Goal: Task Accomplishment & Management: Manage account settings

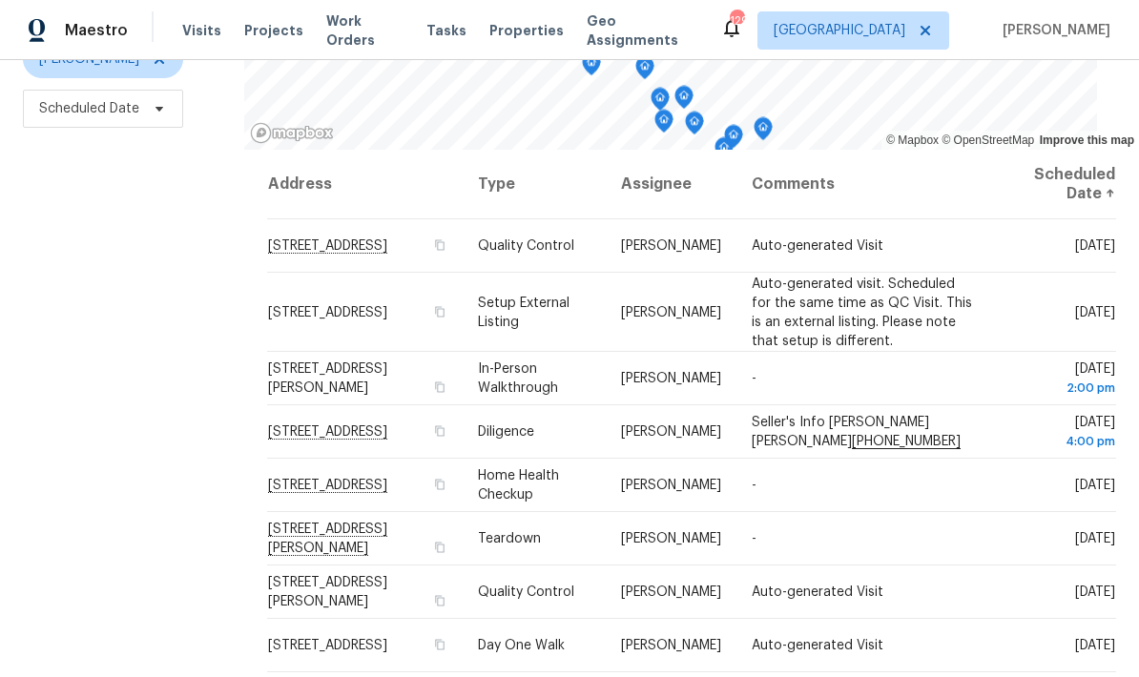
scroll to position [253, 0]
click at [0, 0] on icon at bounding box center [0, 0] width 0 height 0
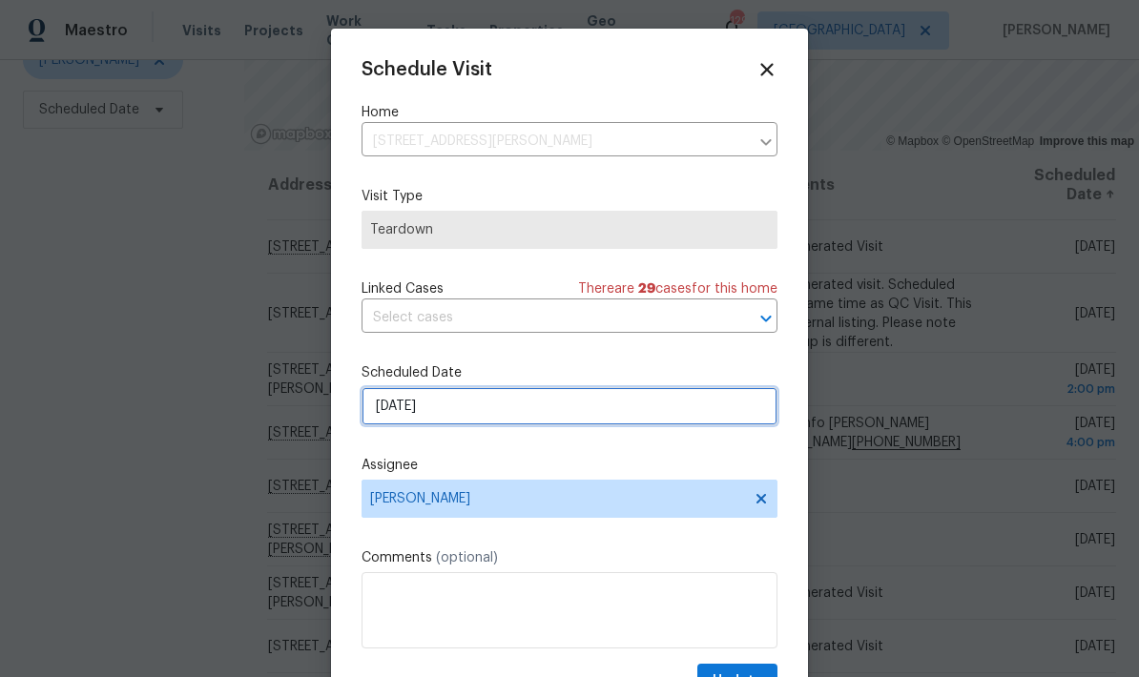
click at [612, 414] on input "9/4/2025" at bounding box center [570, 406] width 416 height 38
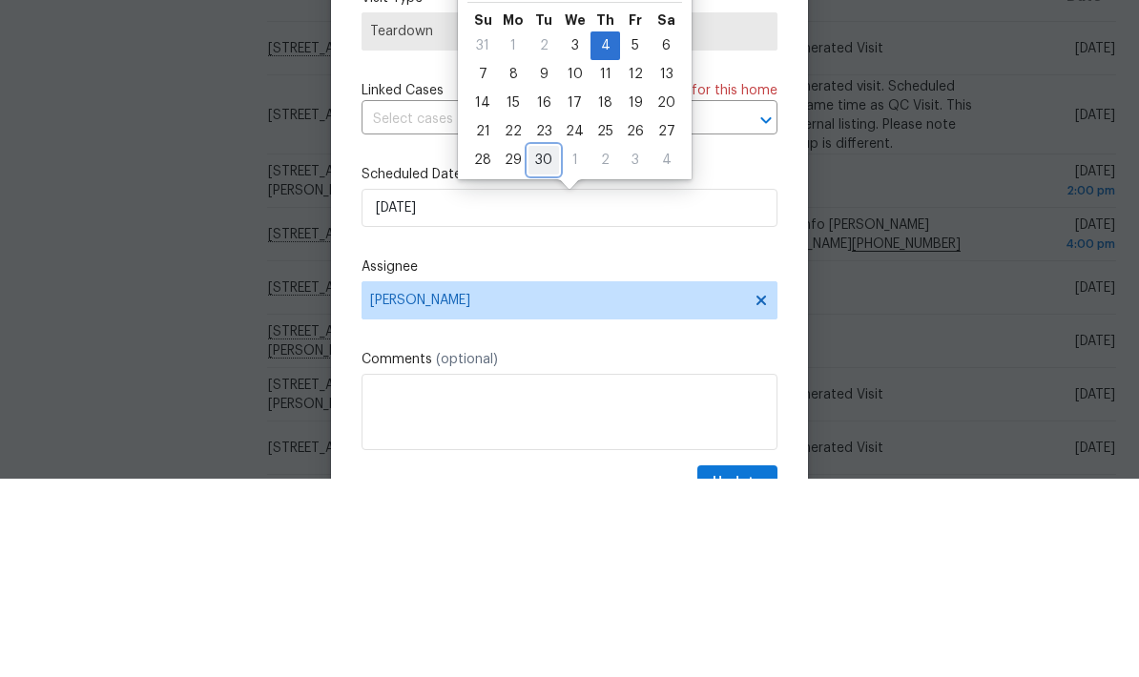
click at [542, 345] on div "30" at bounding box center [544, 358] width 31 height 27
type input "9/30/2025"
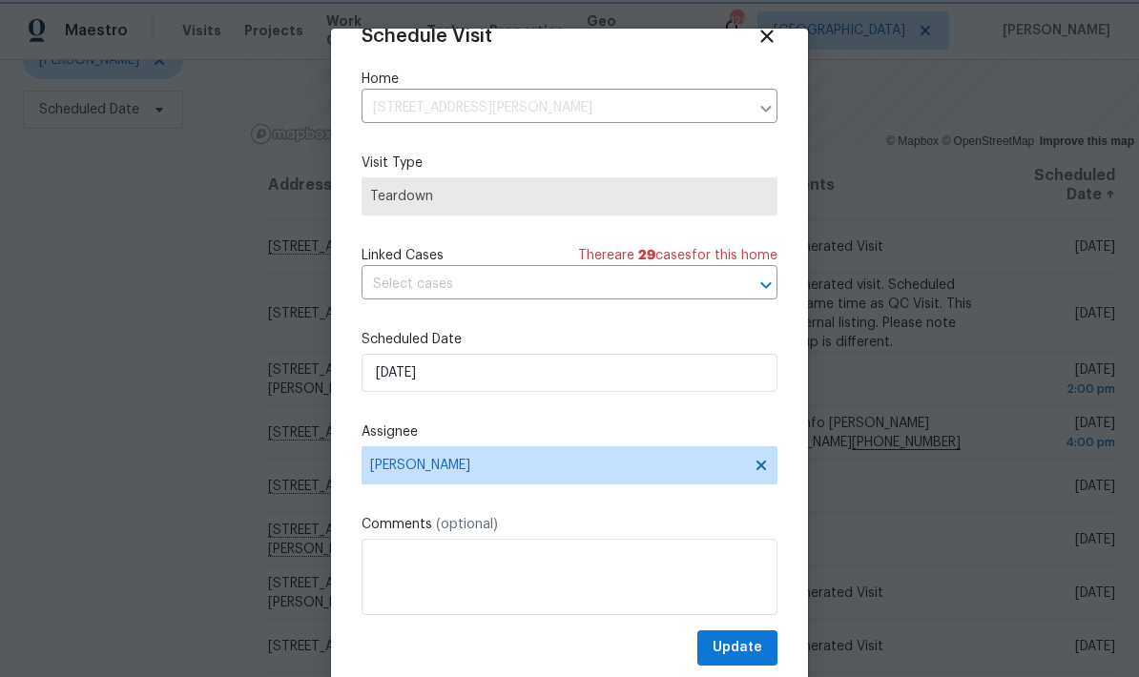
scroll to position [37, 0]
click at [759, 647] on span "Update" at bounding box center [738, 648] width 50 height 24
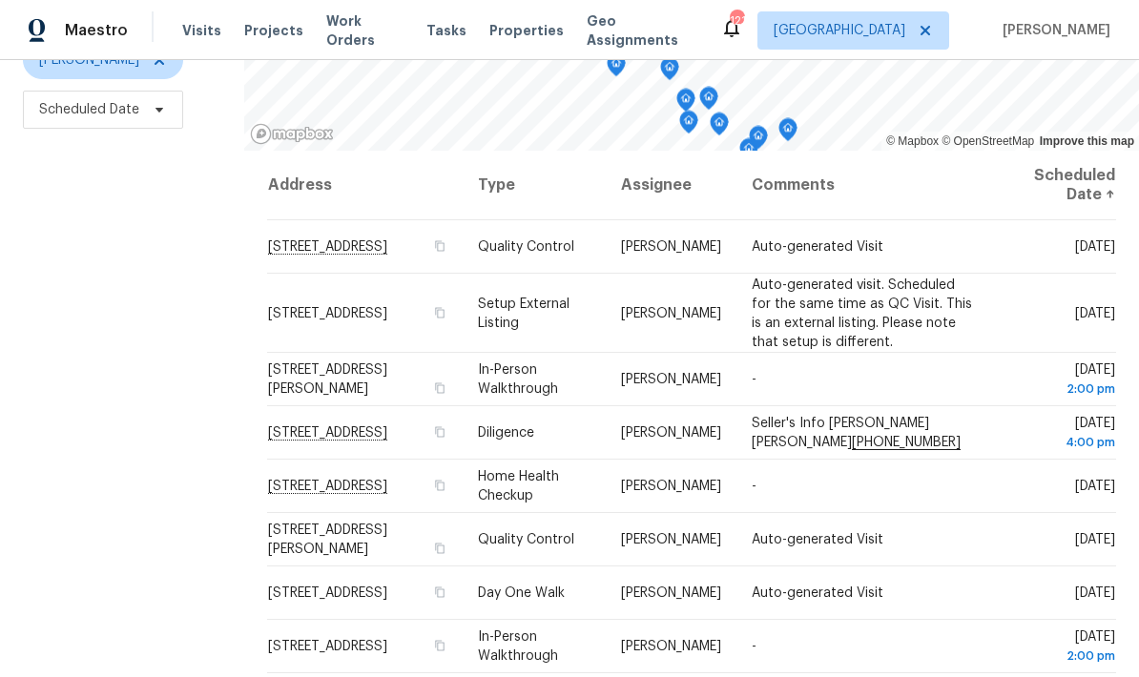
scroll to position [0, 0]
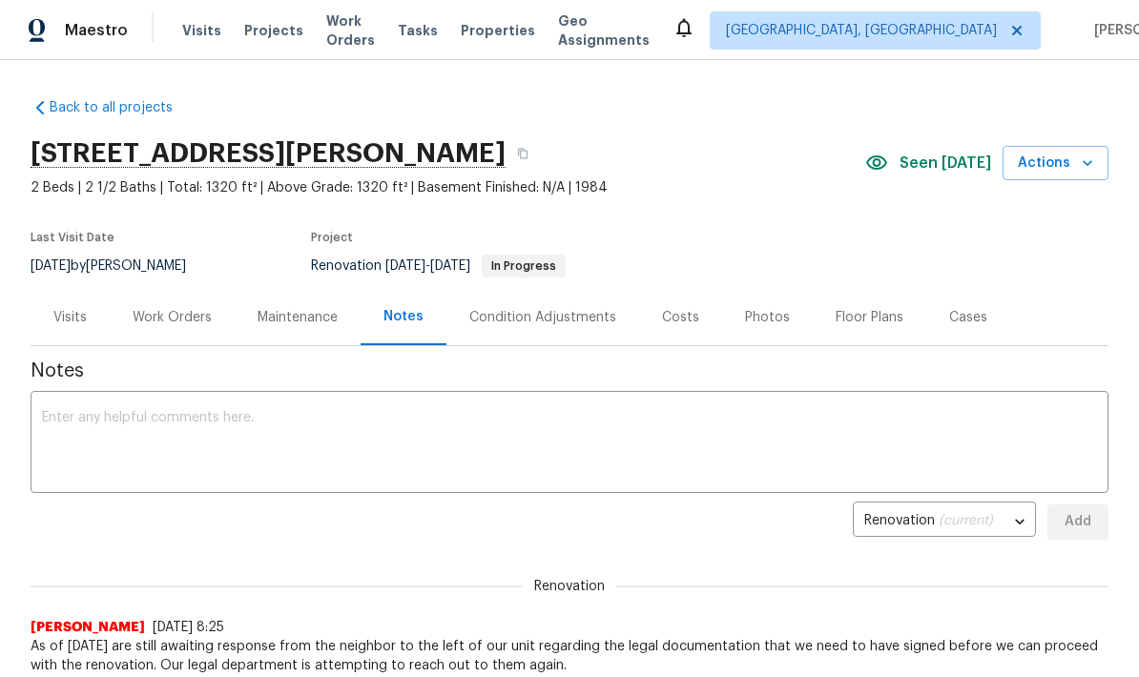
click at [187, 334] on div "Work Orders" at bounding box center [172, 317] width 125 height 56
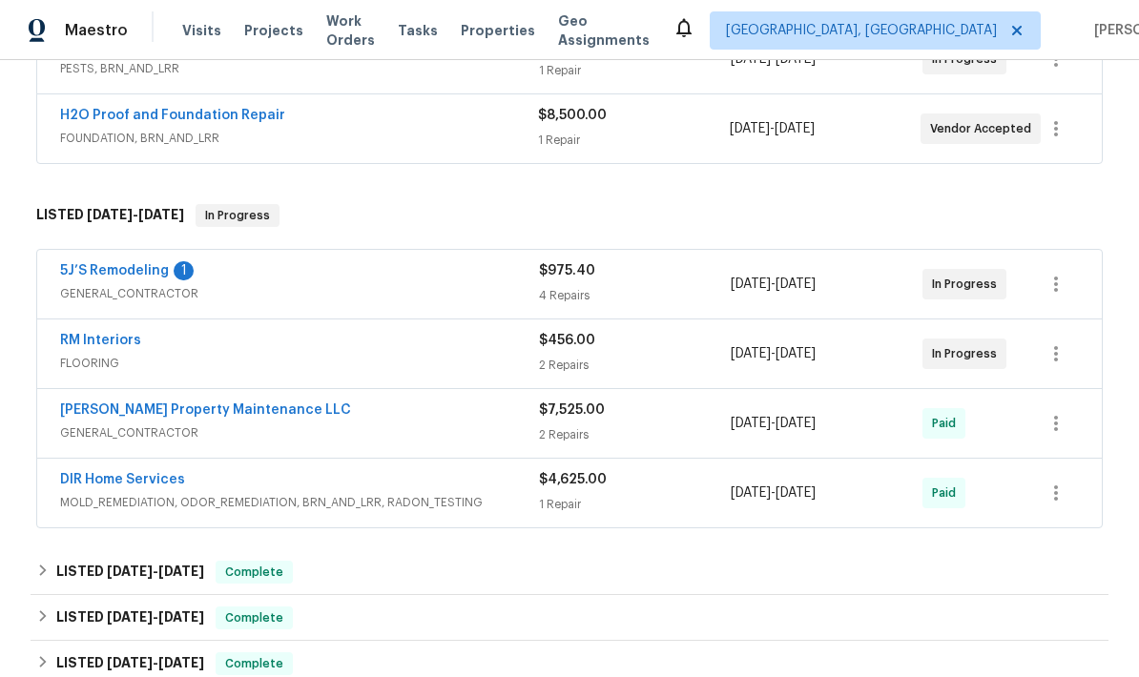
scroll to position [426, 0]
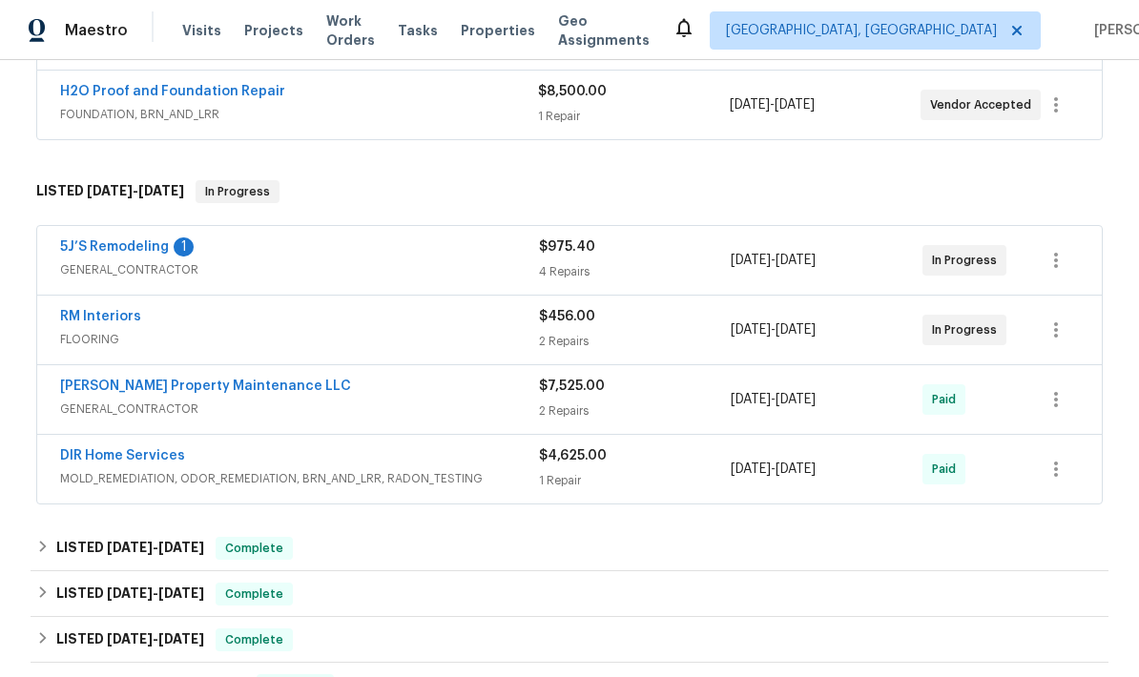
click at [134, 253] on link "5J’S Remodeling" at bounding box center [114, 246] width 109 height 13
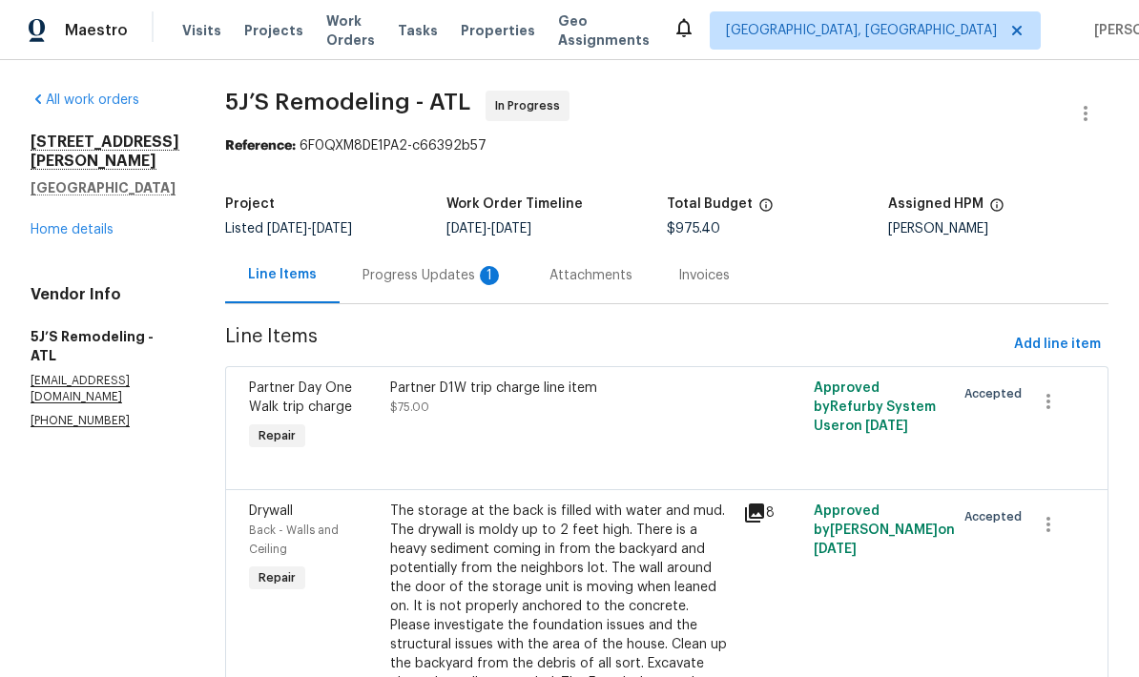
click at [459, 287] on div "Progress Updates 1" at bounding box center [433, 275] width 187 height 56
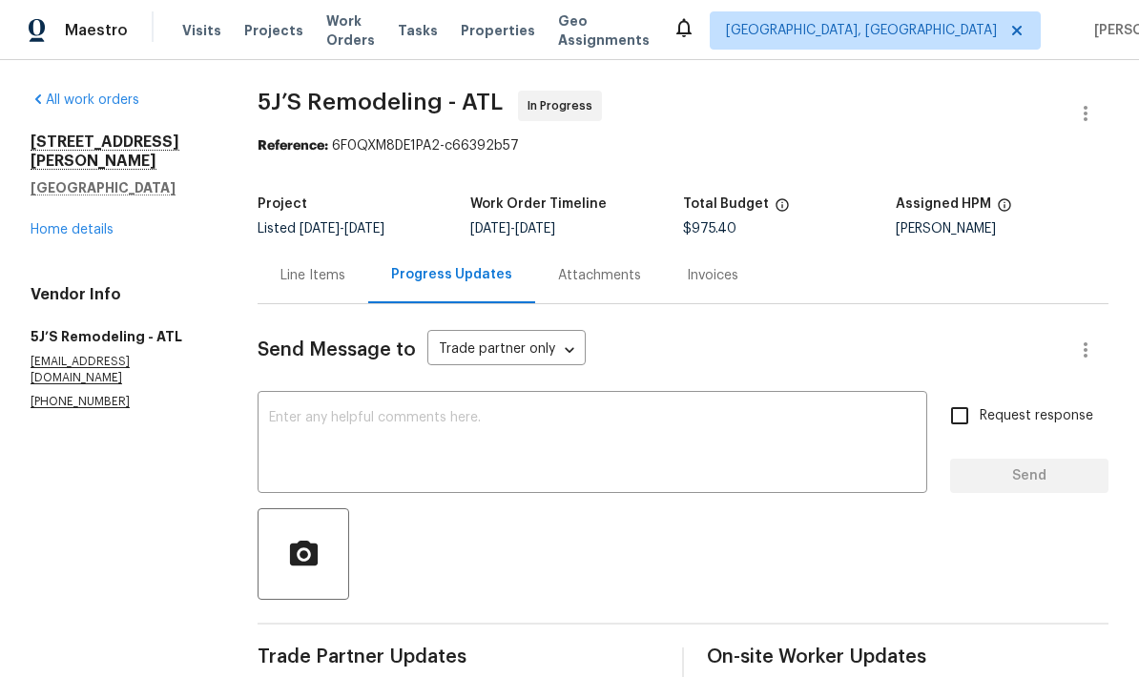
click at [328, 279] on div "Line Items" at bounding box center [312, 275] width 65 height 19
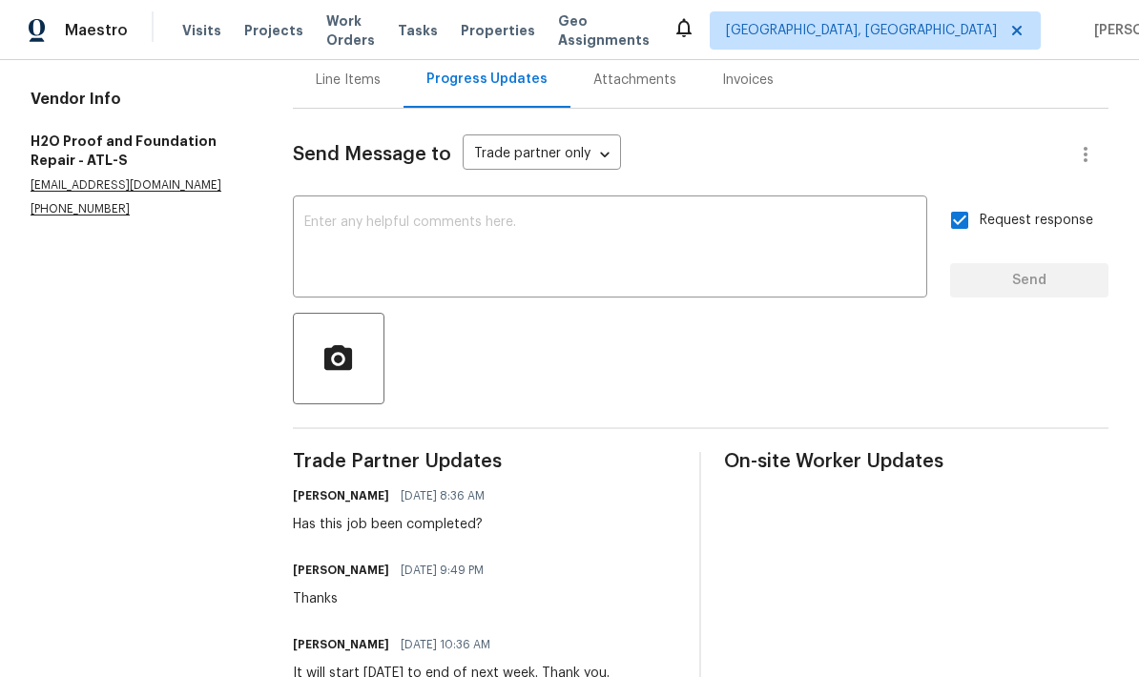
scroll to position [183, 0]
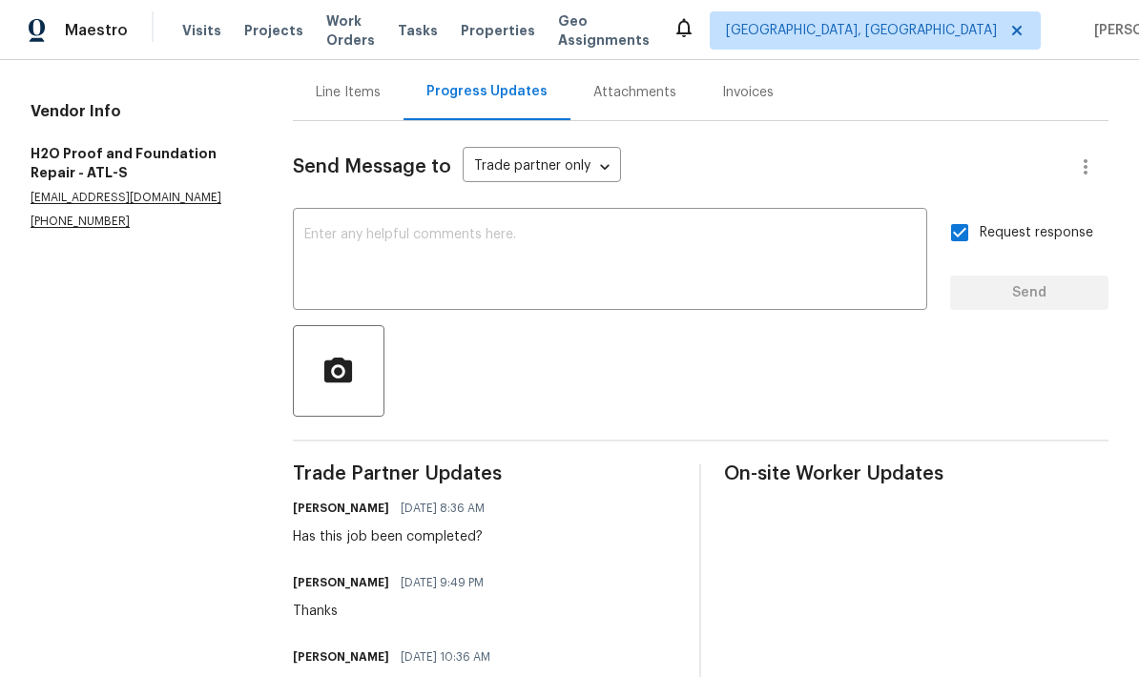
click at [541, 228] on textarea at bounding box center [610, 261] width 612 height 67
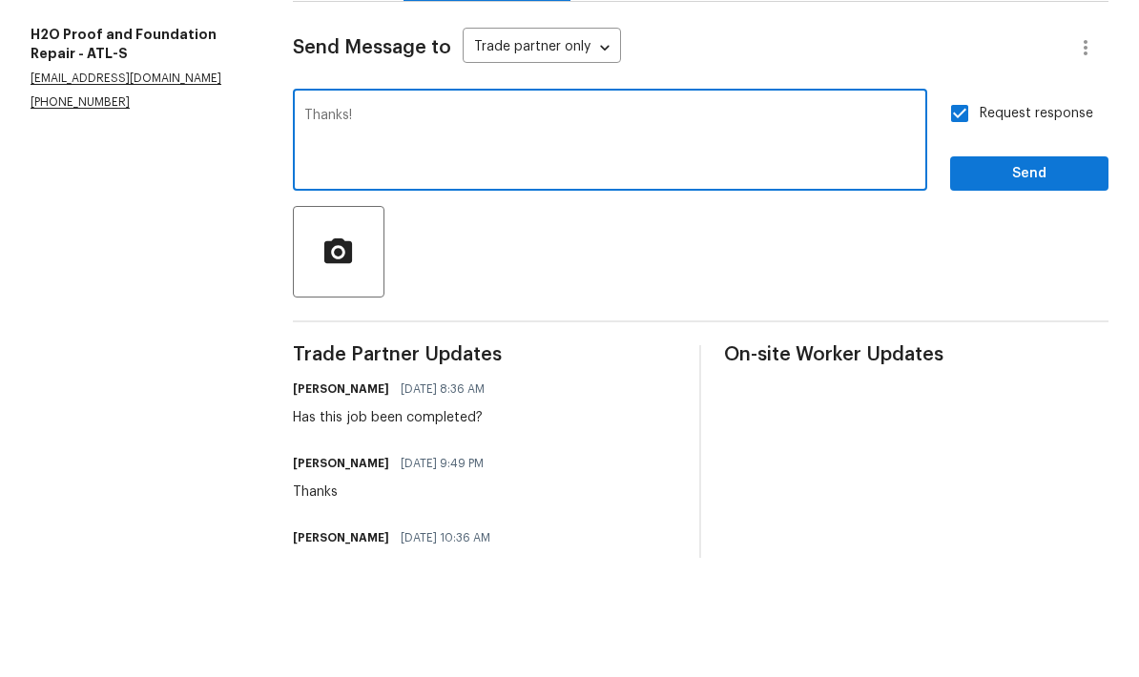
type textarea "Thanks!"
click at [1029, 276] on button "Send" at bounding box center [1029, 293] width 158 height 35
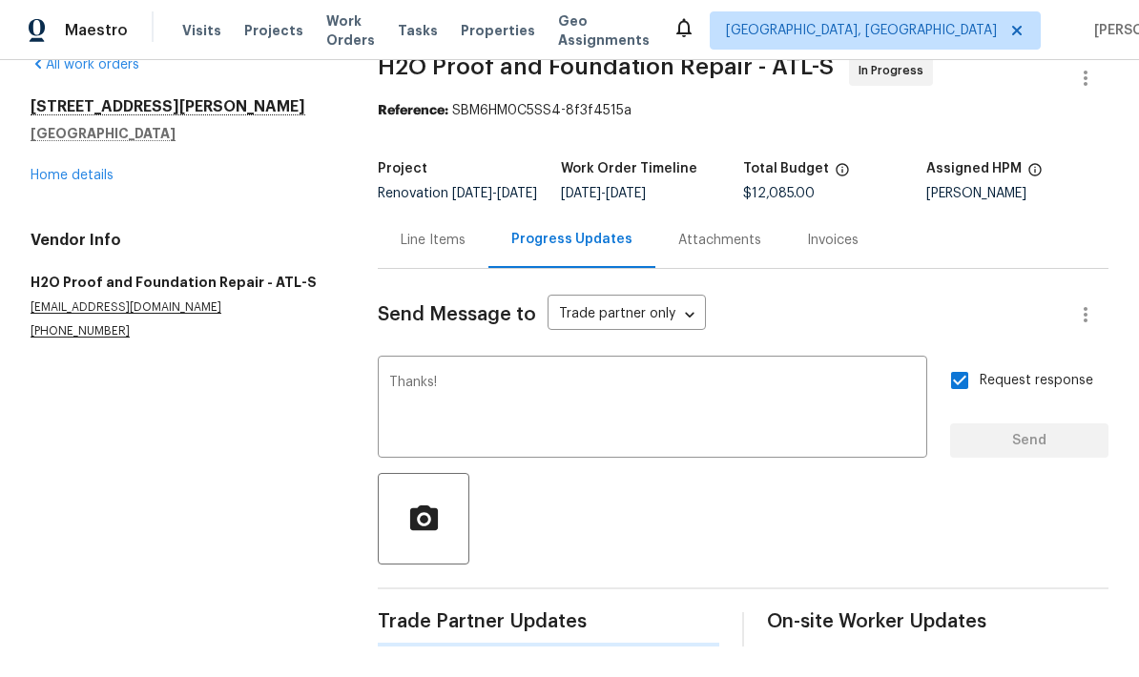
scroll to position [0, 0]
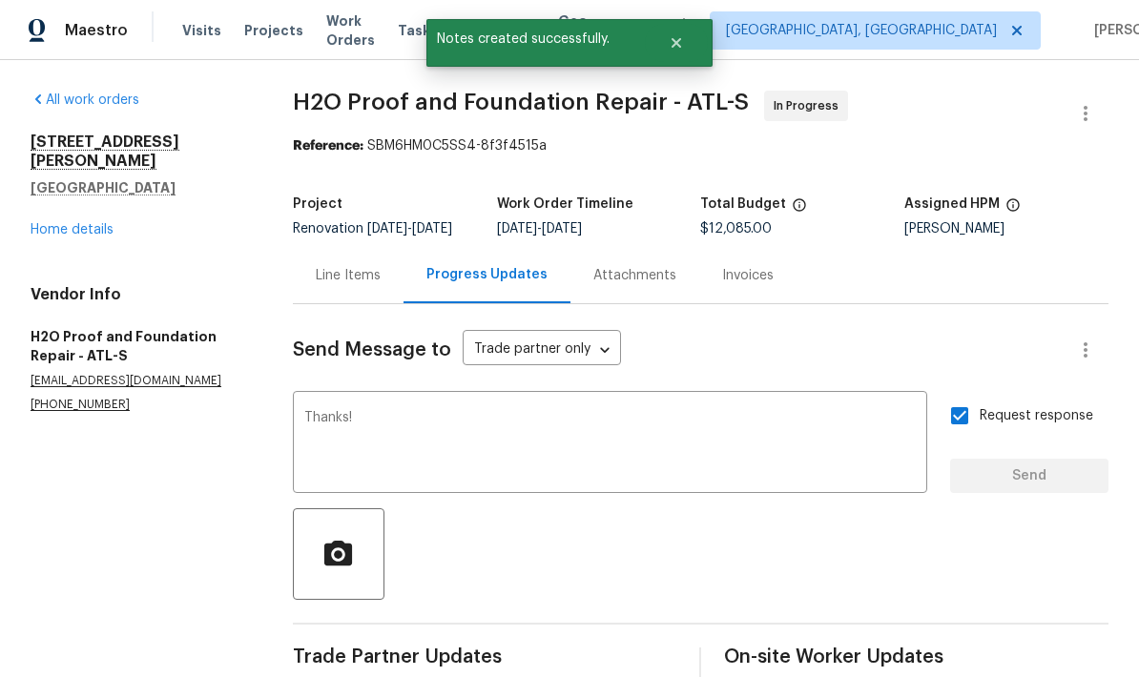
click at [367, 266] on div "Line Items" at bounding box center [348, 275] width 65 height 19
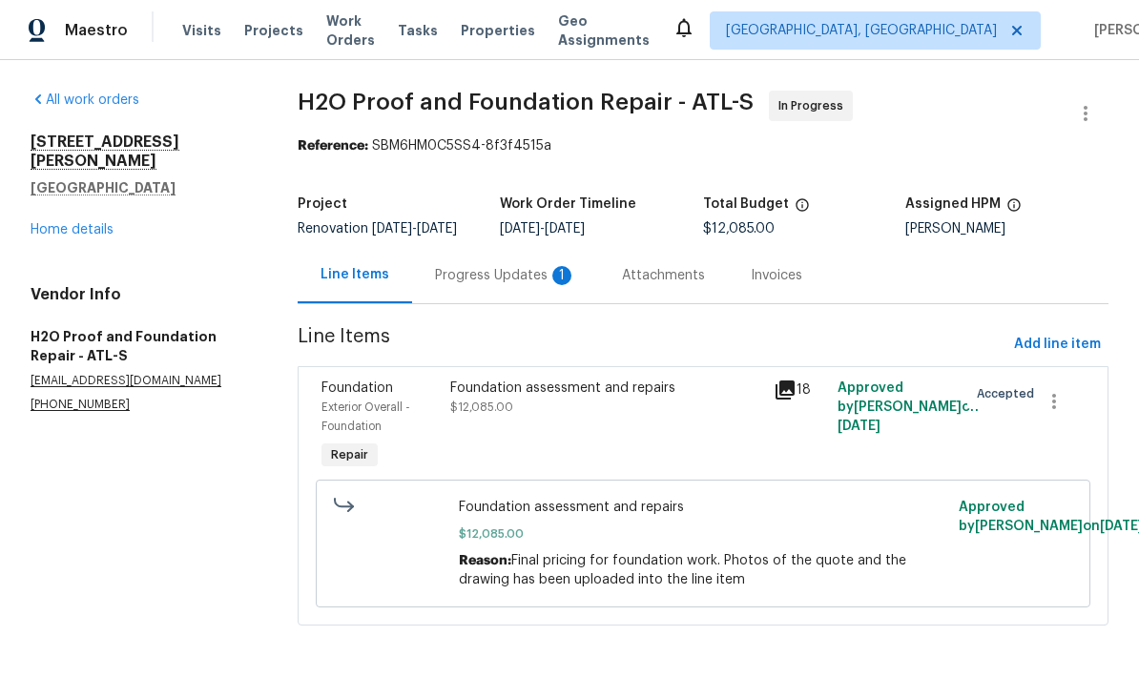
click at [512, 285] on div "Progress Updates 1" at bounding box center [505, 275] width 141 height 19
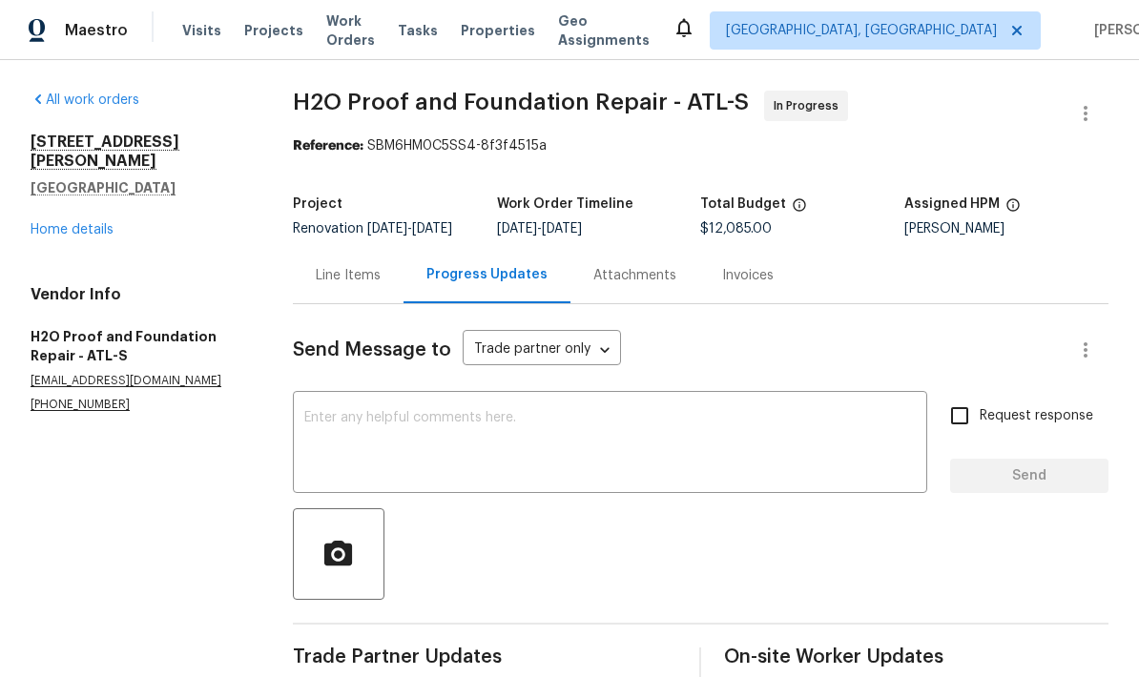
click at [375, 285] on div "Line Items" at bounding box center [348, 275] width 65 height 19
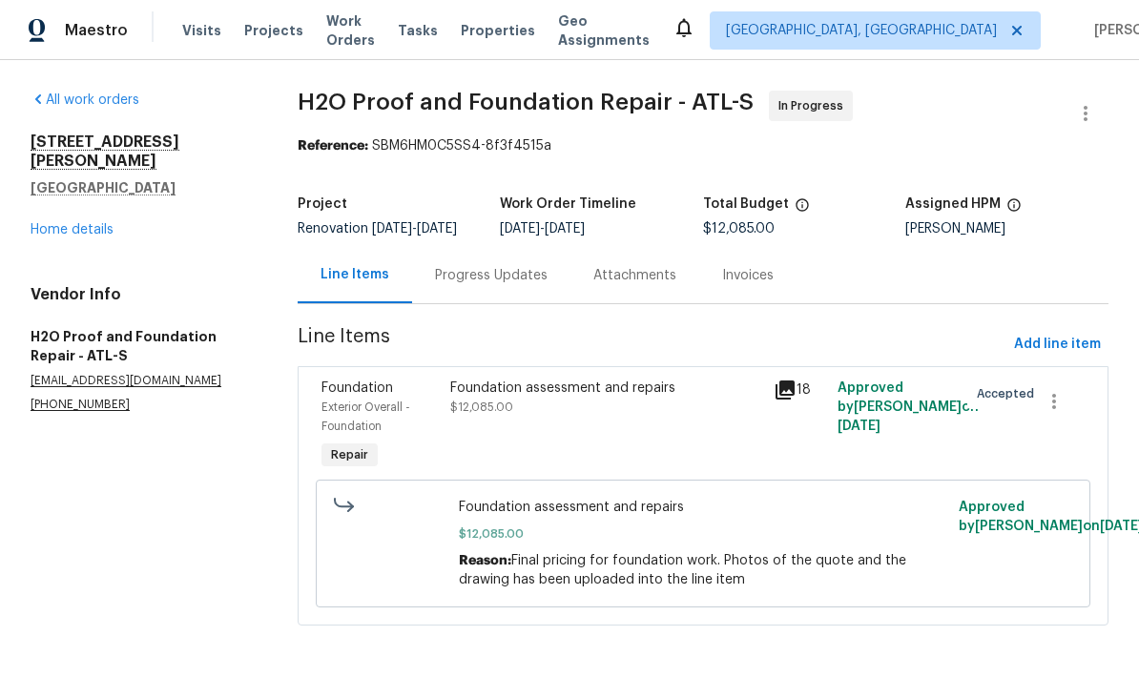
click at [109, 223] on link "Home details" at bounding box center [72, 229] width 83 height 13
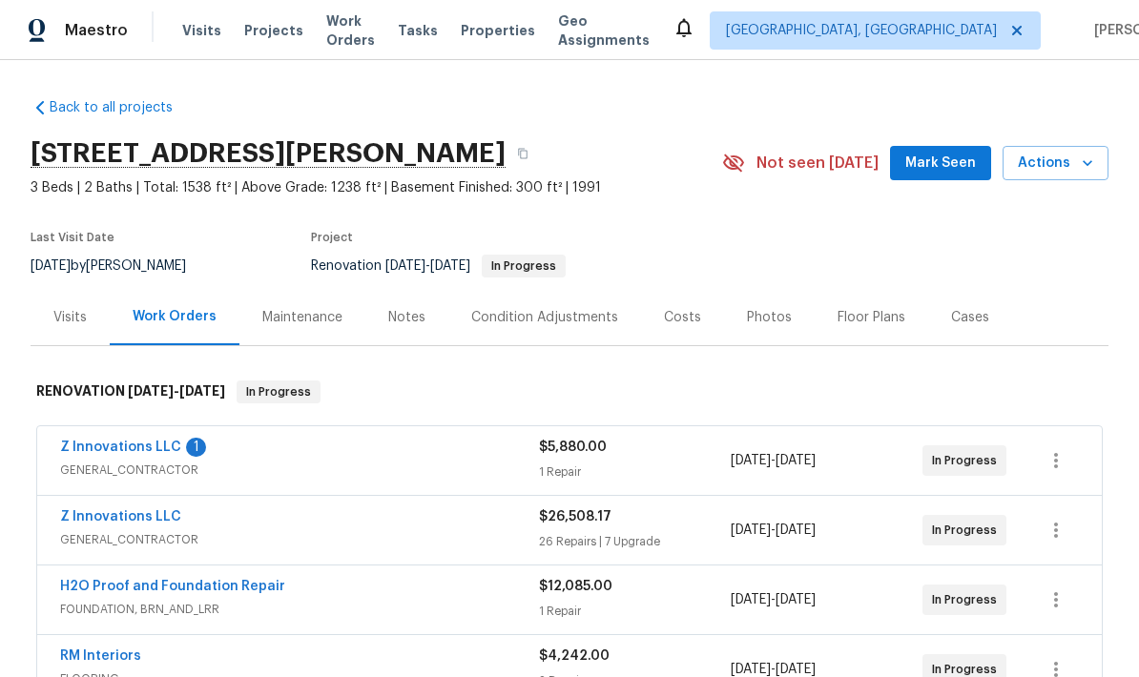
click at [173, 447] on link "Z Innovations LLC" at bounding box center [120, 447] width 121 height 13
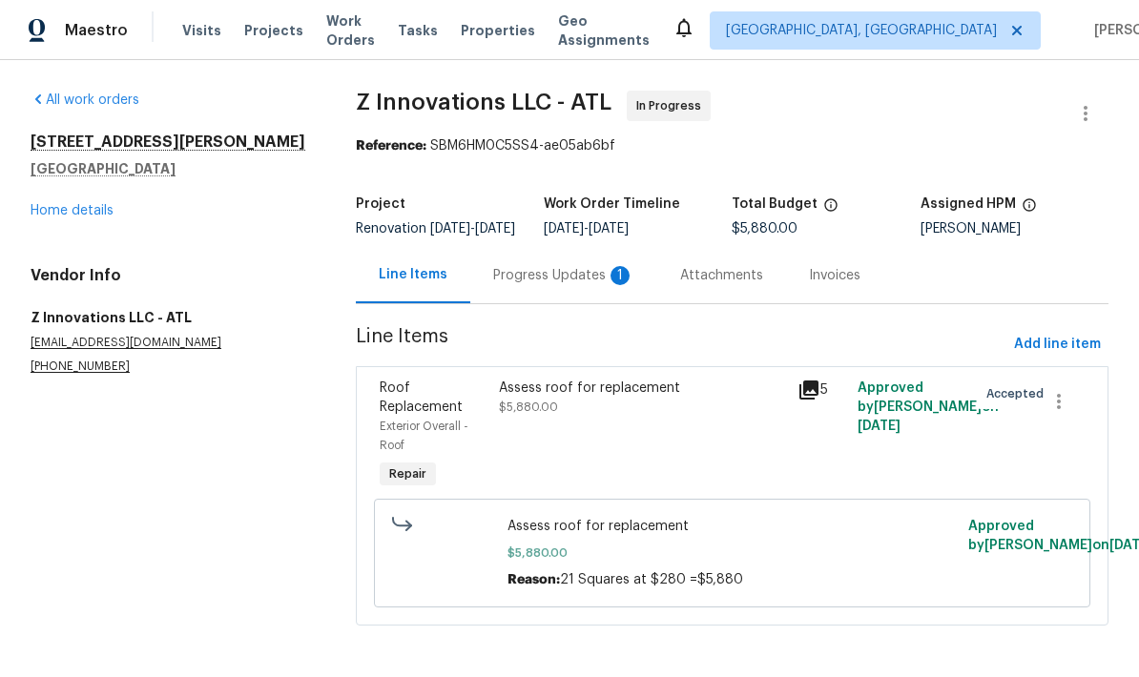
click at [571, 285] on div "Progress Updates 1" at bounding box center [563, 275] width 141 height 19
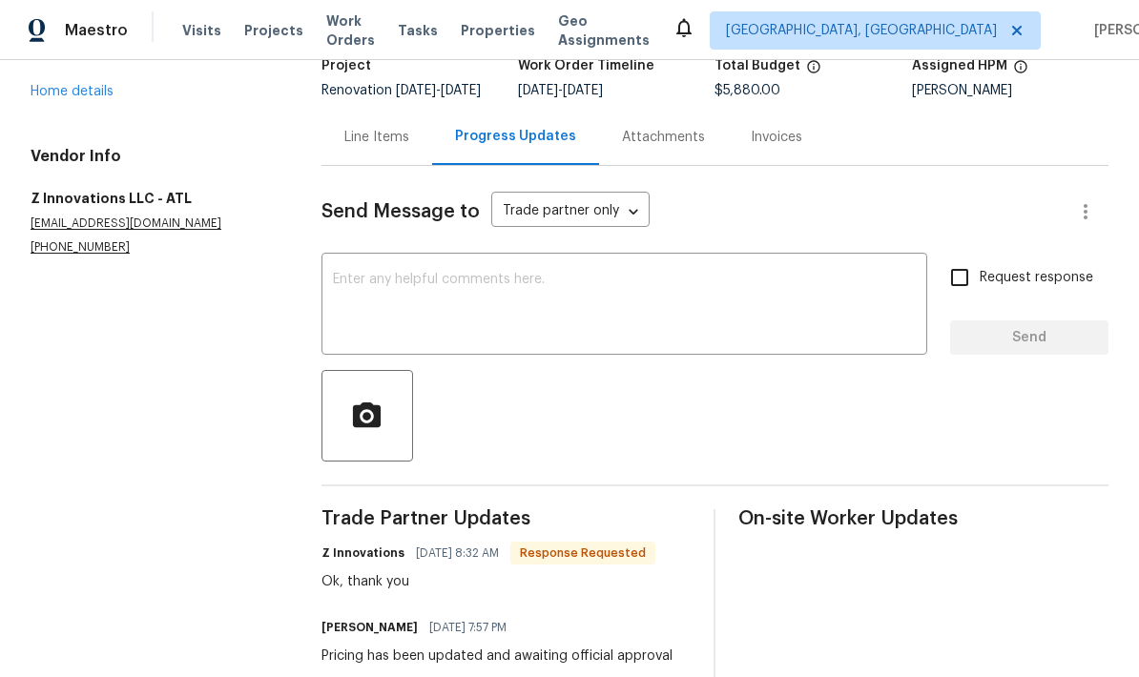
scroll to position [119, 0]
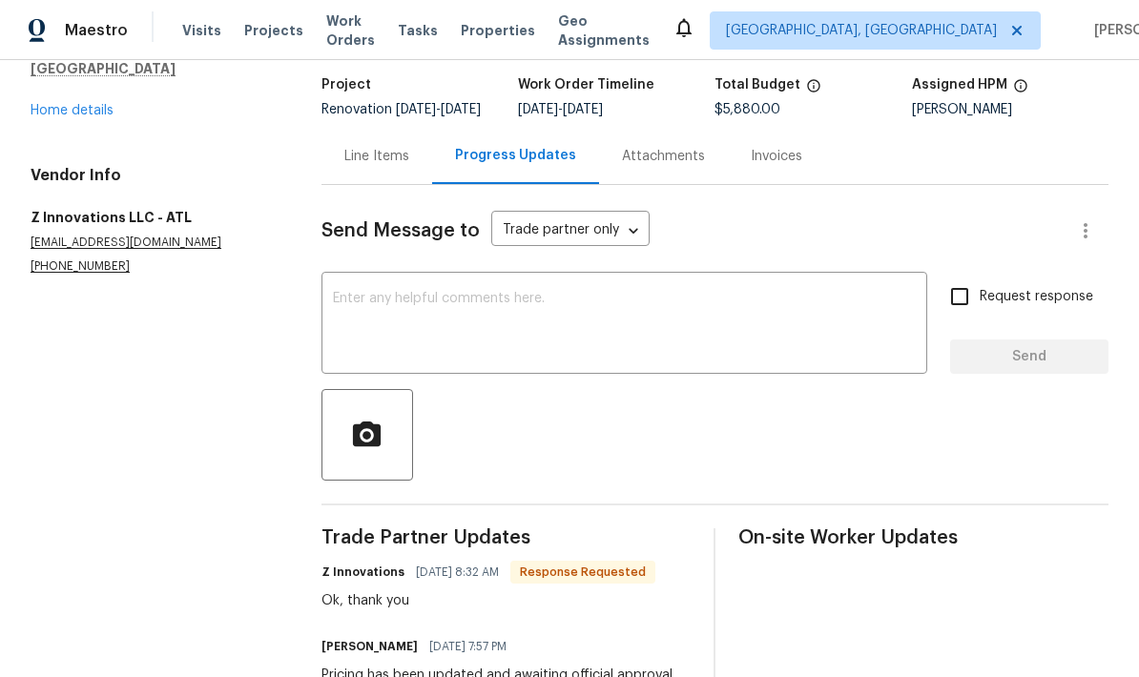
click at [384, 147] on div "Line Items" at bounding box center [376, 156] width 65 height 19
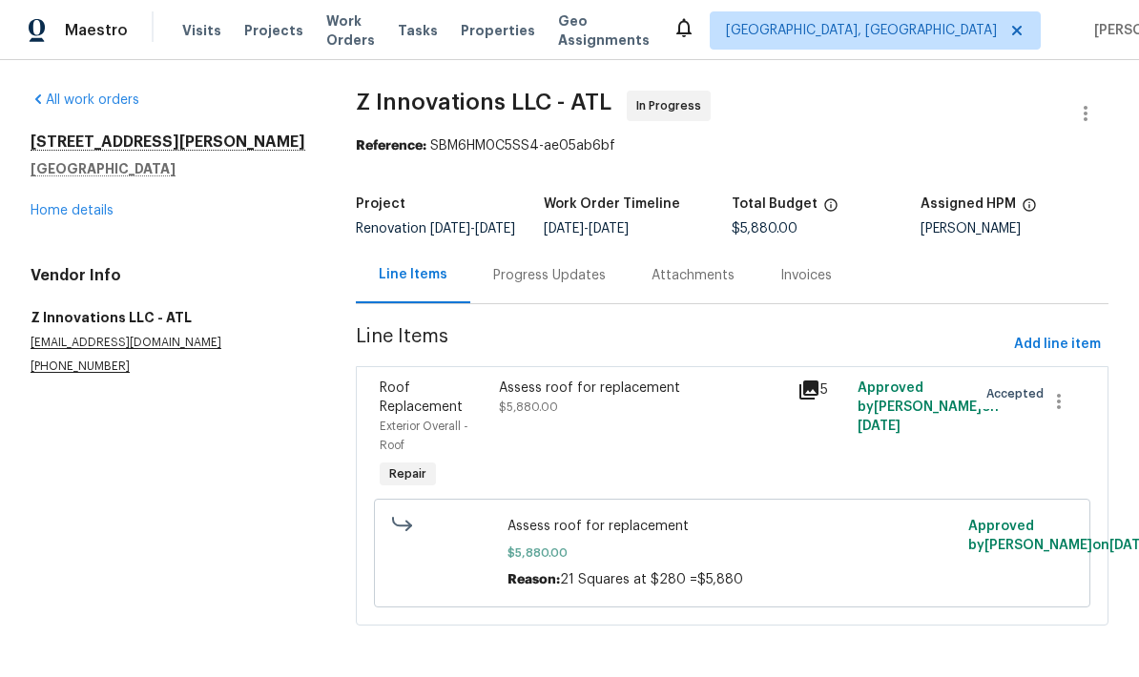
click at [574, 270] on div "Progress Updates" at bounding box center [549, 275] width 113 height 19
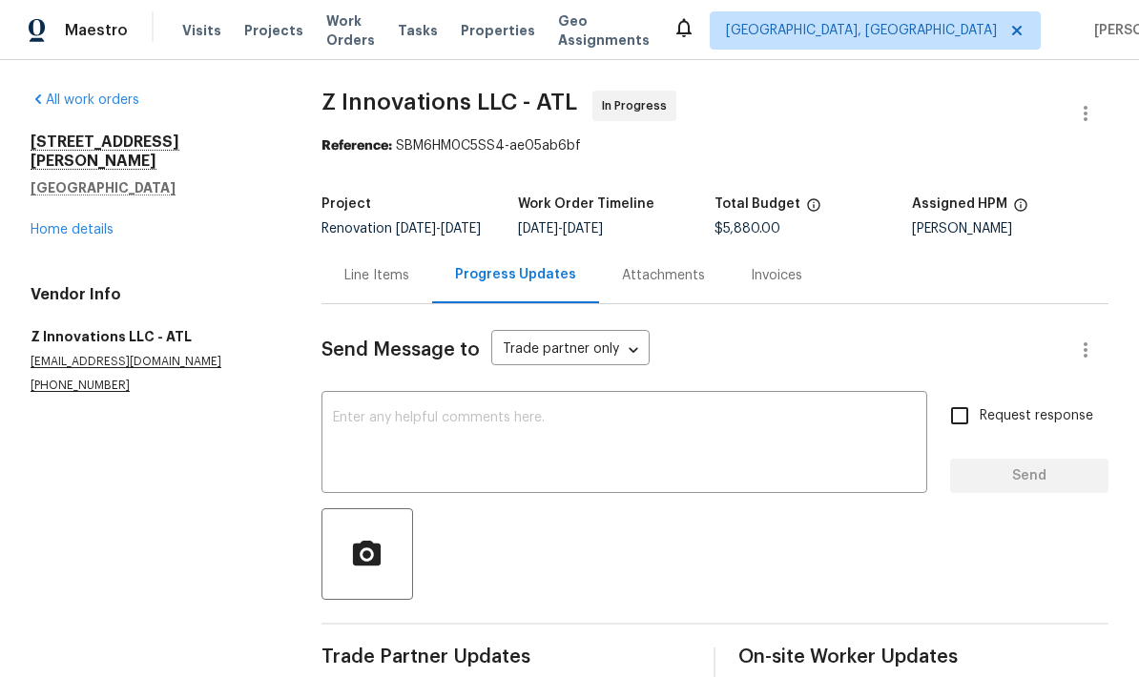
click at [561, 417] on textarea at bounding box center [624, 444] width 583 height 67
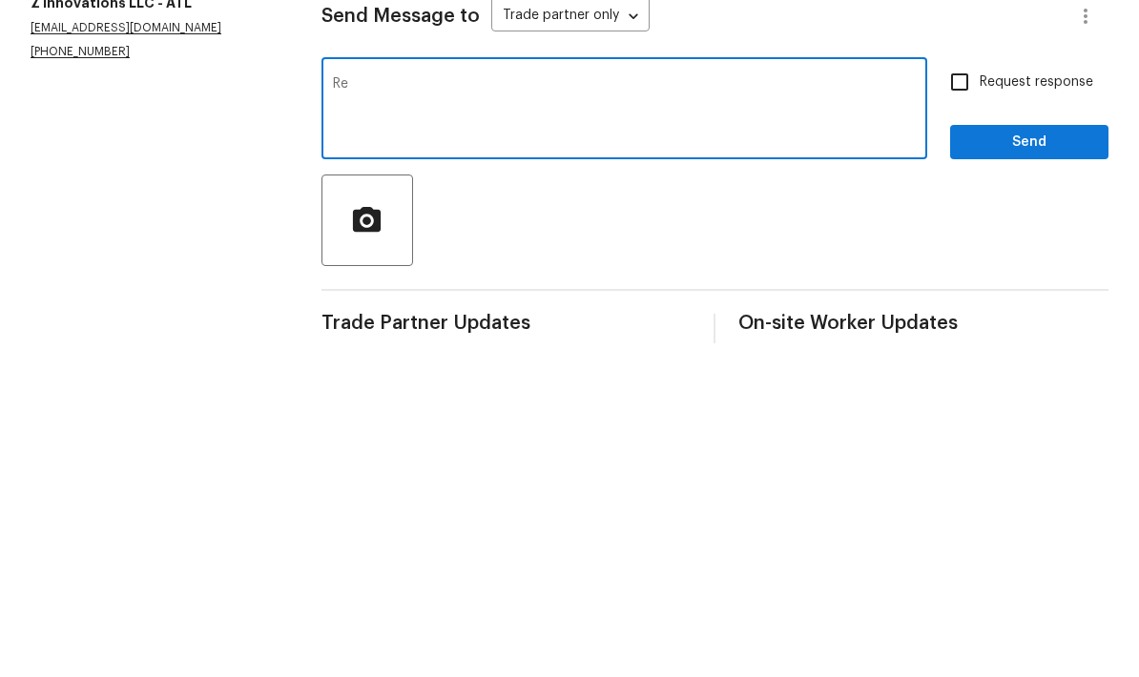
type textarea "R"
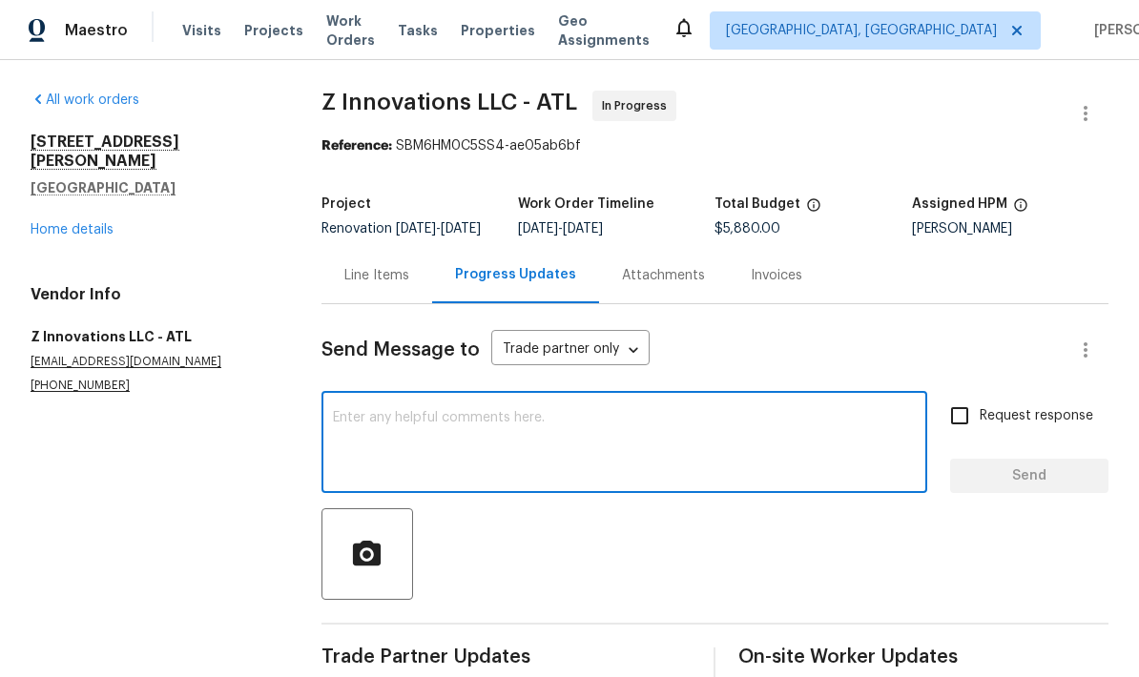
click at [396, 266] on div "Line Items" at bounding box center [376, 275] width 65 height 19
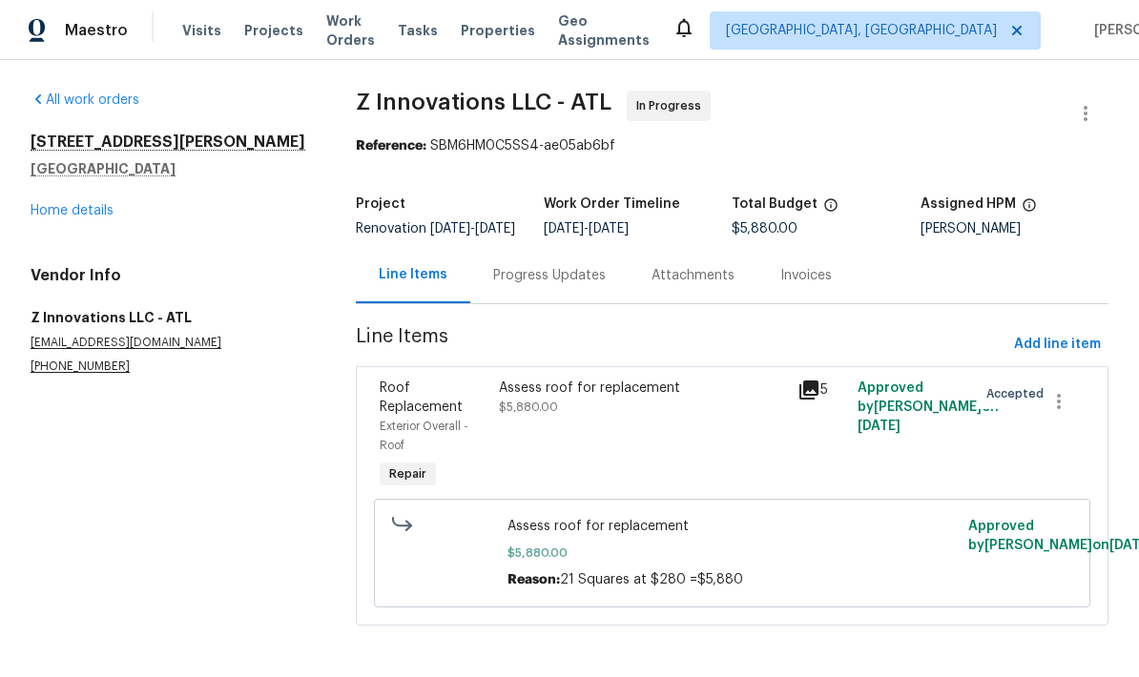
click at [109, 204] on link "Home details" at bounding box center [72, 210] width 83 height 13
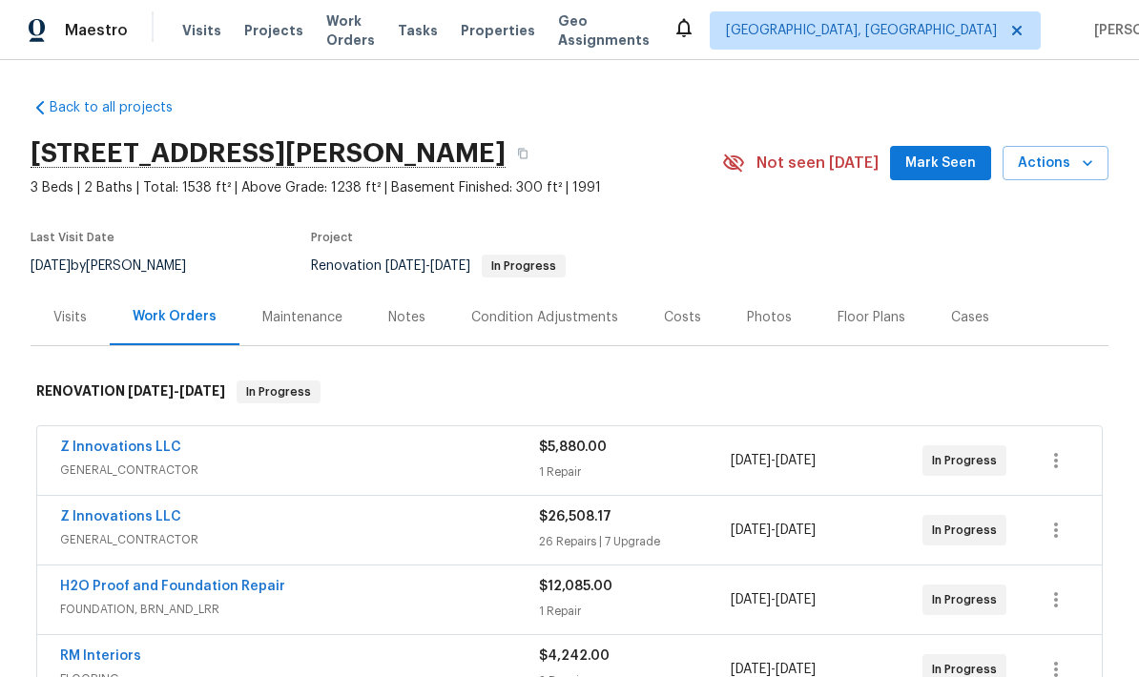
click at [158, 520] on link "Z Innovations LLC" at bounding box center [120, 516] width 121 height 13
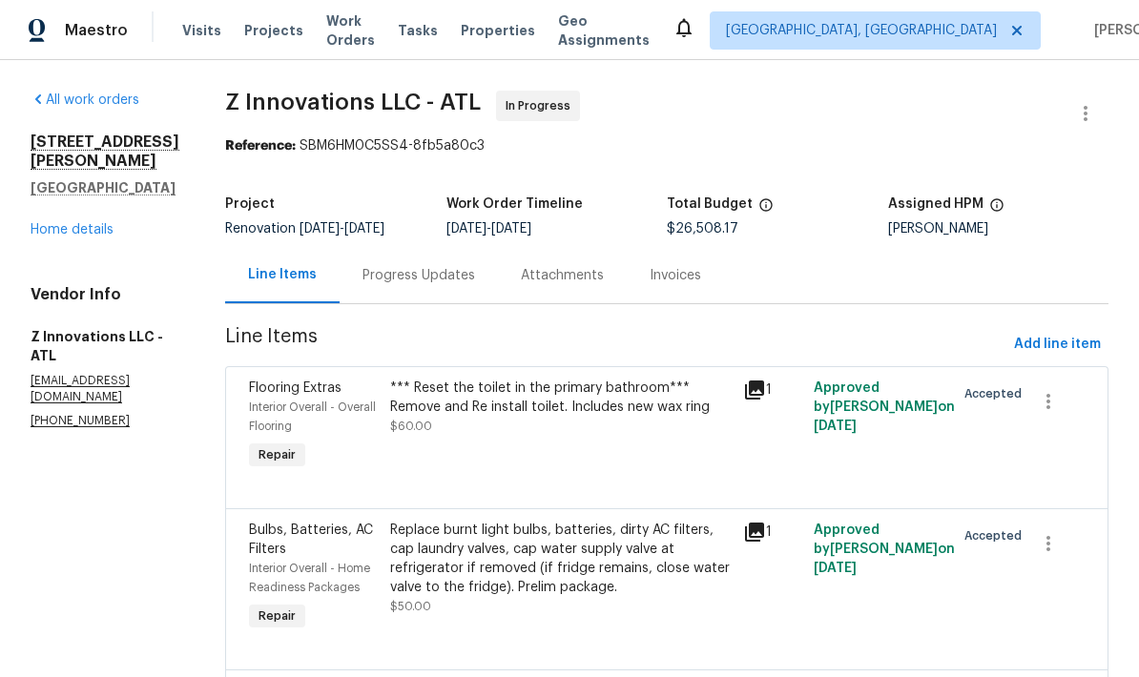
click at [437, 270] on div "Progress Updates" at bounding box center [419, 275] width 113 height 19
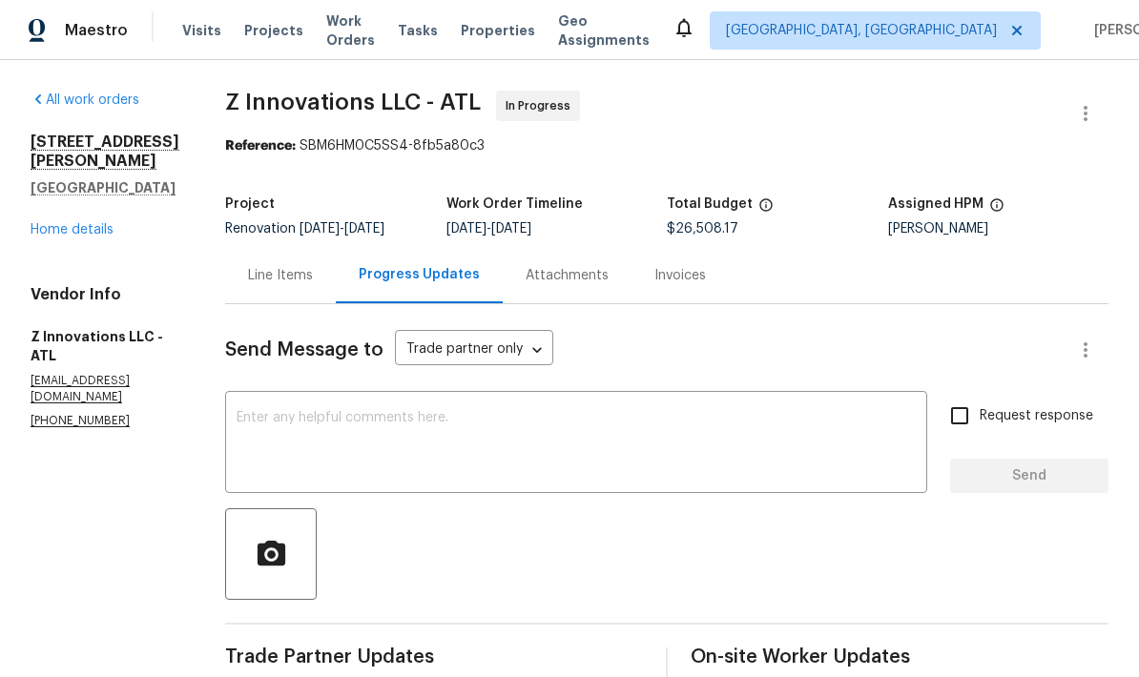
click at [420, 426] on textarea at bounding box center [576, 444] width 679 height 67
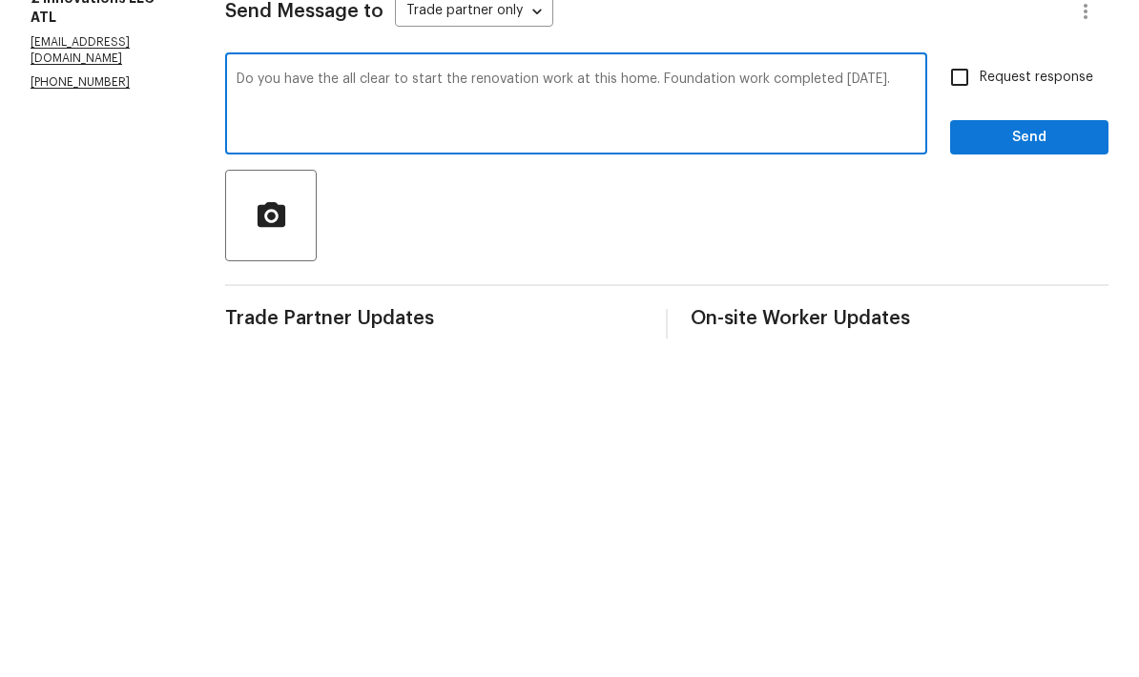
click at [260, 411] on textarea "Do you have the all clear to start the renovation work at this home. Foundation…" at bounding box center [576, 444] width 679 height 67
click at [235, 396] on div "You have the all clear to start the renovation work at this home. Foundation wo…" at bounding box center [576, 444] width 702 height 97
click at [238, 411] on textarea "You have the all clear to start the renovation work at this home. Foundation wo…" at bounding box center [576, 444] width 679 height 67
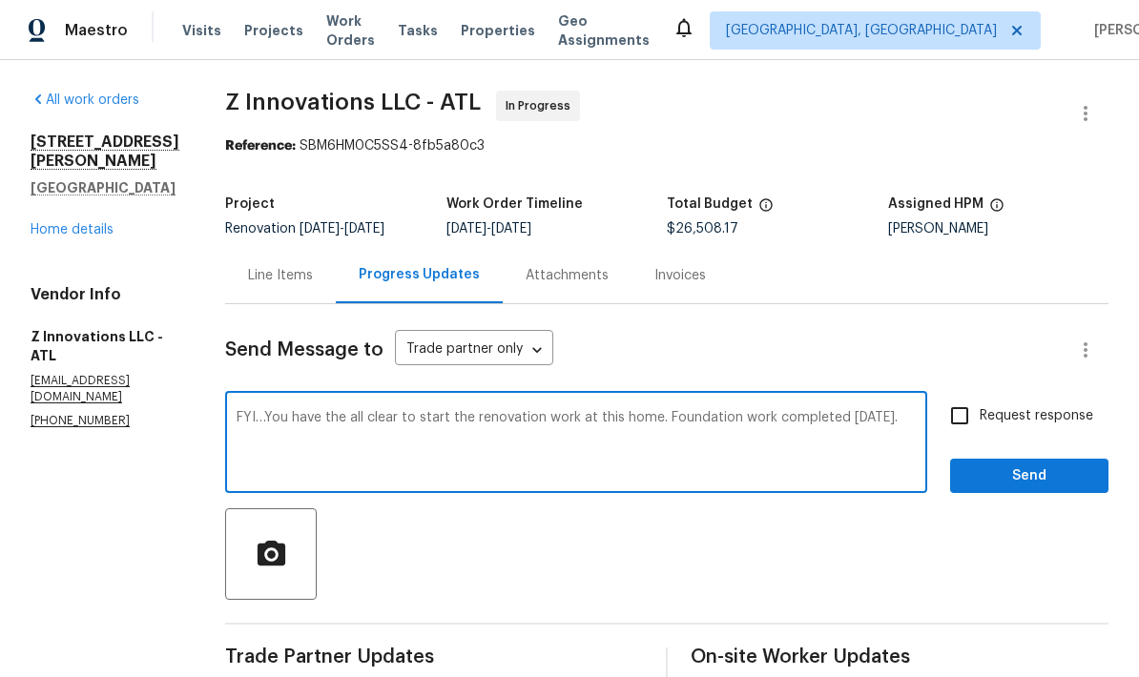
type textarea "FYI…You have the all clear to start the renovation work at this home. Foundatio…"
click at [957, 396] on input "Request response" at bounding box center [960, 416] width 40 height 40
checkbox input "true"
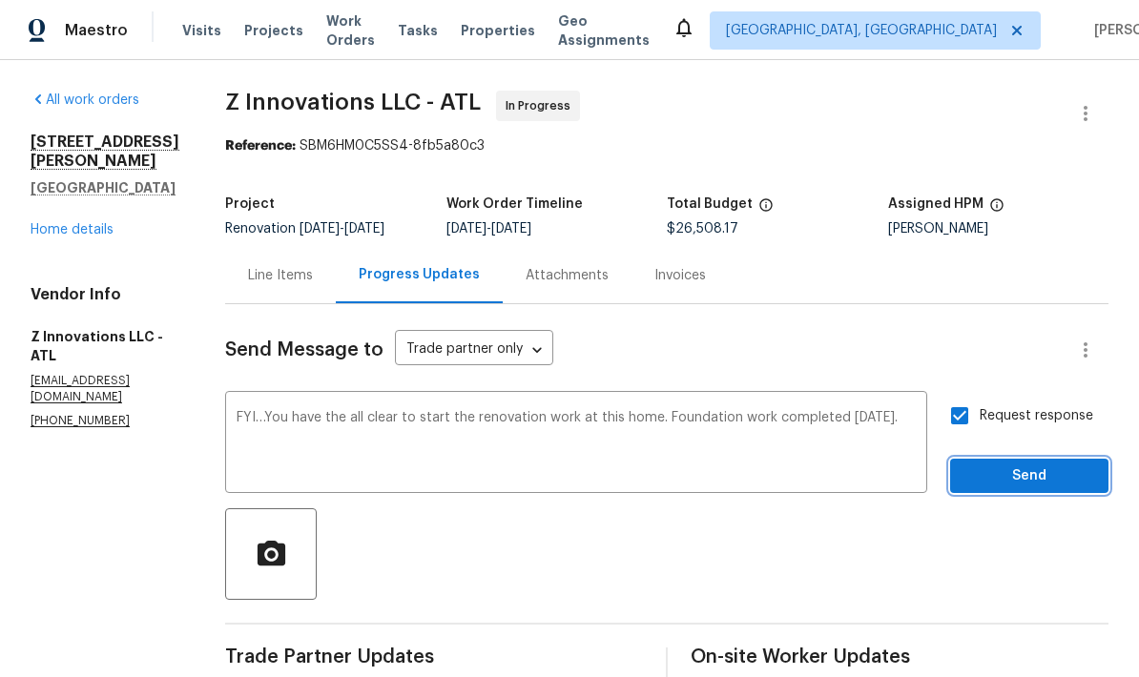
click at [1044, 465] on span "Send" at bounding box center [1030, 477] width 128 height 24
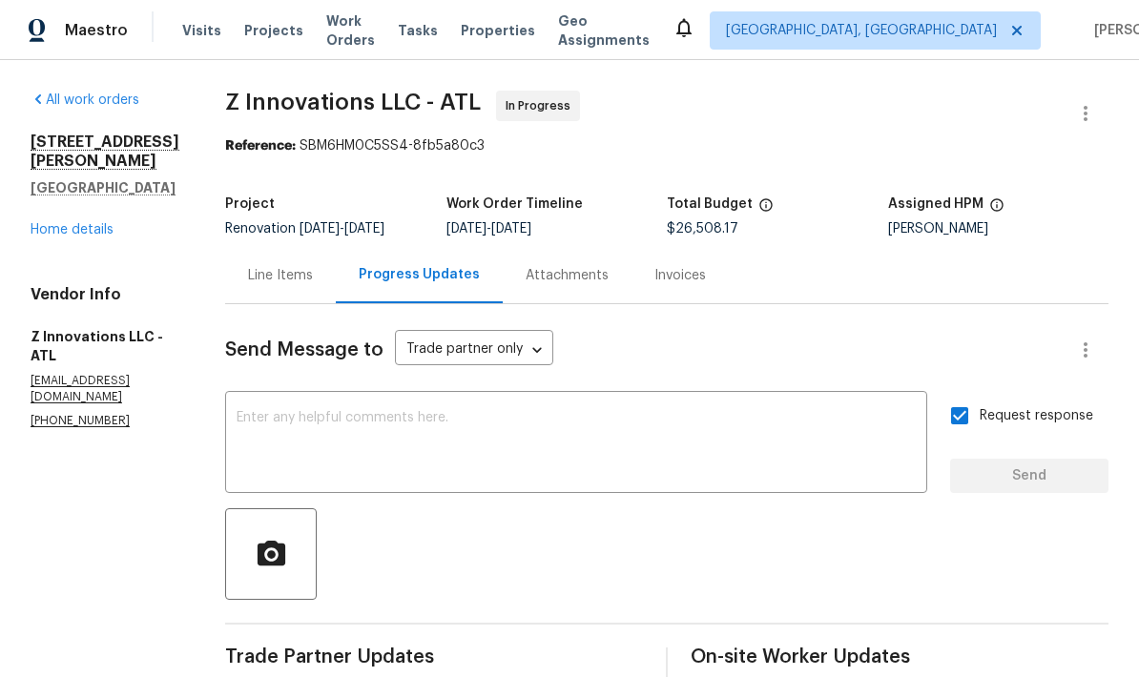
scroll to position [0, 0]
click at [101, 223] on link "Home details" at bounding box center [72, 229] width 83 height 13
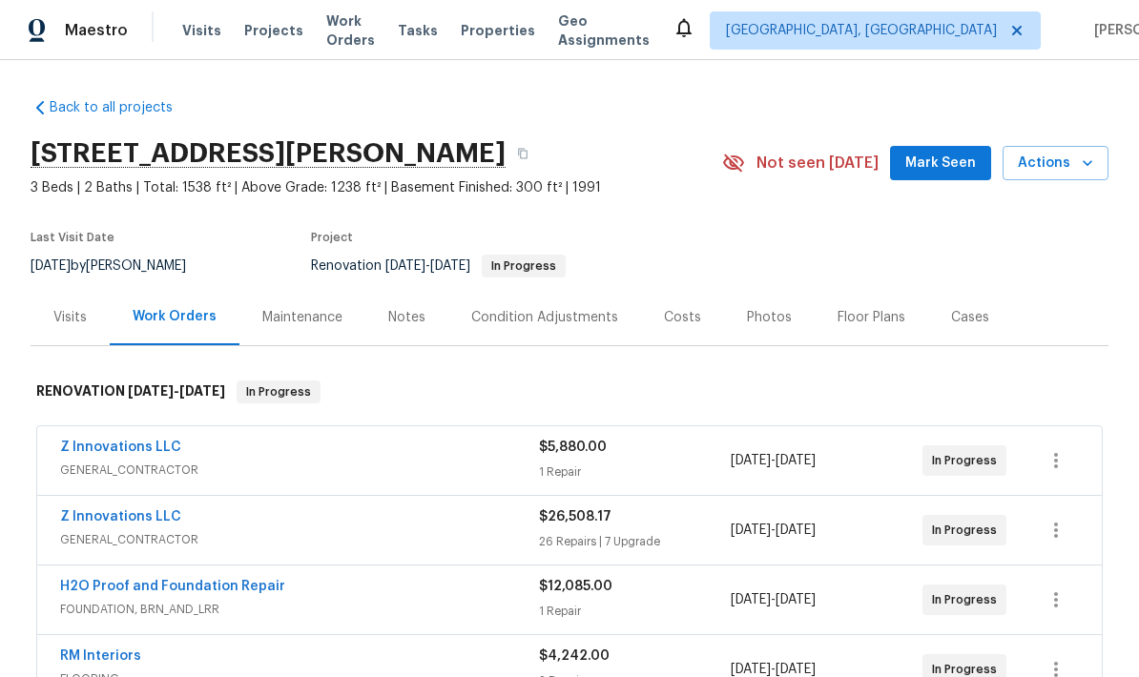
click at [419, 319] on div "Notes" at bounding box center [406, 317] width 37 height 19
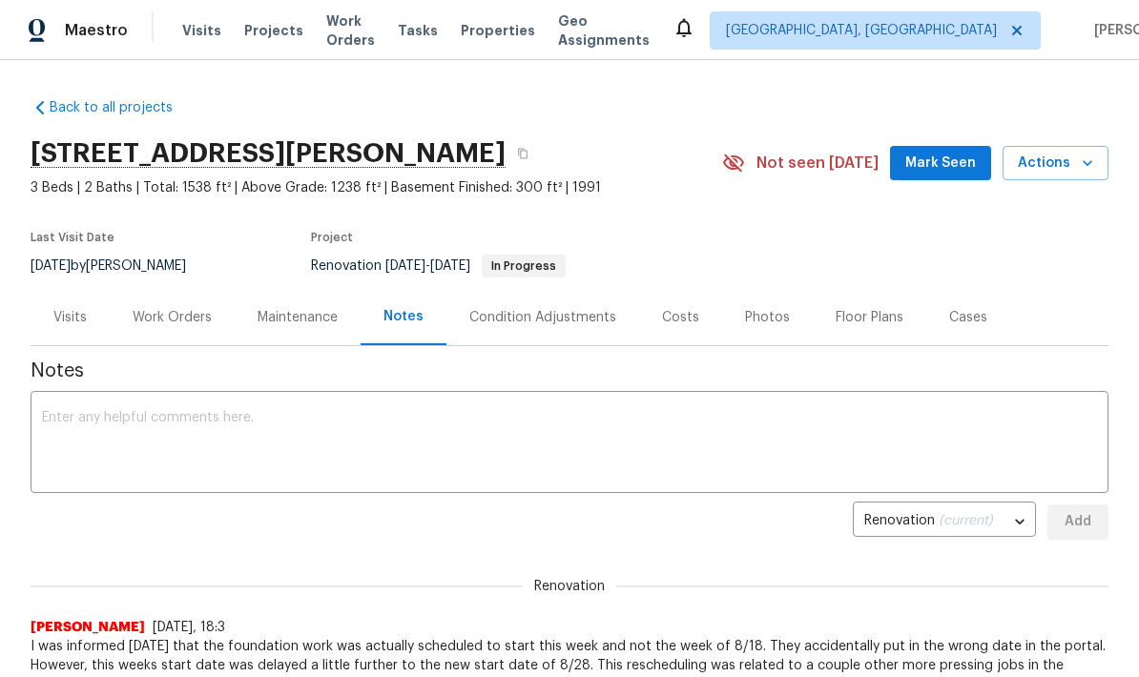
click at [303, 428] on textarea at bounding box center [569, 444] width 1055 height 67
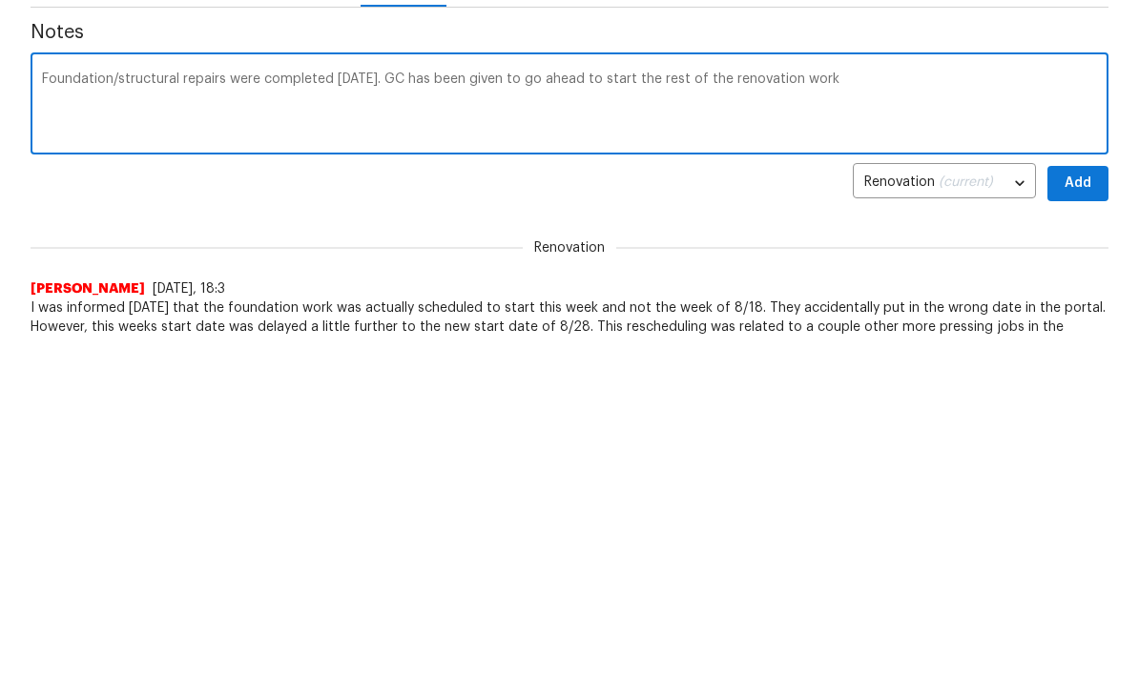
scroll to position [338, 0]
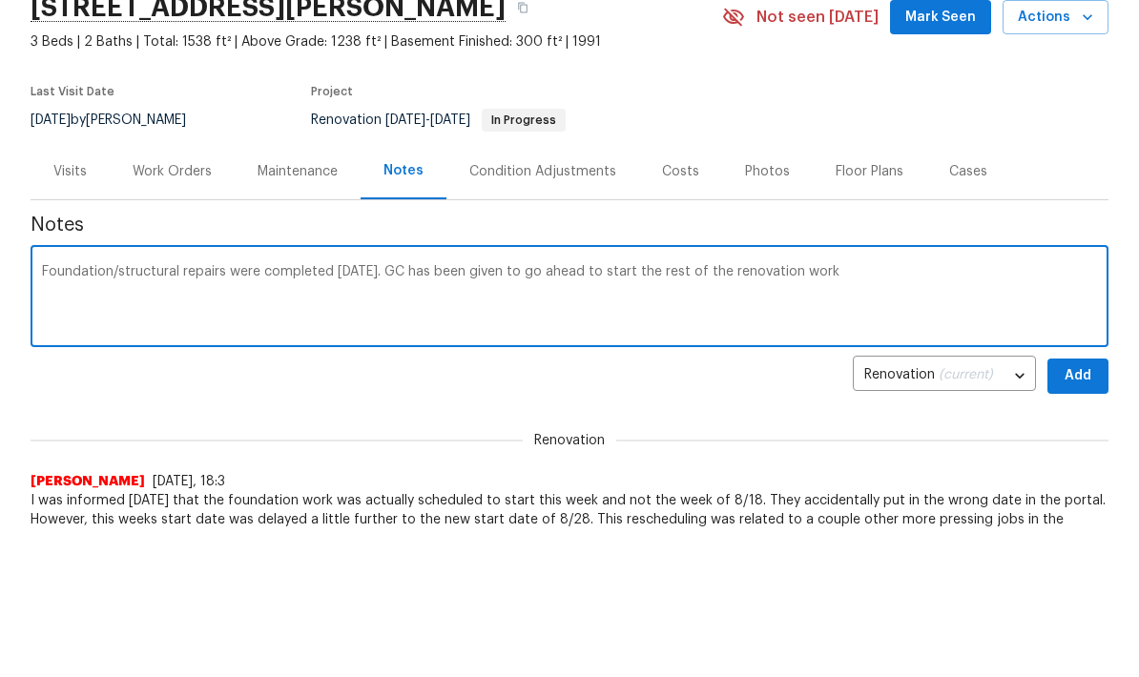
type textarea "Foundation/structural repairs were completed today. GC has been given to go ahe…"
click at [1090, 382] on span "Add" at bounding box center [1078, 377] width 31 height 24
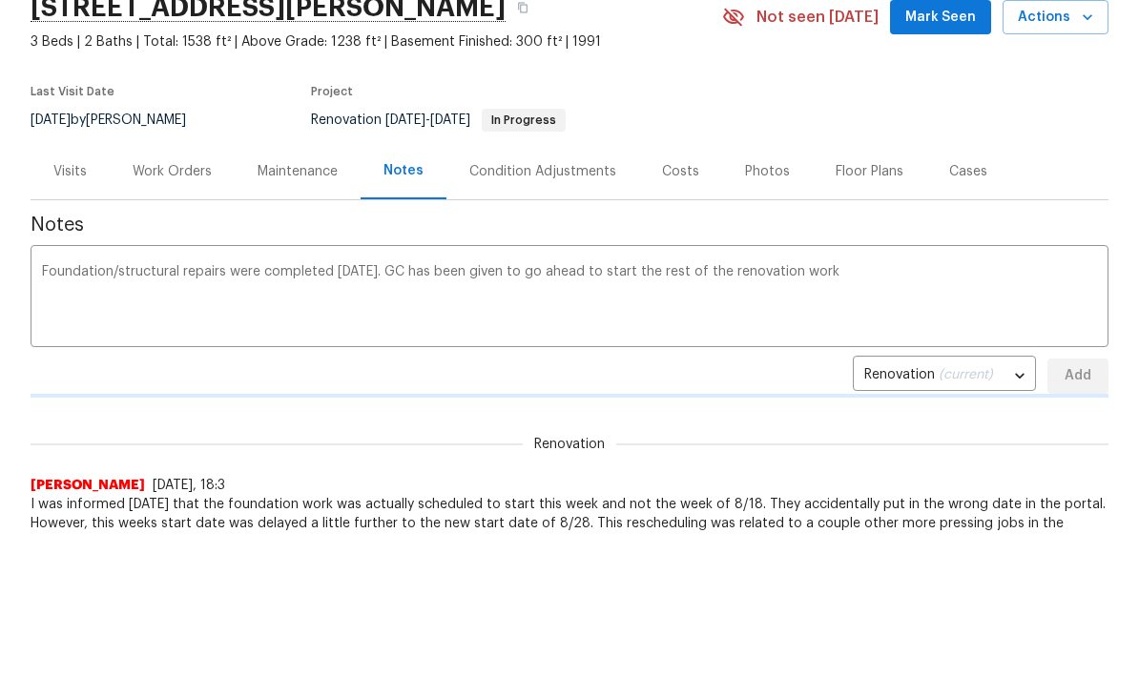
scroll to position [146, 0]
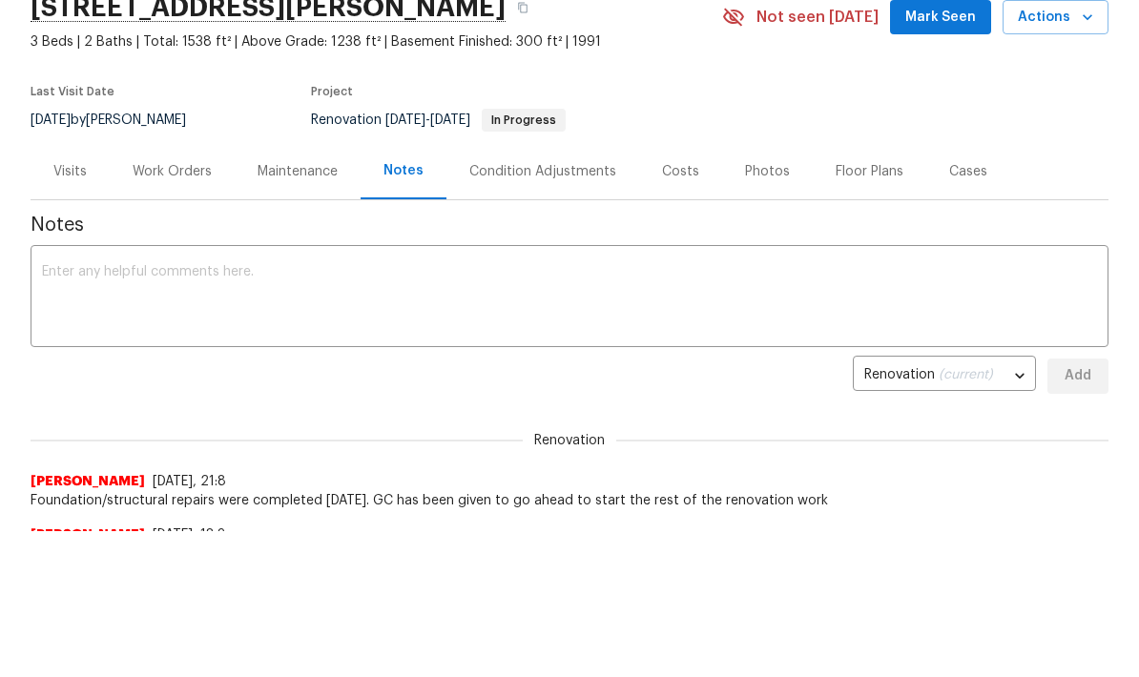
click at [958, 23] on span "Mark Seen" at bounding box center [940, 18] width 71 height 24
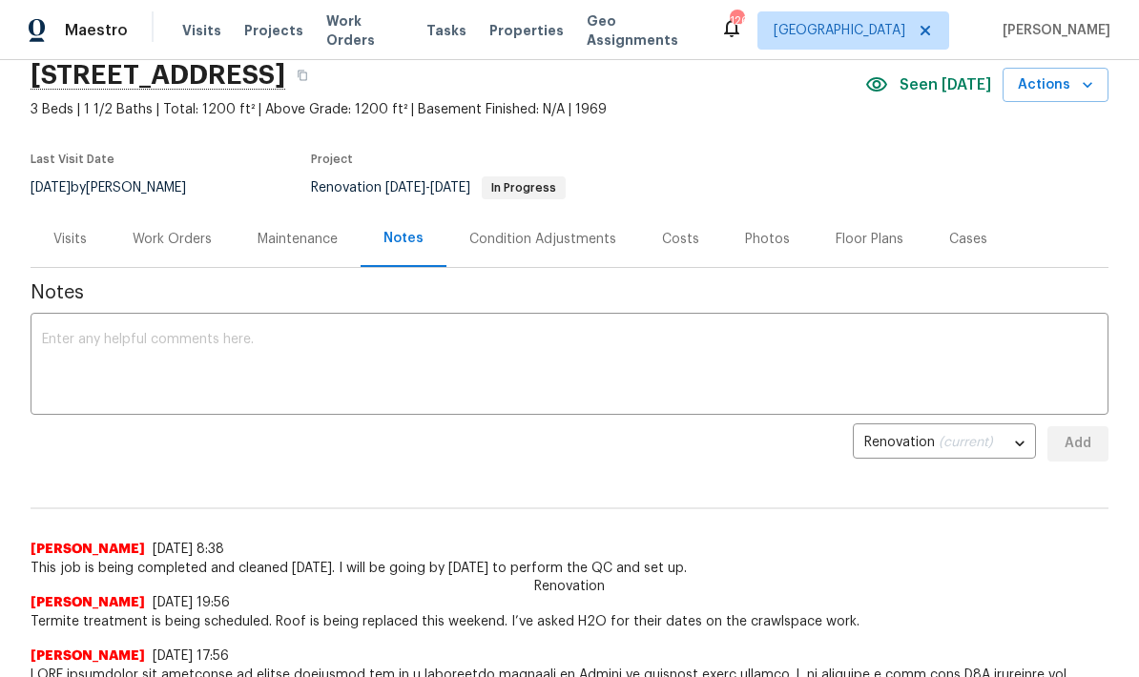
scroll to position [61, 0]
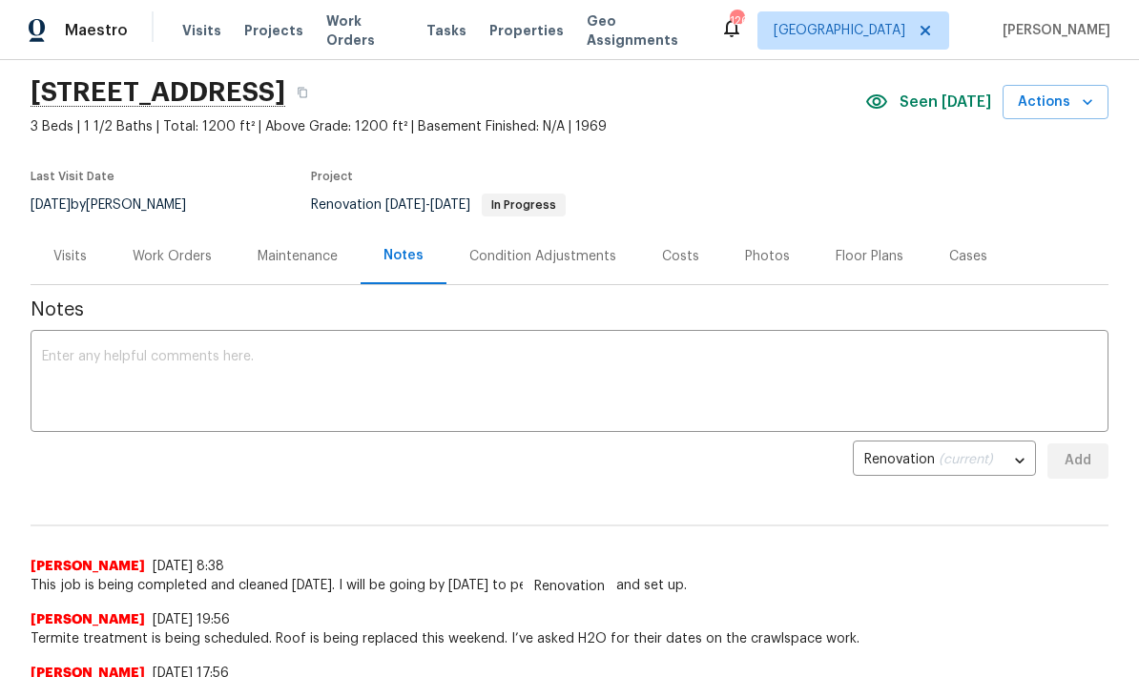
click at [189, 265] on div "Work Orders" at bounding box center [172, 256] width 79 height 19
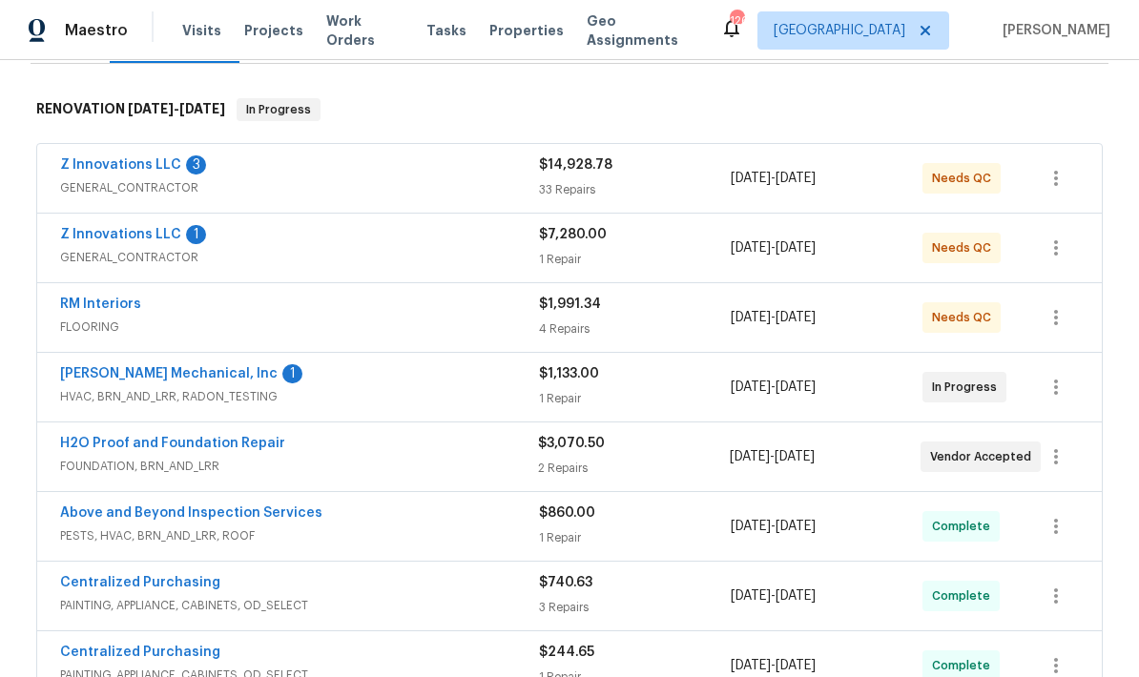
scroll to position [277, 0]
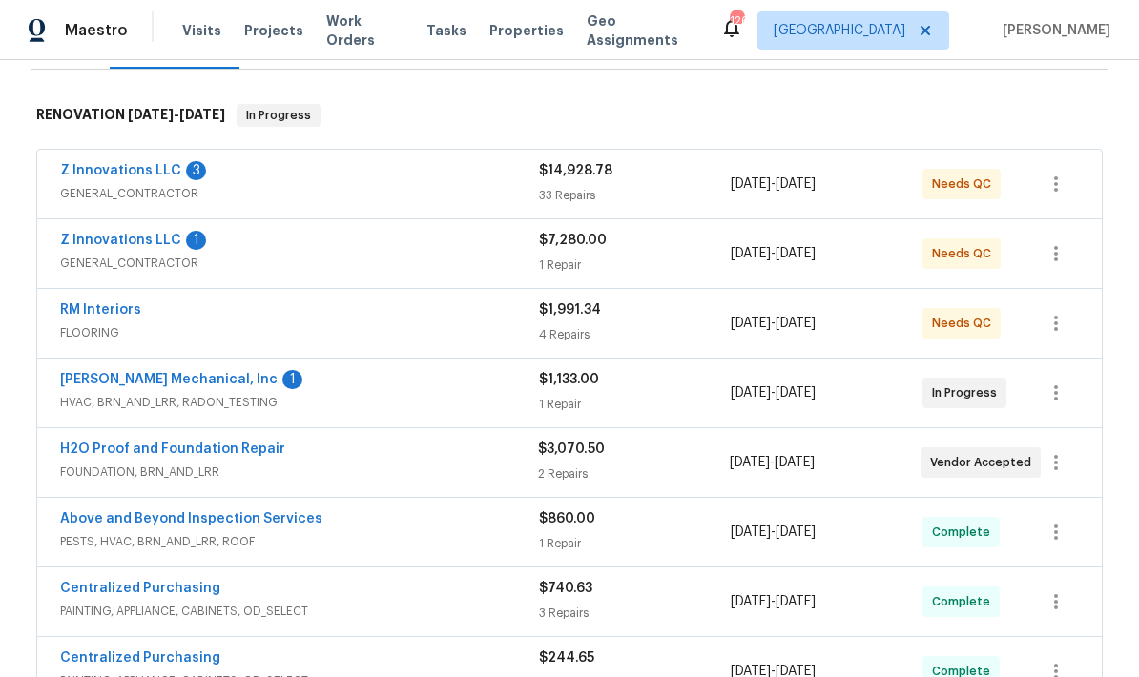
click at [189, 384] on link "[PERSON_NAME] Mechanical, Inc" at bounding box center [169, 379] width 218 height 13
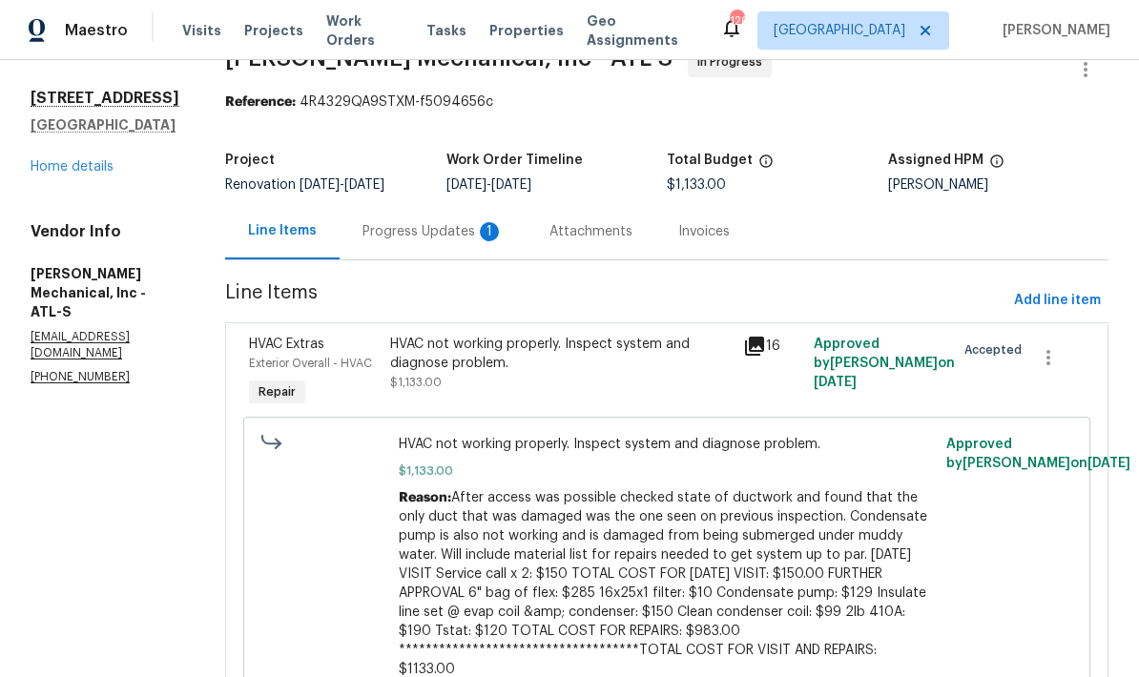
scroll to position [42, 0]
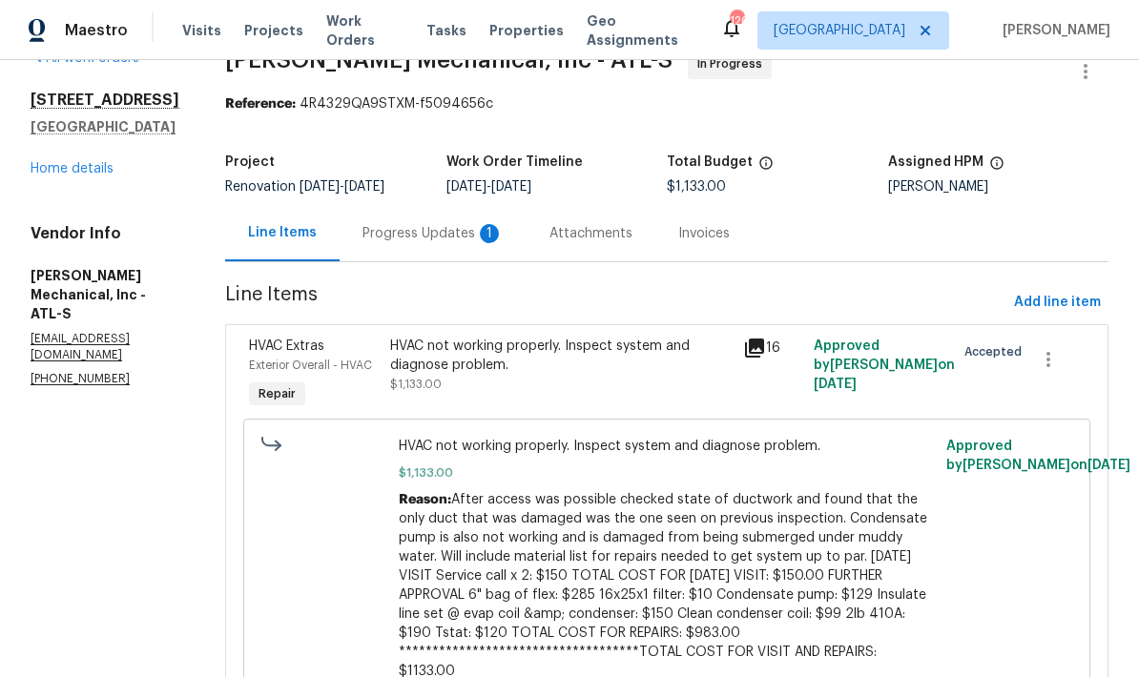
click at [480, 236] on div "Progress Updates 1" at bounding box center [433, 233] width 141 height 19
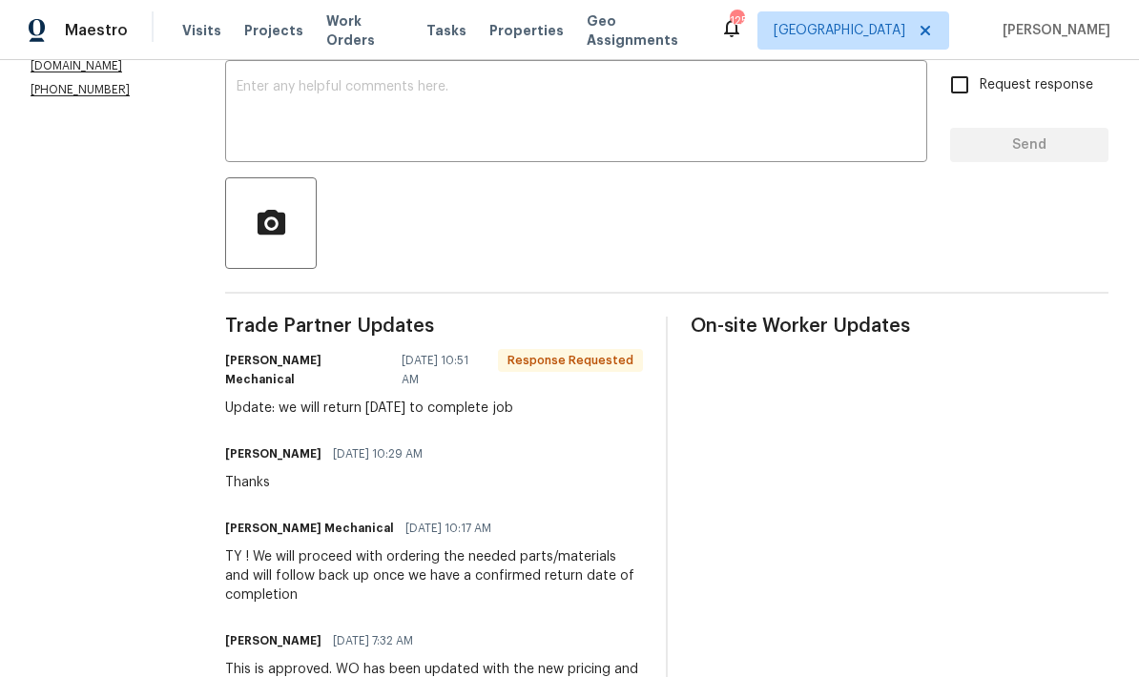
scroll to position [234, 0]
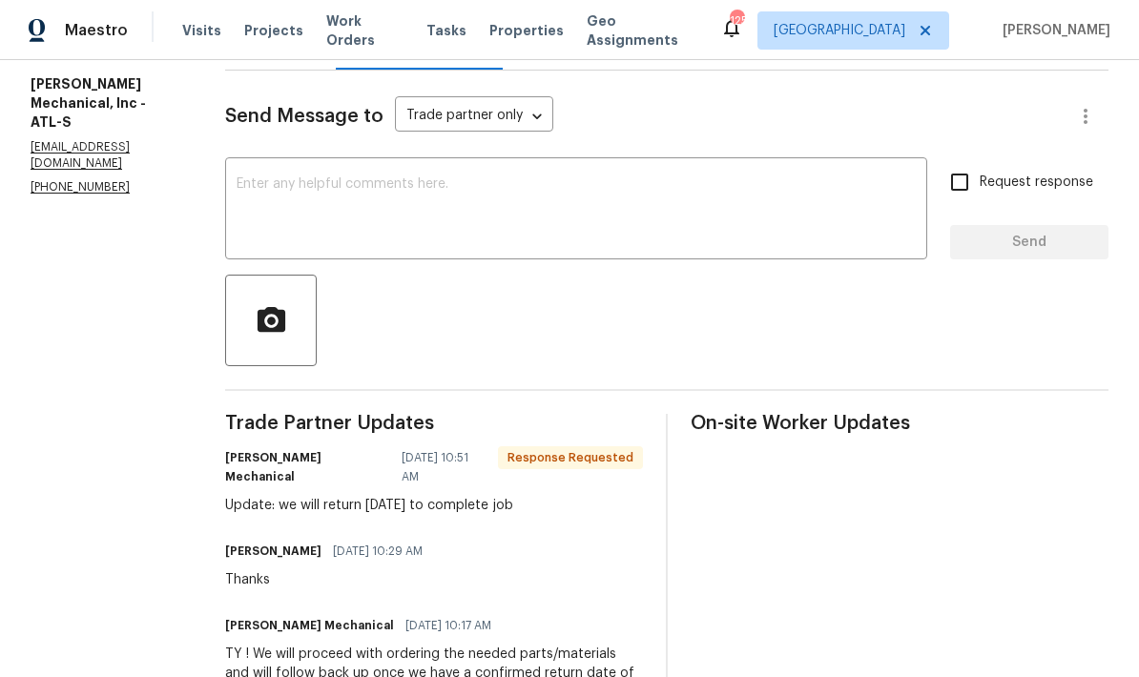
click at [472, 192] on textarea at bounding box center [576, 210] width 679 height 67
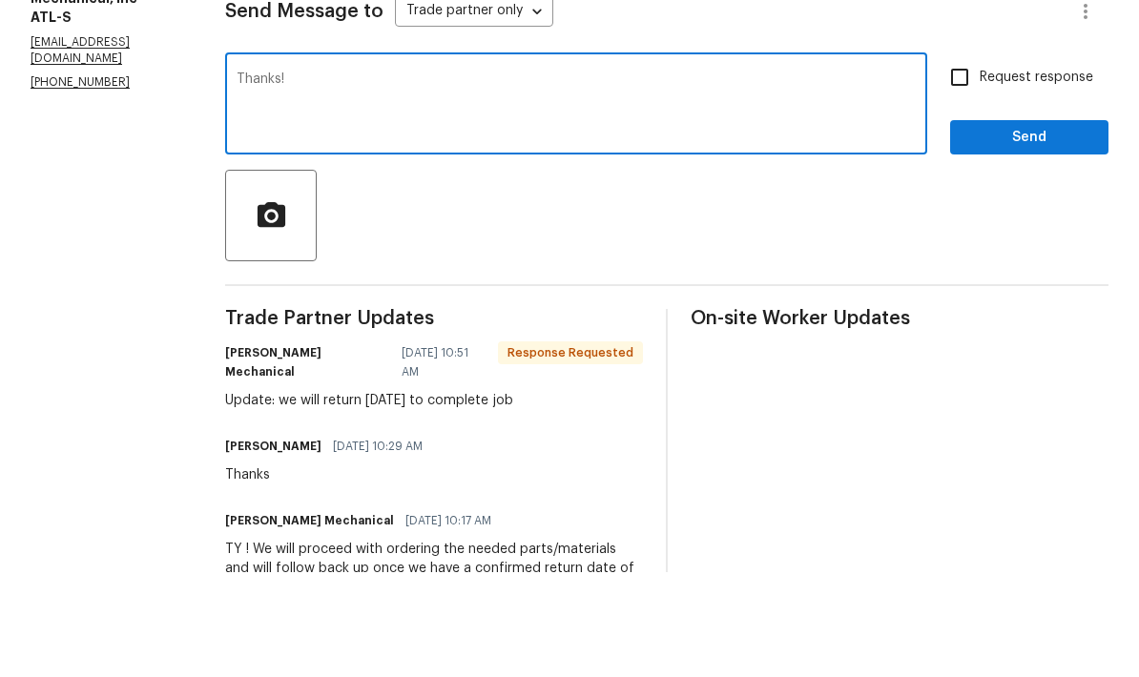
type textarea "Thanks!"
click at [1017, 225] on button "Send" at bounding box center [1029, 242] width 158 height 35
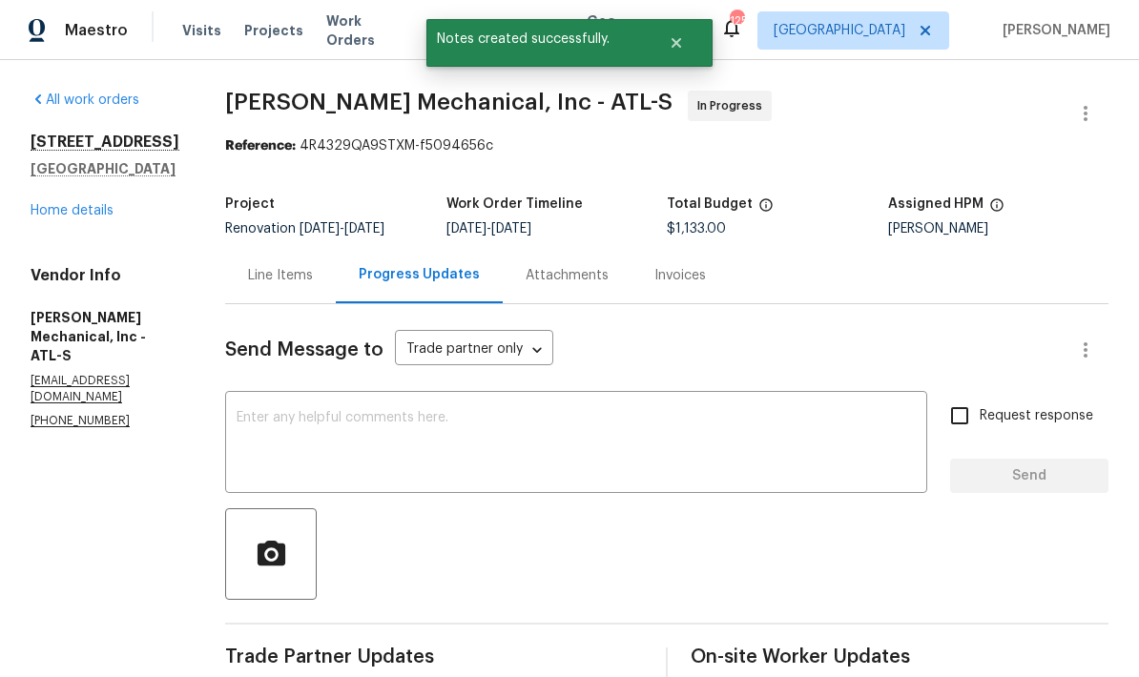
scroll to position [0, 0]
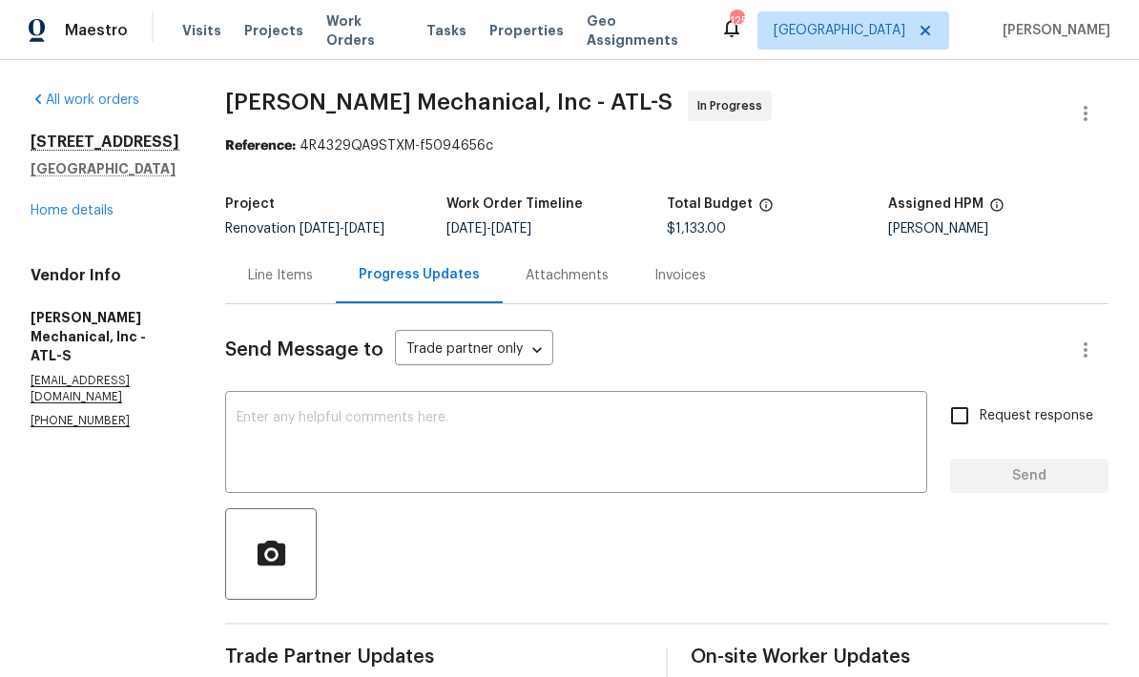
click at [313, 266] on div "Line Items" at bounding box center [280, 275] width 65 height 19
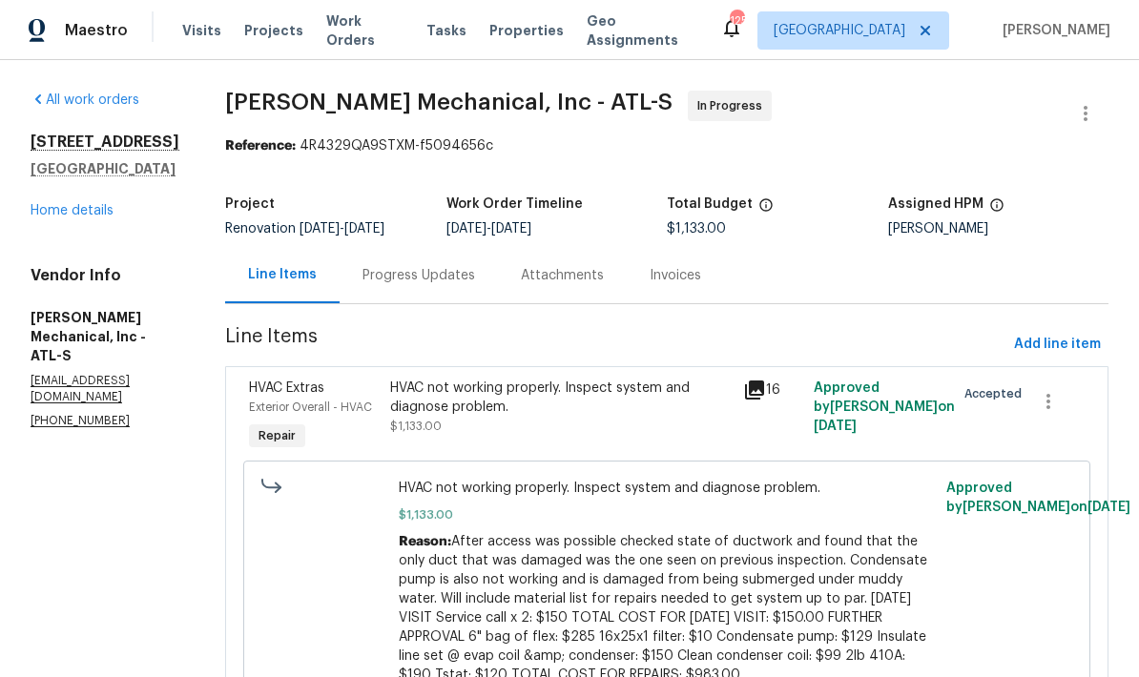
click at [101, 204] on link "Home details" at bounding box center [72, 210] width 83 height 13
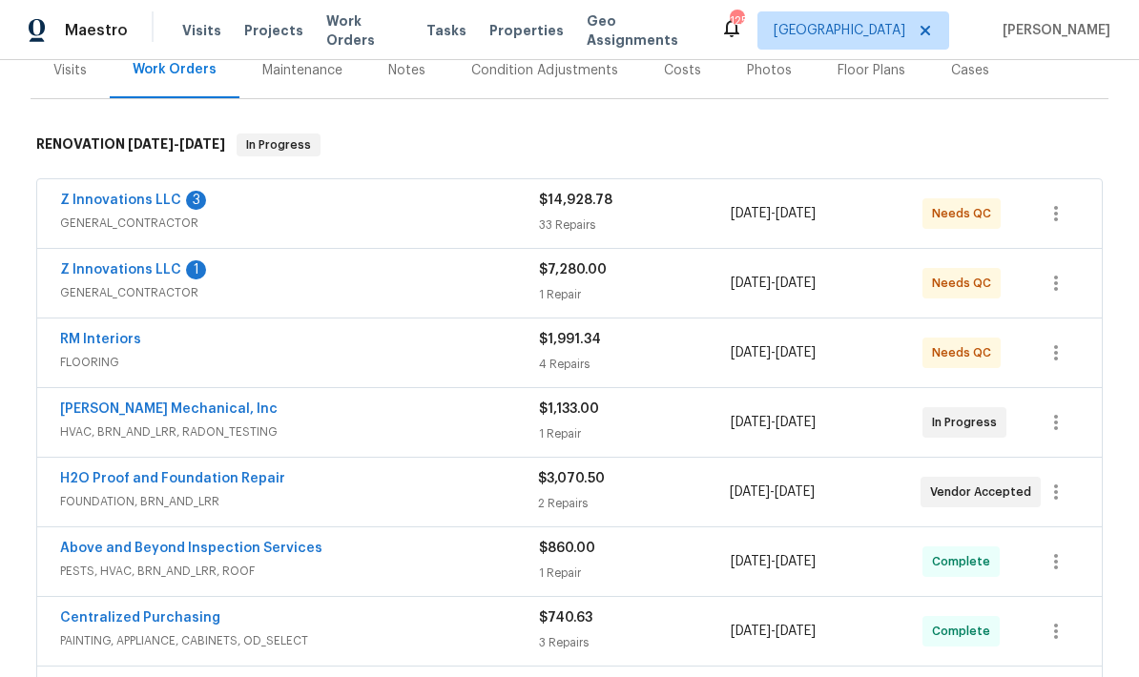
scroll to position [248, 0]
click at [144, 262] on link "Z Innovations LLC" at bounding box center [120, 268] width 121 height 13
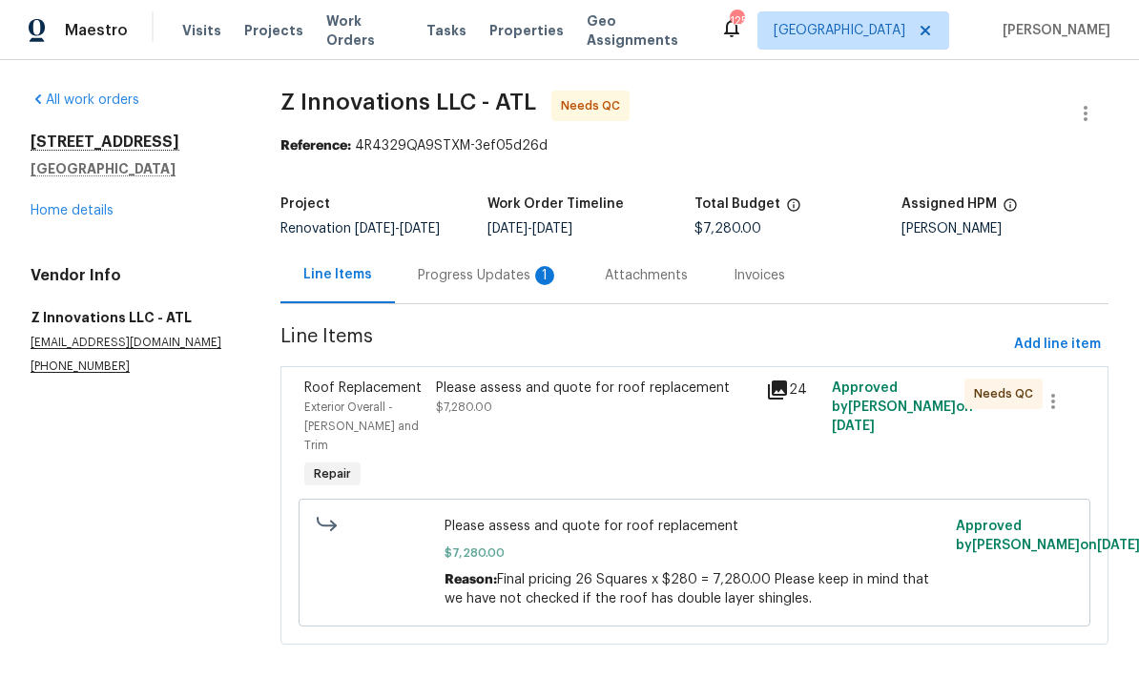
click at [503, 279] on div "Progress Updates 1" at bounding box center [488, 275] width 141 height 19
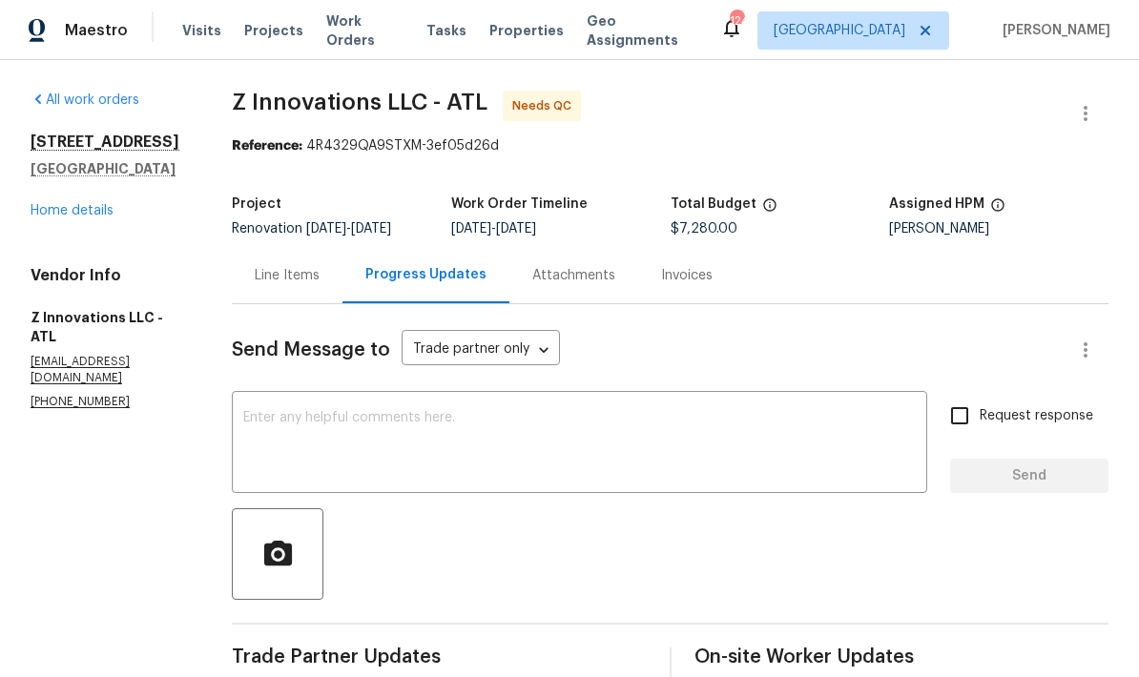
click at [308, 278] on div "Line Items" at bounding box center [287, 275] width 65 height 19
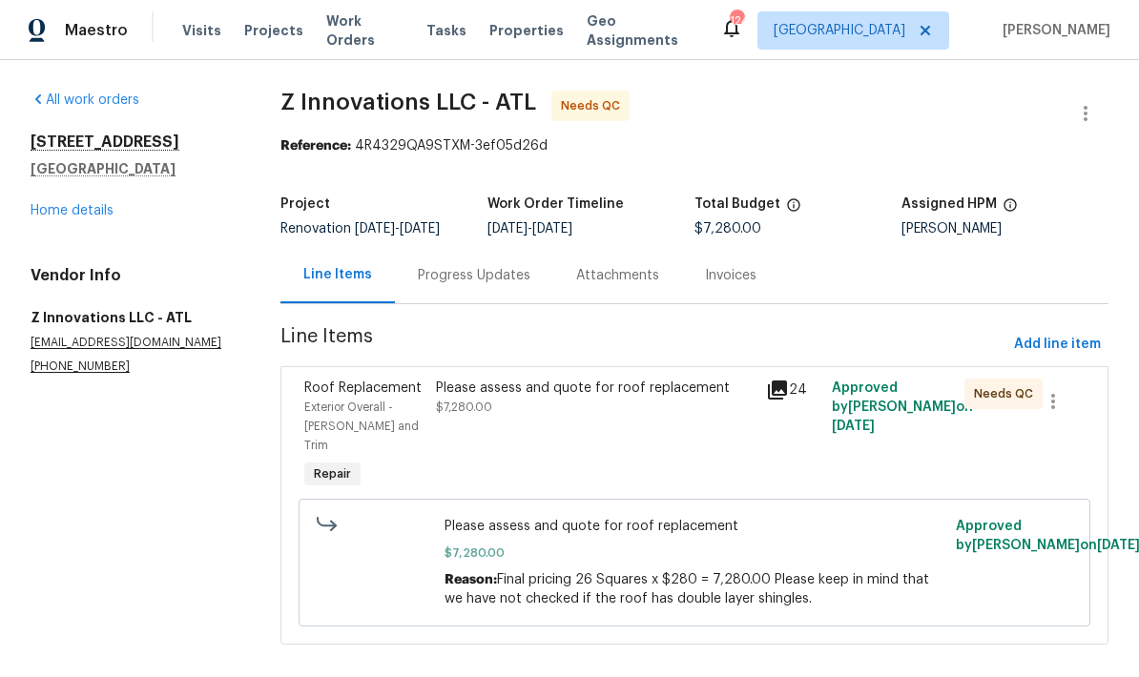
click at [86, 215] on link "Home details" at bounding box center [72, 210] width 83 height 13
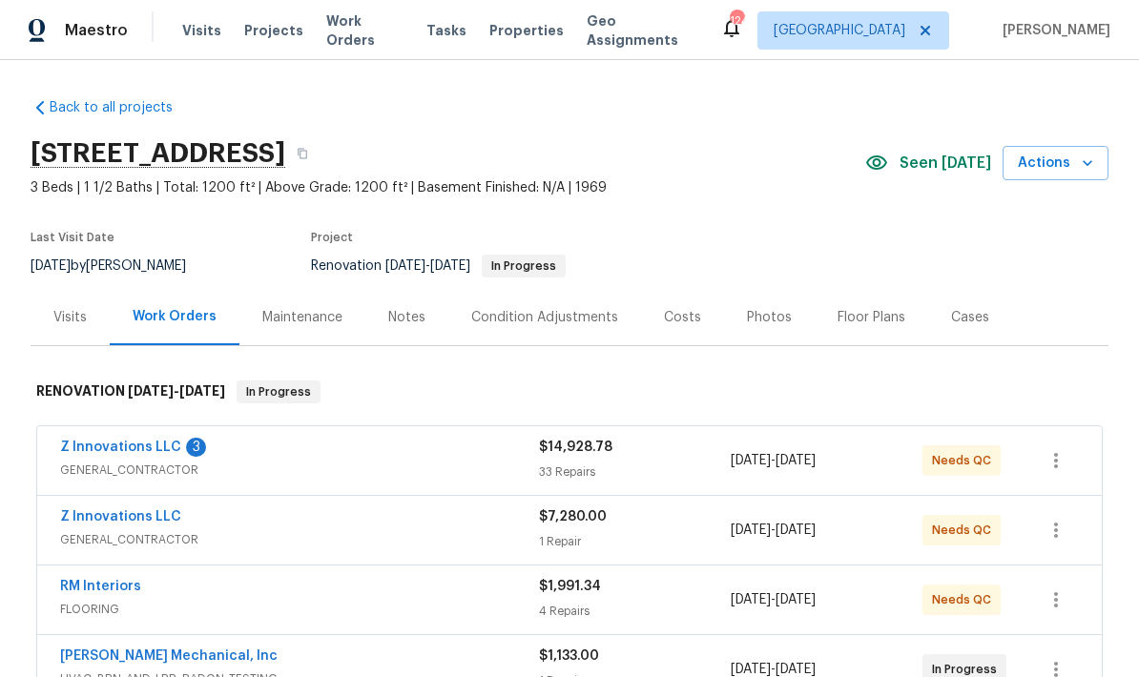
click at [145, 453] on link "Z Innovations LLC" at bounding box center [120, 447] width 121 height 13
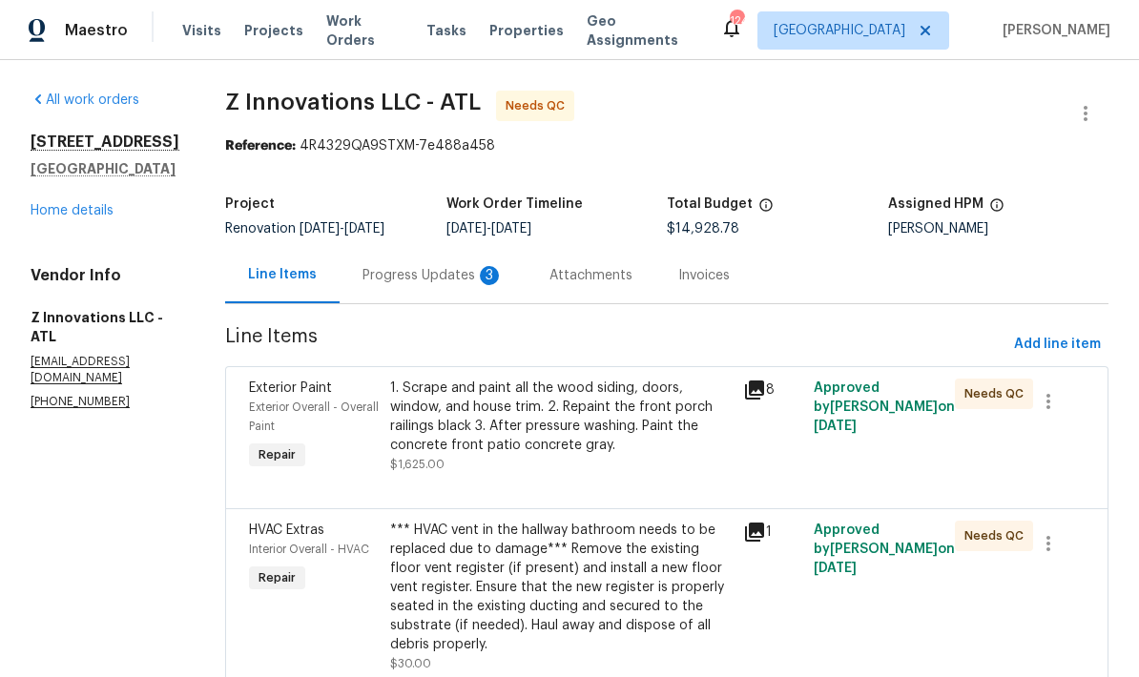
click at [441, 278] on div "Progress Updates 3" at bounding box center [433, 275] width 141 height 19
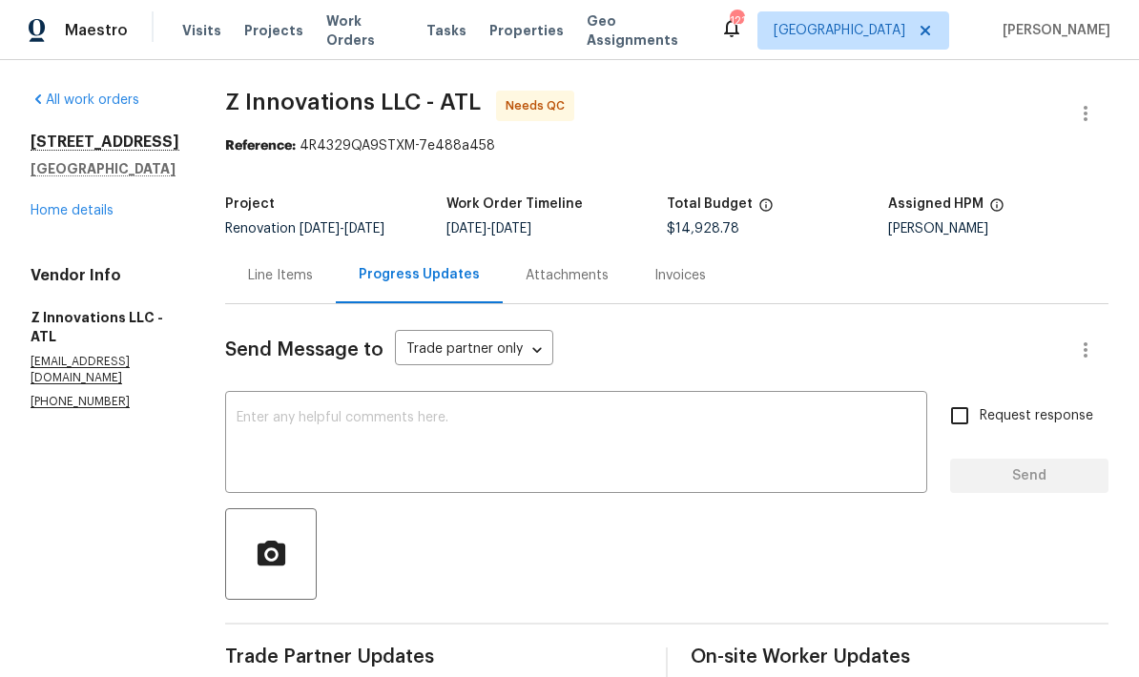
click at [283, 283] on div "Line Items" at bounding box center [280, 275] width 65 height 19
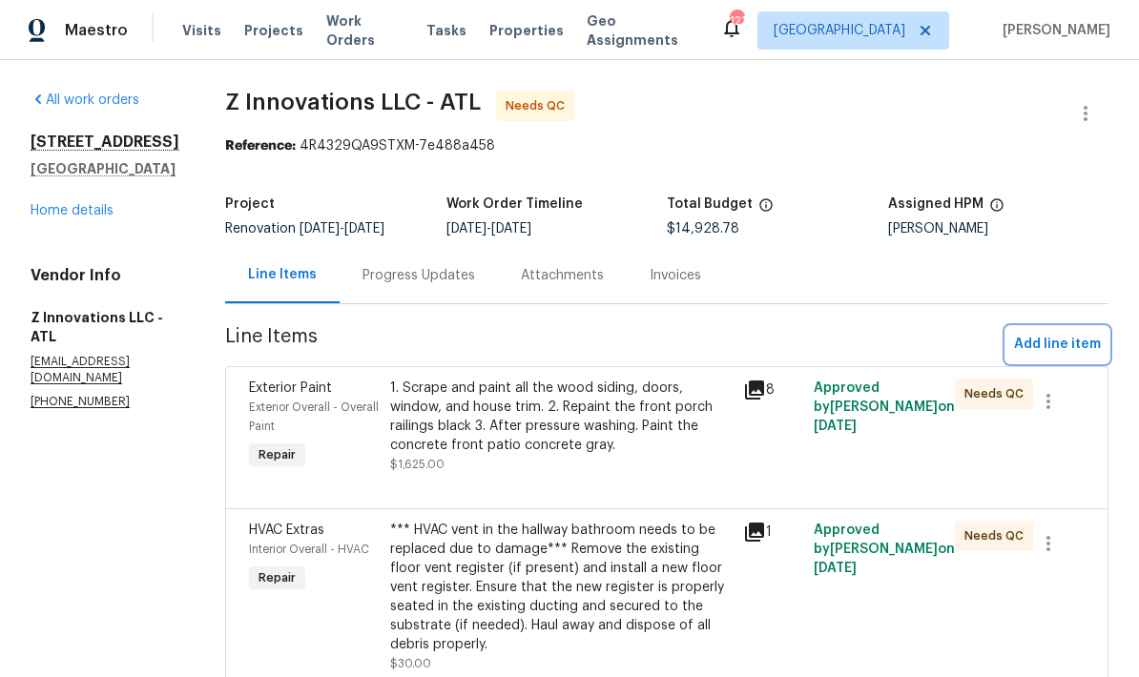
click at [1078, 333] on span "Add line item" at bounding box center [1057, 345] width 87 height 24
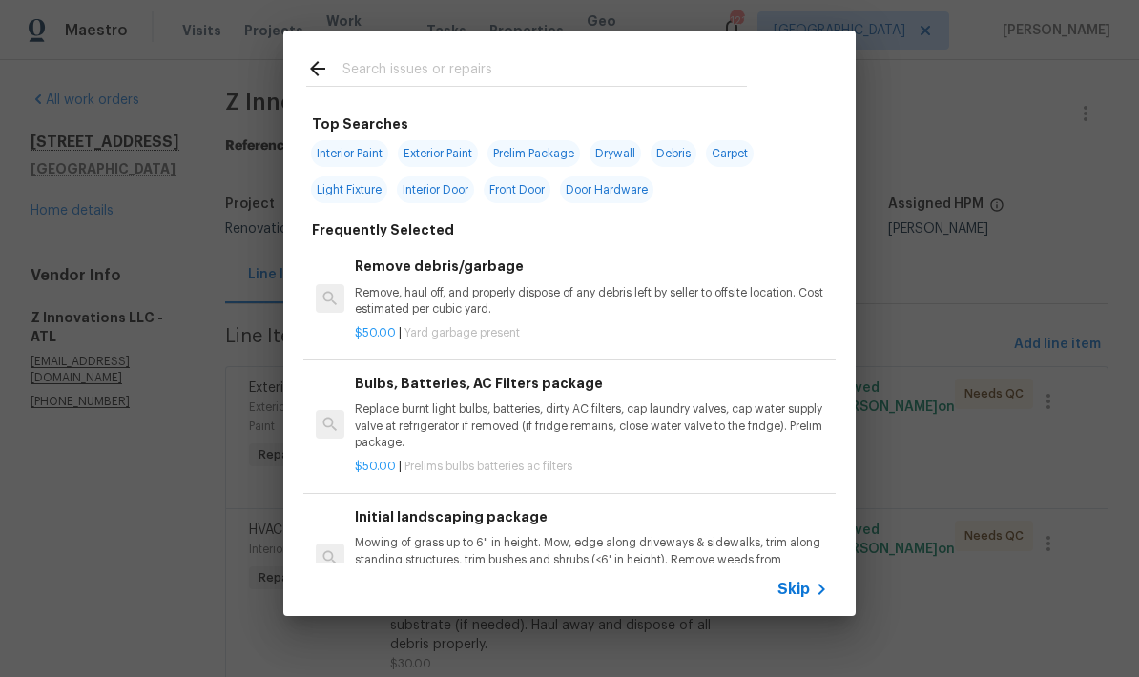
click at [439, 72] on input "text" at bounding box center [545, 71] width 405 height 29
type input "Ext"
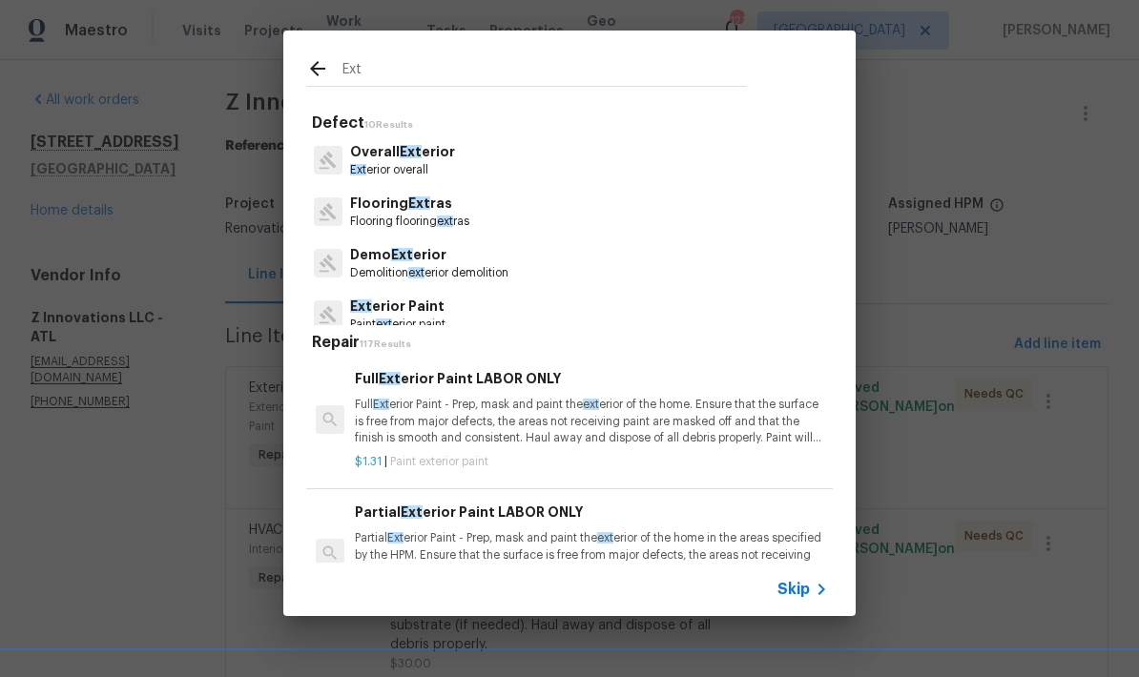
click at [434, 157] on p "Overall Ext erior" at bounding box center [402, 152] width 105 height 20
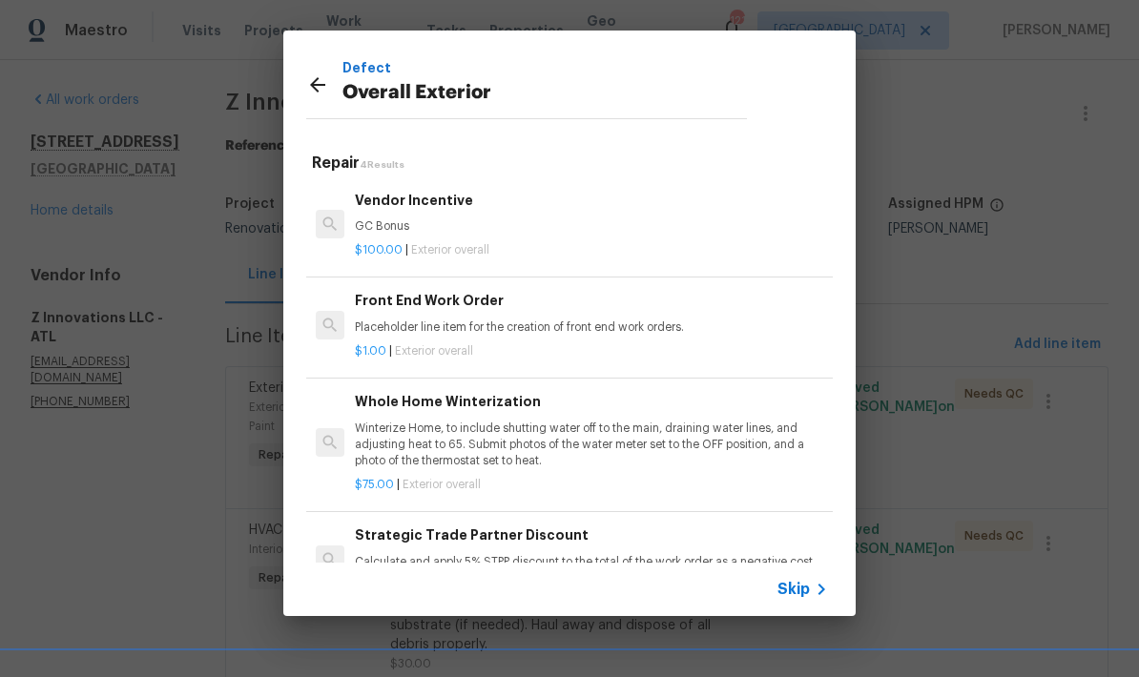
click at [561, 554] on p "Calculate and apply 5% STPP discount to the total of the work order as a negati…" at bounding box center [591, 562] width 473 height 16
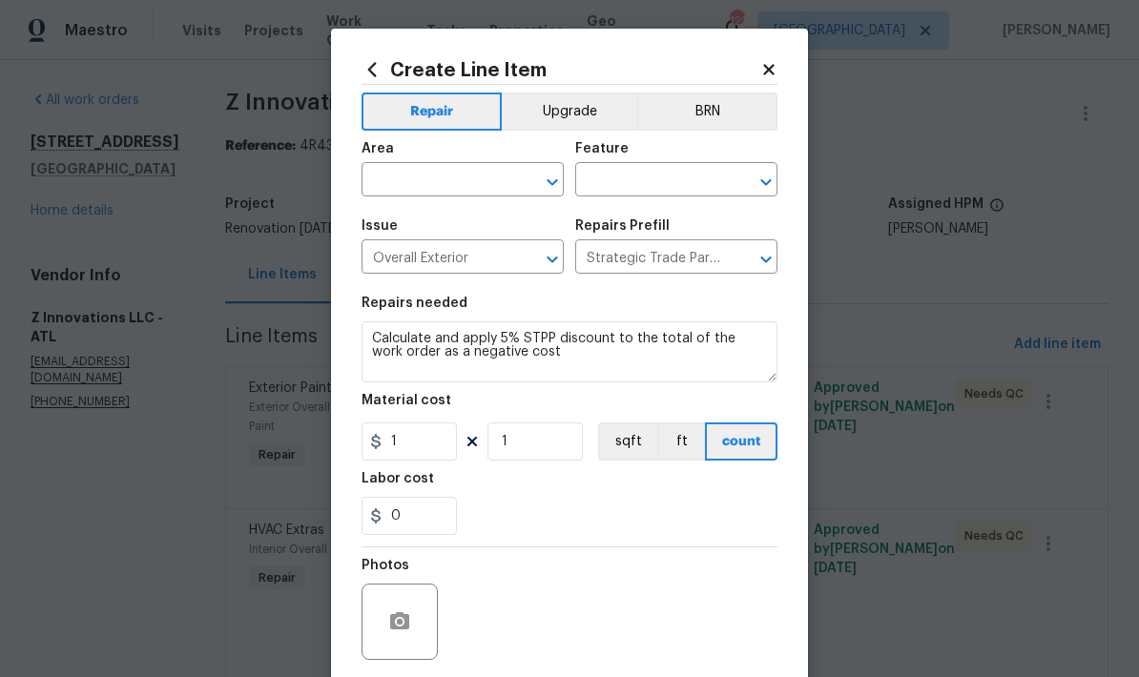
click at [773, 62] on icon at bounding box center [768, 69] width 17 height 17
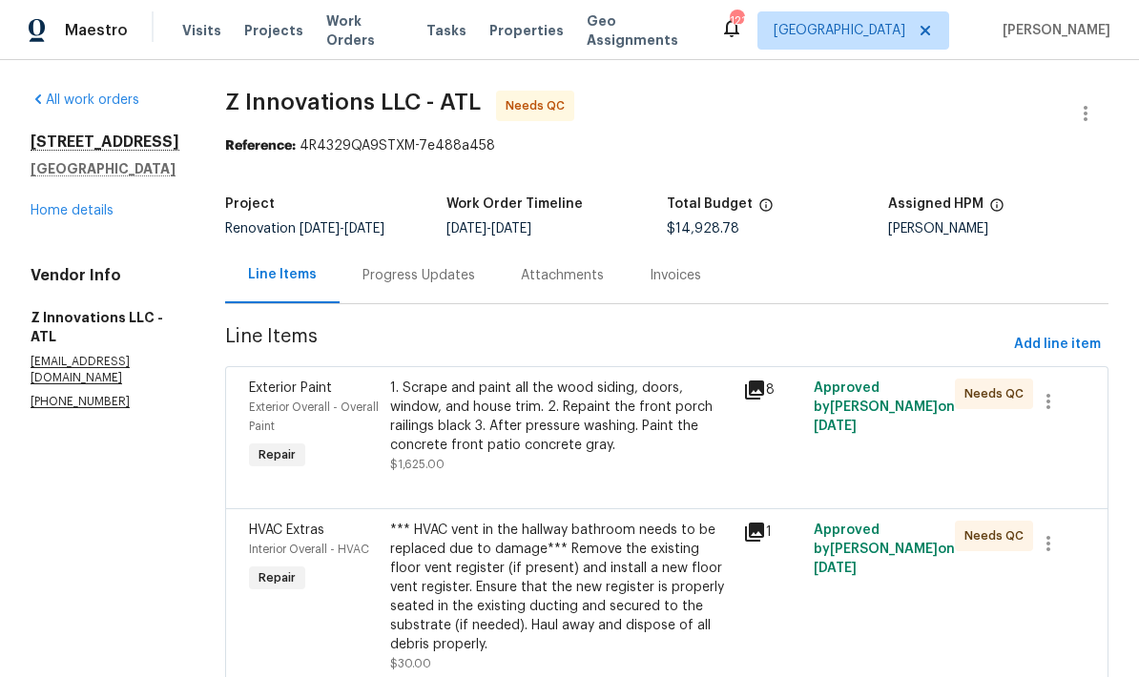
click at [110, 204] on link "Home details" at bounding box center [72, 210] width 83 height 13
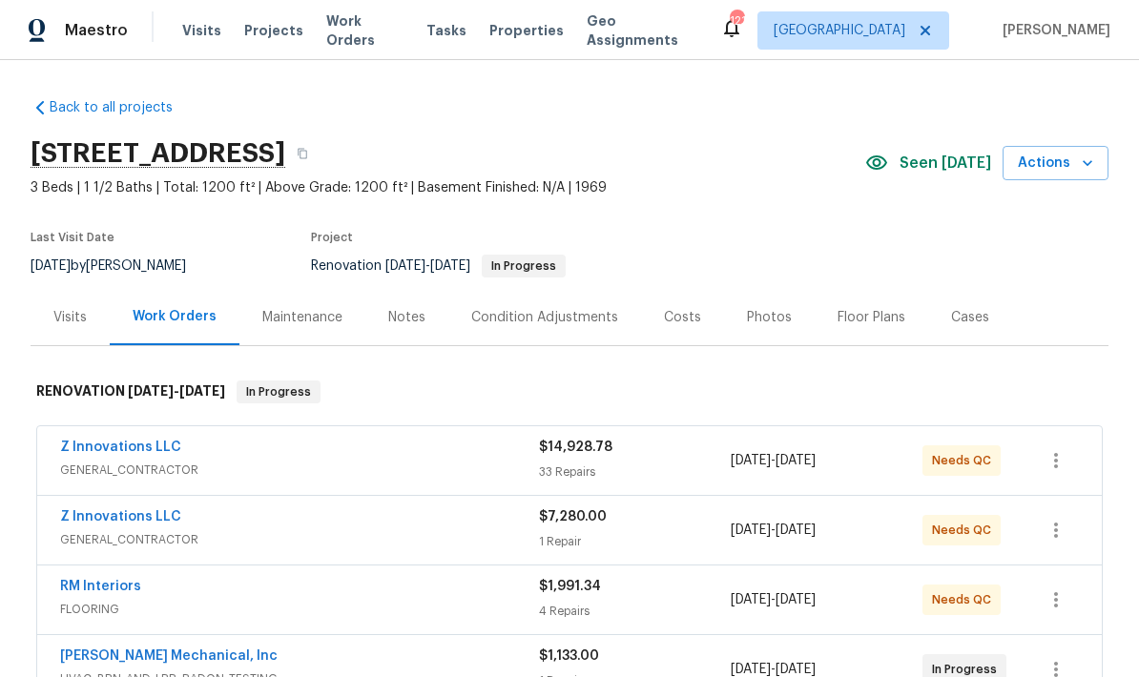
click at [159, 441] on link "Z Innovations LLC" at bounding box center [120, 447] width 121 height 13
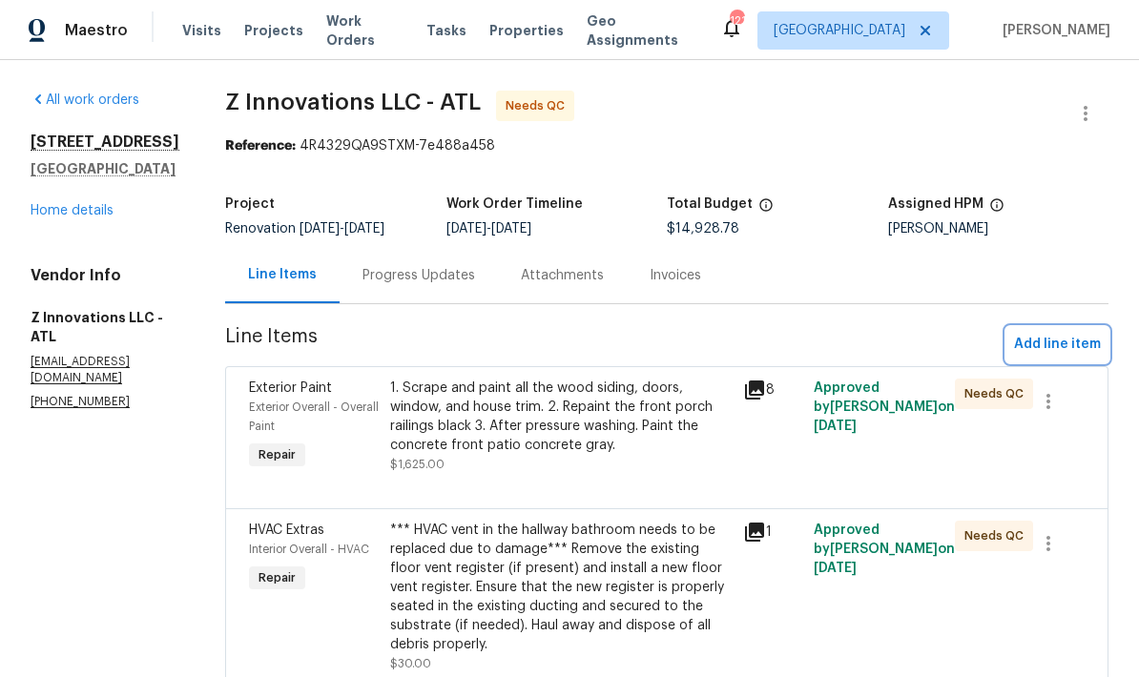
click at [1076, 345] on span "Add line item" at bounding box center [1057, 345] width 87 height 24
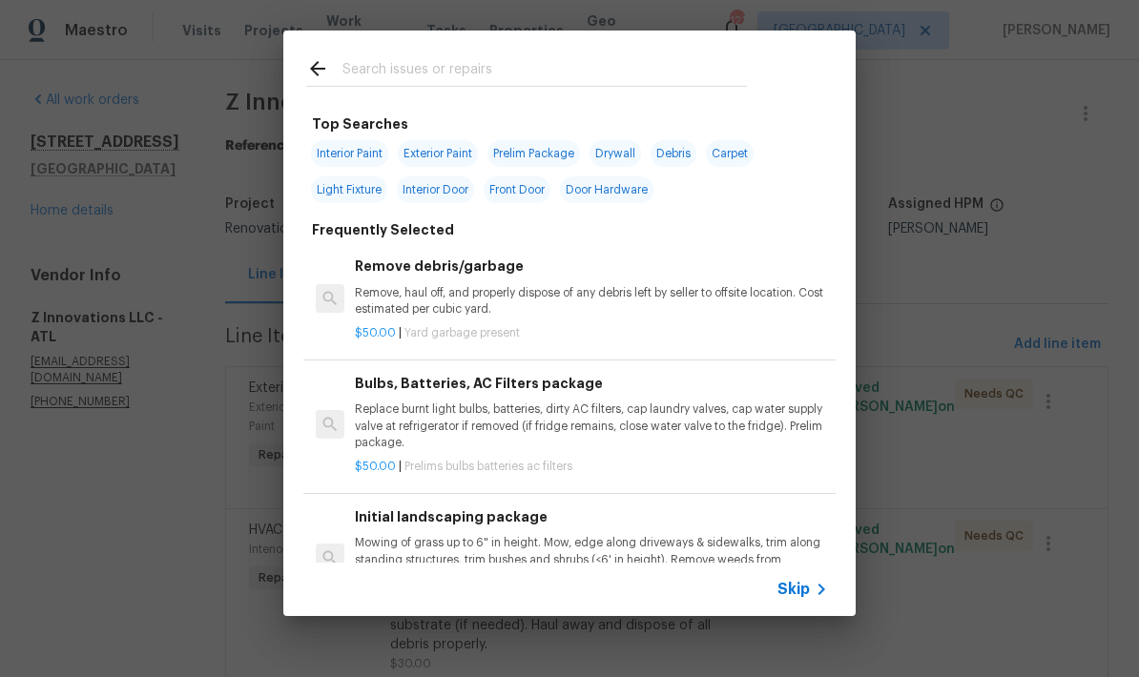
click at [452, 73] on input "text" at bounding box center [545, 71] width 405 height 29
type input "Ext"
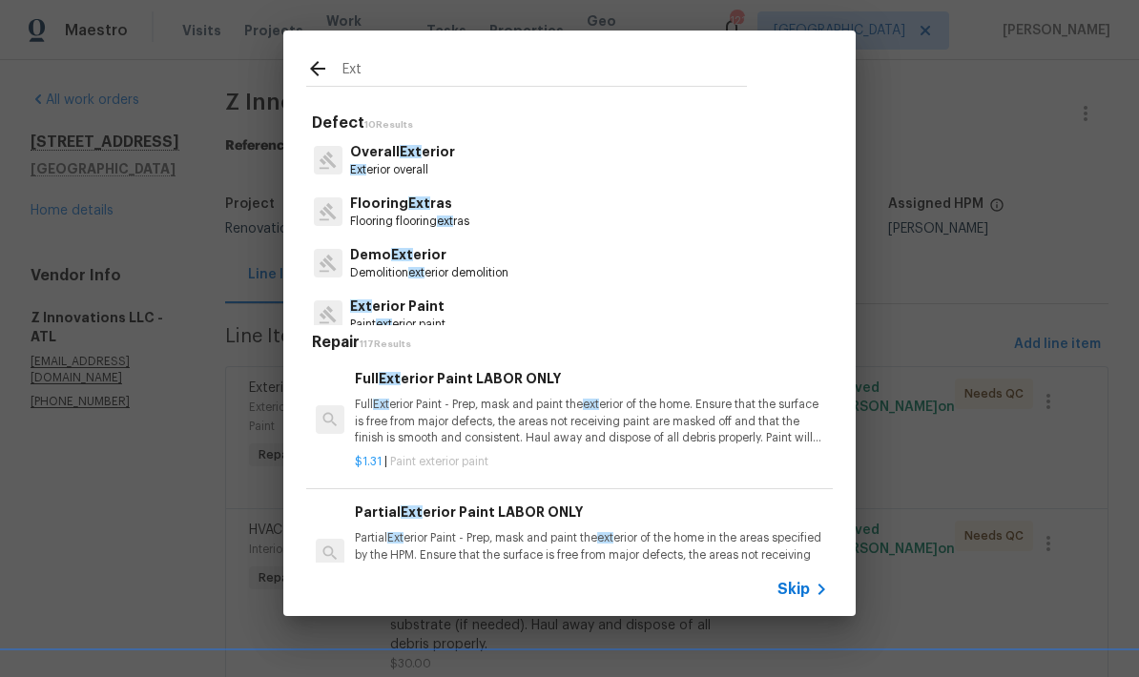
click at [427, 160] on p "Overall Ext erior" at bounding box center [402, 152] width 105 height 20
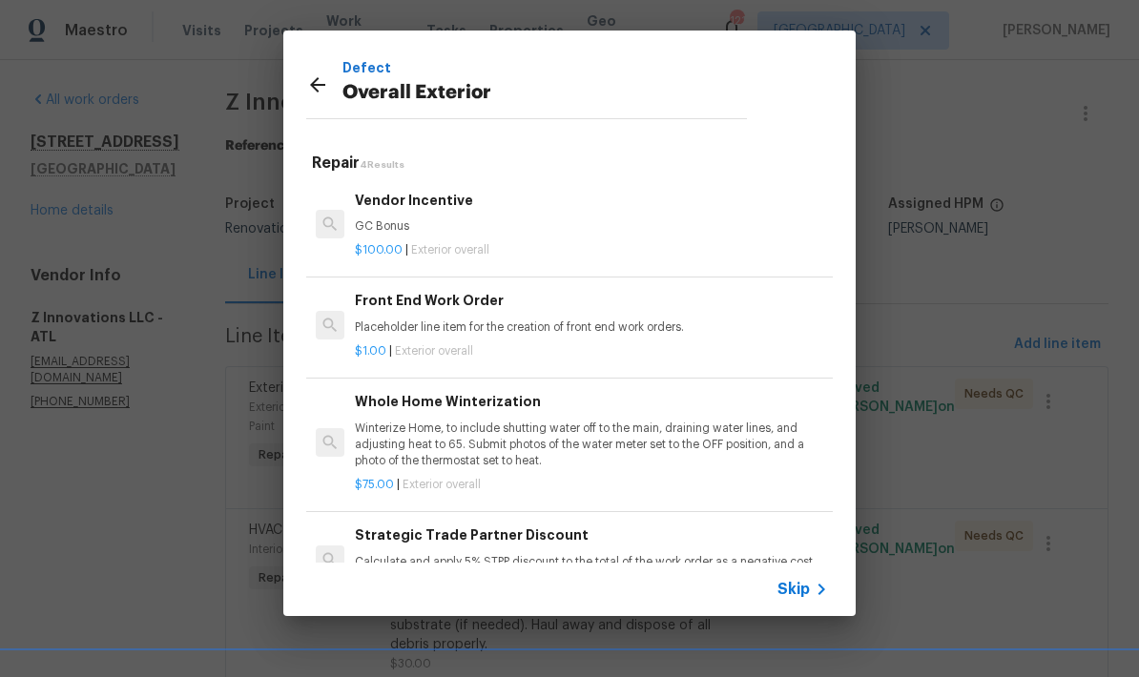
click at [613, 556] on p "Calculate and apply 5% STPP discount to the total of the work order as a negati…" at bounding box center [591, 562] width 473 height 16
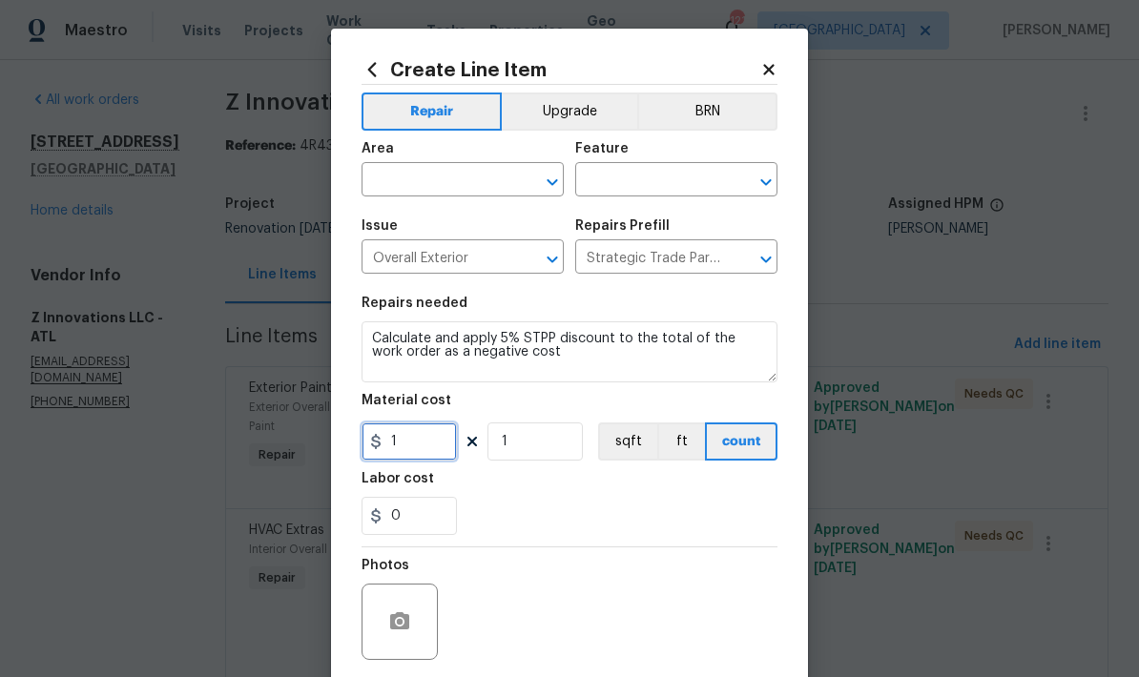
click at [440, 448] on input "1" at bounding box center [409, 442] width 95 height 38
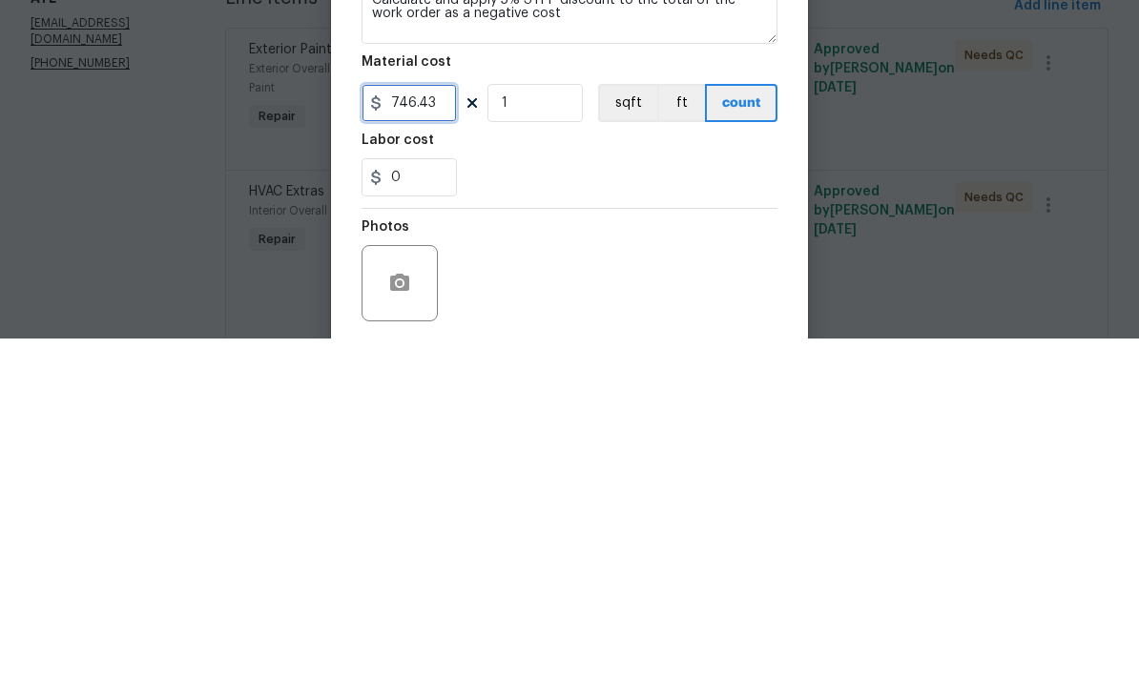
click at [391, 423] on input "746.43" at bounding box center [409, 442] width 95 height 38
type input "-746.43"
click at [561, 423] on input "1" at bounding box center [535, 442] width 95 height 38
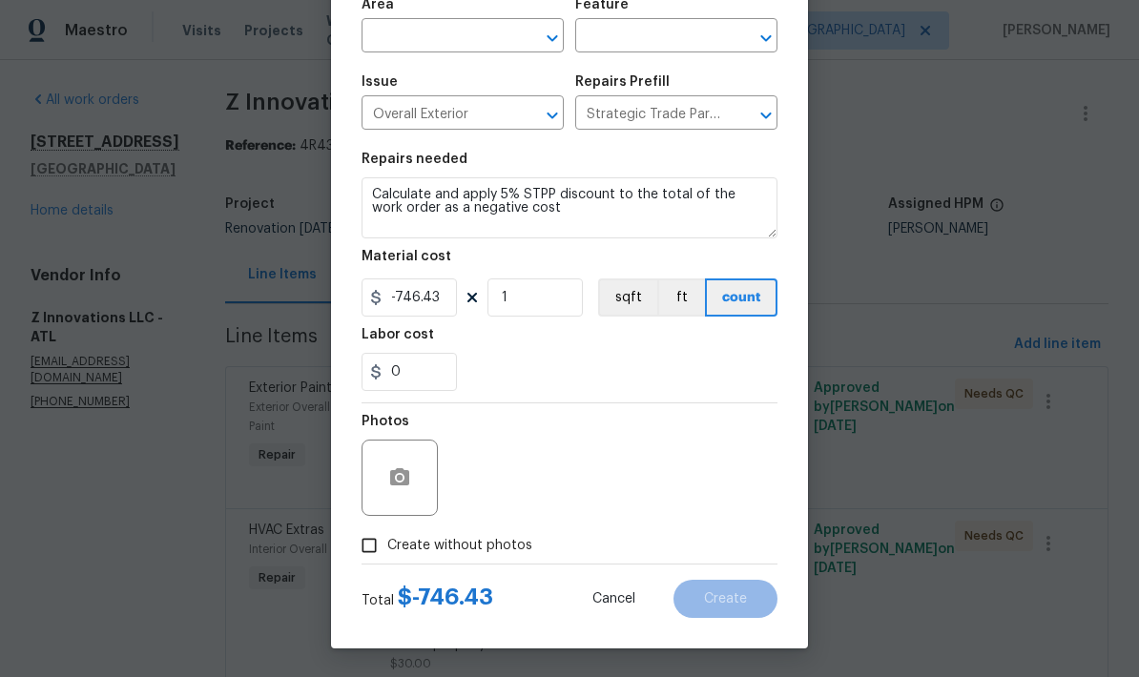
scroll to position [148, 0]
click at [402, 486] on icon "button" at bounding box center [399, 476] width 19 height 17
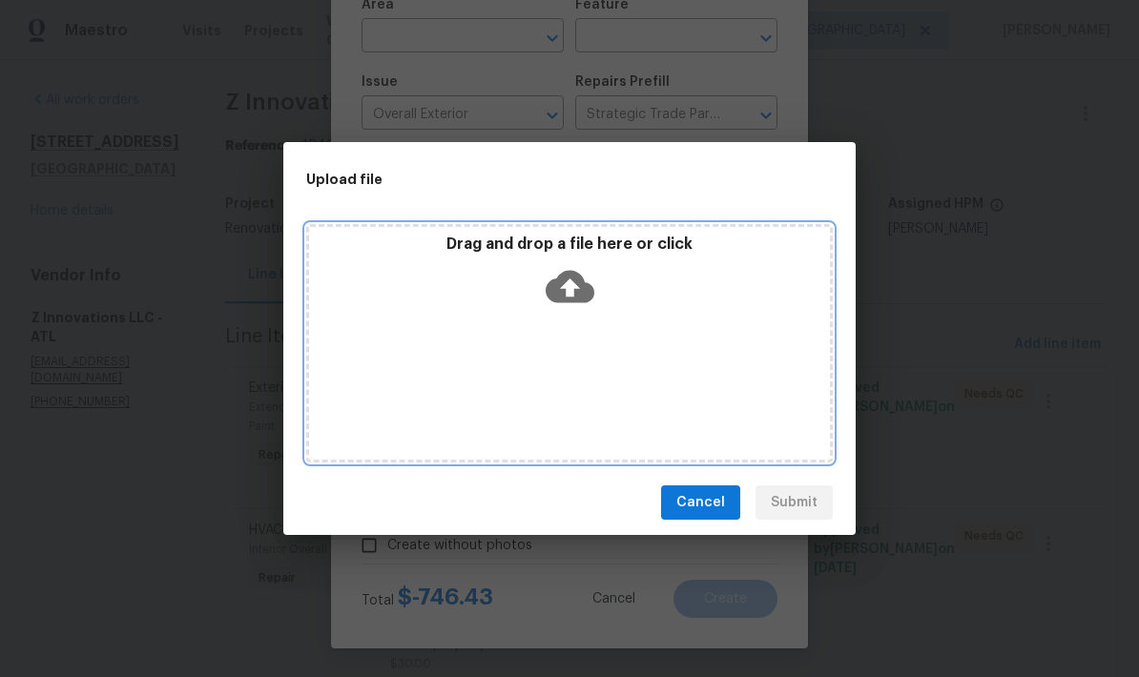
click at [583, 280] on icon at bounding box center [570, 287] width 49 height 32
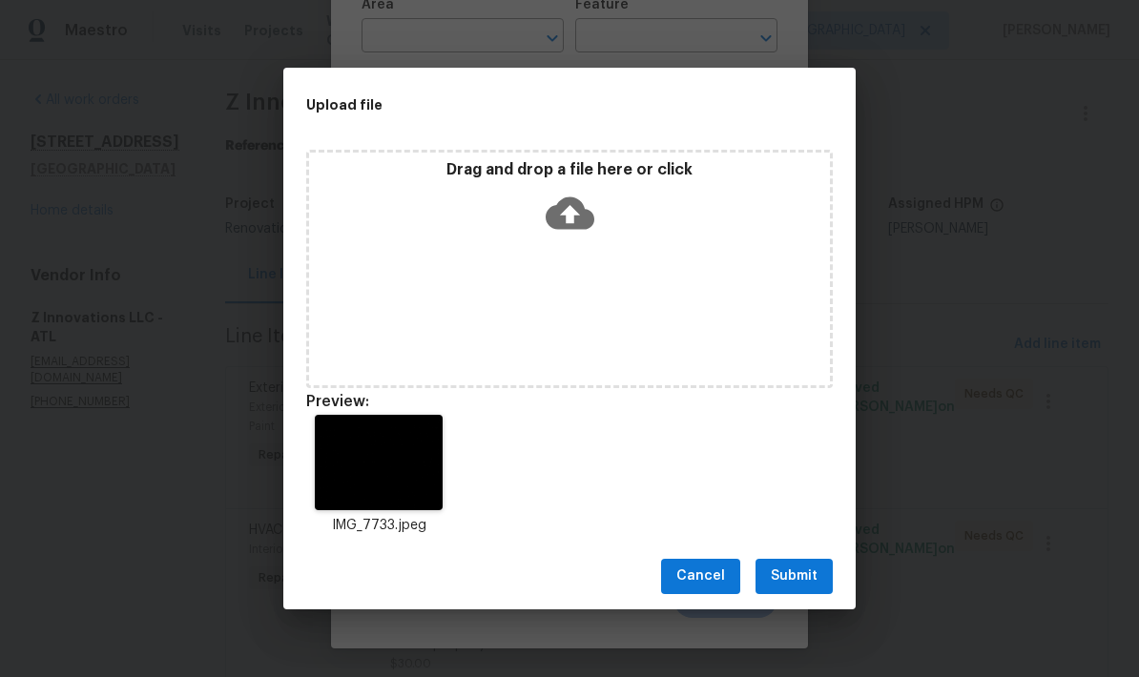
click at [807, 581] on span "Submit" at bounding box center [794, 577] width 47 height 24
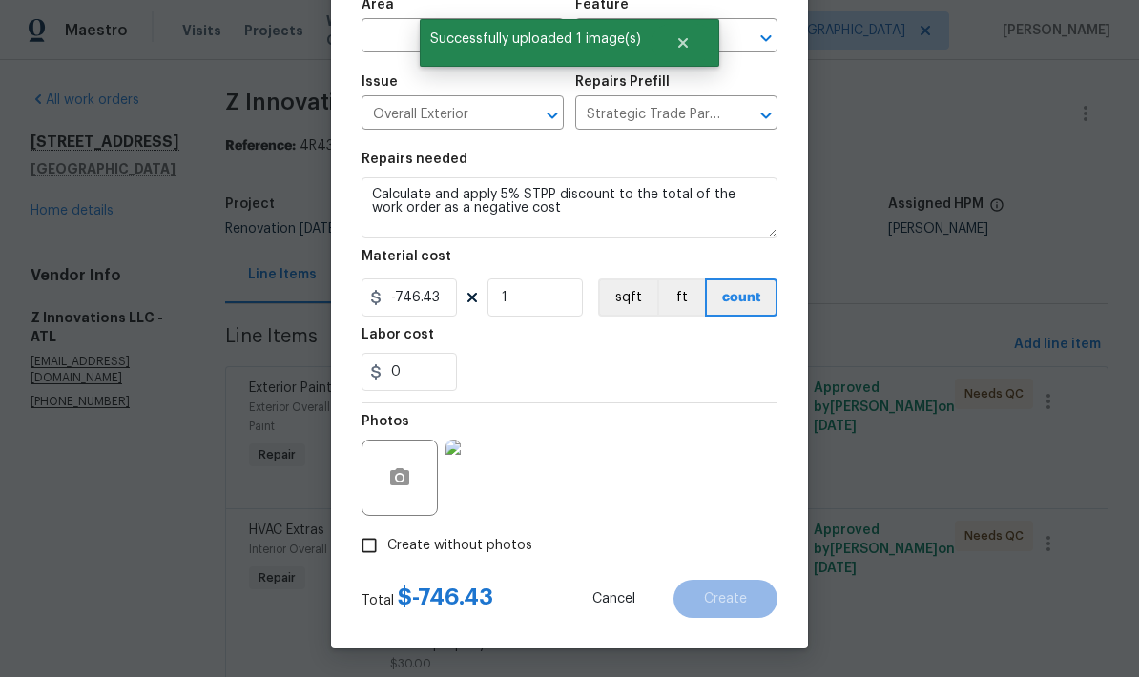
click at [479, 26] on input "text" at bounding box center [436, 38] width 149 height 30
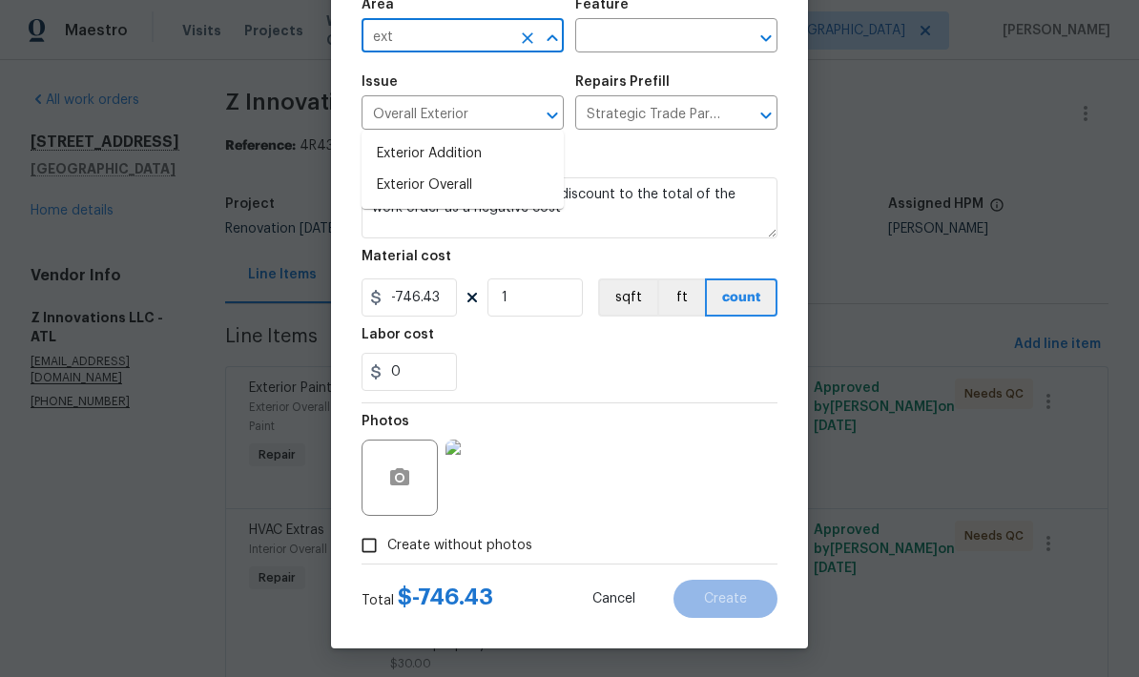
click at [465, 170] on li "Exterior Overall" at bounding box center [463, 185] width 202 height 31
type input "Exterior Overall"
click at [689, 28] on input "text" at bounding box center [649, 38] width 149 height 30
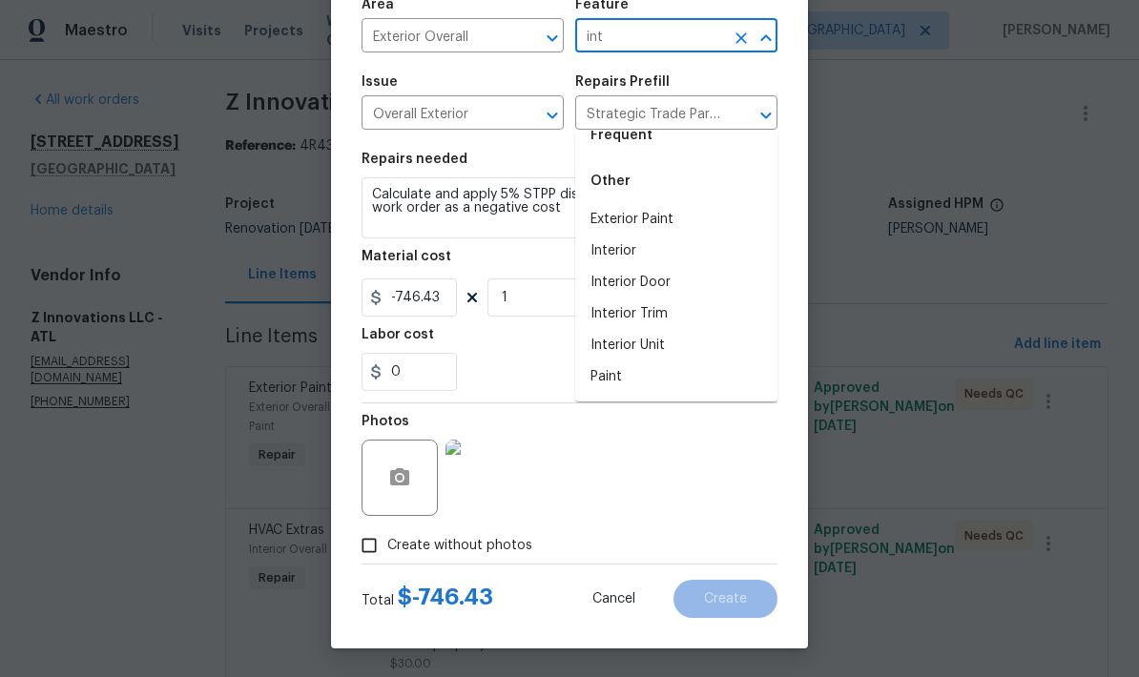
scroll to position [57, 0]
click at [633, 236] on li "Interior" at bounding box center [676, 251] width 202 height 31
type input "Interior"
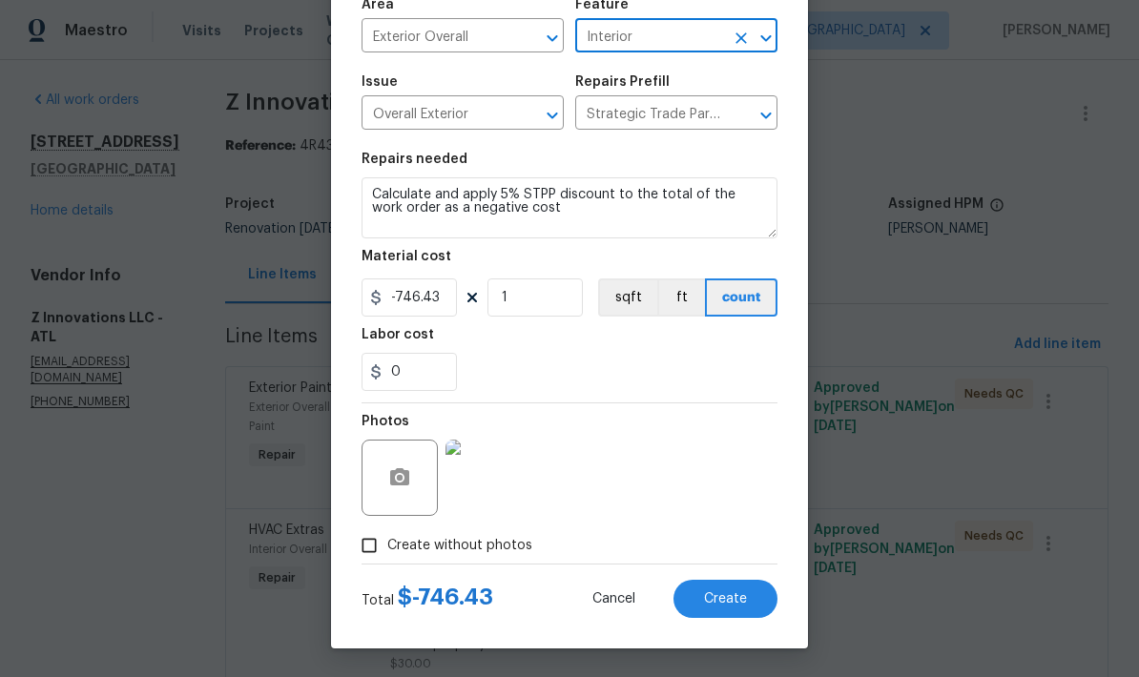
click at [750, 597] on button "Create" at bounding box center [726, 599] width 104 height 38
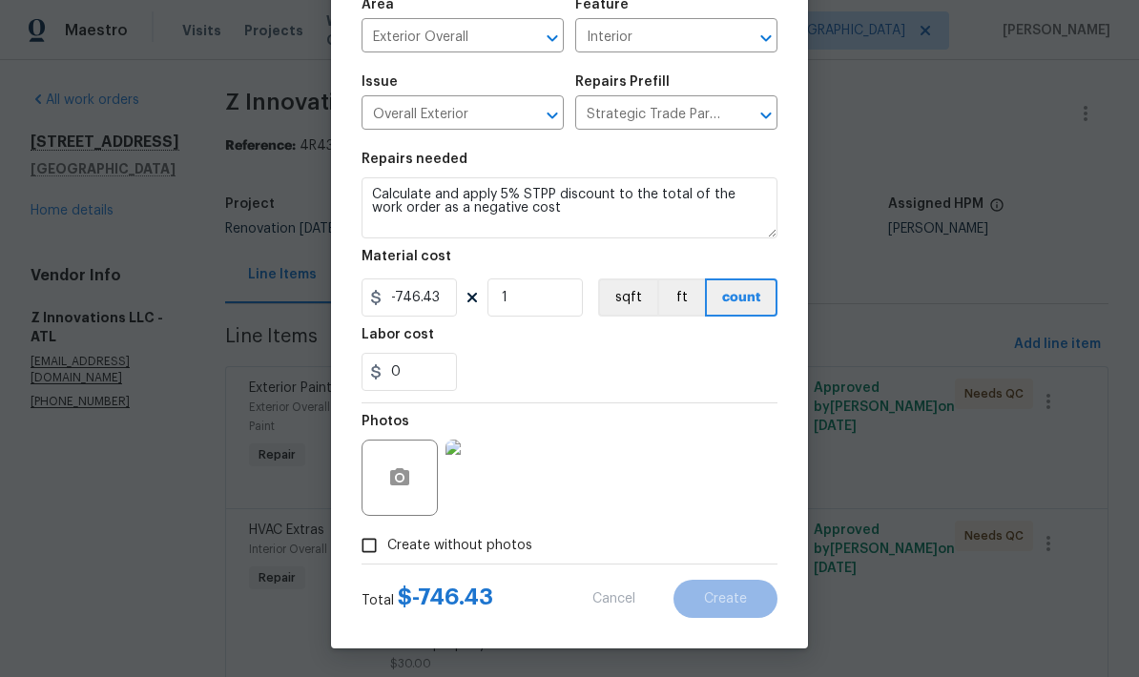
scroll to position [0, 0]
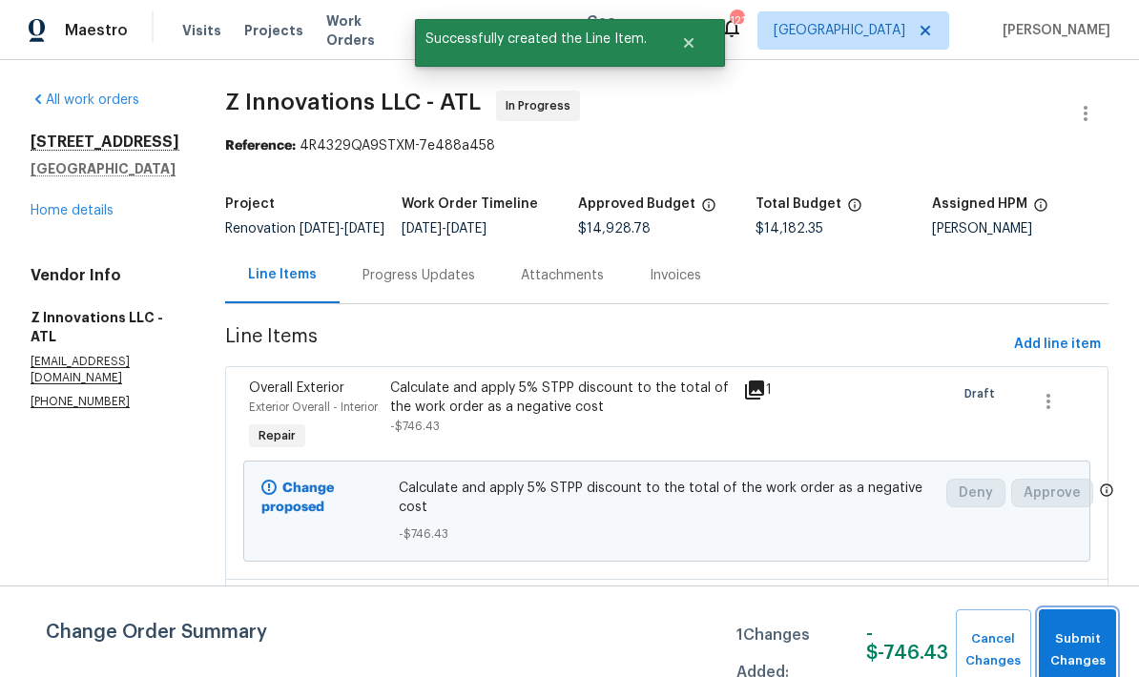
click at [1080, 644] on span "Submit Changes" at bounding box center [1078, 651] width 58 height 44
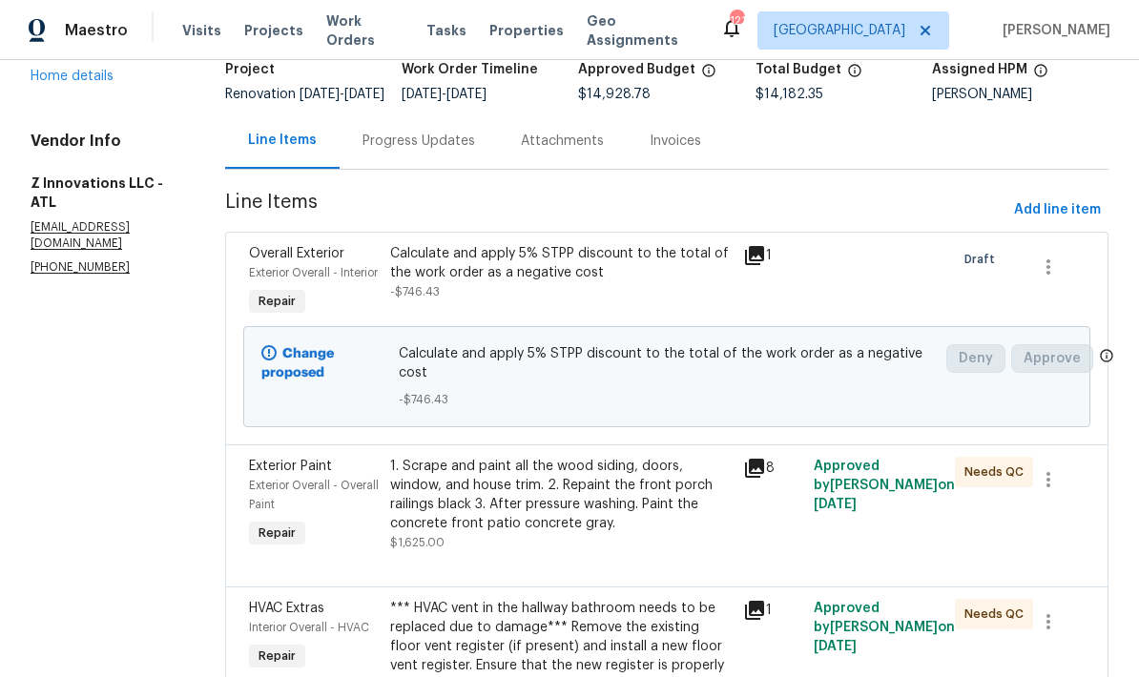
scroll to position [113, 0]
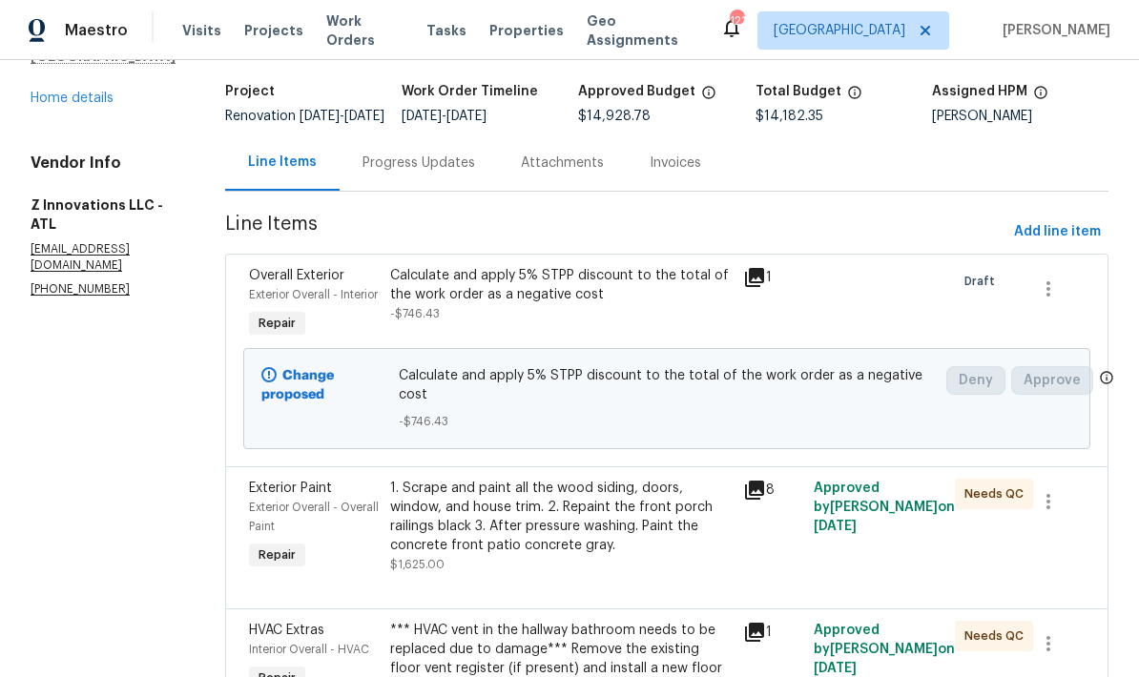
click at [97, 105] on link "Home details" at bounding box center [72, 98] width 83 height 13
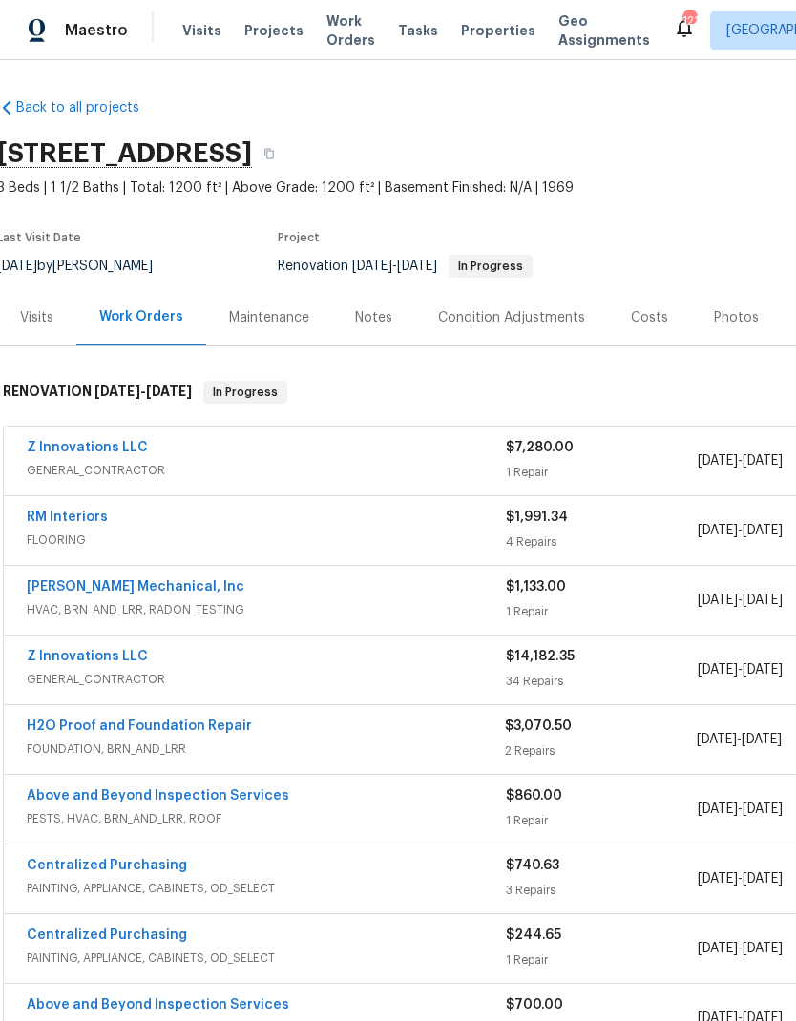
scroll to position [0, 3]
click at [105, 660] on link "Z Innovations LLC" at bounding box center [87, 656] width 121 height 13
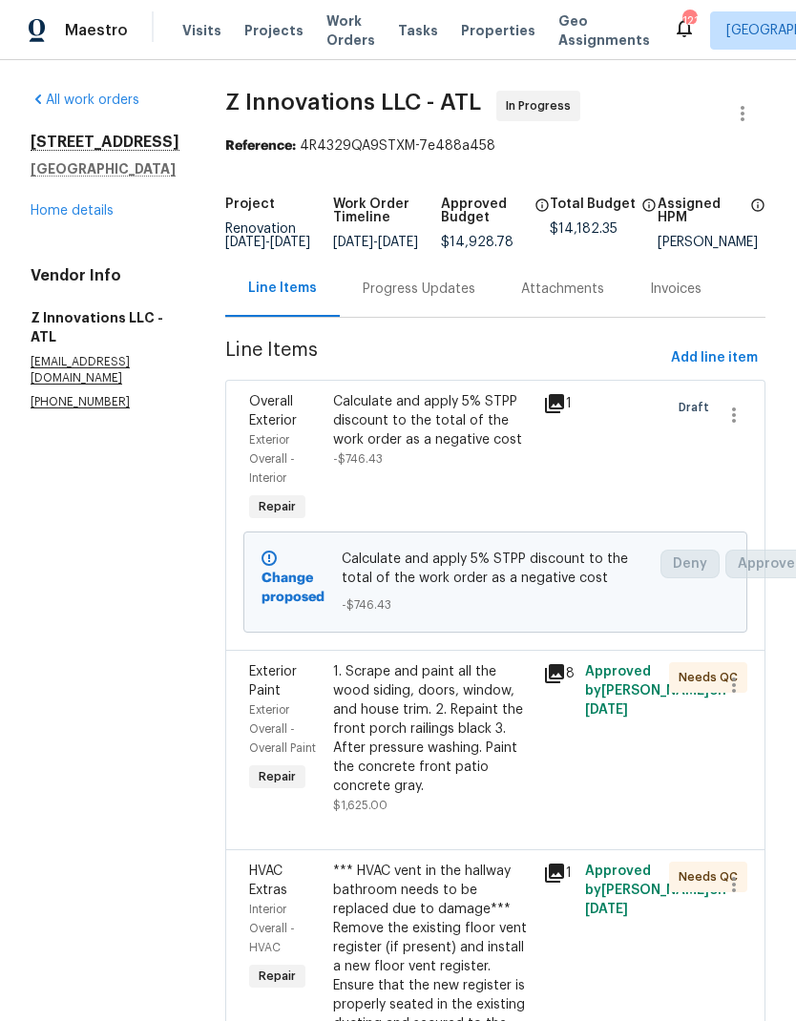
click at [48, 218] on link "Home details" at bounding box center [72, 210] width 83 height 13
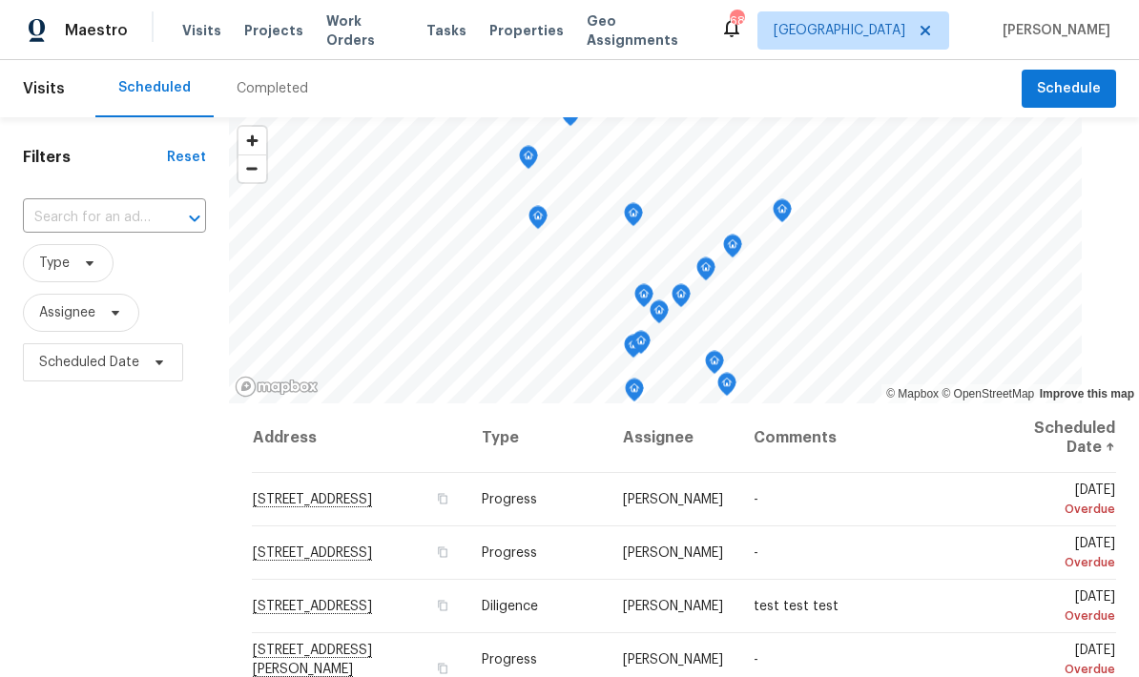
click at [123, 218] on input "text" at bounding box center [88, 218] width 130 height 30
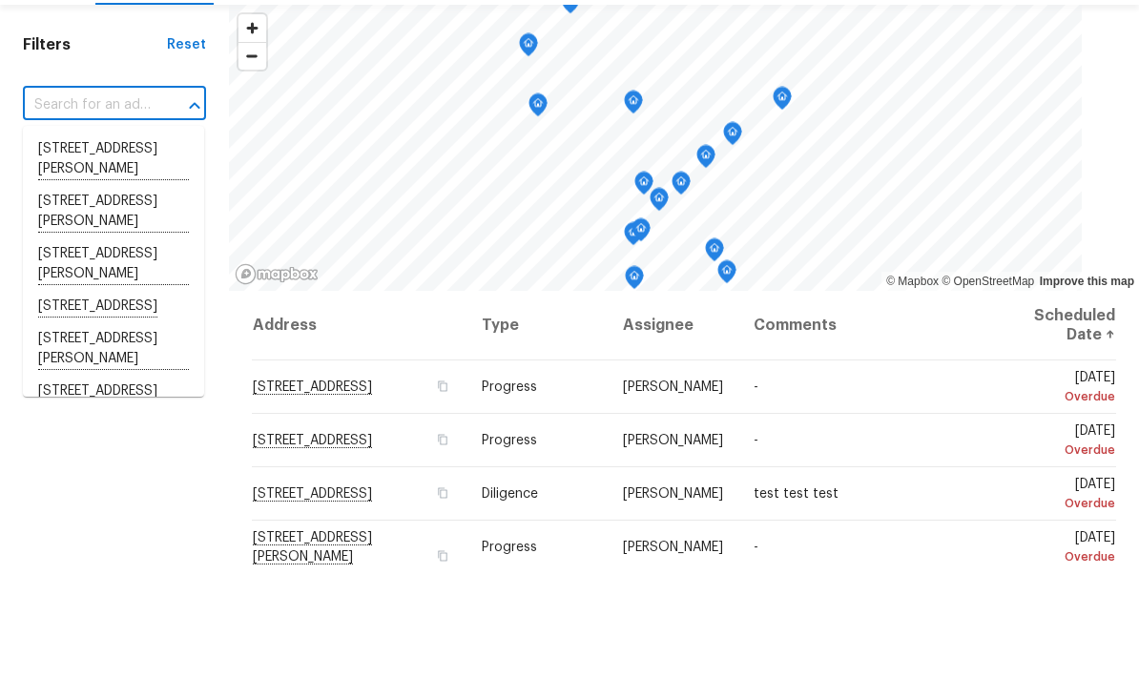
click at [128, 203] on input "text" at bounding box center [88, 218] width 130 height 30
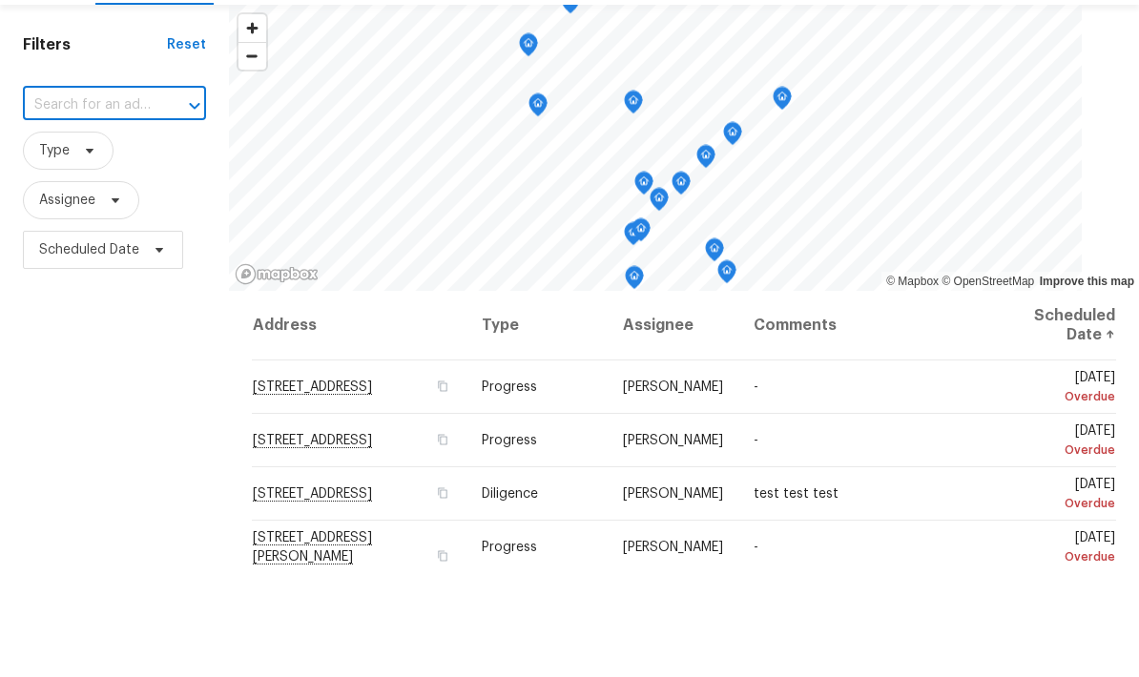
paste input "4212 Kenwood Trl, Atlanta, GA 30349"
type input "4212 Kenwood Trl, Atlanta, GA 30349"
click at [113, 246] on li "4212 Kenwood Trl, Atlanta, GA 30349" at bounding box center [113, 262] width 181 height 32
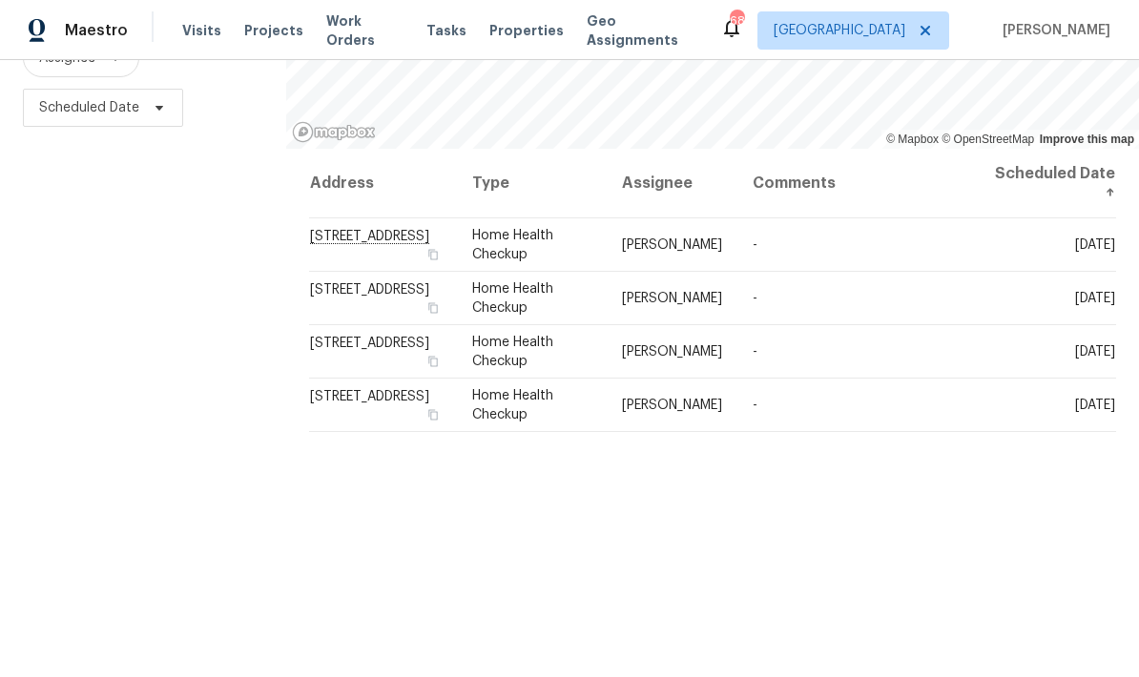
scroll to position [253, 0]
click at [0, 0] on icon at bounding box center [0, 0] width 0 height 0
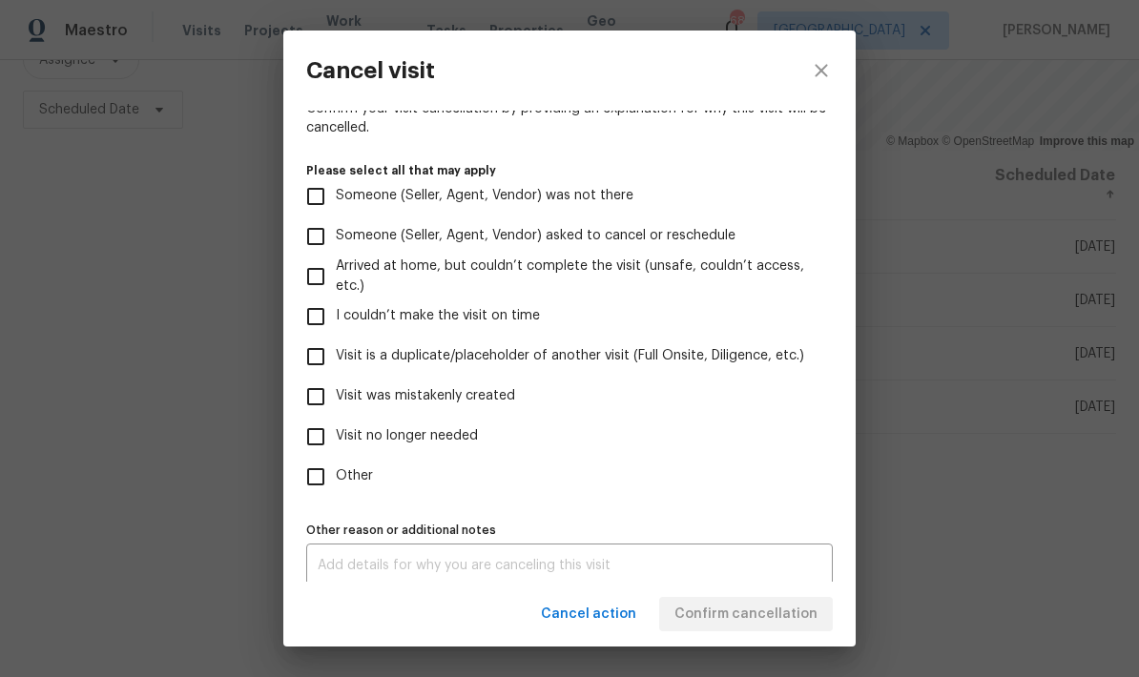
scroll to position [175, 0]
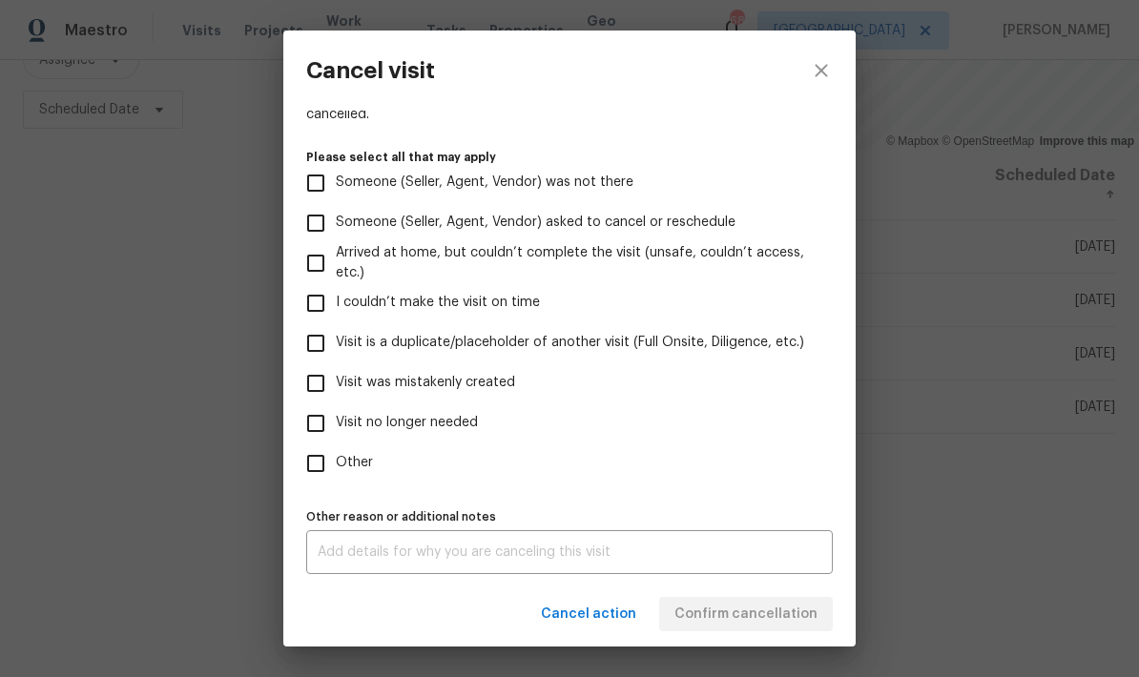
click at [321, 423] on input "Visit no longer needed" at bounding box center [316, 424] width 40 height 40
checkbox input "true"
click at [583, 557] on textarea at bounding box center [570, 552] width 504 height 13
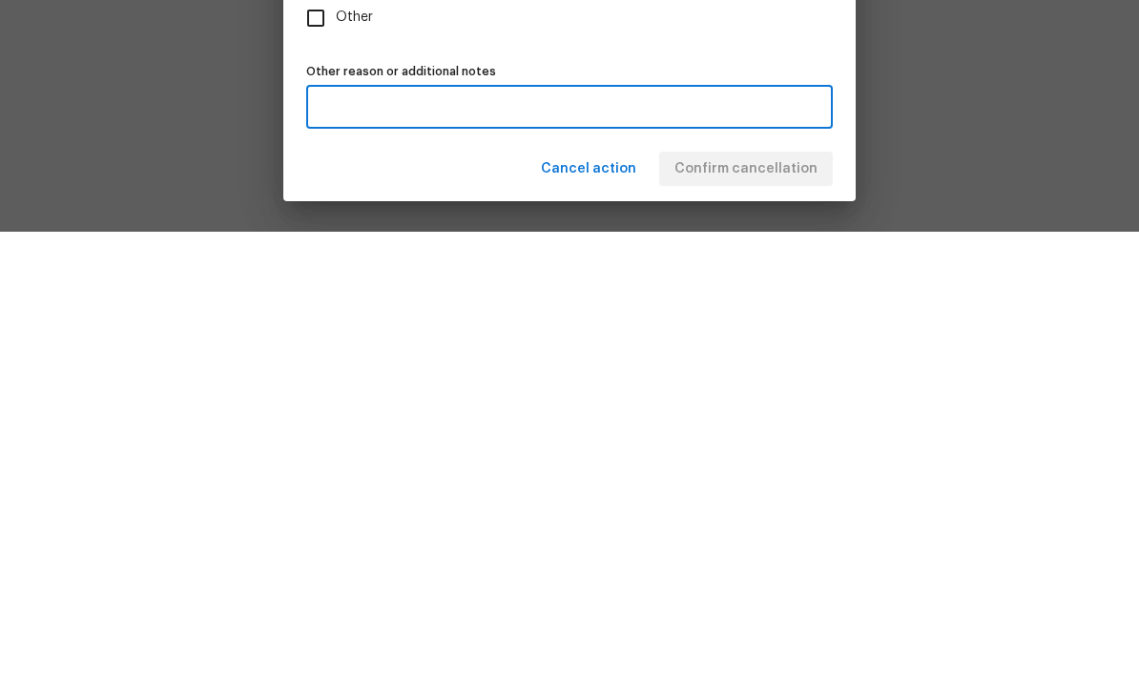
click at [796, 582] on div "Cancel action Confirm cancellation" at bounding box center [569, 615] width 572 height 66
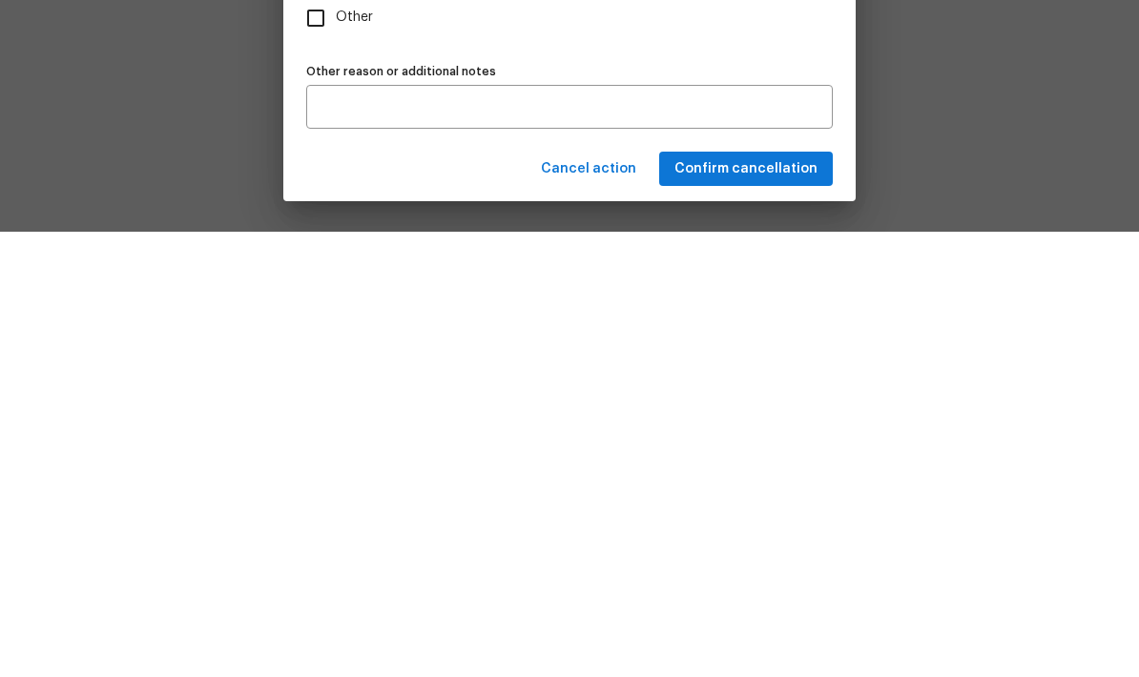
scroll to position [76, 0]
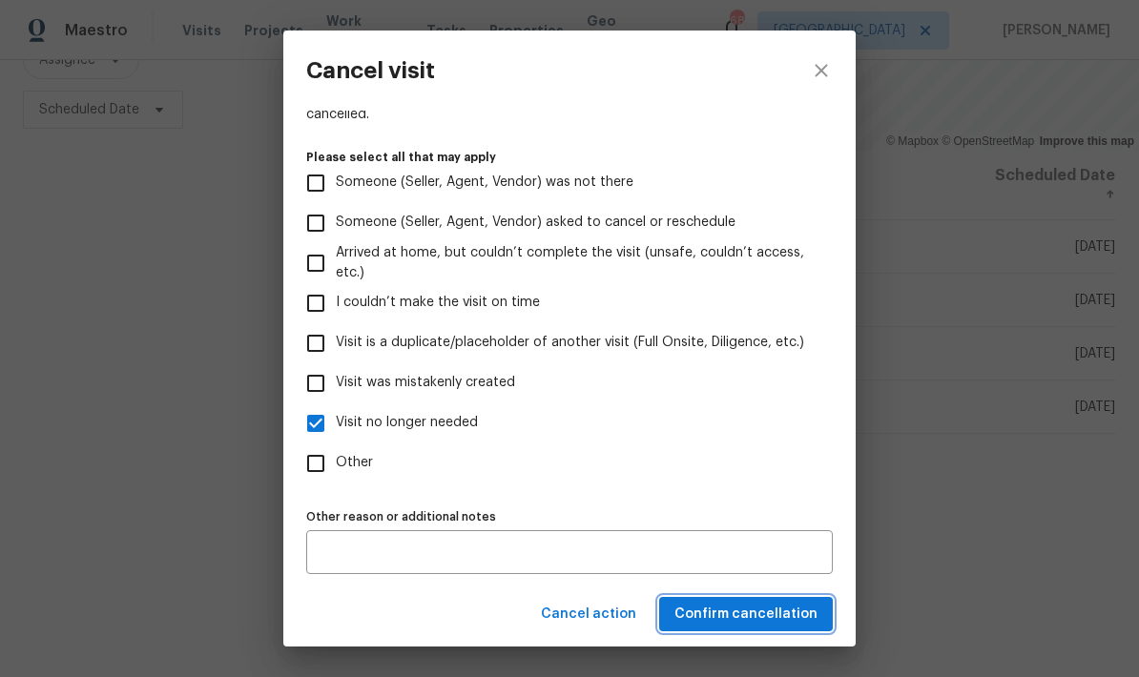
click at [800, 623] on span "Confirm cancellation" at bounding box center [746, 615] width 143 height 24
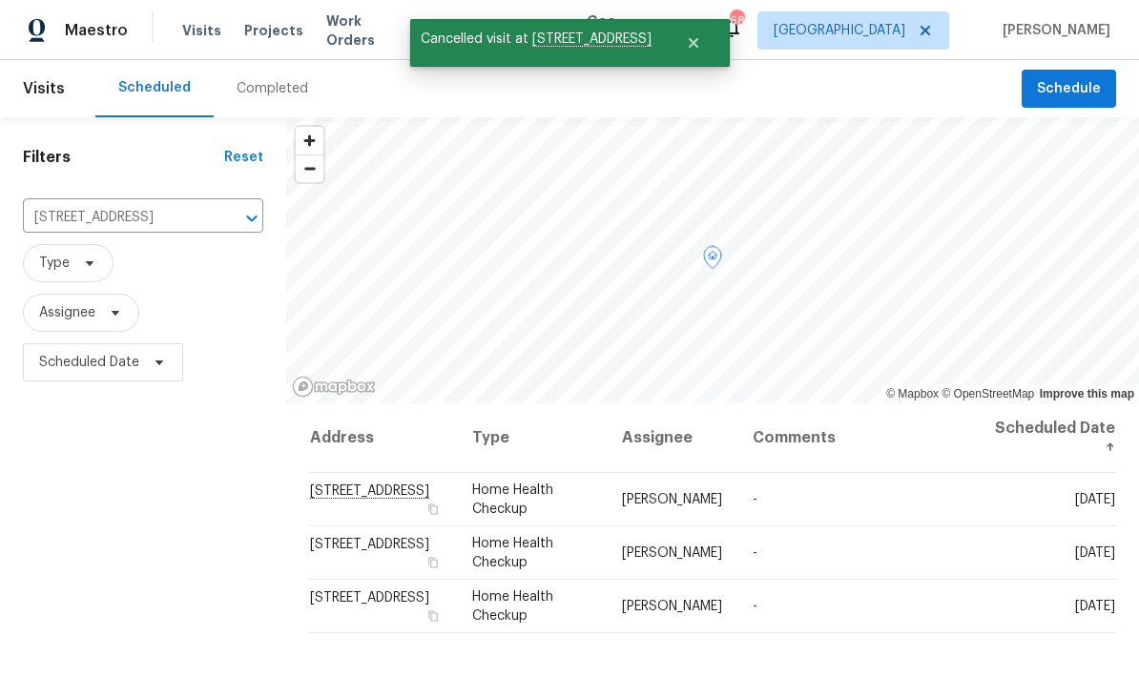
click at [0, 0] on icon at bounding box center [0, 0] width 0 height 0
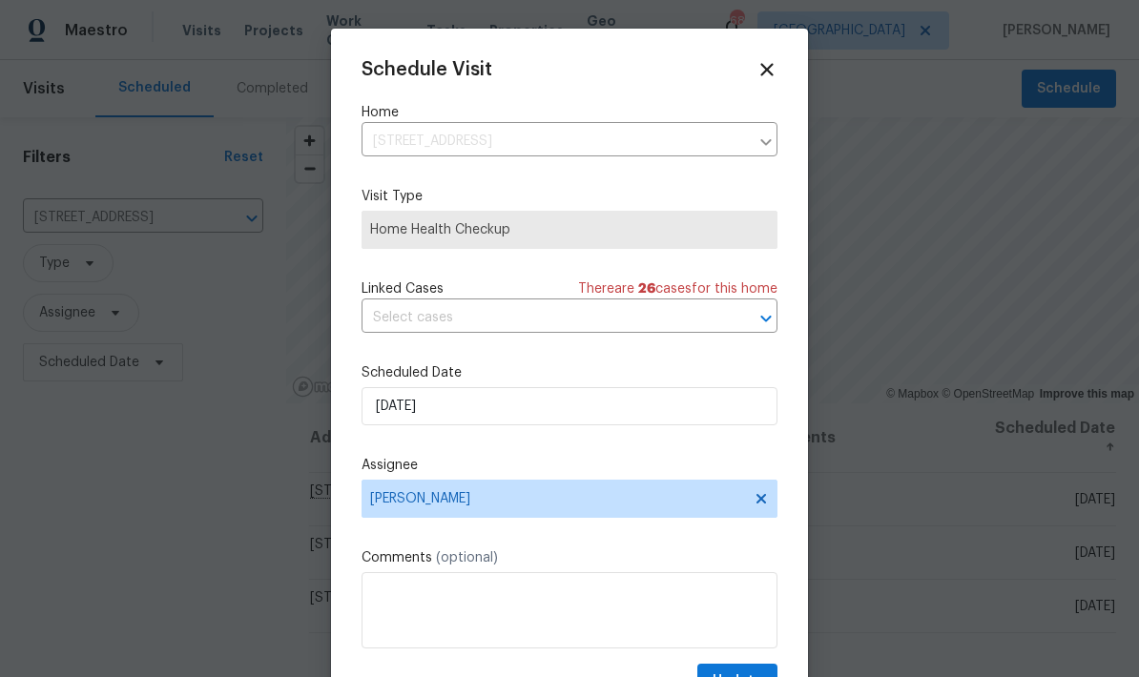
click at [769, 69] on icon at bounding box center [766, 69] width 12 height 12
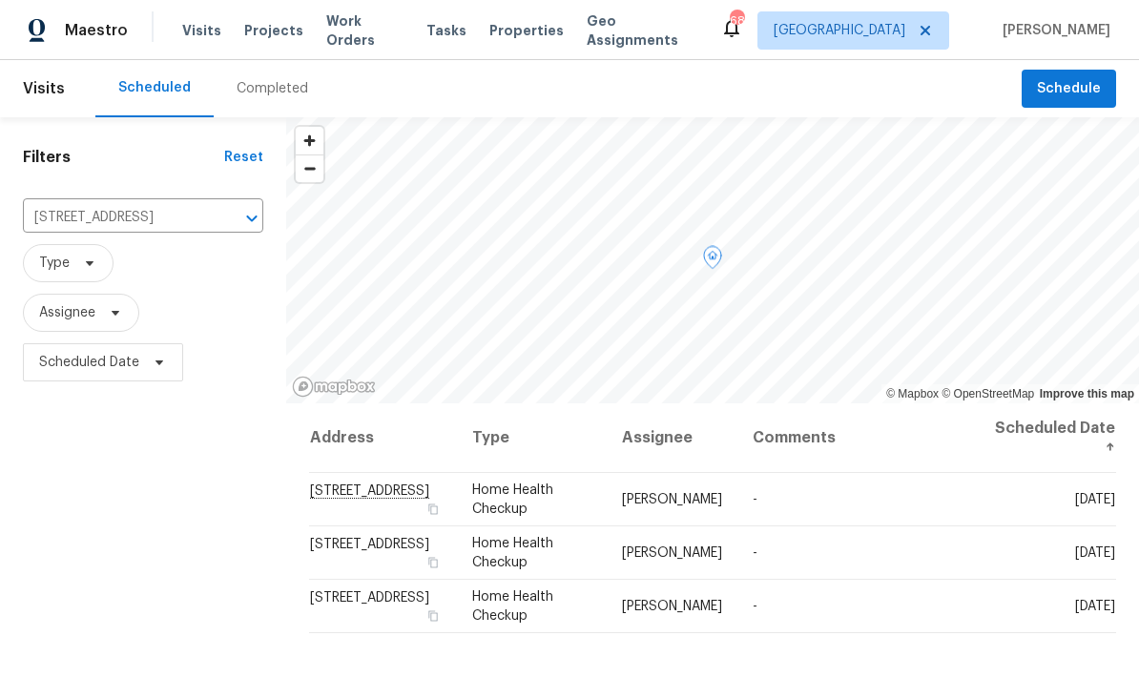
click at [0, 0] on icon at bounding box center [0, 0] width 0 height 0
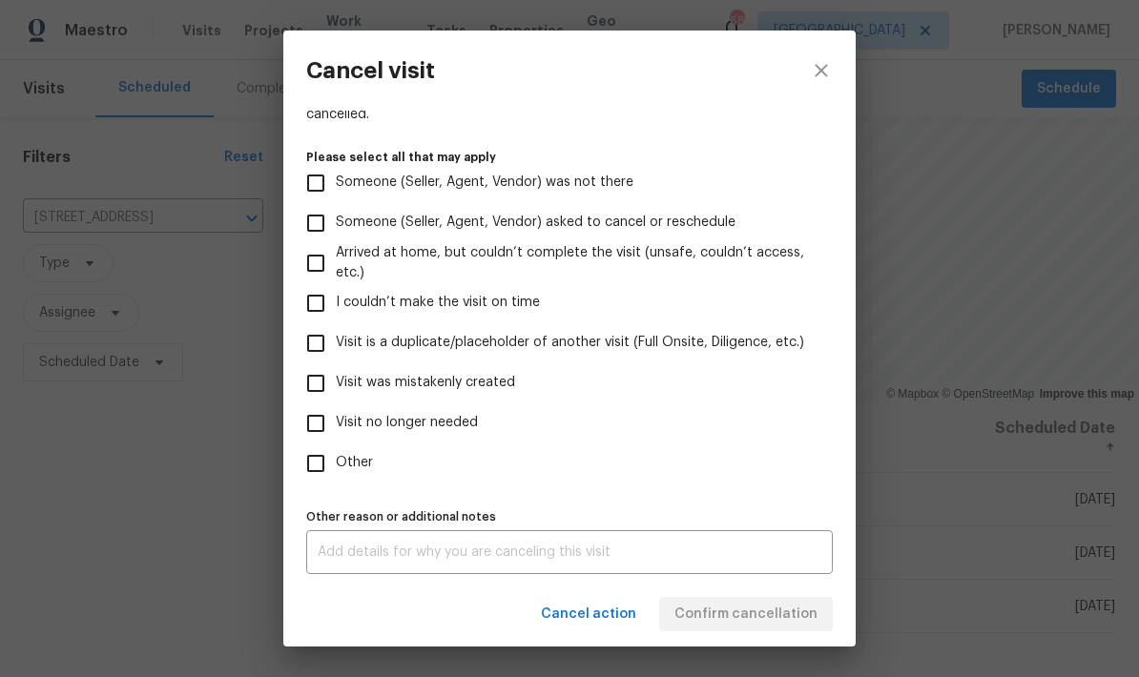
scroll to position [175, 0]
click at [317, 424] on input "Visit no longer needed" at bounding box center [316, 424] width 40 height 40
checkbox input "true"
click at [569, 551] on textarea at bounding box center [570, 552] width 504 height 13
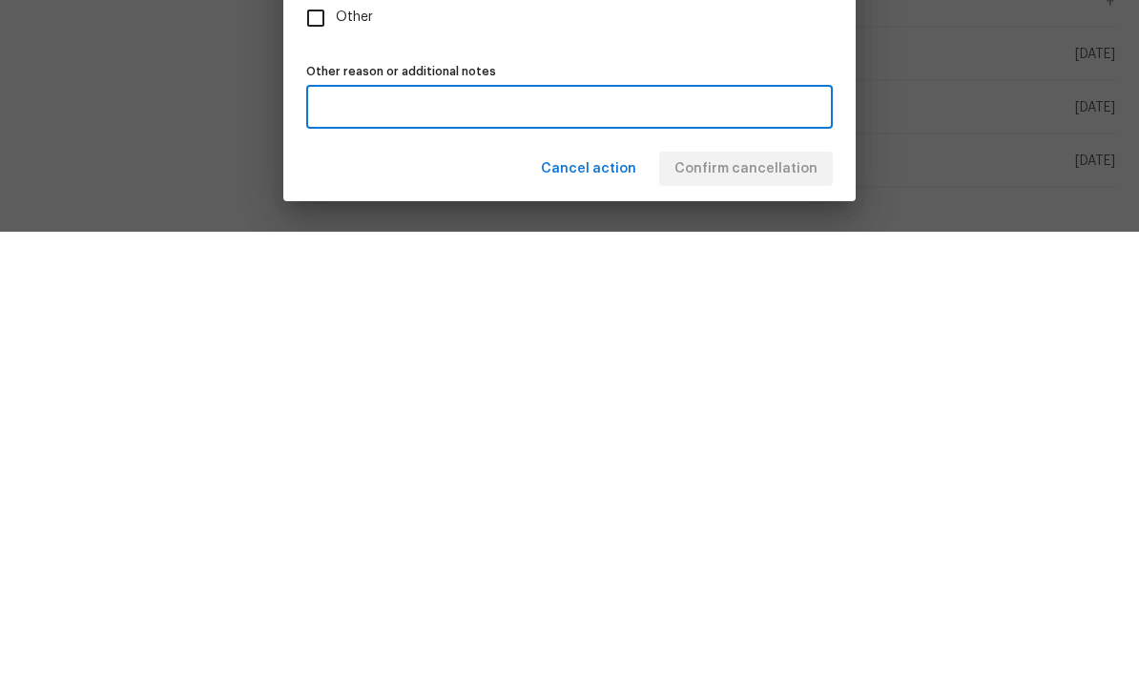
click at [796, 582] on div "Cancel action Confirm cancellation" at bounding box center [569, 615] width 572 height 66
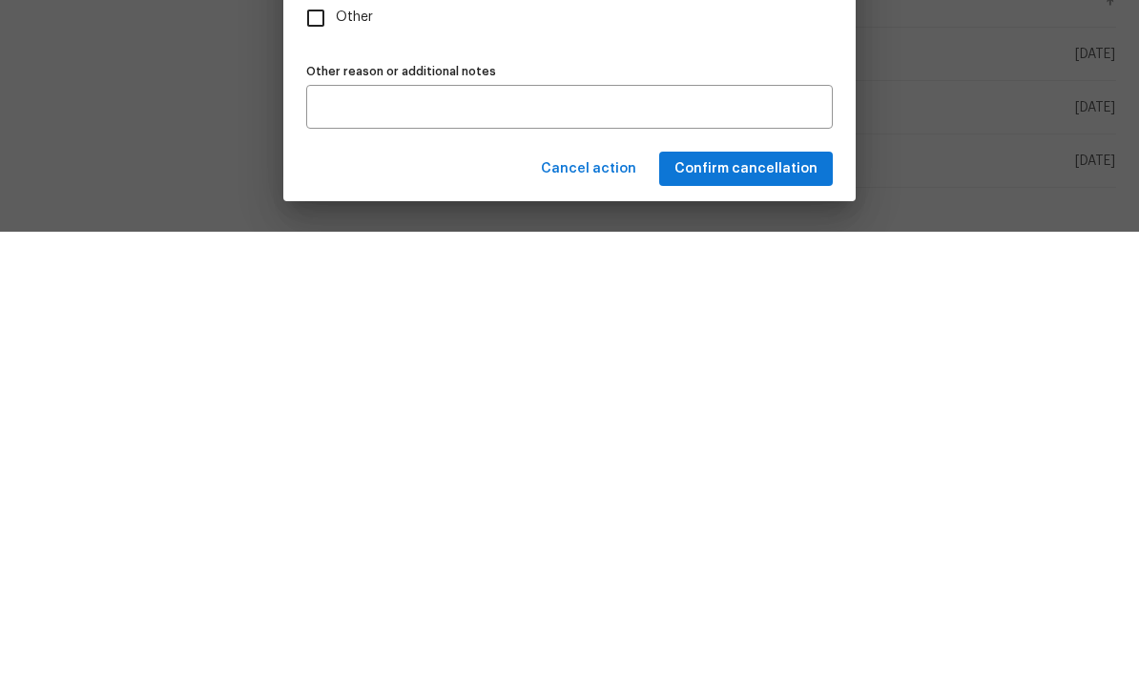
scroll to position [76, 0]
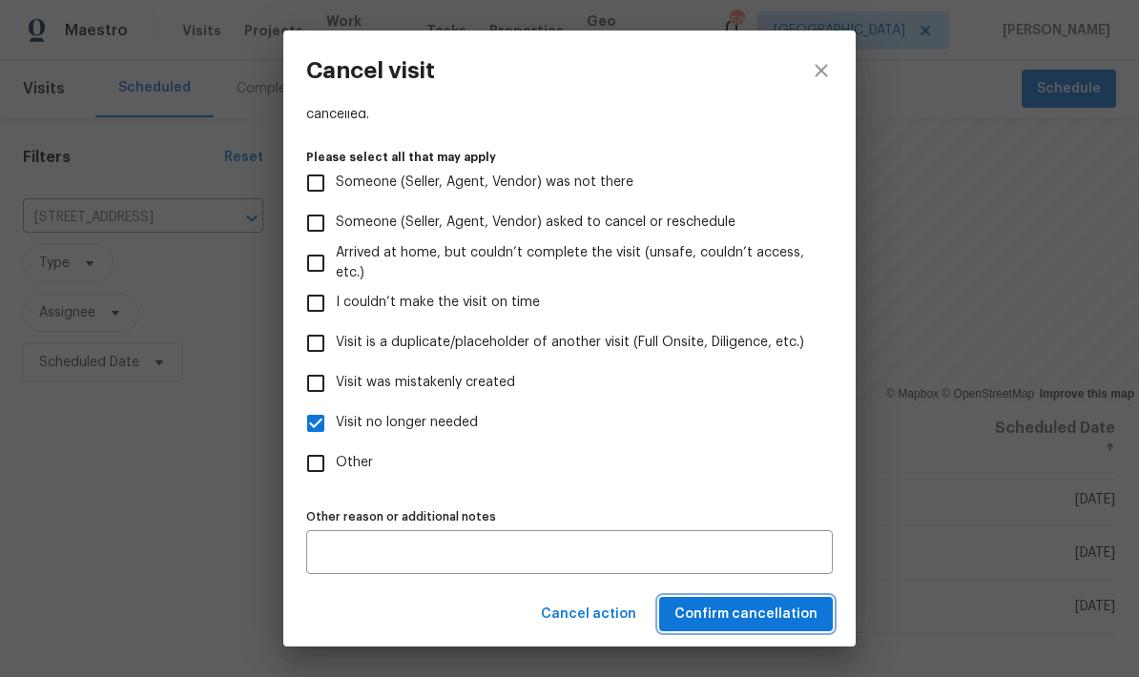
click at [803, 618] on span "Confirm cancellation" at bounding box center [746, 615] width 143 height 24
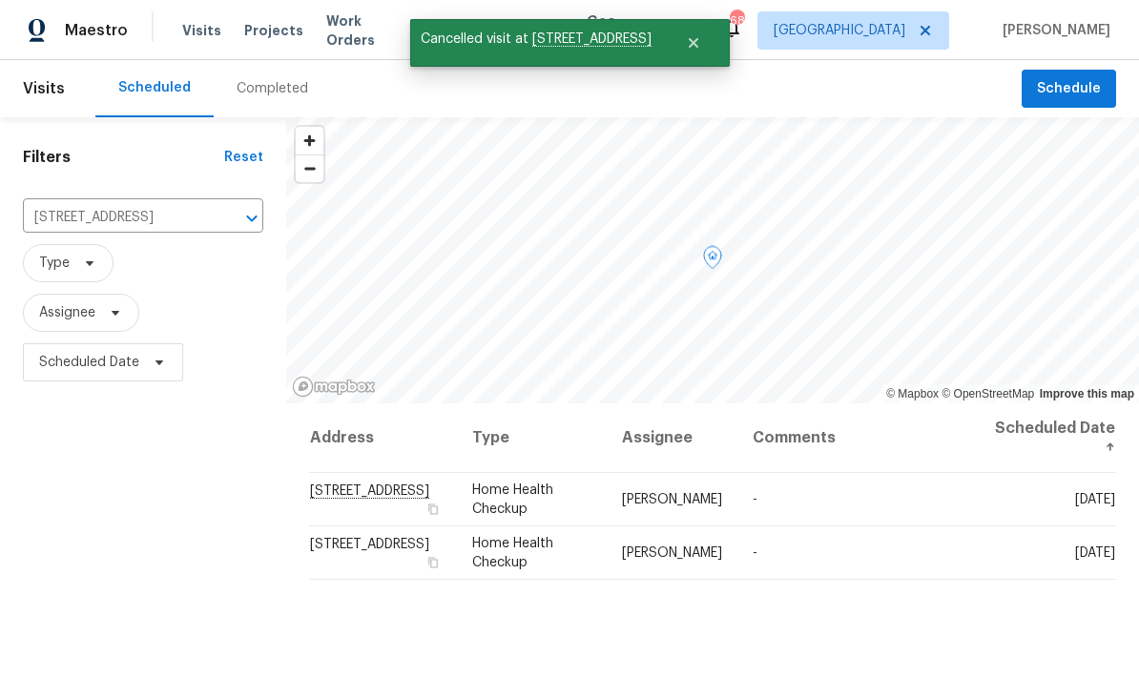
click at [0, 0] on icon at bounding box center [0, 0] width 0 height 0
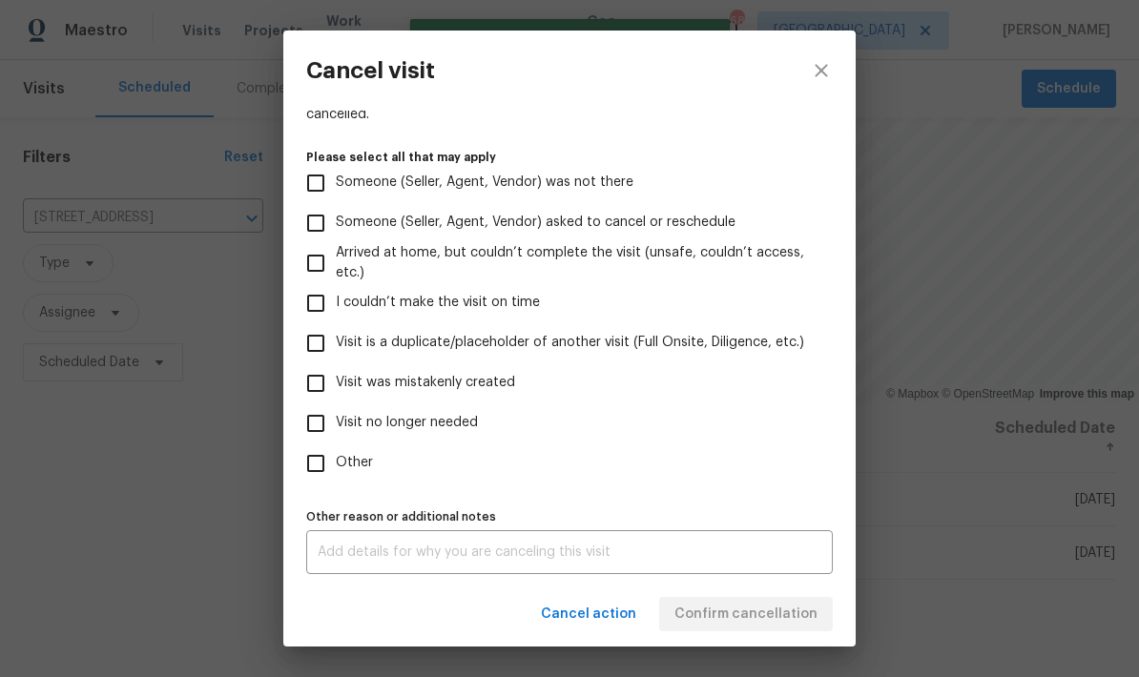
scroll to position [175, 0]
click at [318, 425] on input "Visit no longer needed" at bounding box center [316, 424] width 40 height 40
checkbox input "true"
click at [709, 556] on textarea at bounding box center [570, 552] width 504 height 13
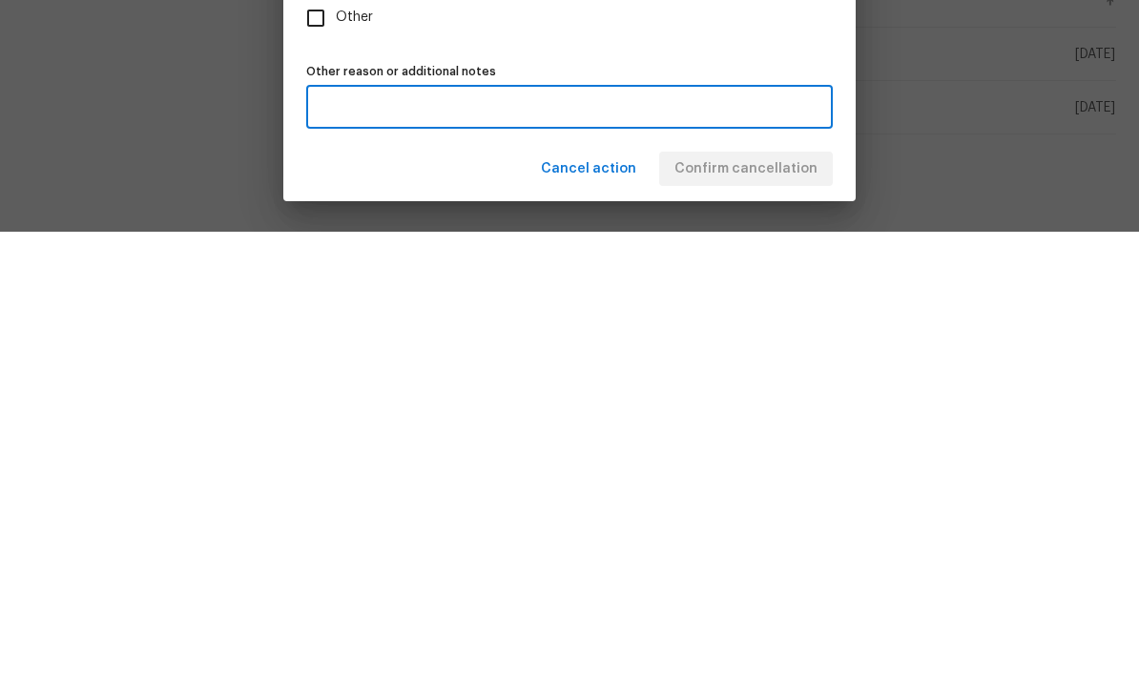
click at [784, 582] on div "Cancel action Confirm cancellation" at bounding box center [569, 615] width 572 height 66
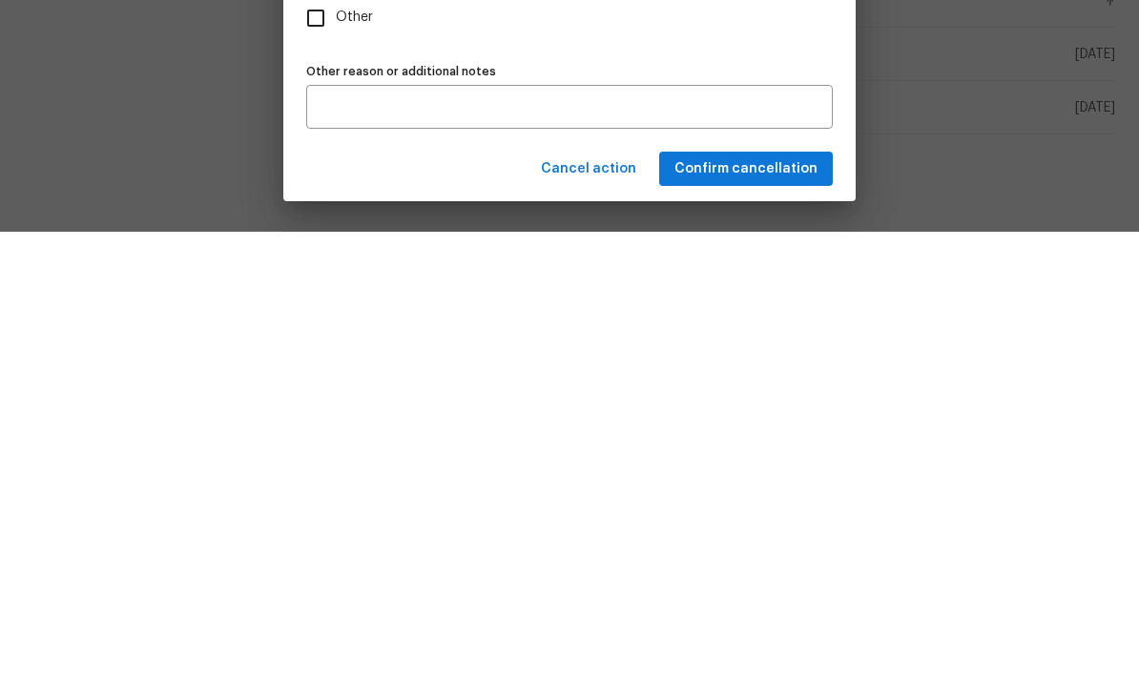
scroll to position [76, 0]
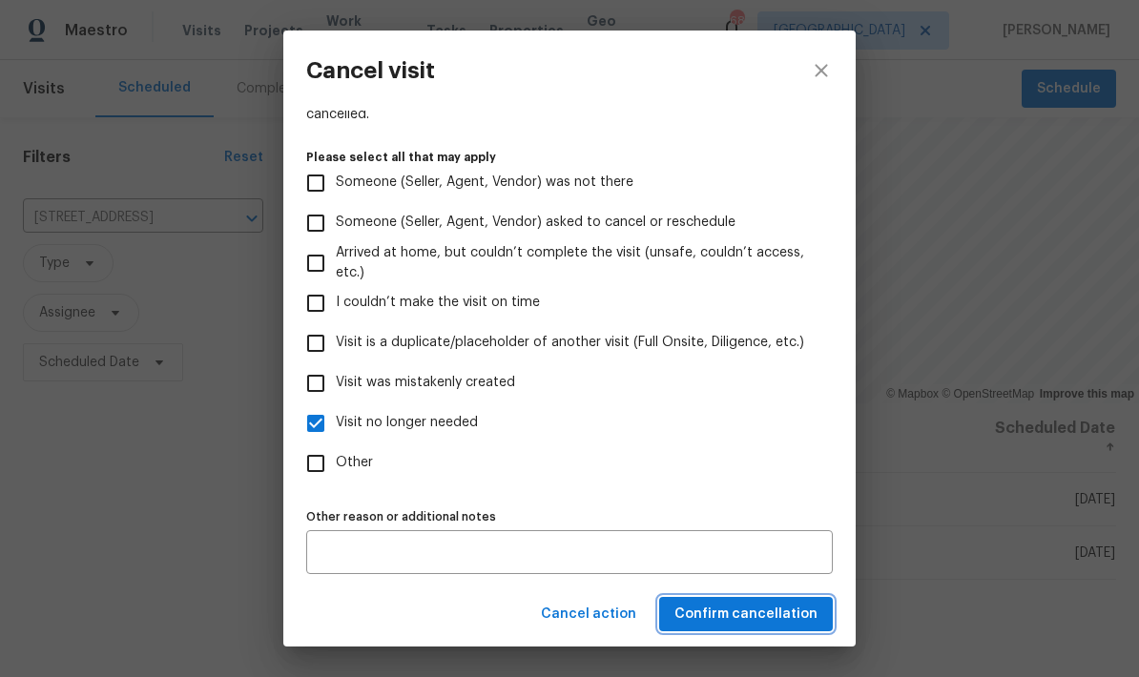
click at [793, 619] on span "Confirm cancellation" at bounding box center [746, 615] width 143 height 24
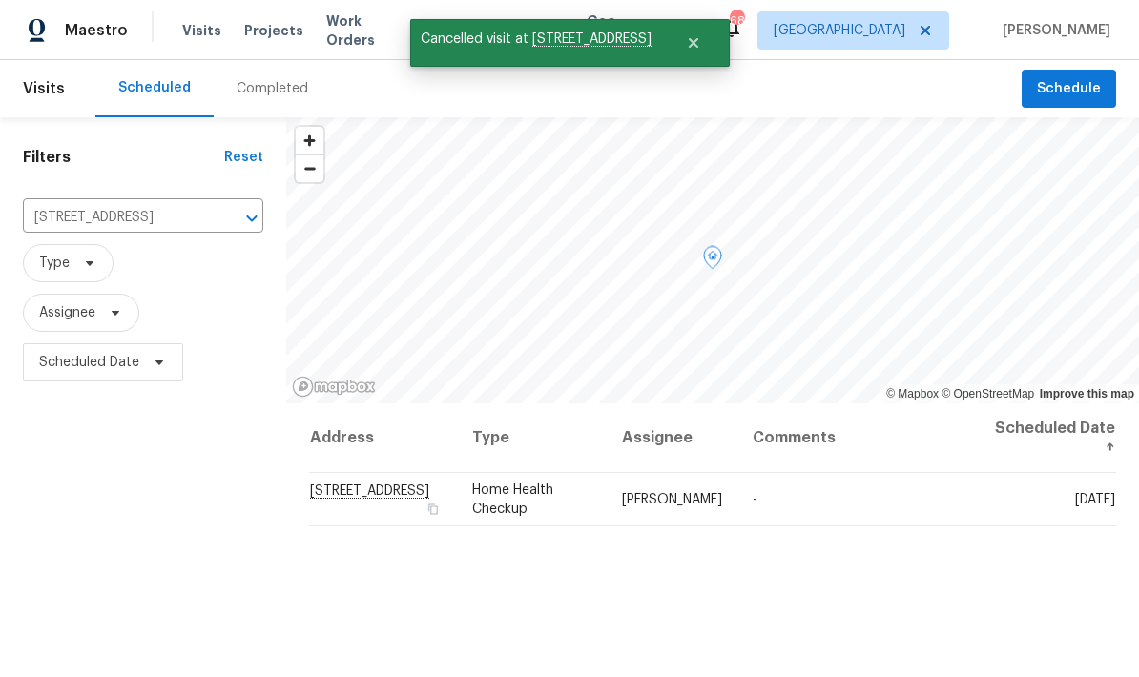
click at [0, 0] on icon at bounding box center [0, 0] width 0 height 0
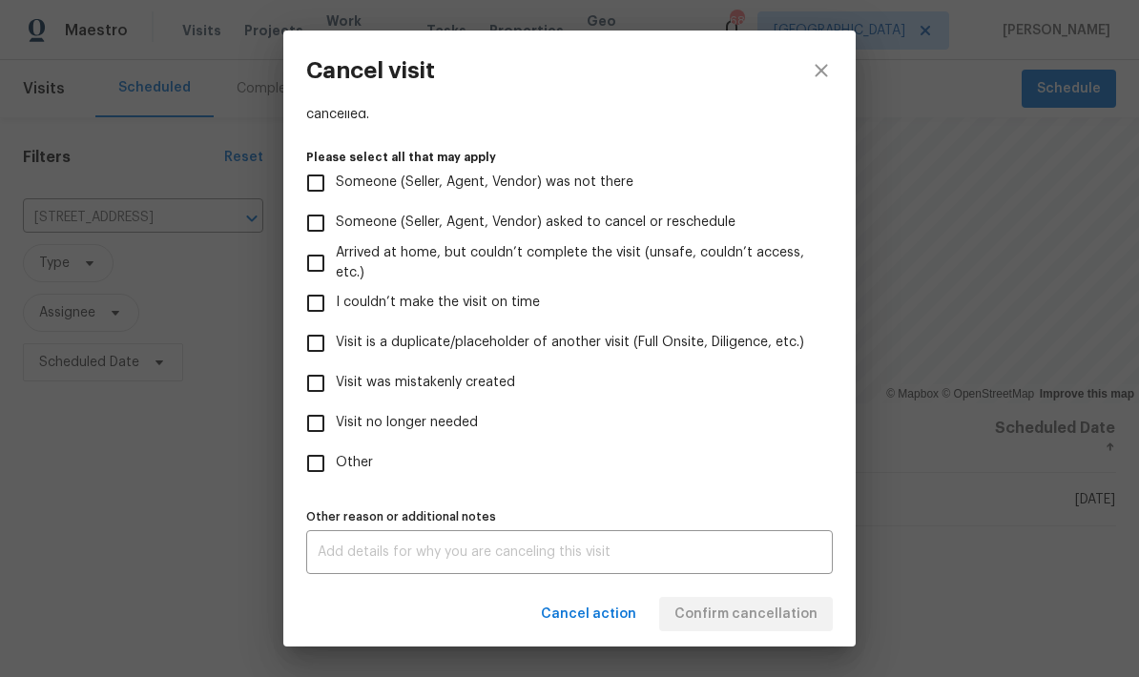
scroll to position [175, 0]
click at [322, 422] on input "Visit no longer needed" at bounding box center [316, 424] width 40 height 40
checkbox input "true"
click at [779, 619] on div "Cancel action Confirm cancellation" at bounding box center [569, 615] width 572 height 66
click at [757, 556] on textarea at bounding box center [570, 552] width 504 height 13
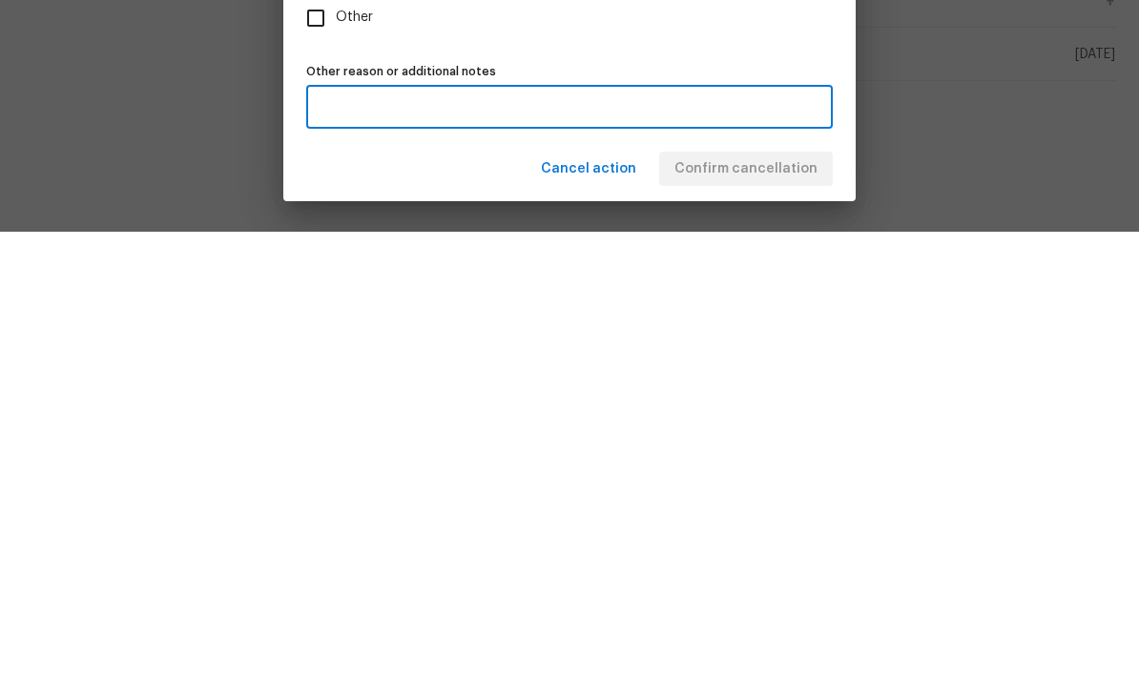
click at [792, 582] on div "Cancel action Confirm cancellation" at bounding box center [569, 615] width 572 height 66
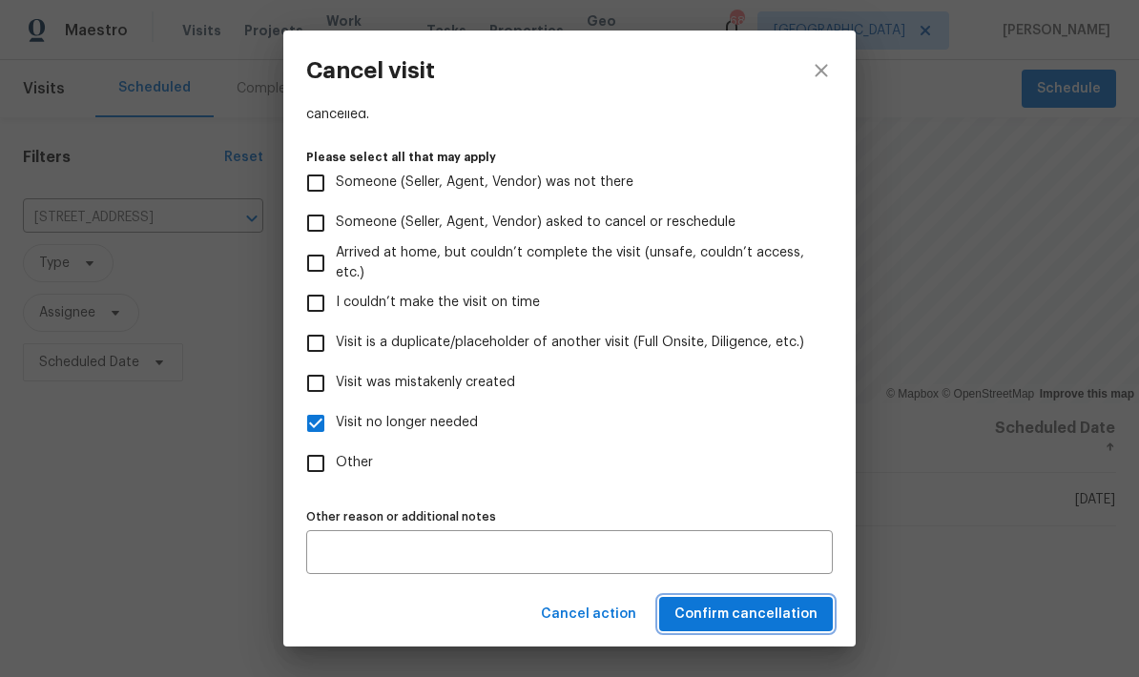
click at [802, 617] on span "Confirm cancellation" at bounding box center [746, 615] width 143 height 24
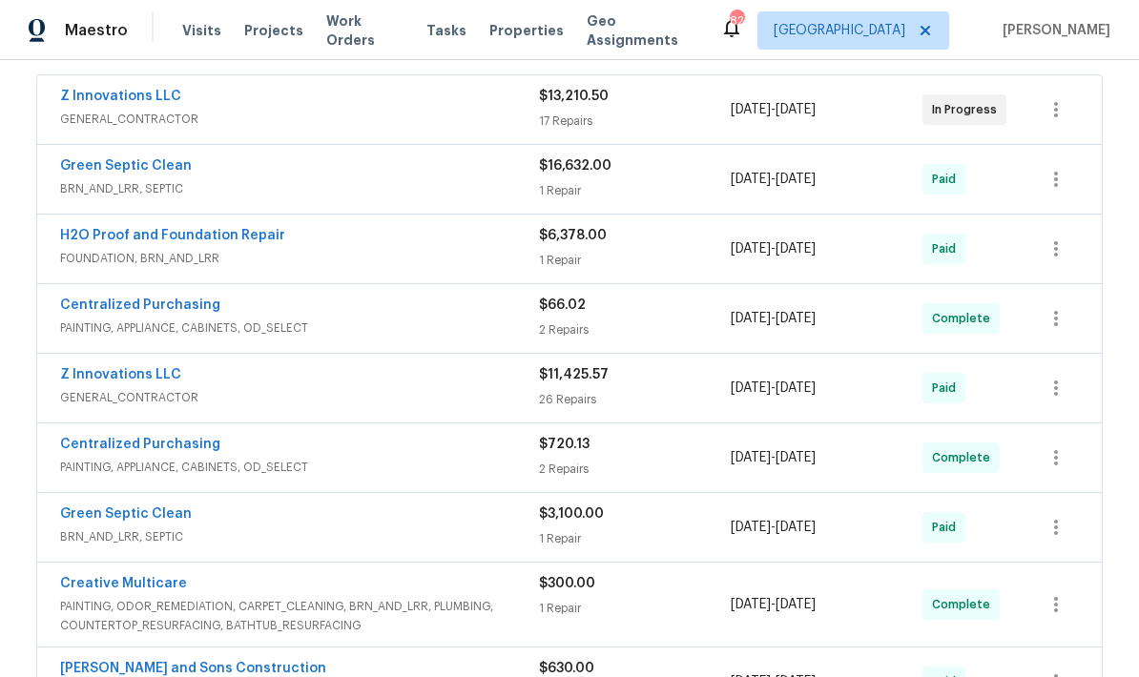
scroll to position [353, 0]
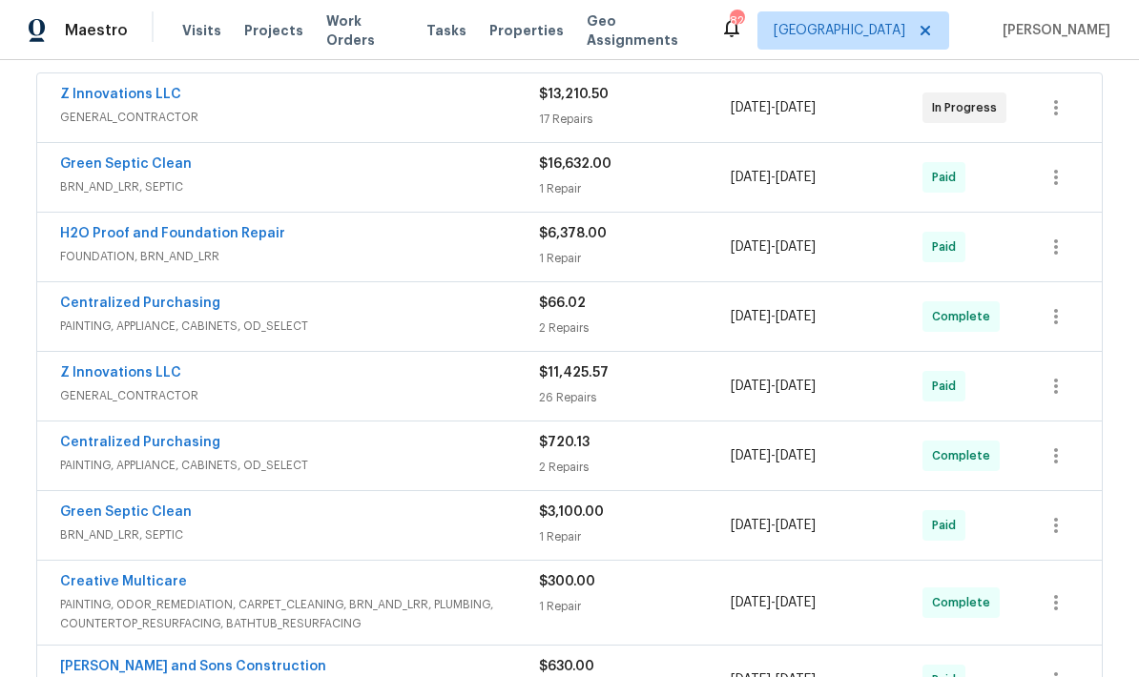
click at [155, 95] on link "Z Innovations LLC" at bounding box center [120, 94] width 121 height 13
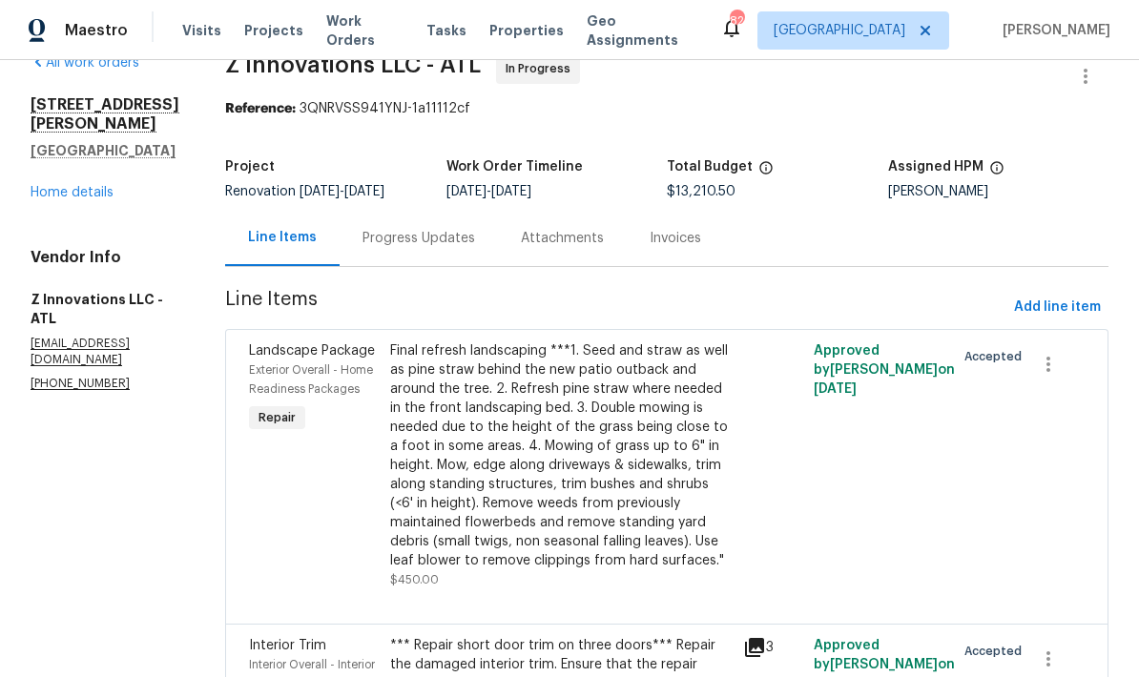
scroll to position [38, 0]
click at [1078, 295] on span "Add line item" at bounding box center [1057, 307] width 87 height 24
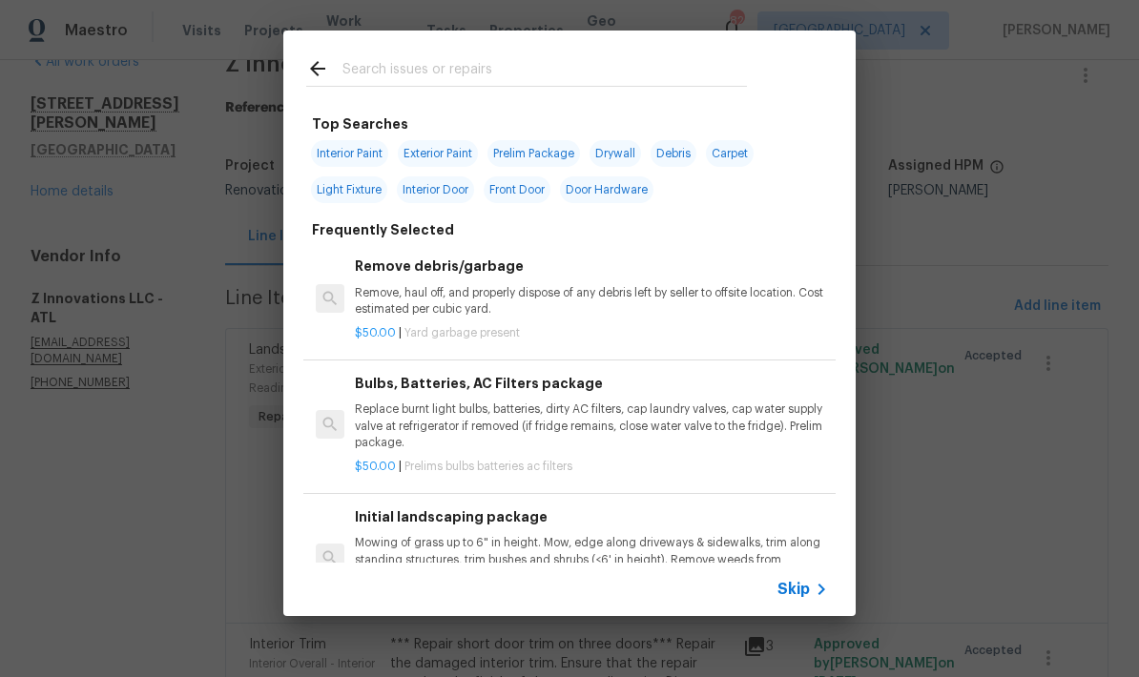
click at [426, 70] on input "text" at bounding box center [545, 71] width 405 height 29
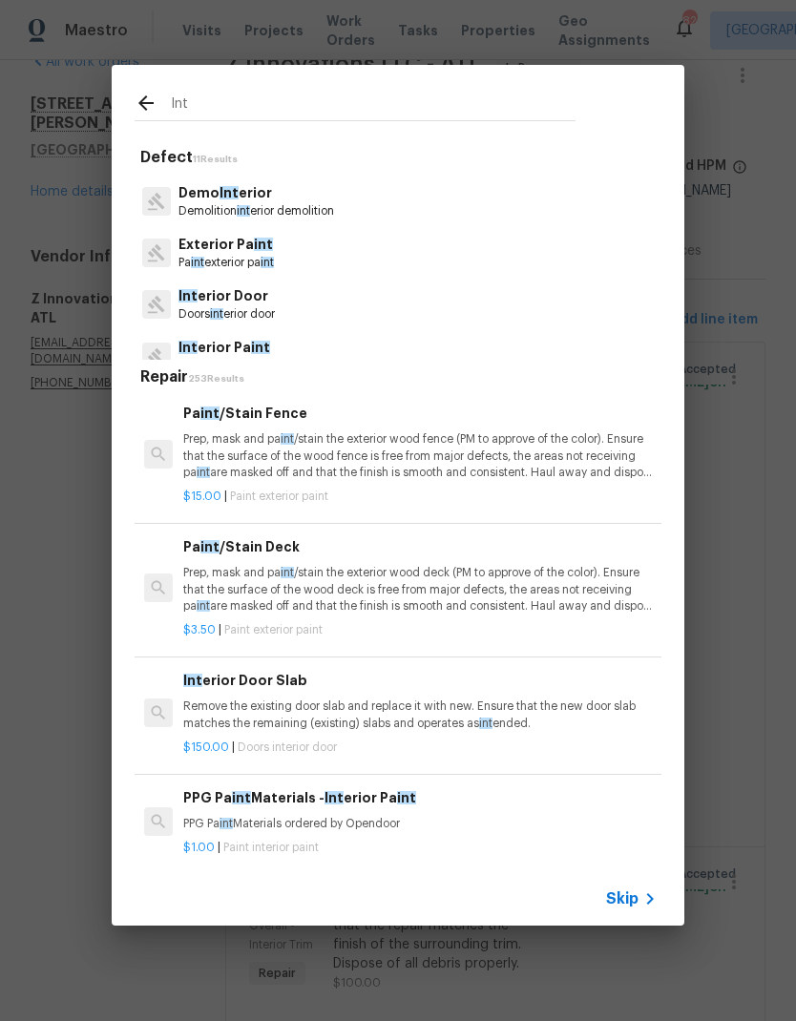
scroll to position [84, 0]
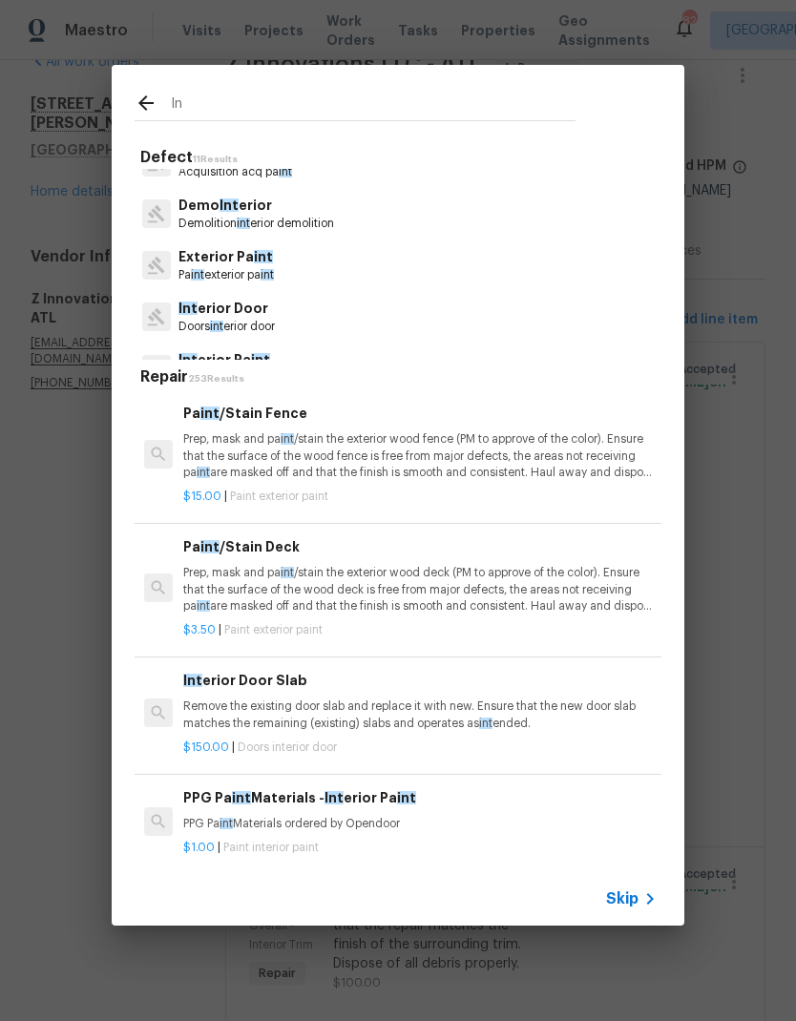
type input "I"
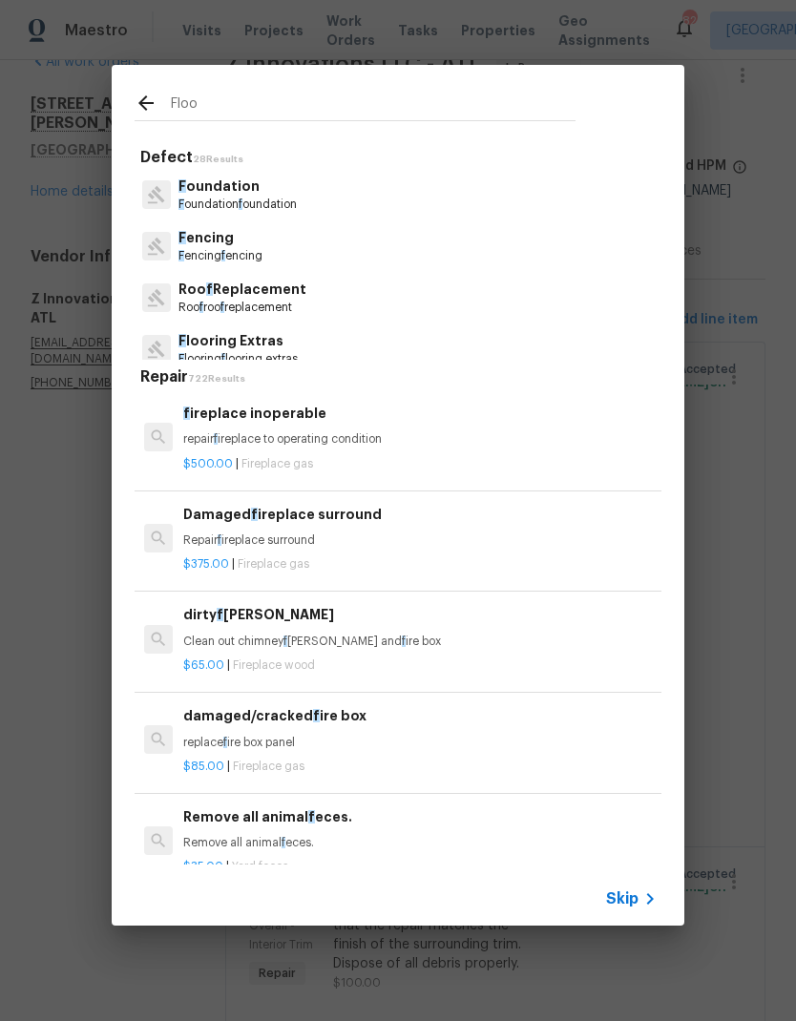
type input "Floor"
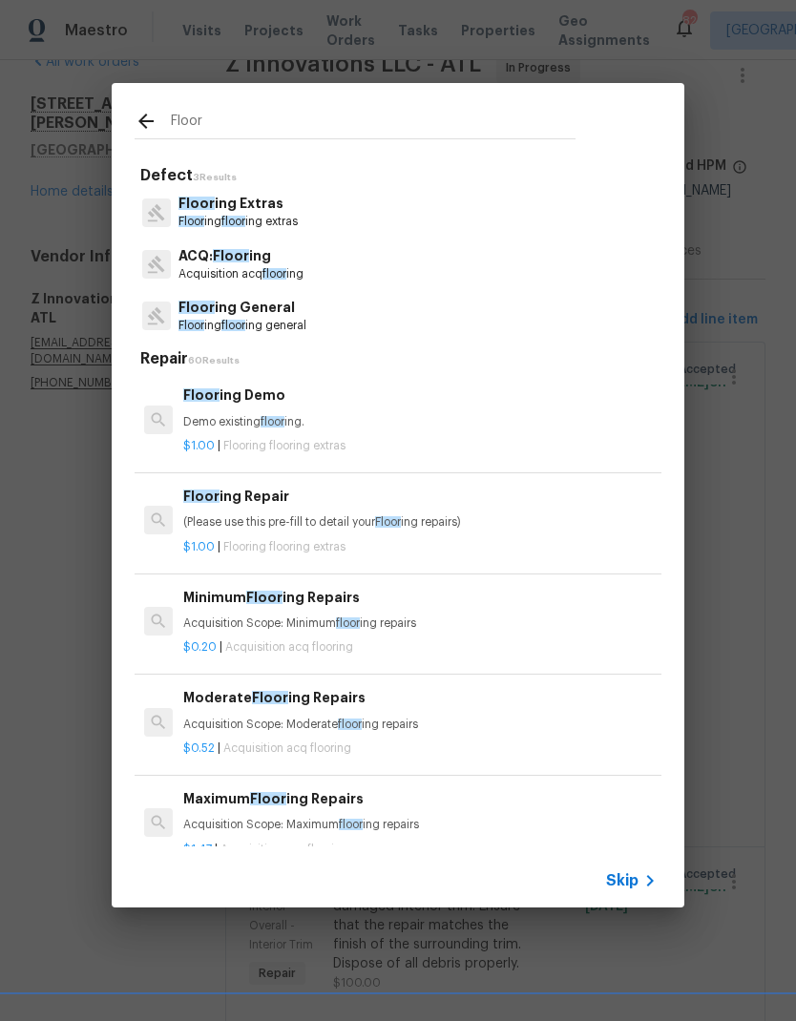
click at [278, 210] on p "Floor ing Extras" at bounding box center [237, 204] width 119 height 20
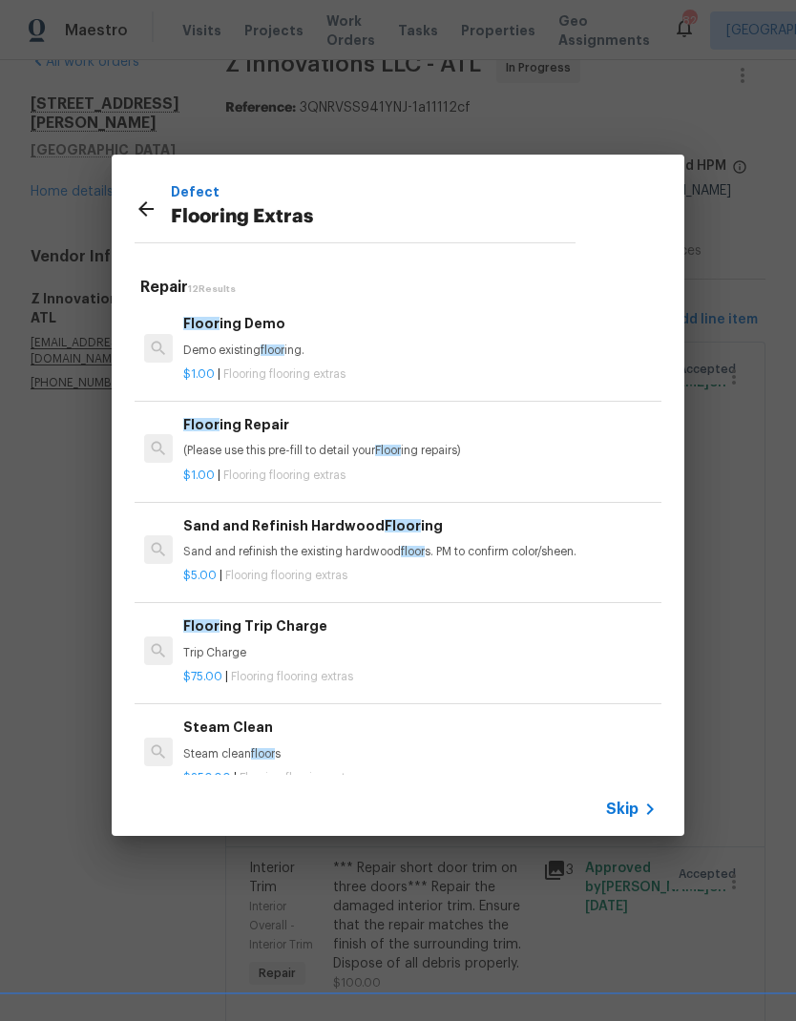
click at [261, 441] on div "Floor ing Repair (Please use this pre-fill to detail your Floor ing repairs)" at bounding box center [419, 437] width 473 height 46
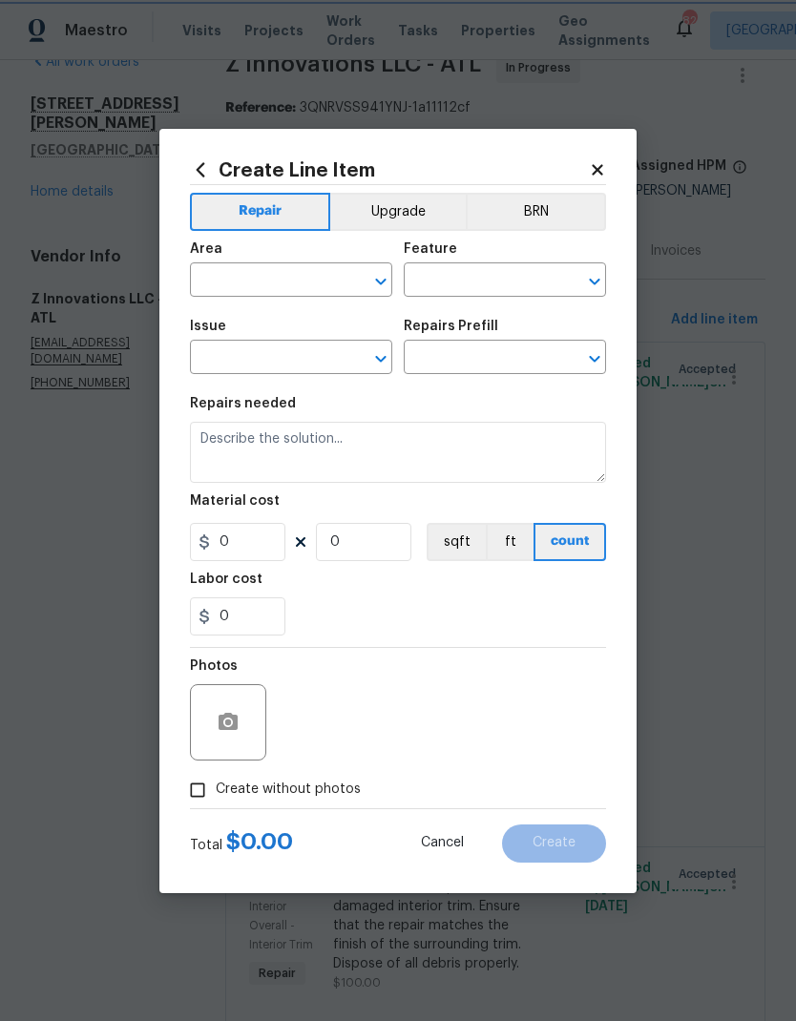
type input "Overall Flooring"
type input "Flooring Extras"
type input "Flooring Repair $1.00"
type textarea "(Please use this pre-fill to detail your Flooring repairs)"
type input "1"
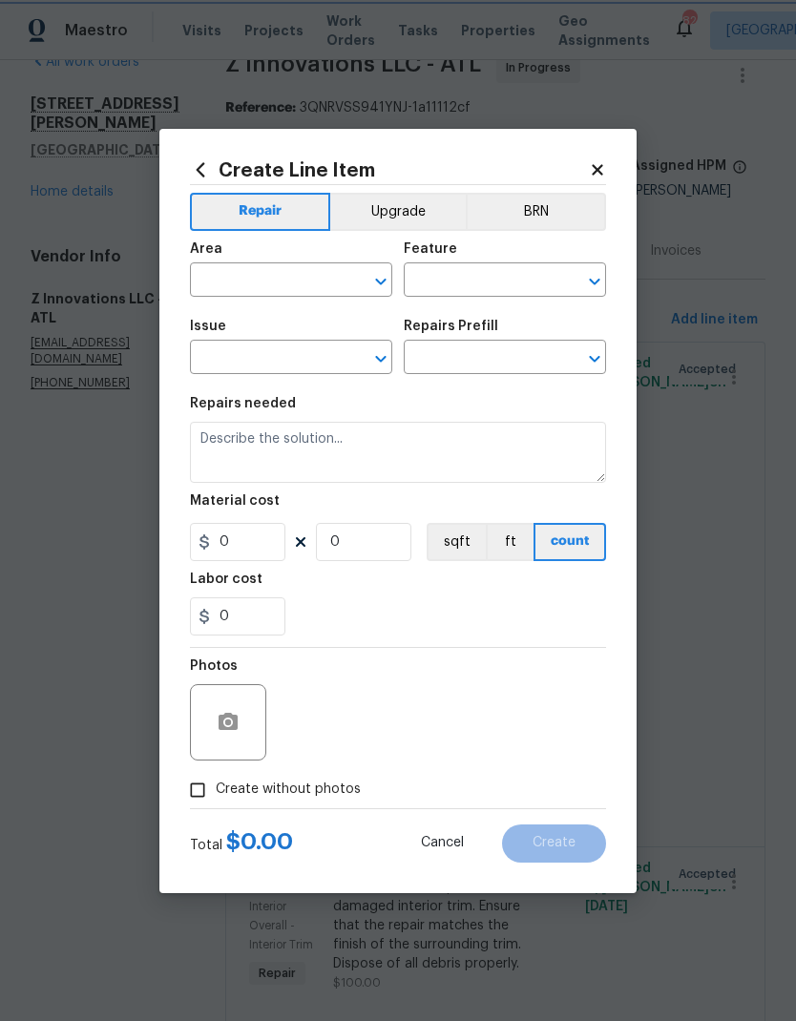
type input "1"
click at [301, 271] on input "text" at bounding box center [264, 282] width 149 height 30
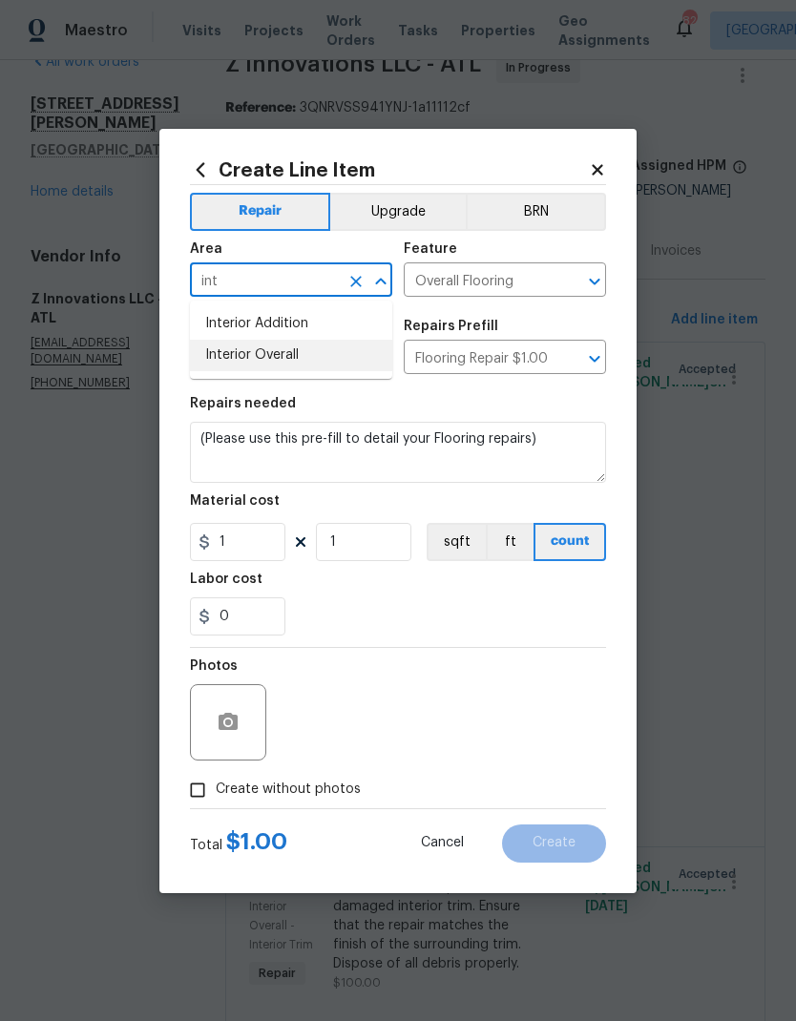
click at [281, 352] on li "Interior Overall" at bounding box center [291, 355] width 202 height 31
type input "Interior Overall"
click at [281, 351] on input "Flooring Extras" at bounding box center [264, 359] width 149 height 30
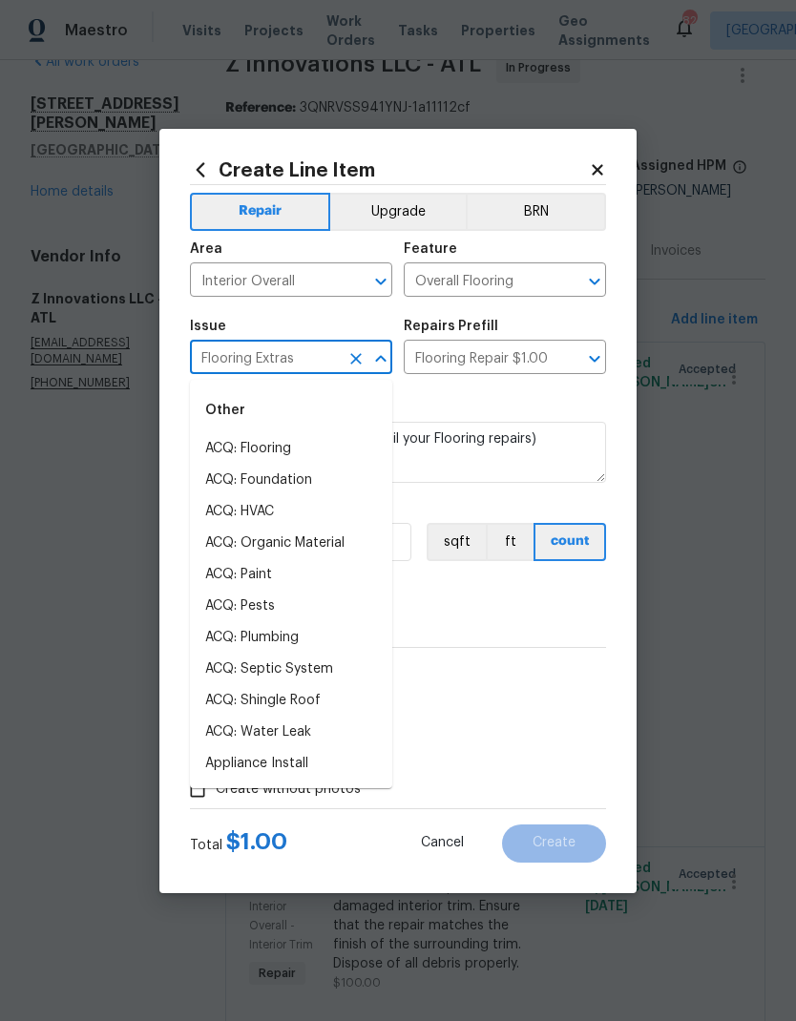
click at [334, 311] on span "Issue Flooring Extras ​" at bounding box center [291, 346] width 202 height 77
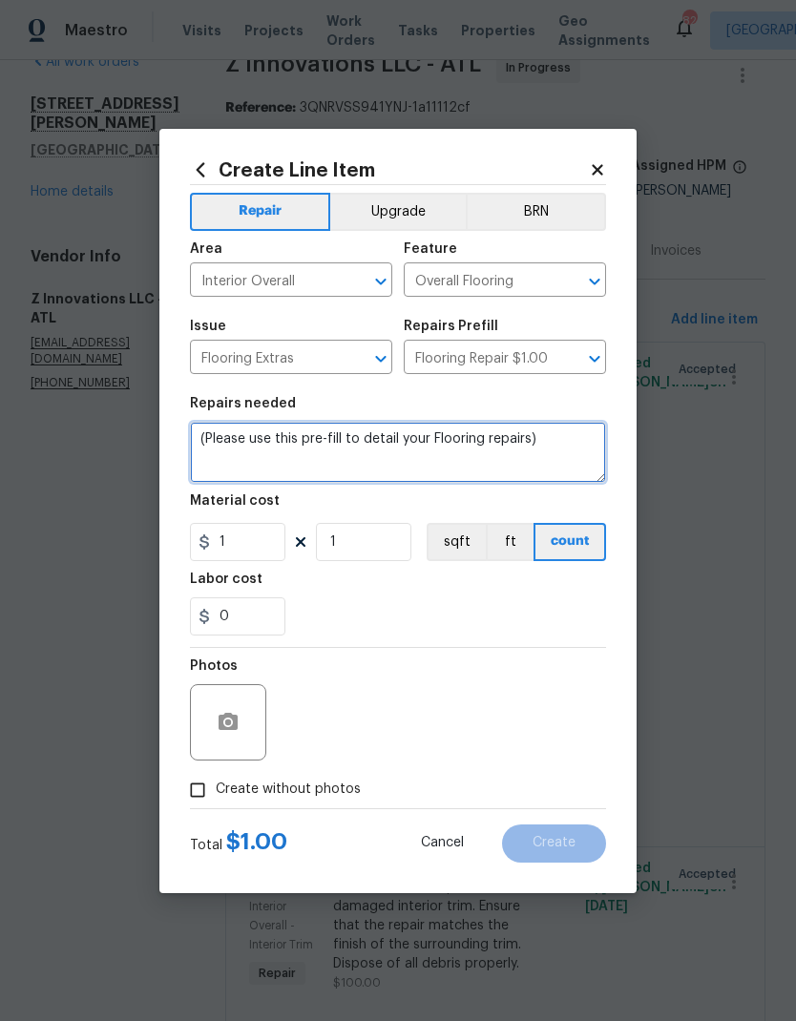
click at [206, 437] on textarea "(Please use this pre-fill to detail your Flooring repairs)" at bounding box center [398, 452] width 416 height 61
click at [205, 437] on textarea "(Please use this pre-fill to detail your Flooring repairs)" at bounding box center [398, 452] width 416 height 61
click at [200, 436] on textarea "(Please use this pre-fill to detail your Flooring repairs)" at bounding box center [398, 452] width 416 height 61
click at [199, 435] on textarea "(Please use this pre-fill to detail your Flooring repairs)" at bounding box center [398, 452] width 416 height 61
type textarea "Clean and paint the flooring in the basement concrete gray"
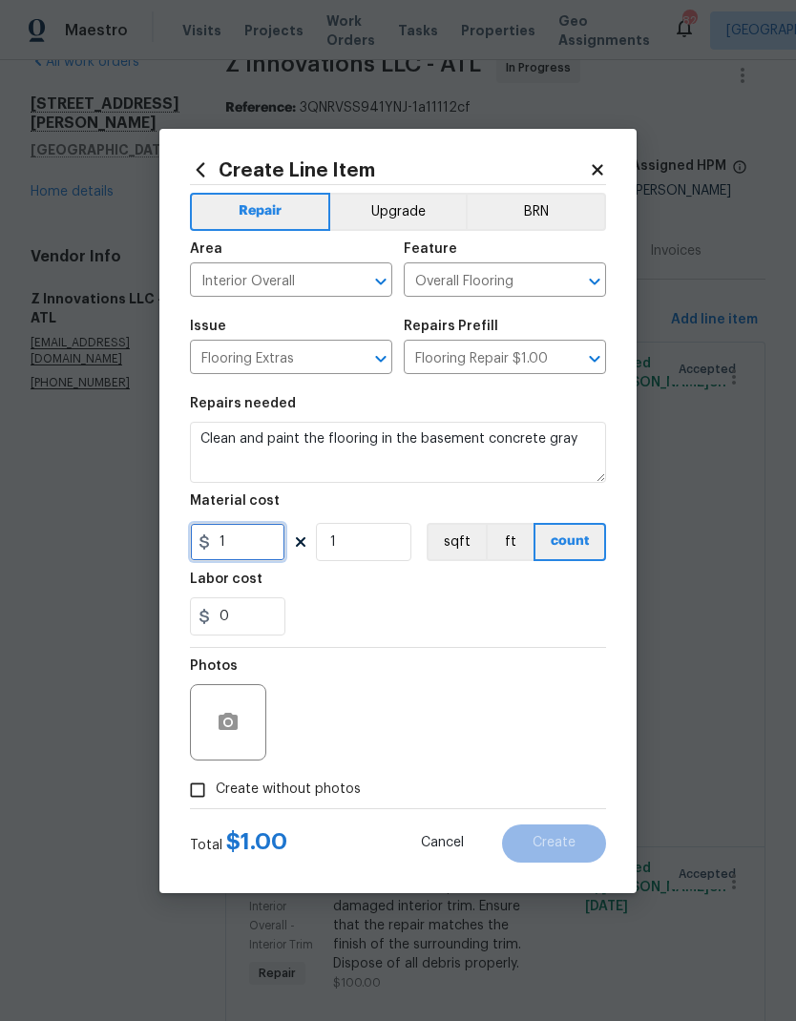
click at [271, 545] on input "1" at bounding box center [237, 542] width 95 height 38
type input "1150"
click at [382, 544] on input "1" at bounding box center [363, 542] width 95 height 38
click at [425, 201] on button "Upgrade" at bounding box center [398, 212] width 136 height 38
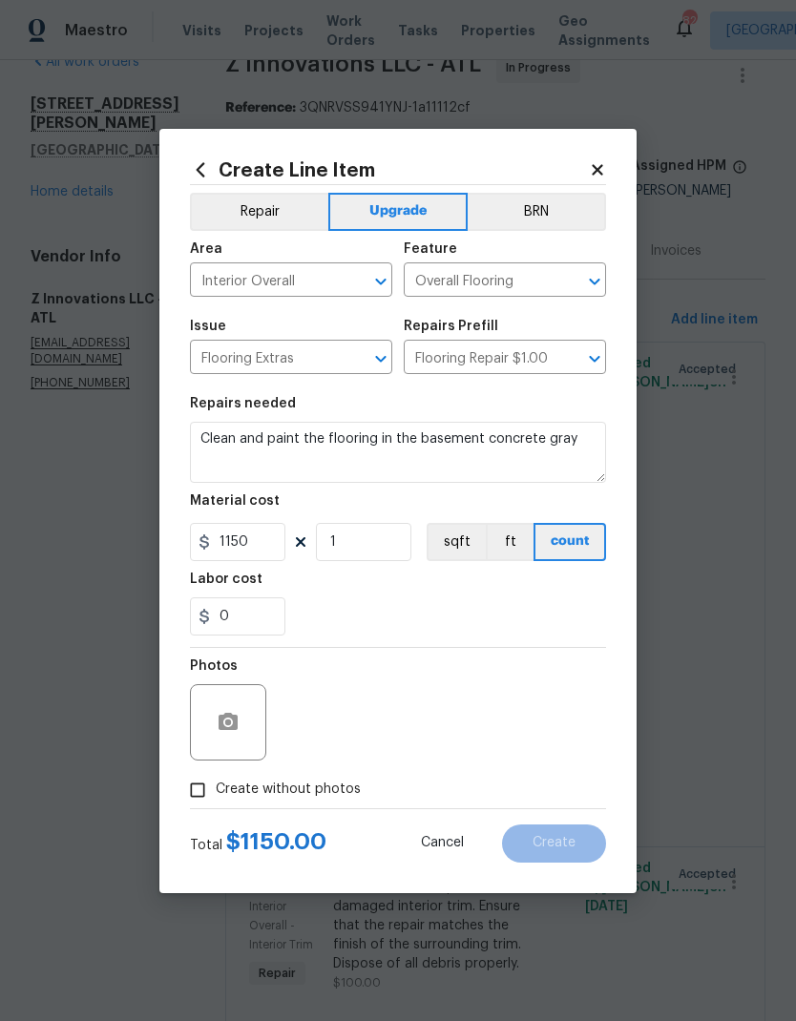
click at [206, 676] on input "Create without photos" at bounding box center [197, 790] width 36 height 36
checkbox input "true"
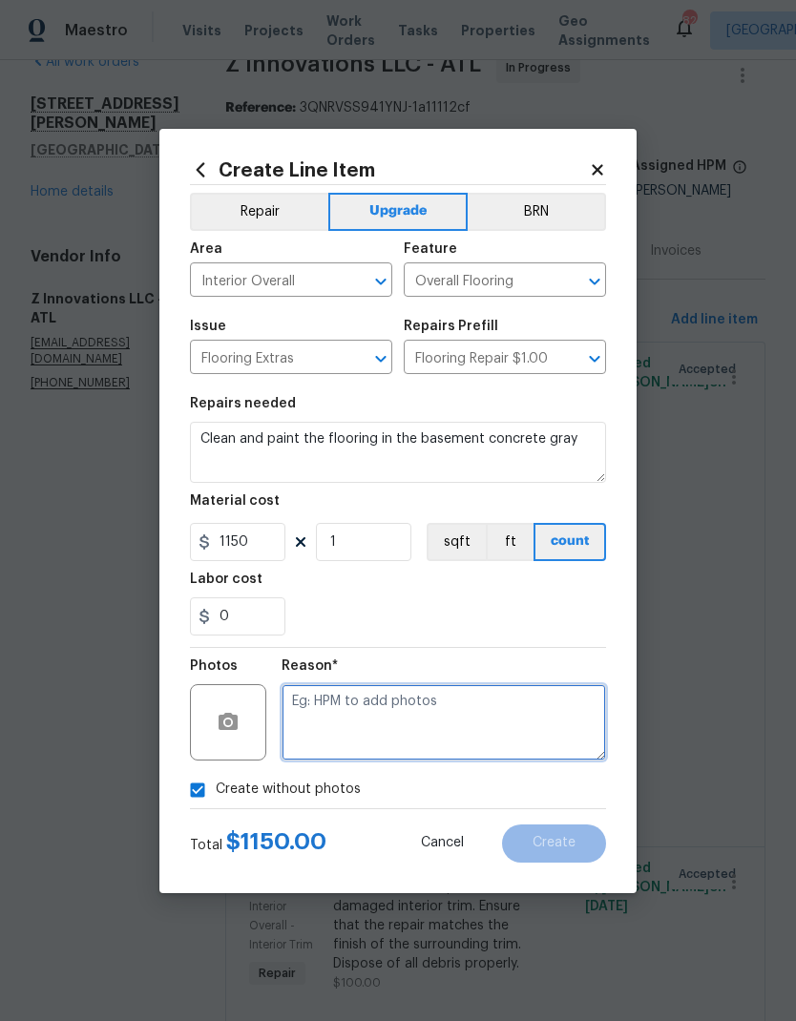
click at [406, 676] on textarea at bounding box center [443, 722] width 324 height 76
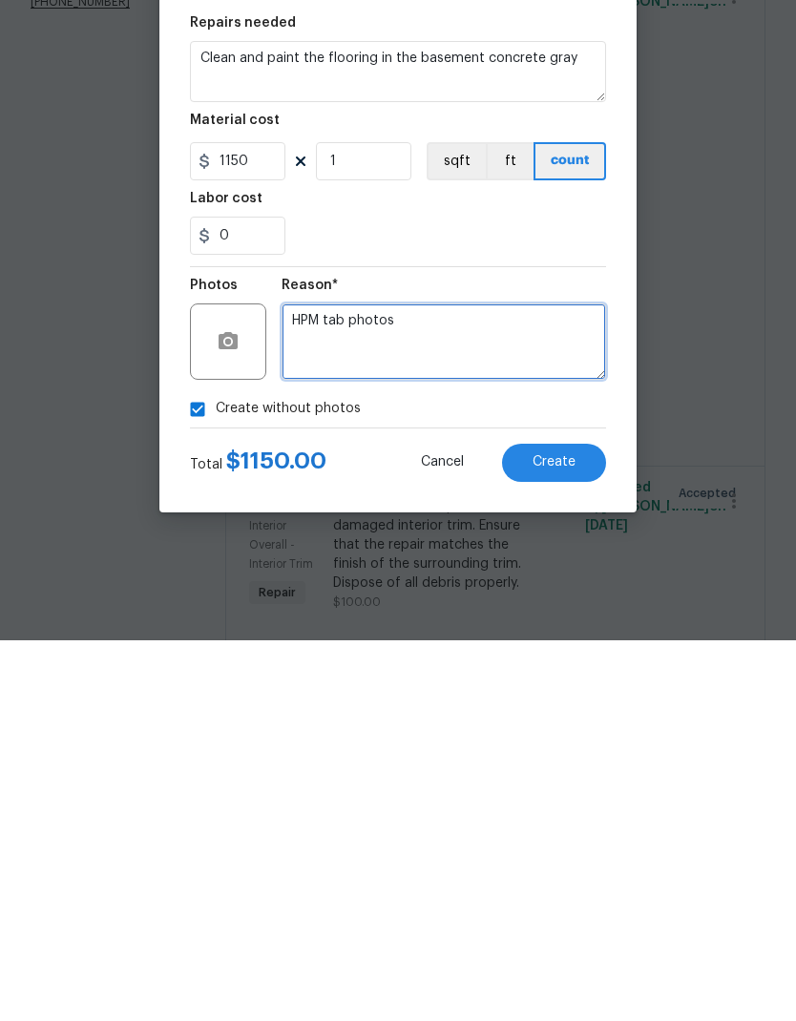
click at [349, 676] on textarea "HPM tab photos" at bounding box center [443, 722] width 324 height 76
type textarea "HPM to add photos"
click at [580, 676] on button "Create" at bounding box center [554, 843] width 104 height 38
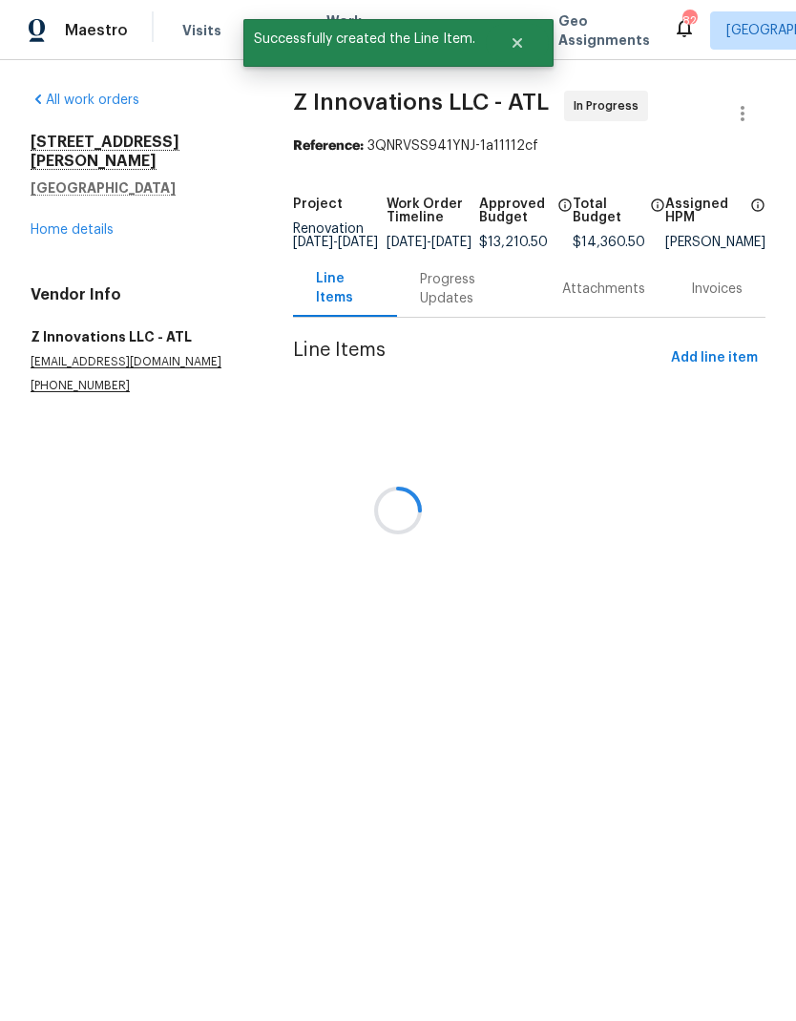
scroll to position [0, 0]
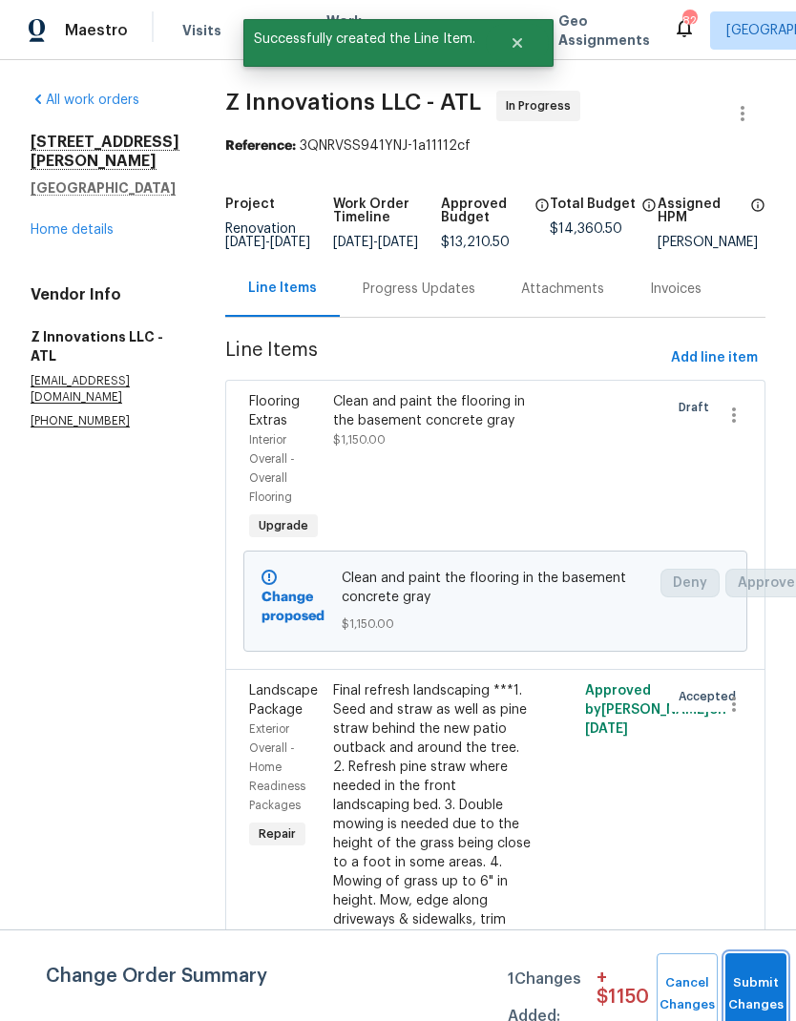
click at [748, 676] on button "Submit Changes" at bounding box center [755, 994] width 61 height 82
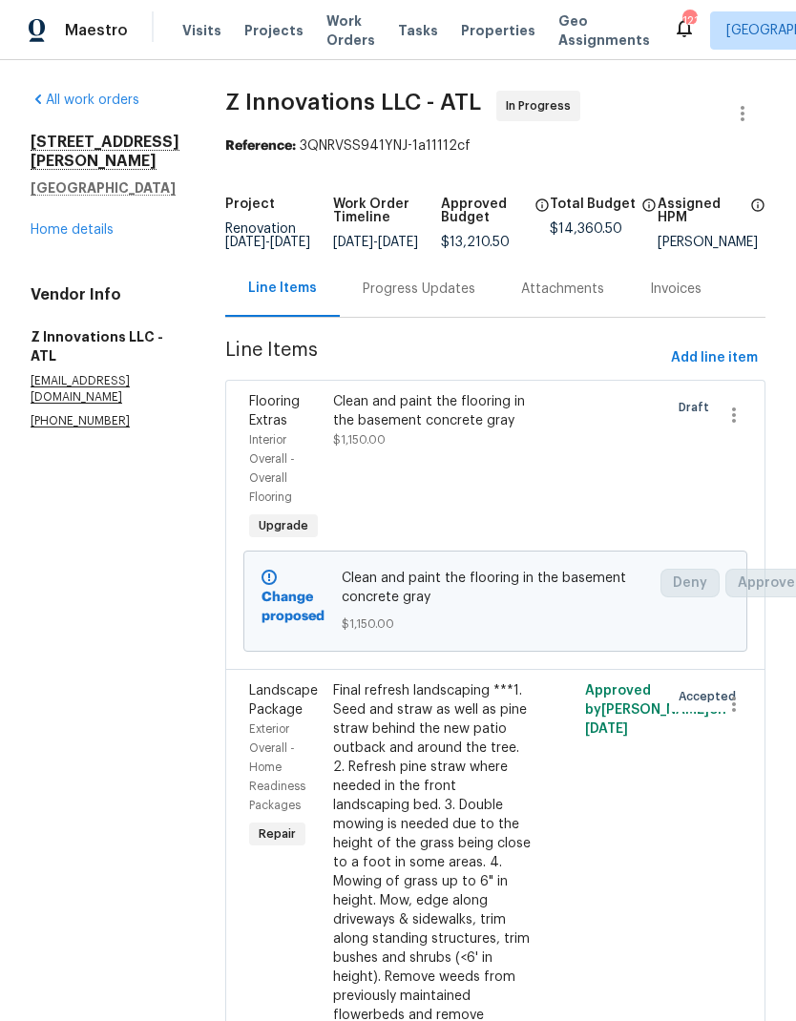
click at [103, 223] on link "Home details" at bounding box center [72, 229] width 83 height 13
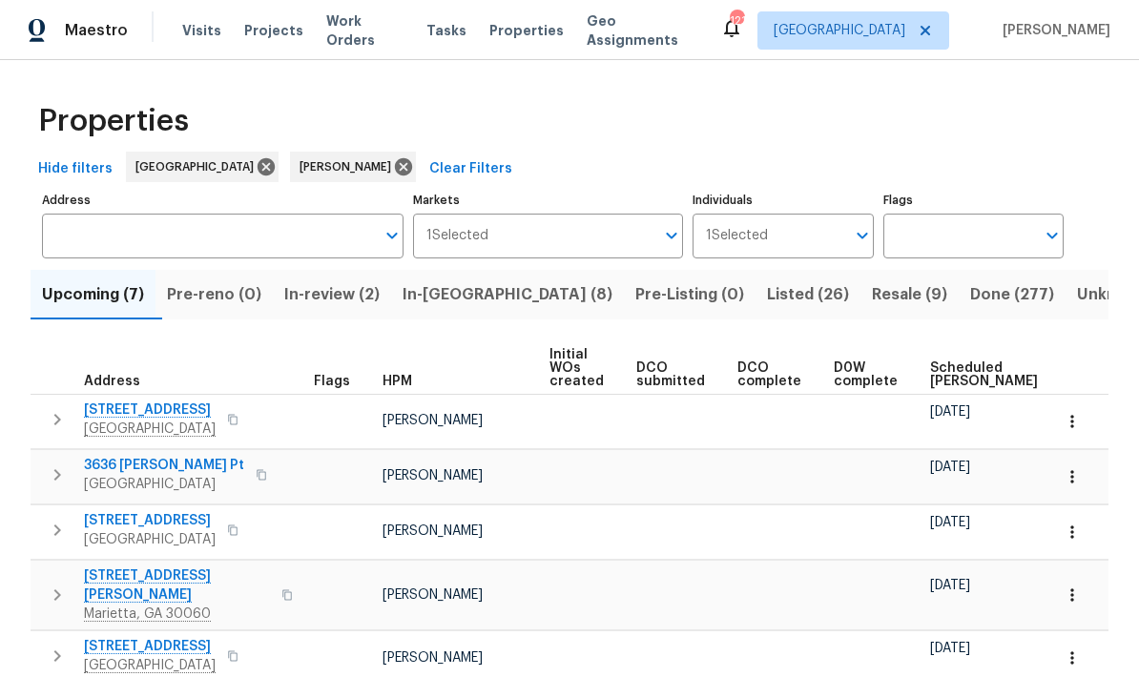
click at [949, 378] on span "Scheduled [PERSON_NAME]" at bounding box center [984, 375] width 108 height 27
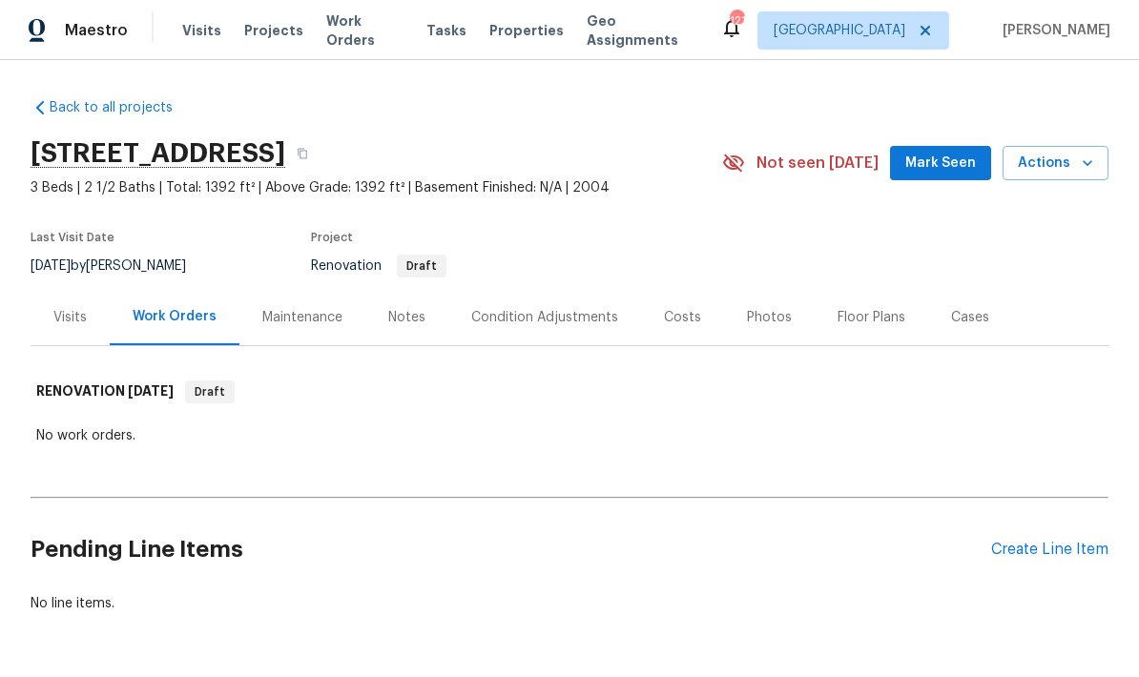
click at [689, 321] on div "Costs" at bounding box center [682, 317] width 37 height 19
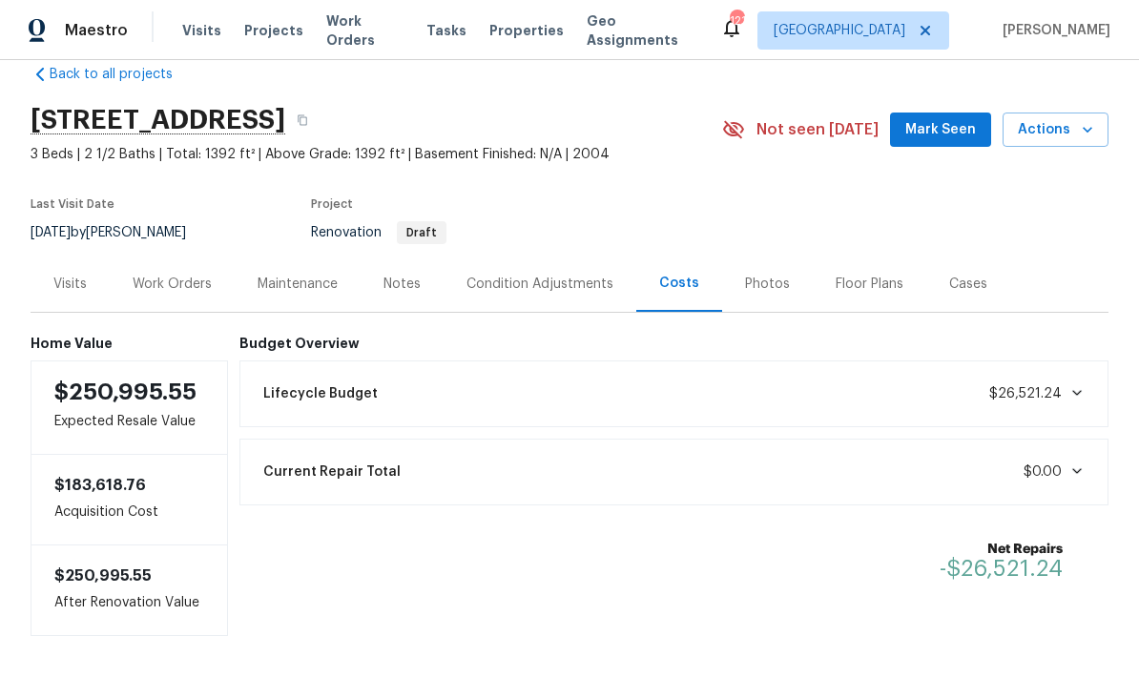
scroll to position [32, 0]
click at [555, 291] on div "Condition Adjustments" at bounding box center [540, 285] width 147 height 19
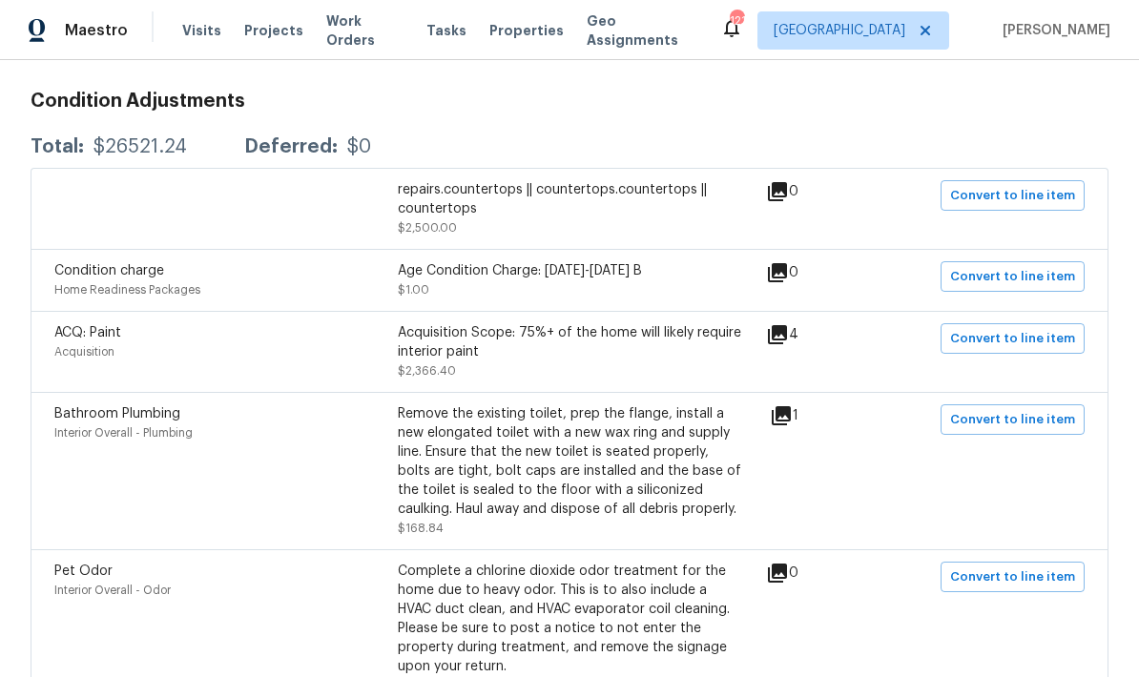
scroll to position [332, 0]
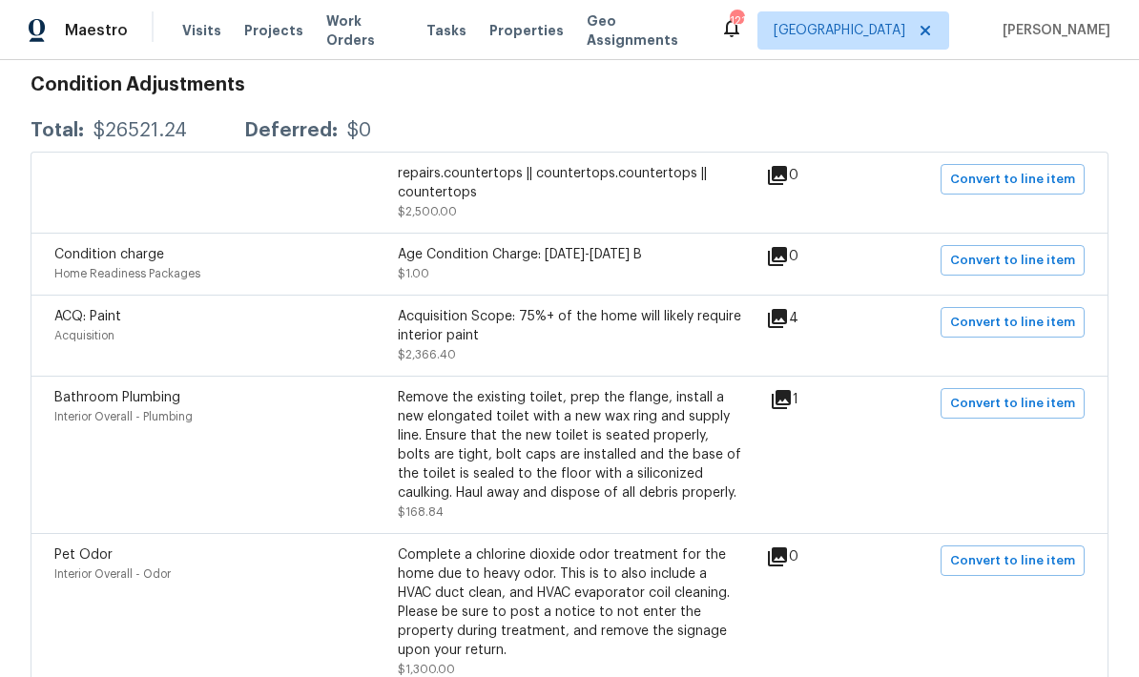
click at [789, 319] on icon at bounding box center [777, 318] width 23 height 23
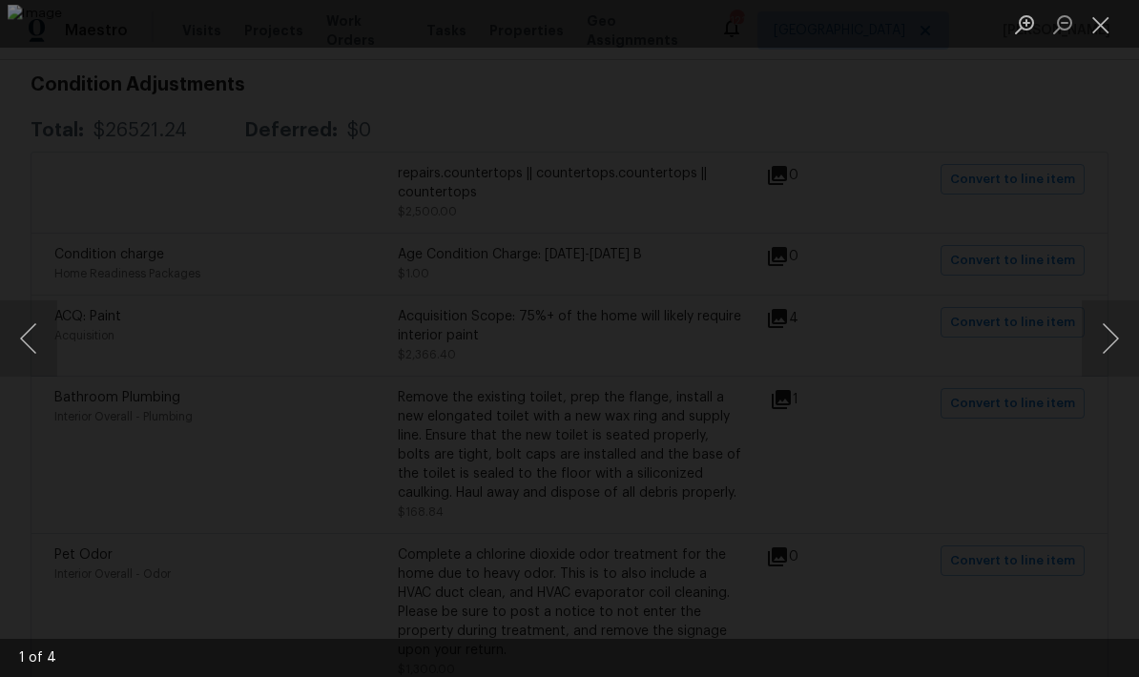
click at [1107, 347] on button "Next image" at bounding box center [1110, 339] width 57 height 76
click at [1111, 348] on button "Next image" at bounding box center [1110, 339] width 57 height 76
click at [1111, 350] on button "Next image" at bounding box center [1110, 339] width 57 height 76
click at [1111, 348] on button "Next image" at bounding box center [1110, 339] width 57 height 76
click at [1113, 343] on button "Next image" at bounding box center [1110, 339] width 57 height 76
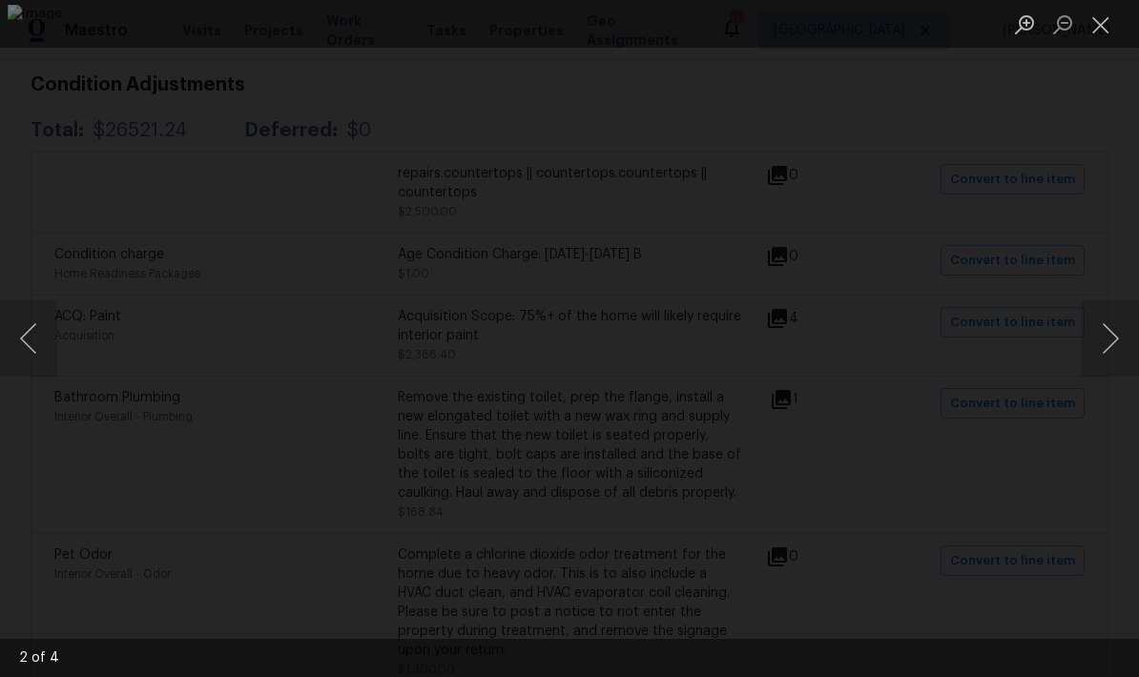
click at [1104, 27] on button "Close lightbox" at bounding box center [1101, 24] width 38 height 33
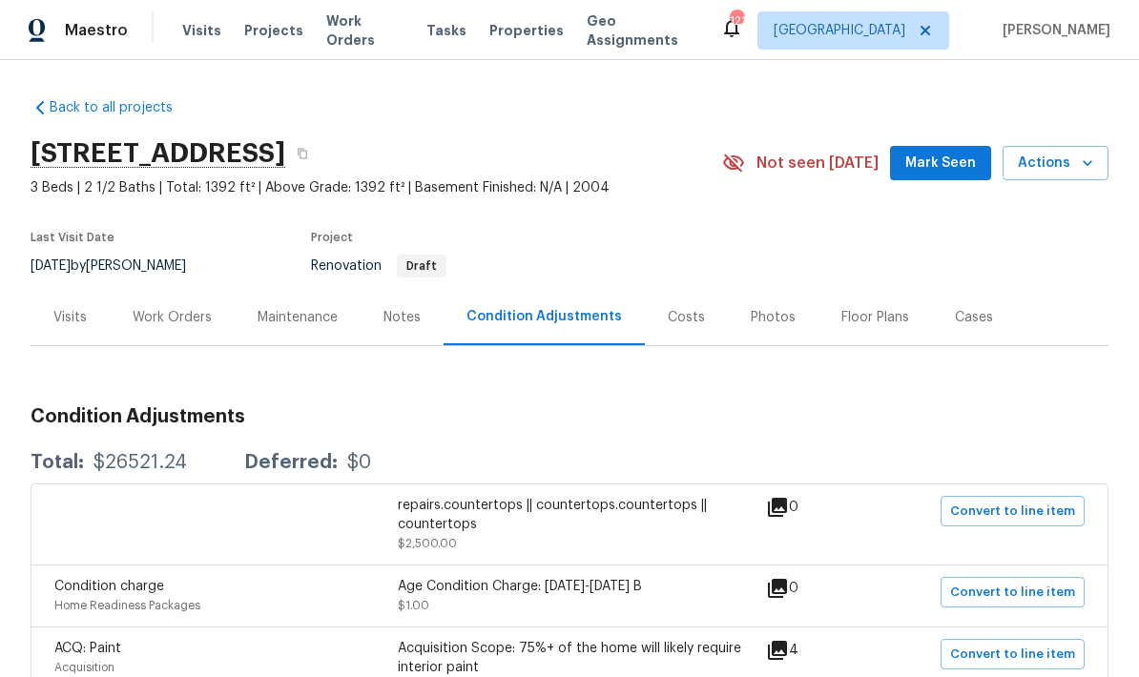
scroll to position [0, 0]
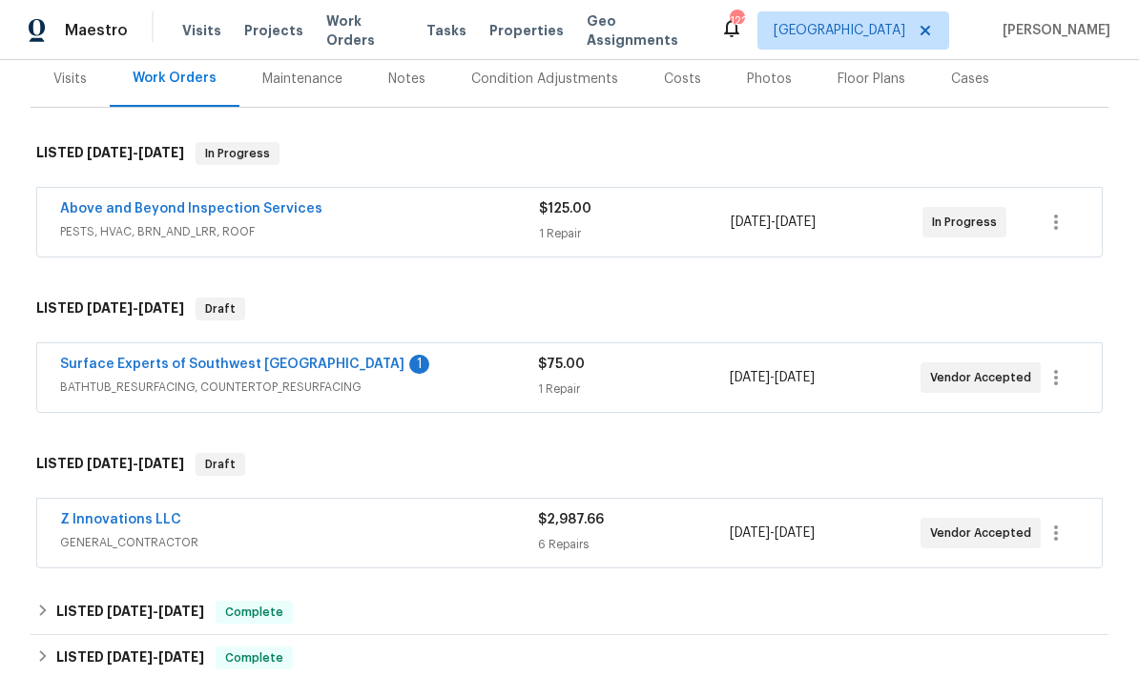
scroll to position [218, 0]
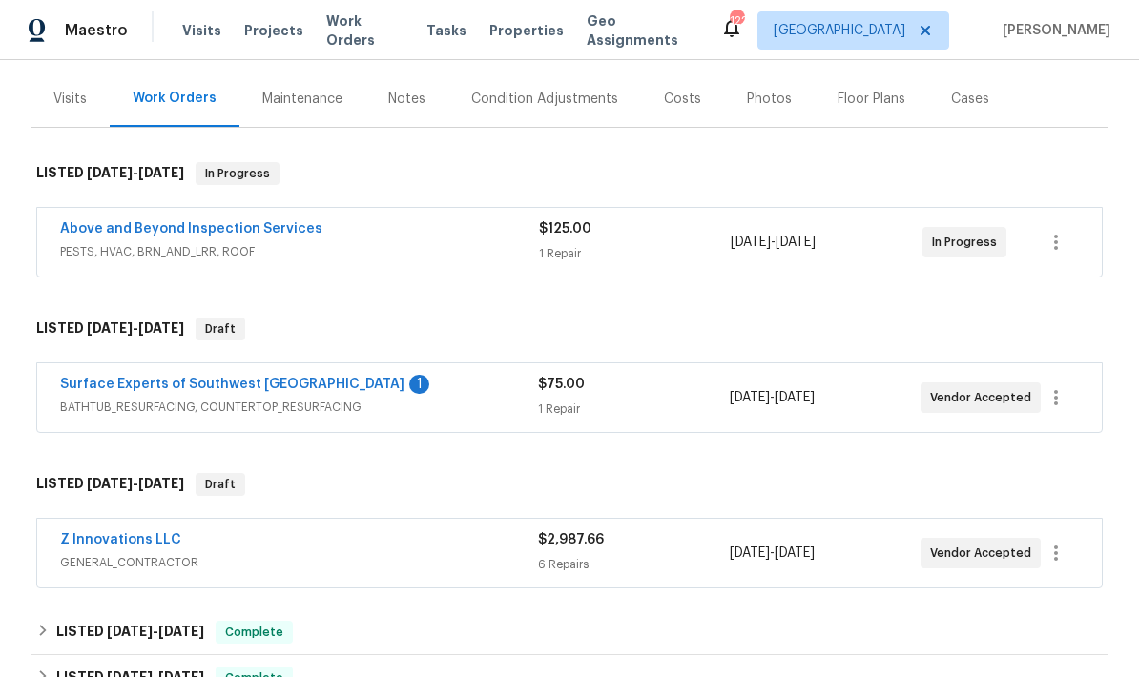
click at [262, 385] on link "Surface Experts of Southwest [GEOGRAPHIC_DATA]" at bounding box center [232, 384] width 344 height 13
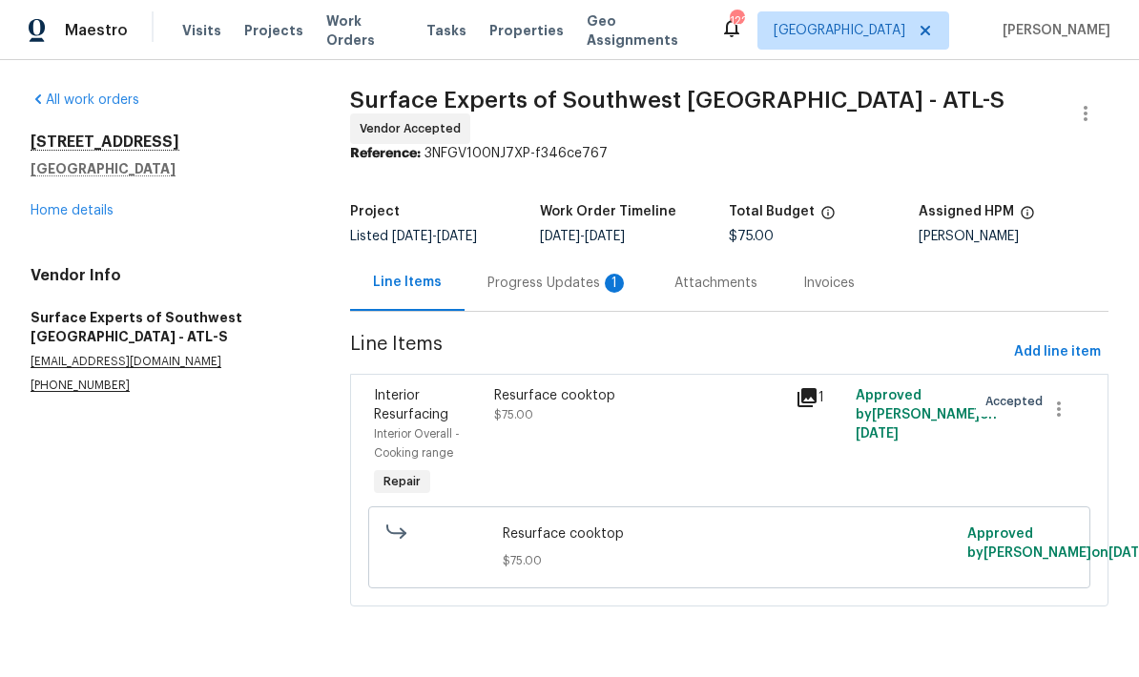
click at [584, 277] on div "Progress Updates 1" at bounding box center [558, 283] width 141 height 19
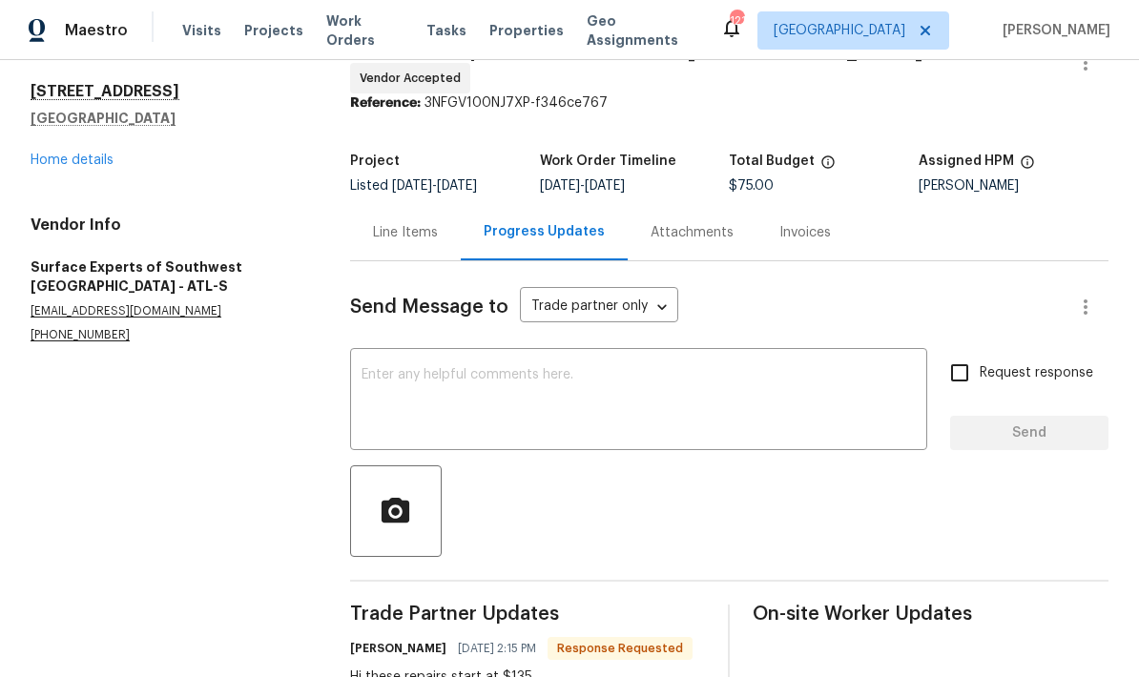
scroll to position [50, 0]
click at [437, 232] on div "Line Items" at bounding box center [405, 233] width 65 height 19
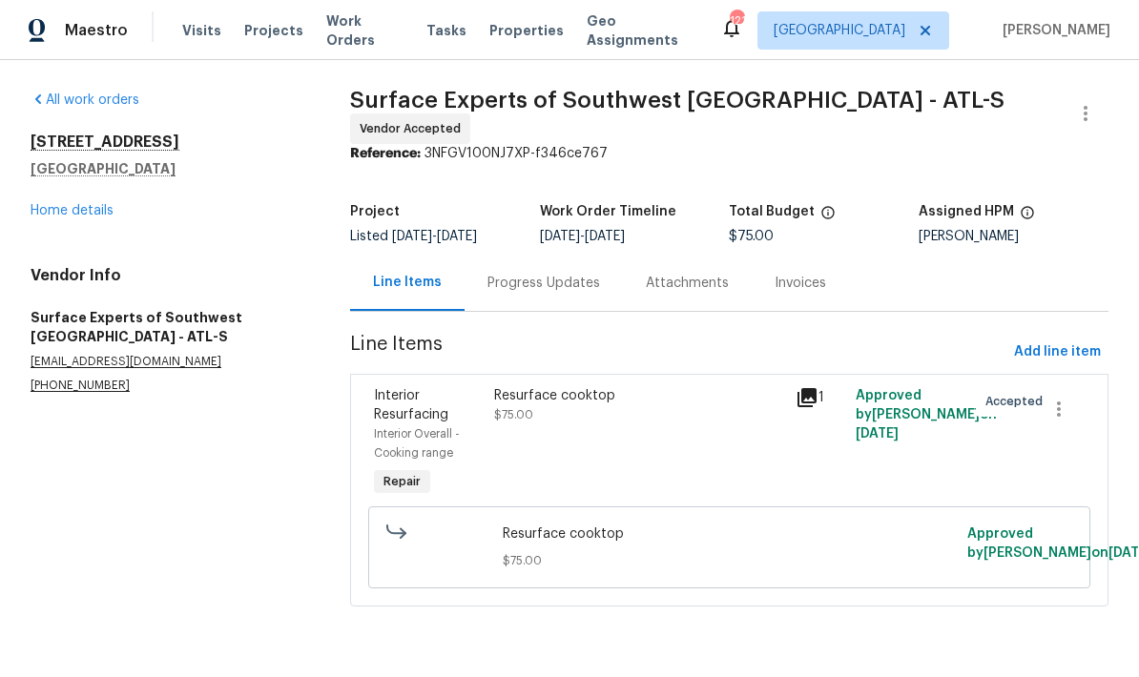
click at [584, 396] on div "Resurface cooktop" at bounding box center [638, 395] width 289 height 19
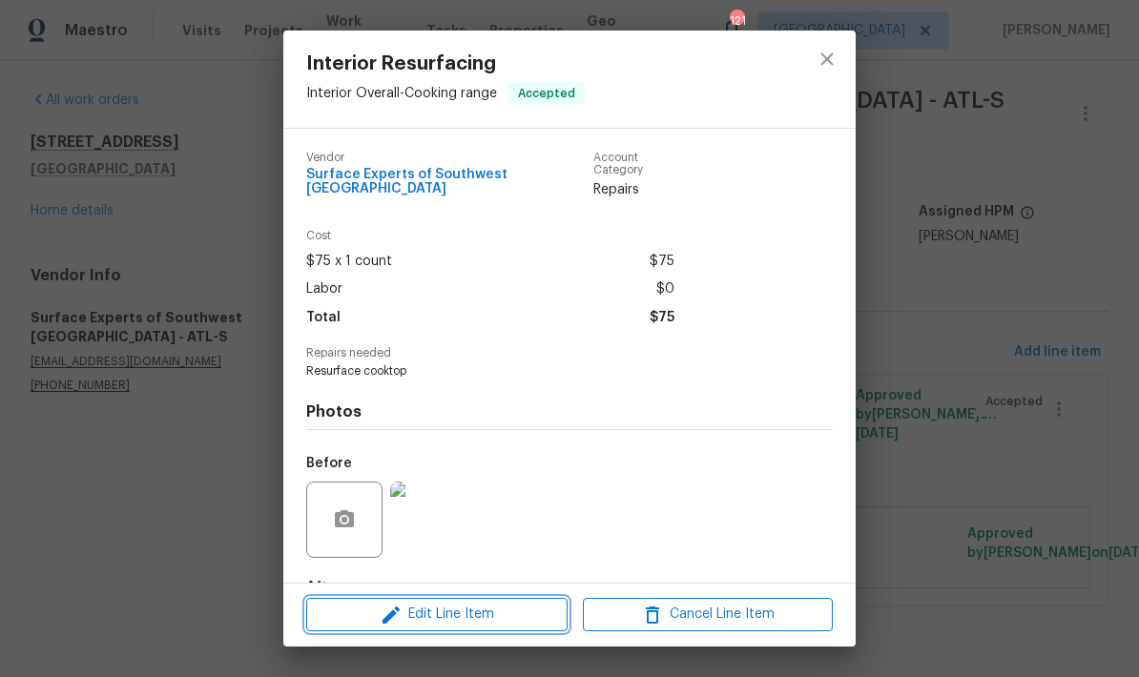
click at [519, 619] on span "Edit Line Item" at bounding box center [437, 615] width 250 height 24
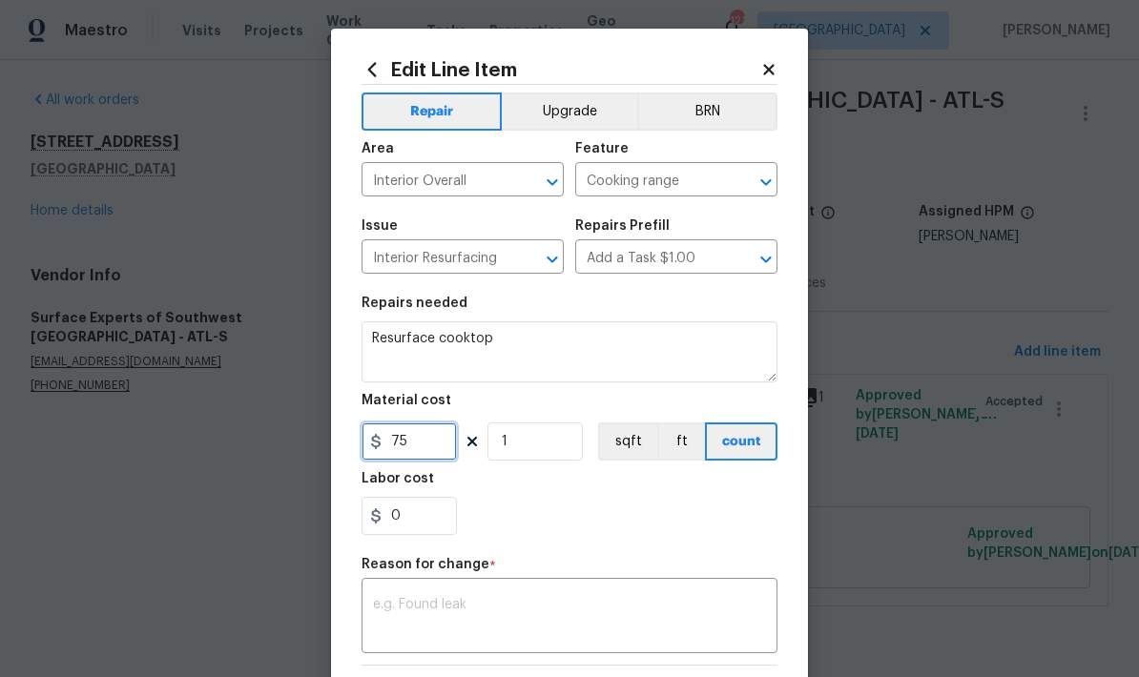
click at [432, 448] on input "75" at bounding box center [409, 442] width 95 height 38
type input "135"
click at [518, 607] on textarea at bounding box center [569, 618] width 393 height 40
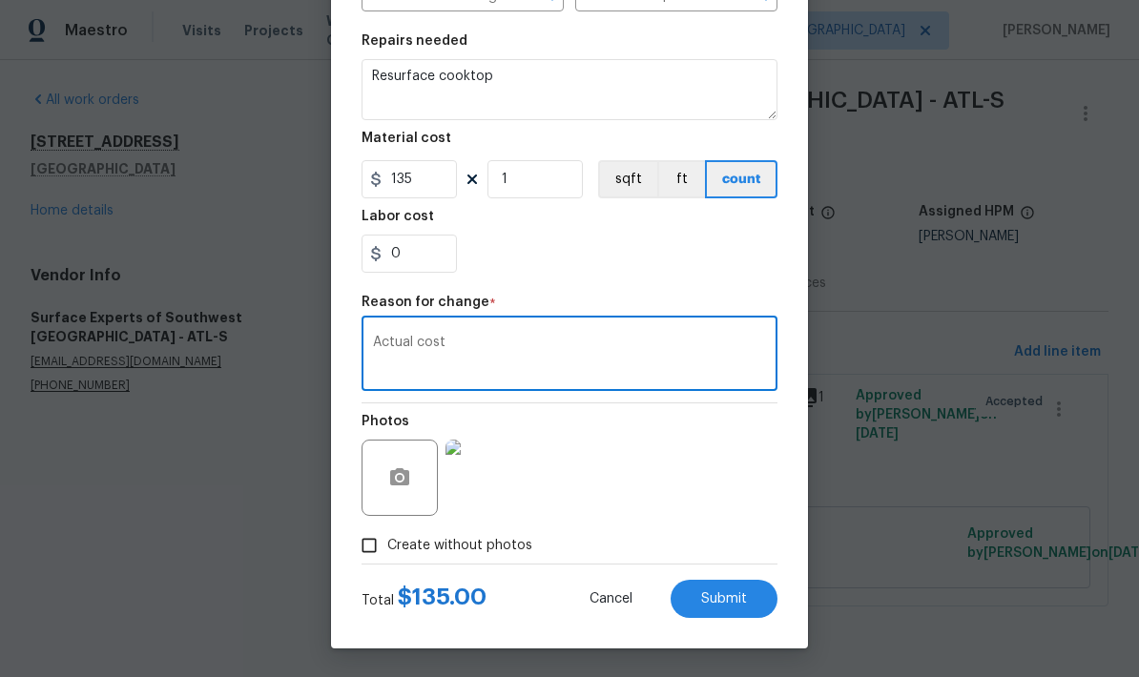
scroll to position [266, 0]
type textarea "Actual cost"
click at [761, 596] on button "Submit" at bounding box center [724, 599] width 107 height 38
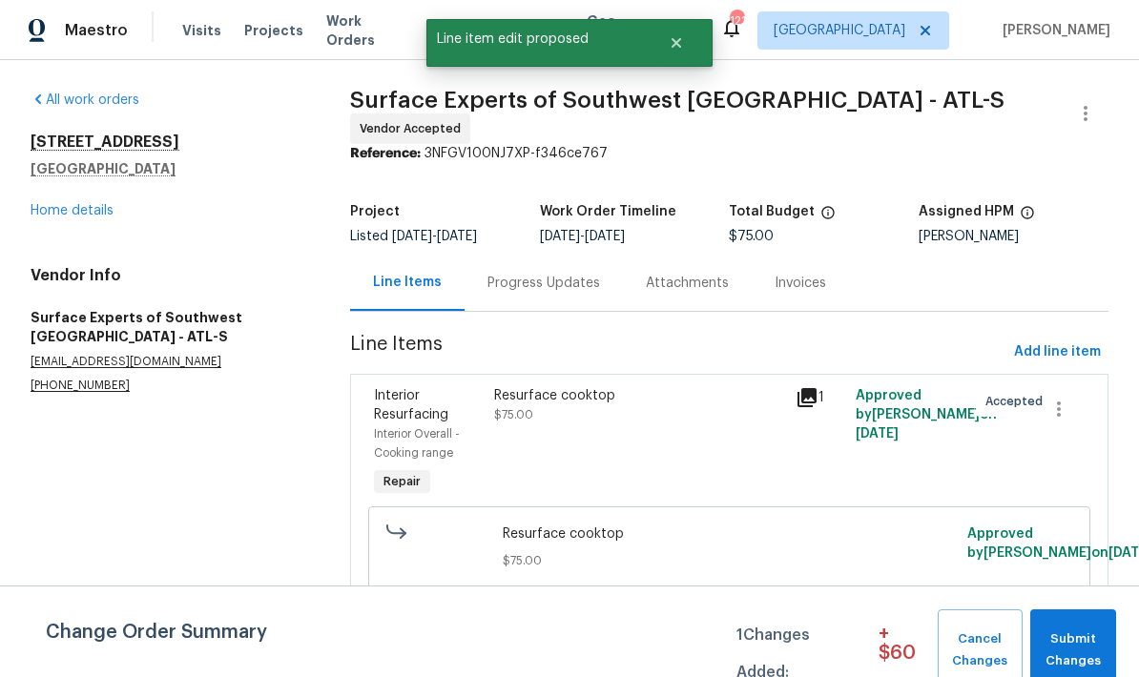
scroll to position [0, 0]
click at [1088, 647] on span "Submit Changes" at bounding box center [1073, 651] width 67 height 44
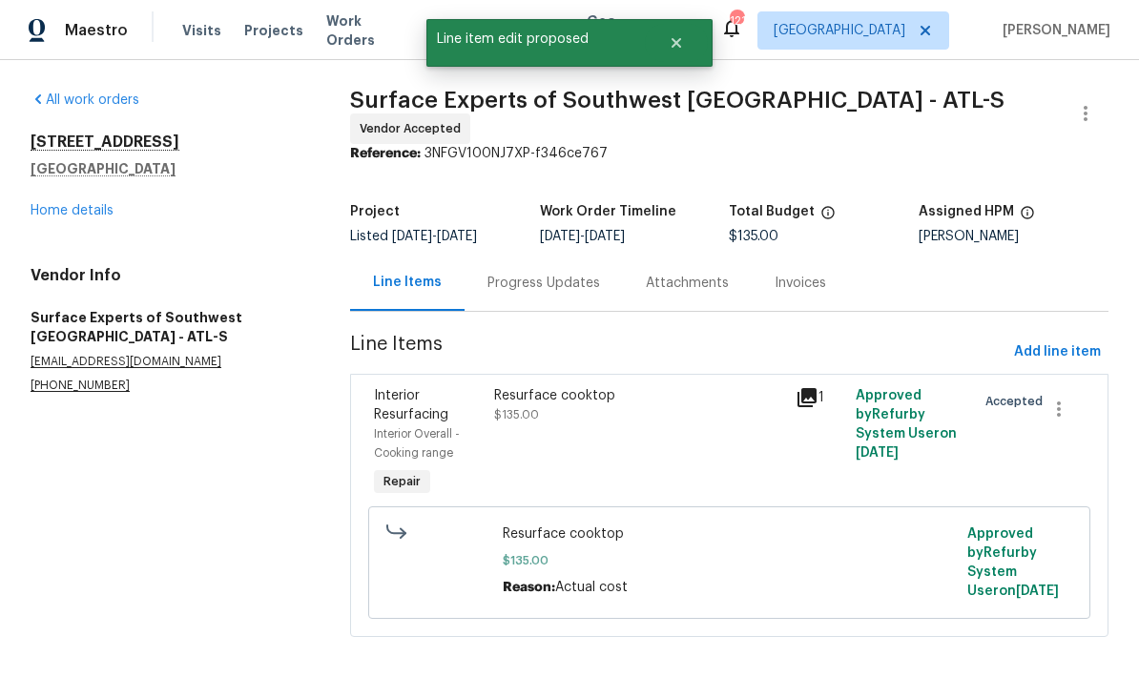
click at [93, 216] on link "Home details" at bounding box center [72, 210] width 83 height 13
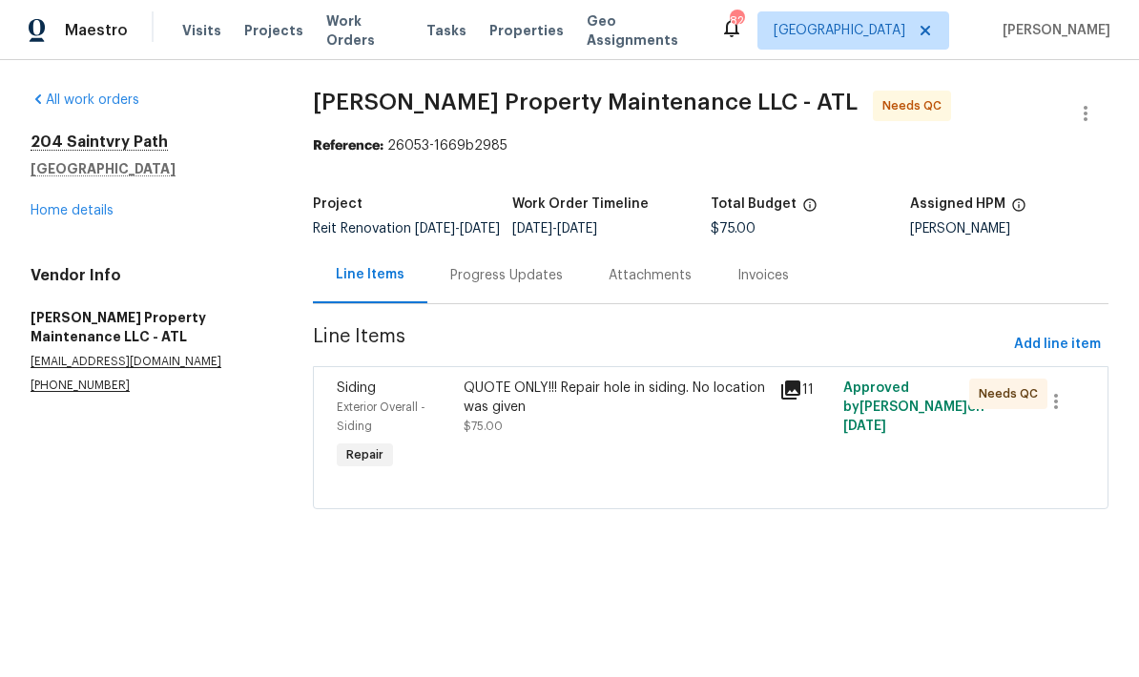
click at [532, 285] on div "Progress Updates" at bounding box center [506, 275] width 113 height 19
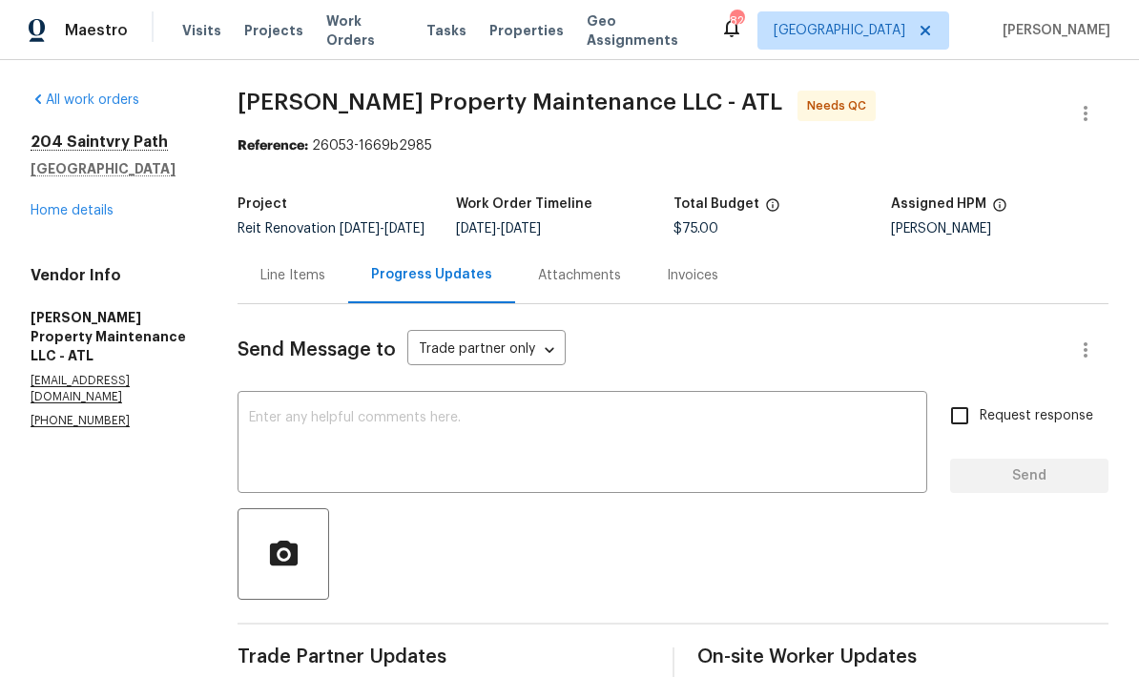
click at [95, 215] on link "Home details" at bounding box center [72, 210] width 83 height 13
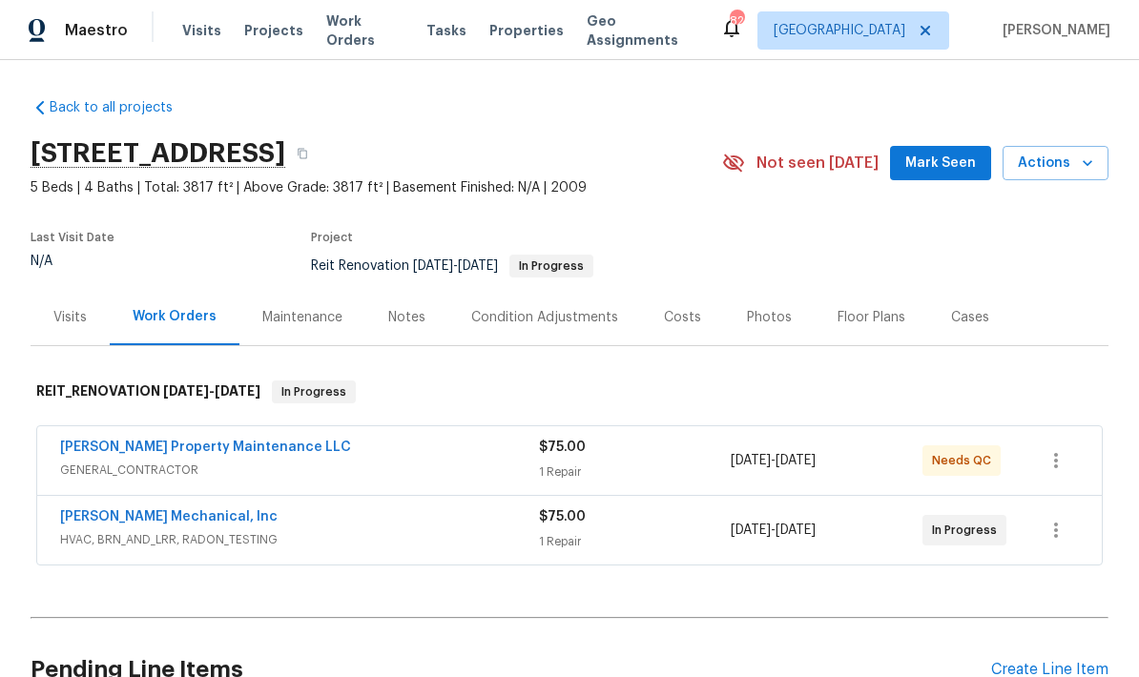
click at [202, 520] on link "[PERSON_NAME] Mechanical, Inc" at bounding box center [169, 516] width 218 height 13
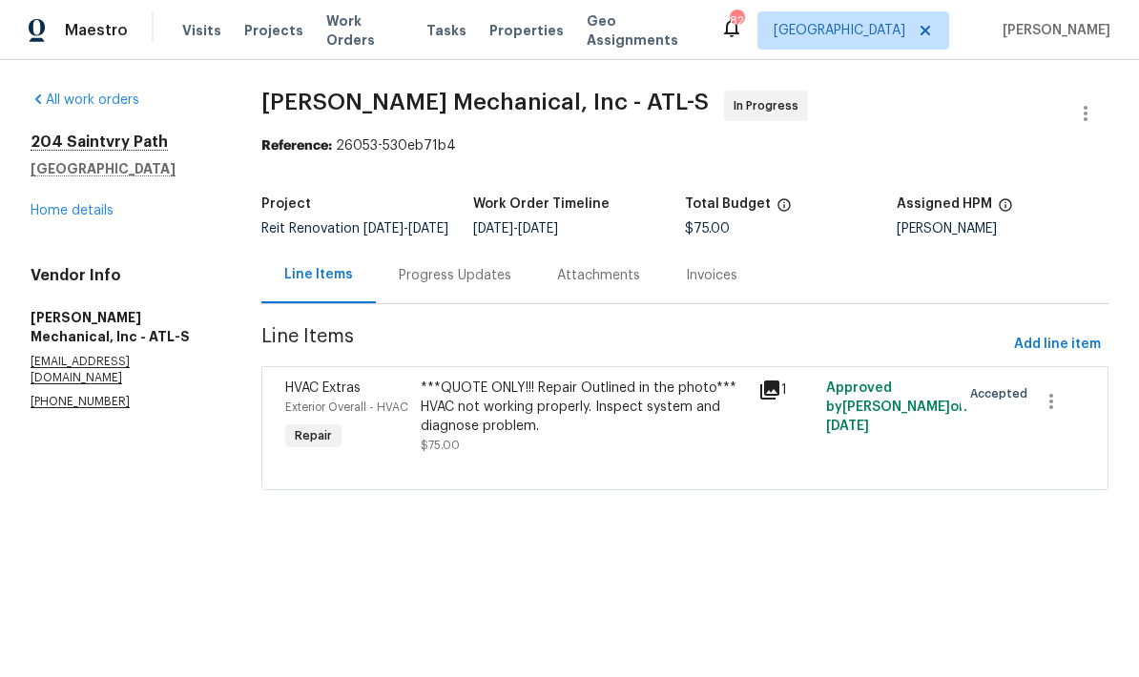
click at [479, 285] on div "Progress Updates" at bounding box center [455, 275] width 113 height 19
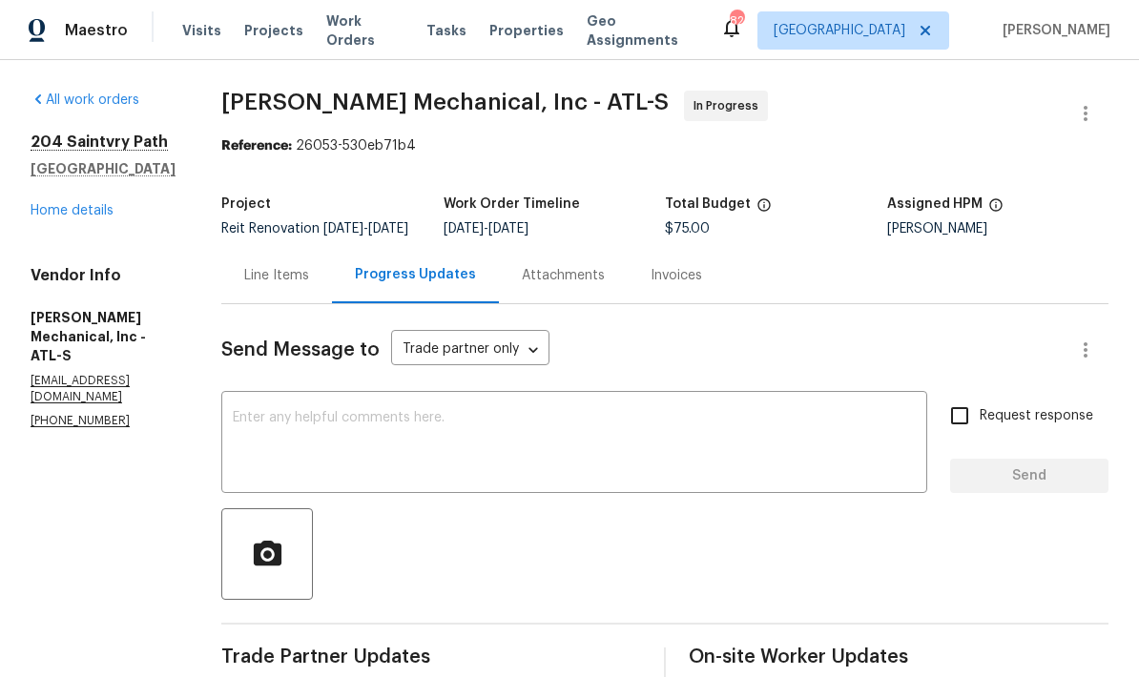
click at [89, 231] on div "All work orders [STREET_ADDRESS] Home details Vendor Info [PERSON_NAME] Mechani…" at bounding box center [103, 260] width 145 height 339
click at [89, 215] on link "Home details" at bounding box center [72, 210] width 83 height 13
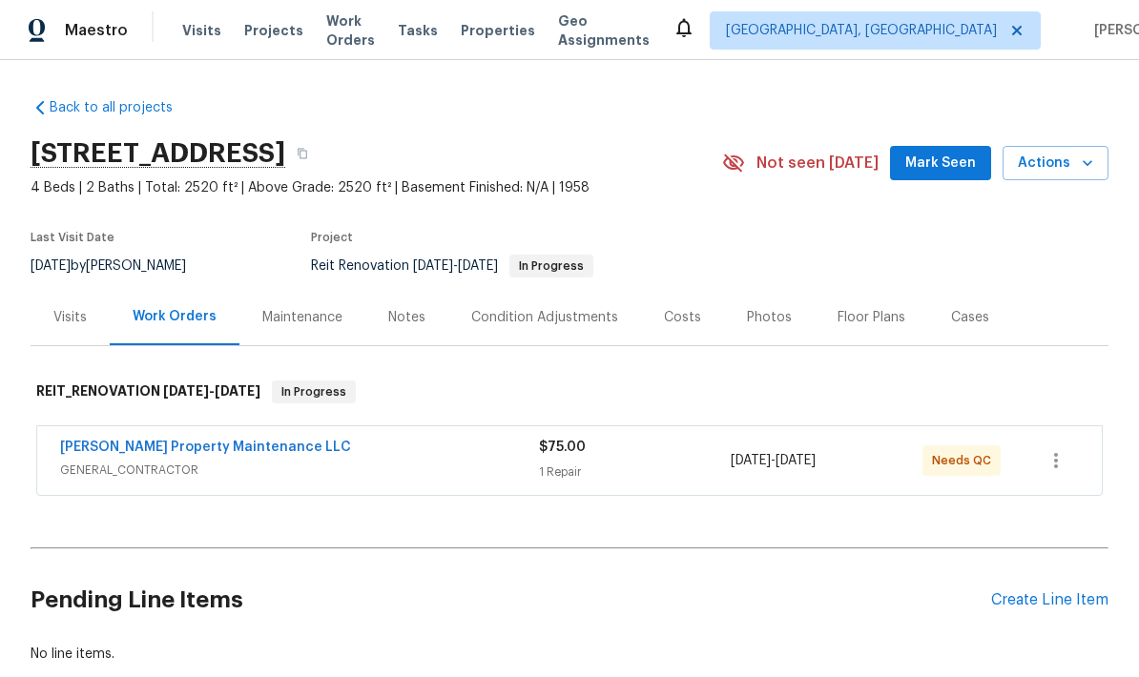
click at [240, 453] on link "[PERSON_NAME] Property Maintenance LLC" at bounding box center [205, 447] width 291 height 13
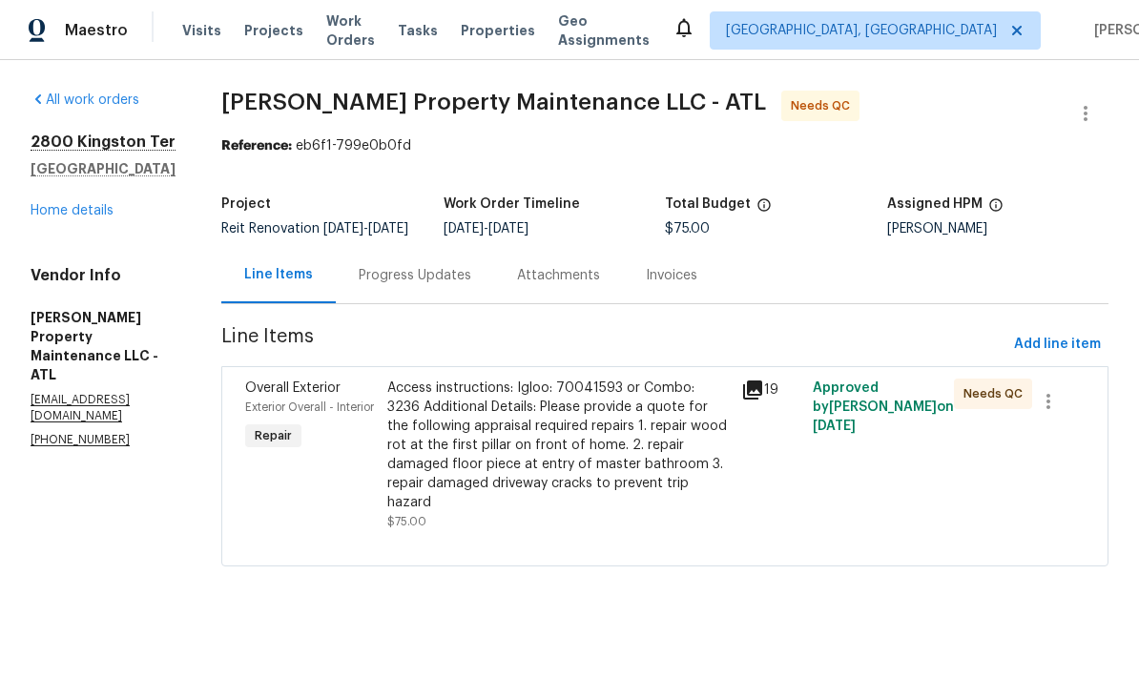
click at [446, 285] on div "Progress Updates" at bounding box center [415, 275] width 113 height 19
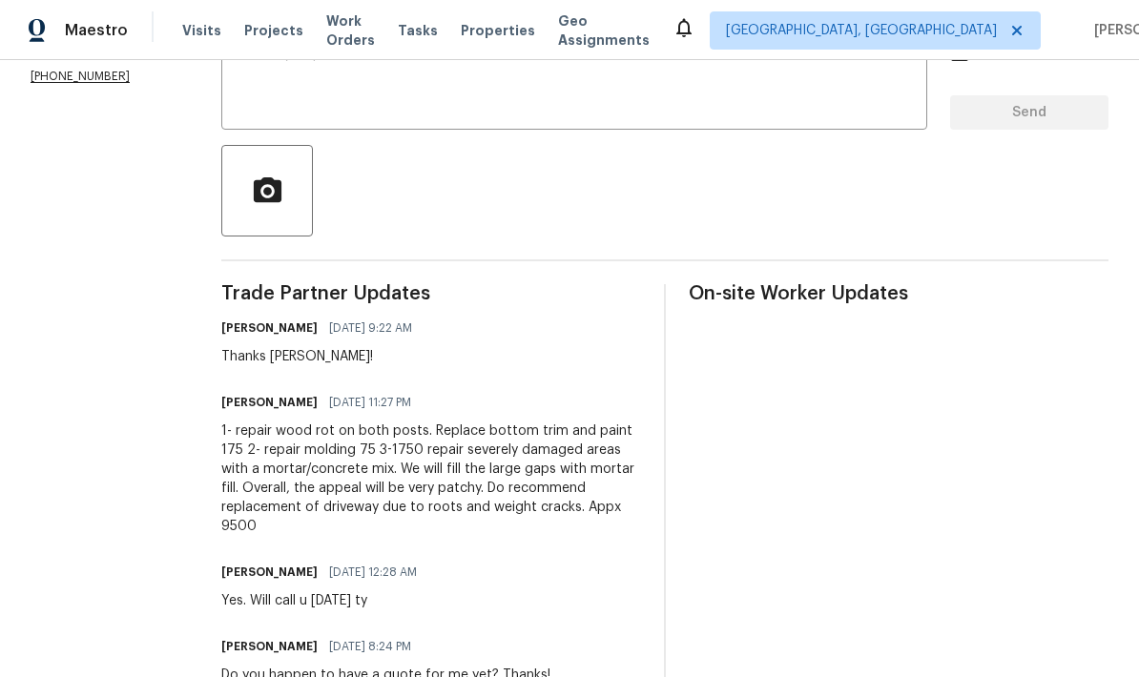
scroll to position [363, 0]
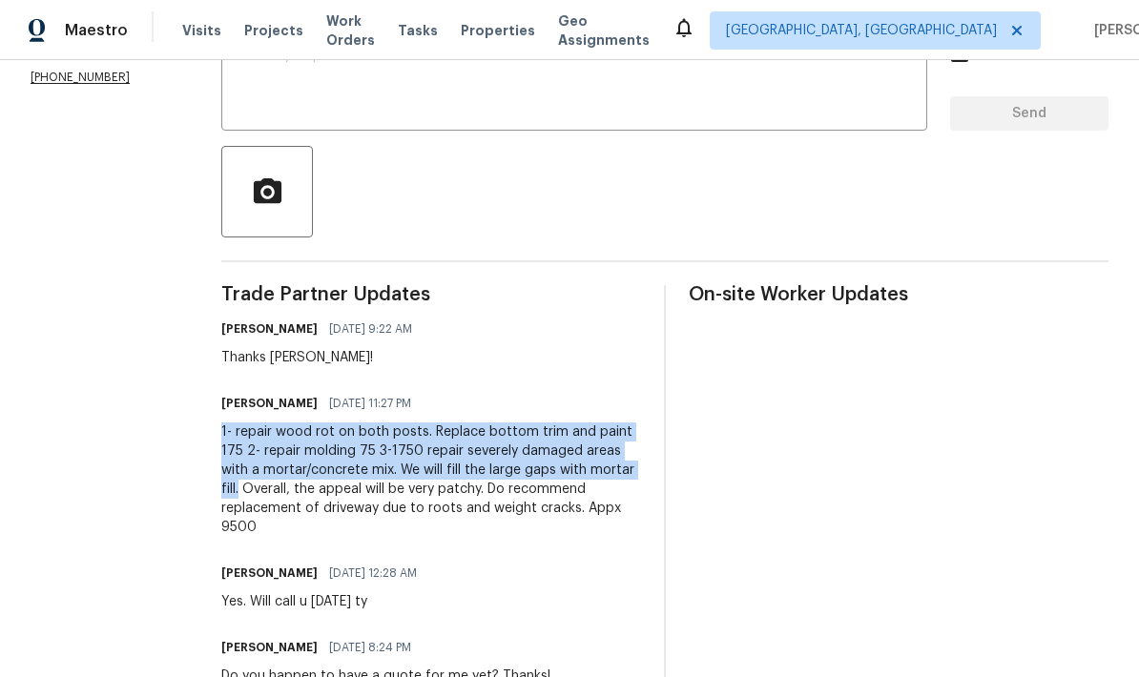
copy div "1- repair wood rot on both posts. Replace bottom trim and paint 175 2- repair m…"
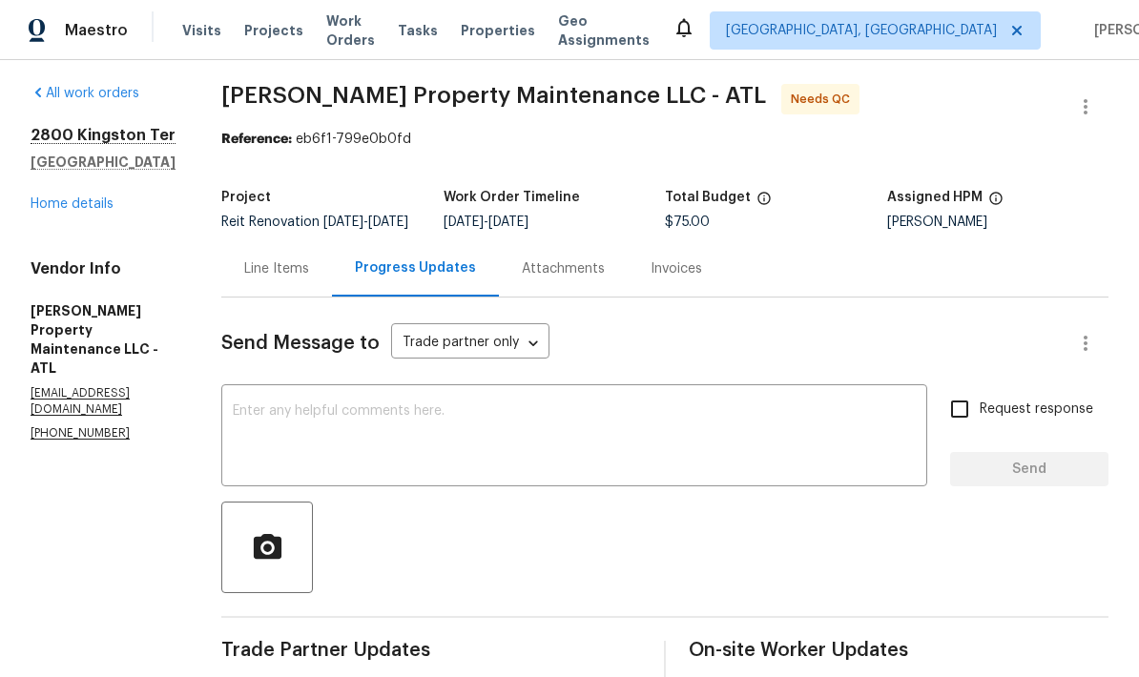
scroll to position [7, 0]
click at [308, 279] on div "Line Items" at bounding box center [276, 269] width 65 height 19
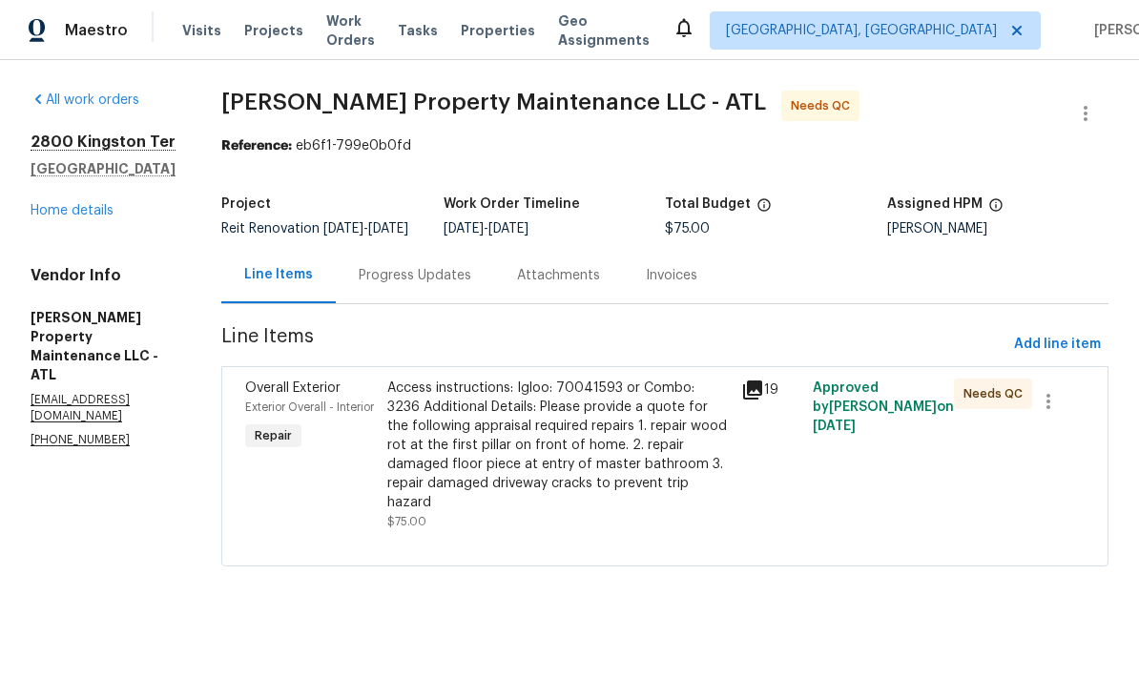
click at [556, 466] on div "Access instructions: Igloo: 70041593 or Combo: 3236 Additional Details: Please …" at bounding box center [558, 446] width 343 height 134
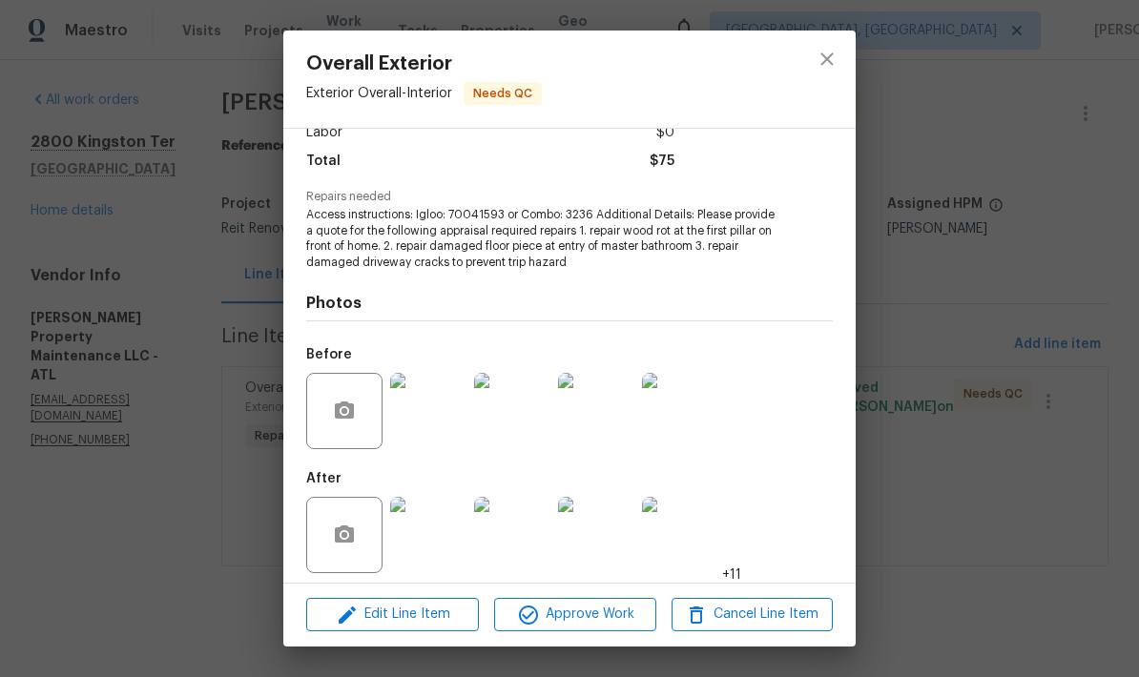
scroll to position [156, 0]
click at [451, 619] on span "Edit Line Item" at bounding box center [392, 615] width 161 height 24
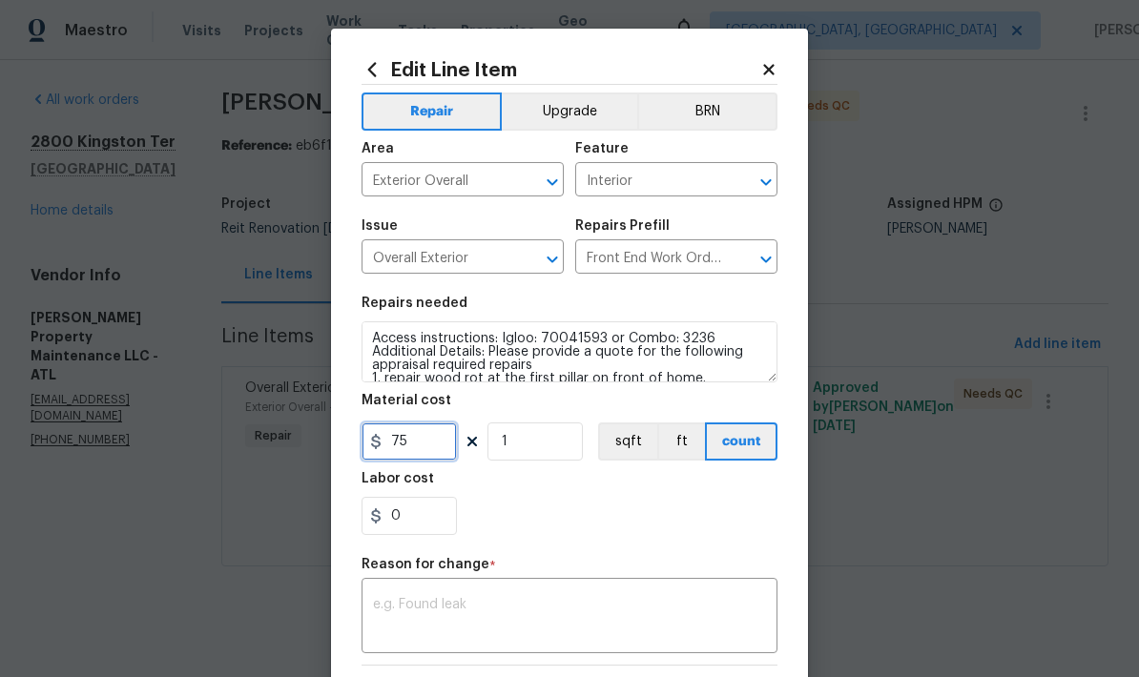
click at [430, 451] on input "75" at bounding box center [409, 442] width 95 height 38
type input "2000"
click at [550, 610] on textarea at bounding box center [569, 618] width 393 height 40
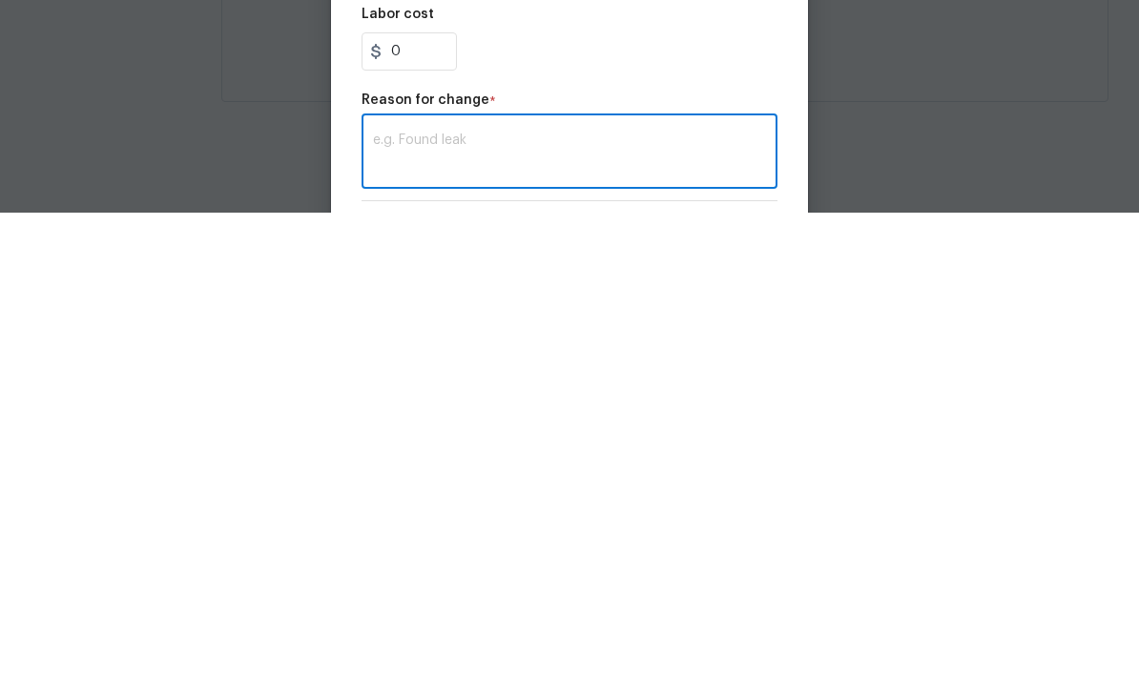
click at [467, 598] on textarea at bounding box center [569, 618] width 393 height 40
paste textarea "1- repair wood rot on both posts. Replace bottom trim and paint 175 2- repair m…"
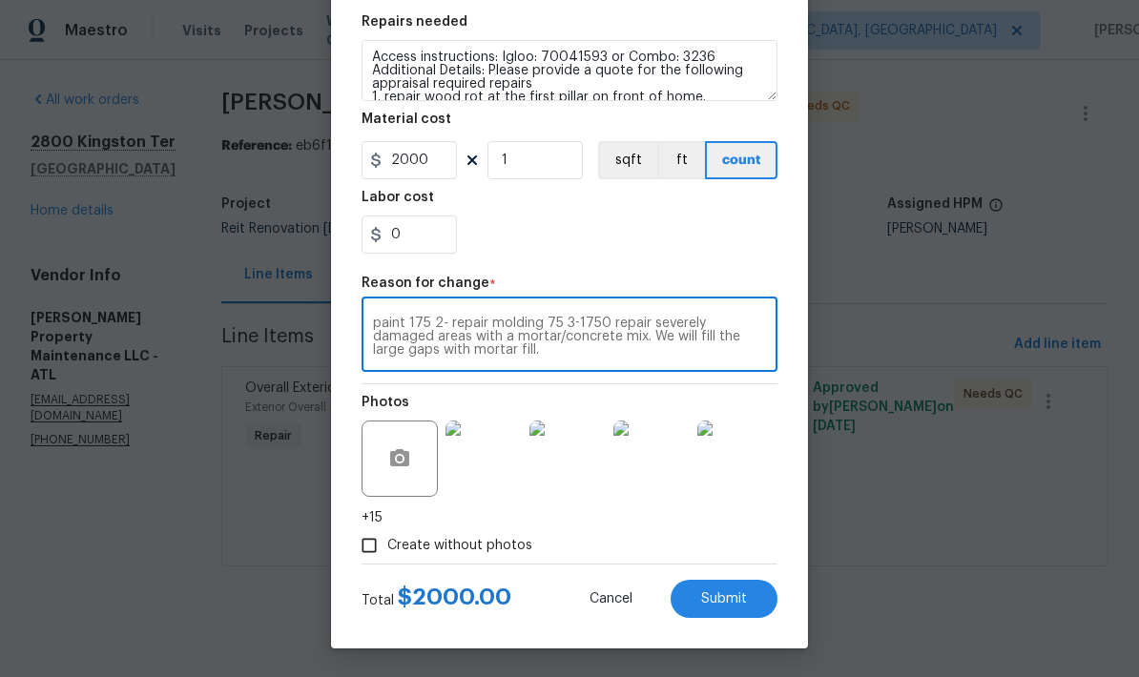
scroll to position [285, 0]
type textarea "1- repair wood rot on both posts. Replace bottom trim and paint 175 2- repair m…"
click at [760, 604] on button "Submit" at bounding box center [724, 599] width 107 height 38
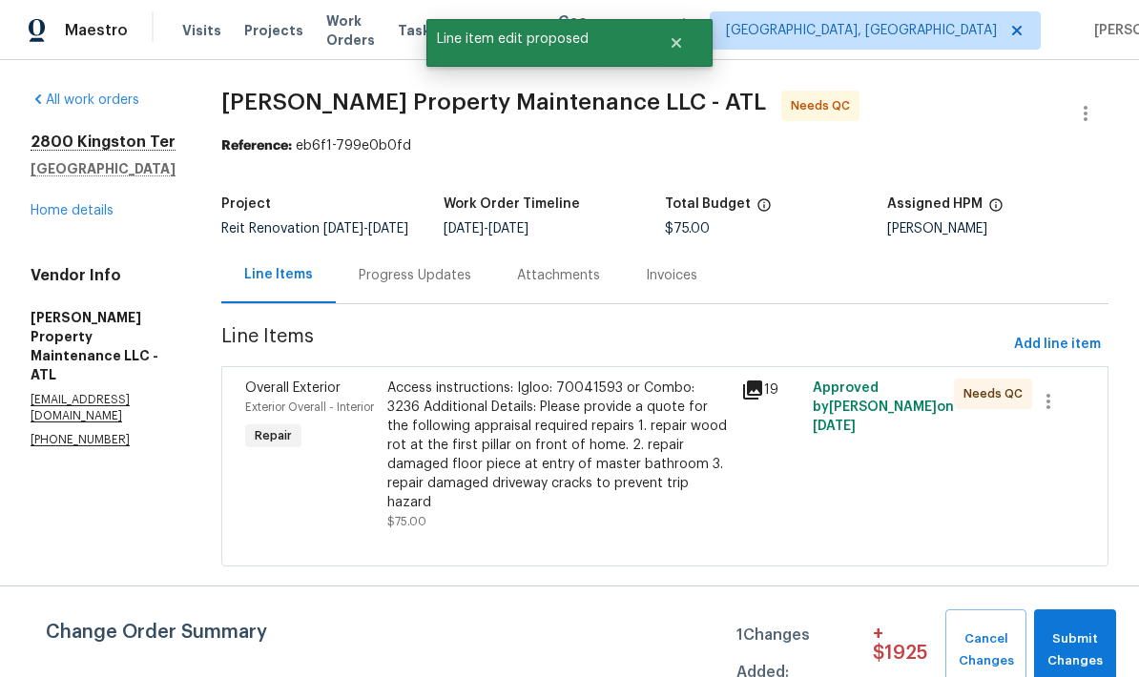
scroll to position [0, 0]
click at [1086, 650] on span "Submit Changes" at bounding box center [1075, 651] width 63 height 44
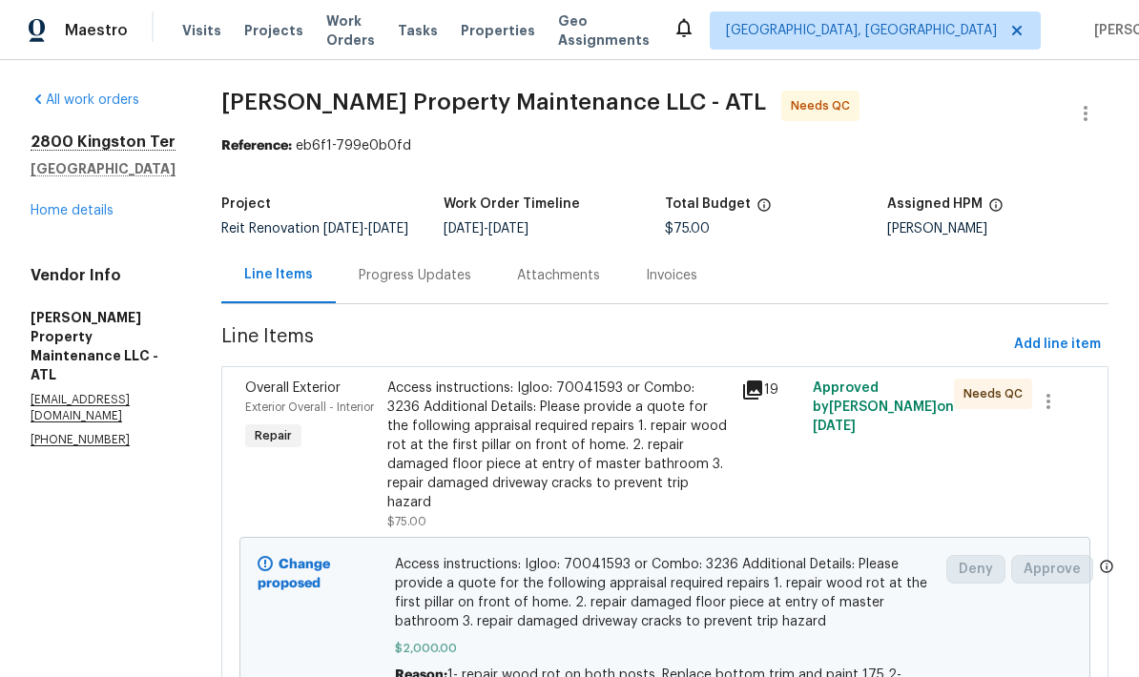
click at [451, 285] on div "Progress Updates" at bounding box center [415, 275] width 113 height 19
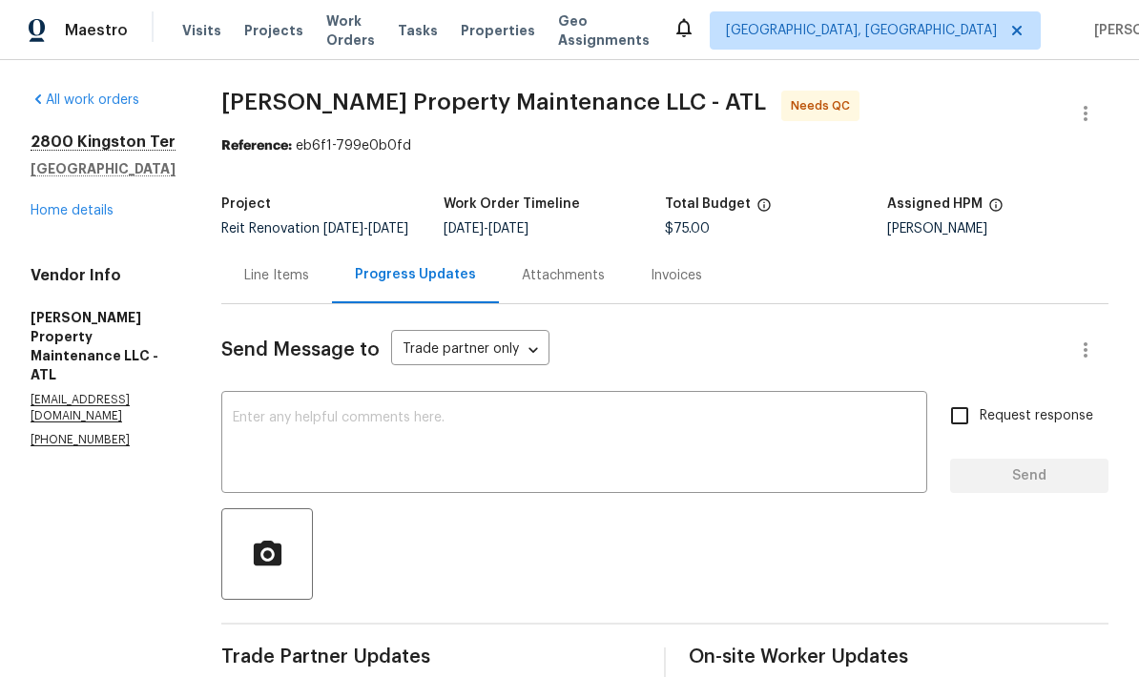
click at [452, 430] on textarea at bounding box center [574, 444] width 683 height 67
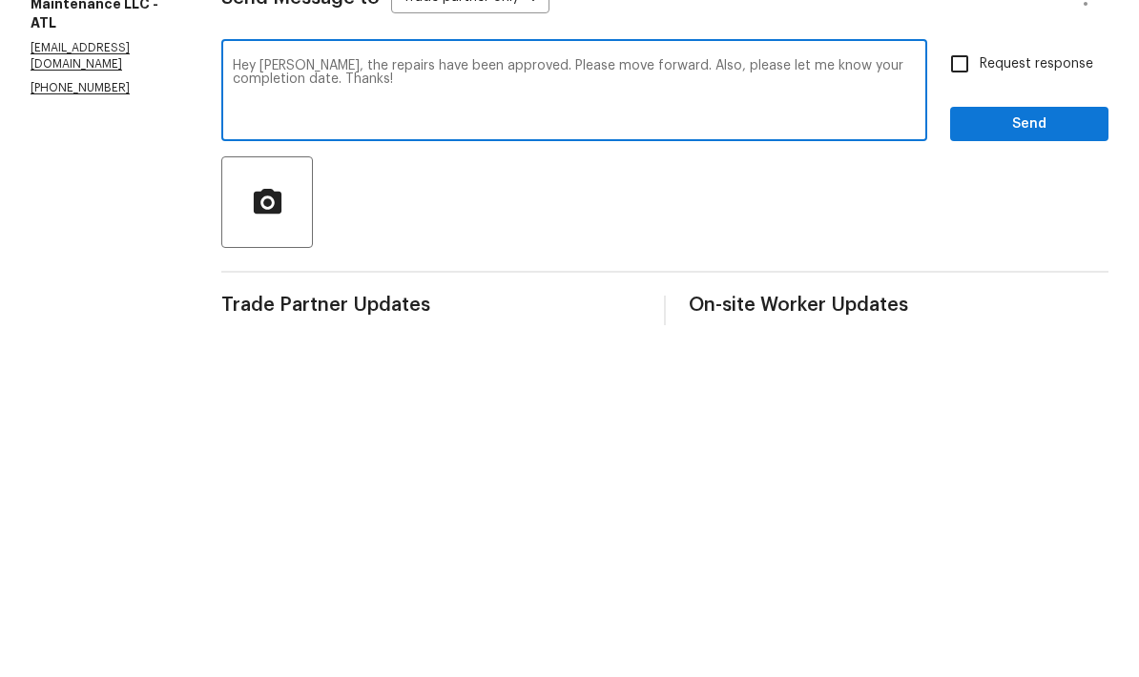
click at [520, 411] on textarea "Hey Danny, the repairs have been approved. Please move forward. Also, please le…" at bounding box center [574, 444] width 683 height 67
type textarea "Hey Danny, the repairs have been approved. FYI… They only wanted to do the repa…"
click at [956, 396] on input "Request response" at bounding box center [960, 416] width 40 height 40
checkbox input "true"
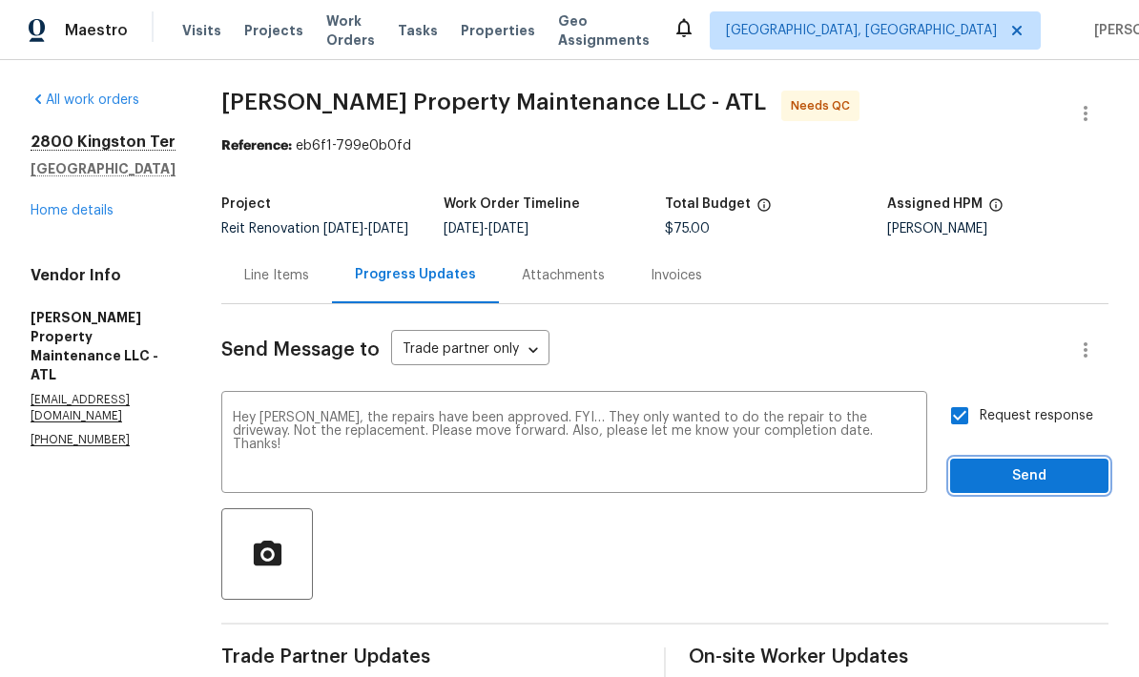
click at [1009, 465] on span "Send" at bounding box center [1030, 477] width 128 height 24
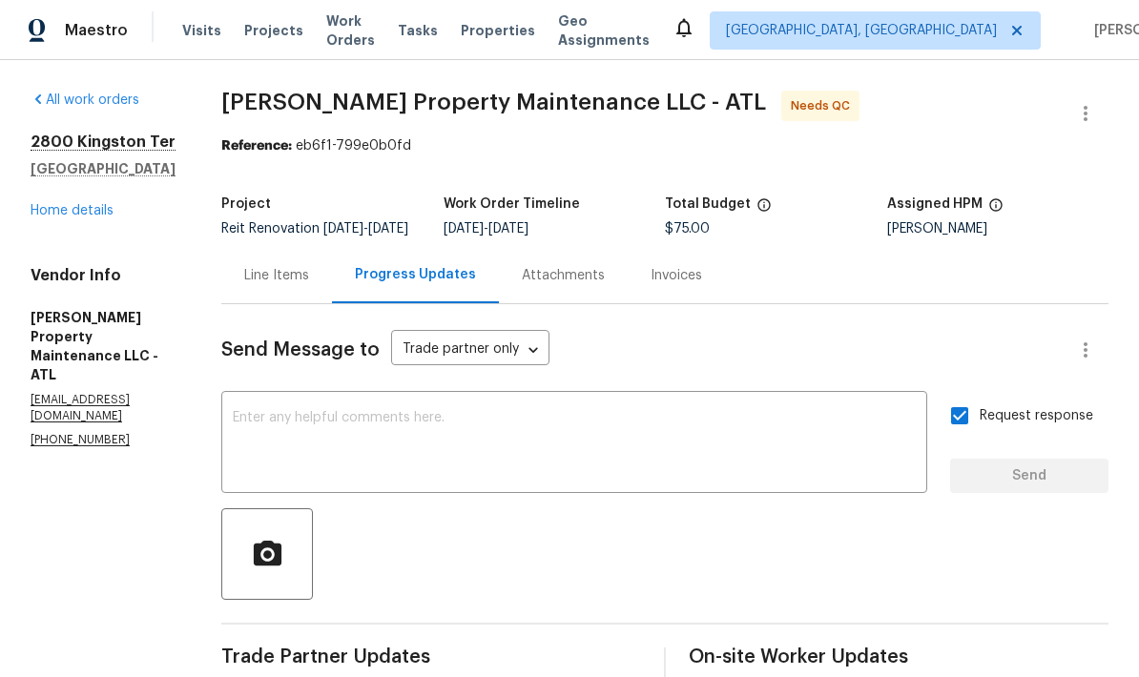
click at [291, 266] on div "Line Items" at bounding box center [276, 275] width 65 height 19
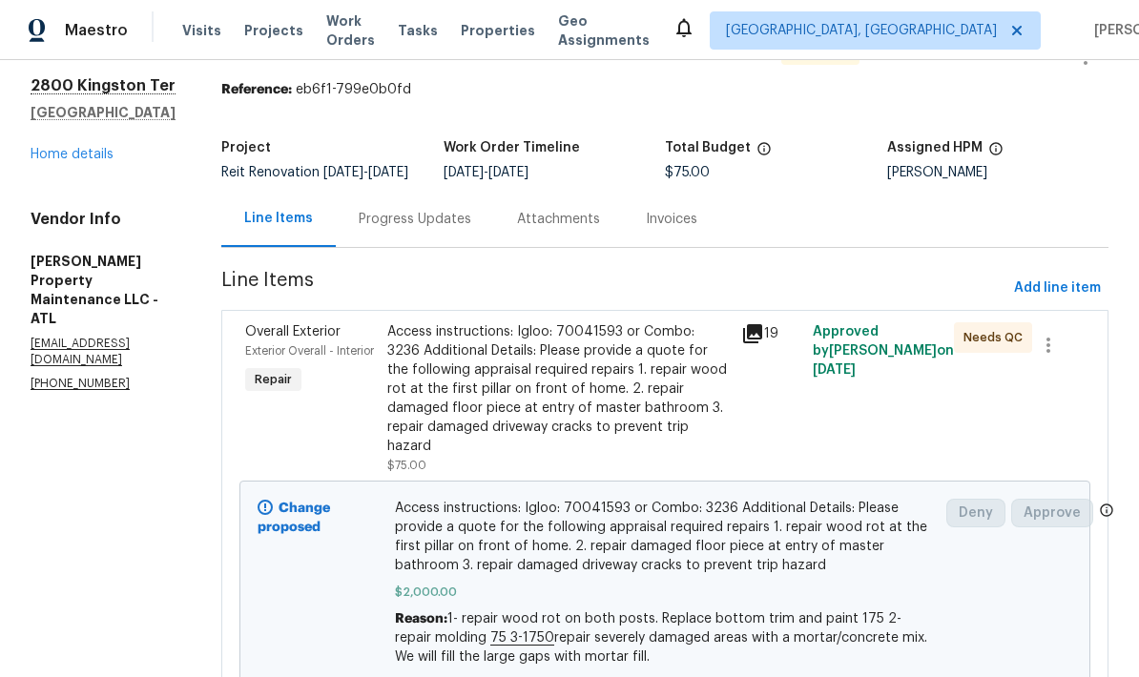
scroll to position [55, 0]
click at [109, 149] on link "Home details" at bounding box center [72, 155] width 83 height 13
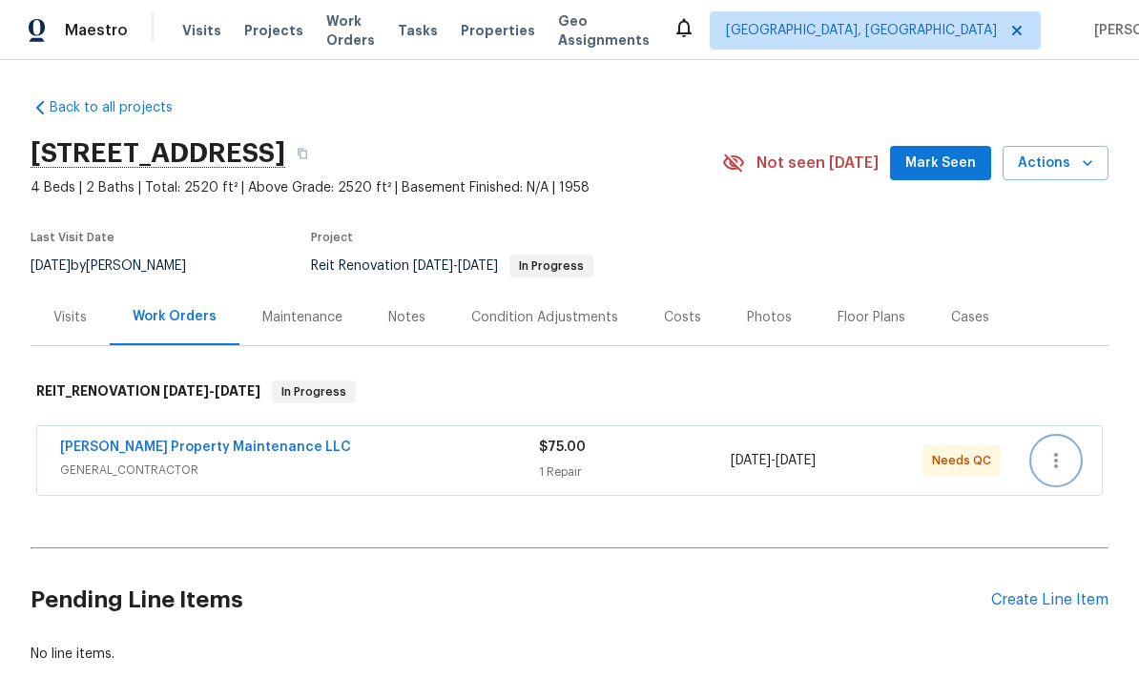
click at [1056, 469] on icon "button" at bounding box center [1056, 460] width 23 height 23
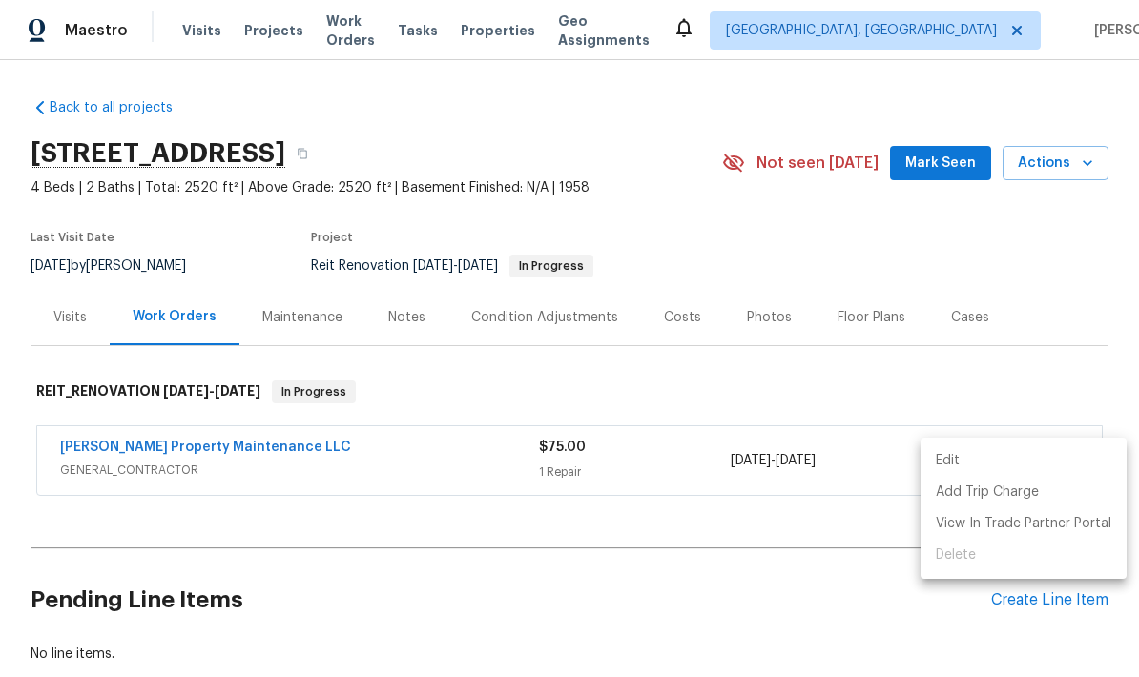
click at [983, 464] on li "Edit" at bounding box center [1024, 461] width 206 height 31
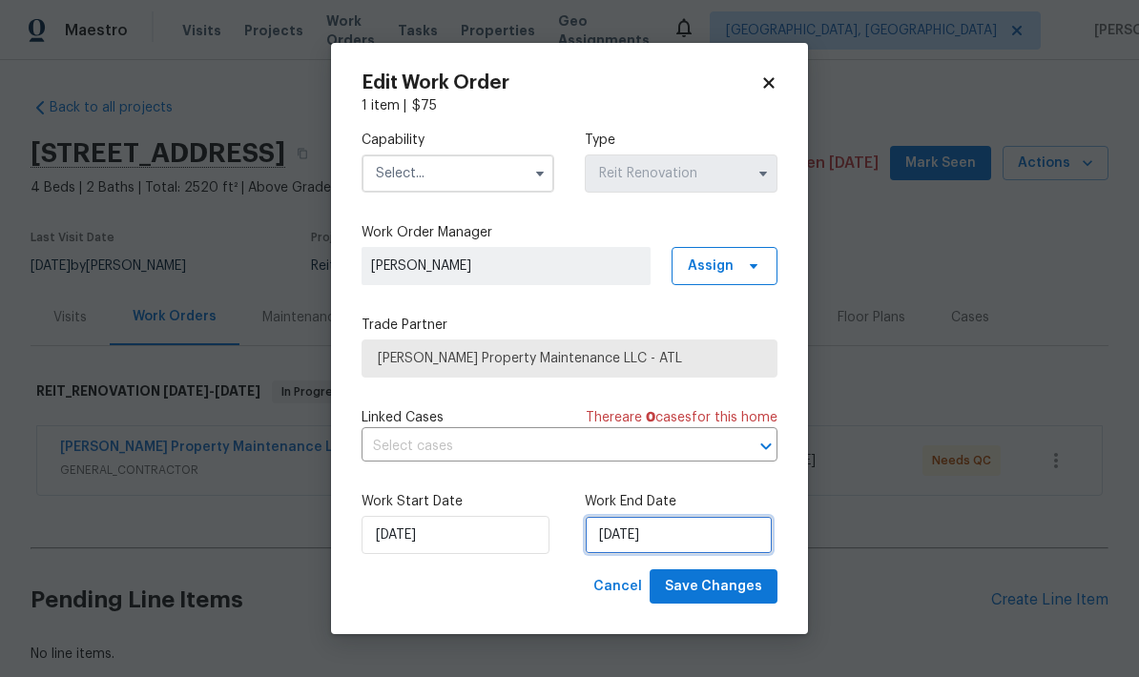
click at [716, 545] on input "8/25/2025" at bounding box center [679, 535] width 188 height 38
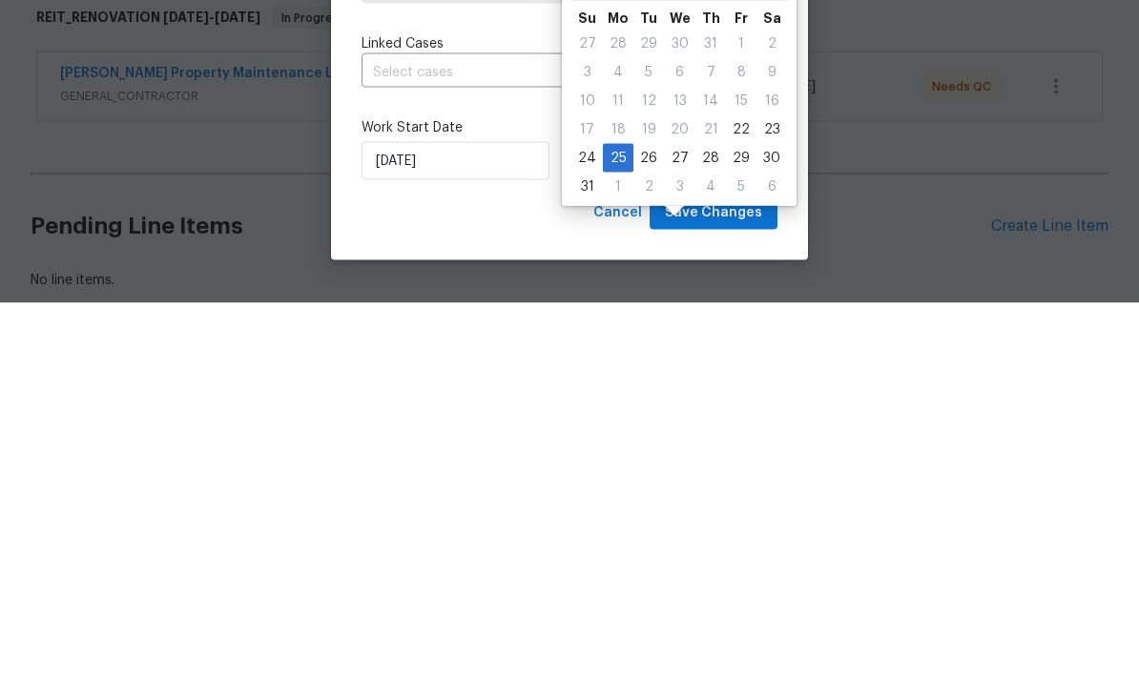
scroll to position [76, 0]
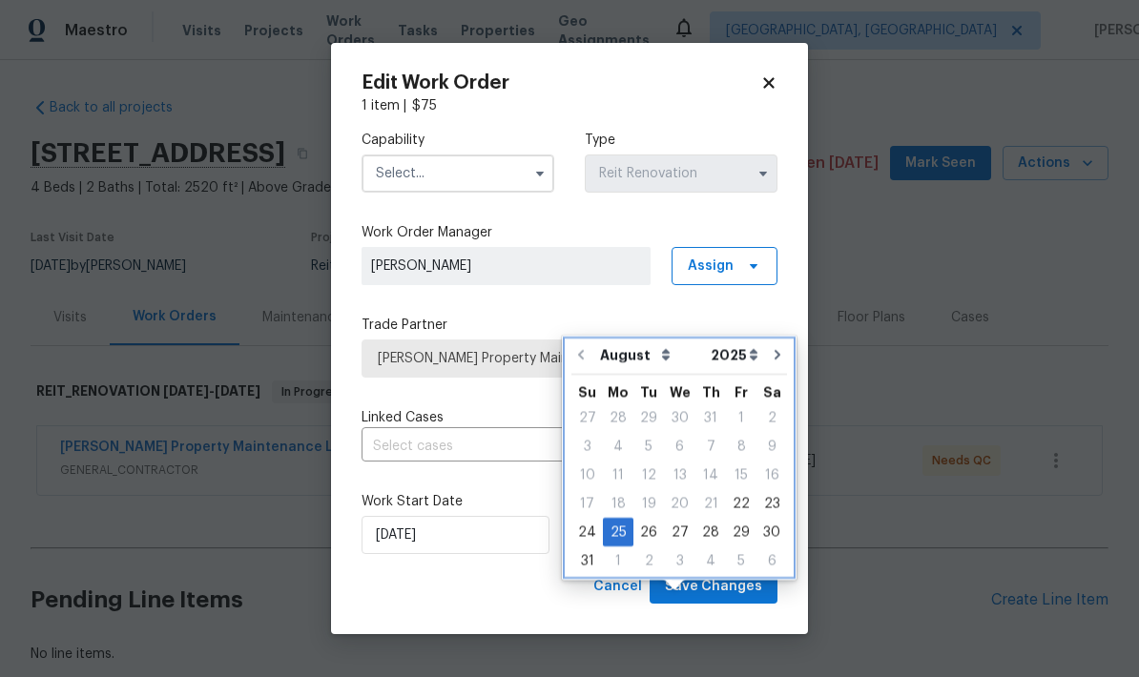
click at [773, 347] on icon "Go to next month" at bounding box center [777, 354] width 15 height 15
type input "9/25/2025"
select select "8"
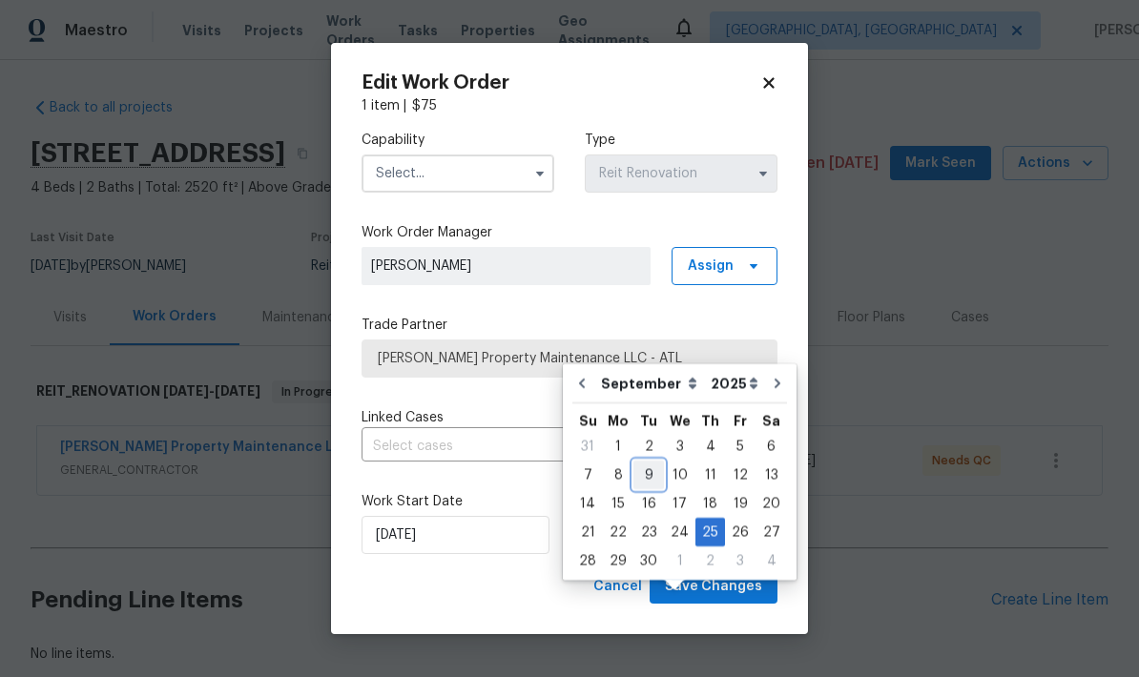
click at [644, 462] on div "9" at bounding box center [648, 475] width 31 height 27
type input "9/9/2025"
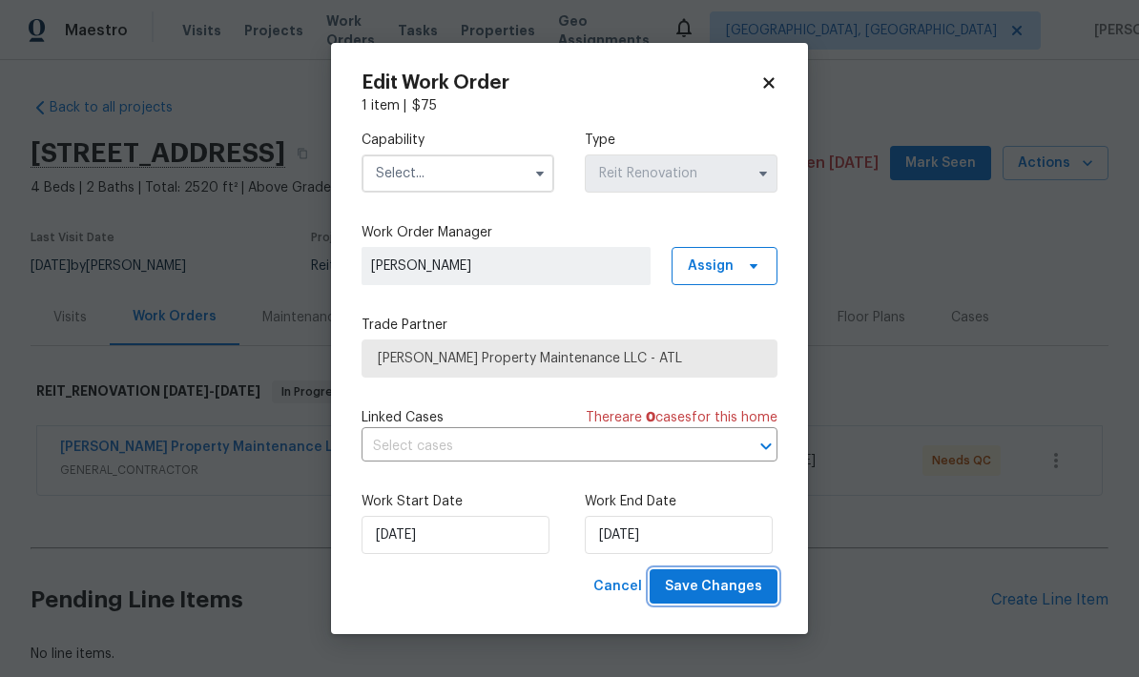
click at [746, 588] on span "Save Changes" at bounding box center [713, 587] width 97 height 24
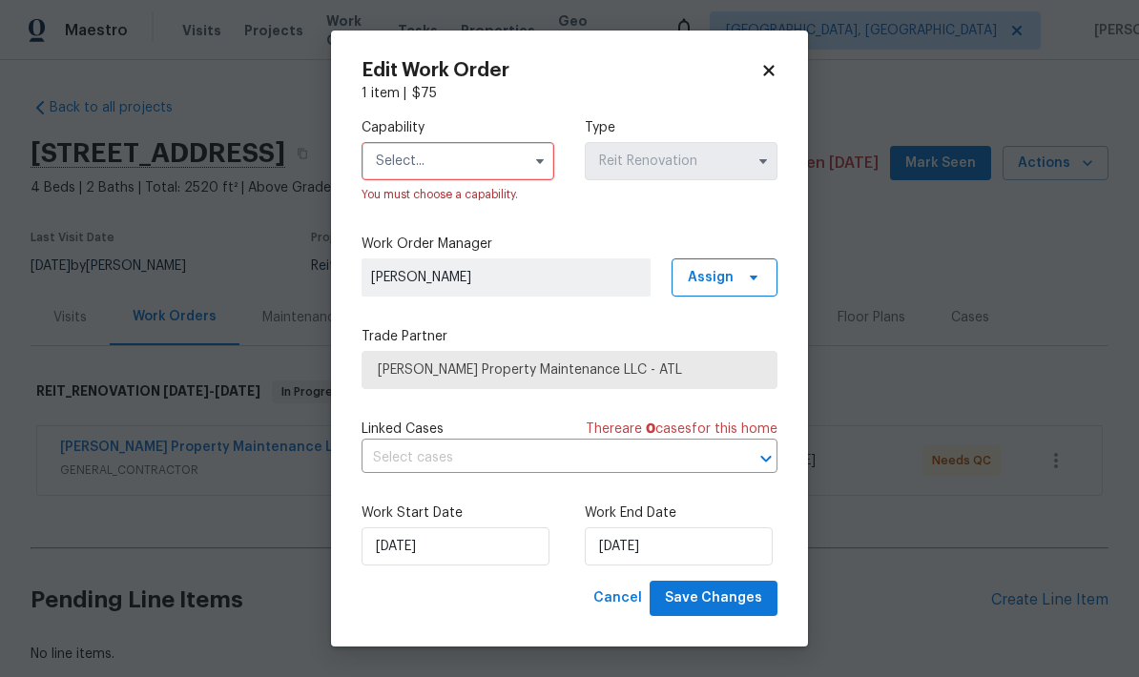
click at [482, 169] on input "text" at bounding box center [458, 161] width 193 height 38
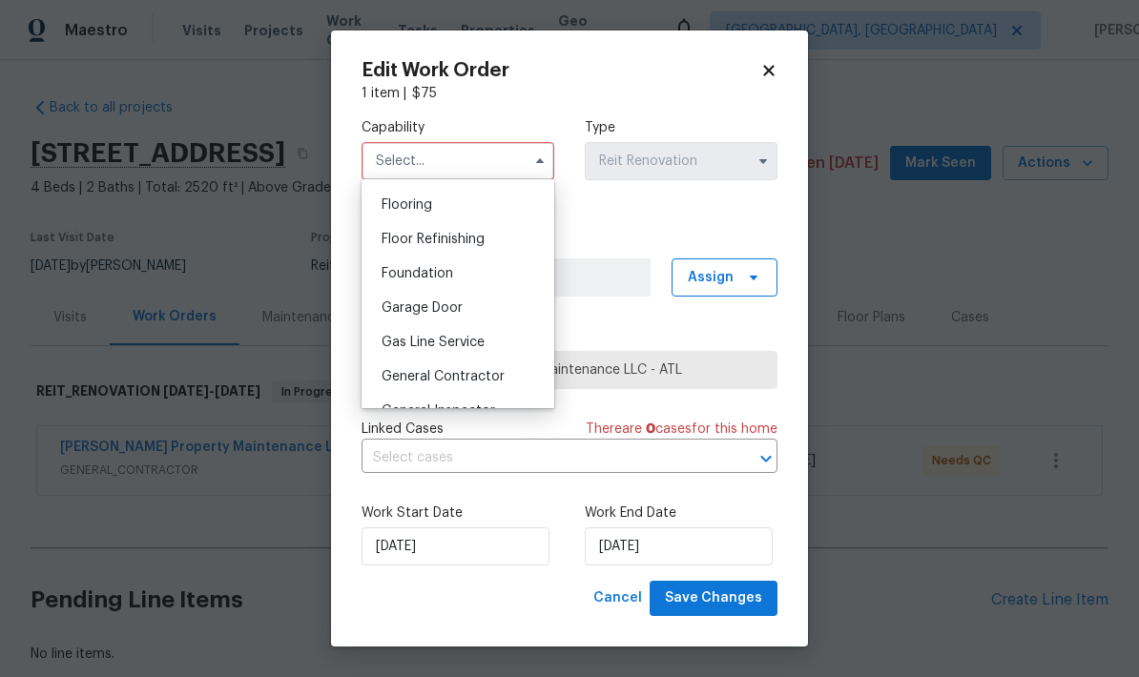
scroll to position [736, 0]
click at [485, 384] on span "General Contractor" at bounding box center [443, 377] width 123 height 13
type input "General Contractor"
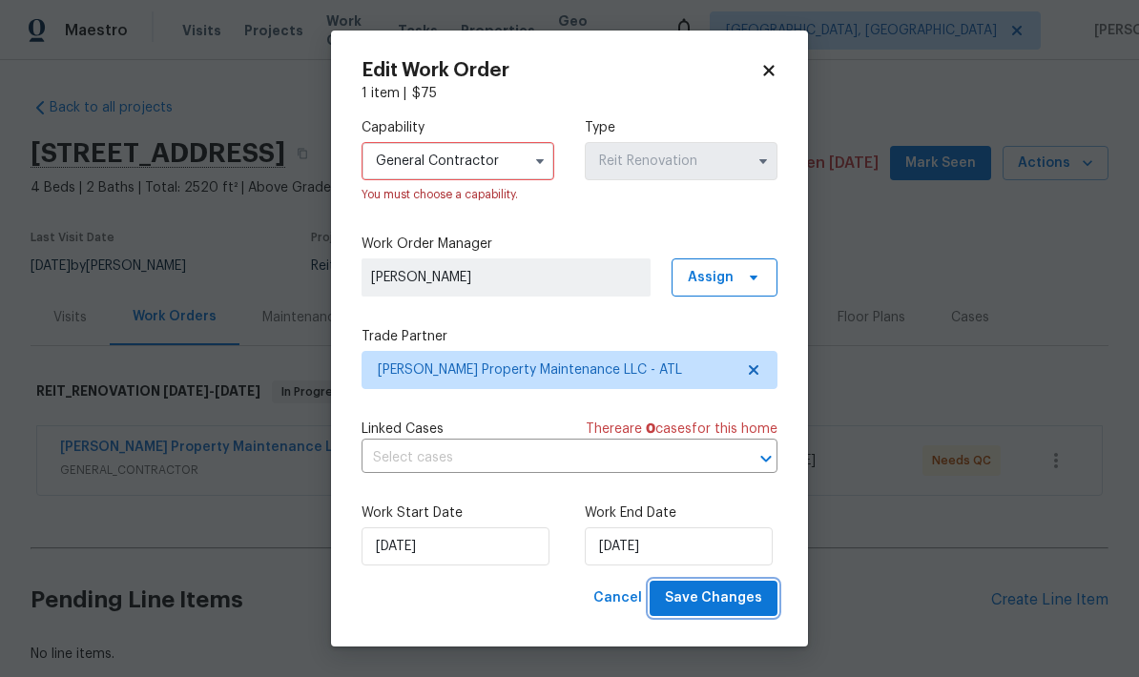
click at [754, 609] on span "Save Changes" at bounding box center [713, 599] width 97 height 24
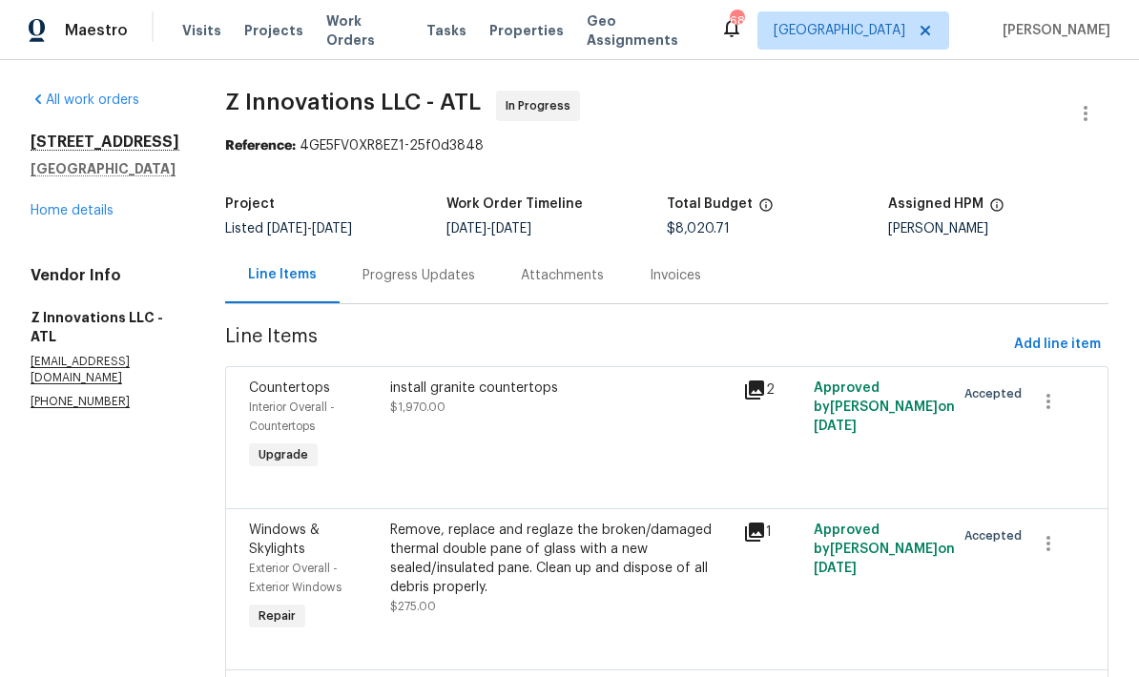
click at [444, 280] on div "Progress Updates" at bounding box center [419, 275] width 113 height 19
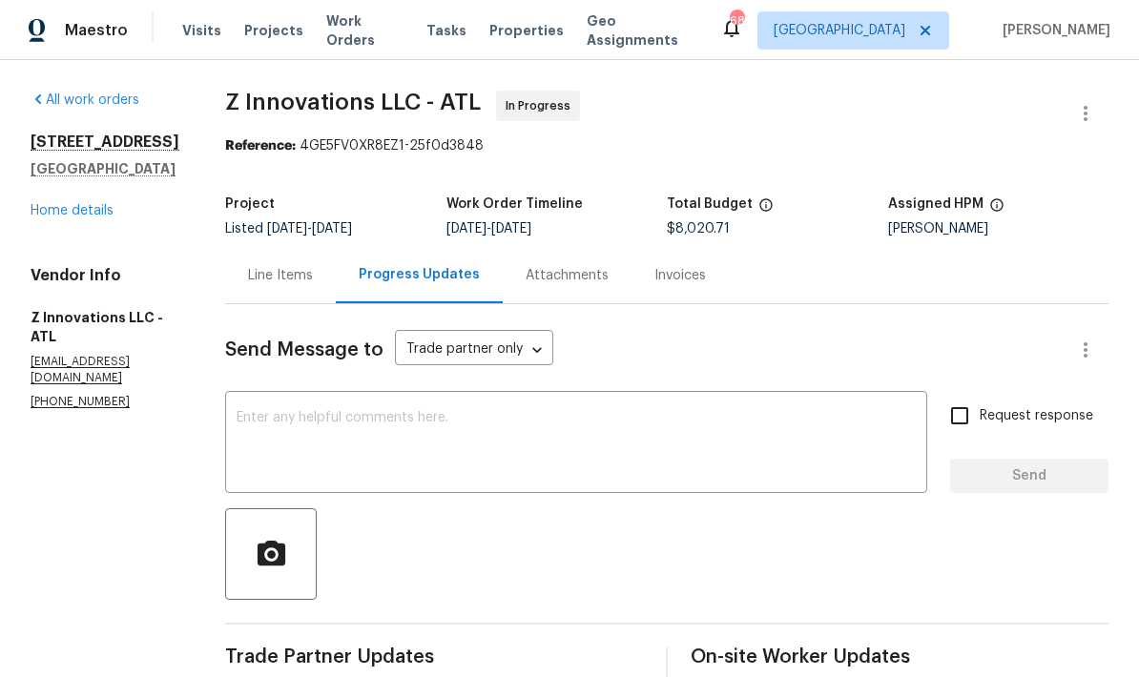
click at [111, 218] on link "Home details" at bounding box center [72, 210] width 83 height 13
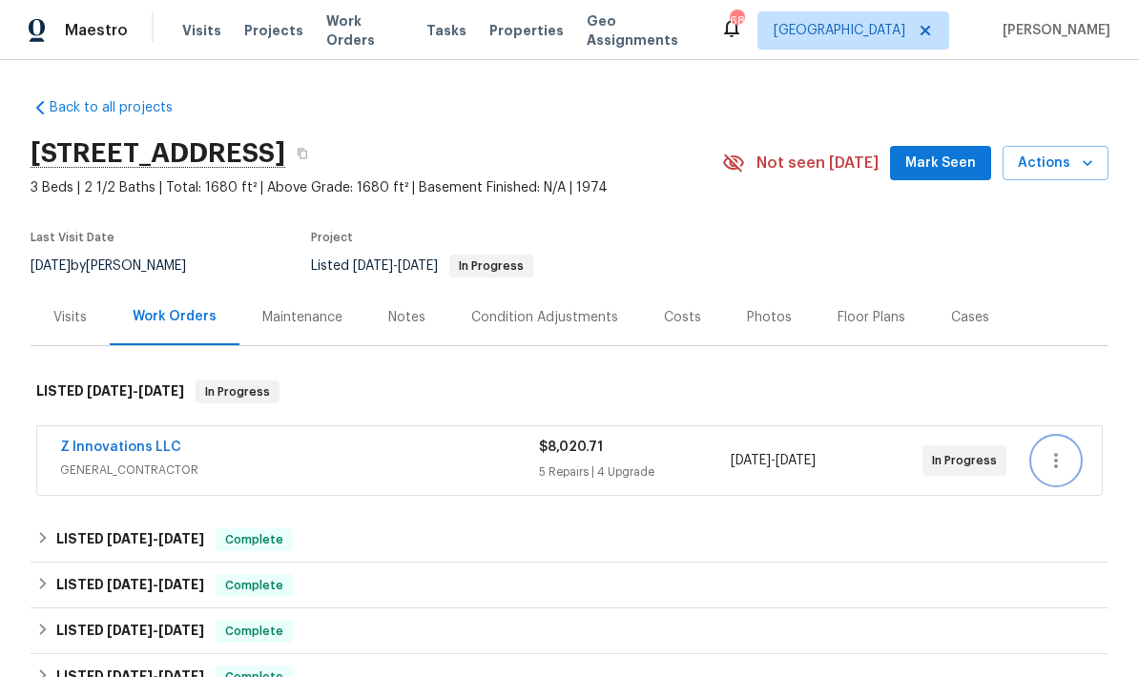
click at [1056, 469] on icon "button" at bounding box center [1056, 460] width 23 height 23
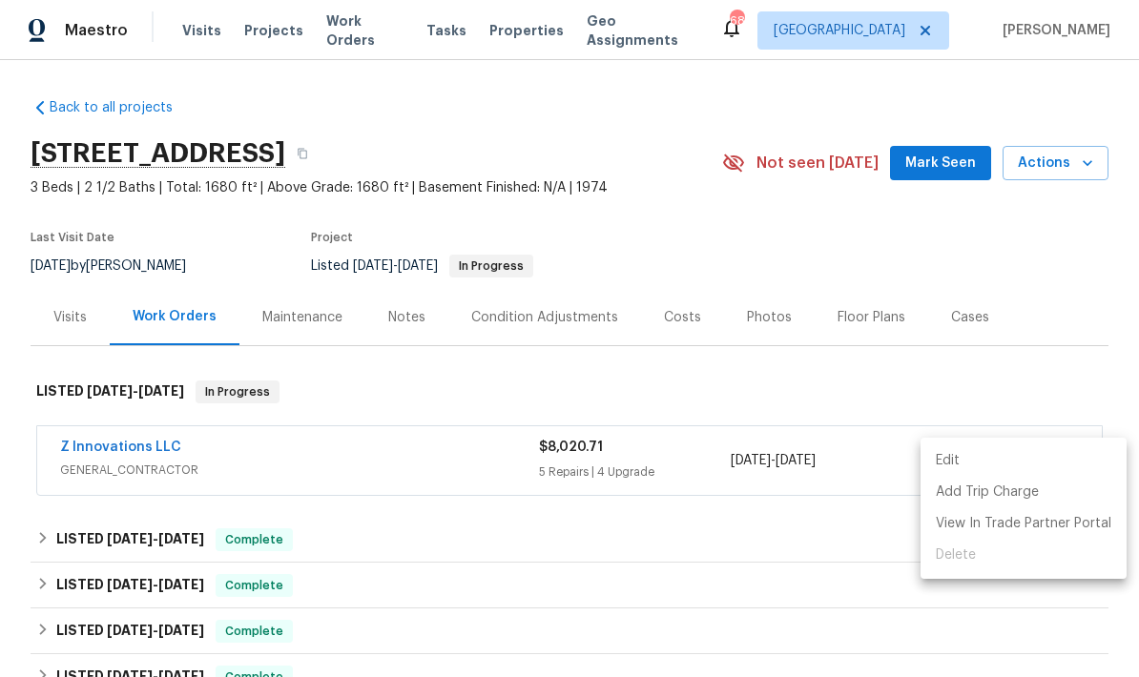
click at [949, 458] on li "Edit" at bounding box center [1024, 461] width 206 height 31
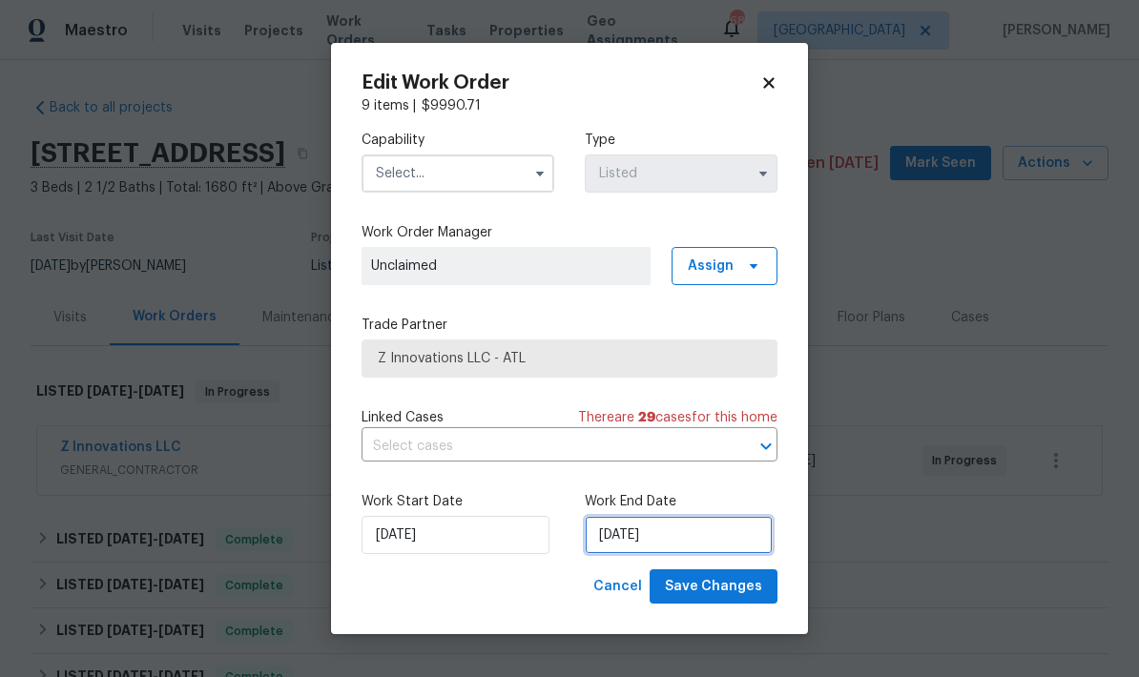
click at [716, 538] on input "[DATE]" at bounding box center [679, 535] width 188 height 38
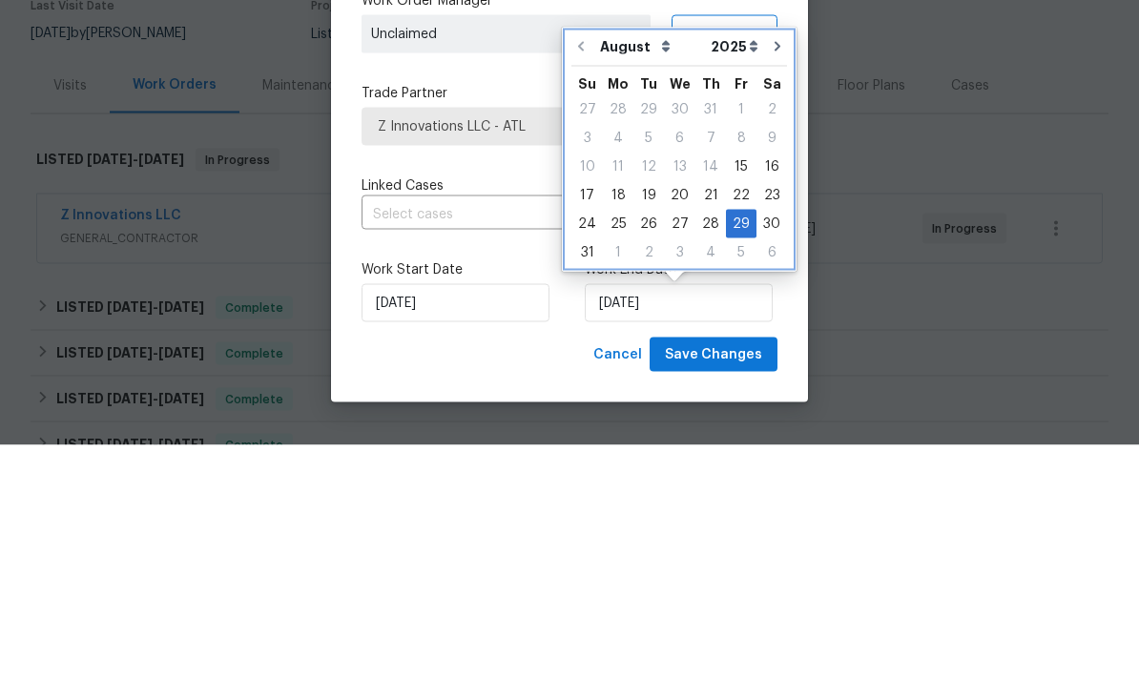
click at [770, 271] on icon "Go to next month" at bounding box center [777, 278] width 15 height 15
type input "9/29/2025"
select select "8"
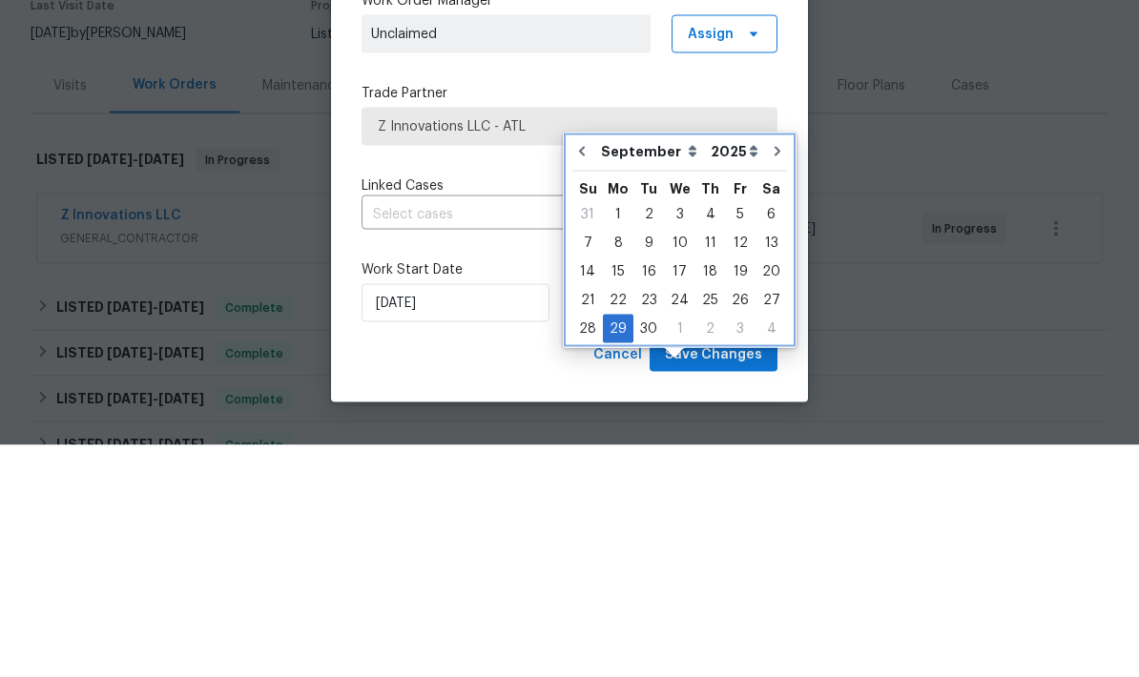
scroll to position [76, 0]
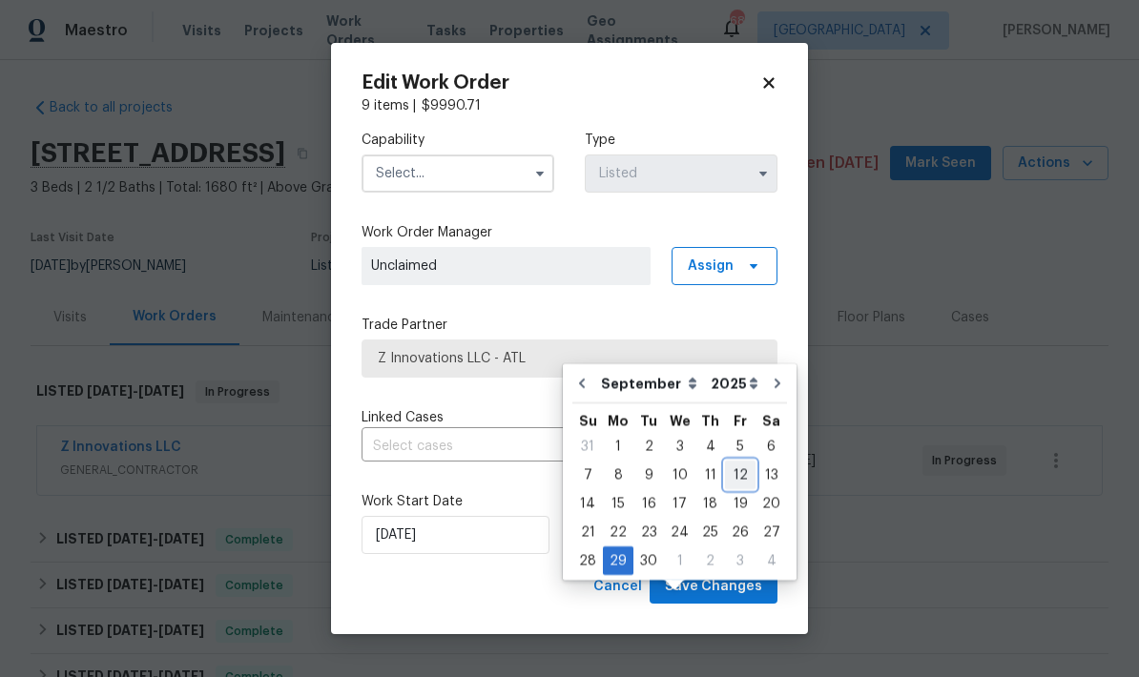
click at [737, 462] on div "12" at bounding box center [740, 475] width 31 height 27
type input "9/12/2025"
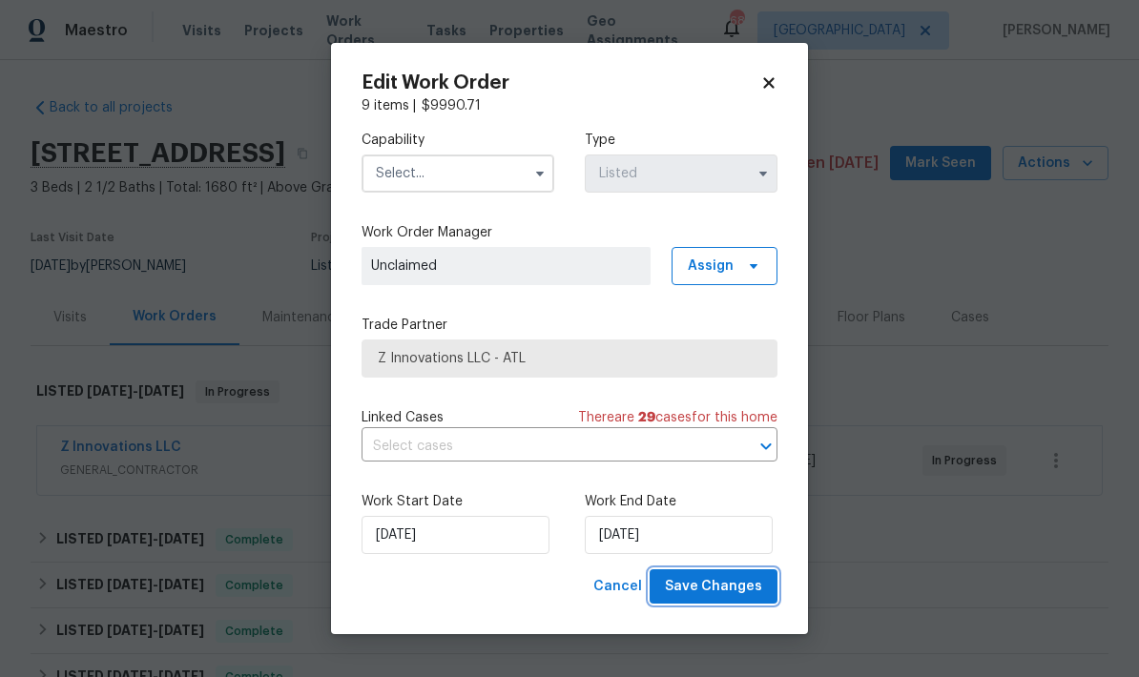
click at [756, 600] on button "Save Changes" at bounding box center [714, 587] width 128 height 35
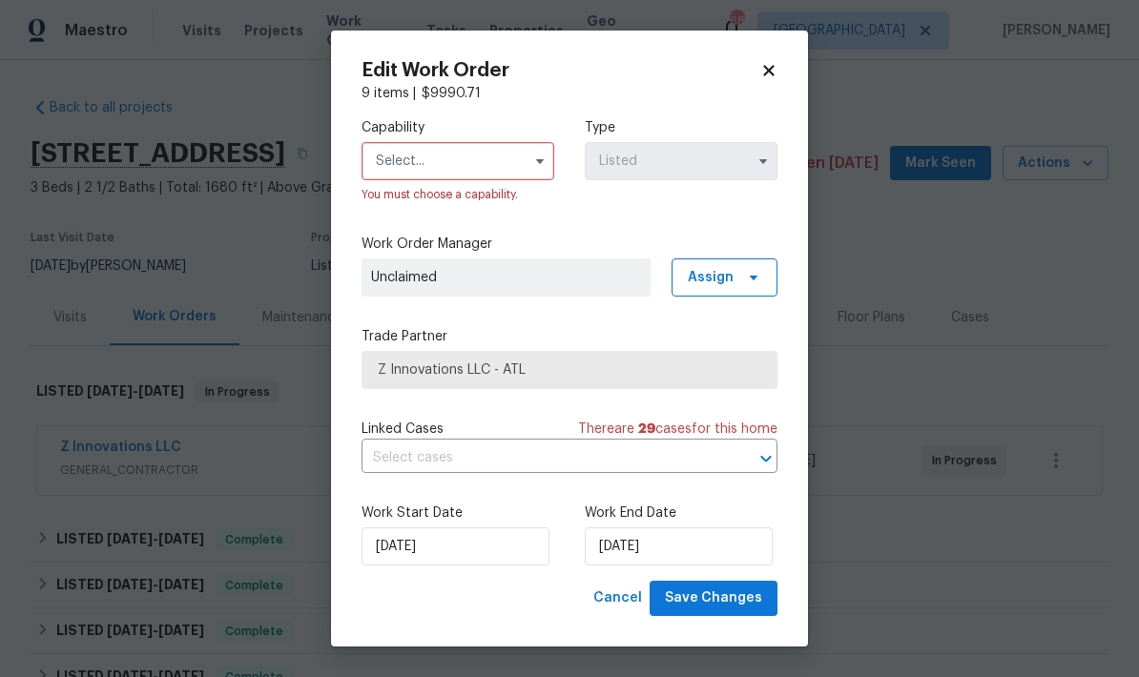
click at [538, 161] on icon "button" at bounding box center [540, 161] width 8 height 5
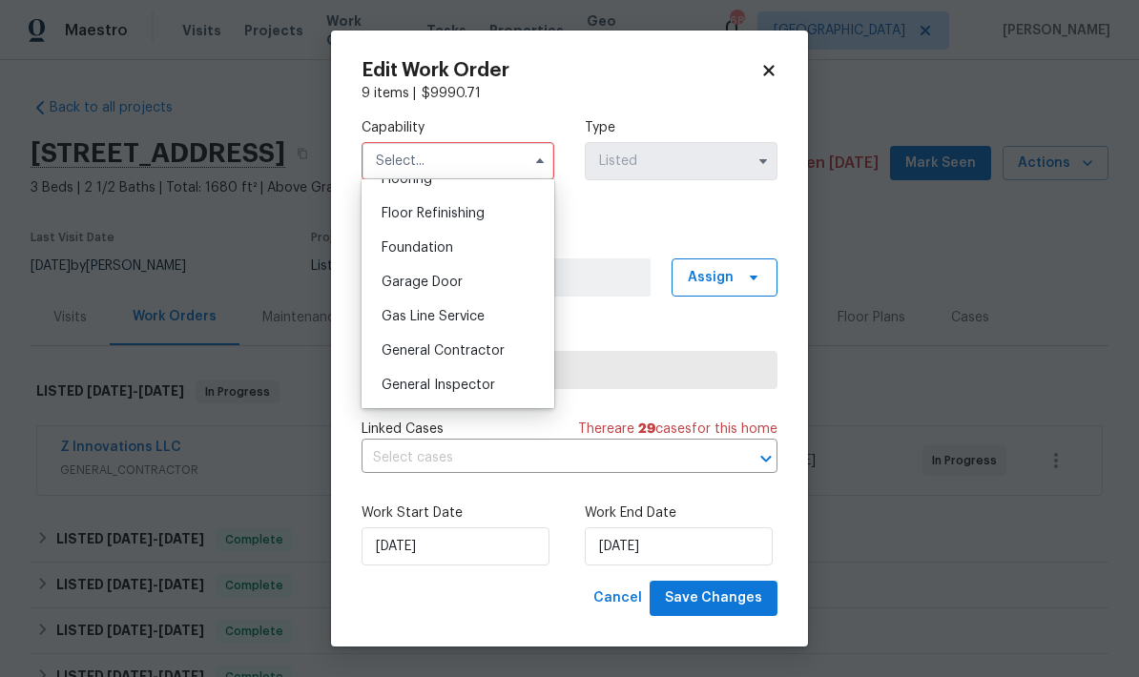
scroll to position [772, 0]
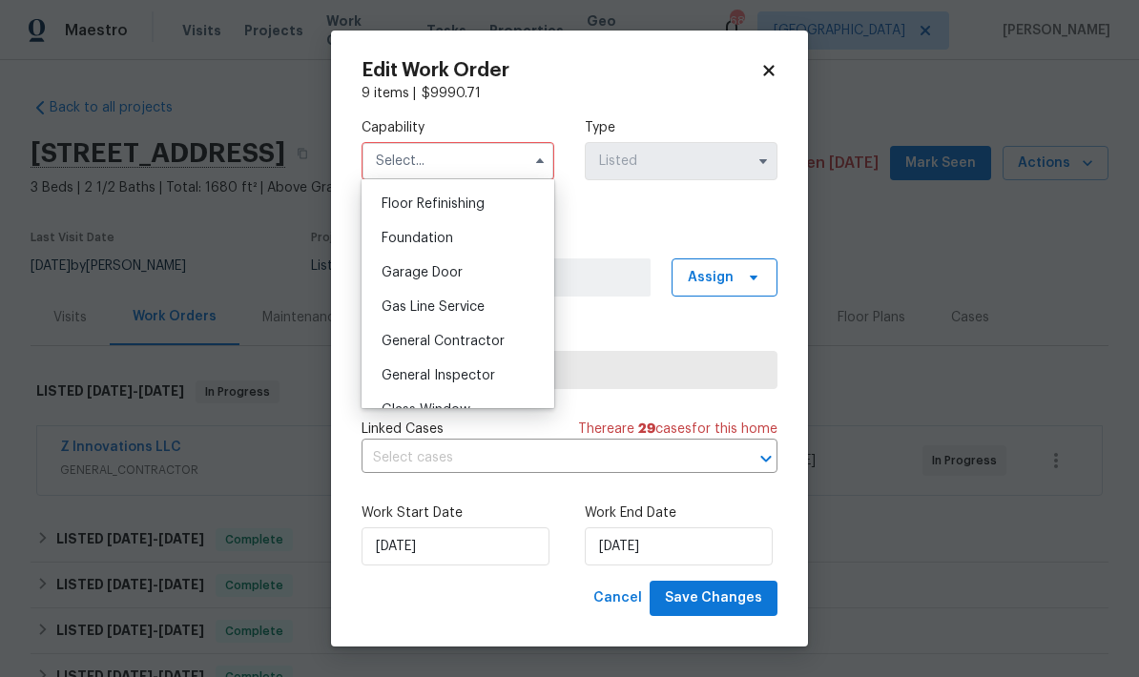
click at [494, 350] on div "General Contractor" at bounding box center [457, 341] width 183 height 34
type input "General Contractor"
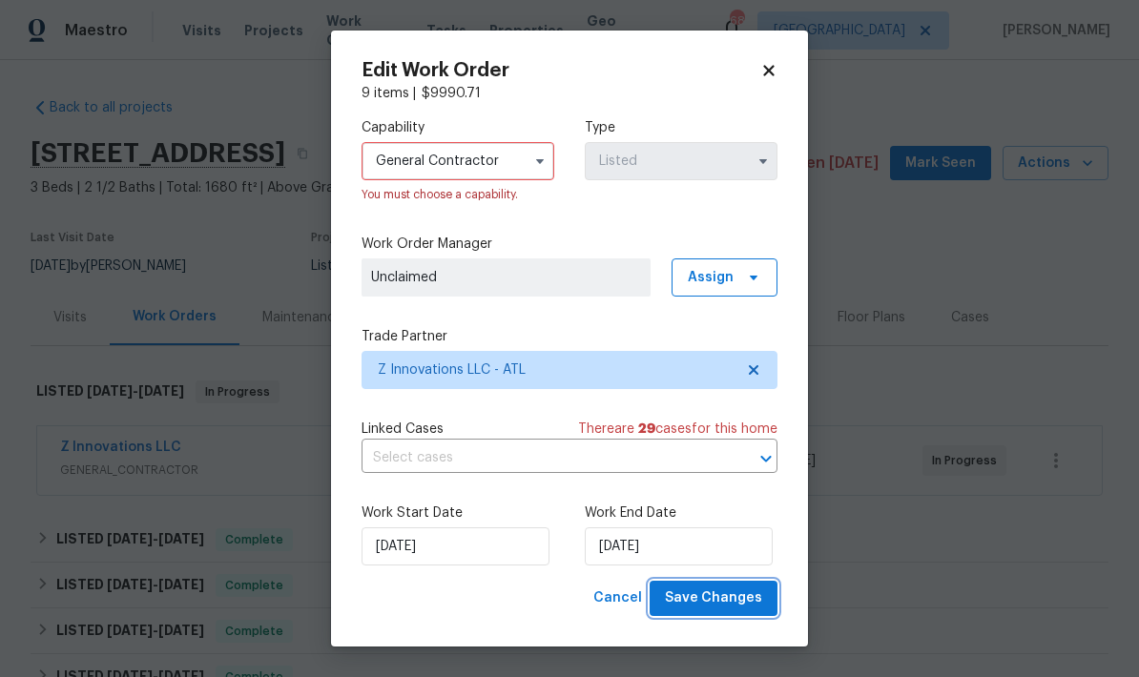
click at [760, 613] on button "Save Changes" at bounding box center [714, 598] width 128 height 35
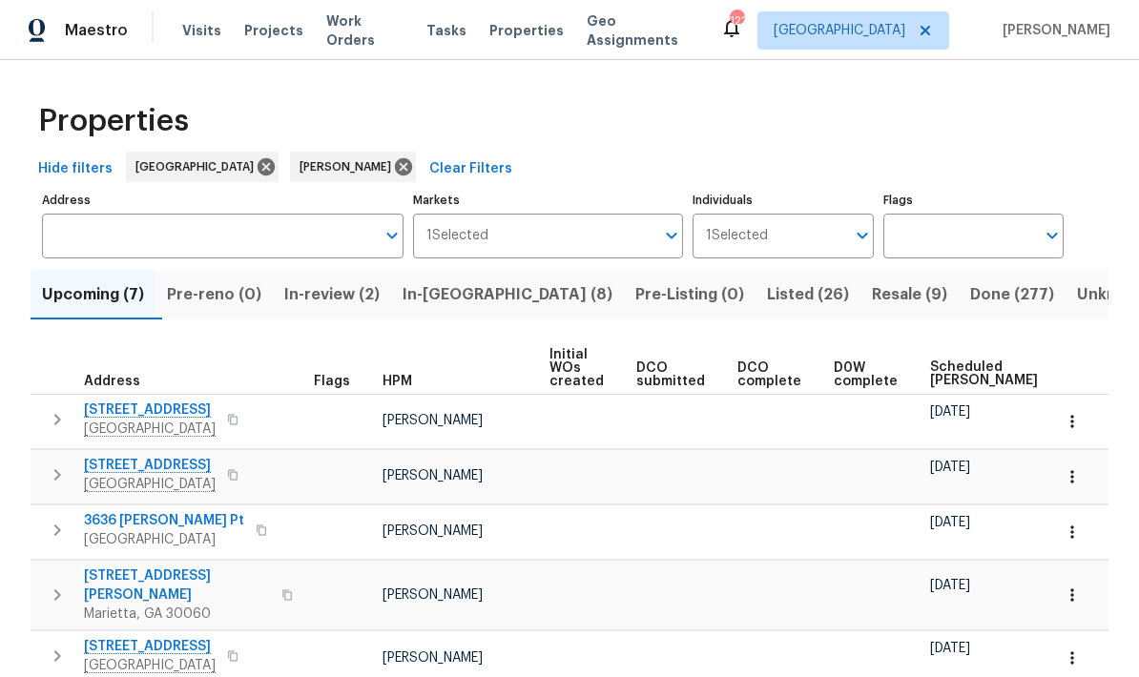
click at [477, 301] on span "In-[GEOGRAPHIC_DATA] (8)" at bounding box center [508, 294] width 210 height 27
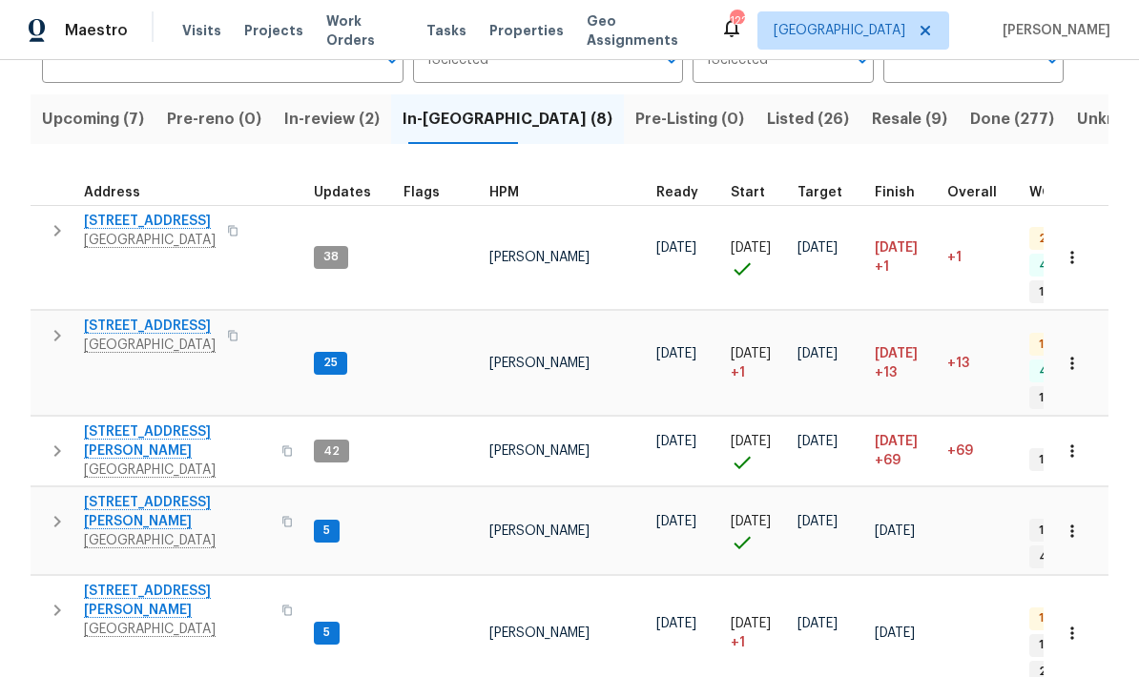
scroll to position [171, 0]
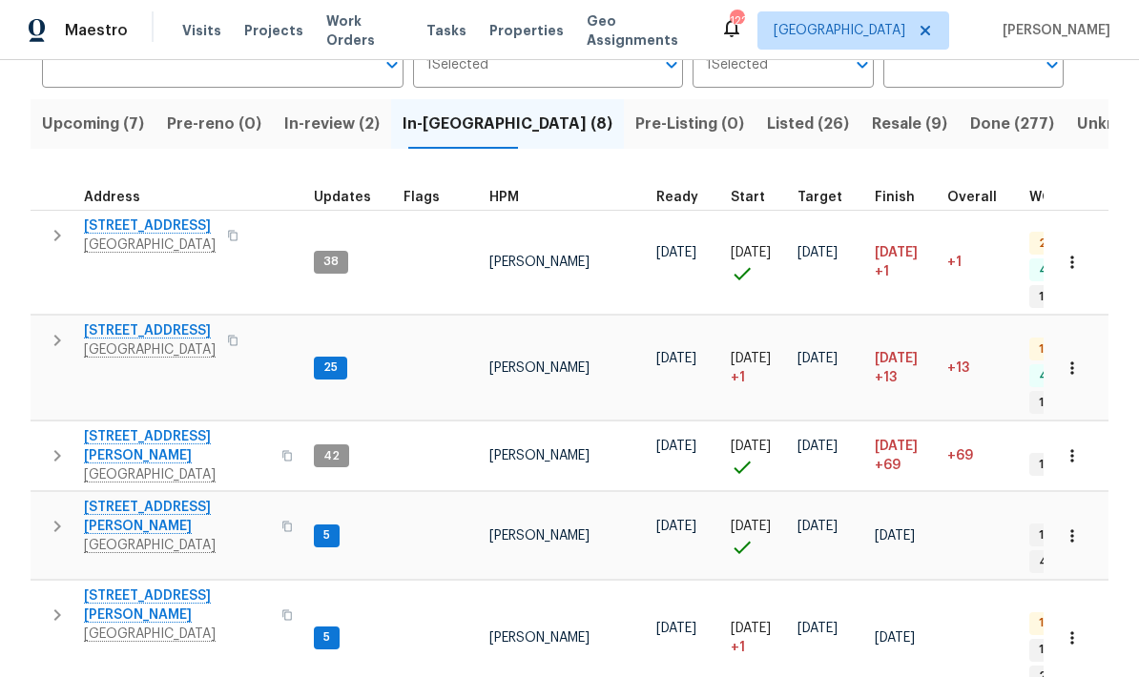
click at [363, 130] on span "In-review (2)" at bounding box center [331, 124] width 95 height 27
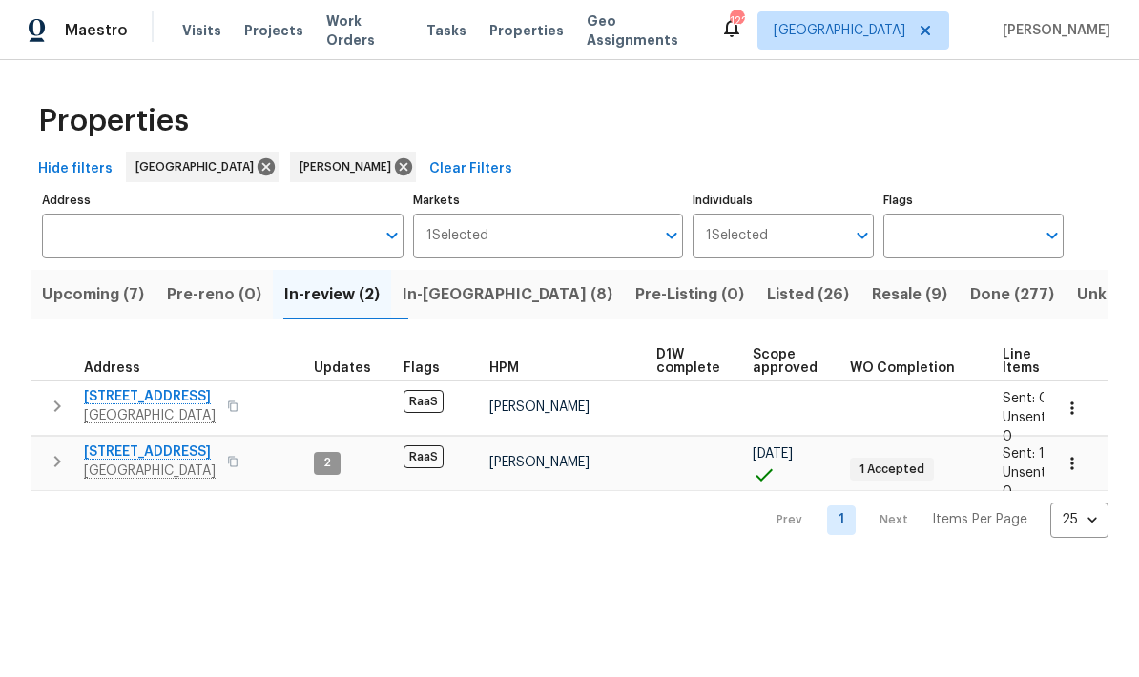
click at [61, 475] on button "button" at bounding box center [57, 462] width 38 height 38
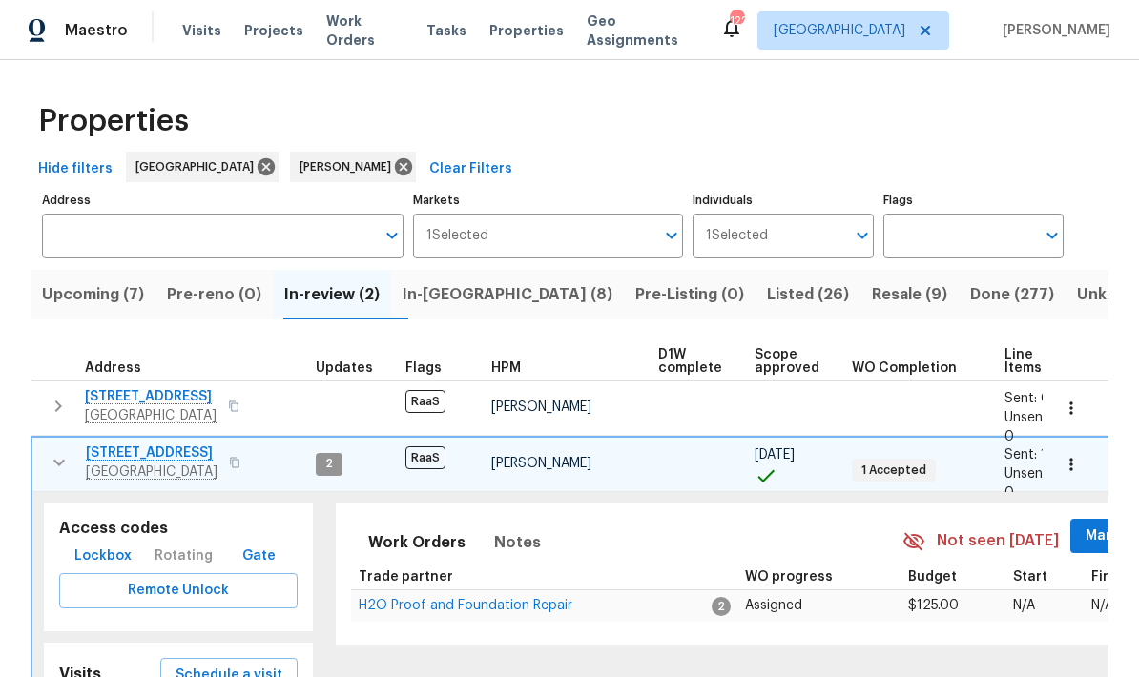
click at [63, 467] on icon "button" at bounding box center [59, 462] width 23 height 23
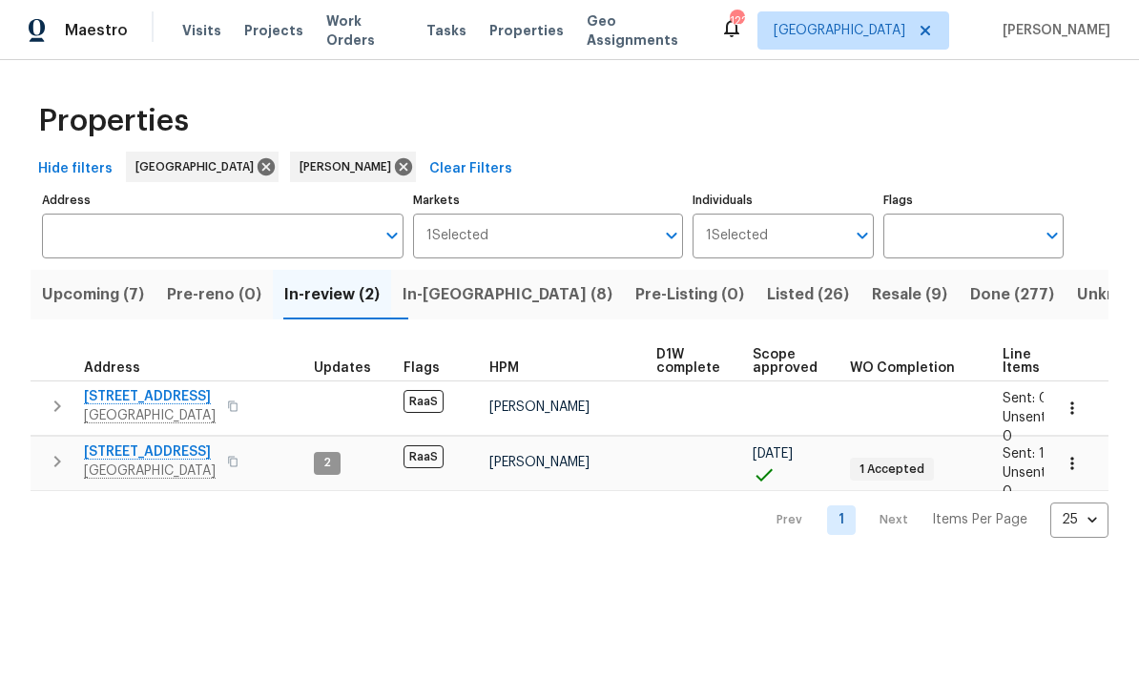
click at [68, 410] on icon "button" at bounding box center [57, 406] width 23 height 23
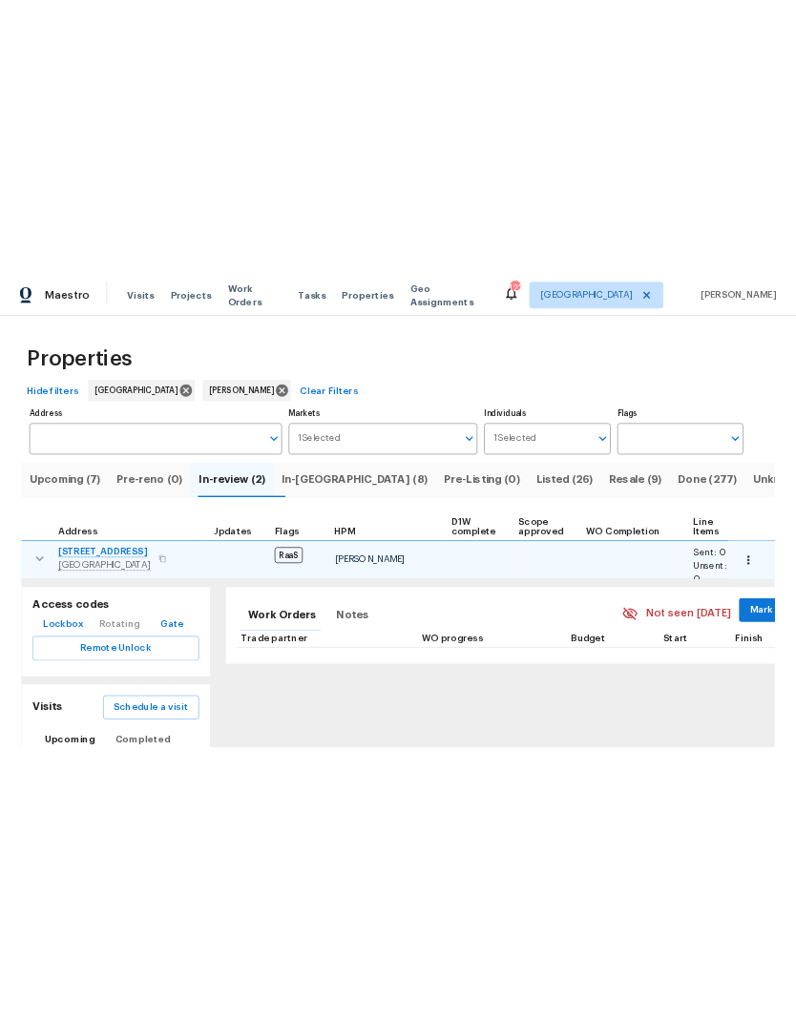
scroll to position [0, 12]
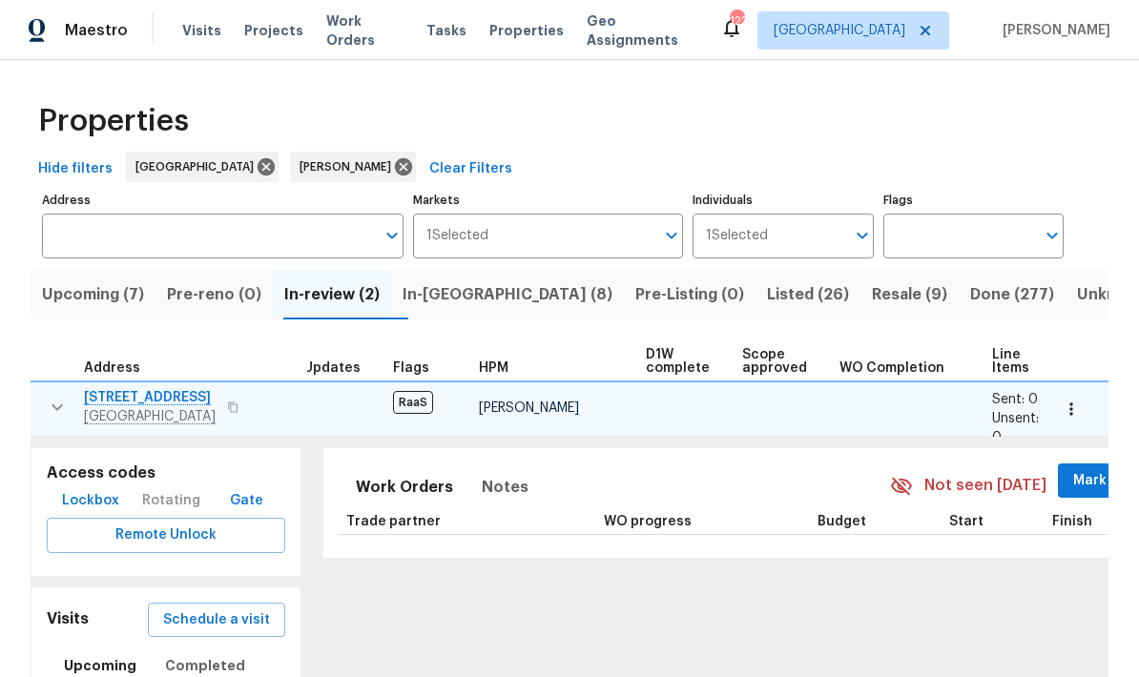
click at [49, 411] on icon "button" at bounding box center [57, 407] width 23 height 23
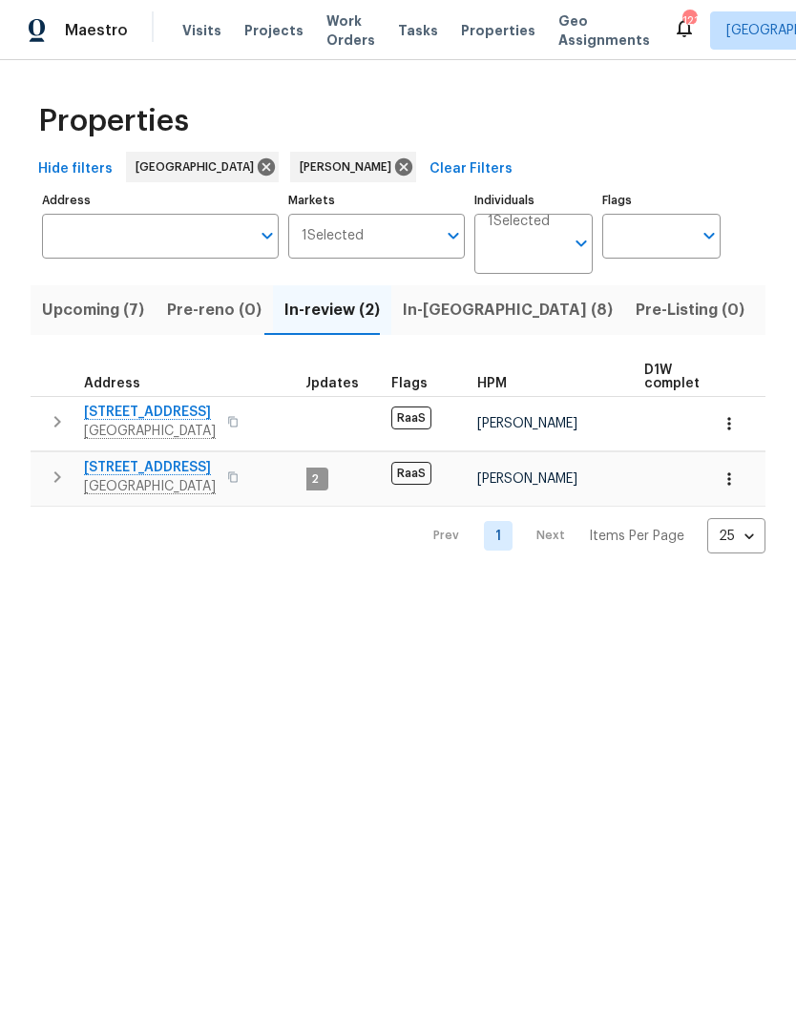
click at [767, 305] on span "Listed (26)" at bounding box center [808, 310] width 82 height 27
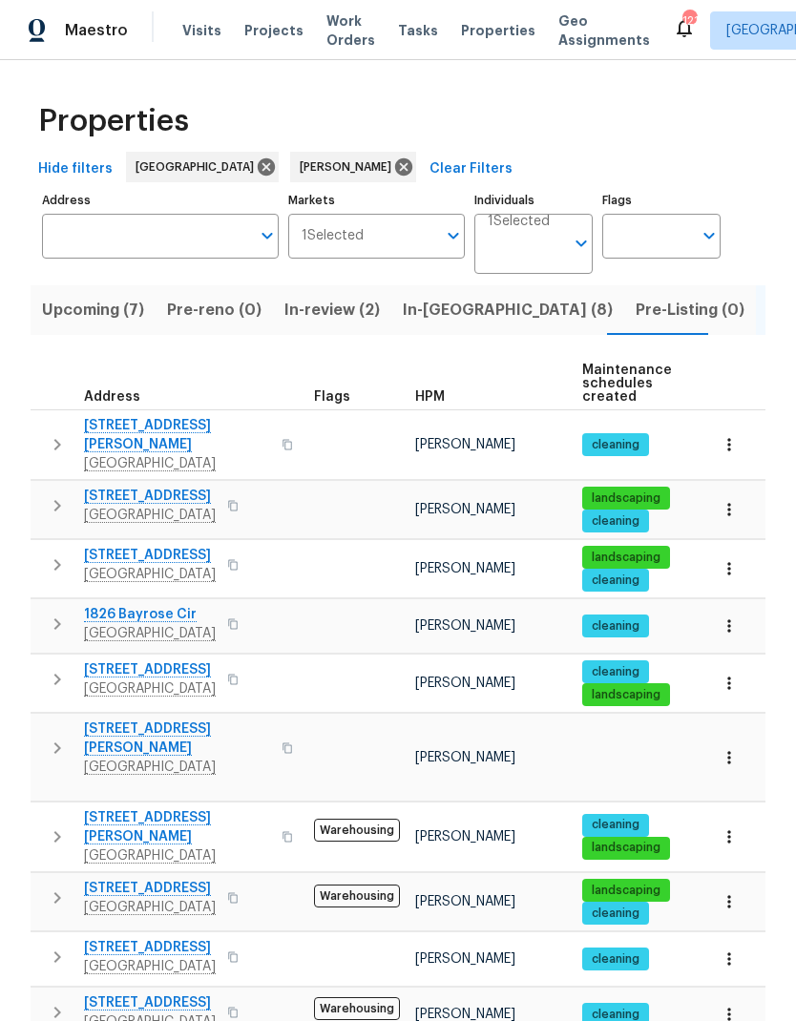
click at [63, 553] on icon "button" at bounding box center [57, 564] width 23 height 23
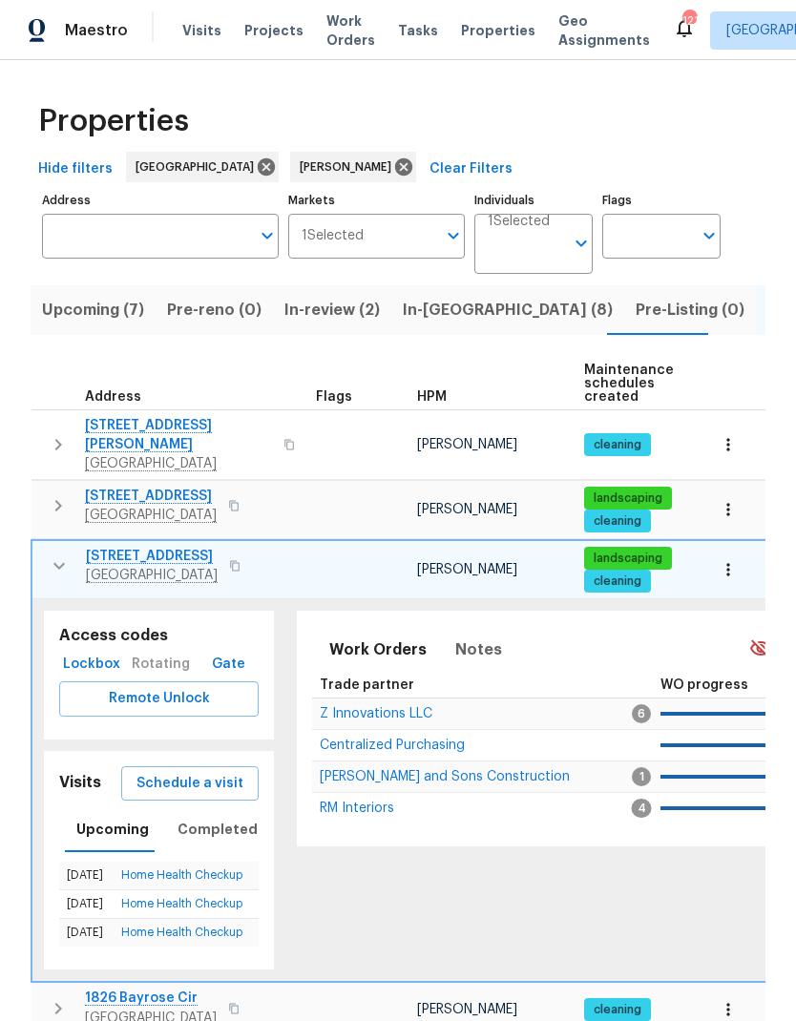
click at [229, 676] on span "Schedule a visit" at bounding box center [189, 784] width 107 height 24
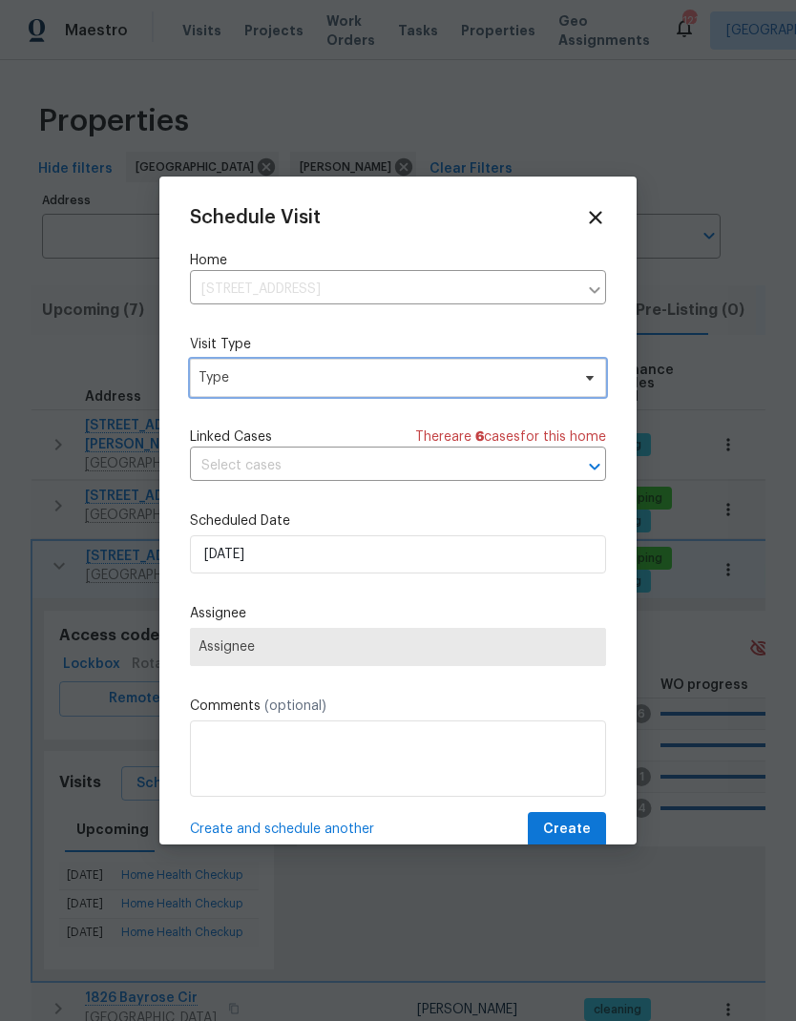
click at [587, 380] on icon at bounding box center [590, 378] width 8 height 5
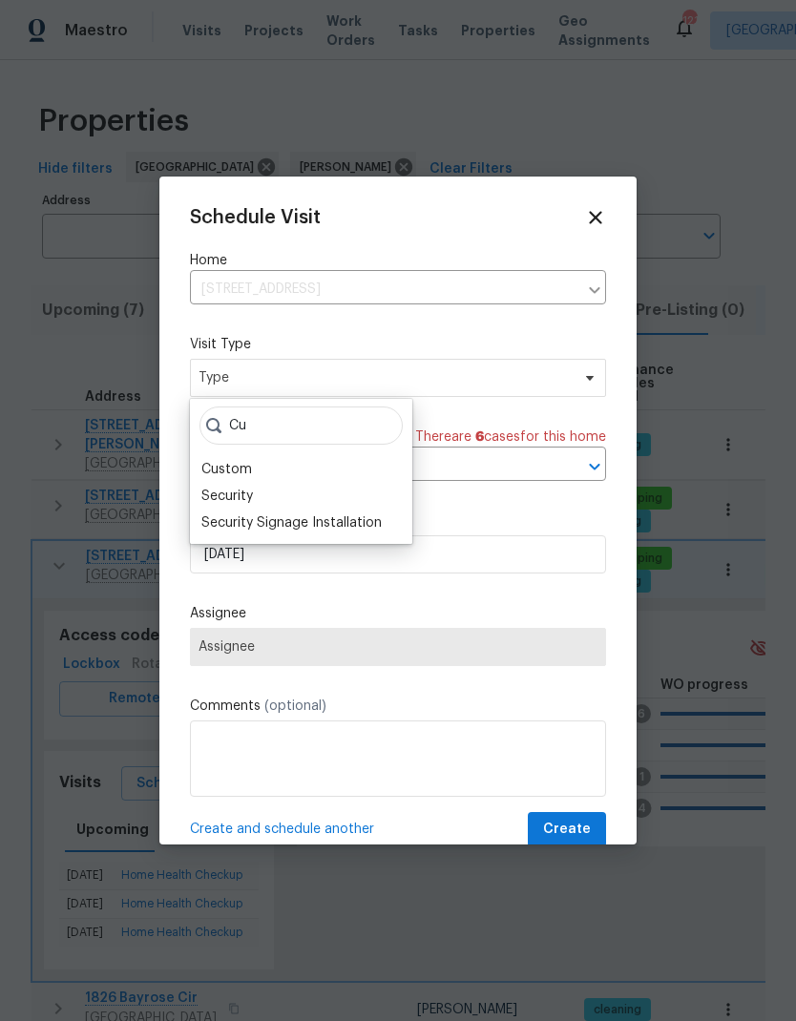
type input "Cu"
click at [298, 470] on div "Custom" at bounding box center [301, 469] width 211 height 27
click at [273, 464] on div "Custom" at bounding box center [301, 469] width 211 height 27
click at [229, 466] on div "Custom" at bounding box center [226, 469] width 51 height 19
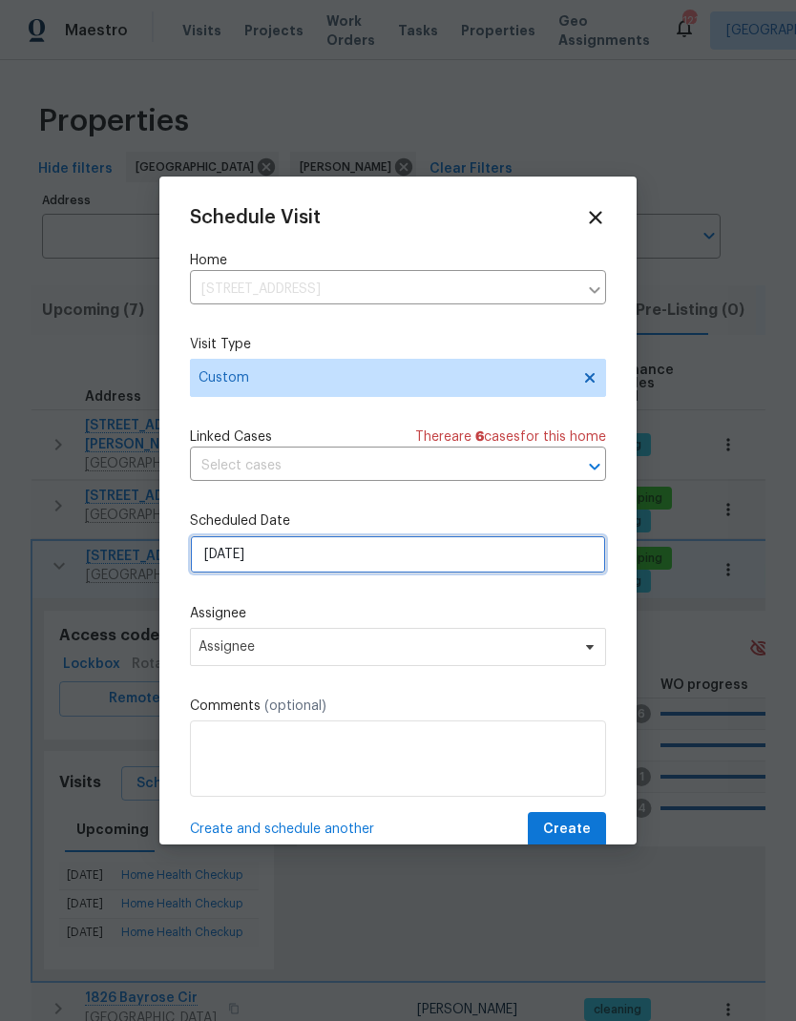
click at [342, 564] on input "9/3/2025" at bounding box center [398, 554] width 416 height 38
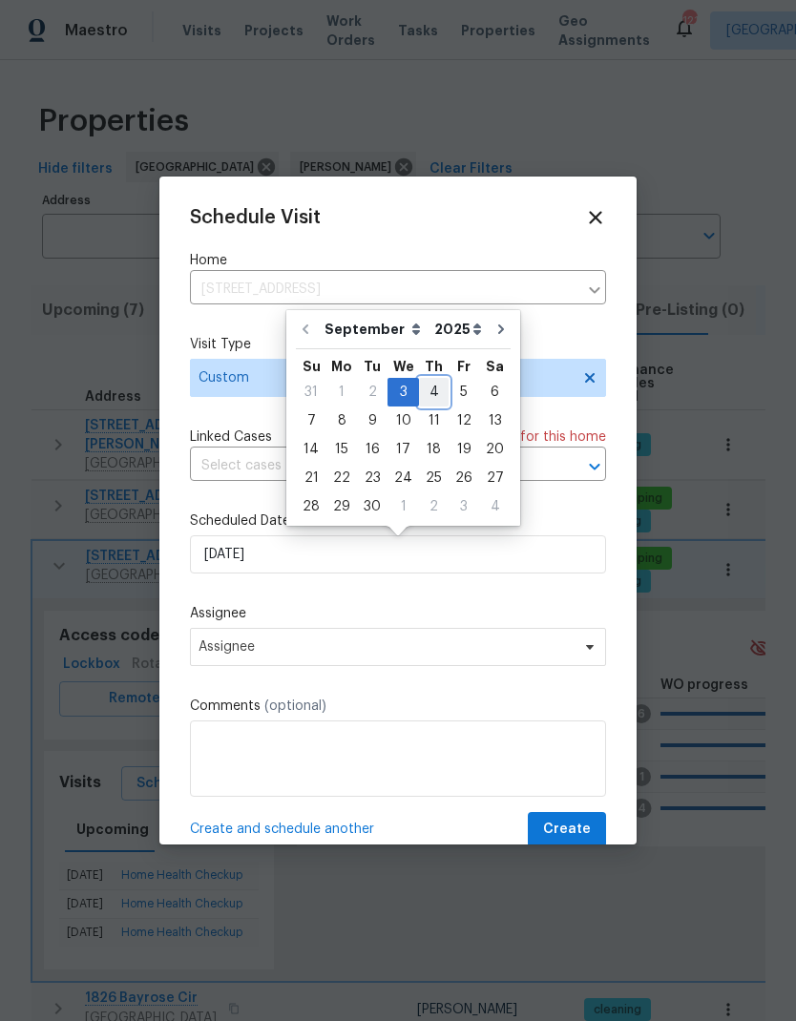
click at [431, 390] on div "4" at bounding box center [434, 392] width 30 height 27
type input "9/4/2025"
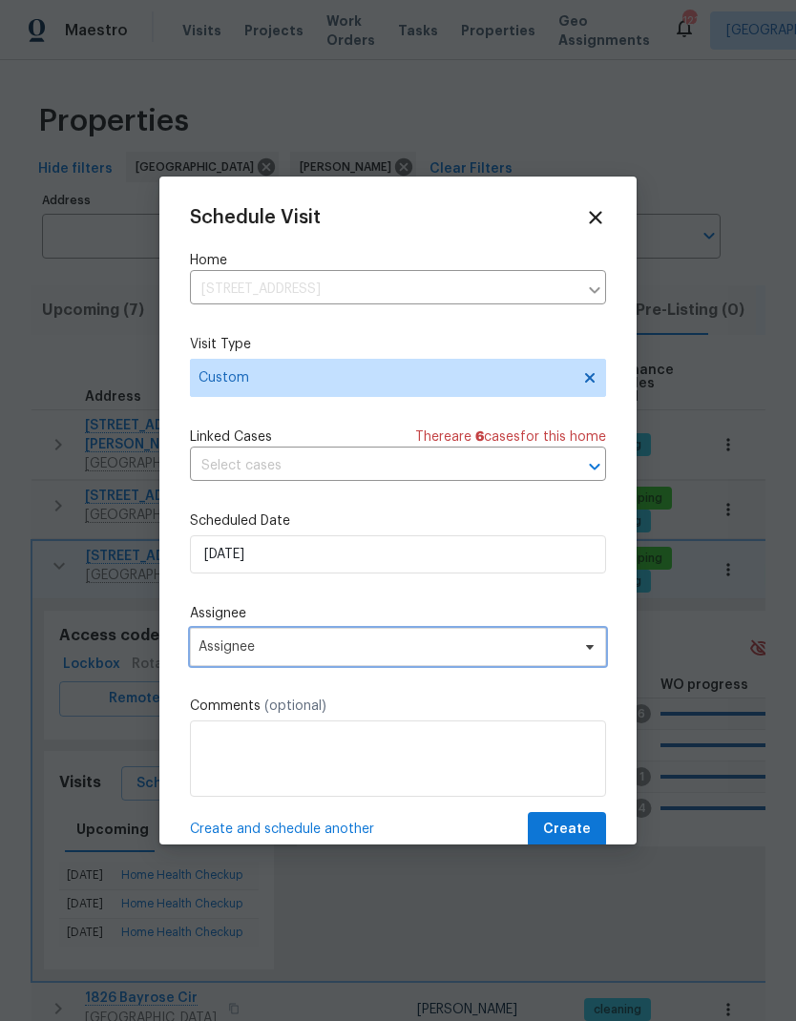
click at [585, 653] on icon at bounding box center [589, 646] width 15 height 15
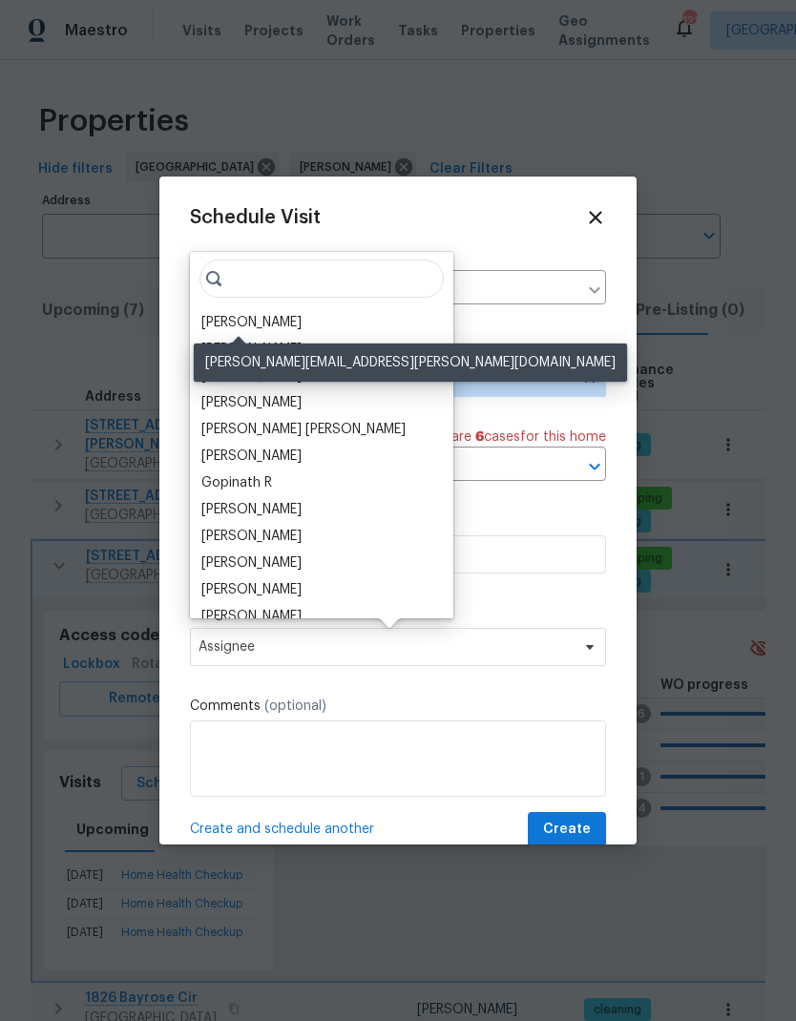
click at [265, 319] on div "[PERSON_NAME]" at bounding box center [251, 322] width 100 height 19
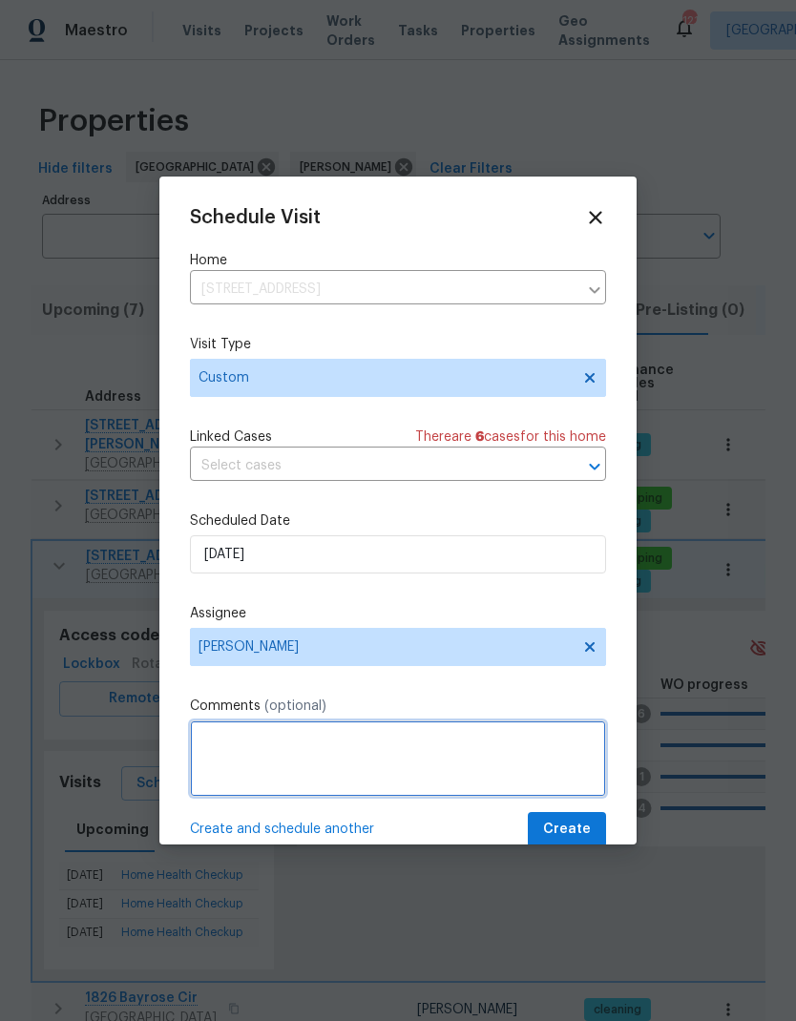
click at [343, 676] on textarea at bounding box center [398, 758] width 416 height 76
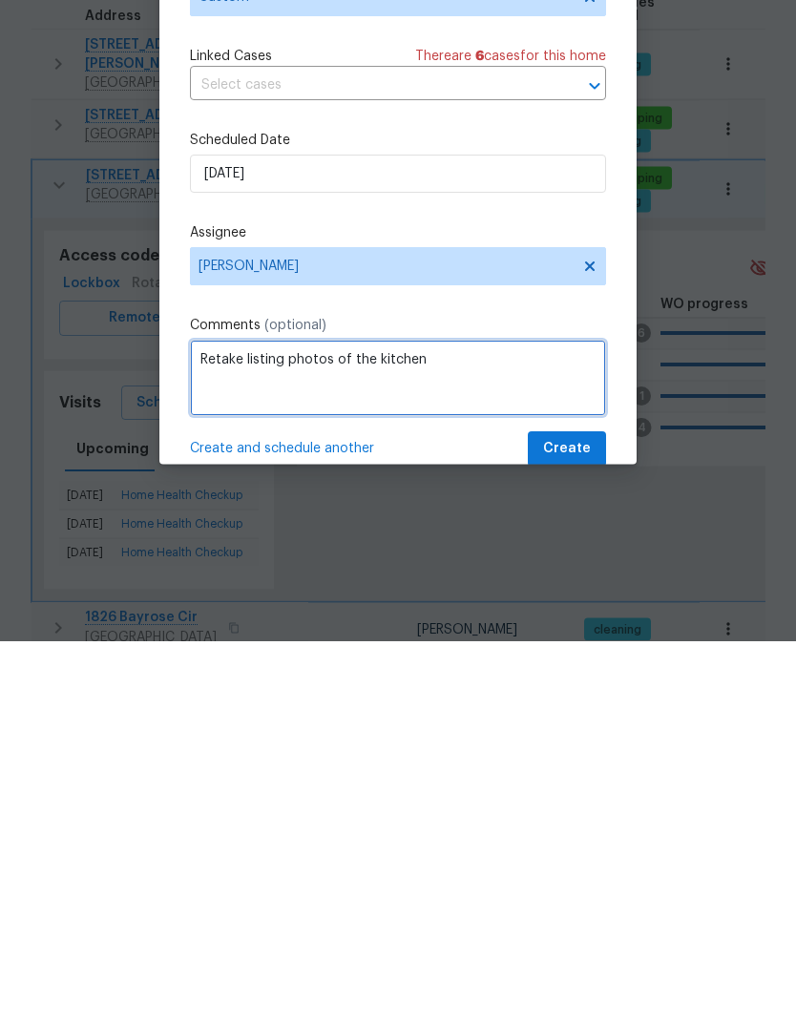
type textarea "Retake listing photos of the kitchen"
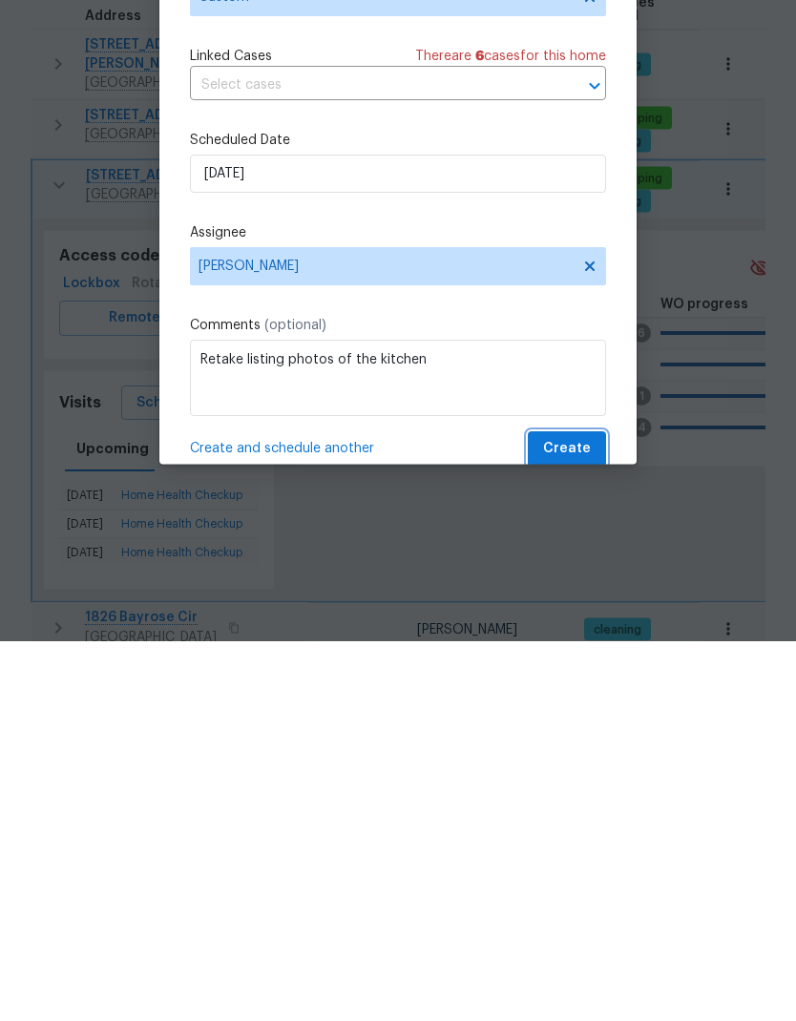
click at [587, 676] on span "Create" at bounding box center [567, 830] width 48 height 24
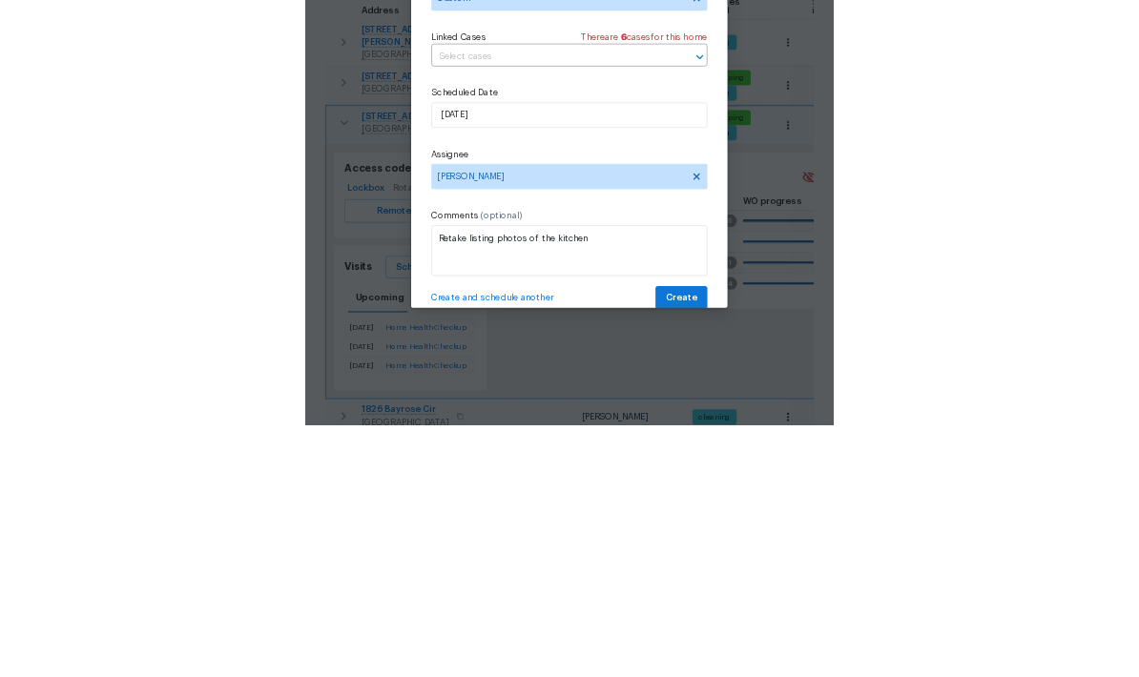
scroll to position [76, 0]
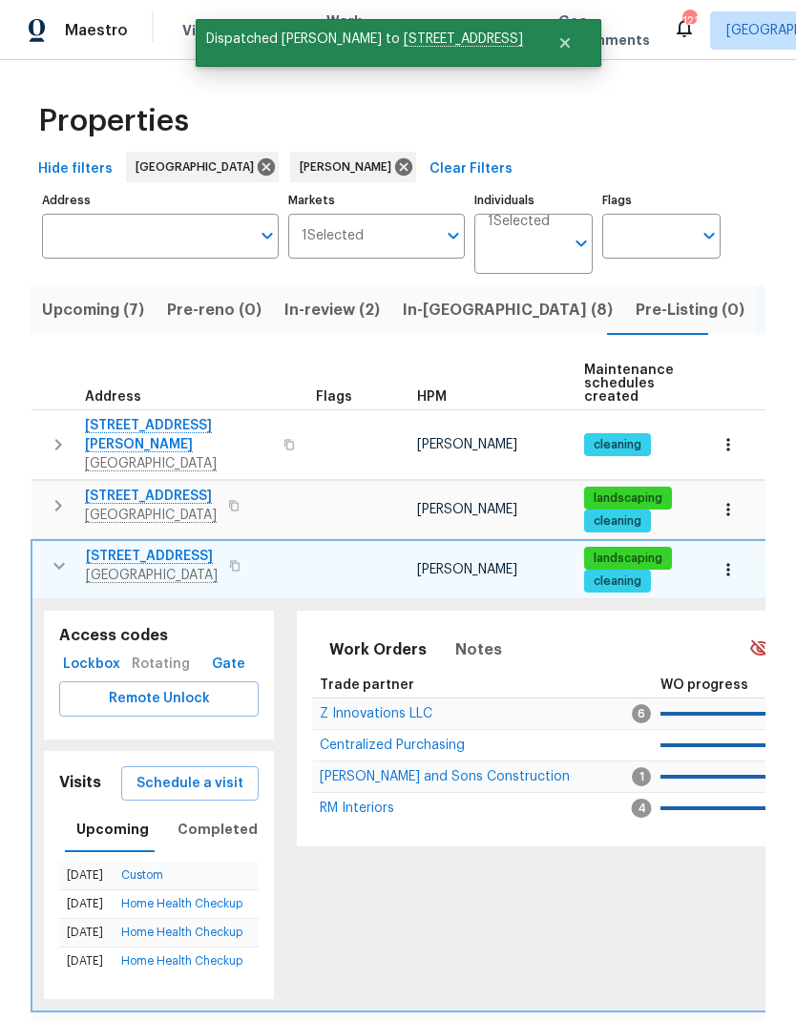
click at [68, 554] on icon "button" at bounding box center [59, 565] width 23 height 23
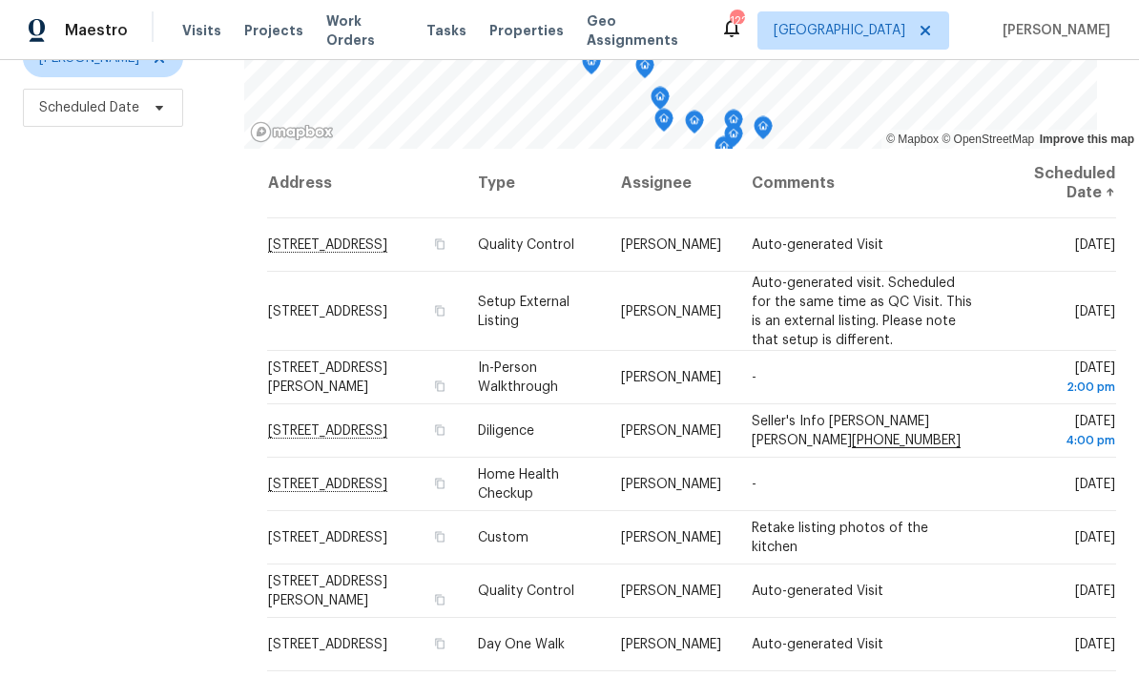
scroll to position [253, 0]
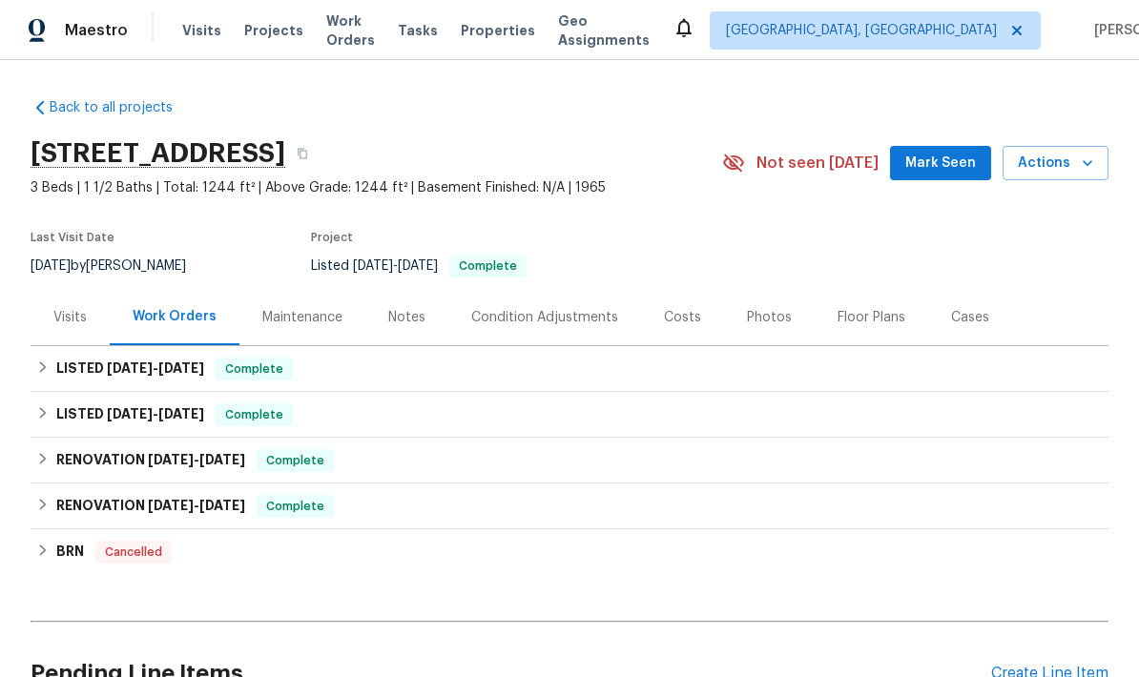
click at [77, 329] on div "Visits" at bounding box center [70, 317] width 79 height 56
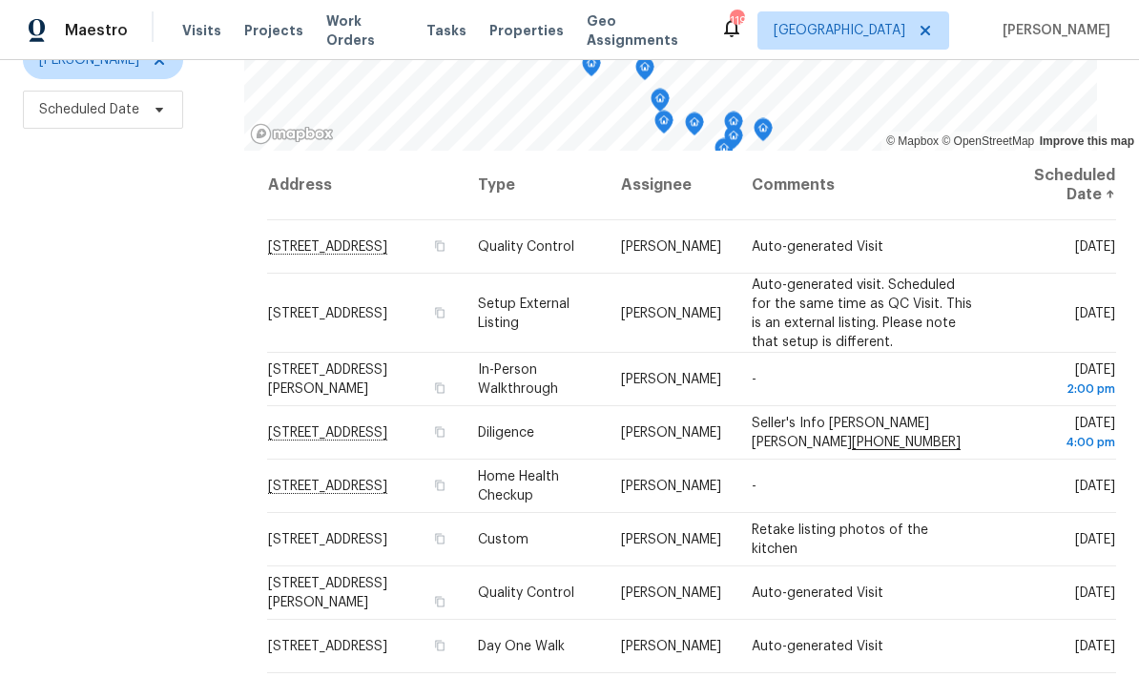
click at [0, 0] on icon at bounding box center [0, 0] width 0 height 0
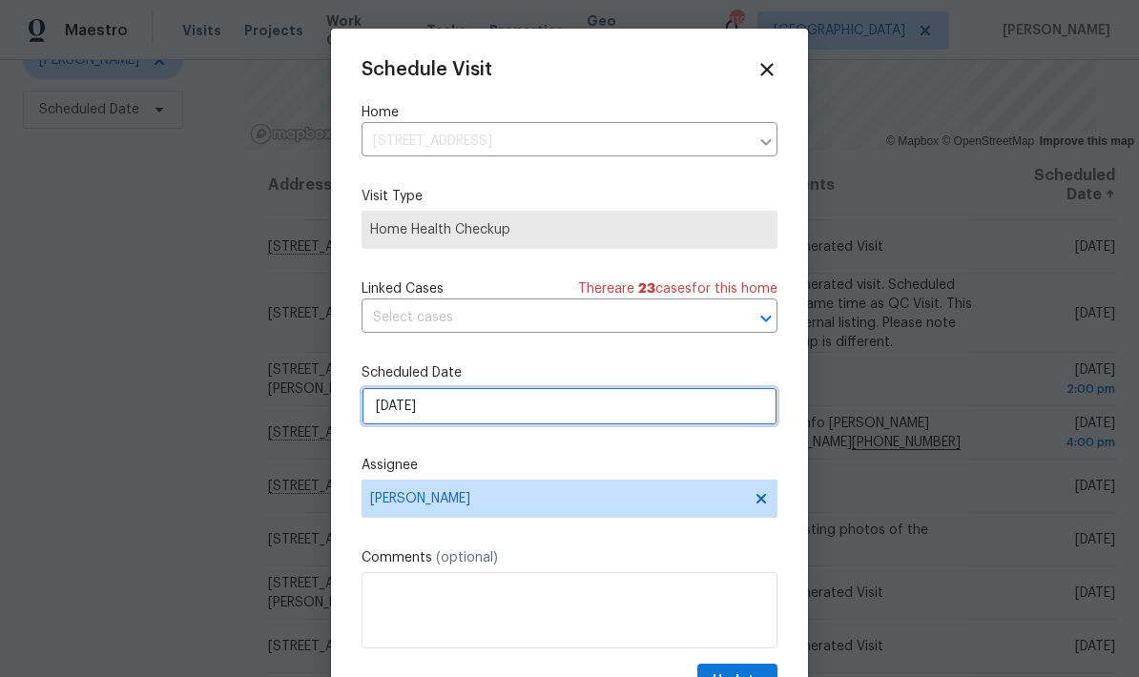
click at [544, 419] on input "[DATE]" at bounding box center [570, 406] width 416 height 38
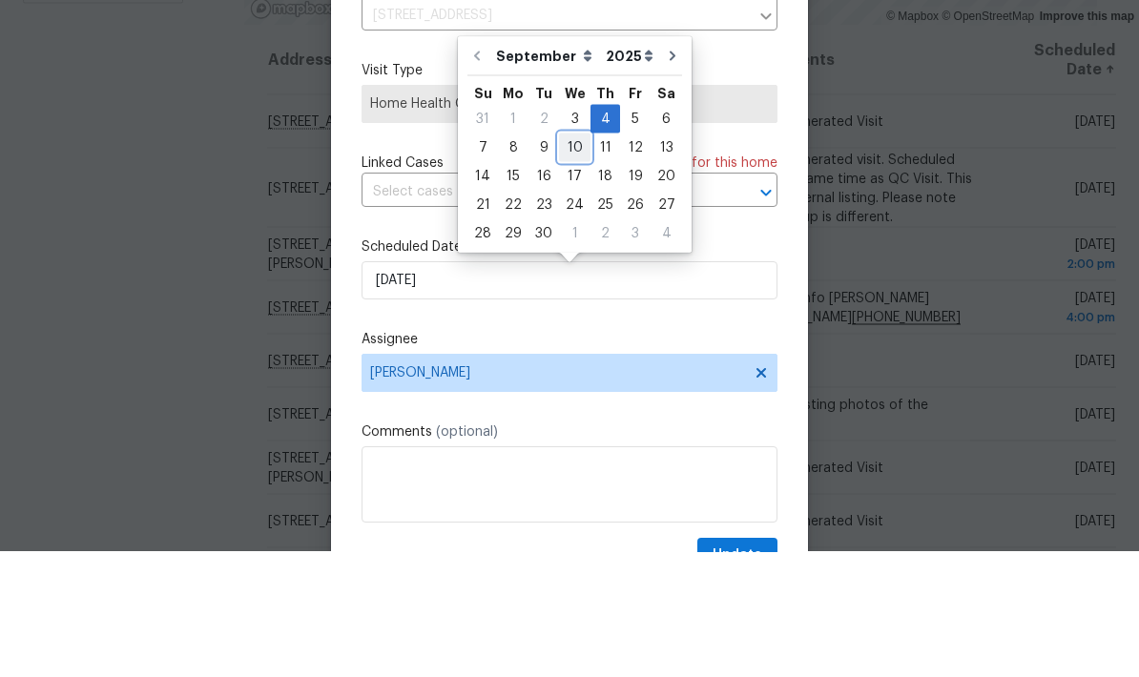
click at [572, 260] on div "10" at bounding box center [574, 273] width 31 height 27
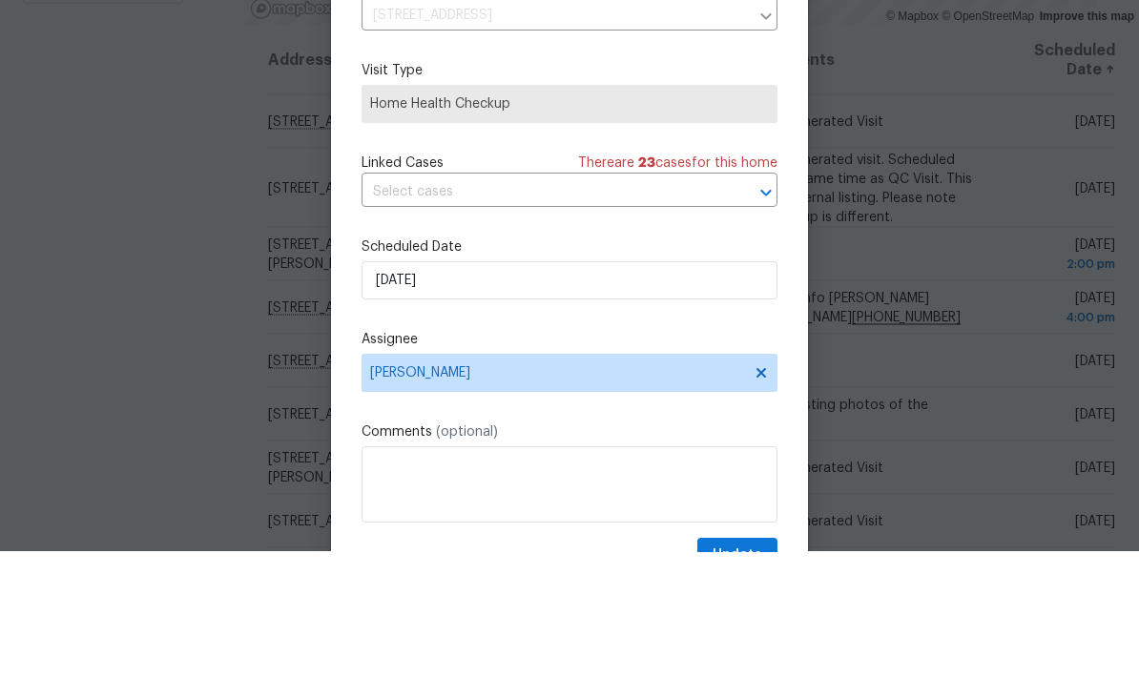
type input "9/10/2025"
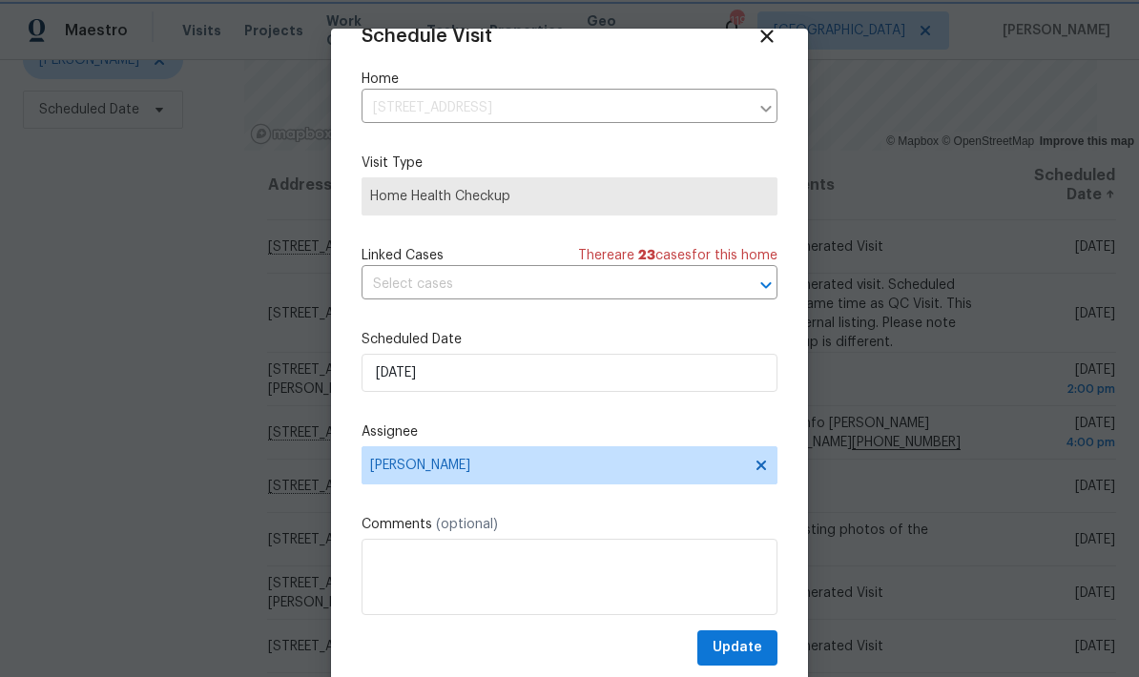
scroll to position [37, 0]
click at [763, 651] on button "Update" at bounding box center [737, 648] width 80 height 35
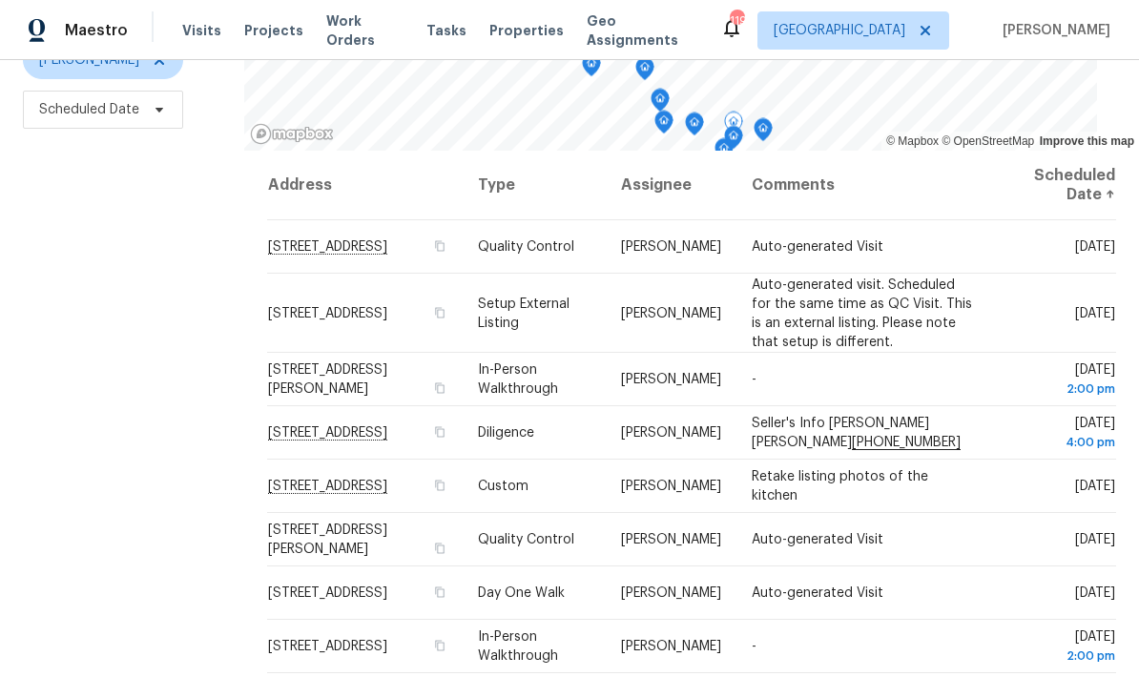
click at [0, 0] on icon at bounding box center [0, 0] width 0 height 0
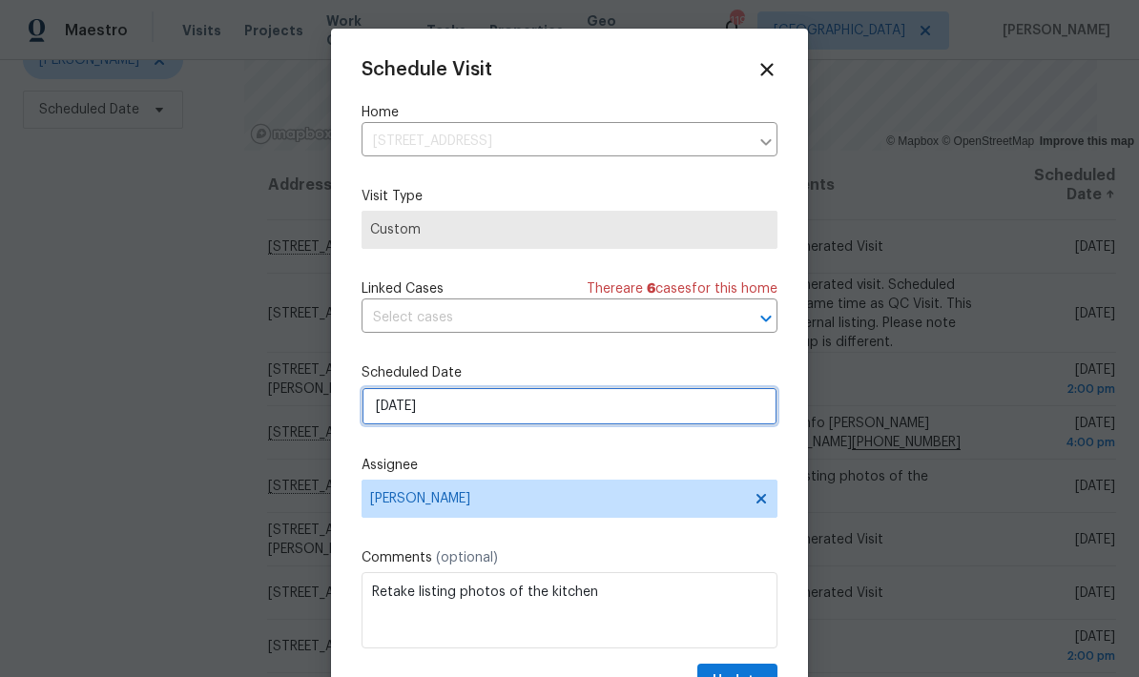
click at [647, 416] on input "9/4/2025" at bounding box center [570, 406] width 416 height 38
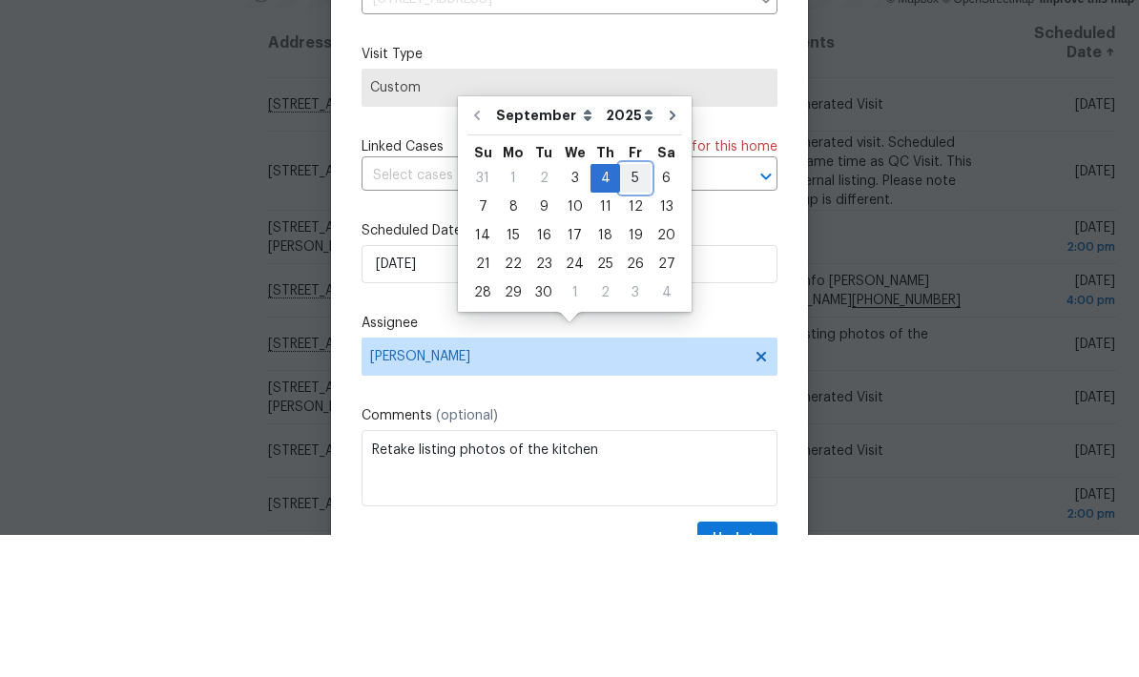
click at [630, 307] on div "5" at bounding box center [635, 320] width 31 height 27
type input "9/5/2025"
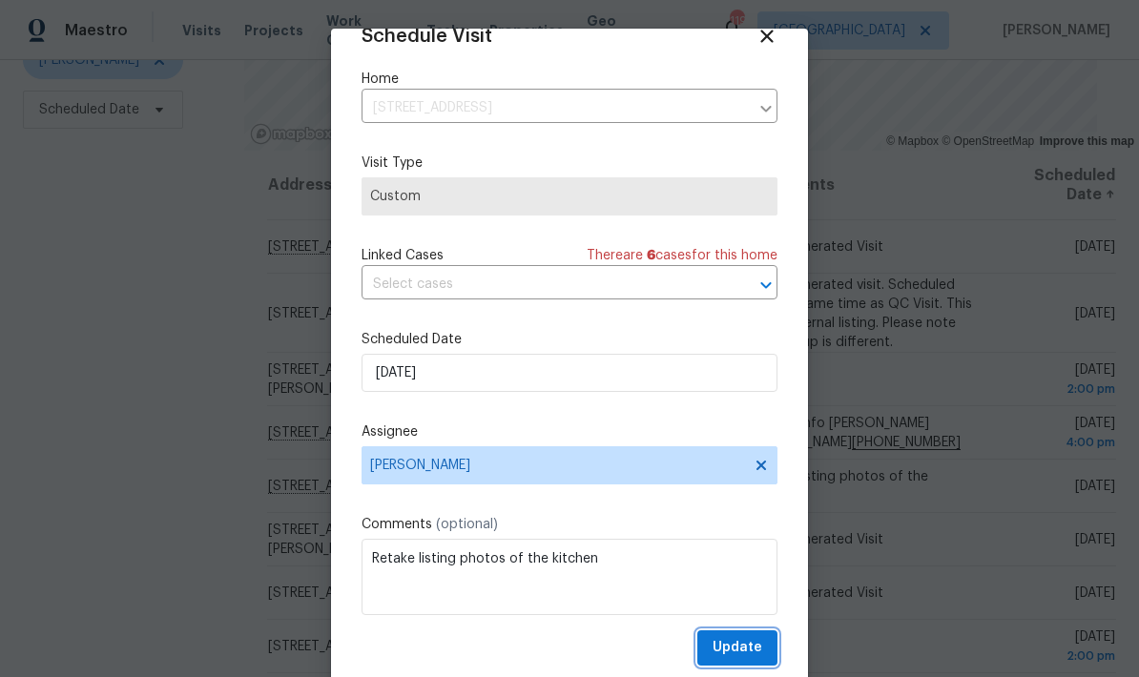
click at [760, 650] on span "Update" at bounding box center [738, 648] width 50 height 24
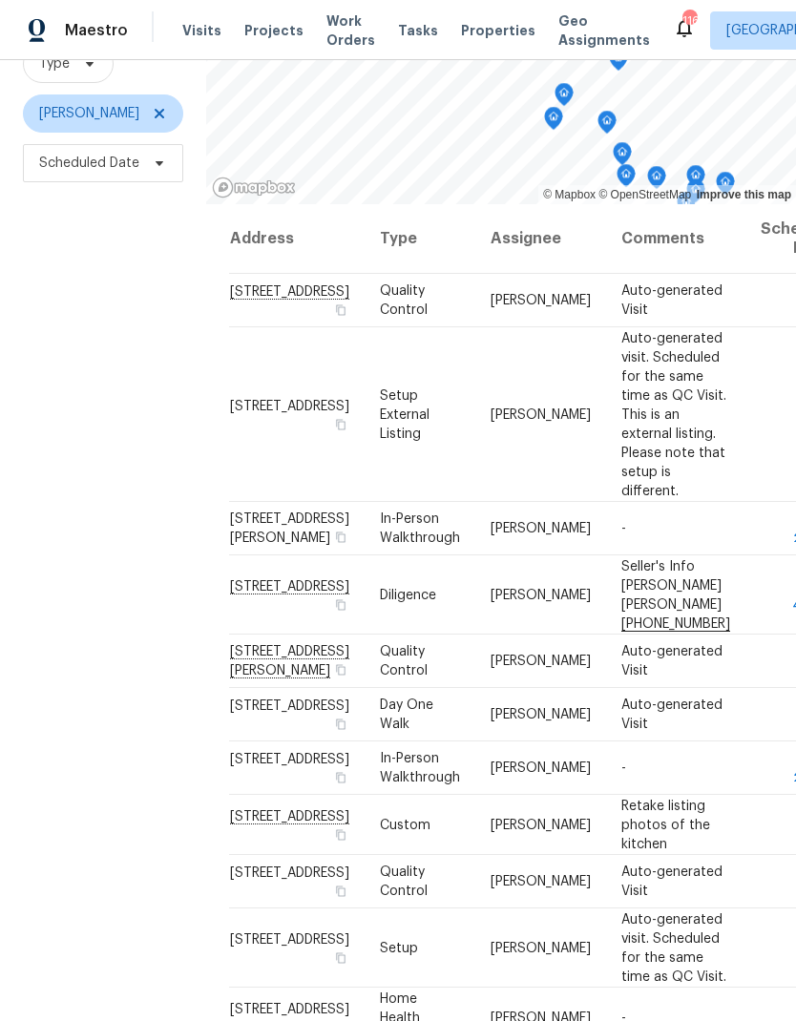
scroll to position [184, 0]
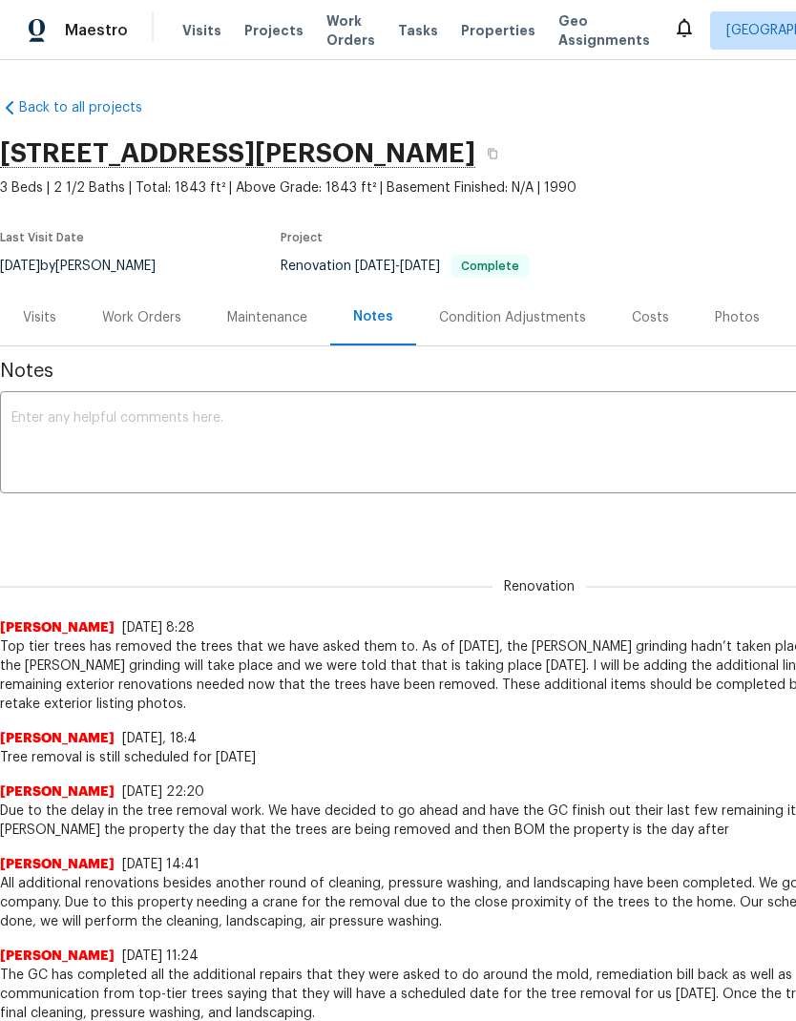
click at [162, 319] on div "Work Orders" at bounding box center [141, 317] width 79 height 19
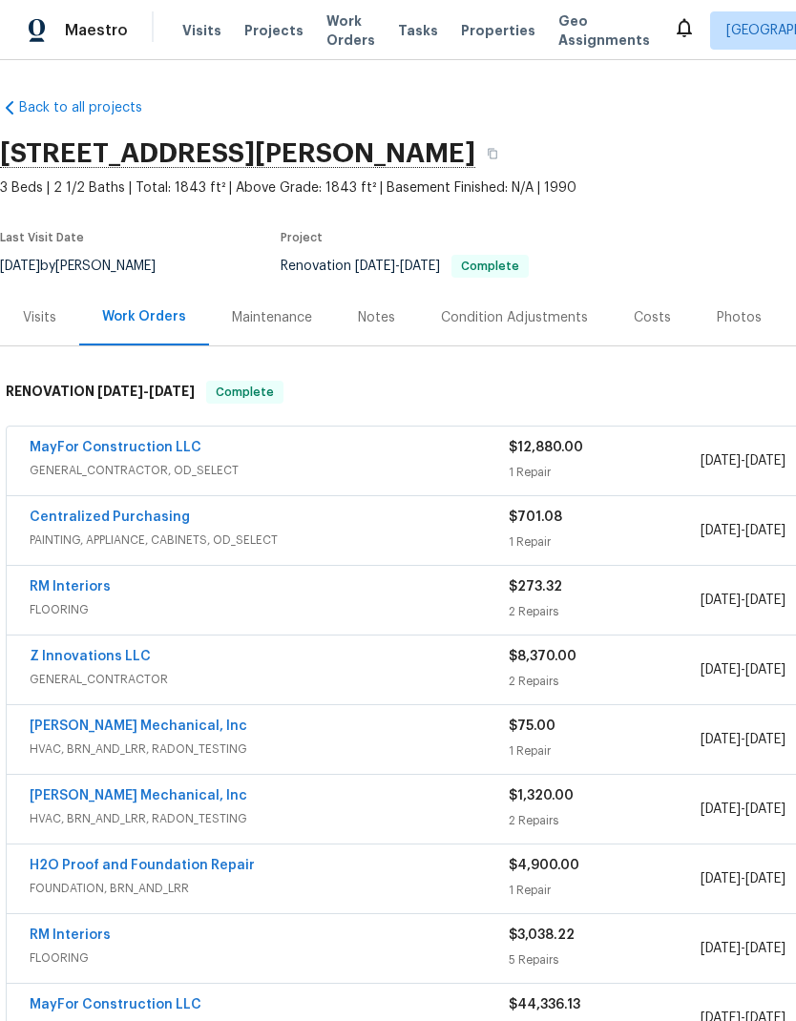
click at [172, 442] on link "MayFor Construction LLC" at bounding box center [116, 447] width 172 height 13
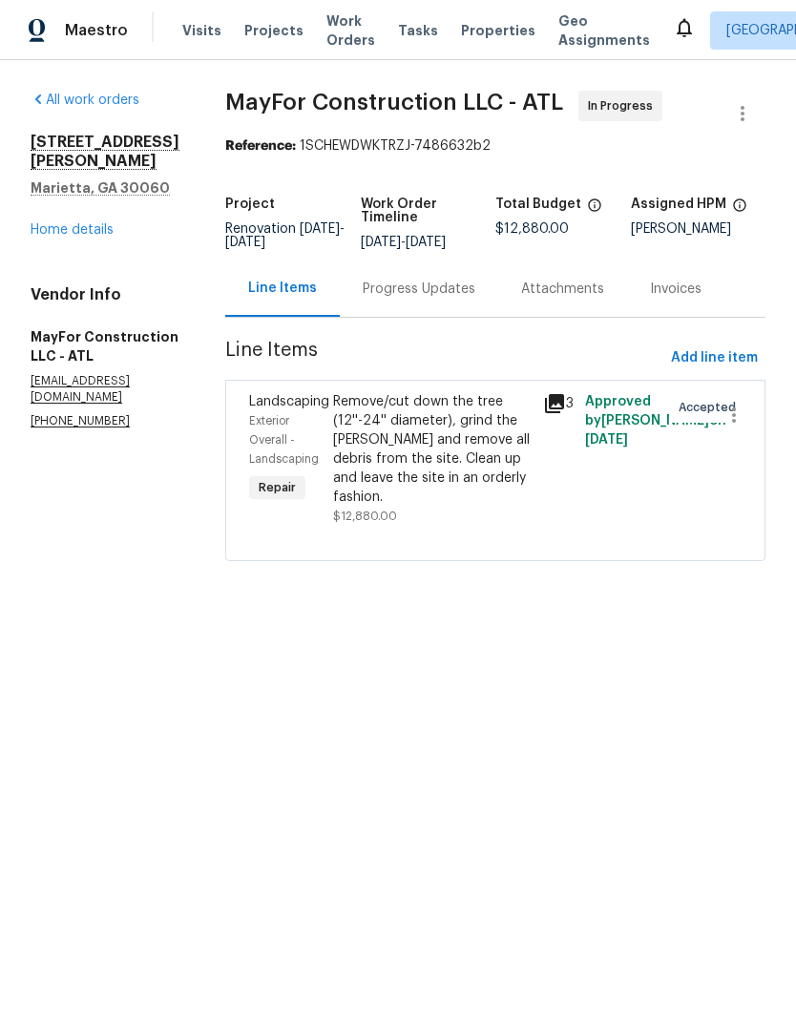
click at [101, 223] on link "Home details" at bounding box center [72, 229] width 83 height 13
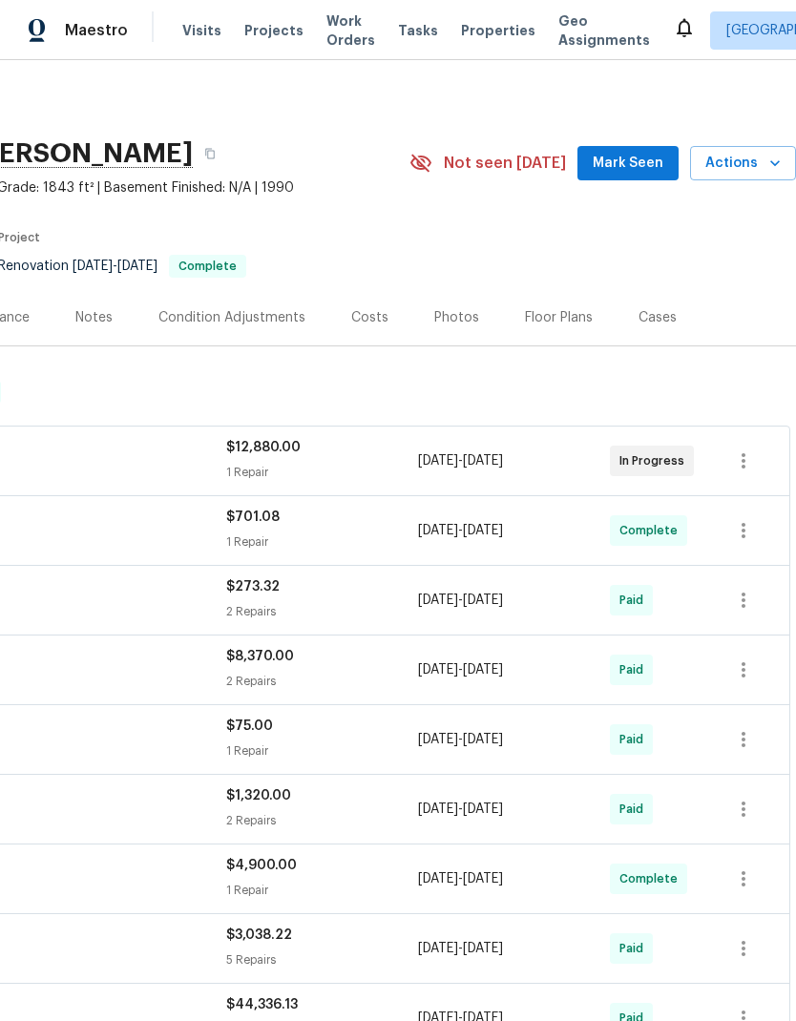
scroll to position [0, 282]
click at [379, 318] on div "Costs" at bounding box center [369, 317] width 37 height 19
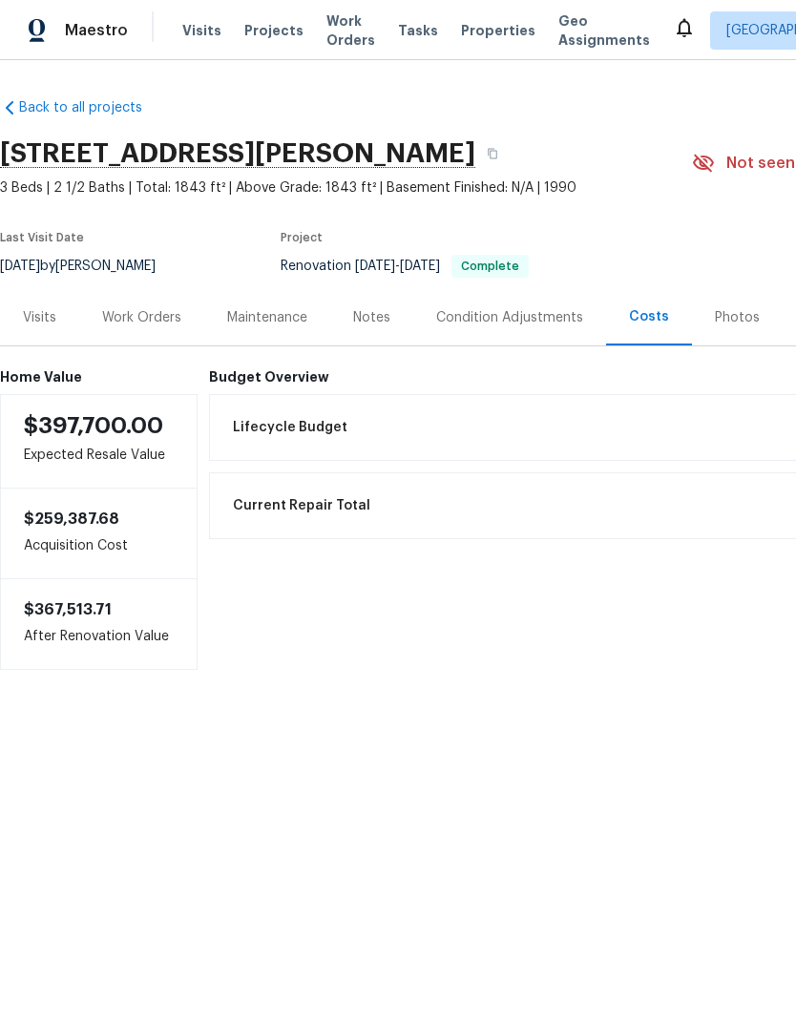
click at [155, 319] on div "Work Orders" at bounding box center [141, 317] width 79 height 19
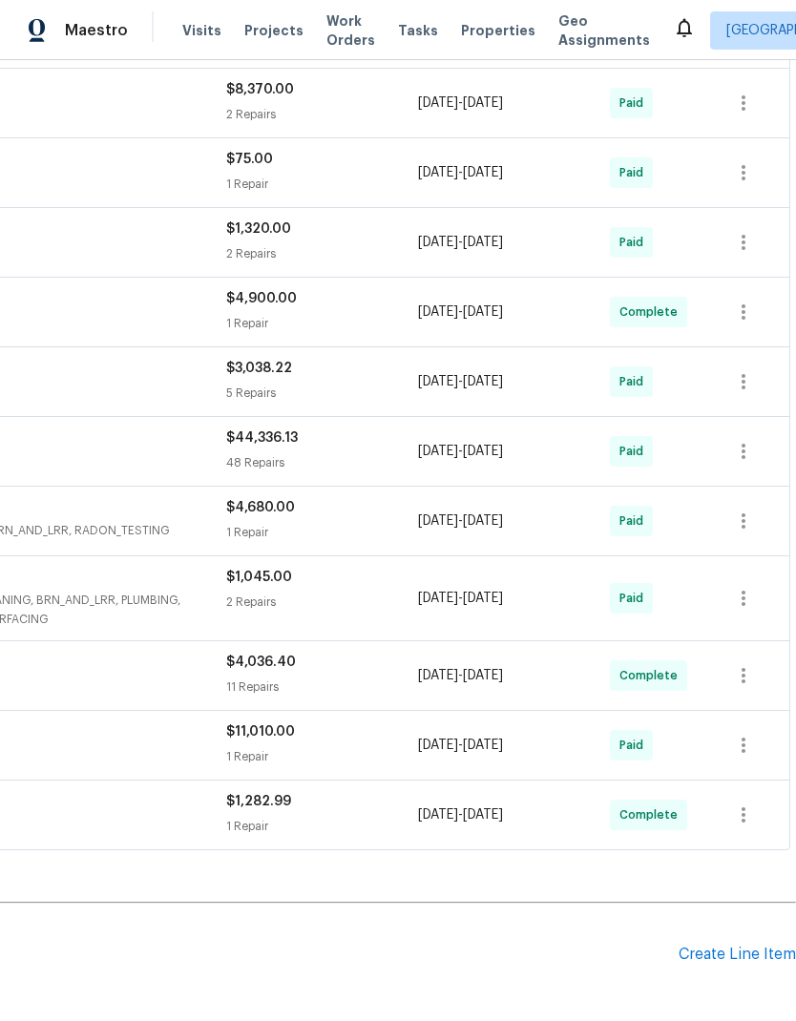
scroll to position [568, 282]
click at [748, 961] on div "Create Line Item" at bounding box center [736, 954] width 117 height 18
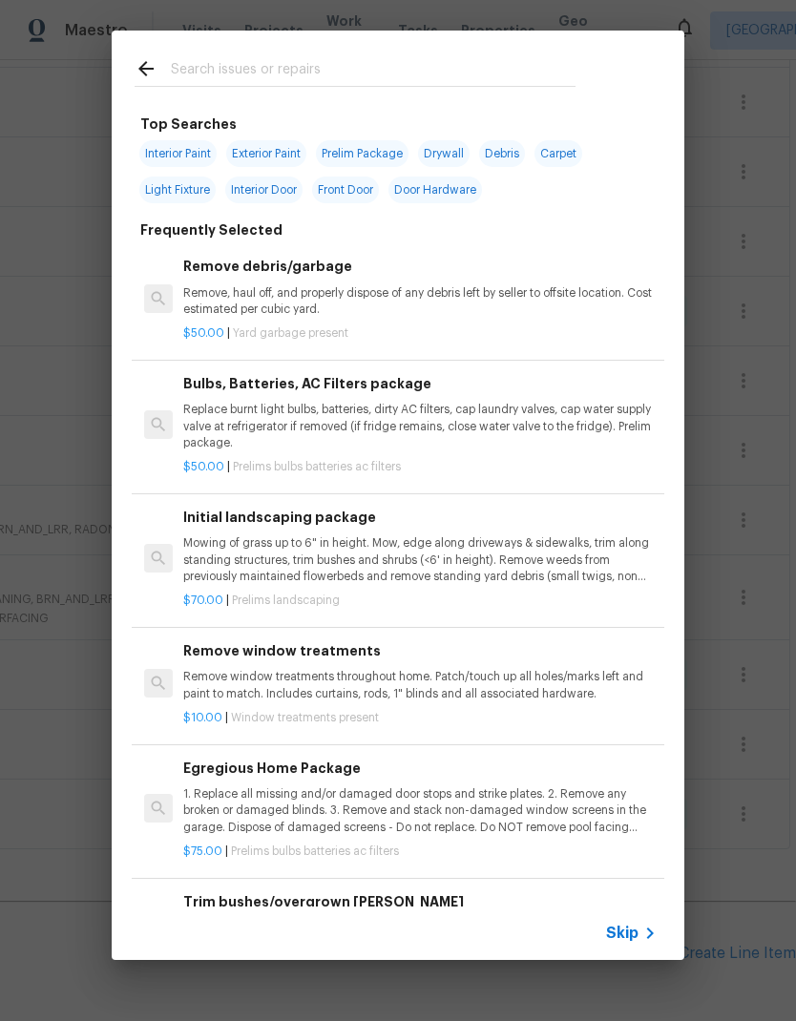
click at [269, 79] on input "text" at bounding box center [373, 71] width 405 height 29
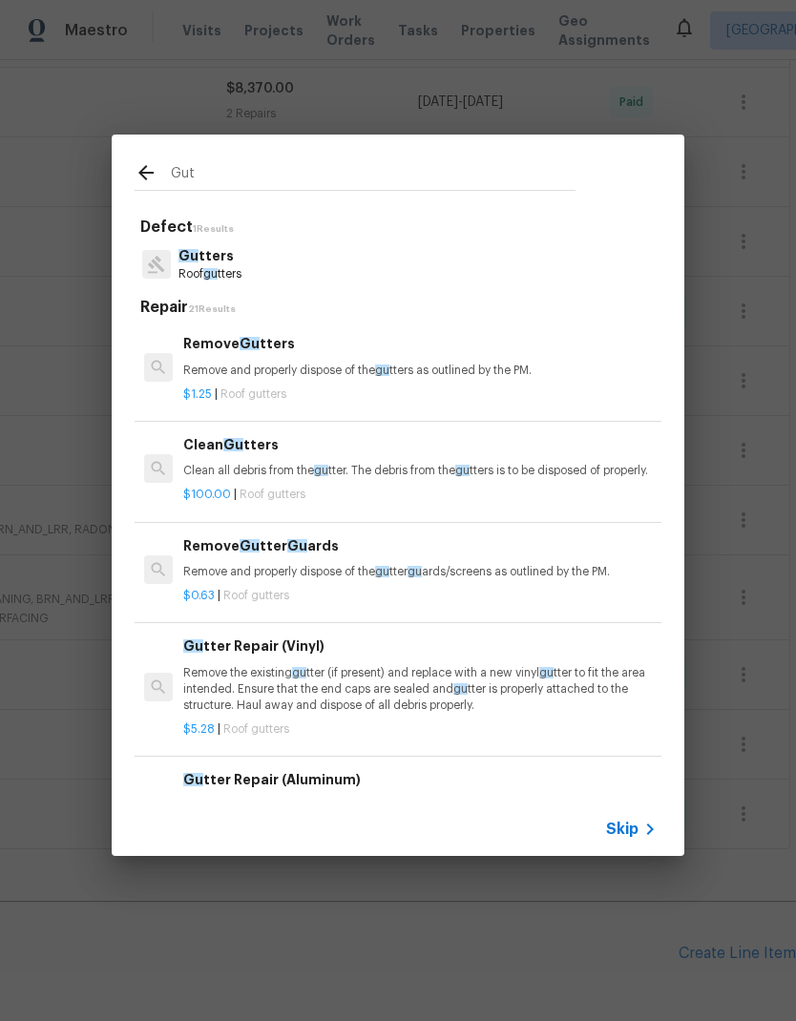
type input "Gutt"
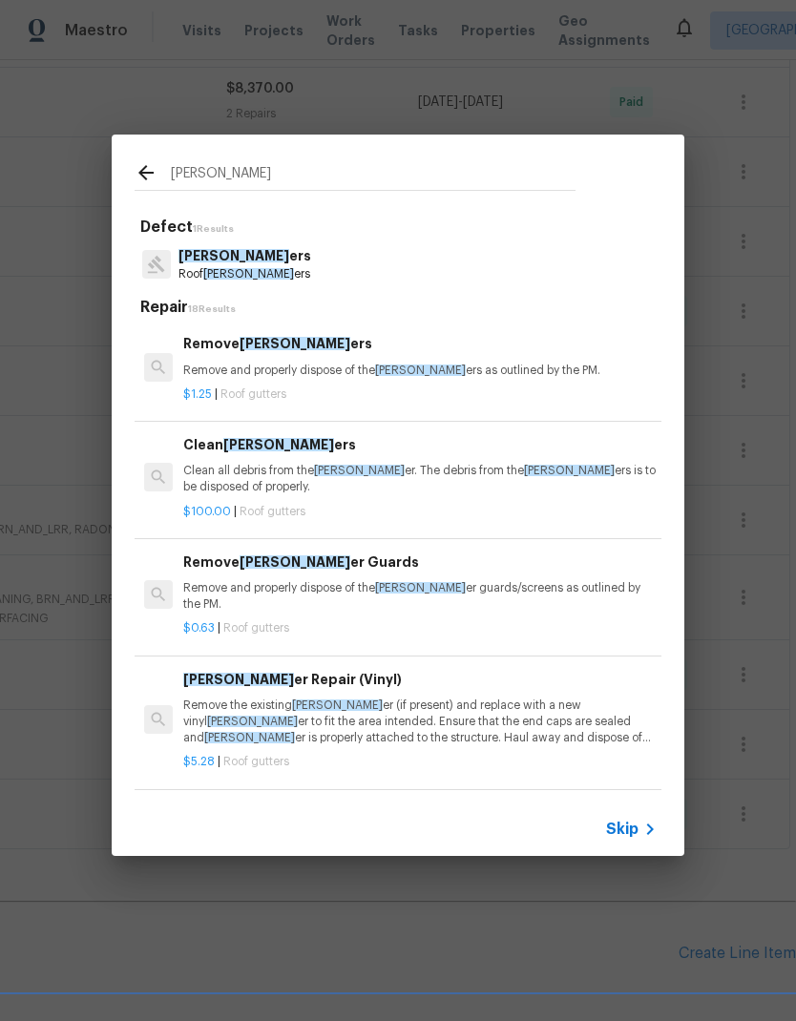
click at [261, 463] on p "Clean all debris from the gutt er. The debris from the gutt ers is to be dispos…" at bounding box center [419, 479] width 473 height 32
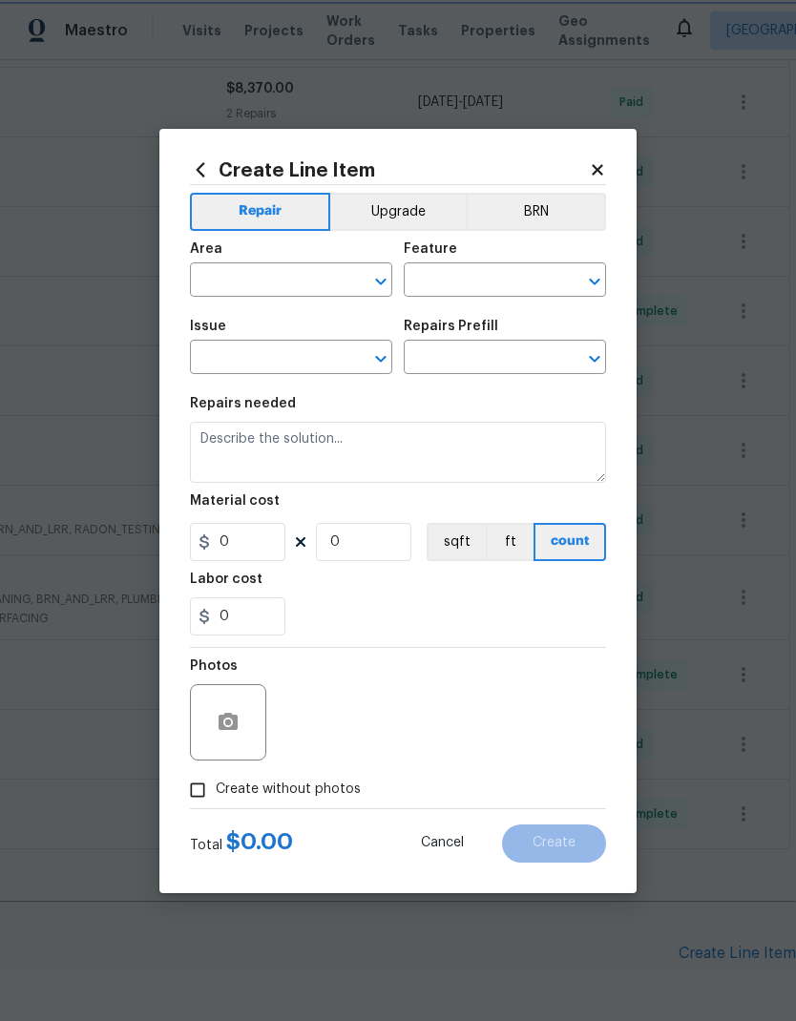
type input "Eaves and Trim"
type input "Gutters"
type input "Clean Gutters $100.00"
type textarea "Clean all debris from the gutter. The debris from the gutters is to be disposed…"
type input "100"
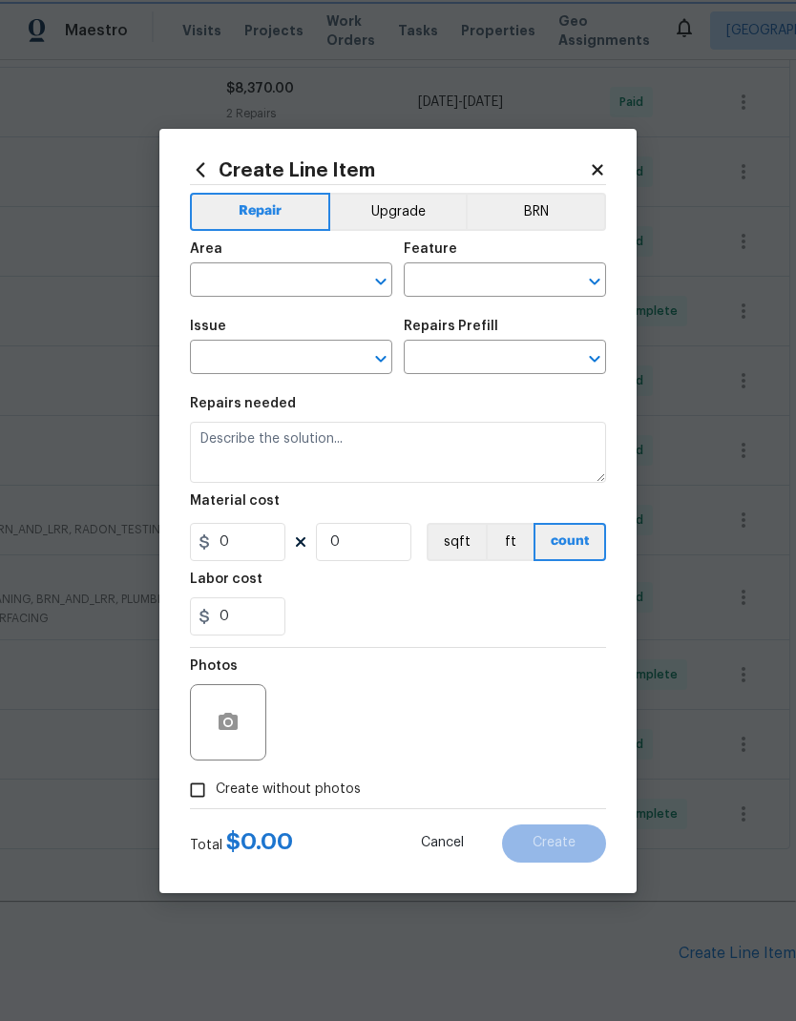
type input "1"
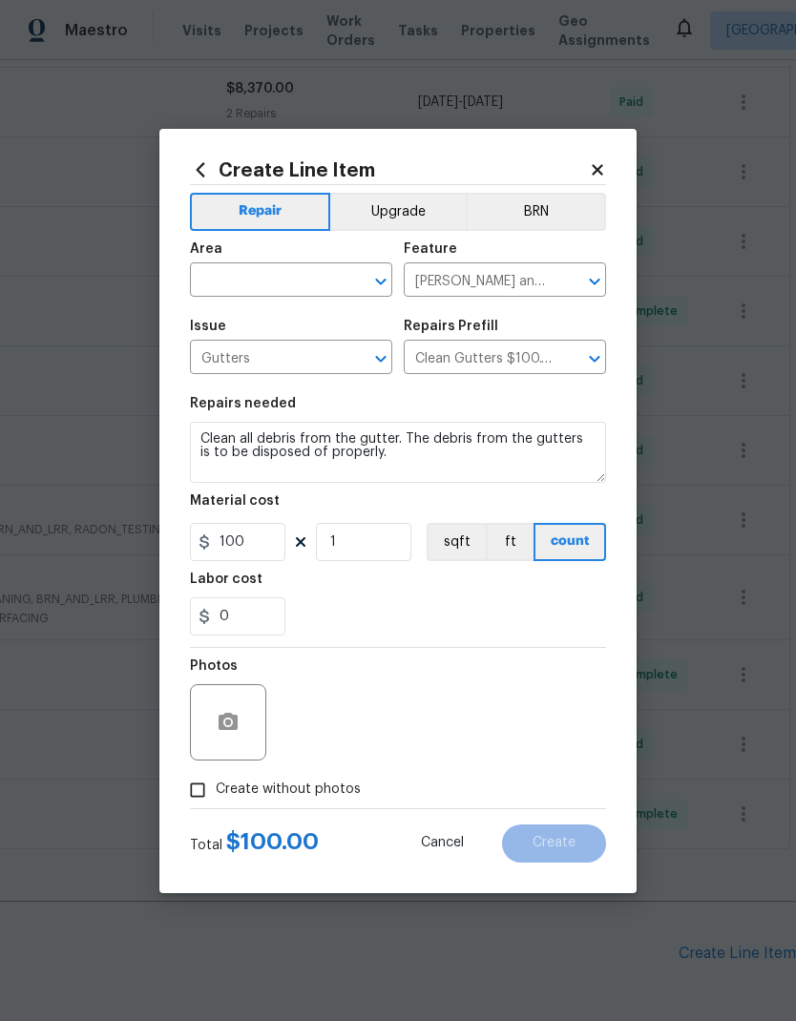
click at [308, 280] on input "text" at bounding box center [264, 282] width 149 height 30
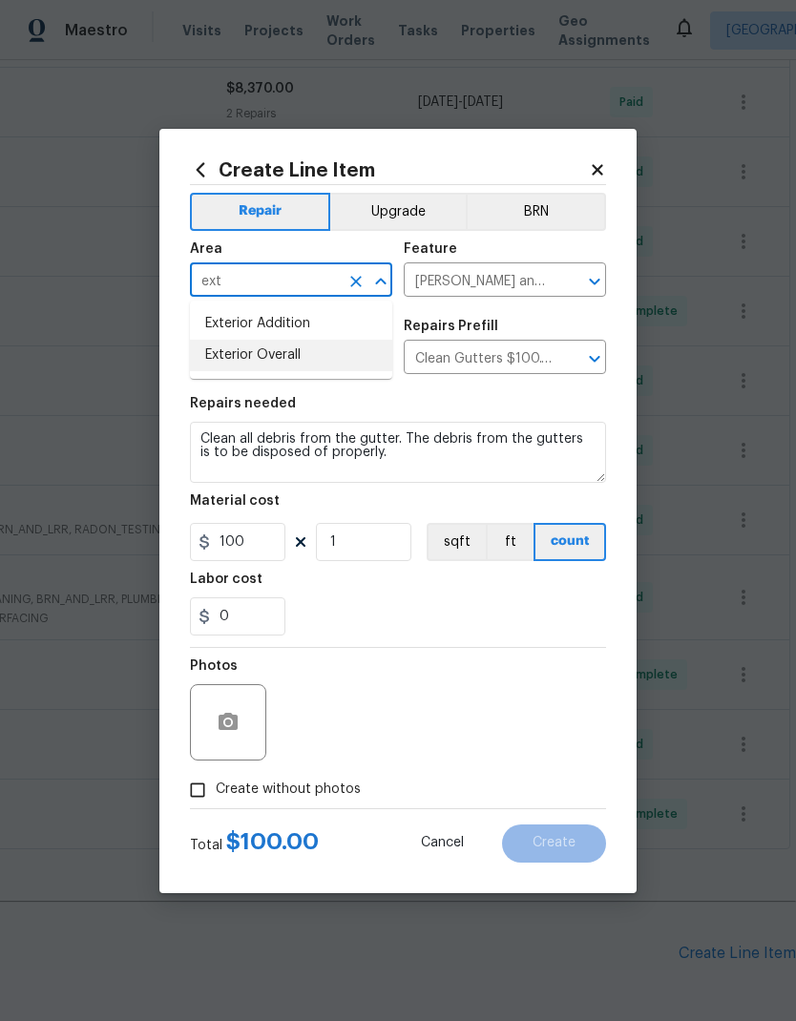
click at [295, 367] on li "Exterior Overall" at bounding box center [291, 355] width 202 height 31
type input "Exterior Overall"
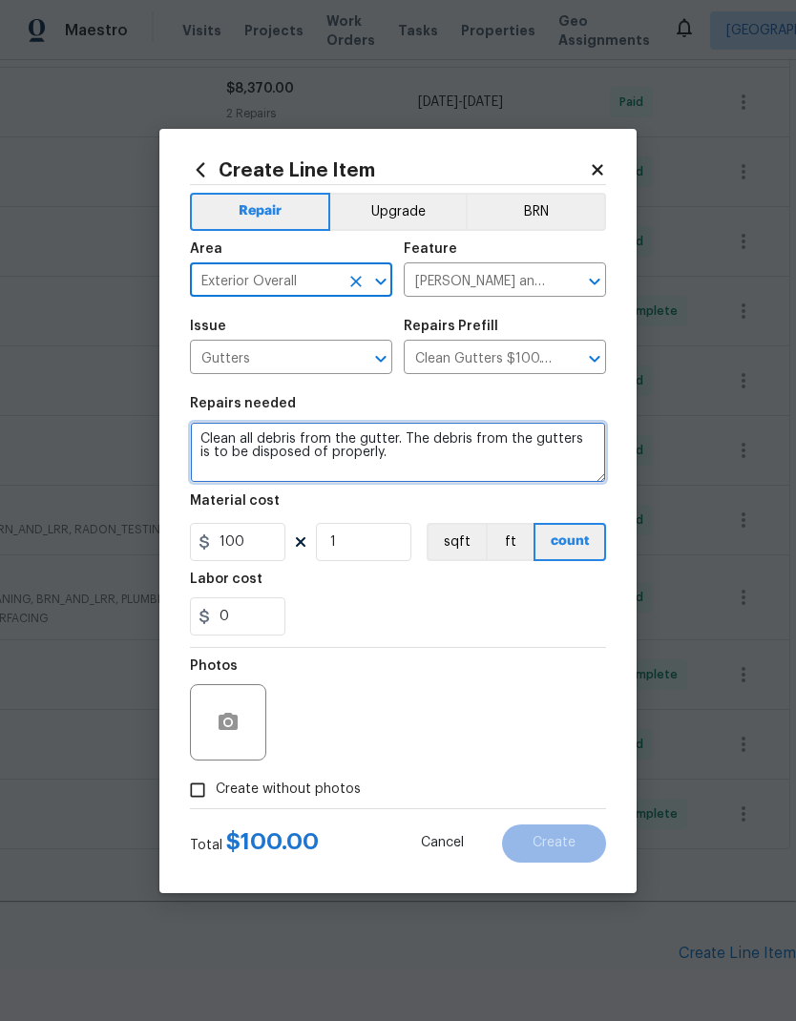
click at [207, 436] on textarea "Clean all debris from the gutter. The debris from the gutters is to be disposed…" at bounding box center [398, 452] width 416 height 61
click at [226, 435] on textarea "Clean all debris from the gutter. The debris from the gutters is to be disposed…" at bounding box center [398, 452] width 416 height 61
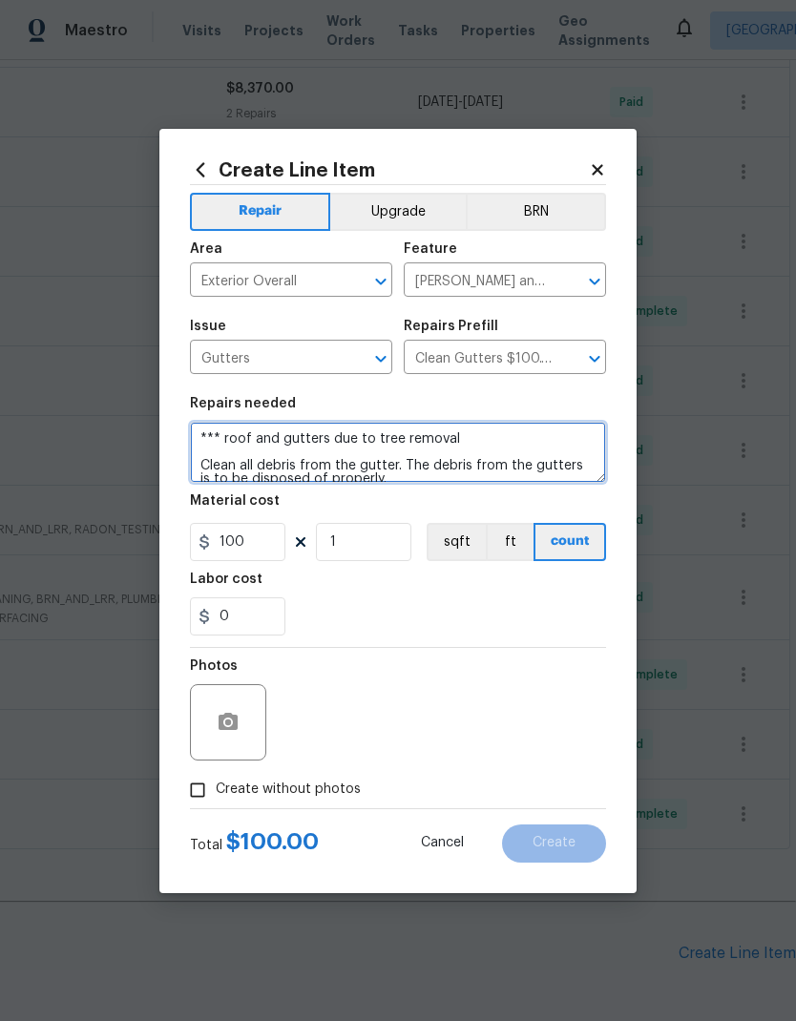
click at [233, 436] on textarea "*** roof and gutters due to tree removal Clean all debris from the gutter. The …" at bounding box center [398, 452] width 416 height 61
click at [495, 441] on textarea "*** clean roof and gutters due to tree removal Clean all debris from the gutter…" at bounding box center [398, 452] width 416 height 61
type textarea "*** clean roof and gutters of tree removal debris*** Clean all debris from the …"
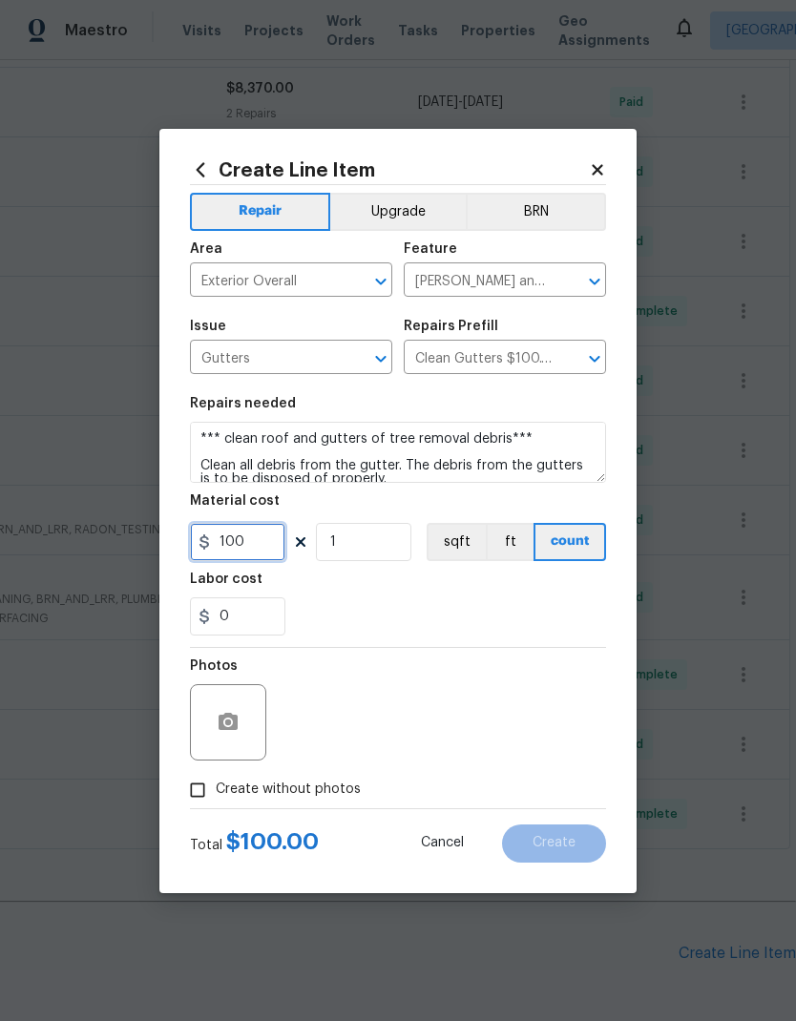
click at [266, 547] on input "100" at bounding box center [237, 542] width 95 height 38
type input "250"
click at [204, 799] on input "Create without photos" at bounding box center [197, 790] width 36 height 36
checkbox input "true"
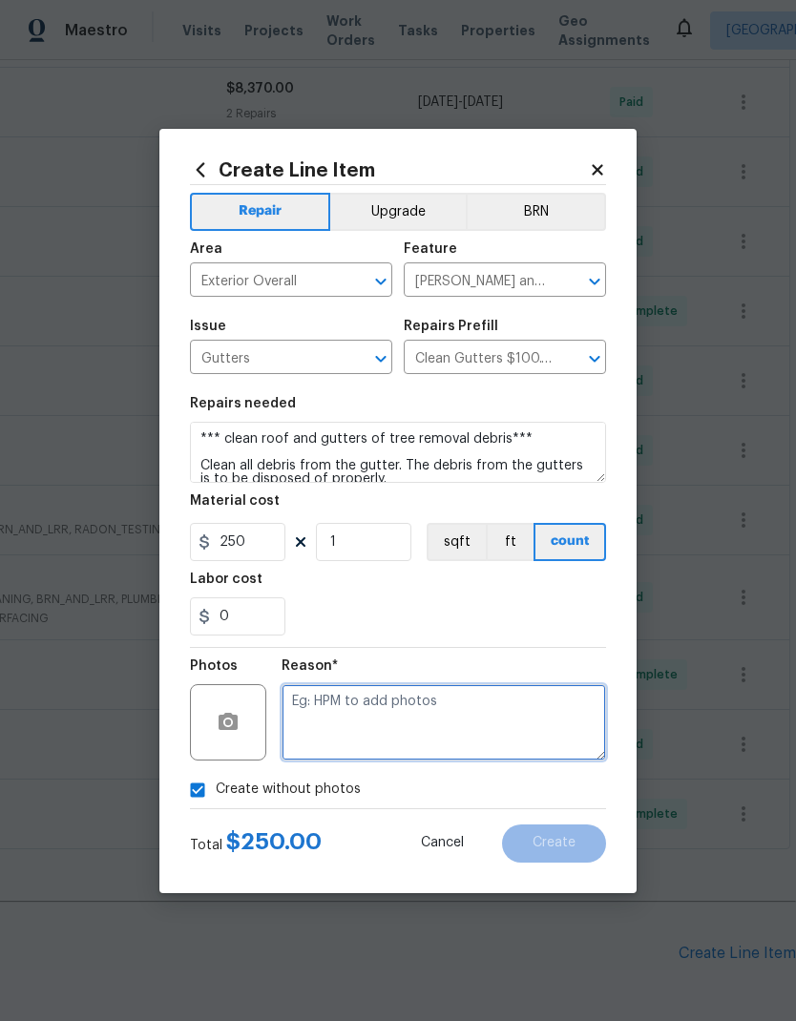
click at [384, 699] on textarea at bounding box center [443, 722] width 324 height 76
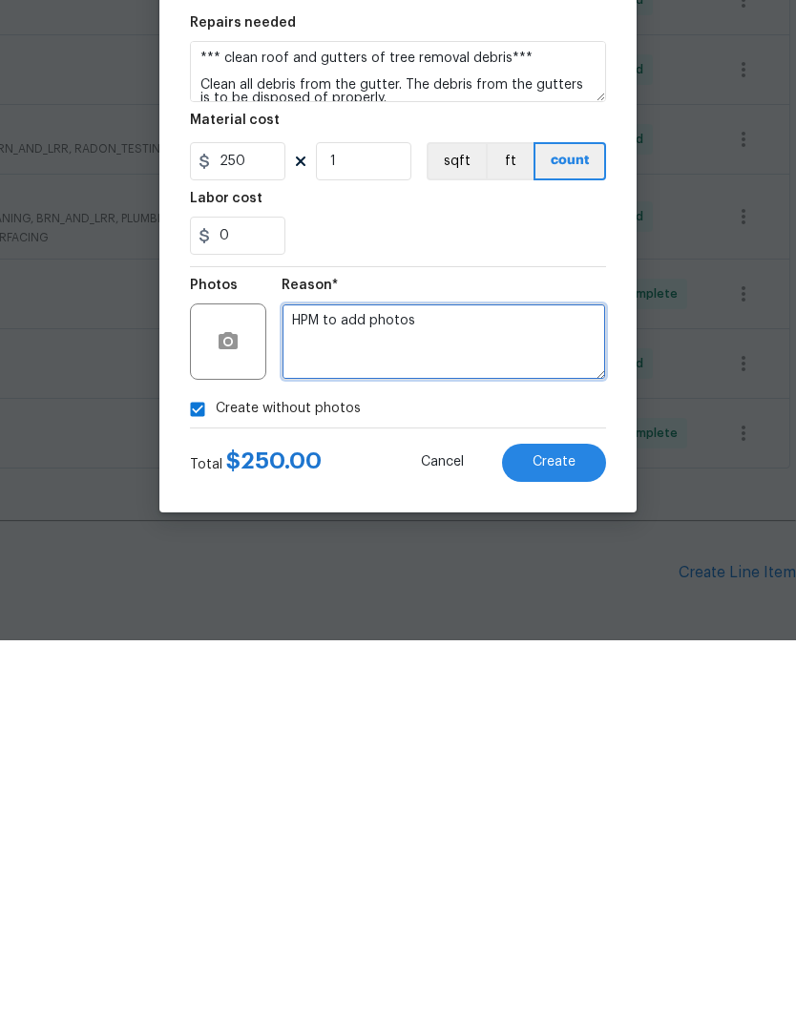
click at [299, 684] on textarea "HPM to add photos" at bounding box center [443, 722] width 324 height 76
click at [298, 684] on textarea "HPM to add photos" at bounding box center [443, 722] width 324 height 76
type textarea "HPM to add photos"
click at [562, 836] on span "Create" at bounding box center [553, 843] width 43 height 14
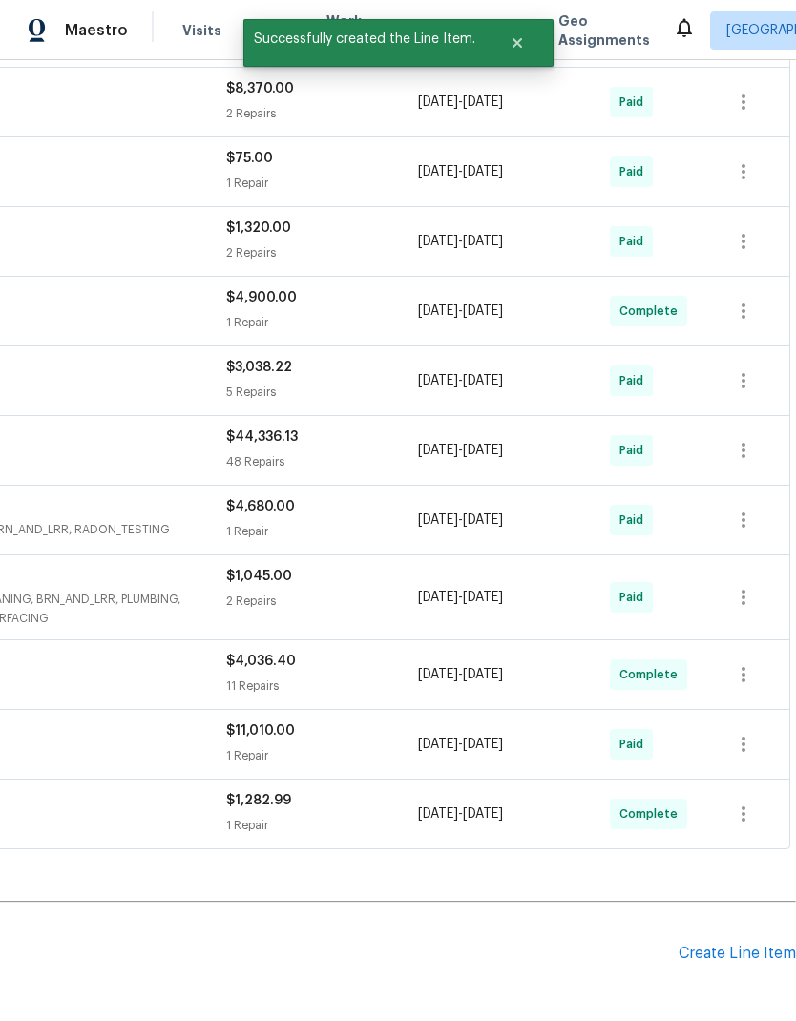
click at [745, 945] on div "Create Line Item" at bounding box center [736, 954] width 117 height 18
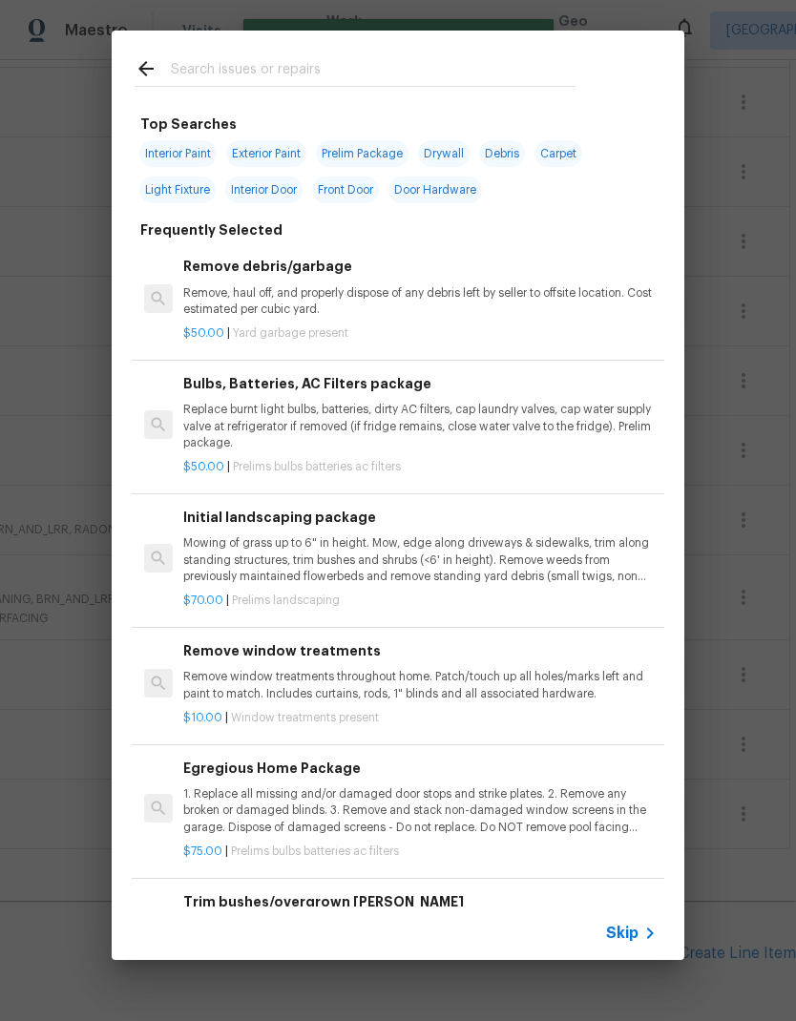
click at [292, 71] on input "text" at bounding box center [373, 71] width 405 height 29
type input "Pres"
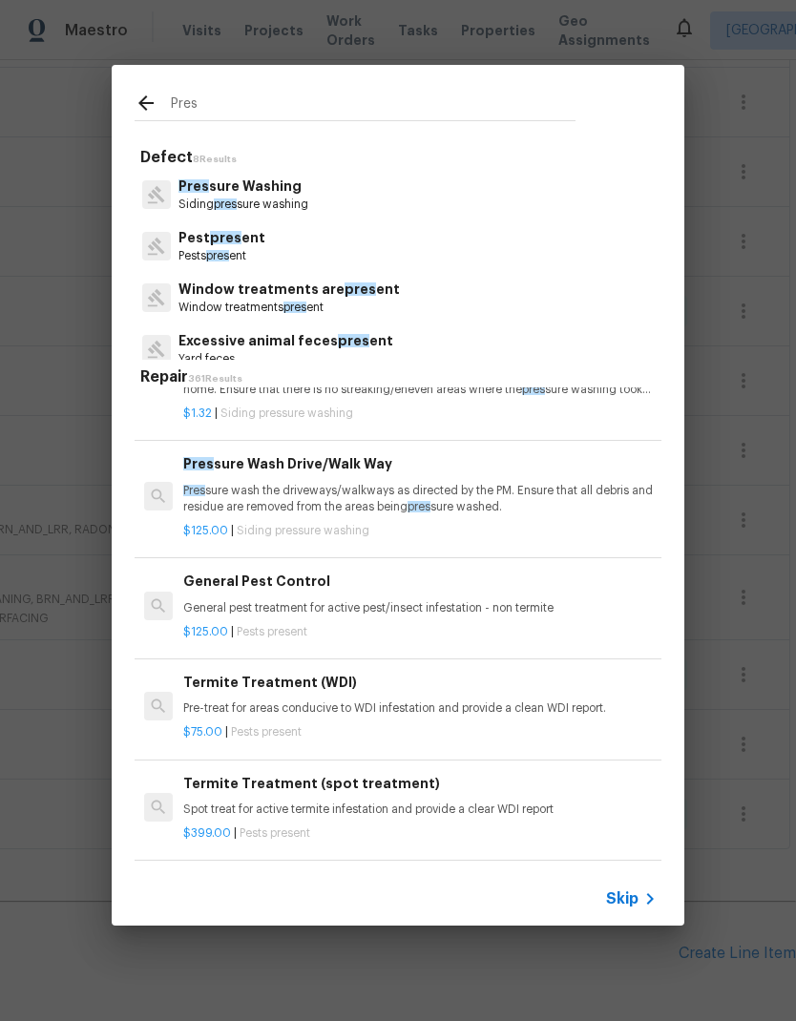
scroll to position [533, 0]
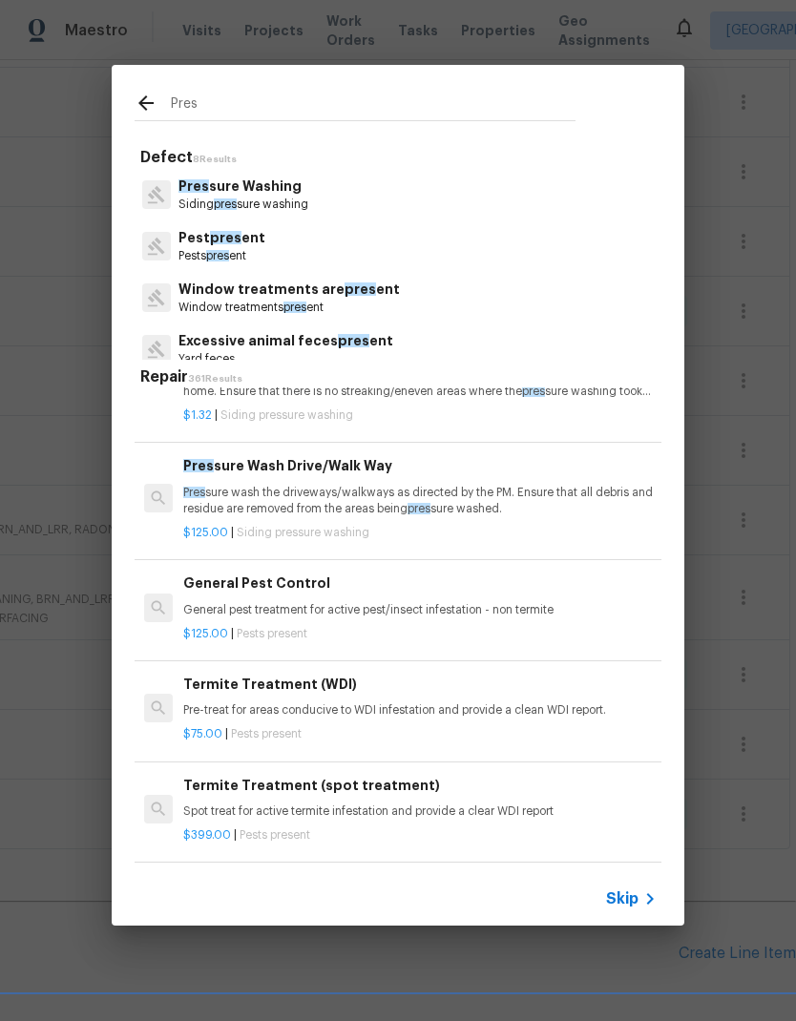
click at [338, 492] on p "Pres sure wash the driveways/walkways as directed by the PM. Ensure that all de…" at bounding box center [419, 501] width 473 height 32
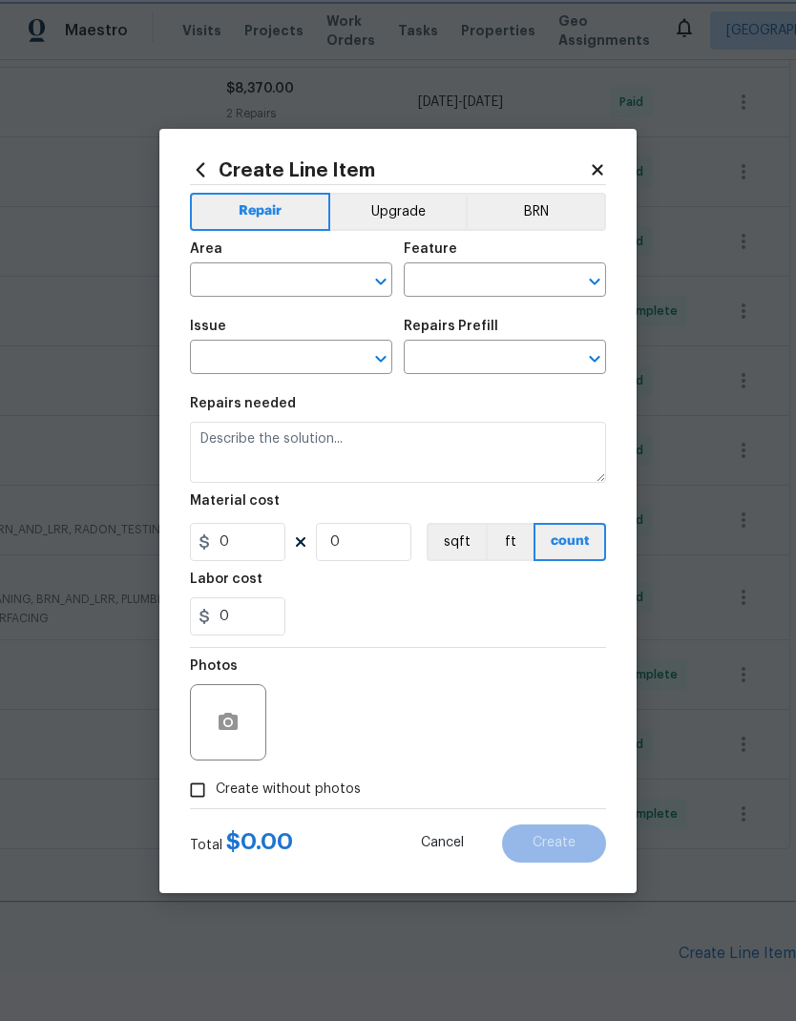
type input "Siding"
type input "Pressure Washing"
type input "Pressure Wash Drive/Walk Way $125.00"
type textarea "Pressure wash the driveways/walkways as directed by the PM. Ensure that all deb…"
type input "125"
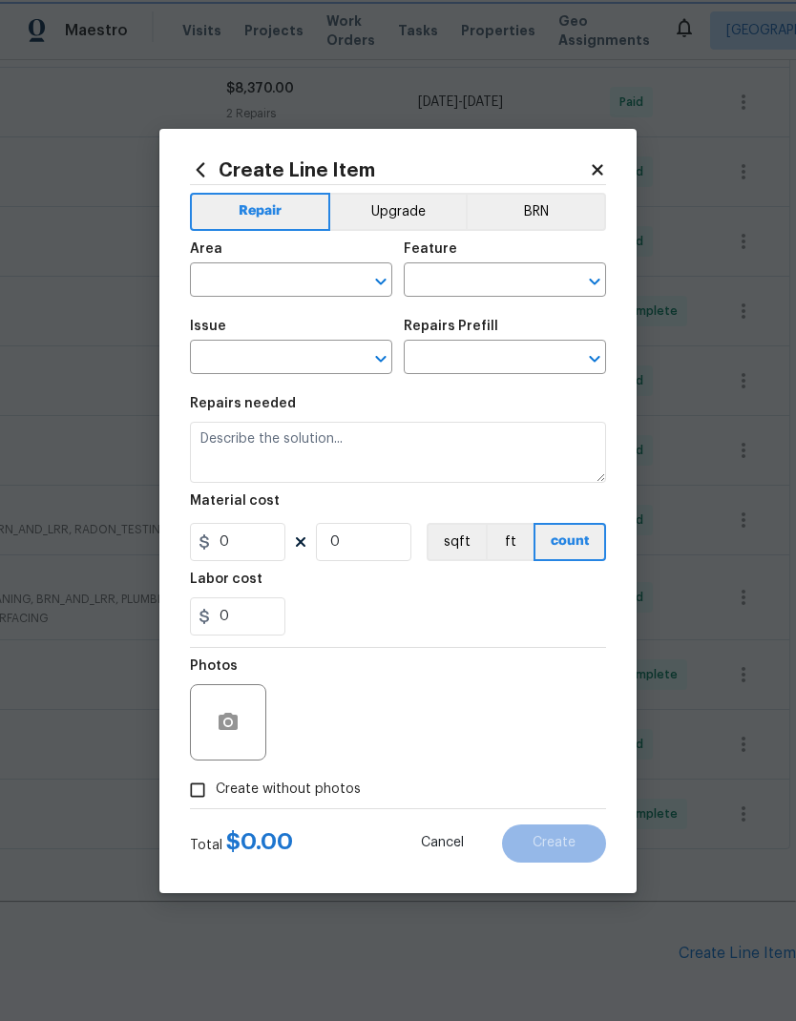
type input "1"
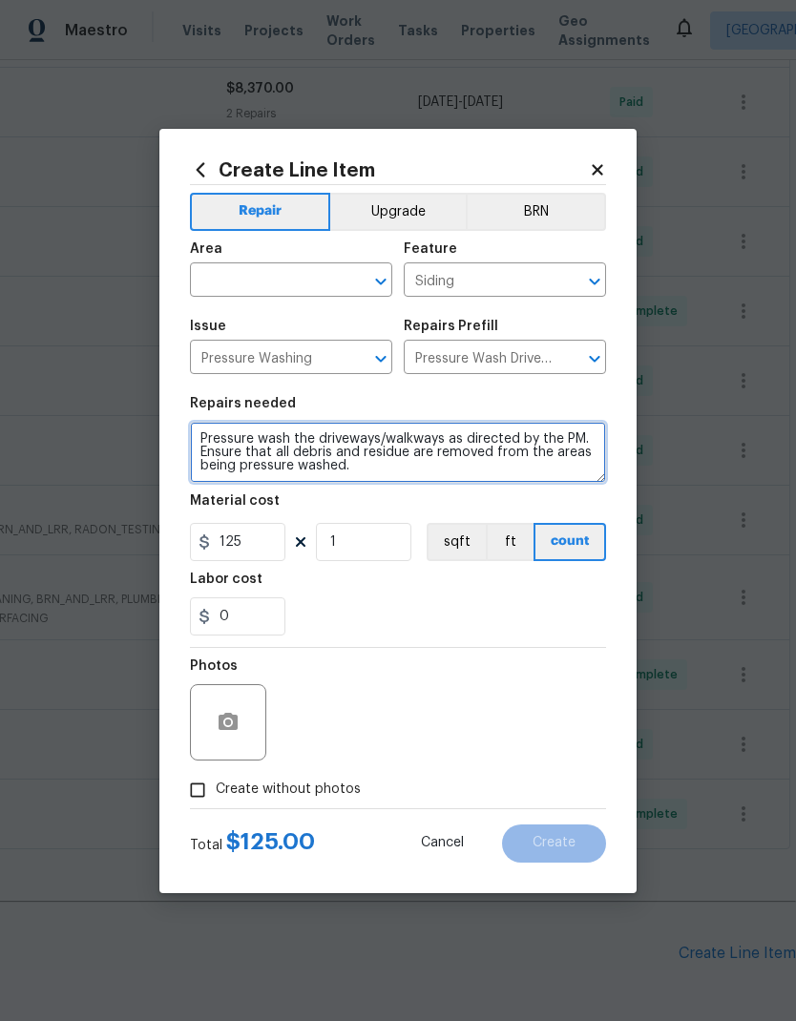
click at [192, 443] on textarea "Pressure wash the driveways/walkways as directed by the PM. Ensure that all deb…" at bounding box center [398, 452] width 416 height 61
click at [254, 434] on textarea "Pressure wash the driveways/walkways as directed by the PM. Ensure that all deb…" at bounding box center [398, 452] width 416 height 61
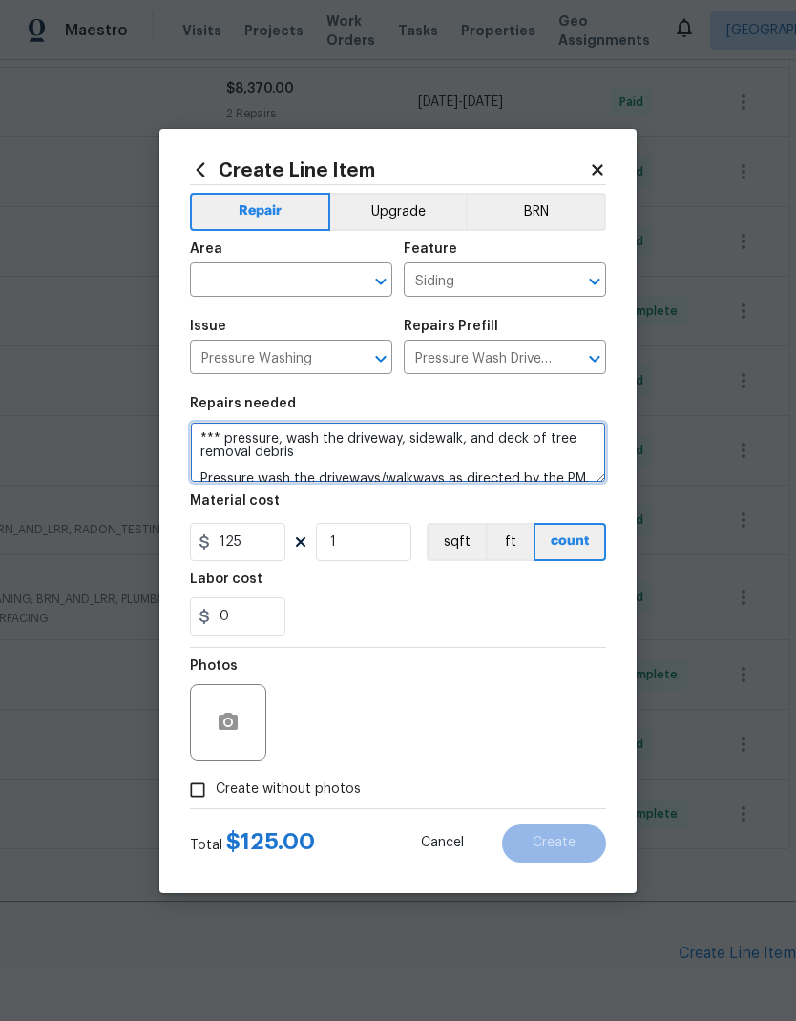
click at [459, 457] on textarea "*** pressure, wash the driveway, sidewalk, and deck of tree removal debris Pres…" at bounding box center [398, 452] width 416 height 61
type textarea "*** pressure, wash the driveway, sidewalk, and deck of tree removal debris*** P…"
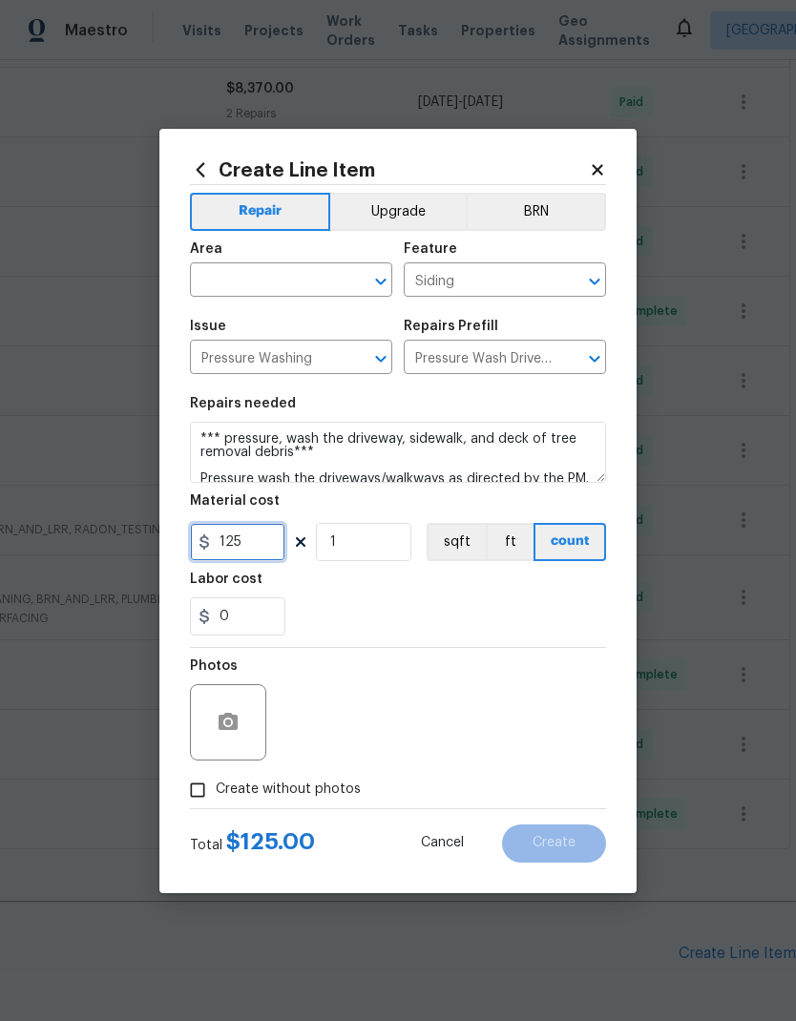
click at [264, 550] on input "125" at bounding box center [237, 542] width 95 height 38
type input "200"
click at [196, 797] on input "Create without photos" at bounding box center [197, 790] width 36 height 36
checkbox input "true"
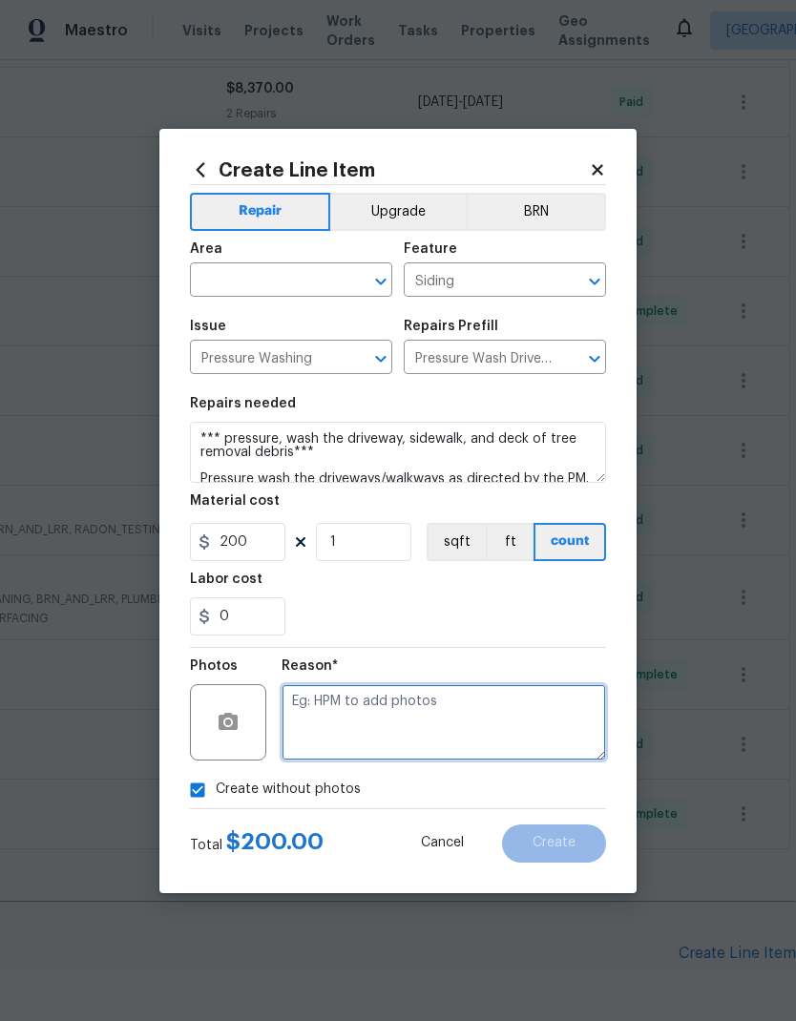
click at [367, 706] on textarea at bounding box center [443, 722] width 324 height 76
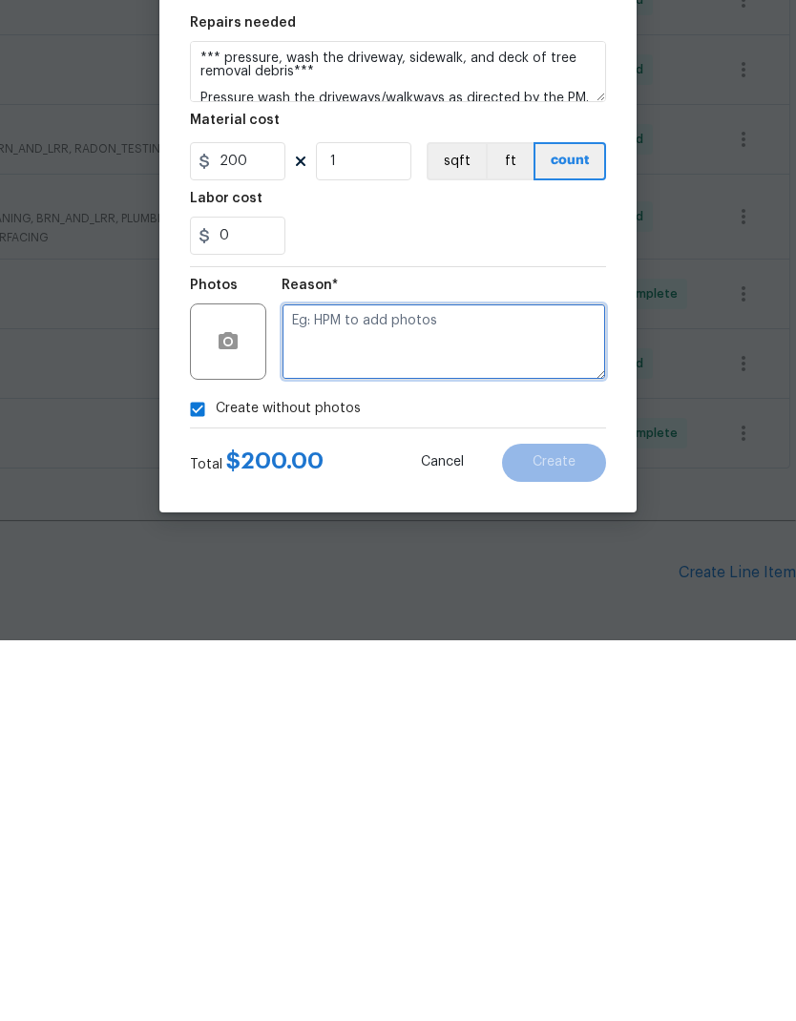
click at [378, 684] on textarea at bounding box center [443, 722] width 324 height 76
paste textarea "HPM to add photos"
click at [549, 684] on textarea "HPM to add photos" at bounding box center [443, 722] width 324 height 76
type textarea "HPM to add photos"
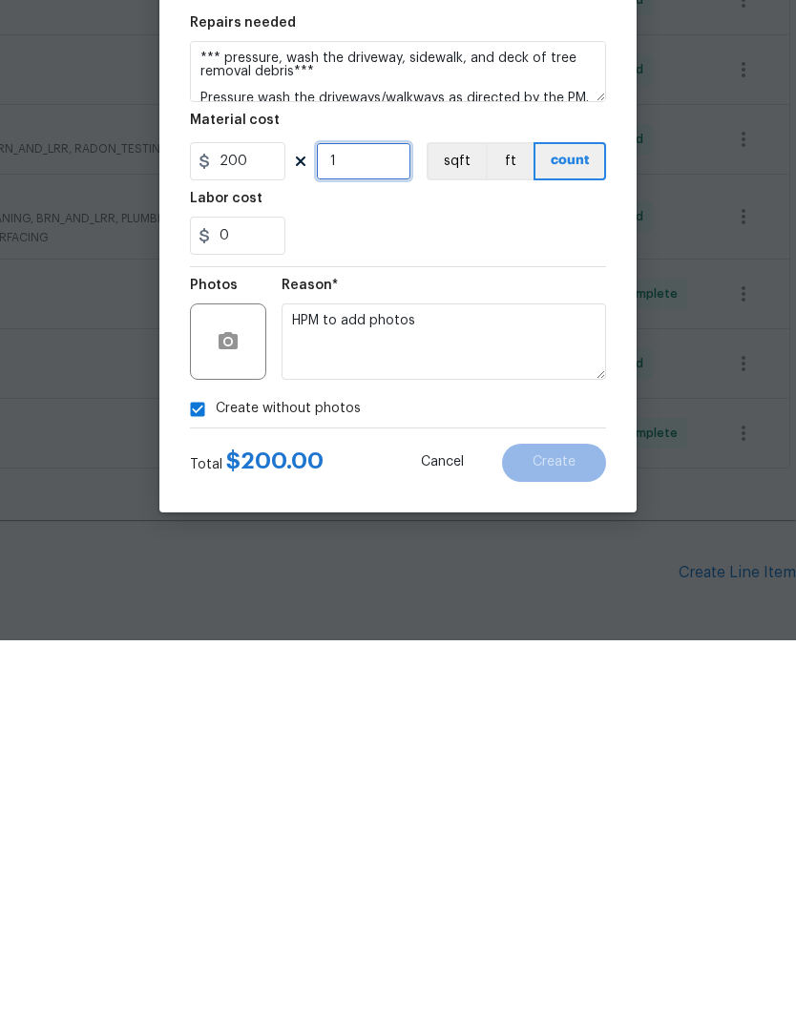
click at [393, 523] on input "1" at bounding box center [363, 542] width 95 height 38
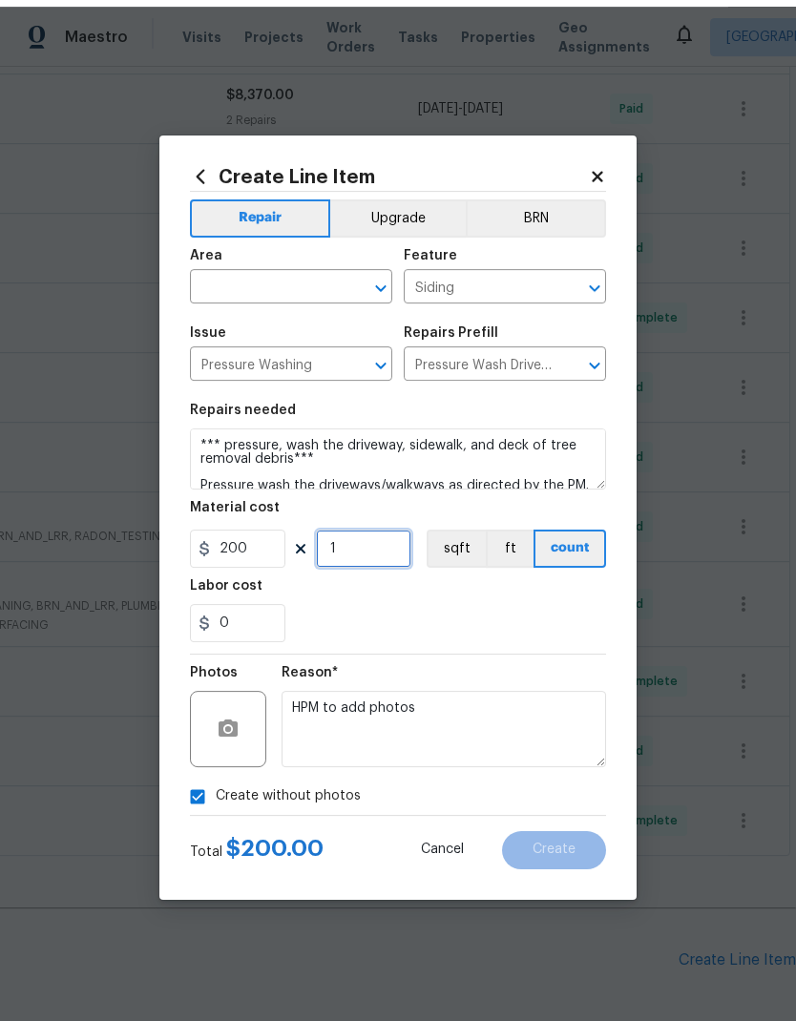
scroll to position [0, 0]
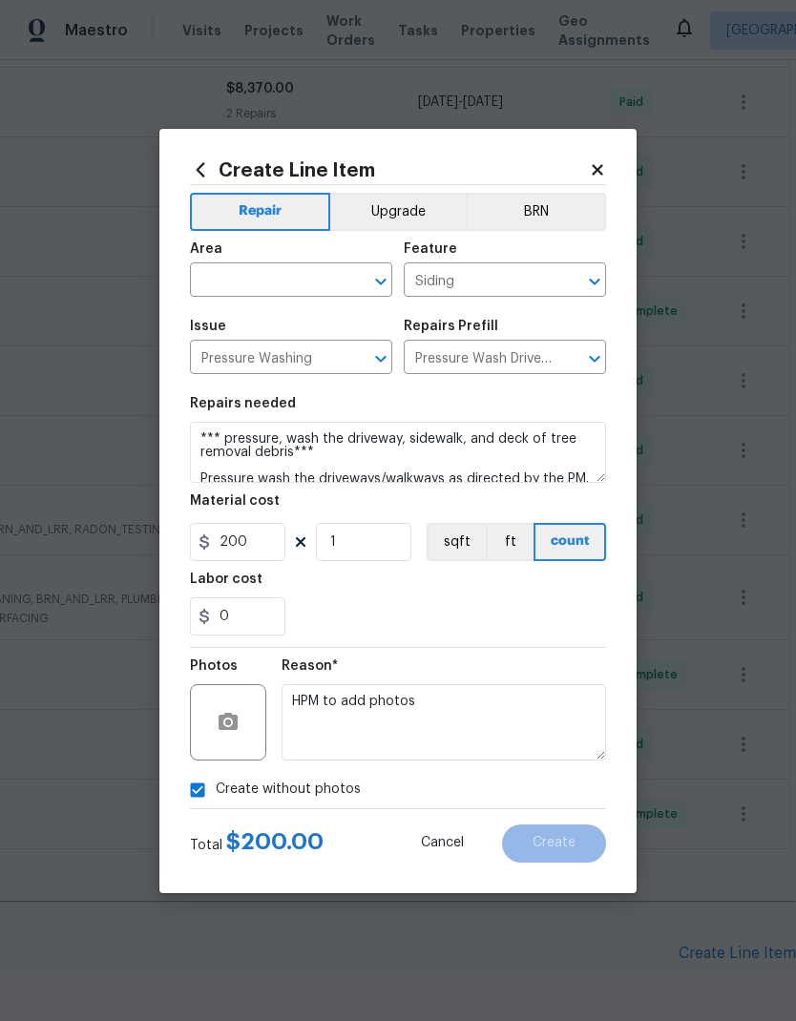
click at [312, 275] on input "text" at bounding box center [264, 282] width 149 height 30
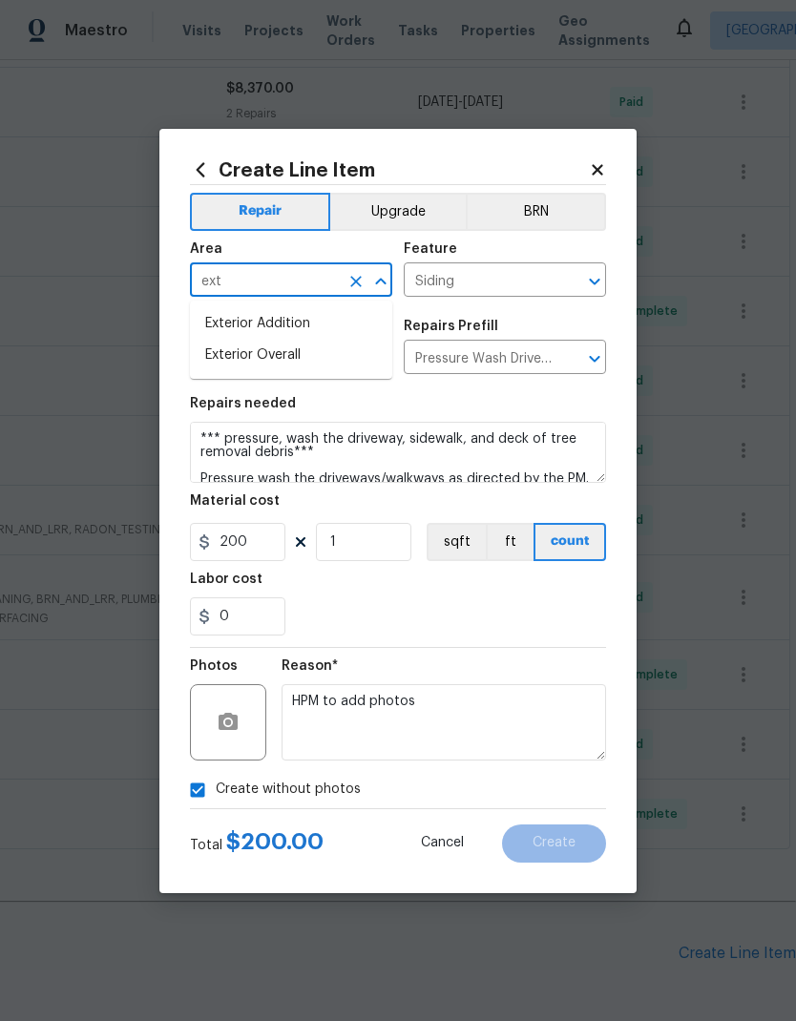
click at [304, 359] on li "Exterior Overall" at bounding box center [291, 355] width 202 height 31
type input "Exterior Overall"
click at [575, 851] on button "Create" at bounding box center [554, 843] width 104 height 38
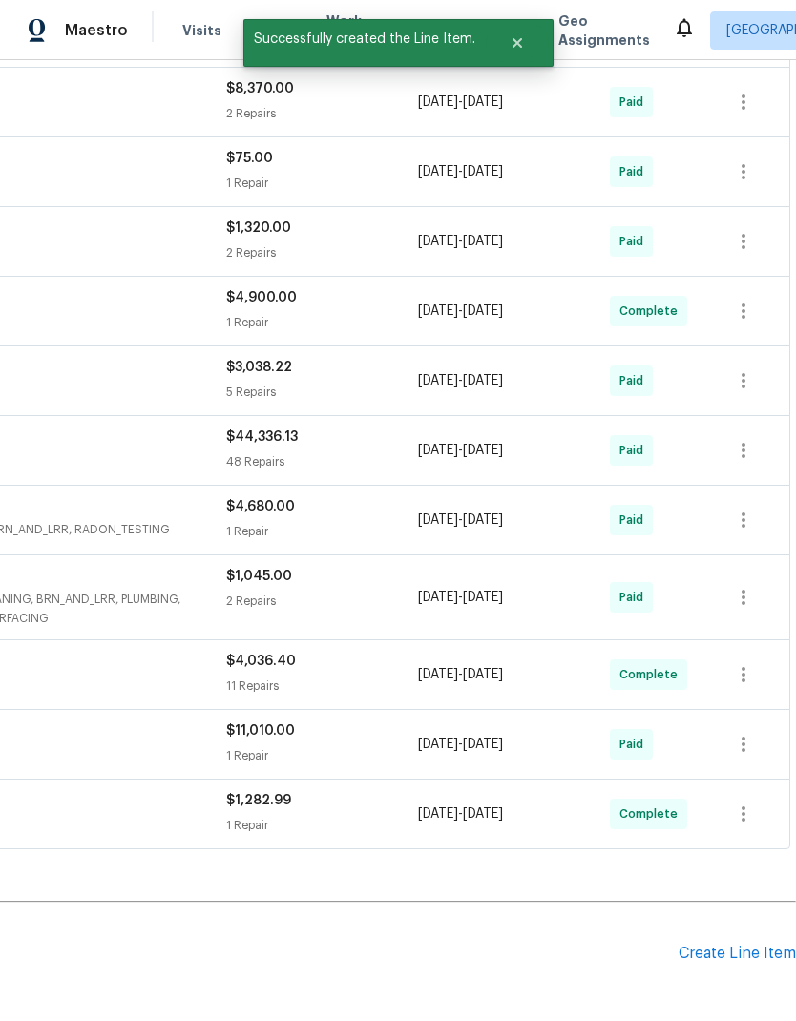
click at [733, 960] on div "Create Line Item" at bounding box center [736, 954] width 117 height 18
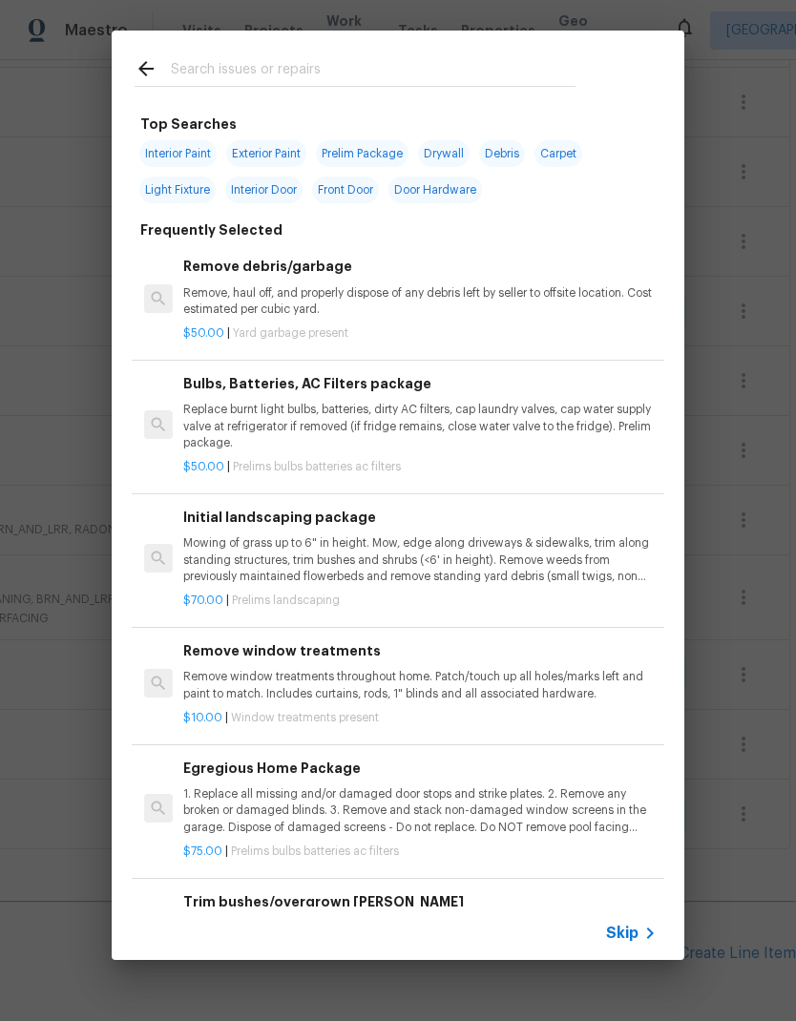
click at [279, 74] on input "text" at bounding box center [373, 71] width 405 height 29
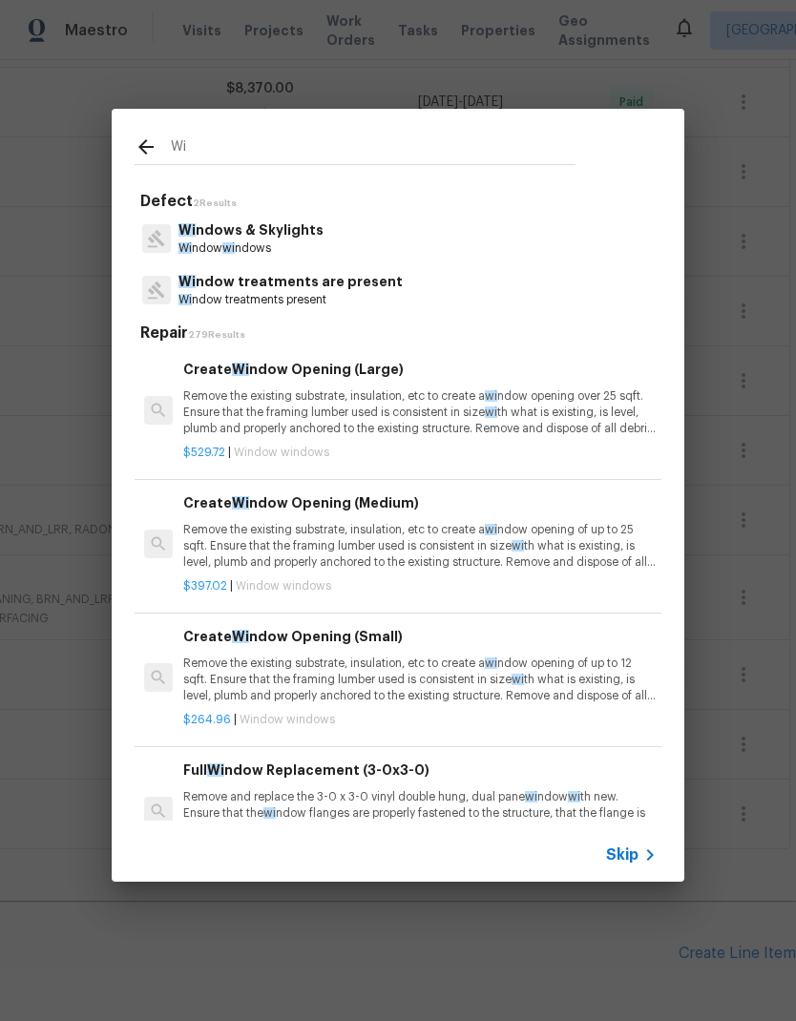
type input "Win"
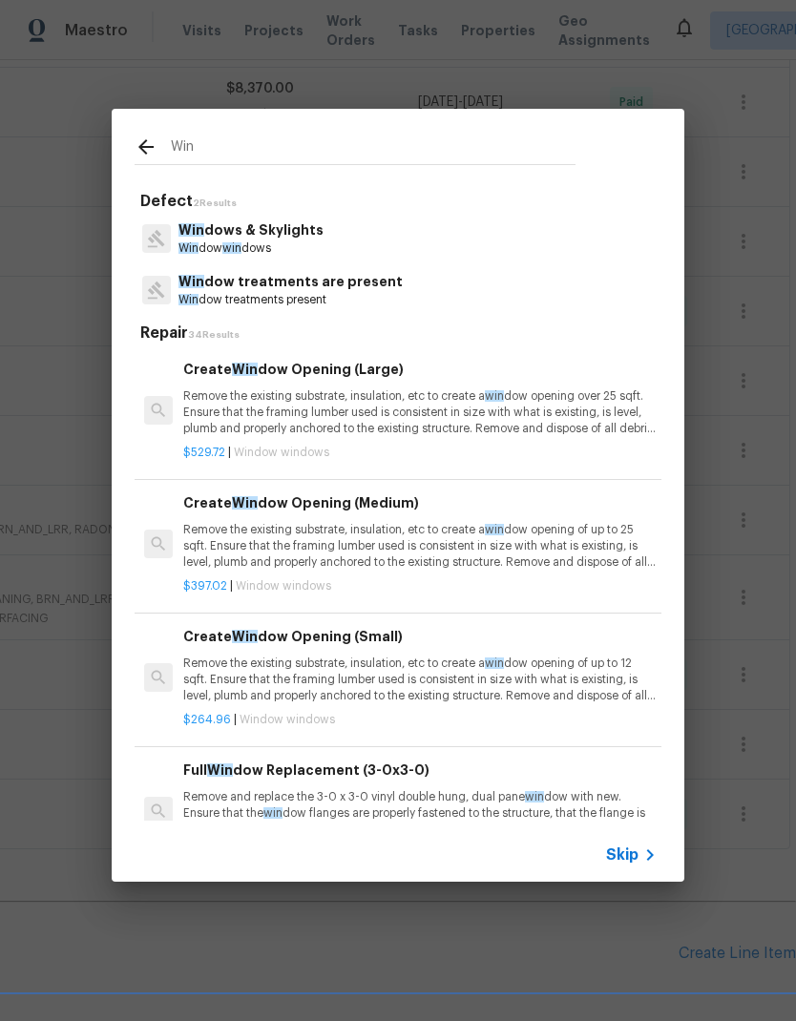
click at [270, 233] on p "Win dows & Skylights" at bounding box center [250, 230] width 145 height 20
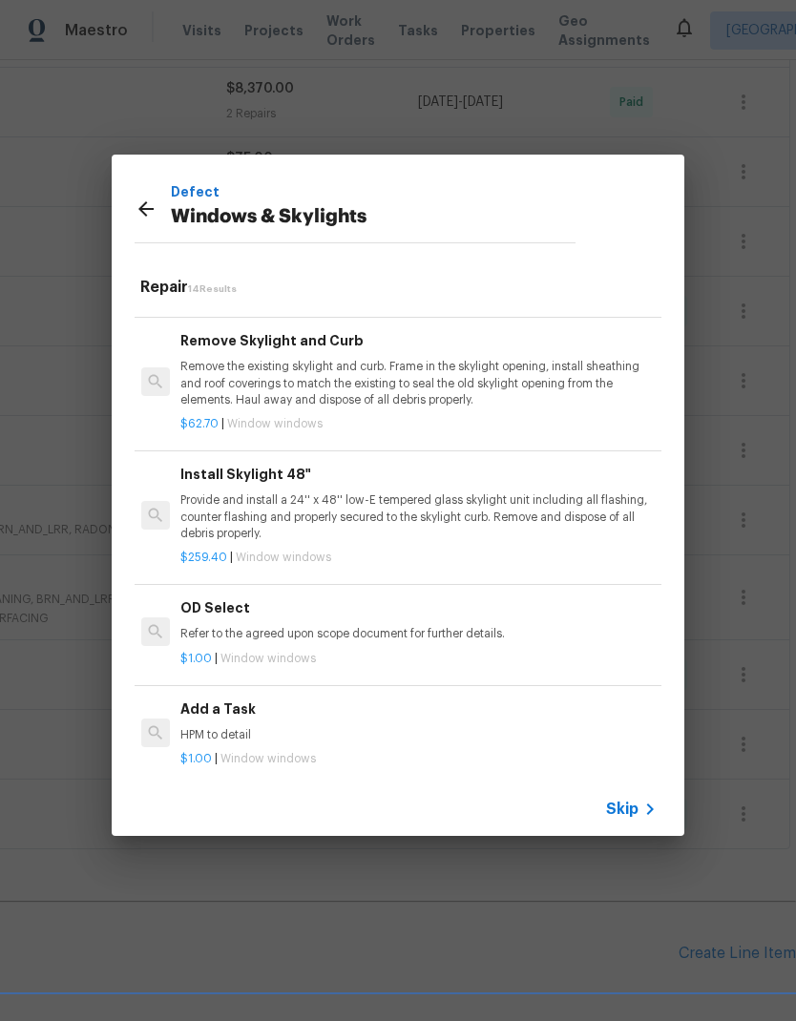
scroll to position [1269, 3]
click at [237, 728] on p "HPM to detail" at bounding box center [416, 736] width 473 height 16
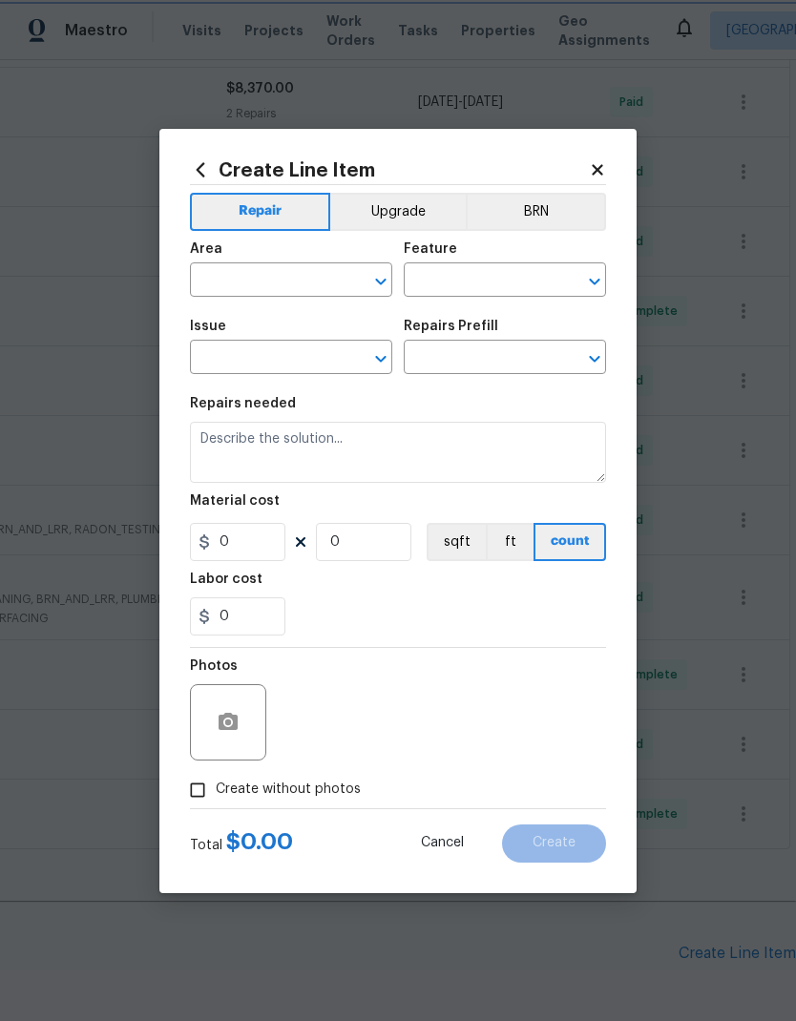
type input "Windows & Skylights"
type input "Add a Task $1.00"
type textarea "HPM to detail"
type input "1"
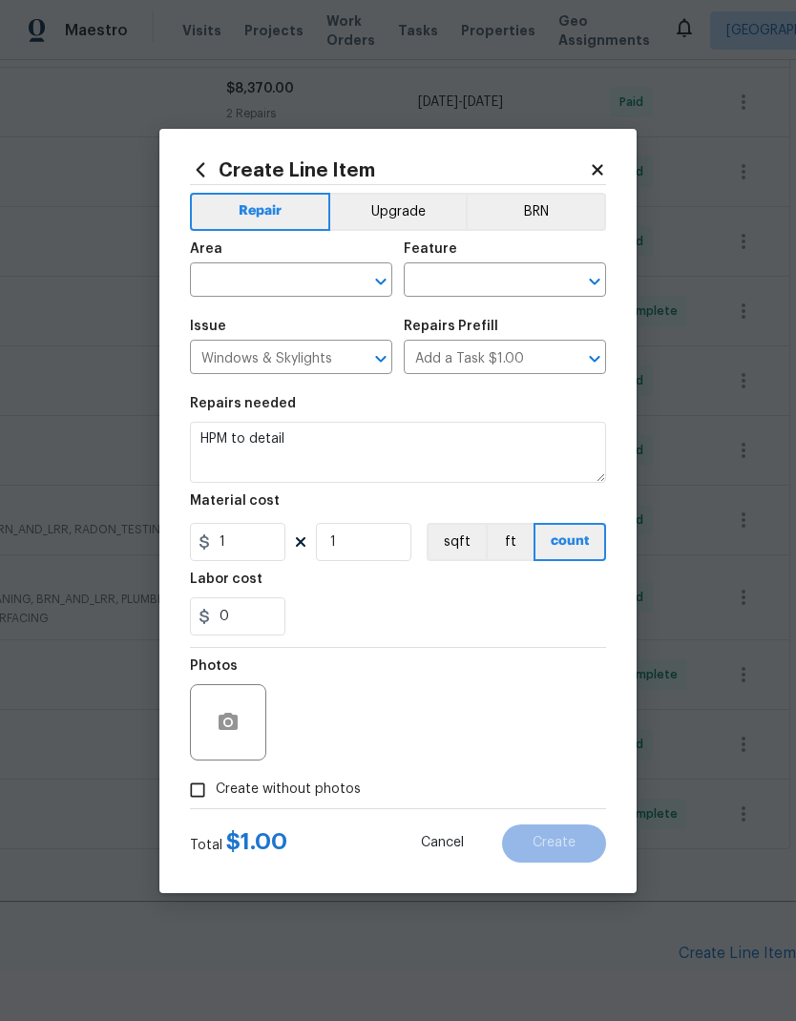
click at [295, 278] on input "text" at bounding box center [264, 282] width 149 height 30
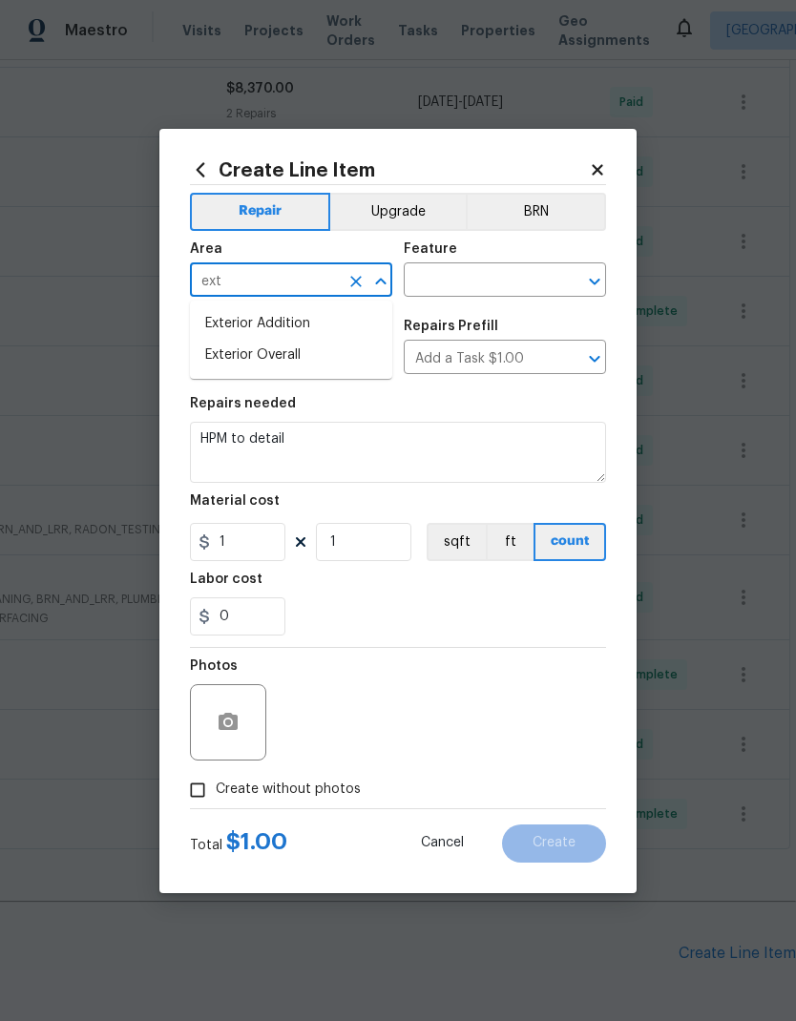
click at [307, 357] on li "Exterior Overall" at bounding box center [291, 355] width 202 height 31
type input "Exterior Overall"
click at [493, 279] on input "text" at bounding box center [478, 282] width 149 height 30
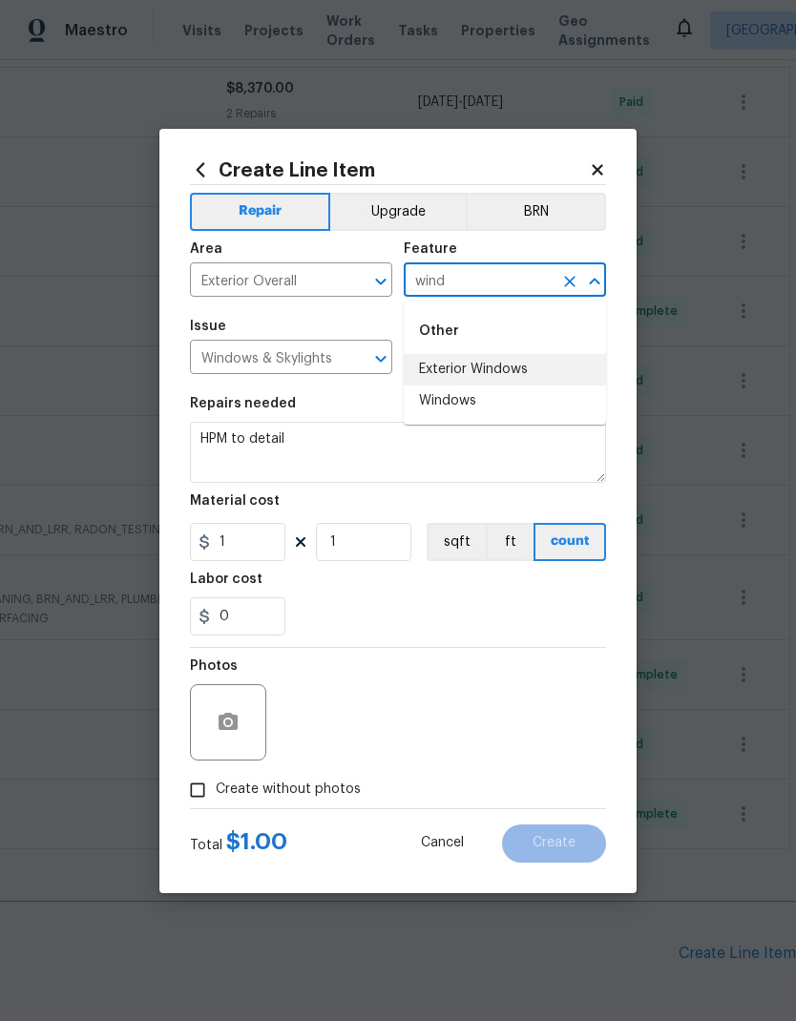
click at [515, 373] on li "Exterior Windows" at bounding box center [505, 369] width 202 height 31
type input "Exterior Windows"
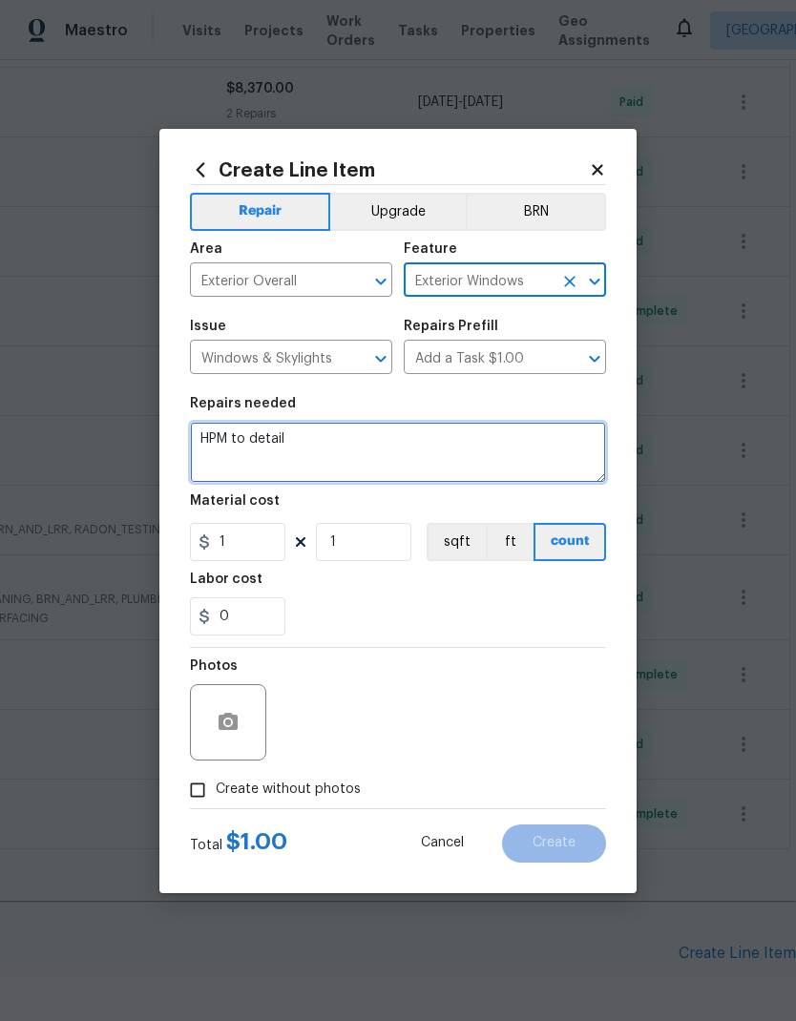
click at [276, 440] on textarea "HPM to detail" at bounding box center [398, 452] width 416 height 61
click at [207, 435] on textarea "HPM to detail" at bounding box center [398, 452] width 416 height 61
click at [206, 434] on textarea "HPM to detail" at bounding box center [398, 452] width 416 height 61
type textarea "Deep, clean all the windows inside and out"
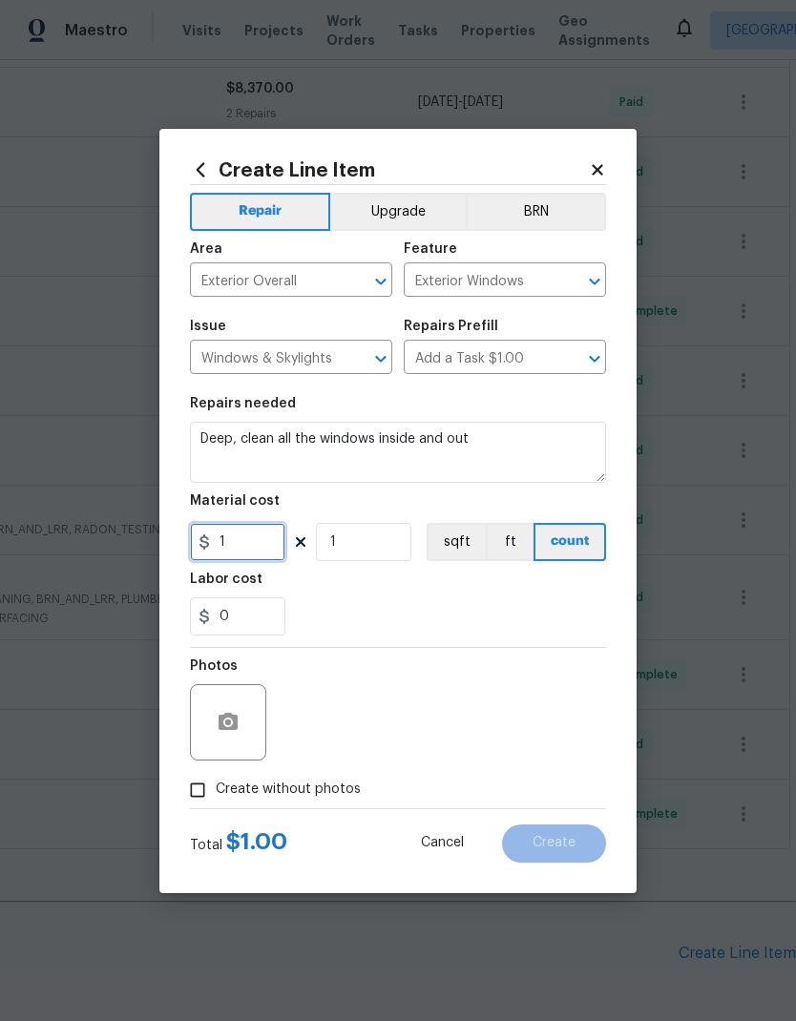
click at [260, 542] on input "1" at bounding box center [237, 542] width 95 height 38
type input "300"
click at [234, 741] on button "button" at bounding box center [228, 722] width 46 height 46
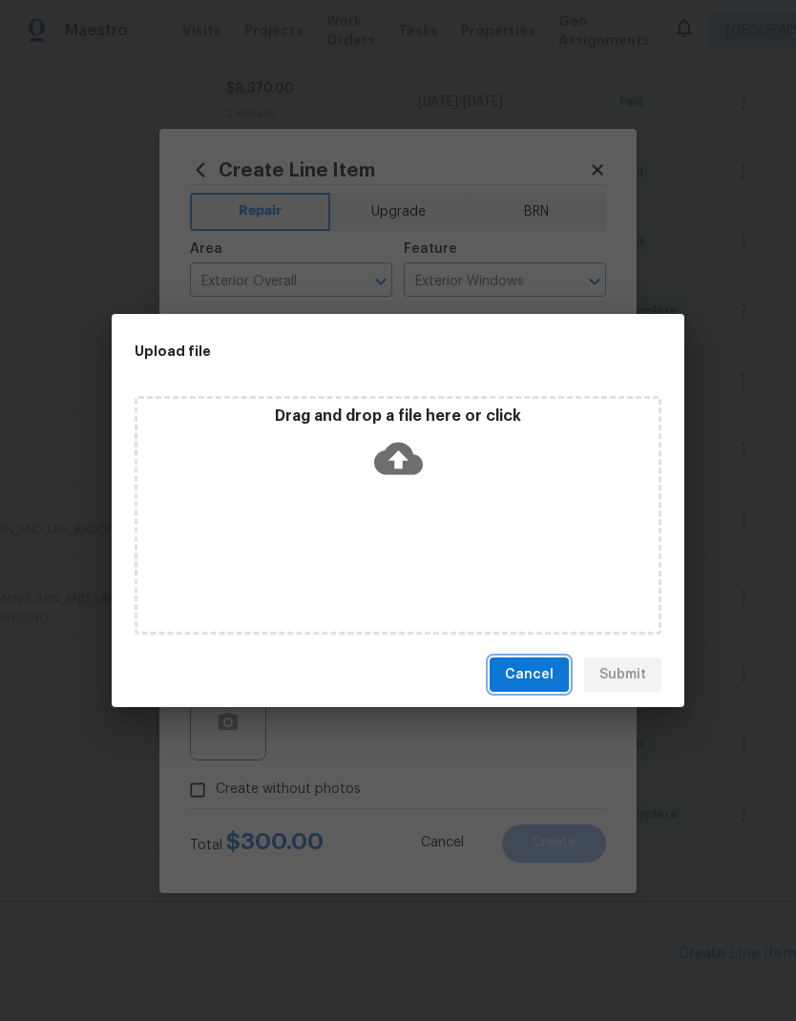
click at [553, 685] on span "Cancel" at bounding box center [529, 675] width 49 height 24
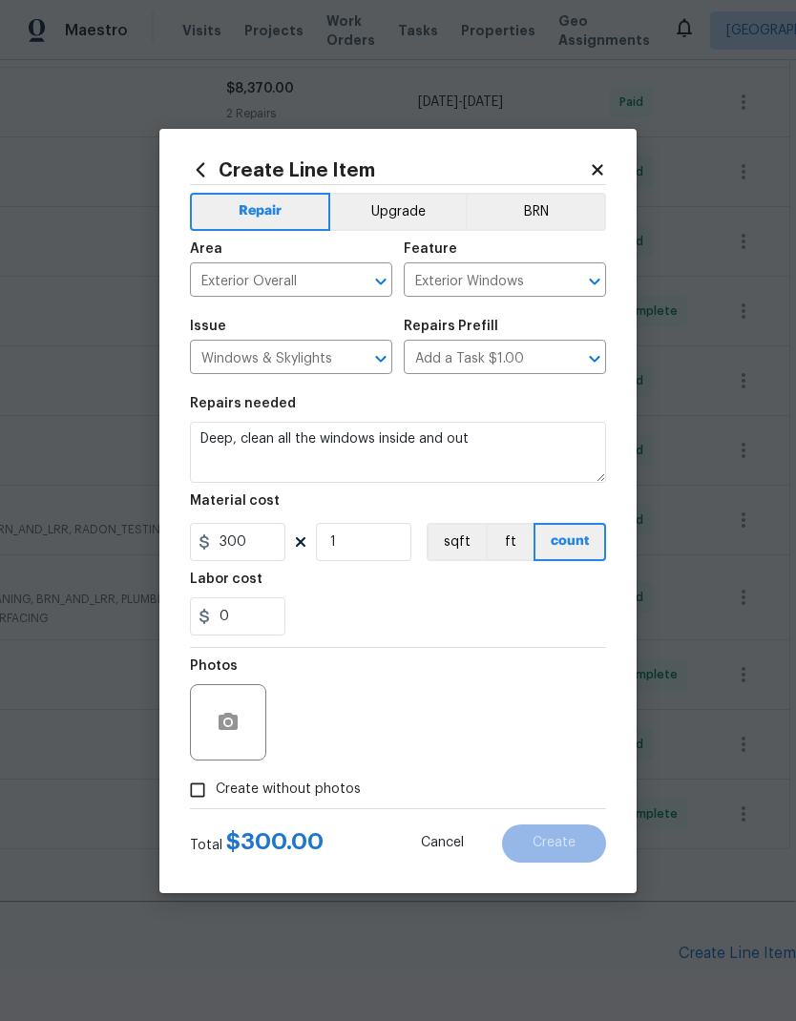
click at [200, 799] on input "Create without photos" at bounding box center [197, 790] width 36 height 36
checkbox input "true"
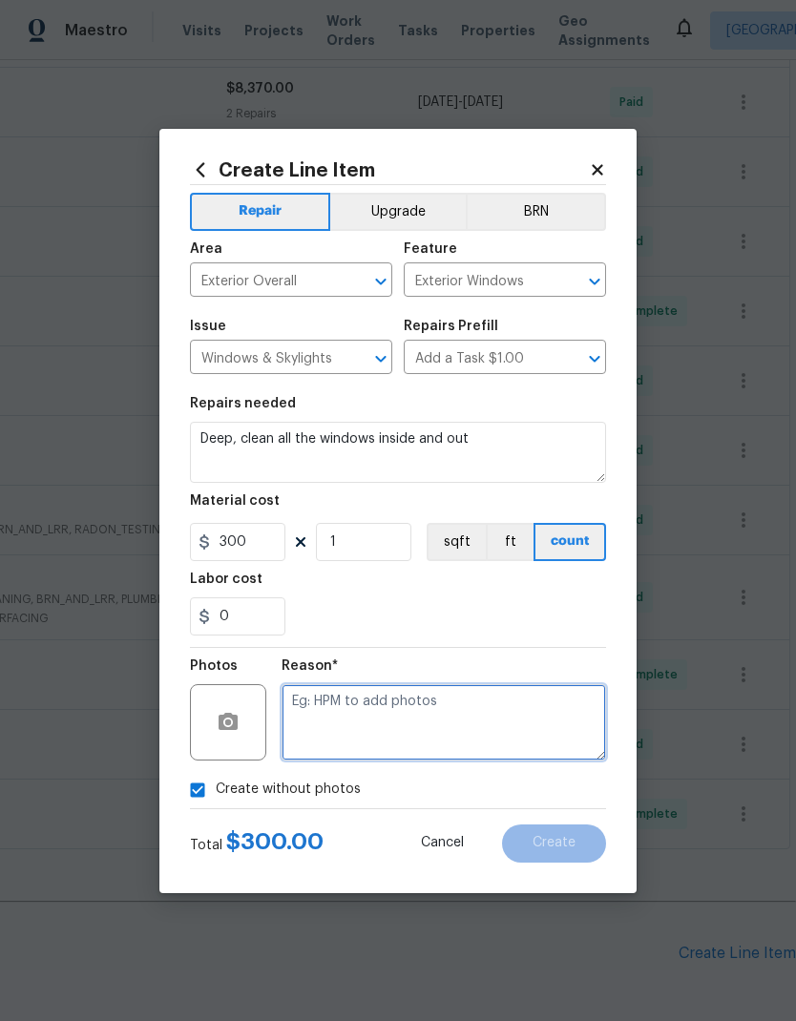
click at [361, 702] on textarea at bounding box center [443, 722] width 324 height 76
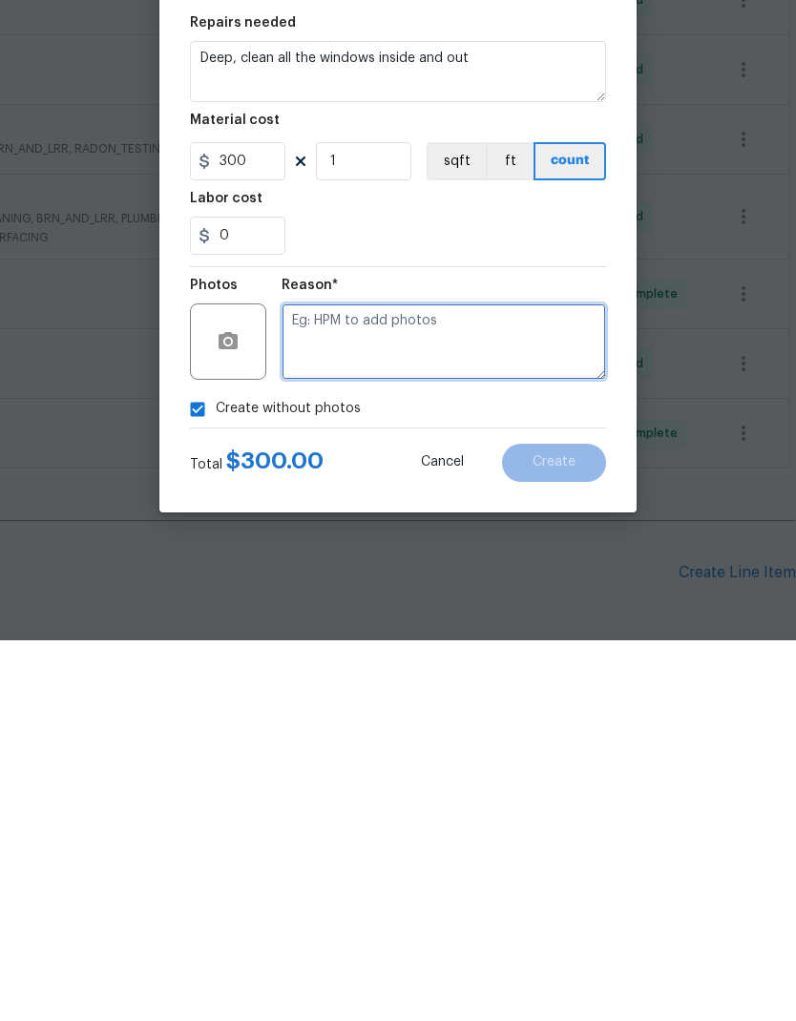
click at [375, 684] on textarea at bounding box center [443, 722] width 324 height 76
paste textarea "HPM to add photos"
type textarea "HPM to add photos"
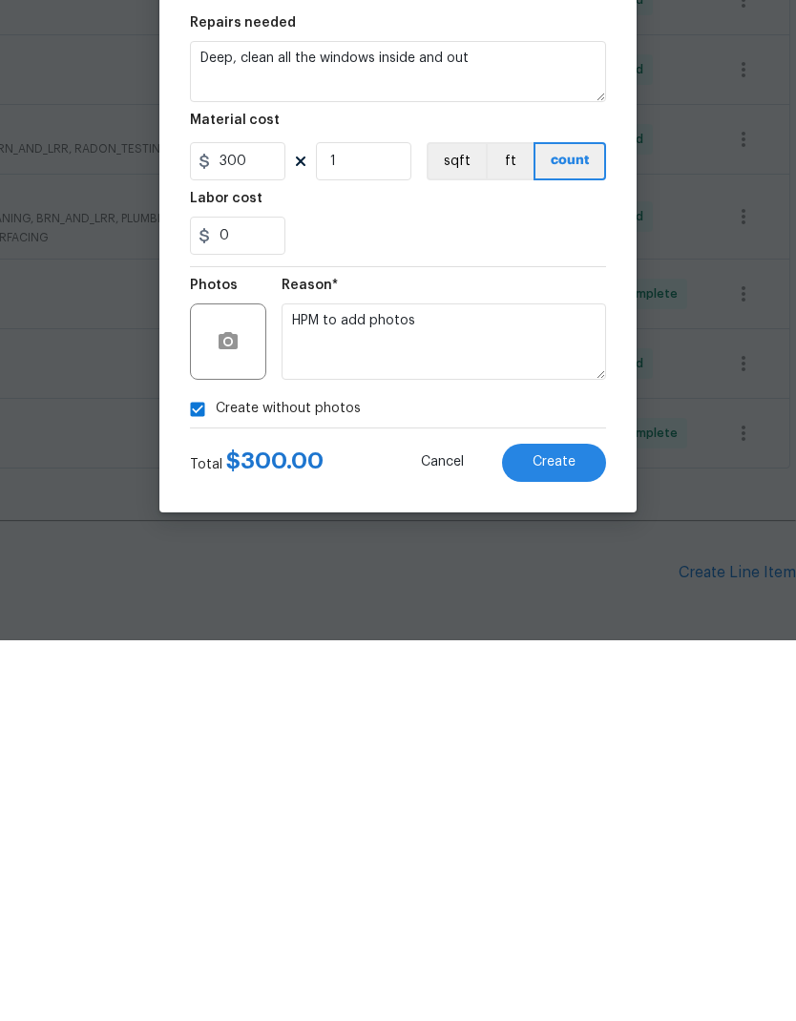
click at [587, 824] on button "Create" at bounding box center [554, 843] width 104 height 38
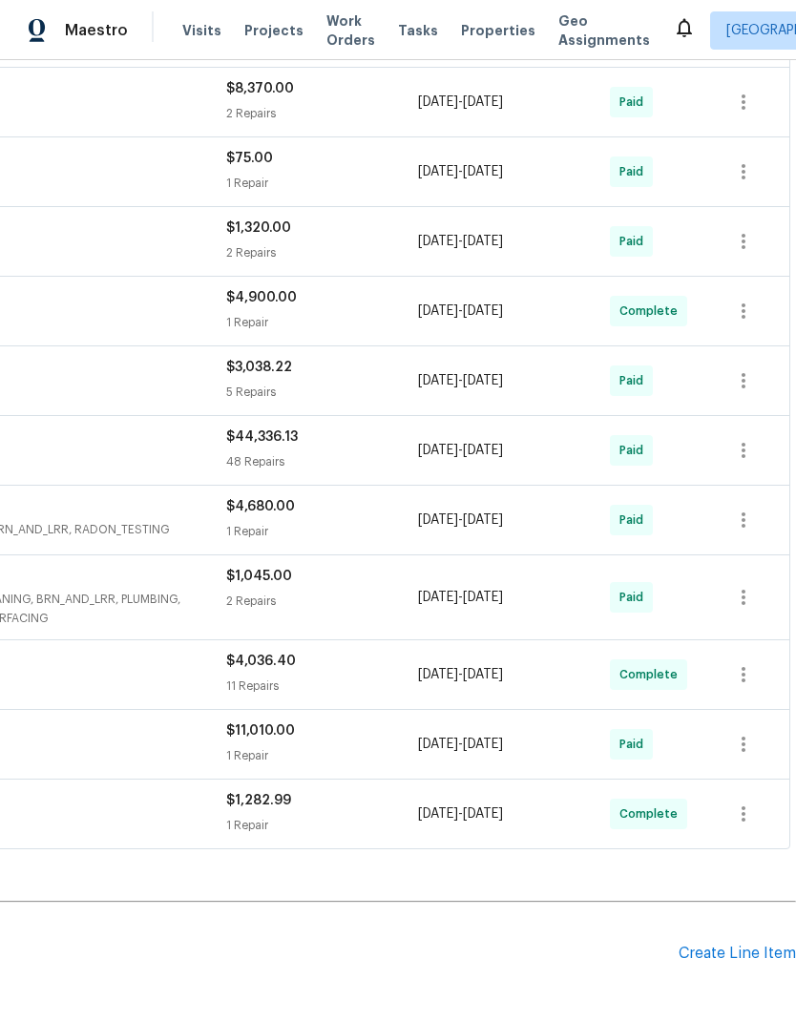
click at [738, 945] on div "Create Line Item" at bounding box center [736, 954] width 117 height 18
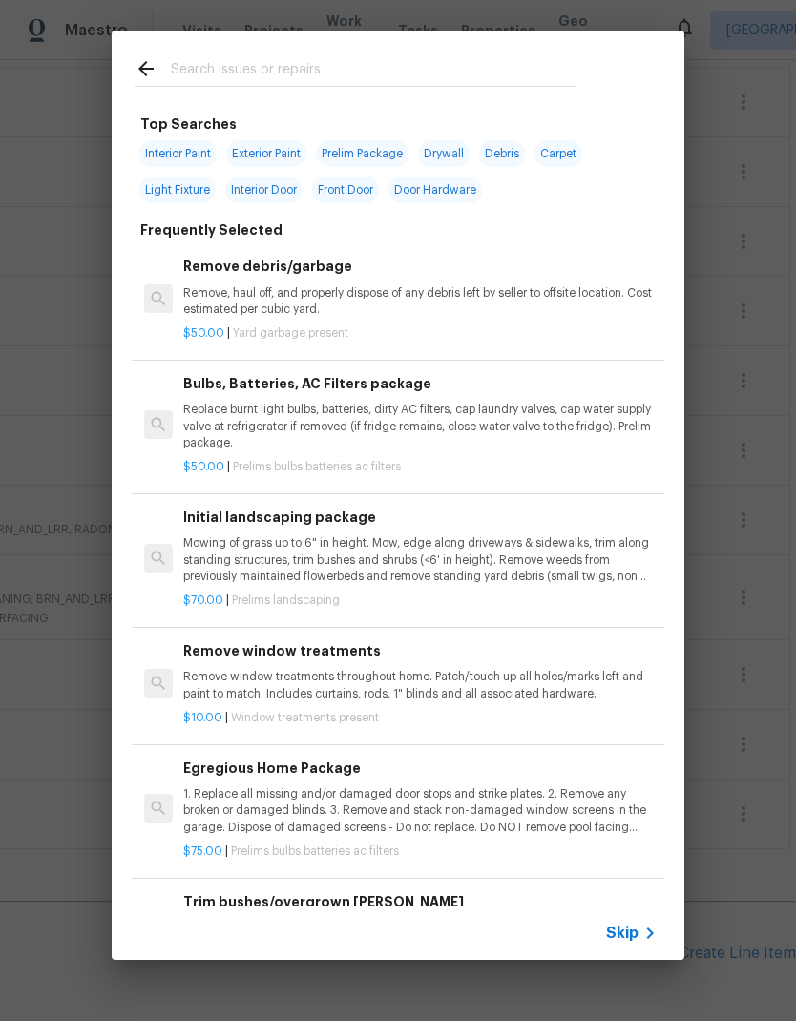
click at [258, 66] on input "text" at bounding box center [373, 71] width 405 height 29
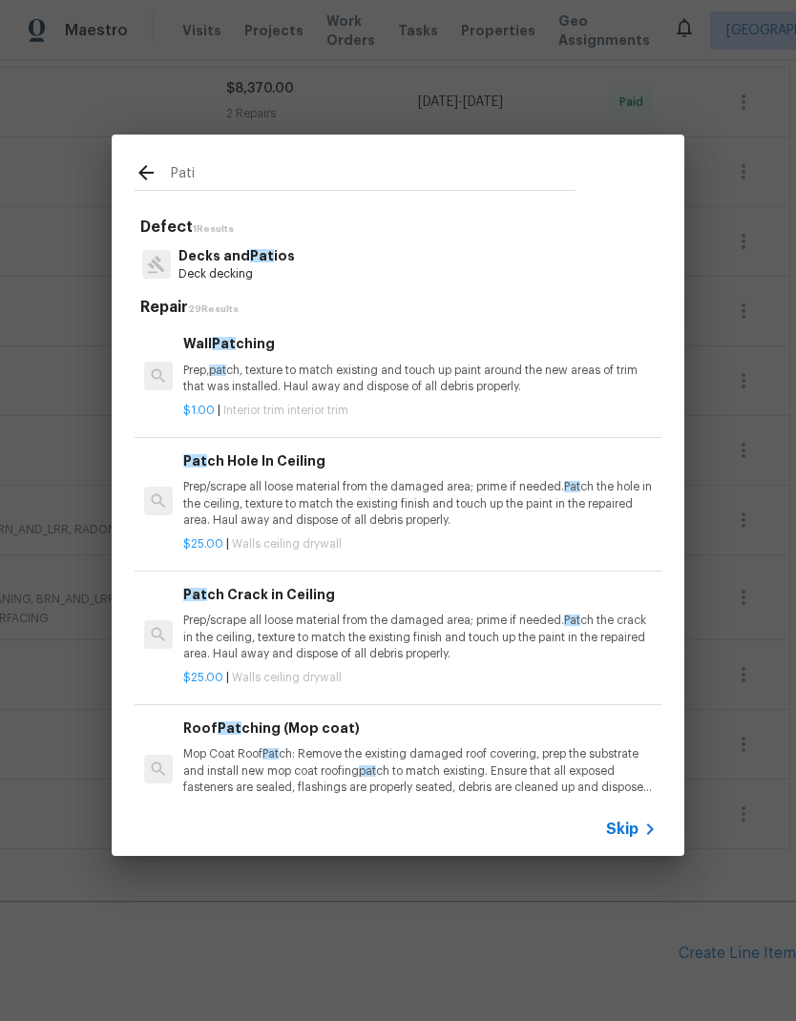
type input "Patio"
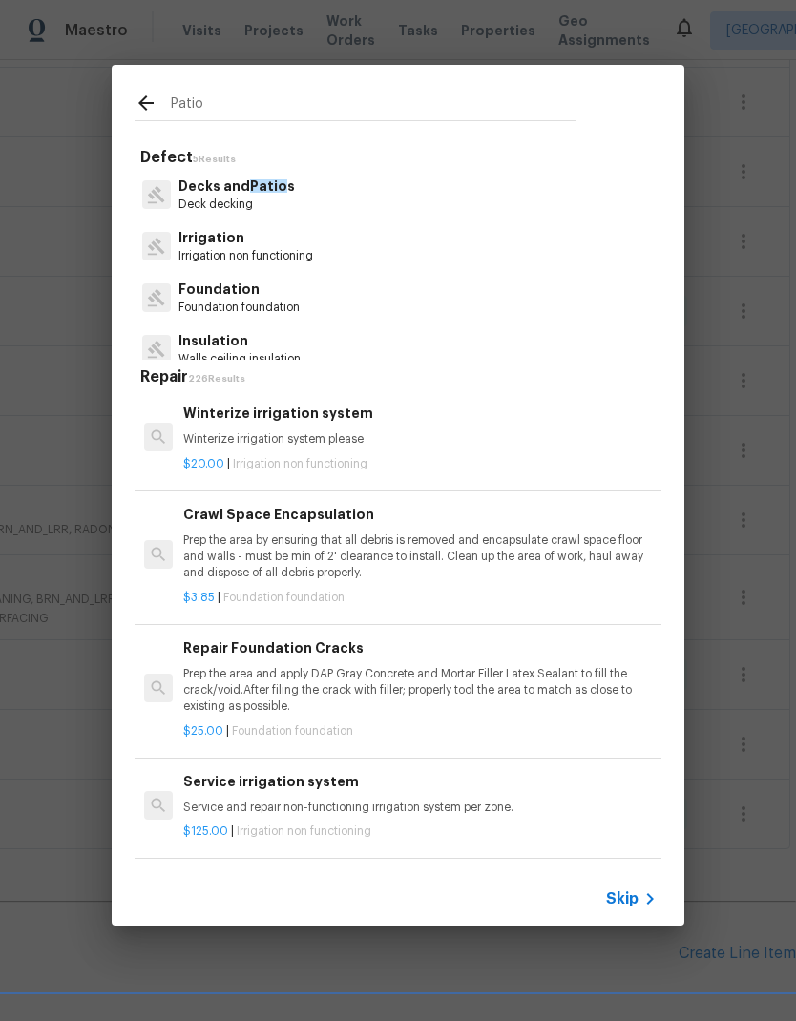
click at [273, 196] on p "Decks and Patio s" at bounding box center [236, 187] width 116 height 20
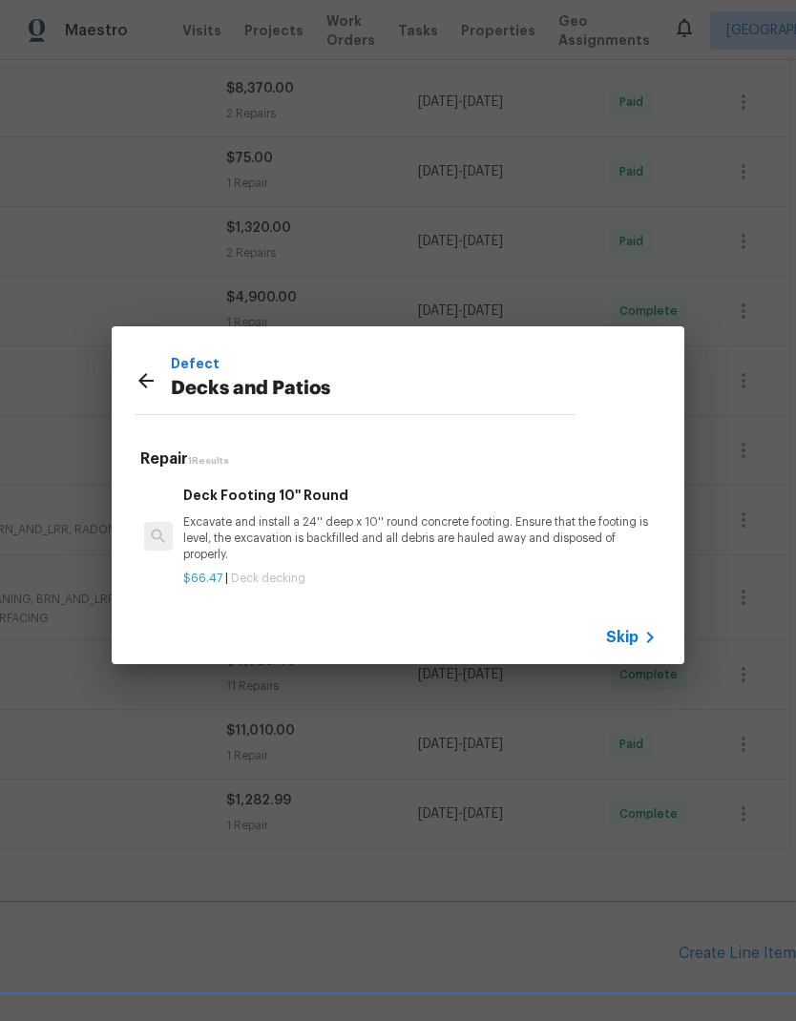
click at [345, 533] on p "Excavate and install a 24'' deep x 10'' round concrete footing. Ensure that the…" at bounding box center [419, 538] width 473 height 49
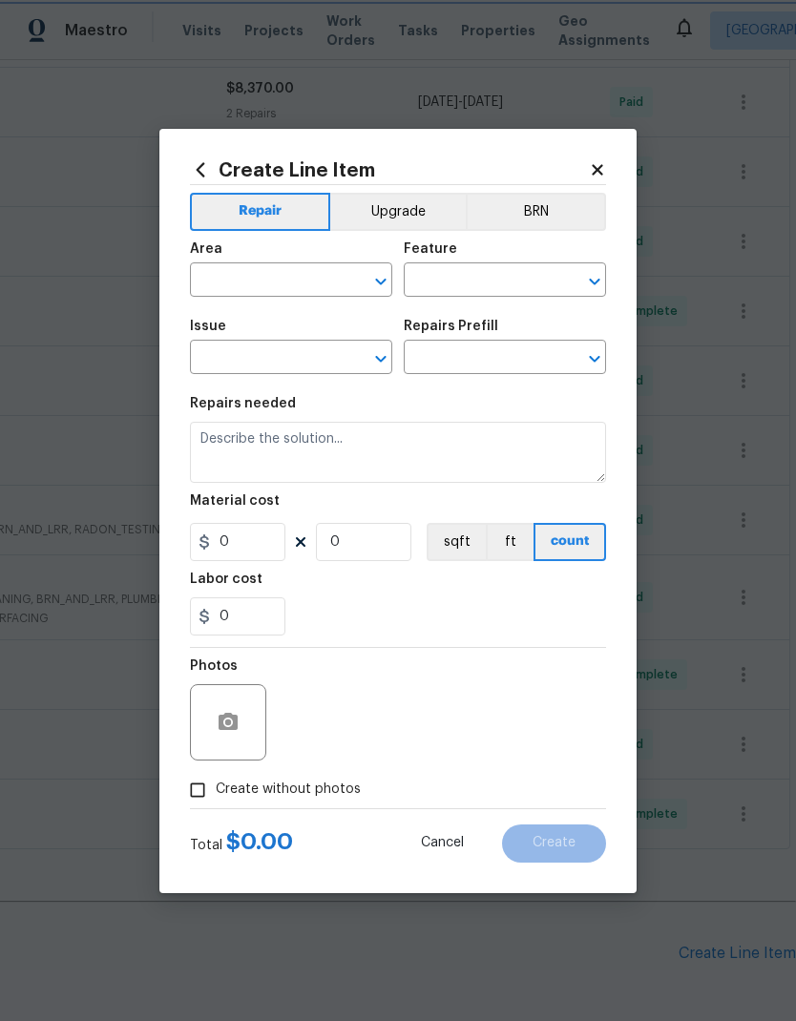
type input "Deck"
type input "Decks and Patios"
type input "Deck Footing 10'' Round $66.47"
type textarea "Excavate and install a 24'' deep x 10'' round concrete footing. Ensure that the…"
type input "66.47"
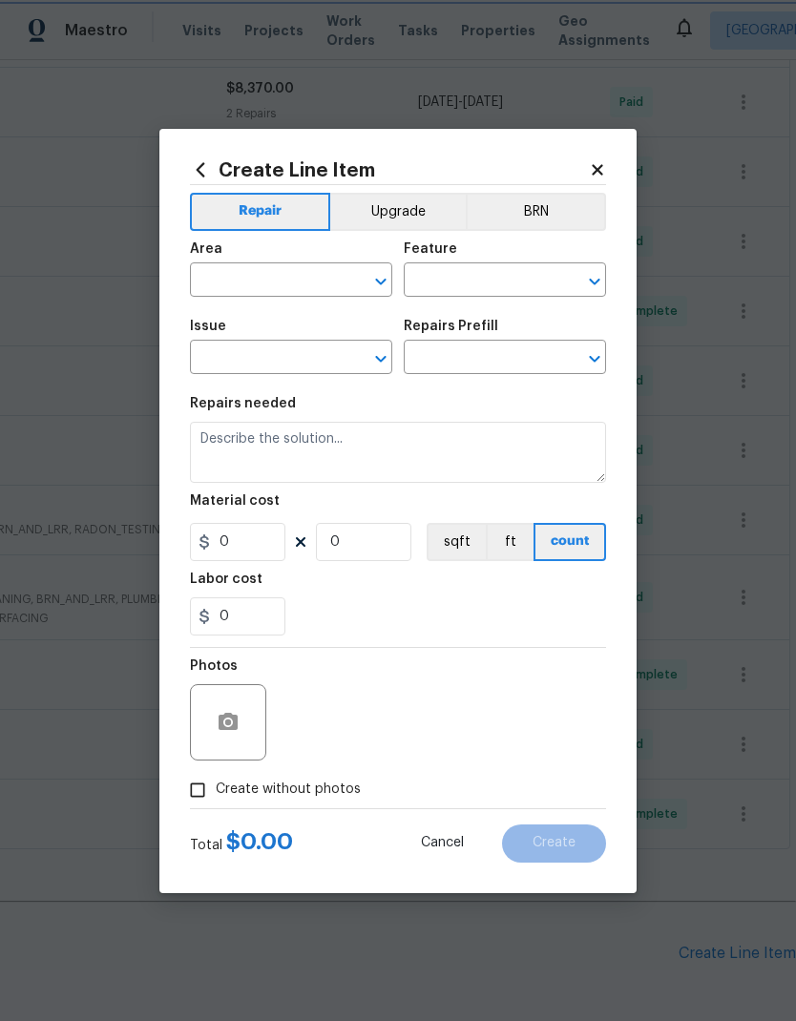
type input "1"
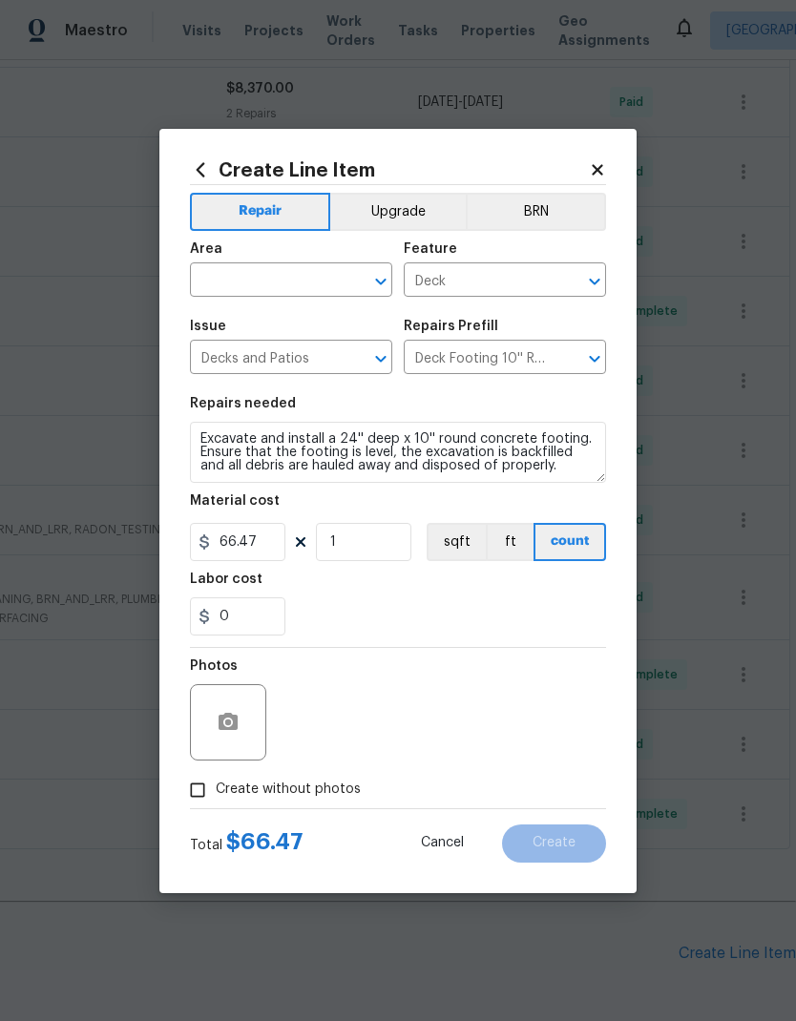
click at [299, 278] on input "text" at bounding box center [264, 282] width 149 height 30
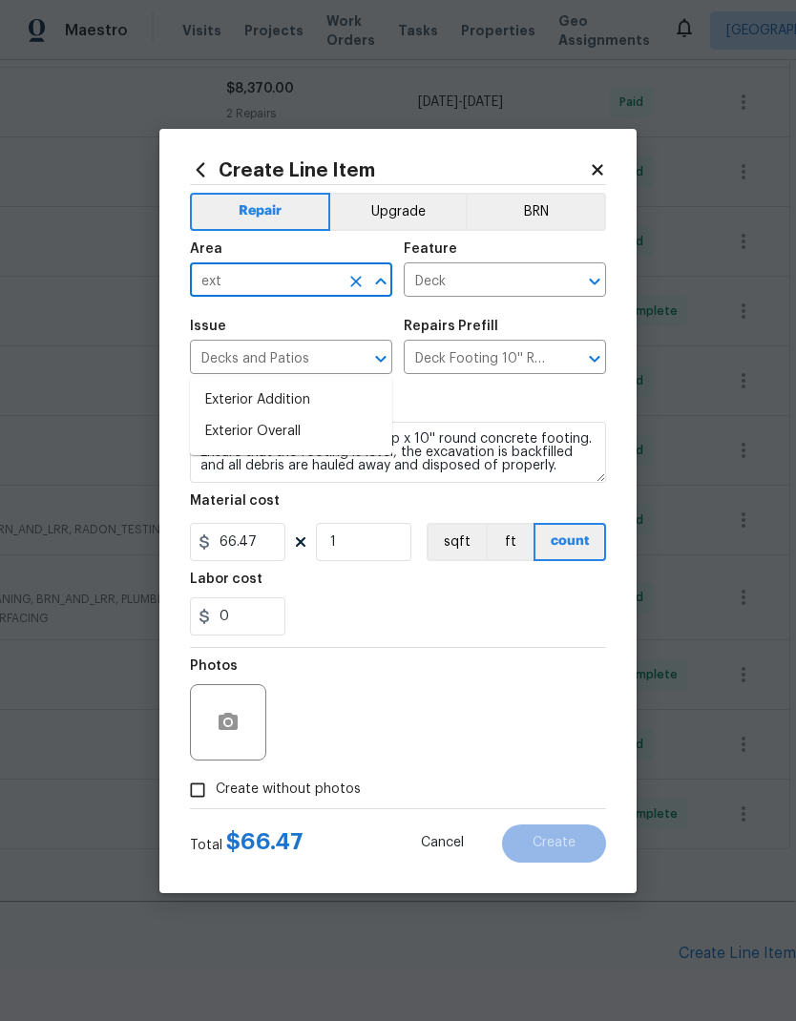
click at [295, 416] on li "Exterior Overall" at bounding box center [291, 431] width 202 height 31
type input "Exterior Overall"
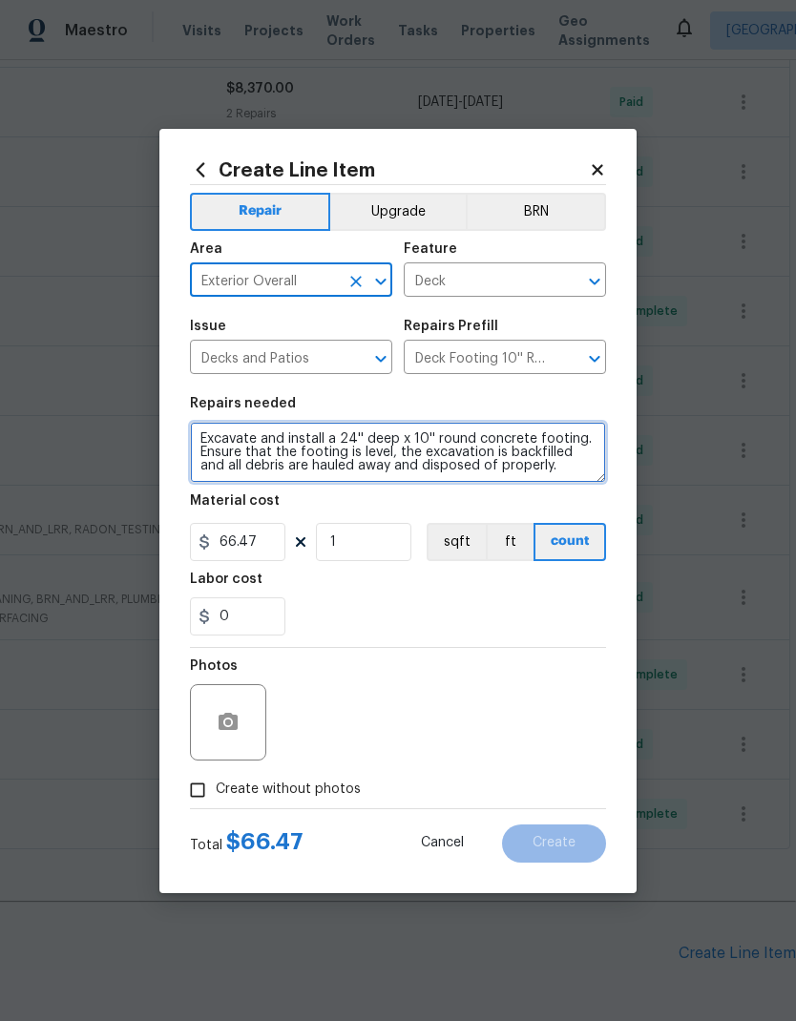
click at [213, 435] on textarea "Excavate and install a 24'' deep x 10'' round concrete footing. Ensure that the…" at bounding box center [398, 452] width 416 height 61
click at [208, 436] on textarea "Excavate and install a 24'' deep x 10'' round concrete footing. Ensure that the…" at bounding box center [398, 452] width 416 height 61
click at [208, 435] on textarea "Excavate and install a 24'' deep x 10'' round concrete footing. Ensure that the…" at bounding box center [398, 452] width 416 height 61
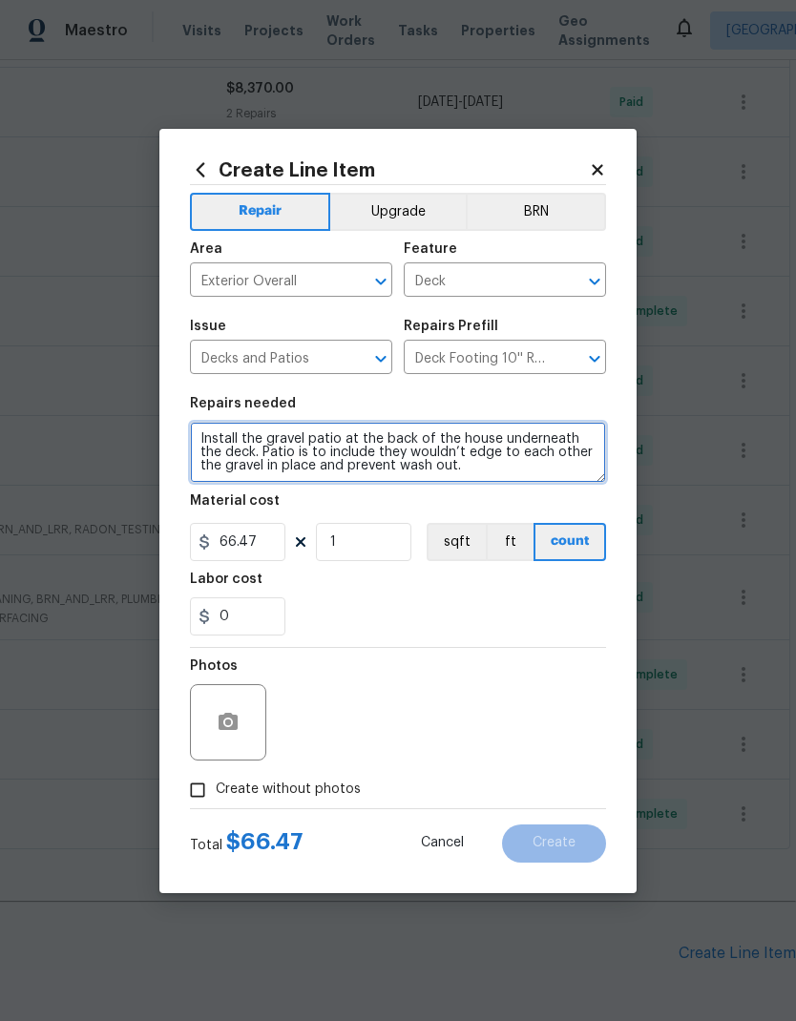
click at [377, 452] on textarea "Install the gravel patio at the back of the house underneath the deck. Patio is…" at bounding box center [398, 452] width 416 height 61
click at [400, 450] on textarea "Install the gravel patio at the back of the house underneath the deck. Patio is…" at bounding box center [398, 452] width 416 height 61
click at [497, 448] on textarea "Install the gravel patio at the back of the house underneath the deck. Patio is…" at bounding box center [398, 452] width 416 height 61
click at [404, 474] on textarea "Install the gravel patio at the back of the house underneath the deck. Patio is…" at bounding box center [398, 452] width 416 height 61
click at [200, 467] on textarea "Install the gravel patio at the back of the house underneath the deck. Patio is…" at bounding box center [398, 452] width 416 height 61
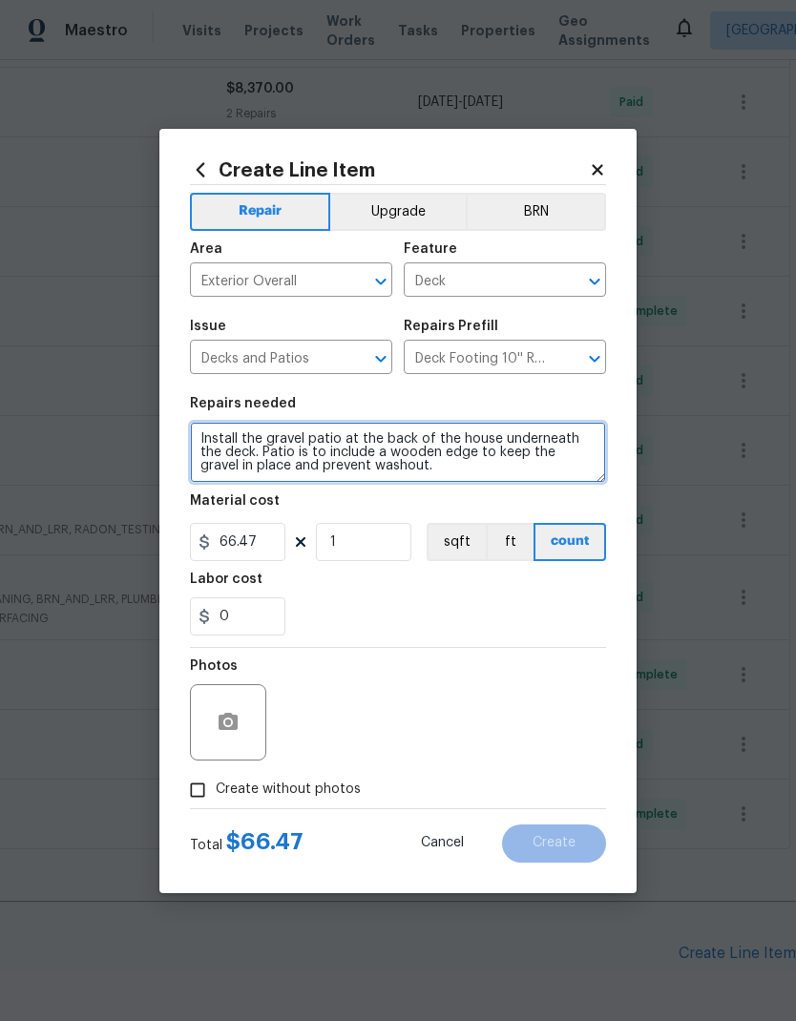
click at [413, 468] on textarea "Install the gravel patio at the back of the house underneath the deck. Patio is…" at bounding box center [398, 452] width 416 height 61
type textarea "Install the gravel patio at the back of the house underneath the deck. Patio is…"
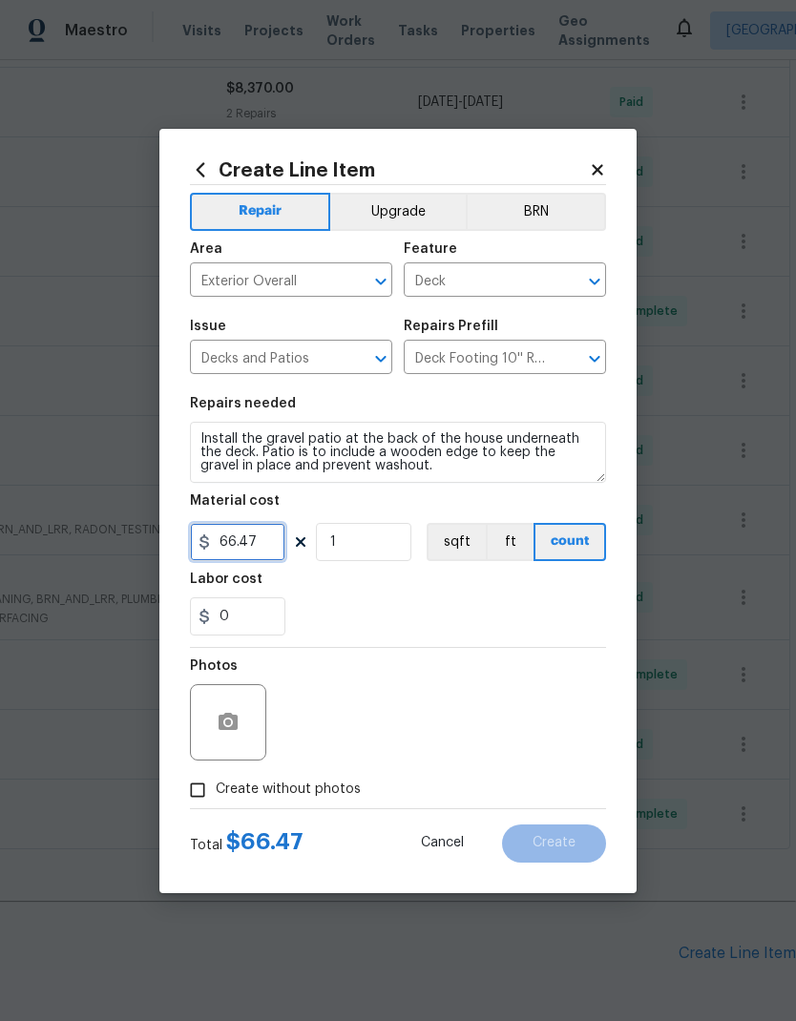
click at [270, 547] on input "66.47" at bounding box center [237, 542] width 95 height 38
type input "1800"
click at [204, 801] on input "Create without photos" at bounding box center [197, 790] width 36 height 36
checkbox input "true"
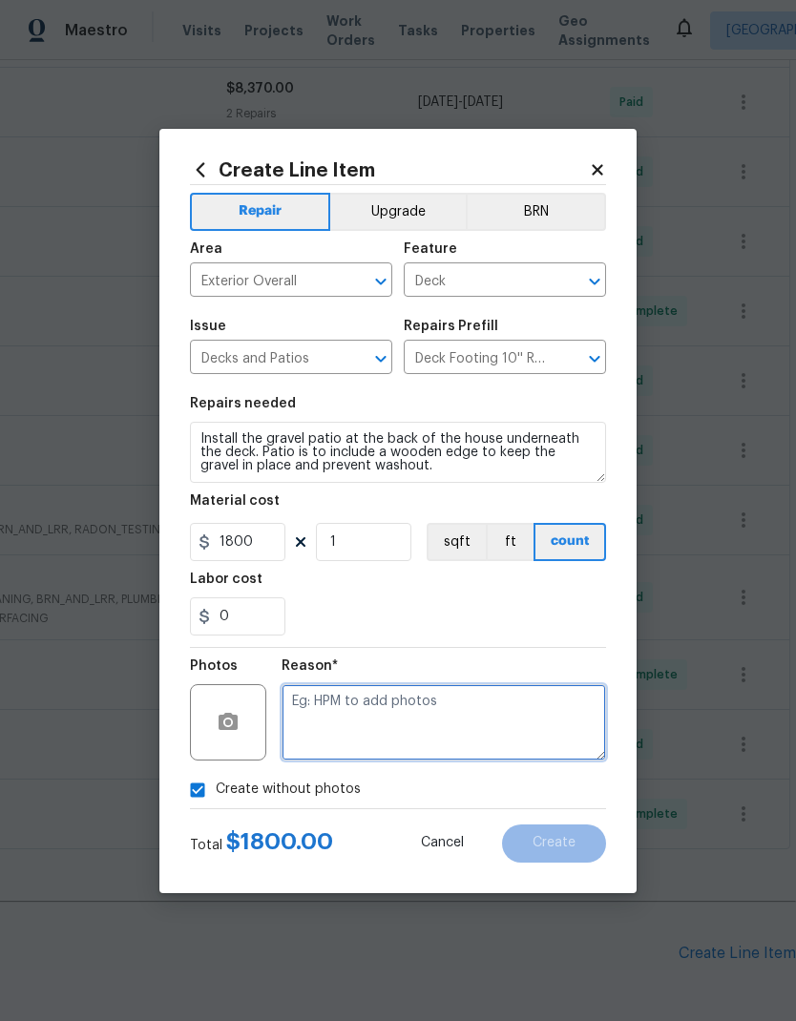
click at [389, 699] on textarea at bounding box center [443, 722] width 324 height 76
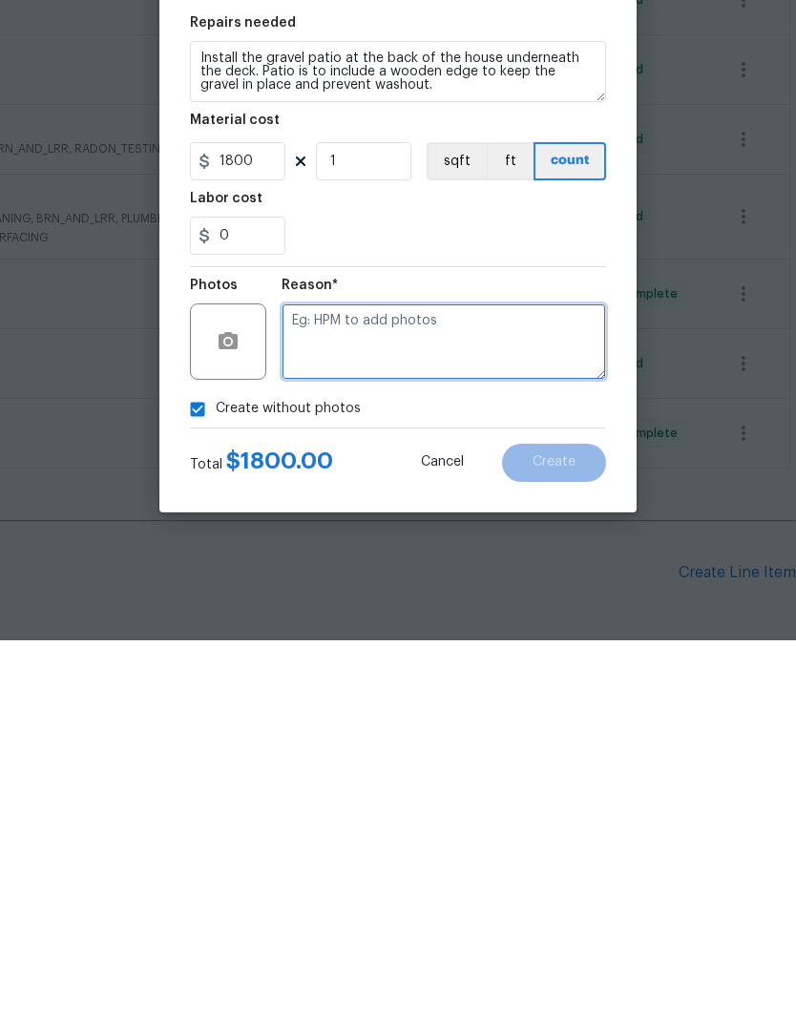
click at [412, 684] on textarea at bounding box center [443, 722] width 324 height 76
paste textarea "HPM to add photos"
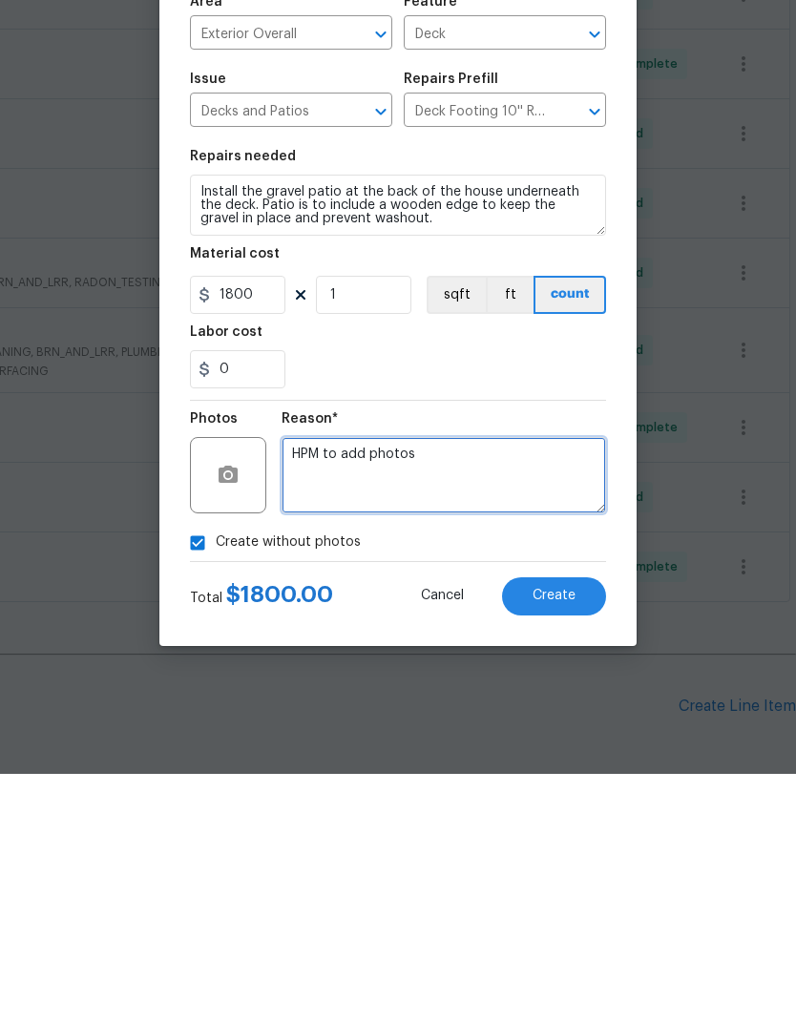
type textarea "HPM to add photos"
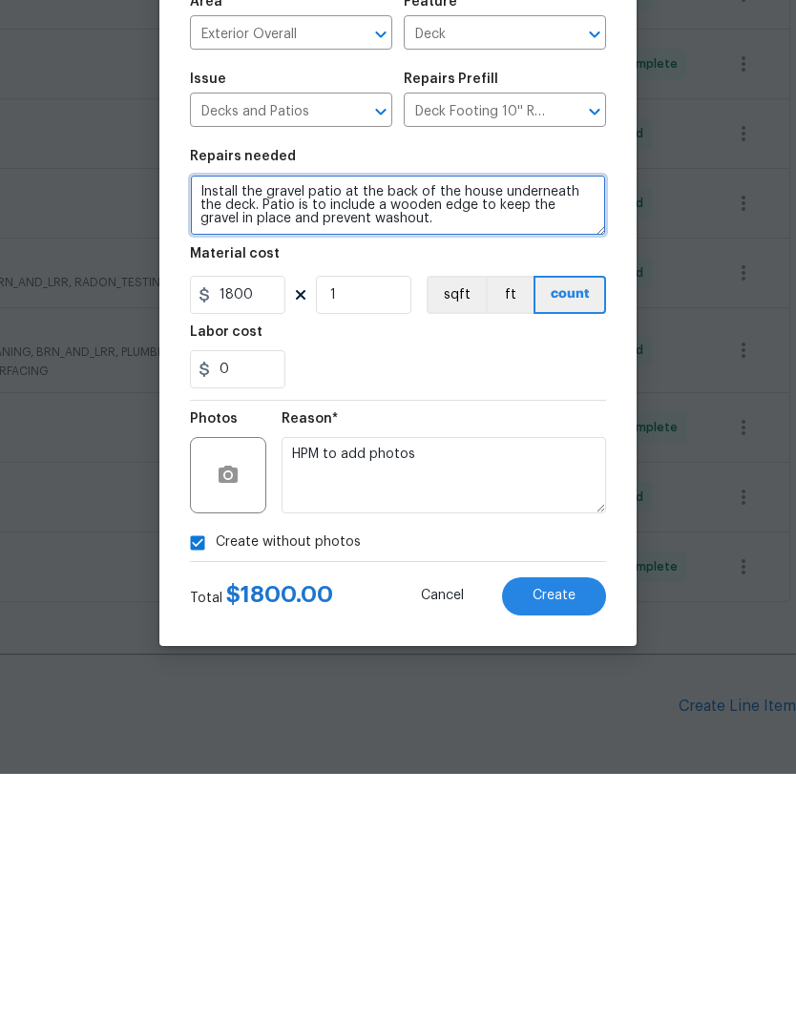
click at [256, 422] on textarea "Install the gravel patio at the back of the house underneath the deck. Patio is…" at bounding box center [398, 452] width 416 height 61
type textarea "Install a gravel patio at the back of the house underneath the deck. Patio is t…"
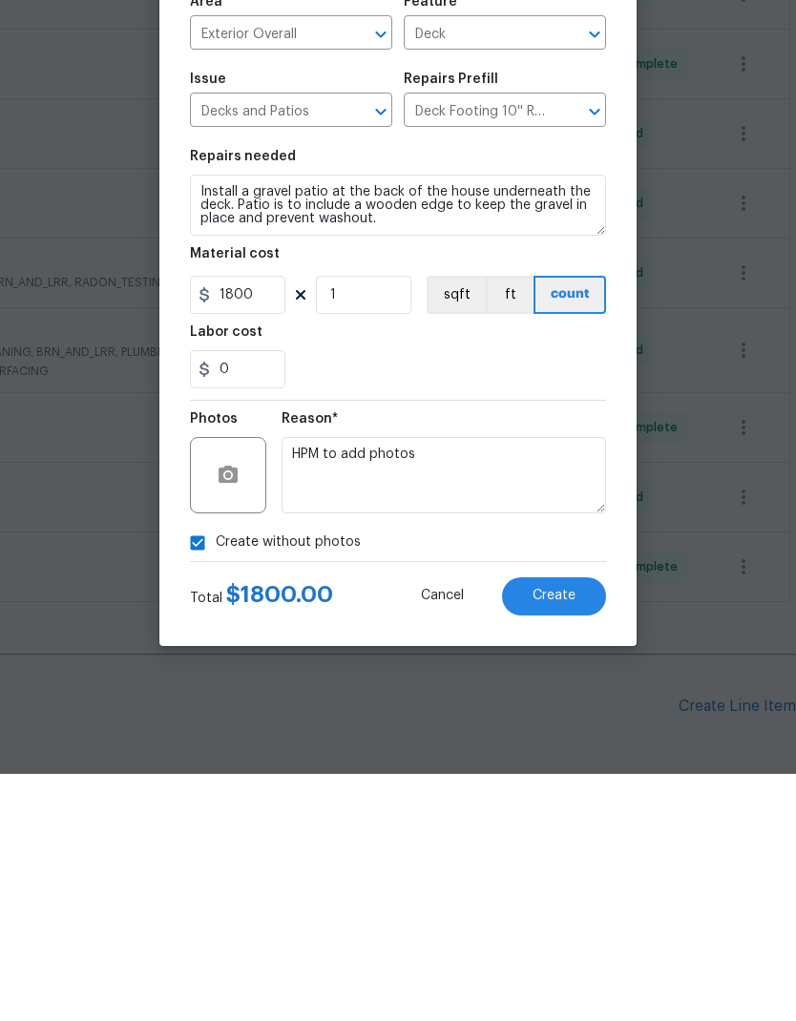
click at [574, 836] on span "Create" at bounding box center [553, 843] width 43 height 14
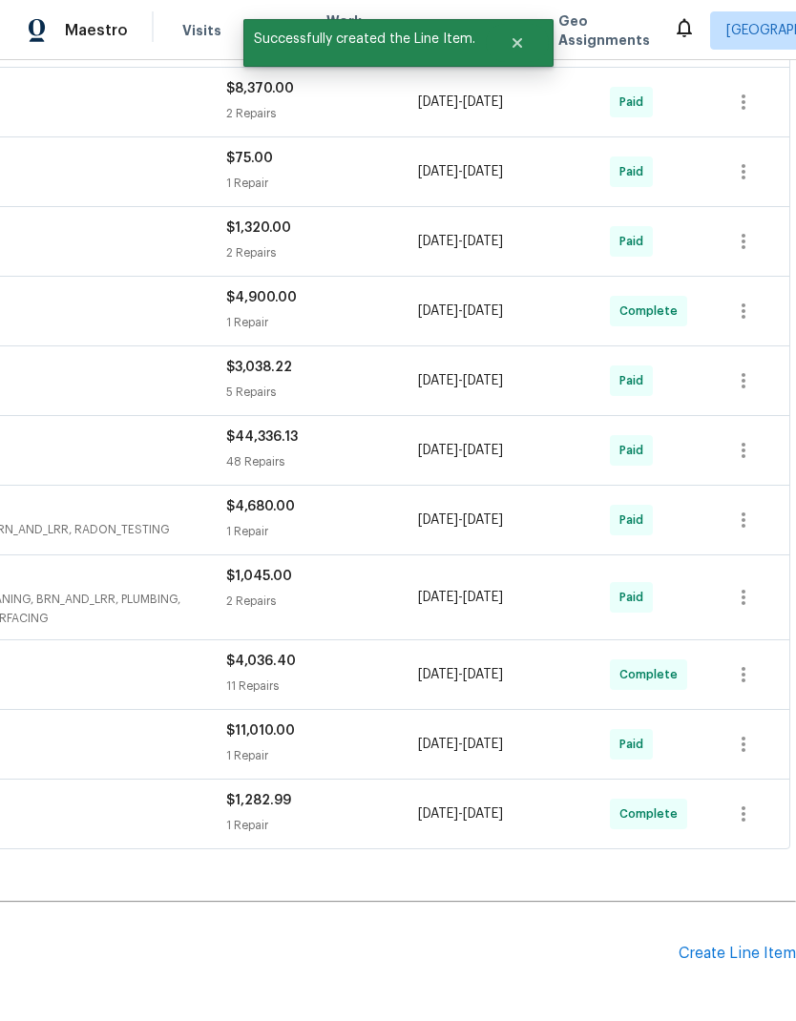
click at [750, 945] on div "Create Line Item" at bounding box center [736, 954] width 117 height 18
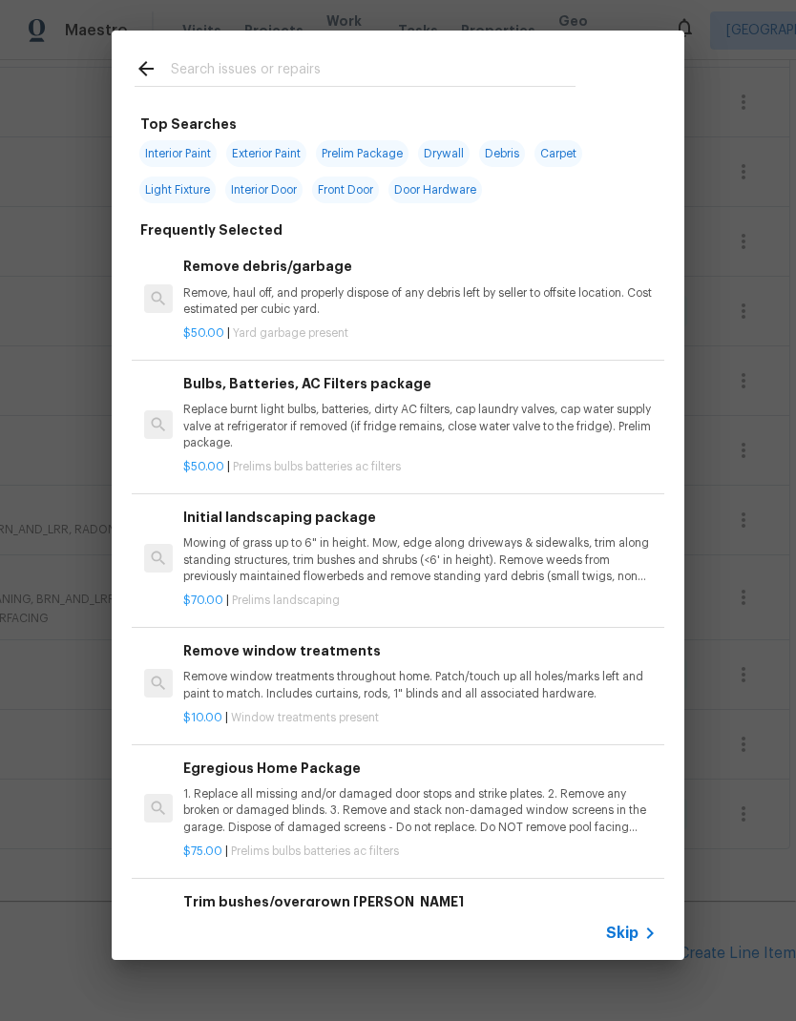
click at [239, 73] on input "text" at bounding box center [373, 71] width 405 height 29
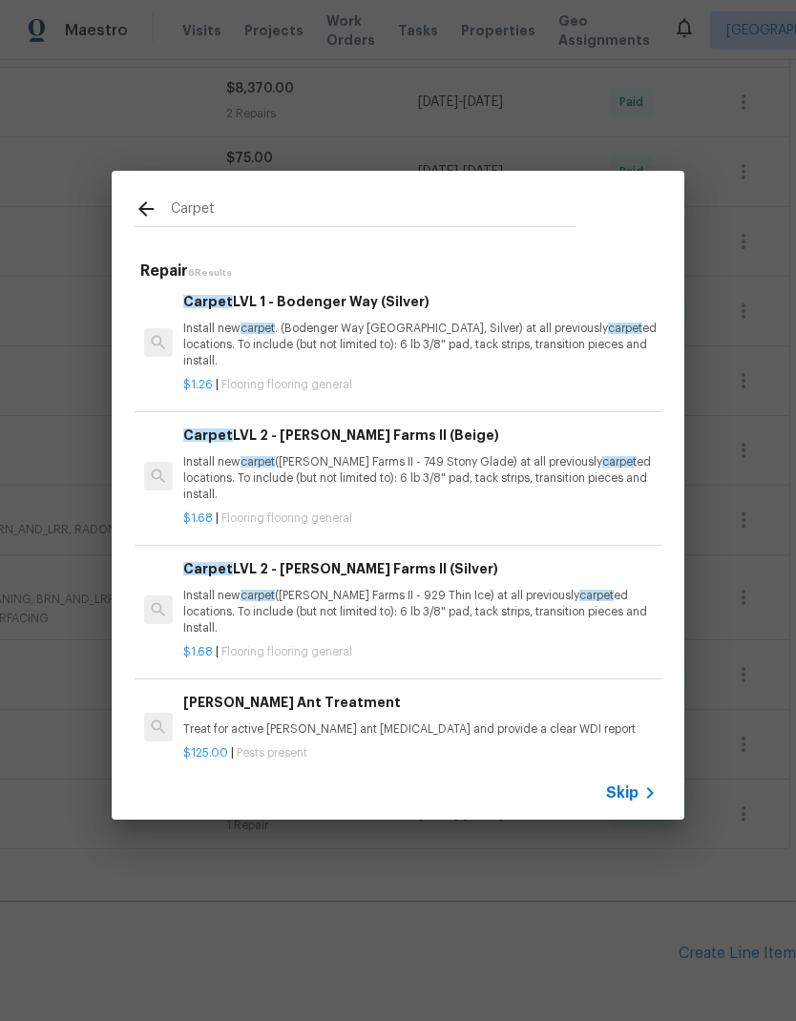
scroll to position [0, 0]
type input "C"
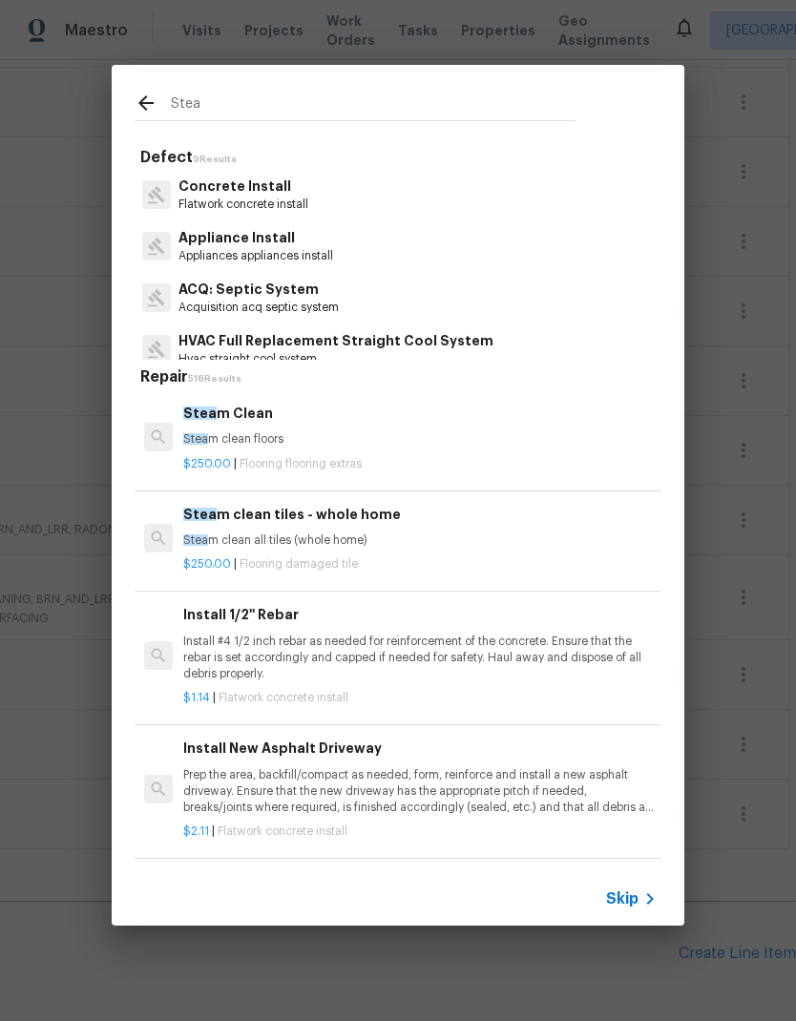
type input "Steam"
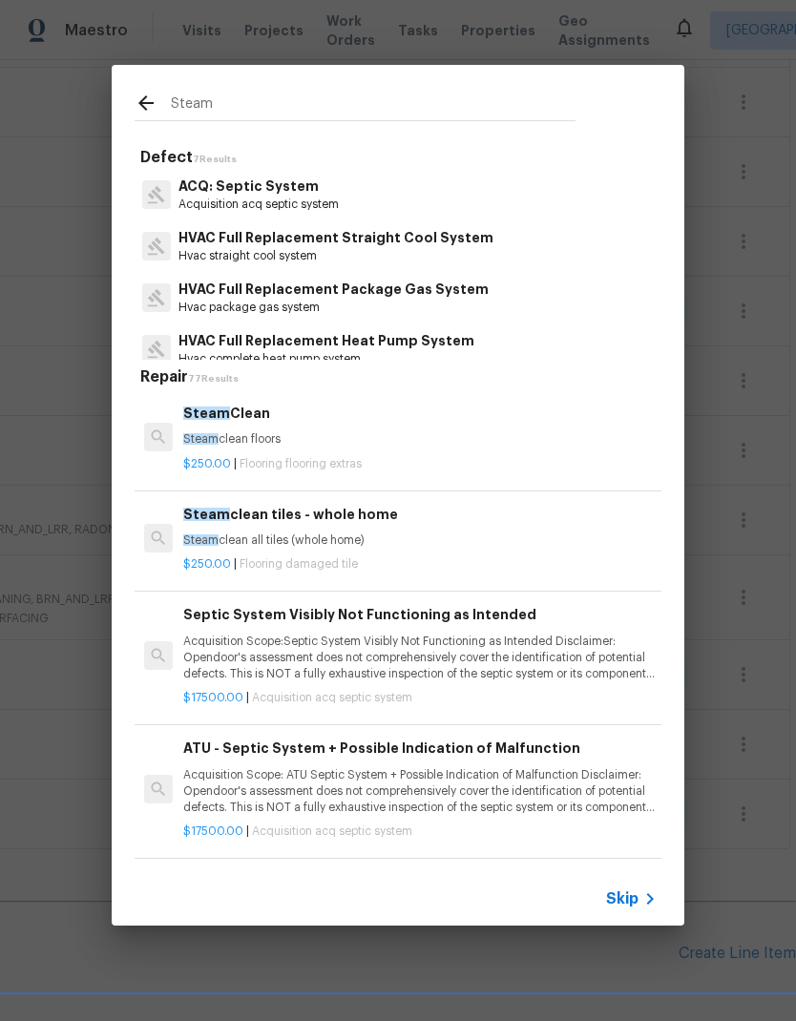
click at [248, 438] on p "Steam clean floors" at bounding box center [419, 439] width 473 height 16
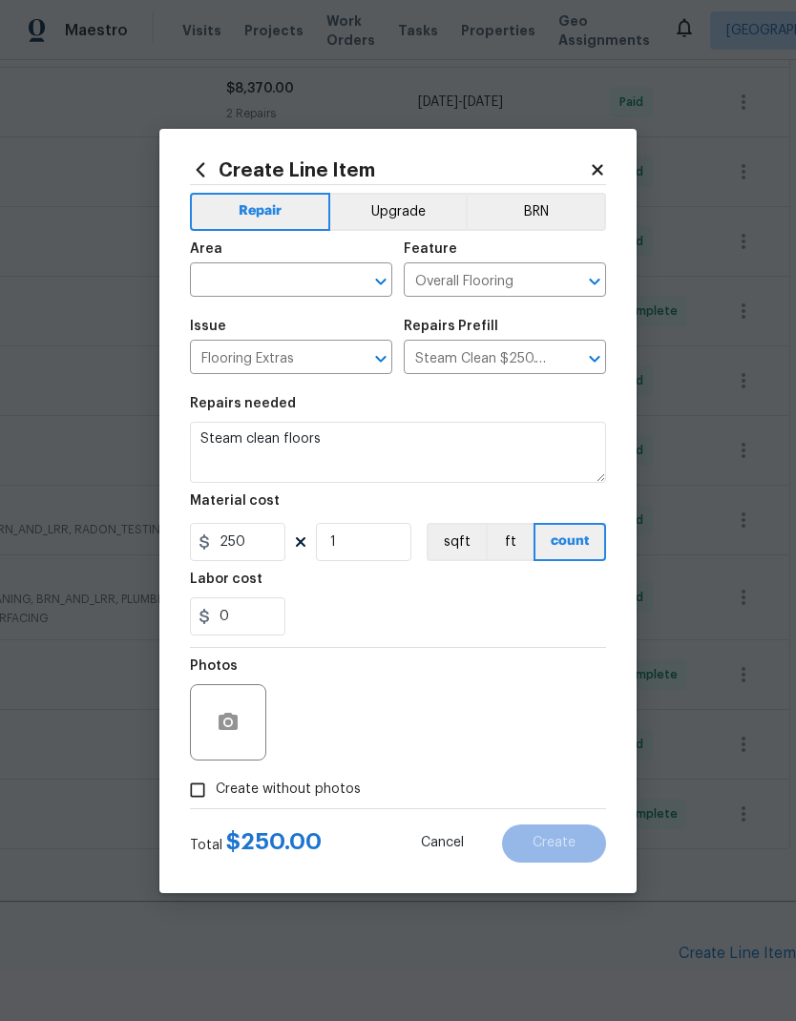
click at [305, 280] on input "text" at bounding box center [264, 282] width 149 height 30
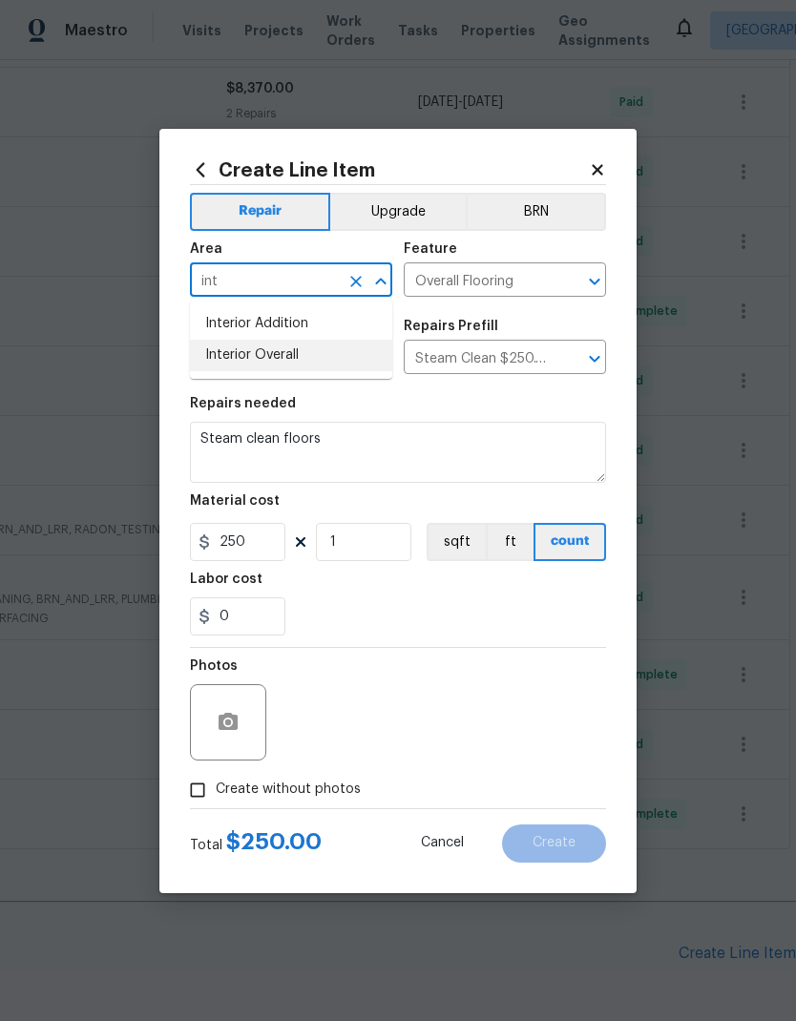
click at [283, 353] on li "Interior Overall" at bounding box center [291, 355] width 202 height 31
type input "Interior Overall"
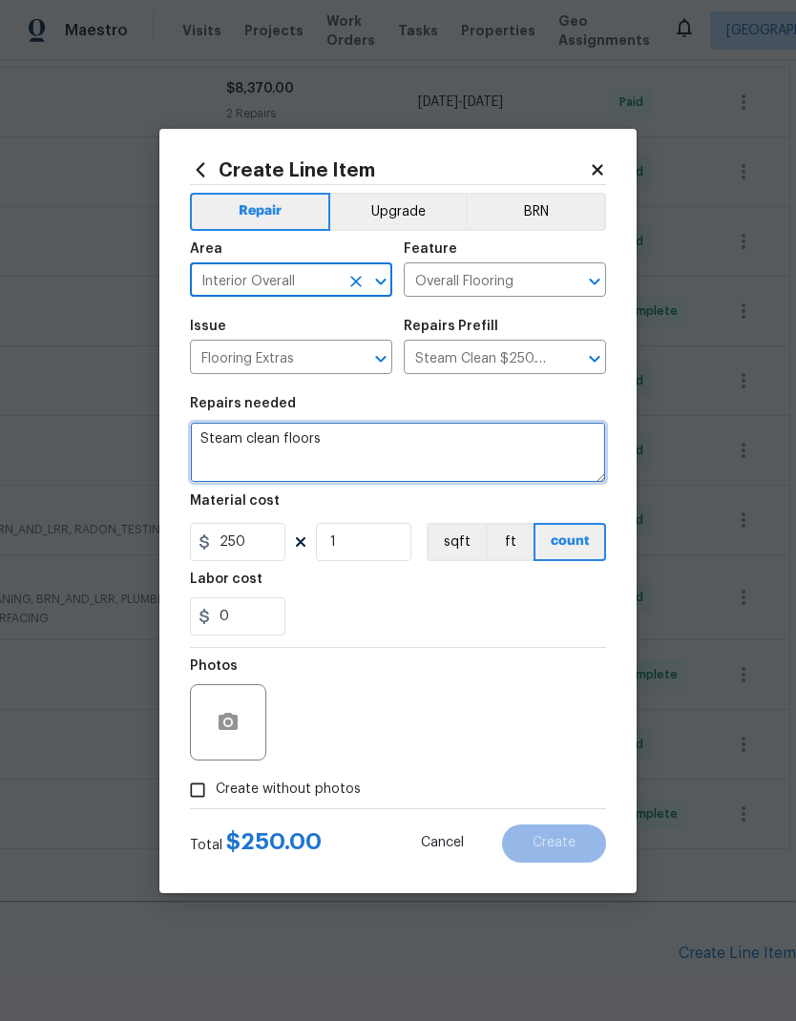
click at [373, 452] on textarea "Steam clean floors" at bounding box center [398, 452] width 416 height 61
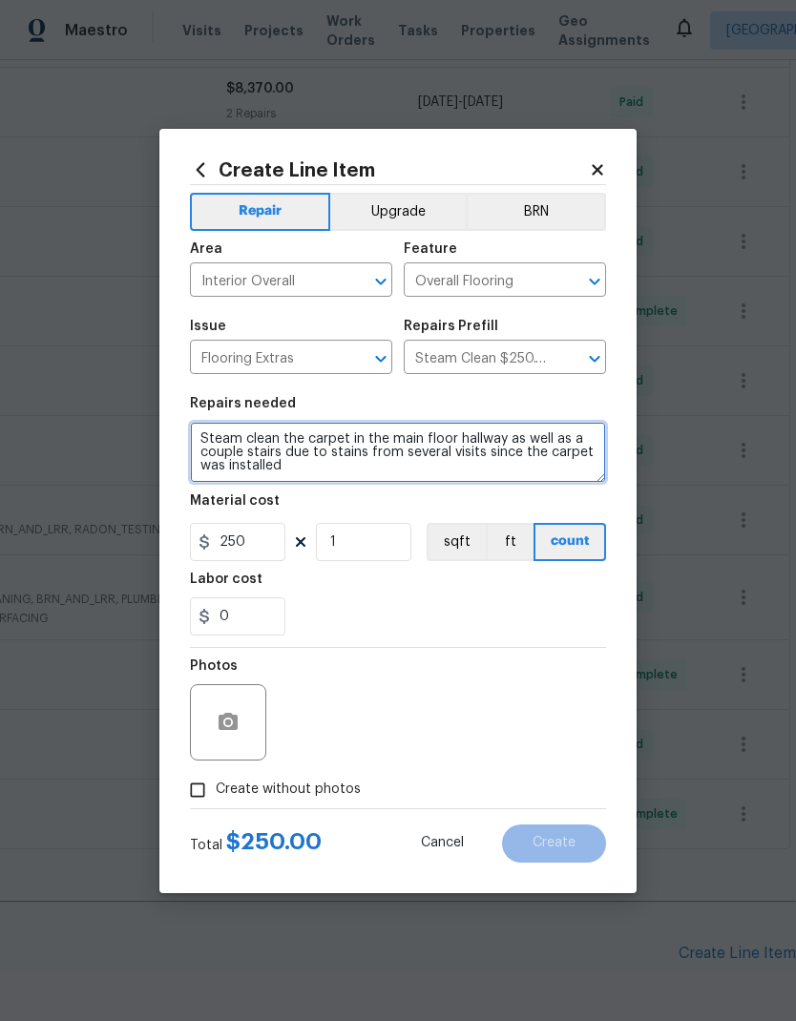
type textarea "Steam clean the carpet in the main floor hallway as well as a couple stairs due…"
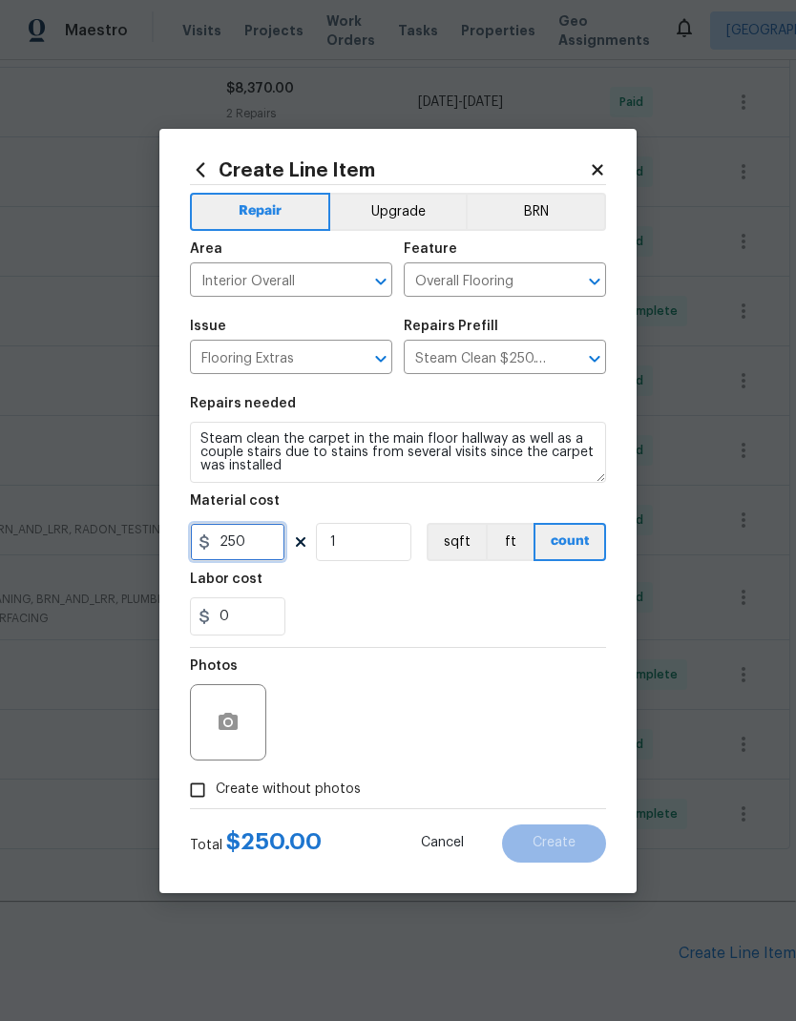
click at [269, 541] on input "250" at bounding box center [237, 542] width 95 height 38
type input "150"
click at [205, 788] on input "Create without photos" at bounding box center [197, 790] width 36 height 36
checkbox input "true"
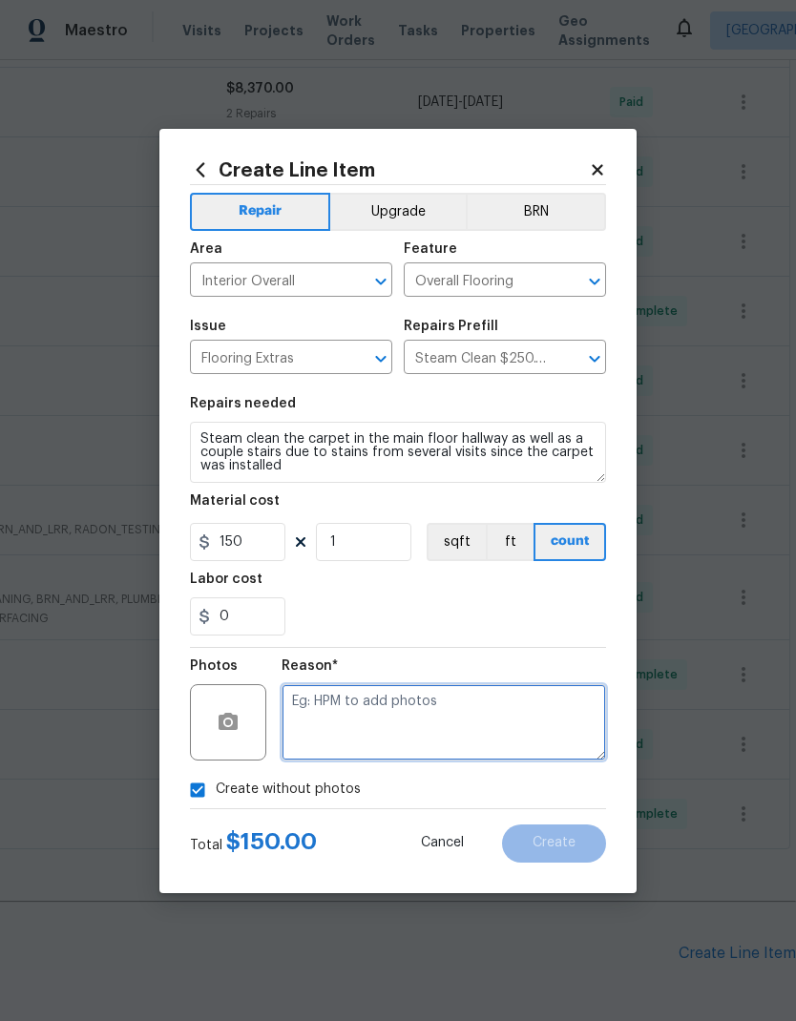
click at [353, 703] on textarea at bounding box center [443, 722] width 324 height 76
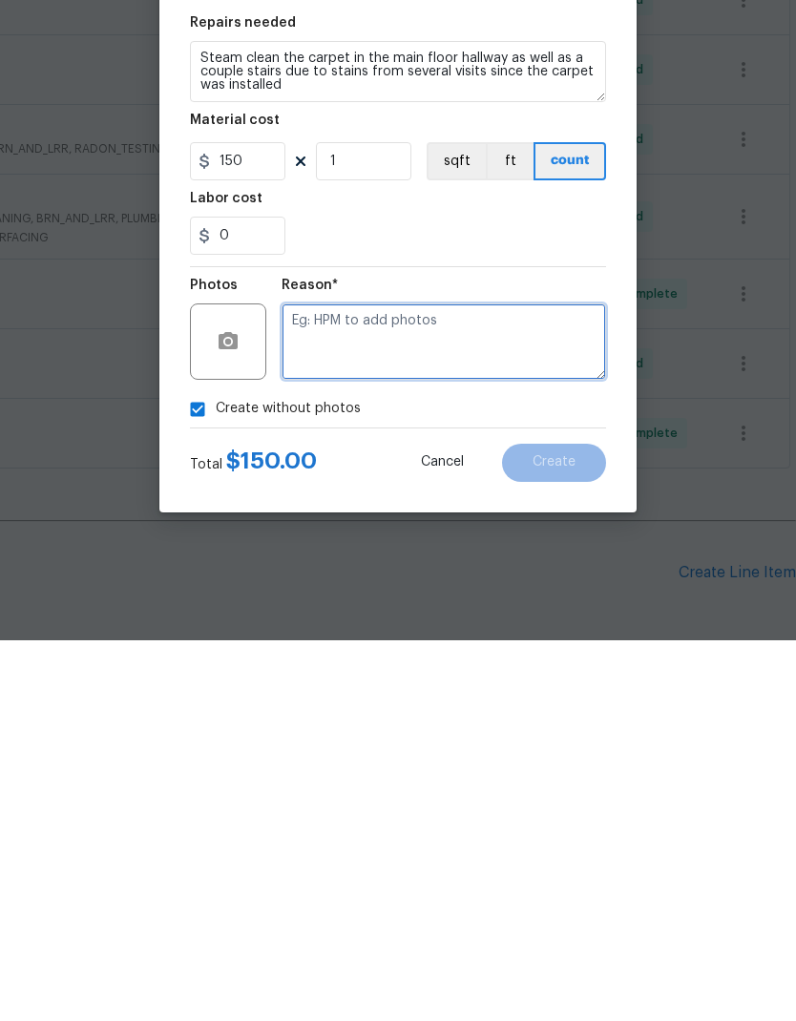
click at [364, 684] on textarea at bounding box center [443, 722] width 324 height 76
paste textarea "HPM to add photos"
type textarea "HPM to add photos"
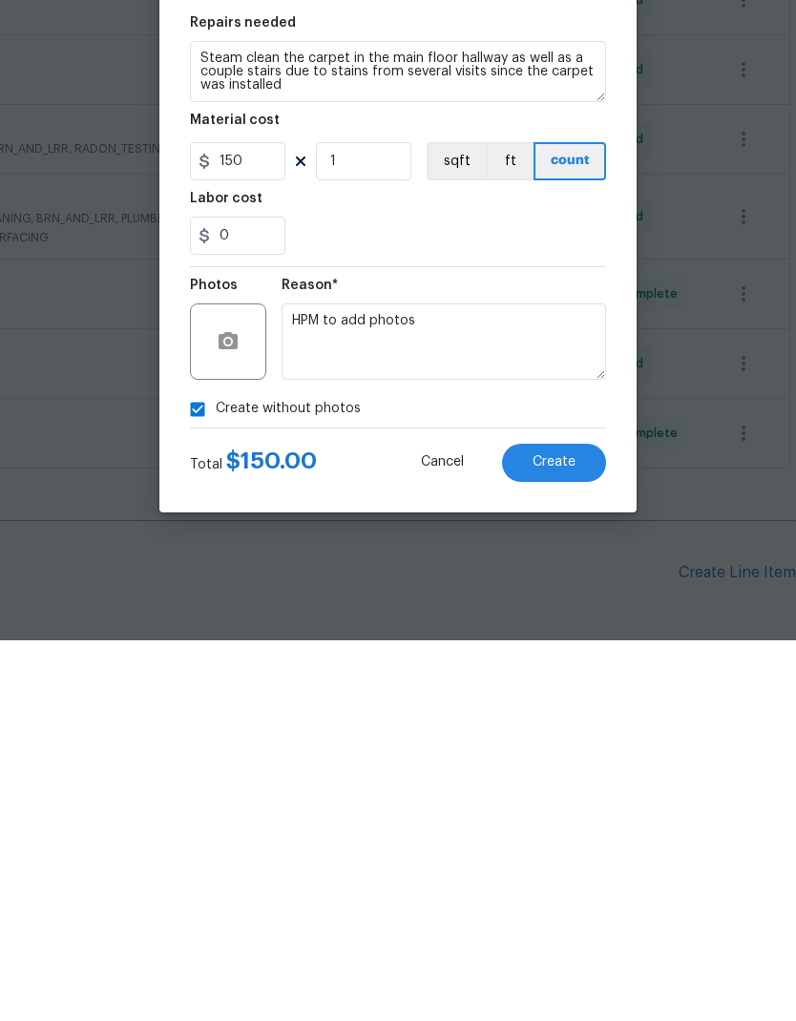
click at [580, 824] on button "Create" at bounding box center [554, 843] width 104 height 38
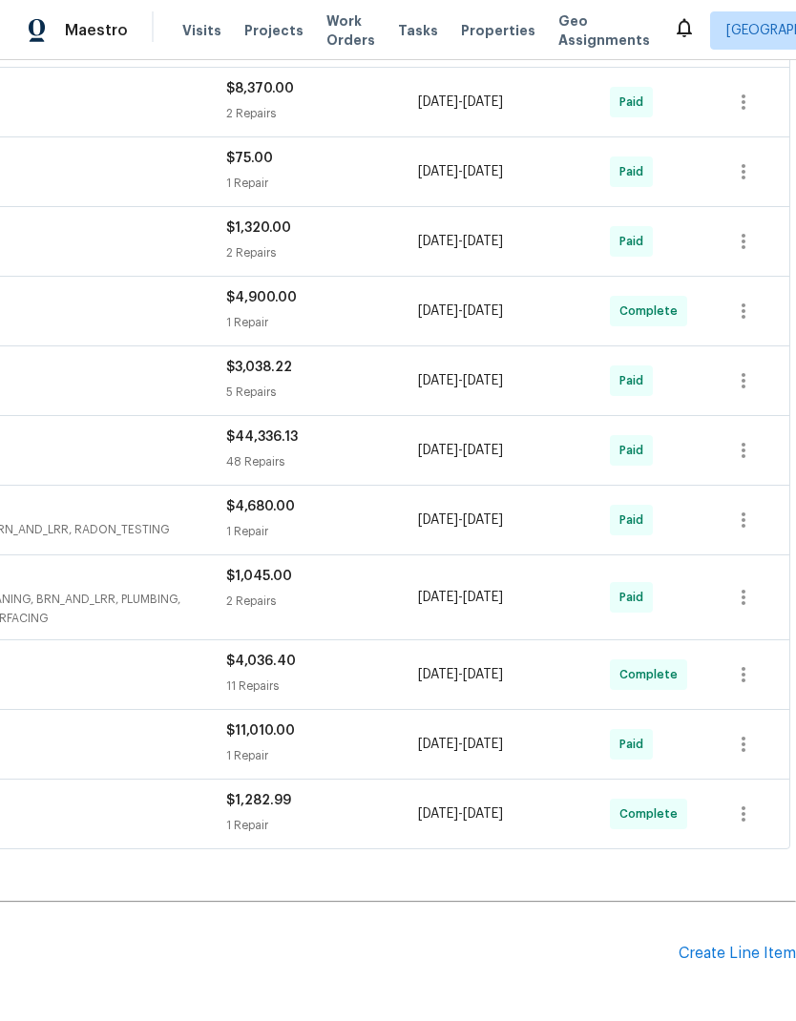
click at [740, 909] on div "Pending Line Items Create Line Item" at bounding box center [257, 953] width 1078 height 89
click at [744, 945] on div "Create Line Item" at bounding box center [736, 954] width 117 height 18
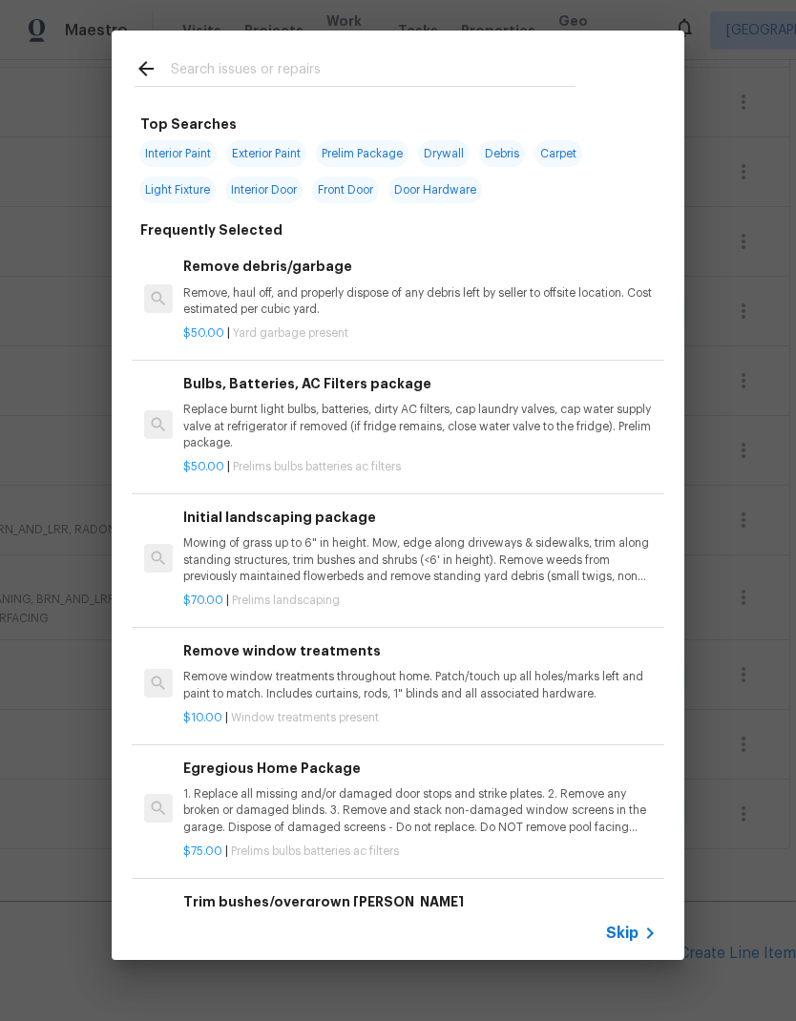
click at [281, 70] on input "text" at bounding box center [373, 71] width 405 height 29
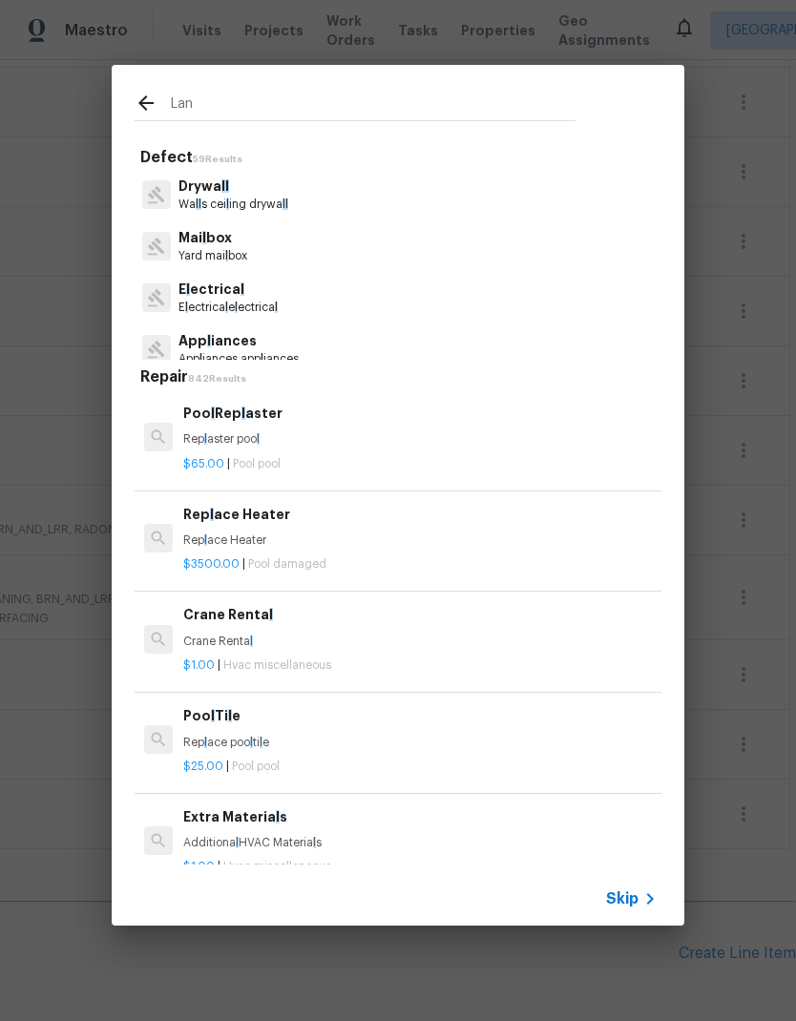
type input "Land"
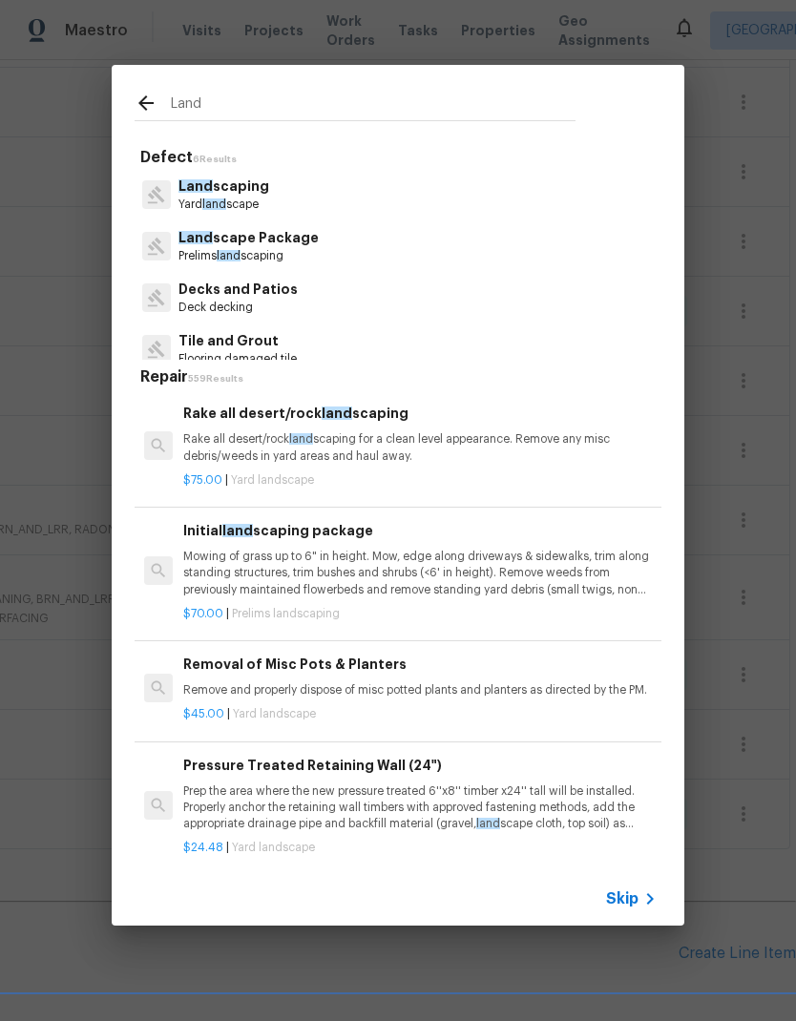
click at [258, 191] on p "Land scaping" at bounding box center [223, 187] width 91 height 20
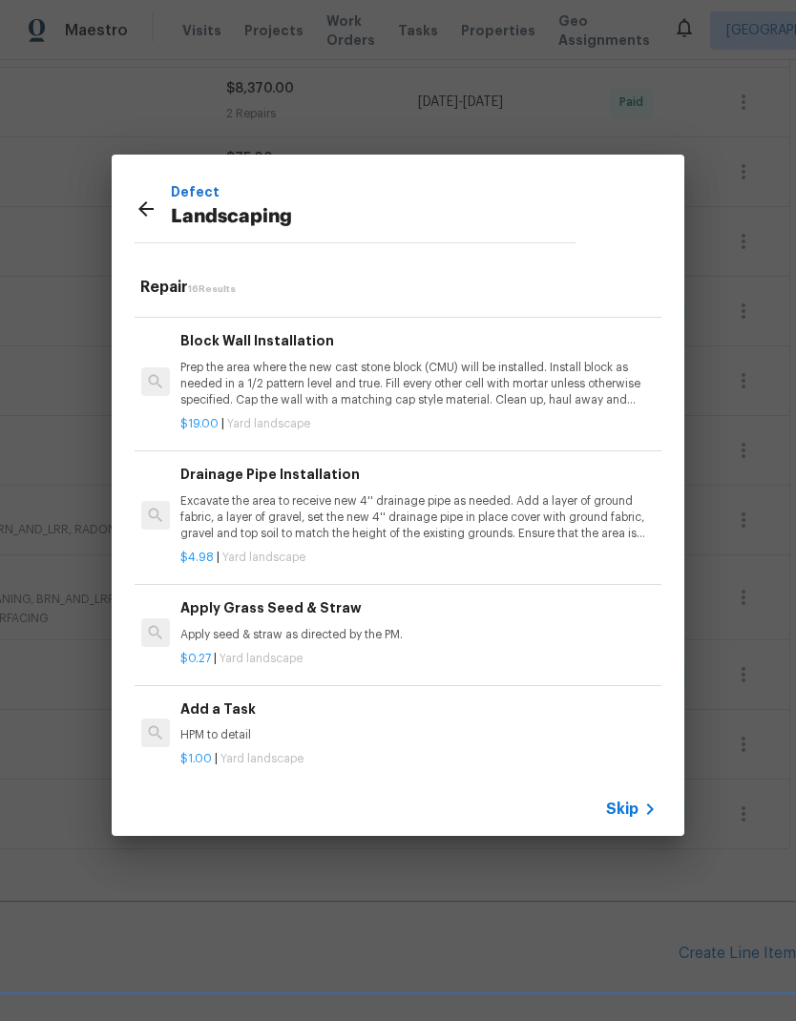
scroll to position [1437, 3]
click at [235, 707] on h6 "Add a Task" at bounding box center [416, 710] width 473 height 21
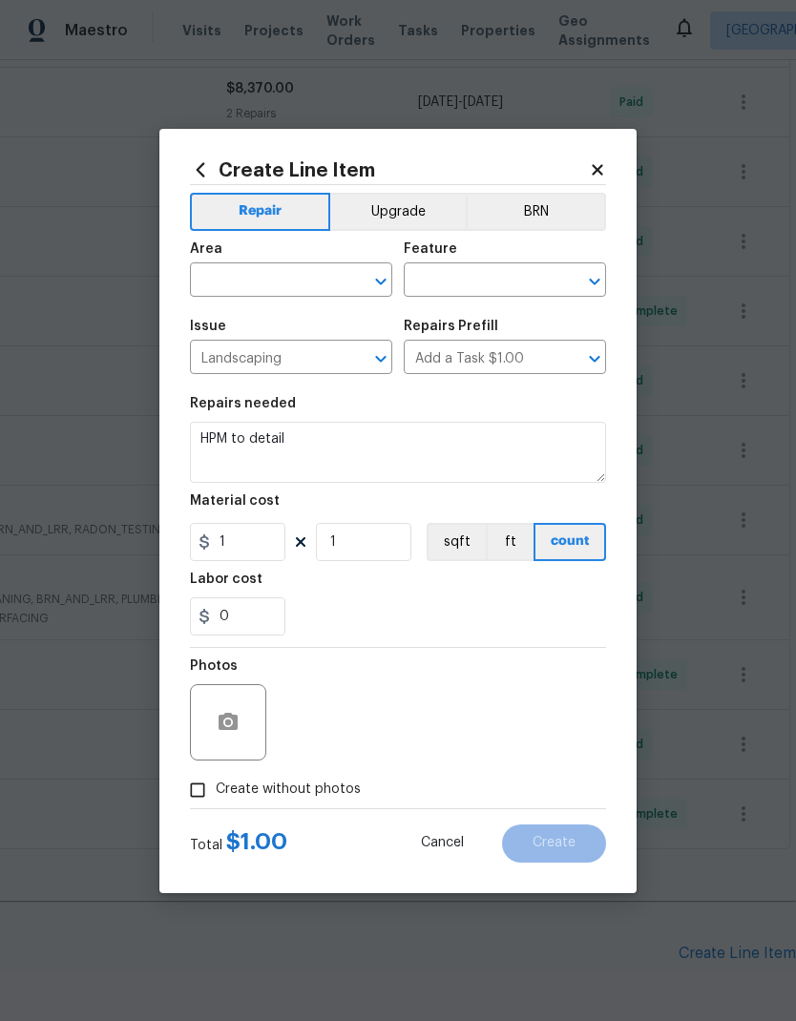
click at [308, 272] on input "text" at bounding box center [264, 282] width 149 height 30
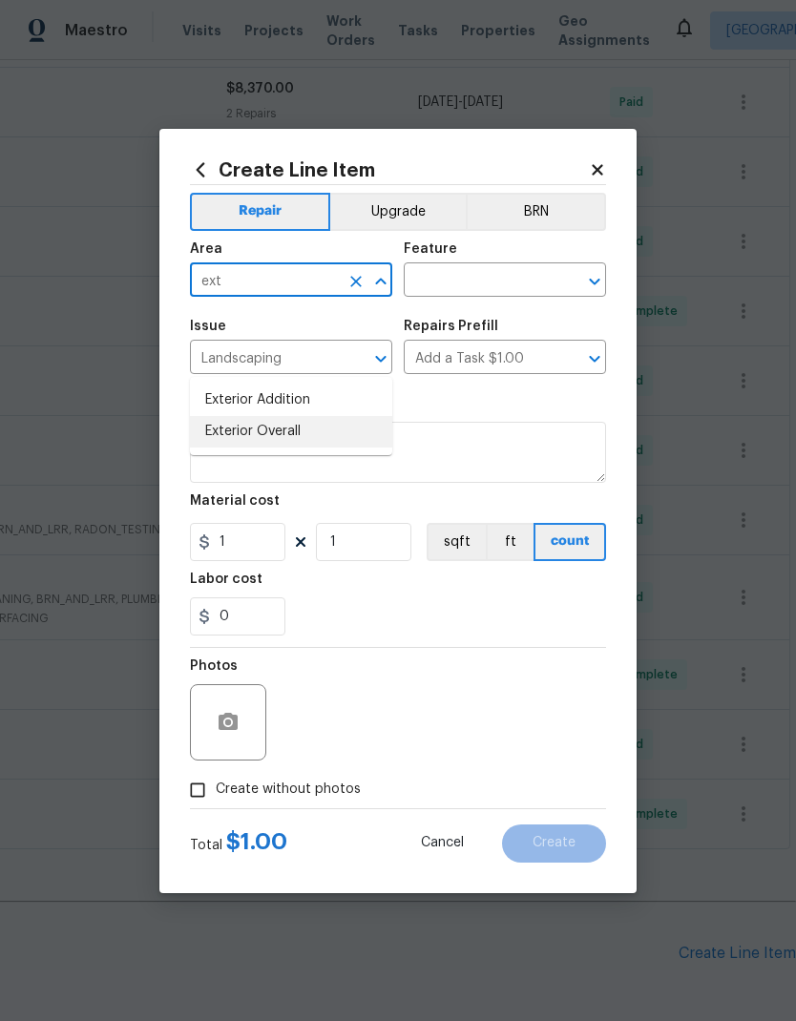
click at [295, 416] on li "Exterior Overall" at bounding box center [291, 431] width 202 height 31
type input "Exterior Overall"
click at [500, 282] on input "text" at bounding box center [478, 282] width 149 height 30
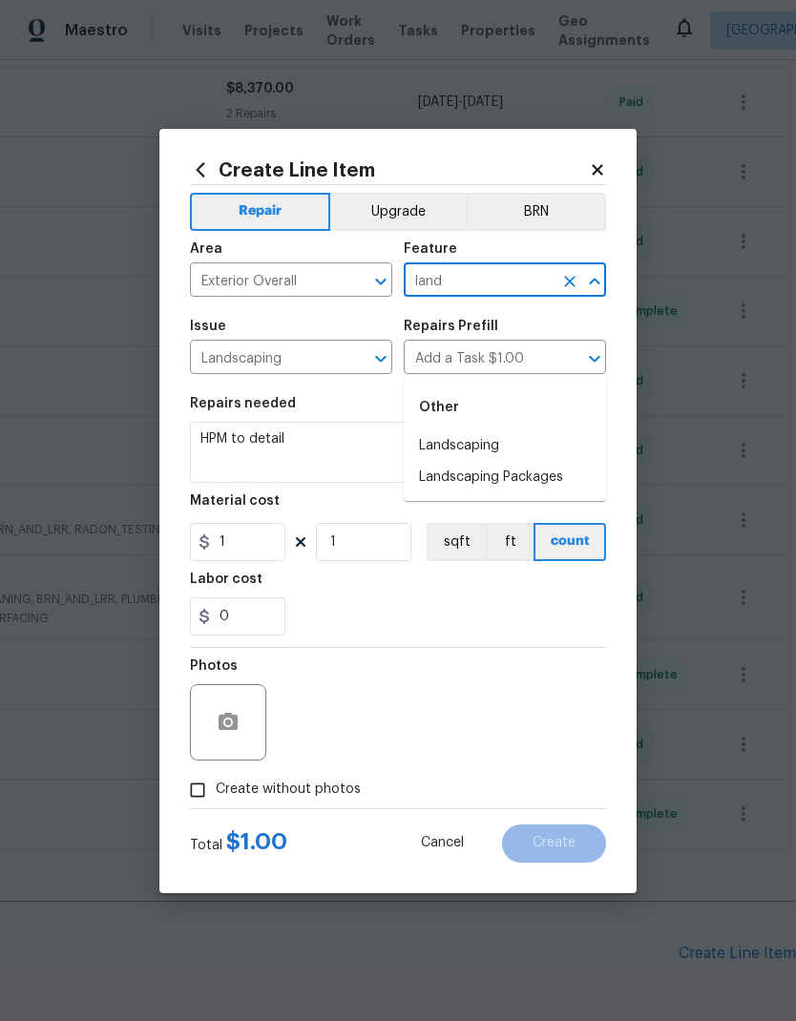
click at [481, 430] on li "Landscaping" at bounding box center [505, 445] width 202 height 31
type input "Landscaping"
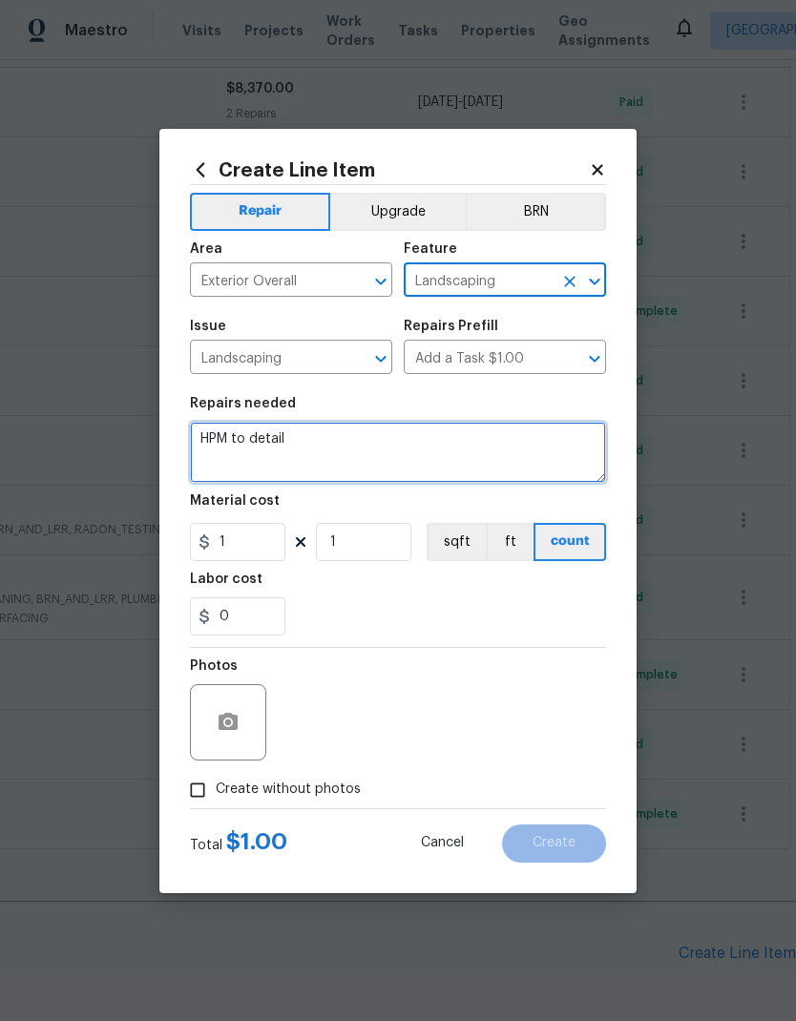
click at [260, 435] on textarea "HPM to detail" at bounding box center [398, 452] width 416 height 61
click at [205, 434] on textarea "HPM to detail" at bounding box center [398, 452] width 416 height 61
click at [205, 433] on textarea "HPM to detail" at bounding box center [398, 452] width 416 height 61
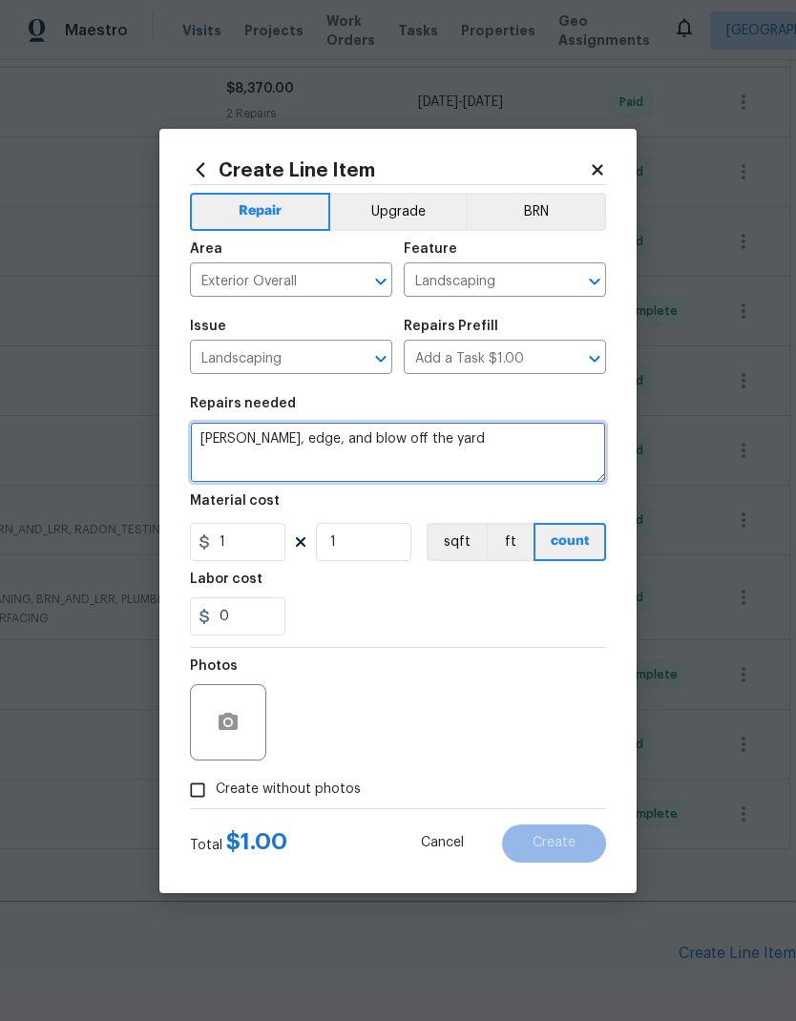
click at [216, 432] on textarea "Kurt, edge, and blow off the yard" at bounding box center [398, 452] width 416 height 61
click at [432, 437] on textarea "Cut, edge, and blow off the yard" at bounding box center [398, 452] width 416 height 61
click at [209, 431] on textarea "Cut, edge, and blow off the yard" at bounding box center [398, 452] width 416 height 61
click at [421, 441] on textarea "1. Cut, edge, and blow off the yard" at bounding box center [398, 452] width 416 height 61
click at [225, 465] on textarea "1. Cut, edge, and blow off the yard 2. I have fresh pine straw to the front lan…" at bounding box center [398, 452] width 416 height 61
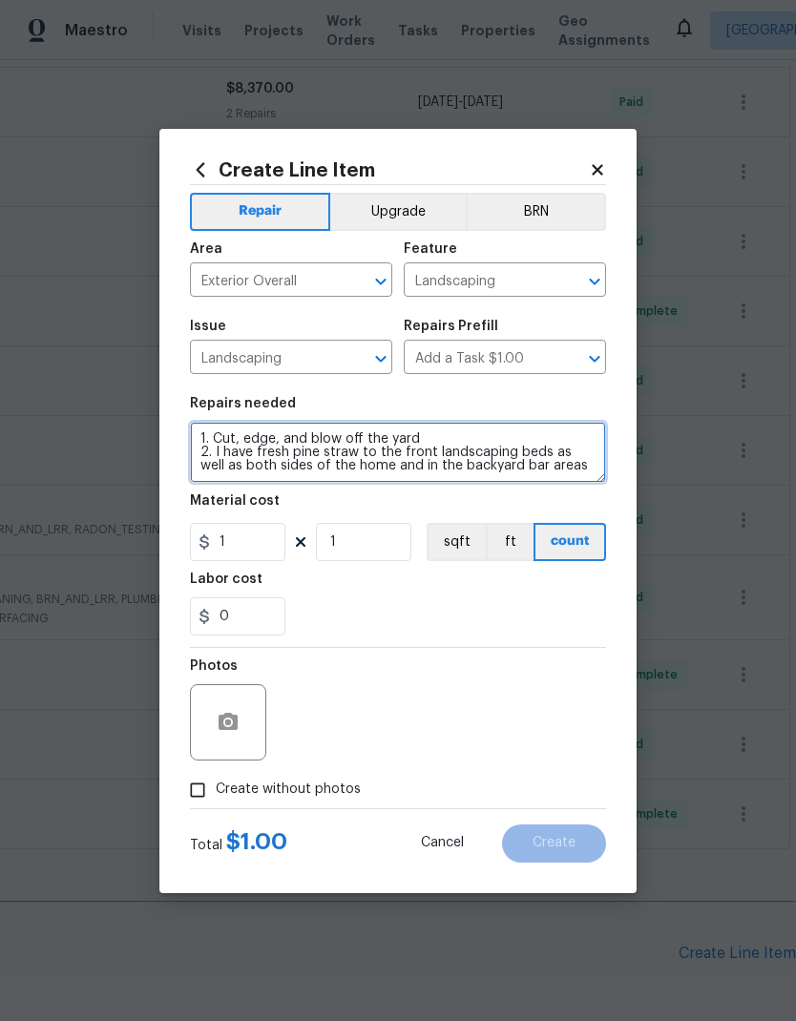
click at [504, 462] on textarea "1. Cut, edge, and blow off the yard 2. I have fresh pine straw to the front lan…" at bounding box center [398, 452] width 416 height 61
click at [570, 470] on textarea "1. Cut, edge, and blow off the yard 2. I have fresh pine straw to the front lan…" at bounding box center [398, 452] width 416 height 61
click at [235, 447] on textarea "1. Cut, edge, and blow off the yard 2. I have fresh pine straw to the front lan…" at bounding box center [398, 452] width 416 height 61
click at [364, 452] on textarea "1. Cut, edge, and blow off the yard 2. Install fresh pine straw to the front la…" at bounding box center [398, 452] width 416 height 61
click at [464, 455] on textarea "1. Cut, edge, and blow off the yard 2. Install fresh pine straw to the front la…" at bounding box center [398, 452] width 416 height 61
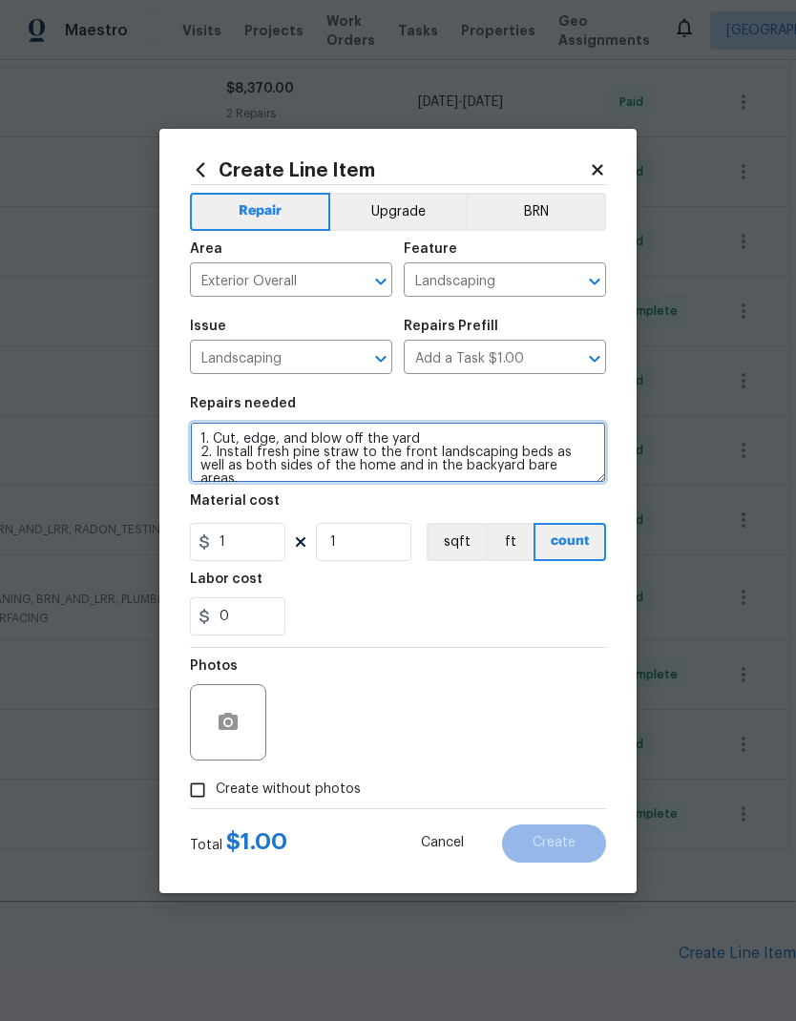
click at [376, 447] on textarea "1. Cut, edge, and blow off the yard 2. Install fresh pine straw to the front la…" at bounding box center [398, 452] width 416 height 61
click at [433, 457] on textarea "1. Cut, edge, and blow off the yard 2. Install fresh pine straw in the front la…" at bounding box center [398, 452] width 416 height 61
click at [544, 467] on textarea "1. Cut, edge, and blow off the yard 2. Install fresh pine straw in the front la…" at bounding box center [398, 452] width 416 height 61
click at [436, 465] on textarea "1. Cut, edge, and blow off the yard 2. Install fresh pine straw in the front la…" at bounding box center [398, 452] width 416 height 61
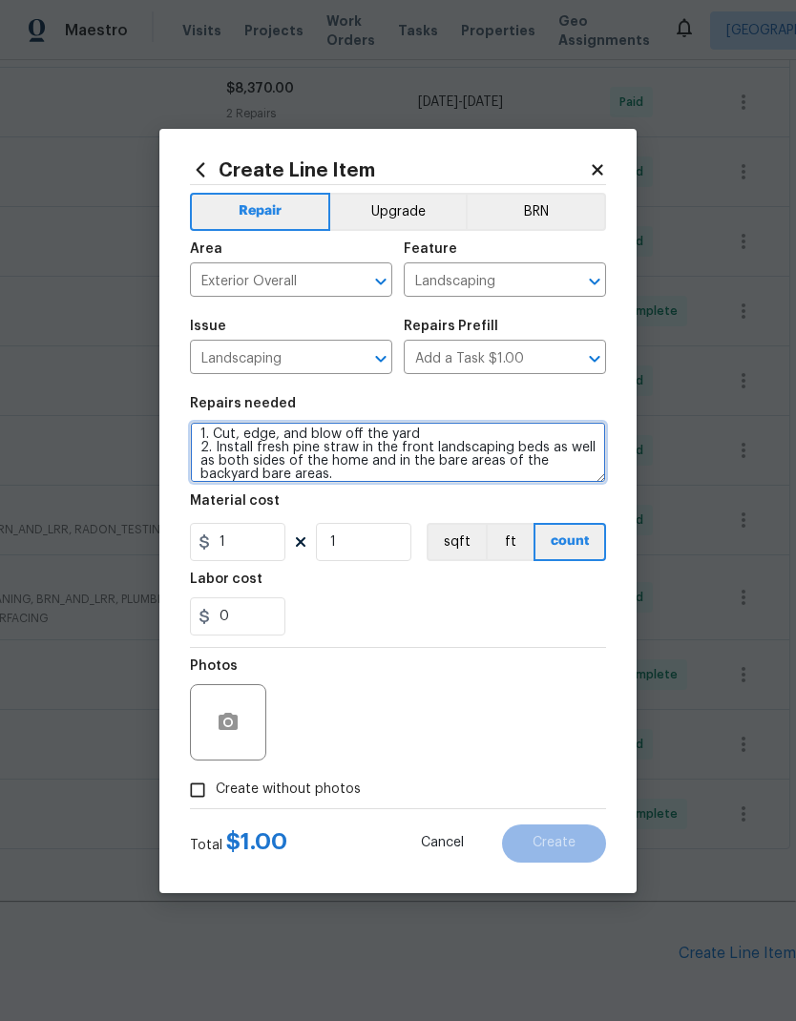
click at [343, 477] on textarea "1. Cut, edge, and blow off the yard 2. Install fresh pine straw in the front la…" at bounding box center [398, 452] width 416 height 61
type textarea "1. Cut, edge, and blow off the yard 2. Install fresh pine straw in the front la…"
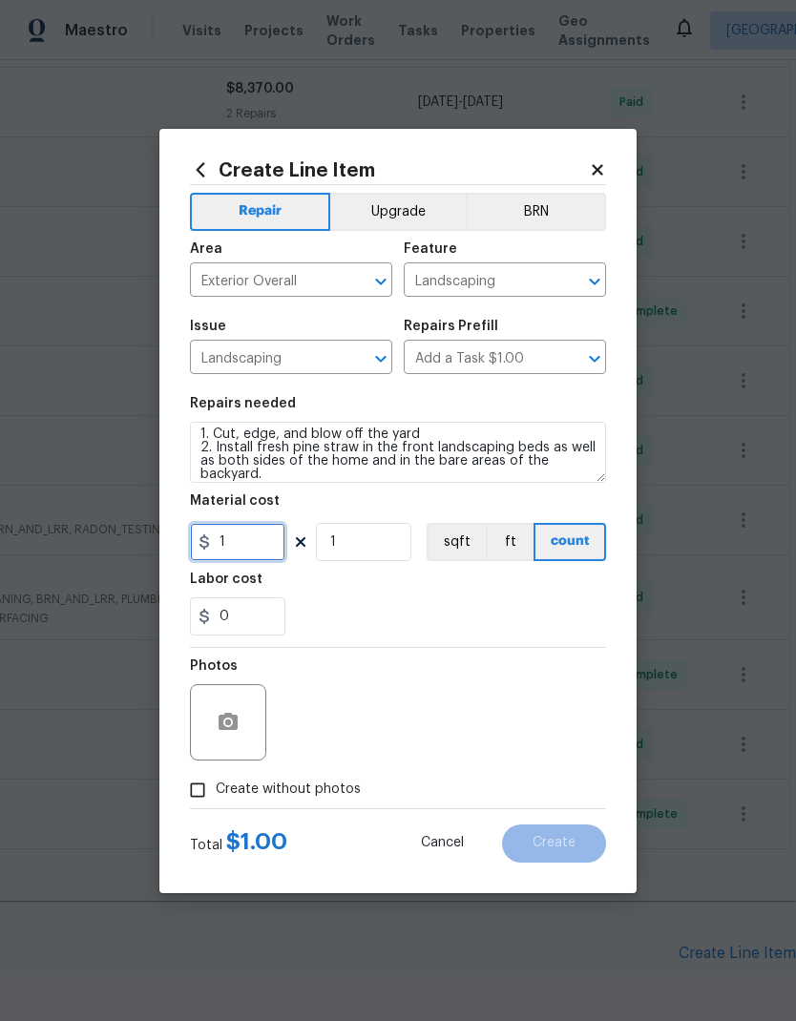
click at [260, 546] on input "1" at bounding box center [237, 542] width 95 height 38
type input "820"
click at [205, 797] on input "Create without photos" at bounding box center [197, 790] width 36 height 36
checkbox input "true"
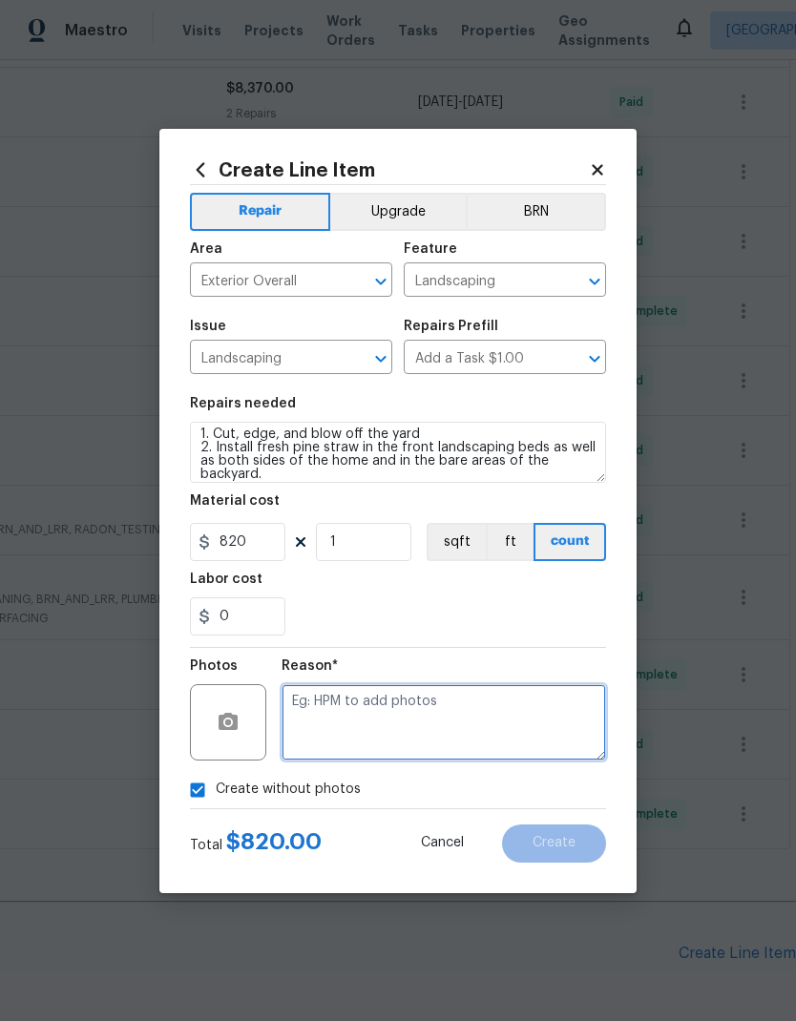
click at [387, 702] on textarea at bounding box center [443, 722] width 324 height 76
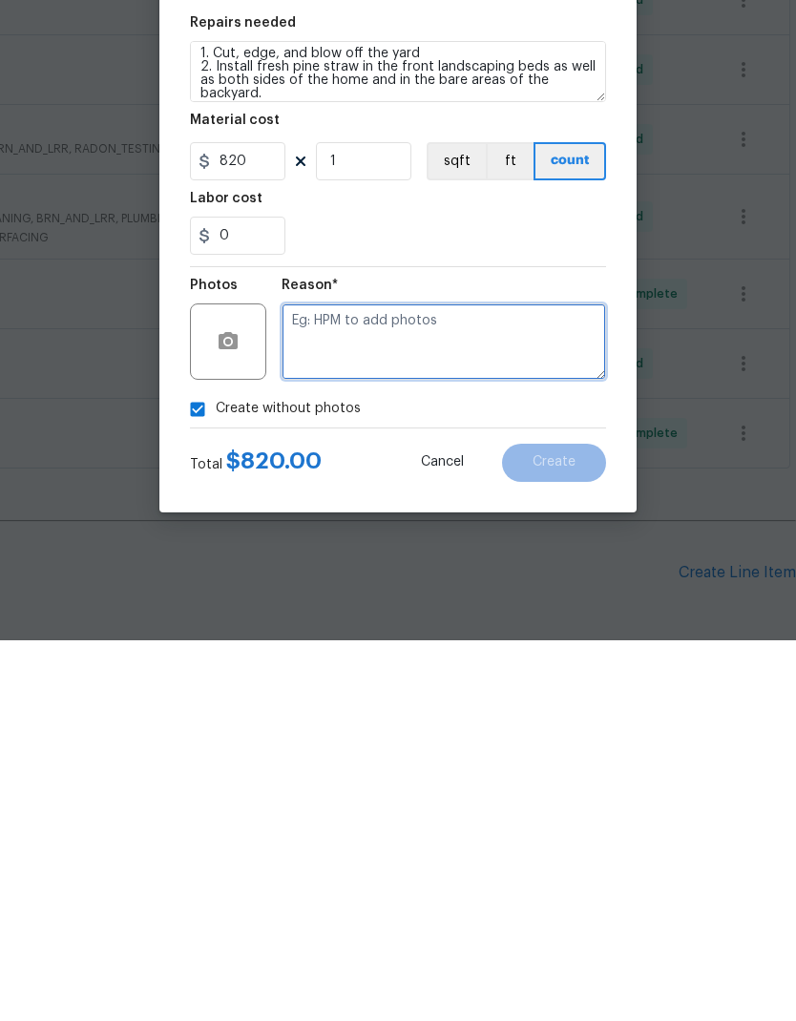
click at [402, 684] on textarea at bounding box center [443, 722] width 324 height 76
paste textarea "HPM to add photos"
type textarea "HPM to add photos"
click at [575, 824] on button "Create" at bounding box center [554, 843] width 104 height 38
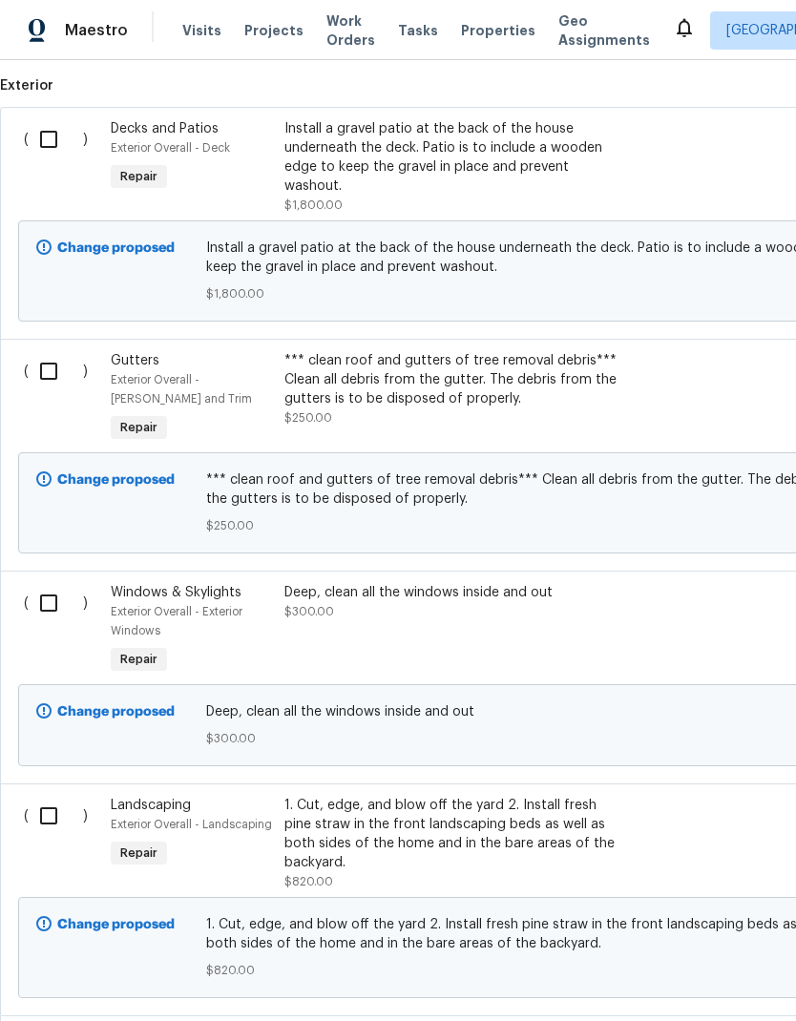
scroll to position [1499, 0]
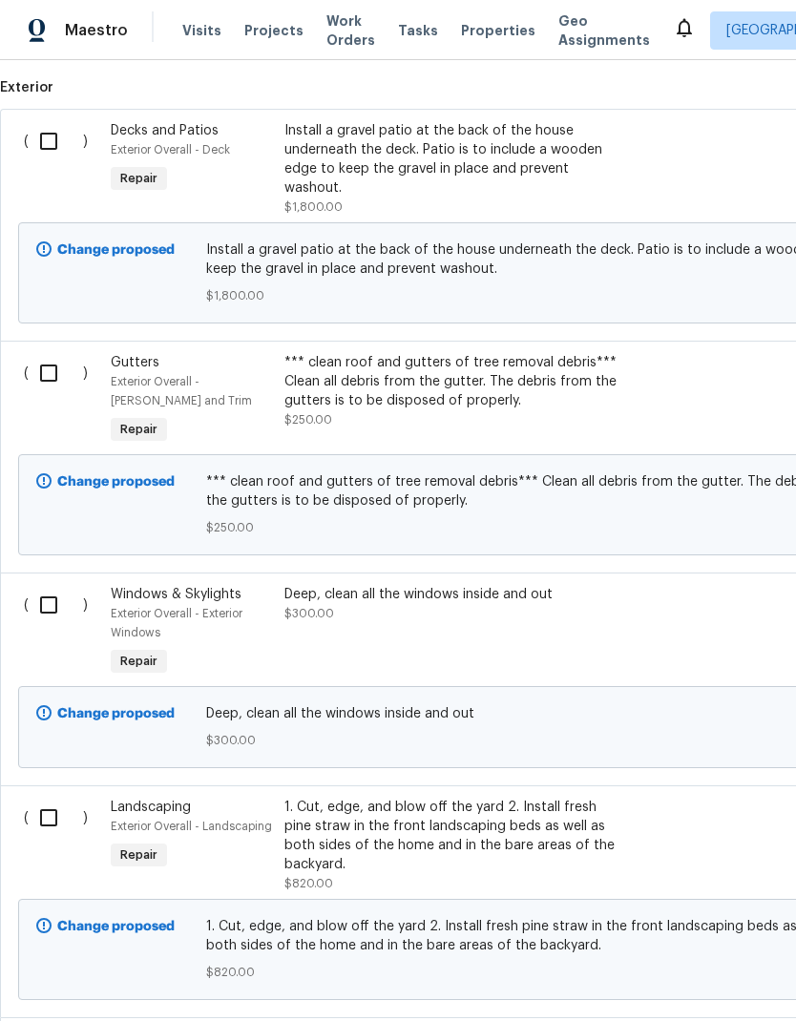
click at [50, 121] on input "checkbox" at bounding box center [56, 141] width 54 height 40
checkbox input "true"
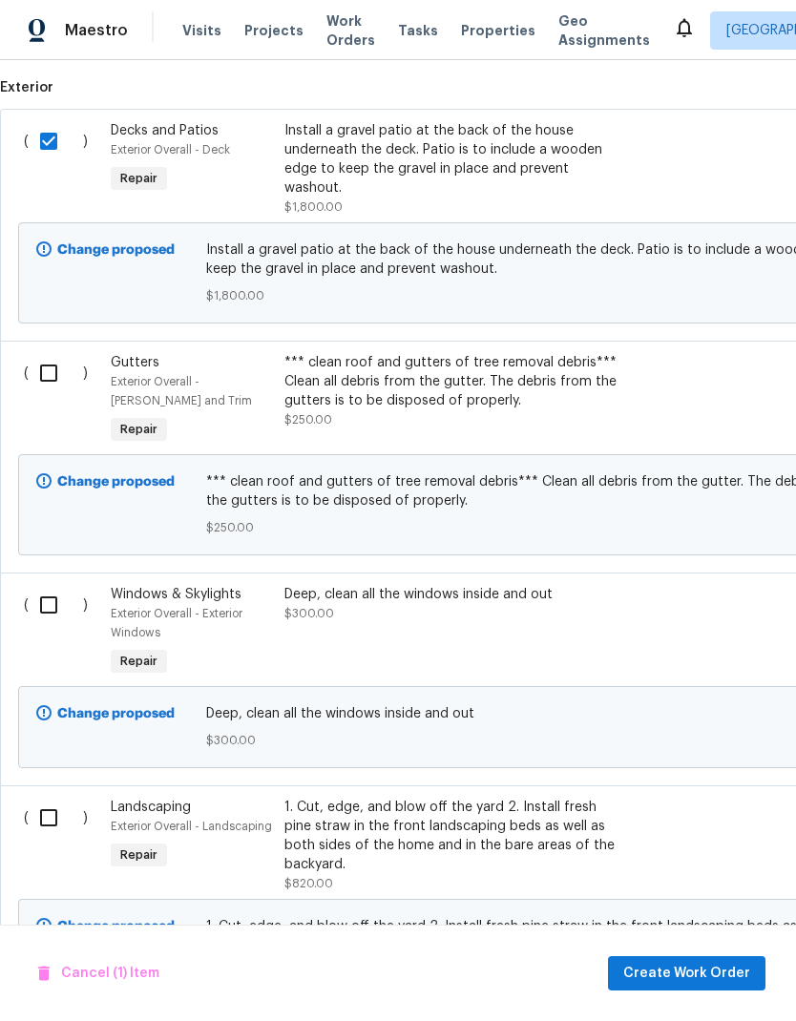
click at [47, 353] on input "checkbox" at bounding box center [56, 373] width 54 height 40
checkbox input "true"
click at [53, 585] on input "checkbox" at bounding box center [56, 605] width 54 height 40
checkbox input "true"
click at [57, 798] on input "checkbox" at bounding box center [56, 818] width 54 height 40
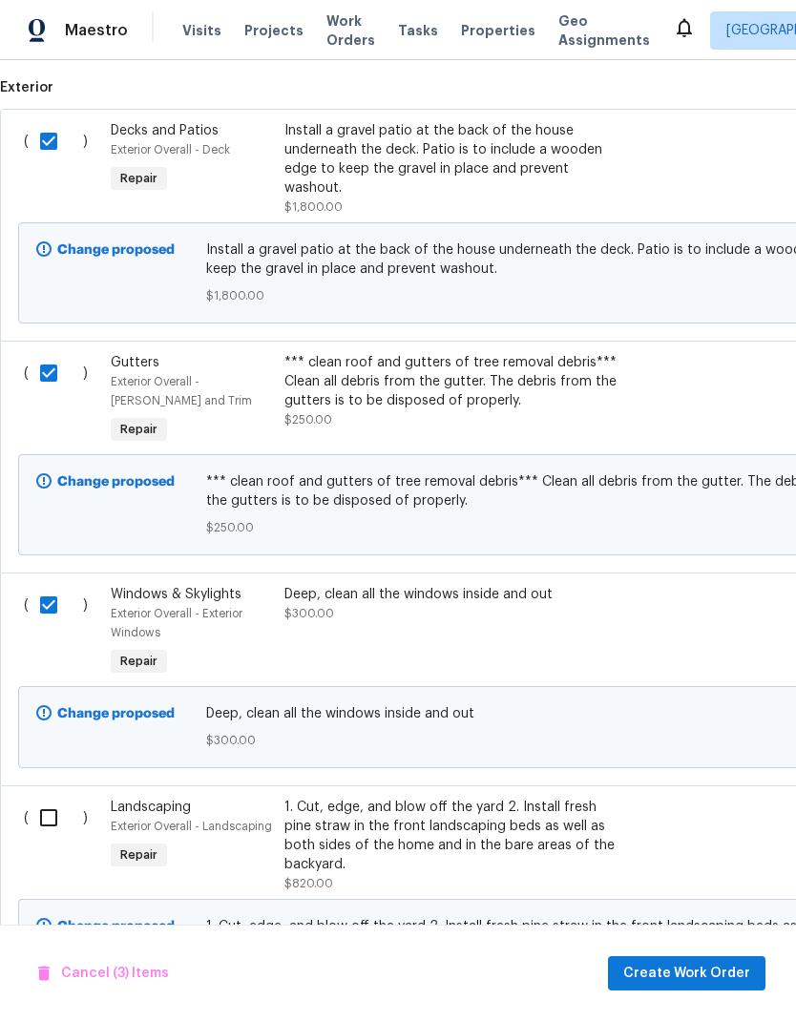
checkbox input "true"
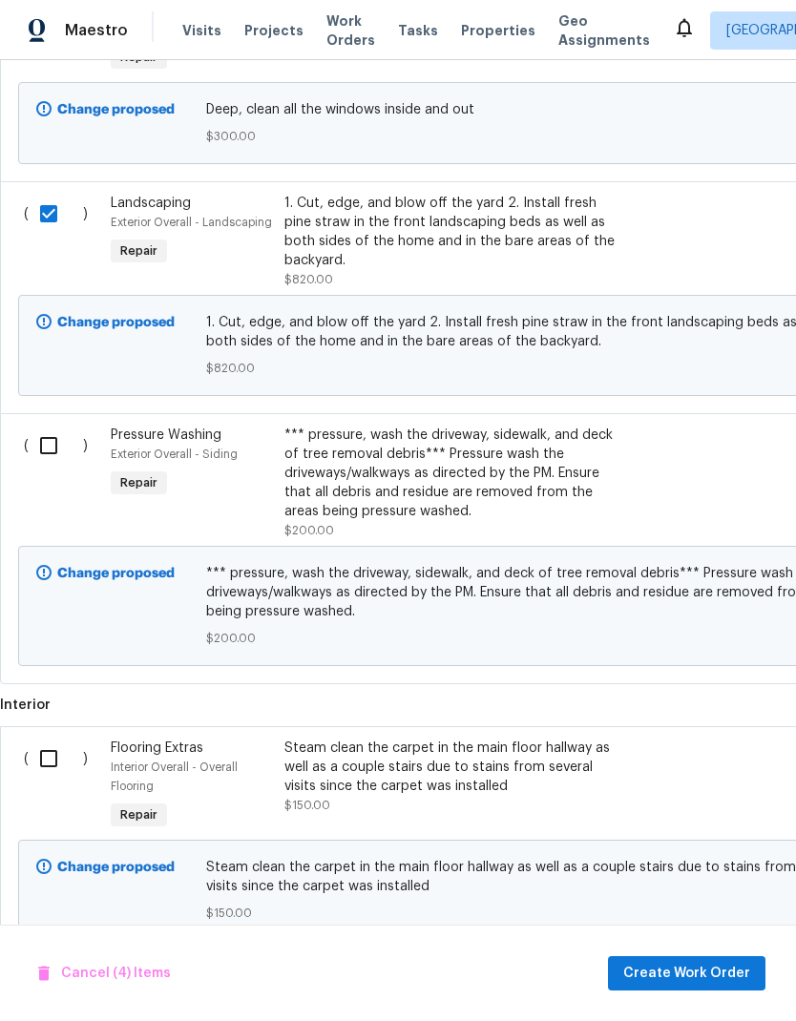
scroll to position [2102, 0]
click at [52, 426] on input "checkbox" at bounding box center [56, 446] width 54 height 40
checkbox input "true"
click at [51, 739] on input "checkbox" at bounding box center [56, 759] width 54 height 40
click at [716, 979] on span "Create Work Order" at bounding box center [686, 974] width 127 height 24
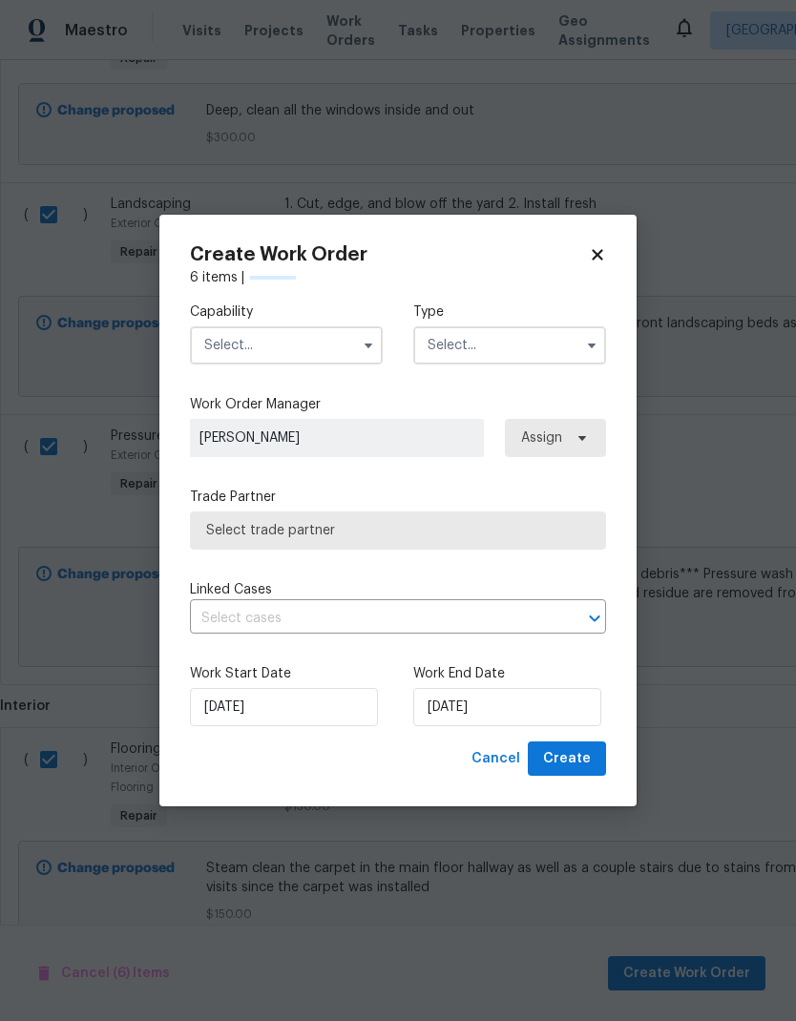
checkbox input "false"
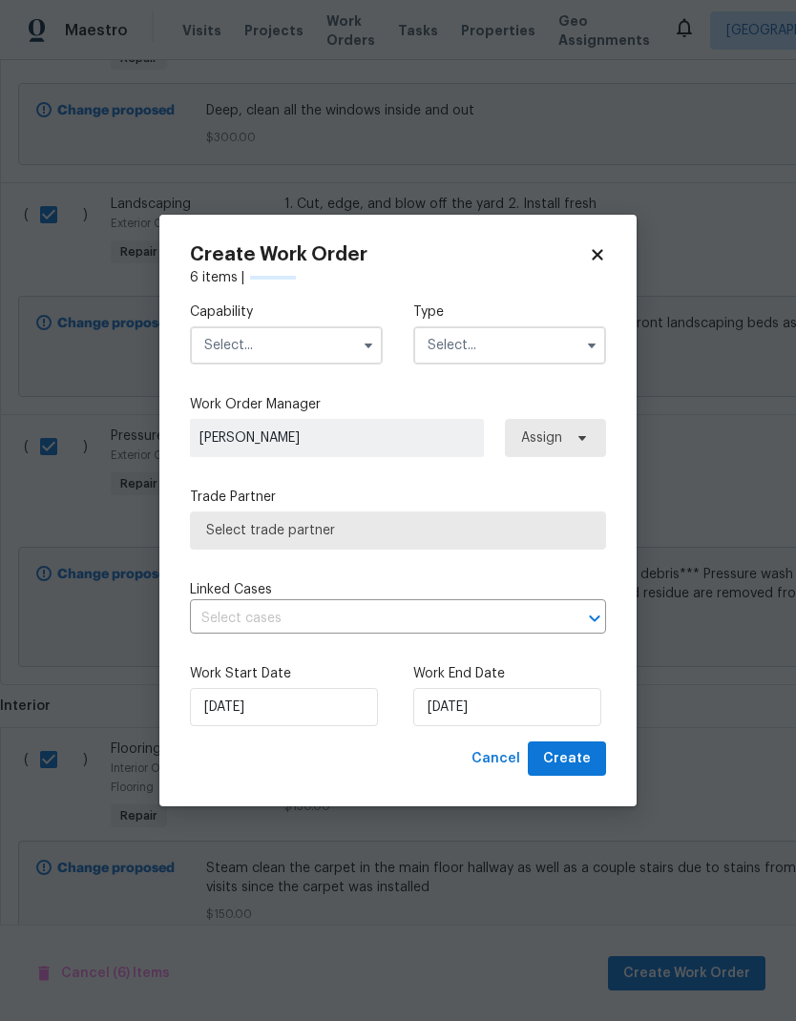
checkbox input "false"
click at [340, 350] on input "text" at bounding box center [286, 345] width 193 height 38
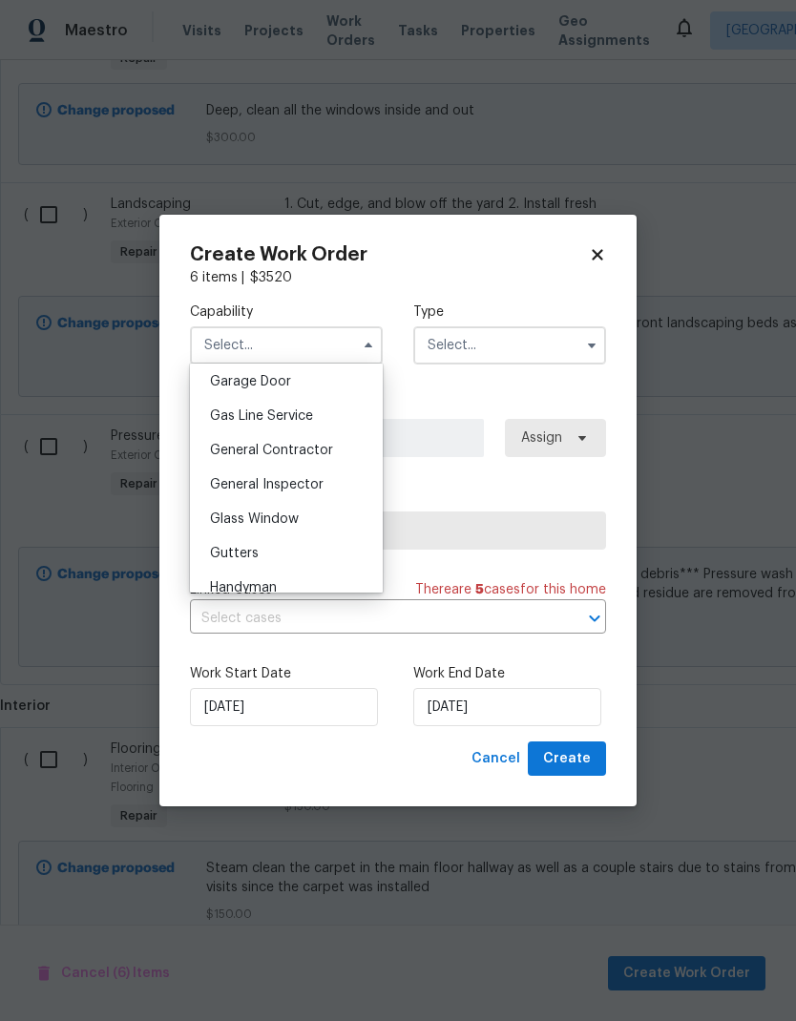
scroll to position [870, 0]
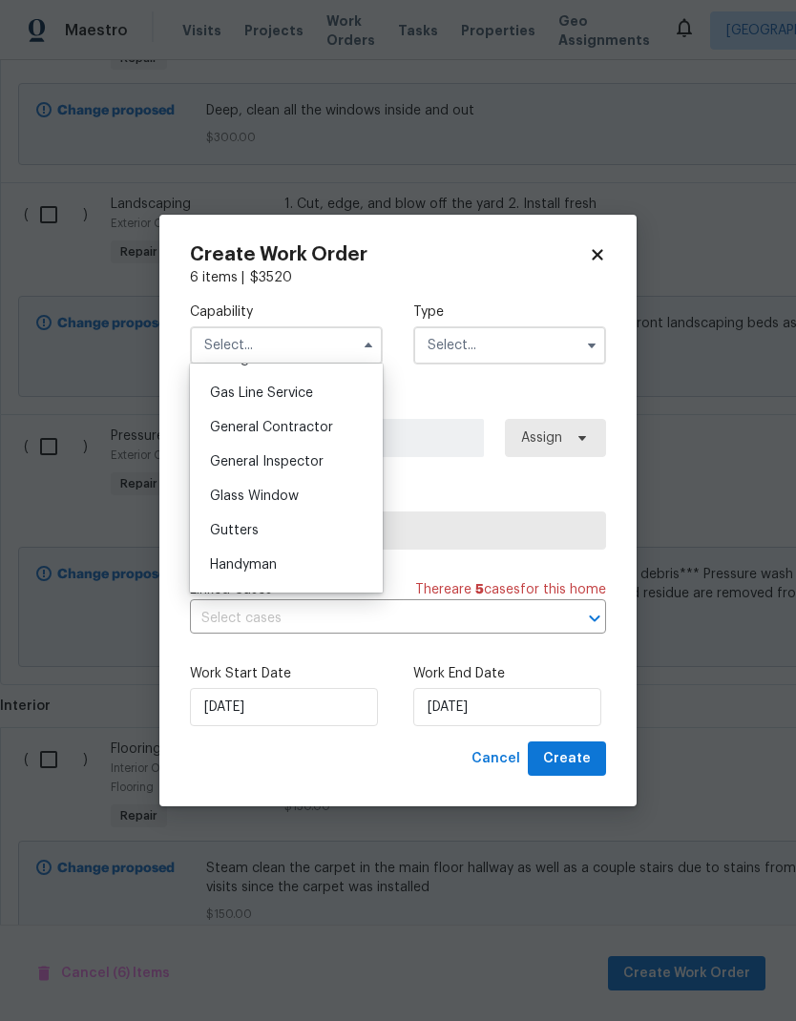
click at [308, 427] on span "General Contractor" at bounding box center [271, 427] width 123 height 13
type input "General Contractor"
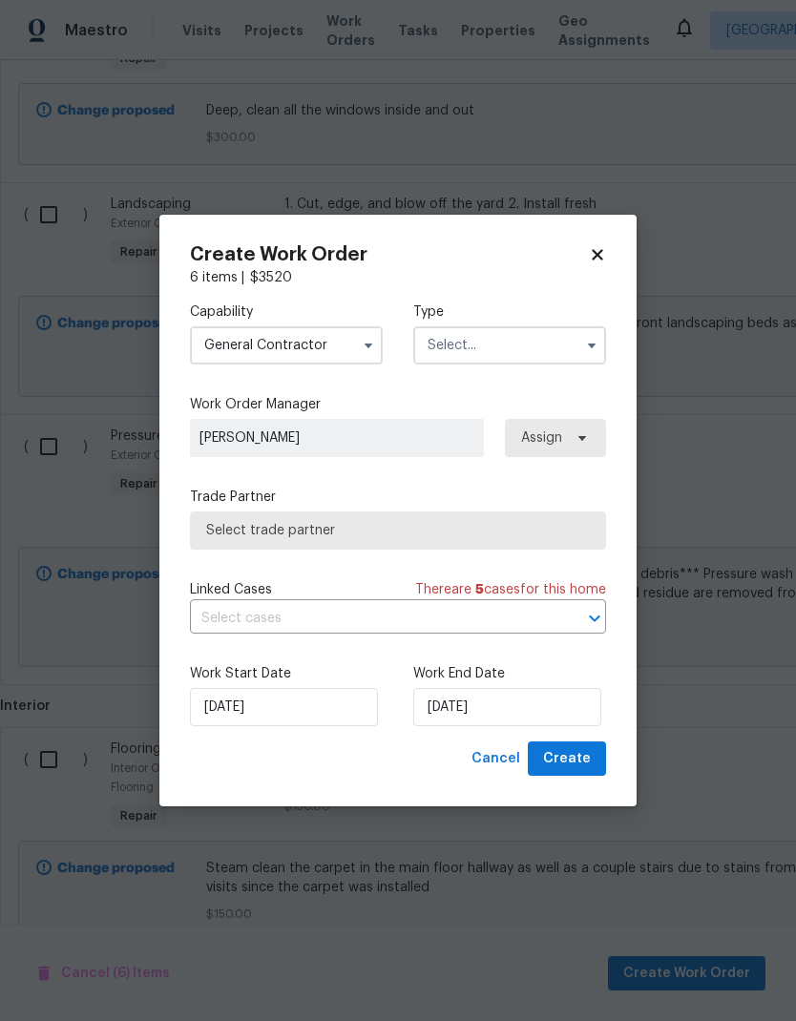
click at [509, 349] on input "text" at bounding box center [509, 345] width 193 height 38
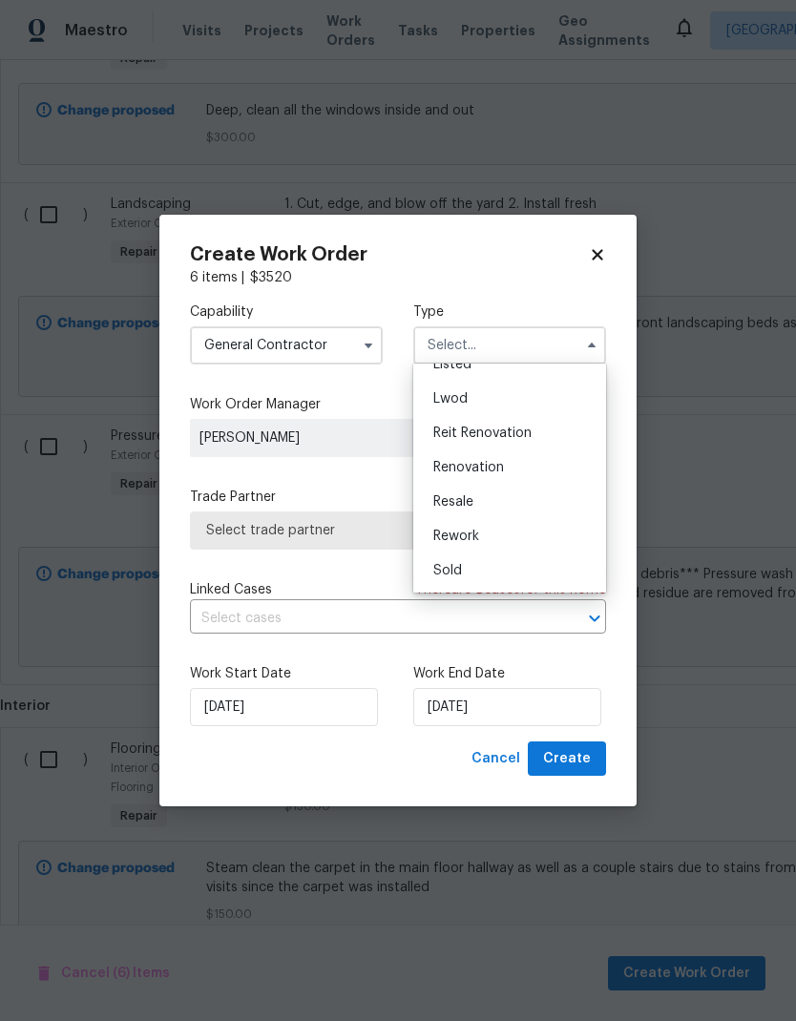
scroll to position [193, 0]
click at [513, 476] on div "Renovation" at bounding box center [509, 467] width 183 height 34
type input "Renovation"
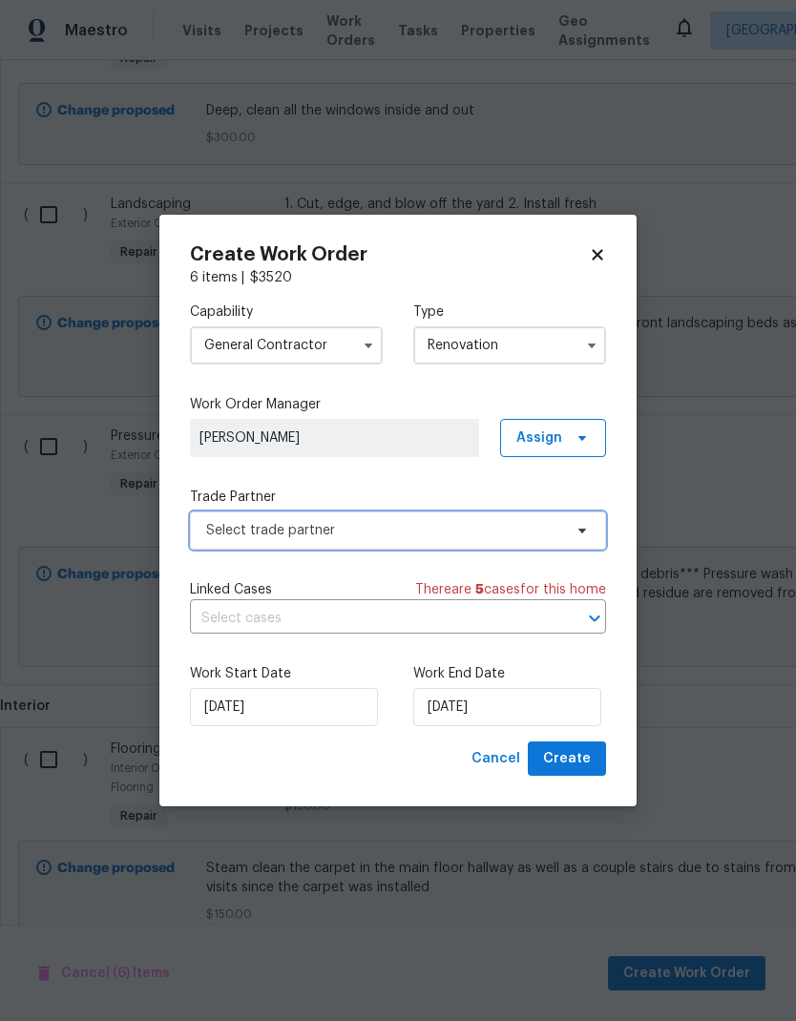
click at [456, 538] on span "Select trade partner" at bounding box center [384, 530] width 356 height 19
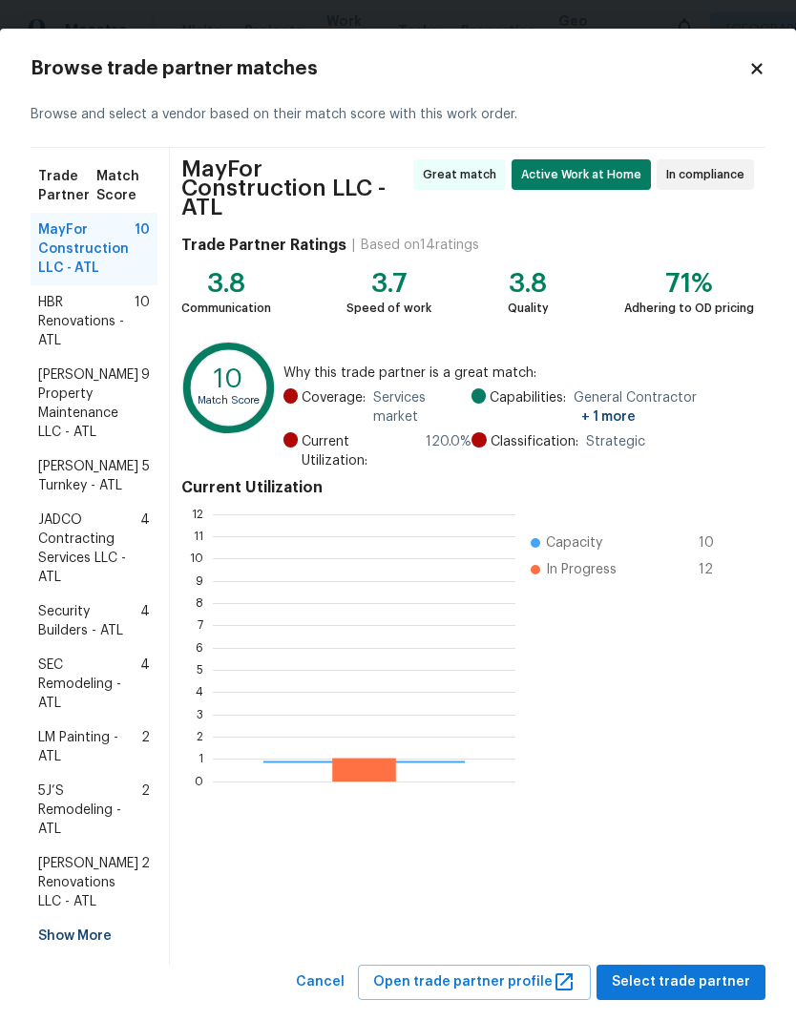
scroll to position [267, 302]
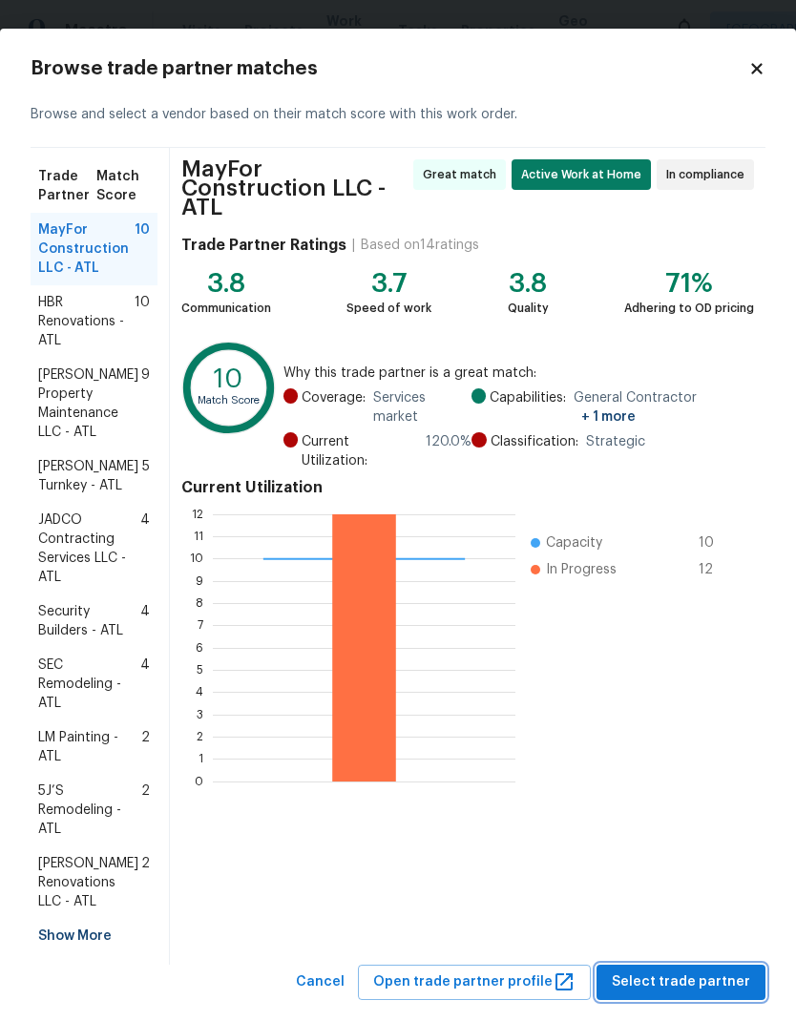
click at [736, 970] on span "Select trade partner" at bounding box center [681, 982] width 138 height 24
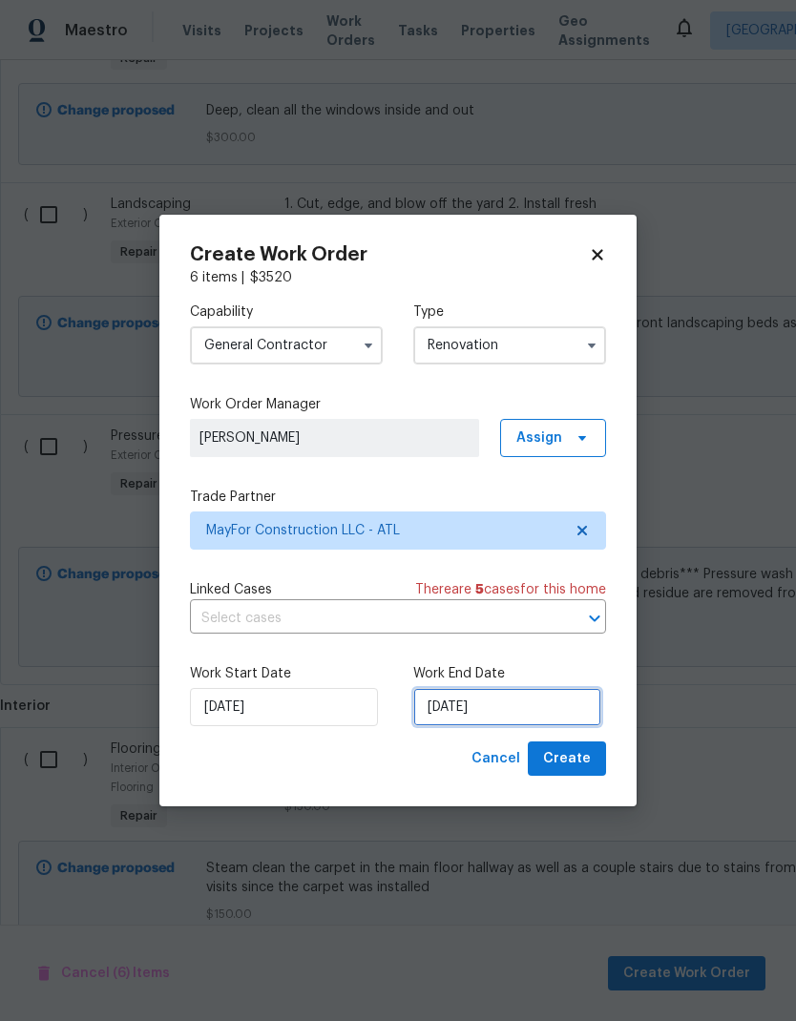
click at [516, 704] on input "[DATE]" at bounding box center [507, 707] width 188 height 38
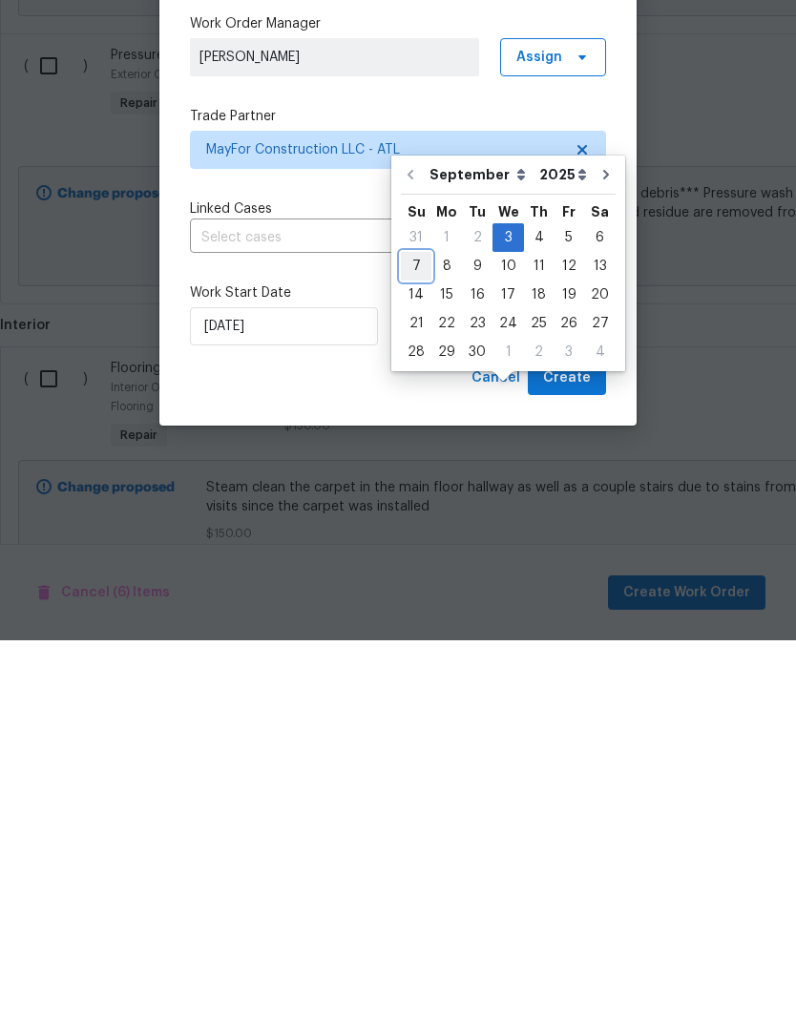
click at [416, 633] on div "7" at bounding box center [416, 646] width 31 height 27
type input "[DATE]"
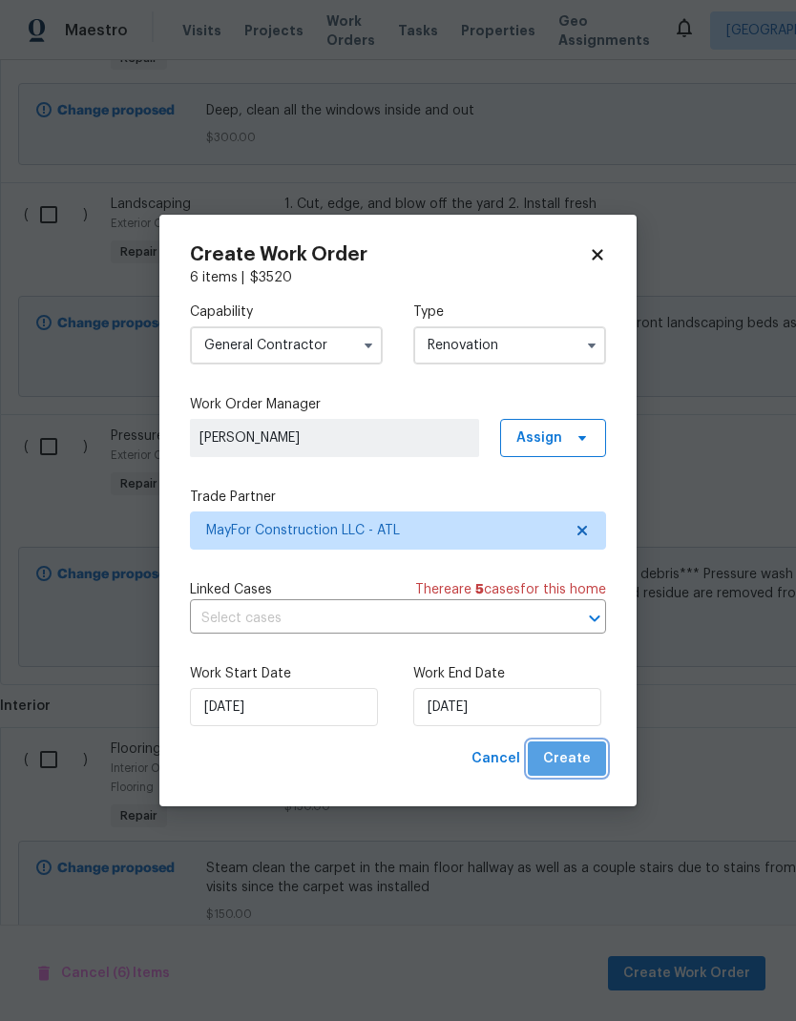
click at [582, 765] on span "Create" at bounding box center [567, 759] width 48 height 24
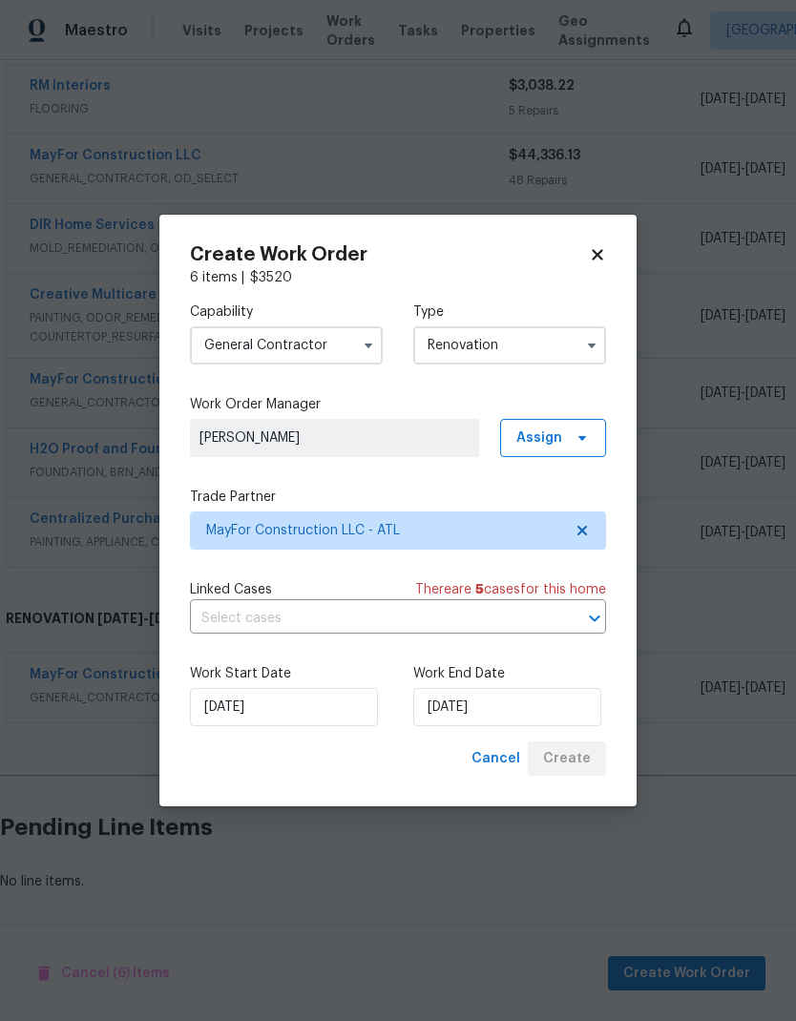
scroll to position [772, 0]
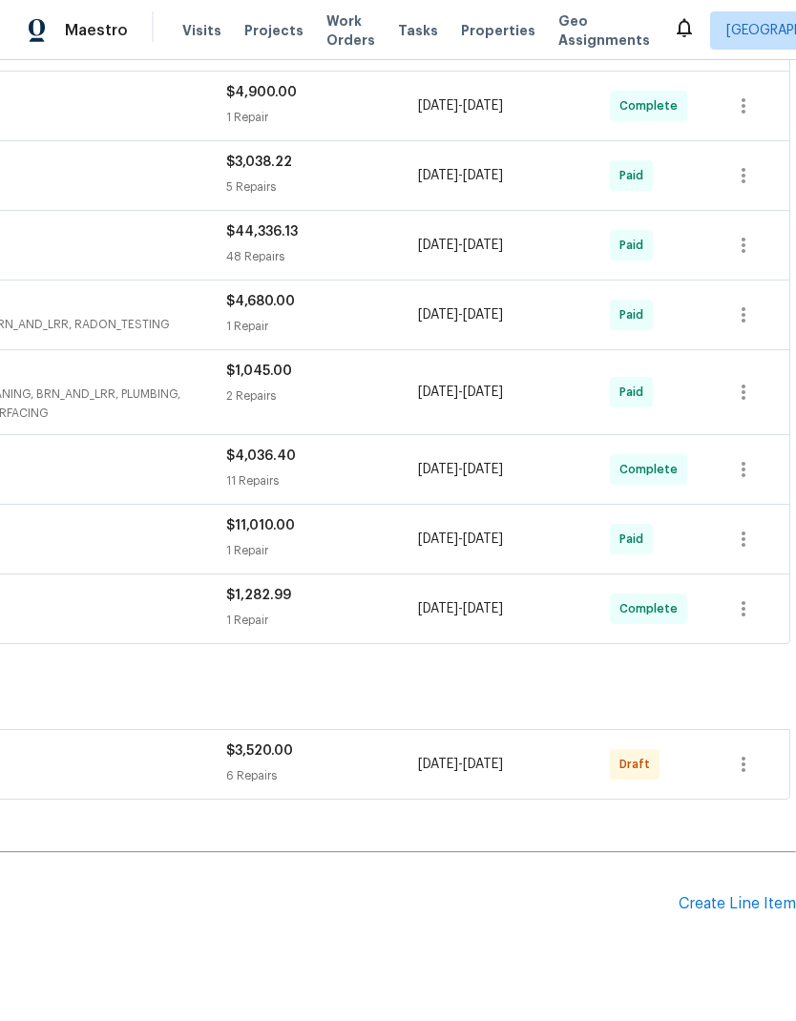
scroll to position [772, 282]
click at [744, 765] on icon "button" at bounding box center [743, 765] width 4 height 15
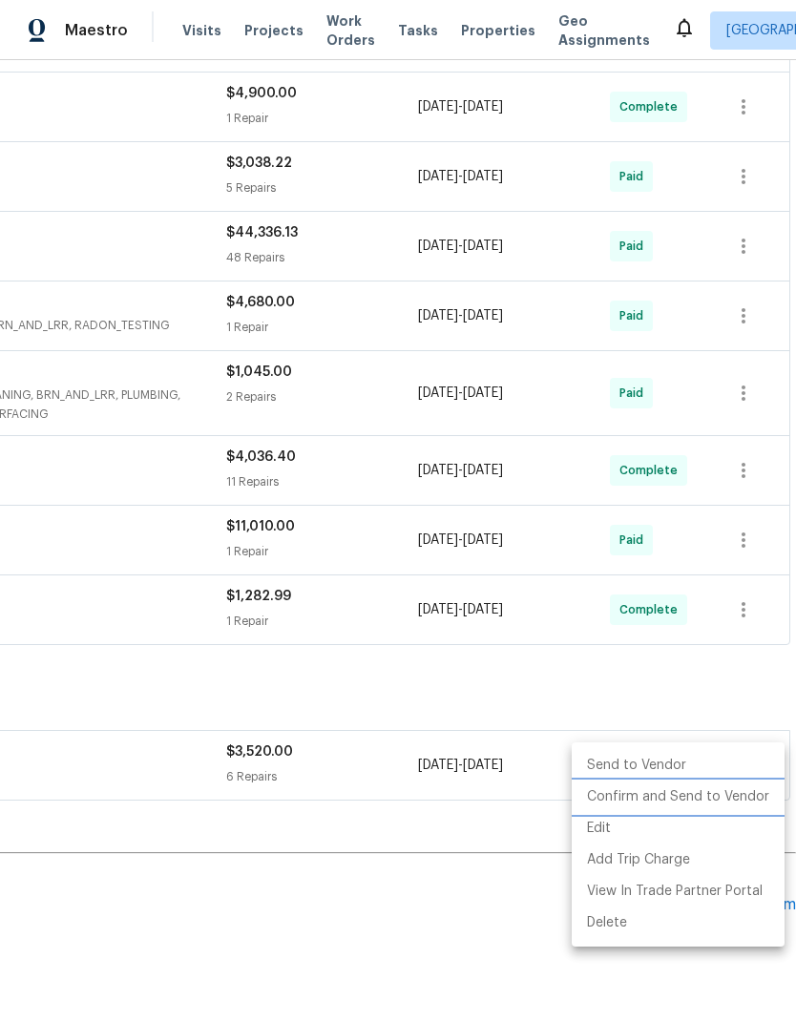
click at [706, 800] on li "Confirm and Send to Vendor" at bounding box center [677, 796] width 213 height 31
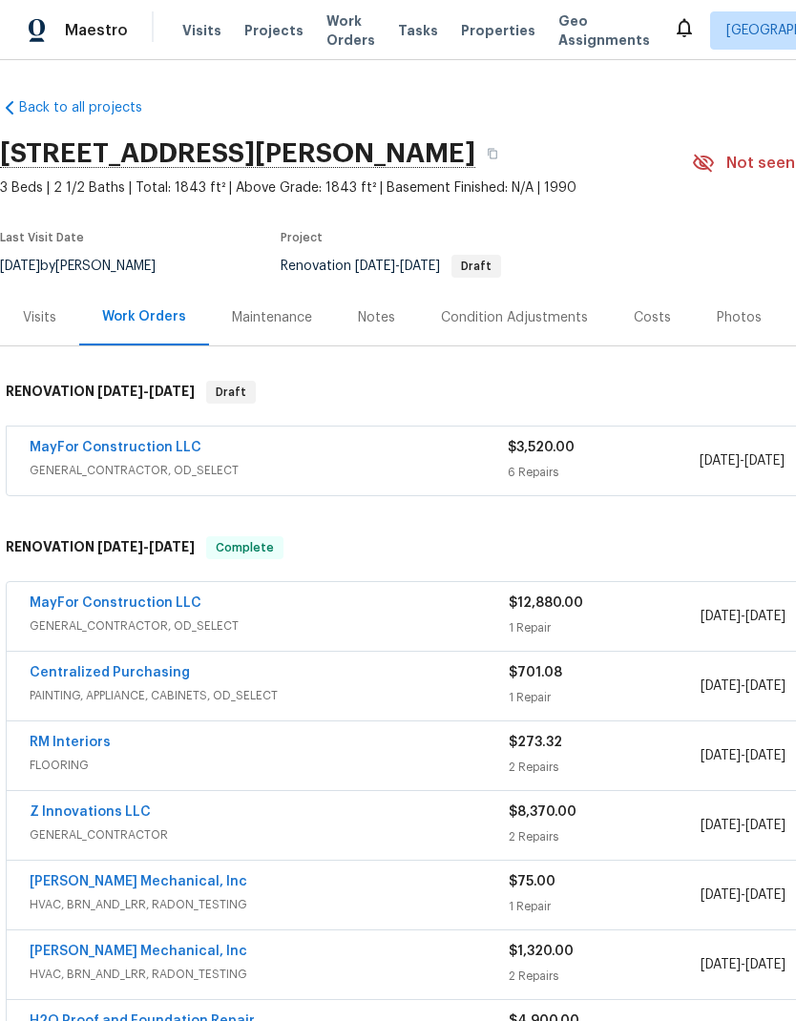
scroll to position [0, 0]
click at [161, 450] on link "MayFor Construction LLC" at bounding box center [116, 447] width 172 height 13
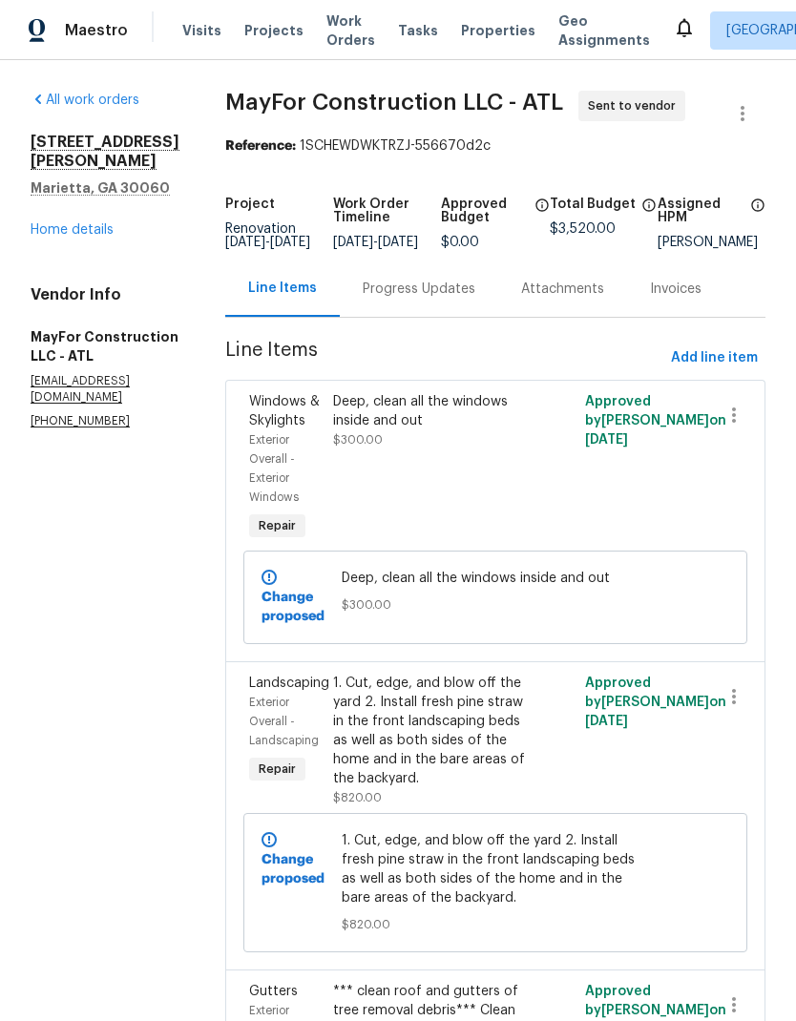
click at [93, 223] on link "Home details" at bounding box center [72, 229] width 83 height 13
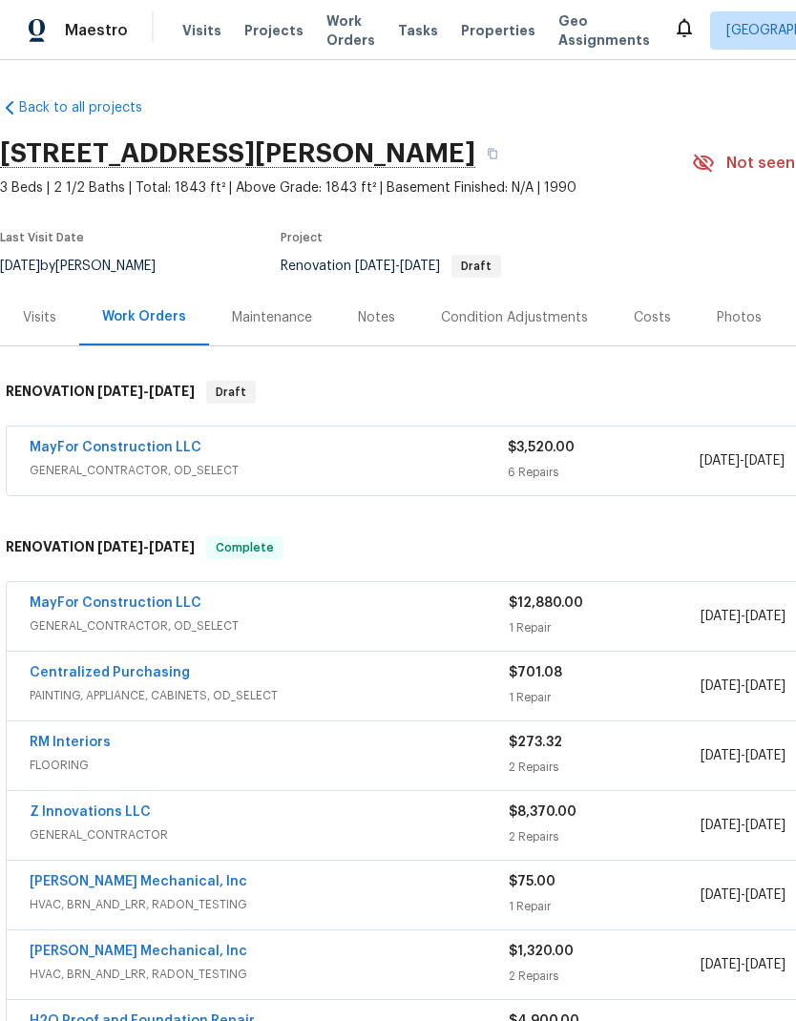
click at [48, 316] on div "Visits" at bounding box center [39, 317] width 33 height 19
